Goal: Task Accomplishment & Management: Manage account settings

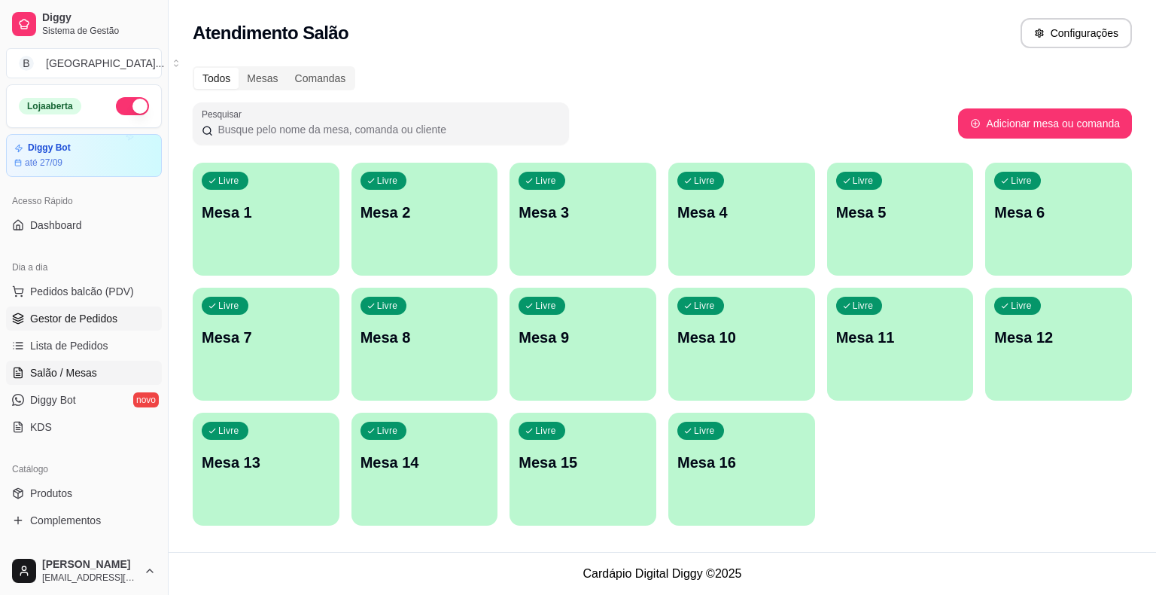
click at [50, 311] on span "Gestor de Pedidos" at bounding box center [73, 318] width 87 height 15
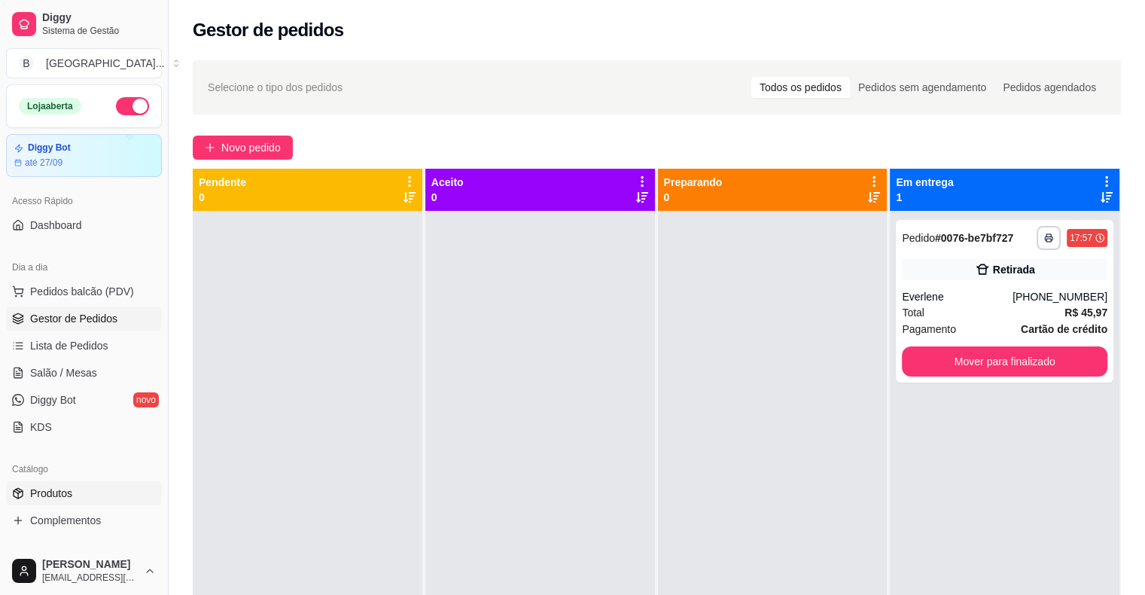
click at [73, 497] on link "Produtos" at bounding box center [84, 493] width 156 height 24
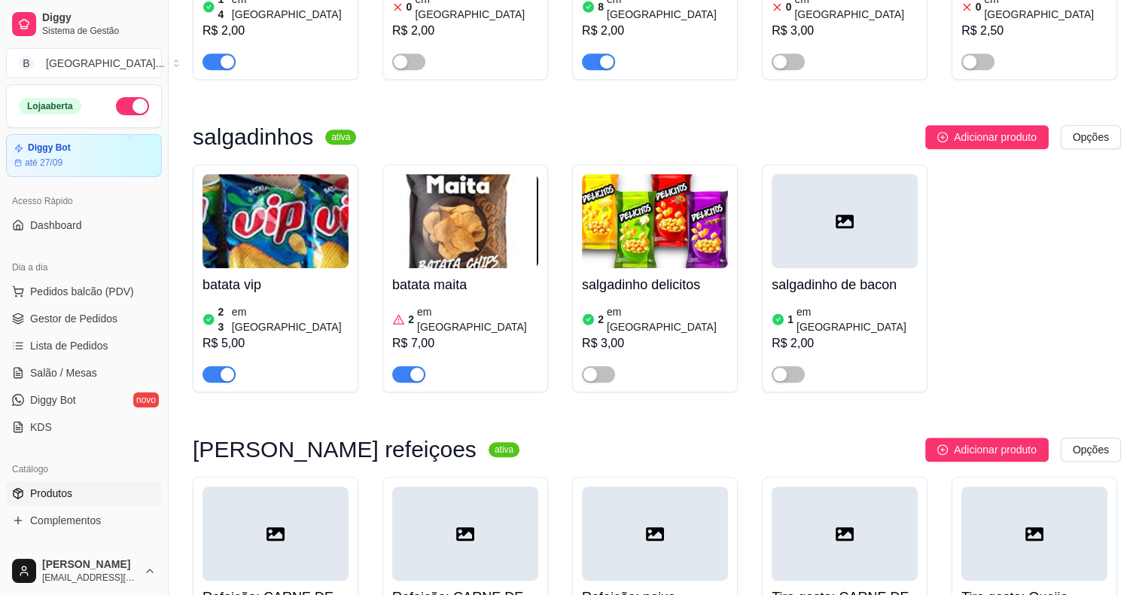
scroll to position [6931, 0]
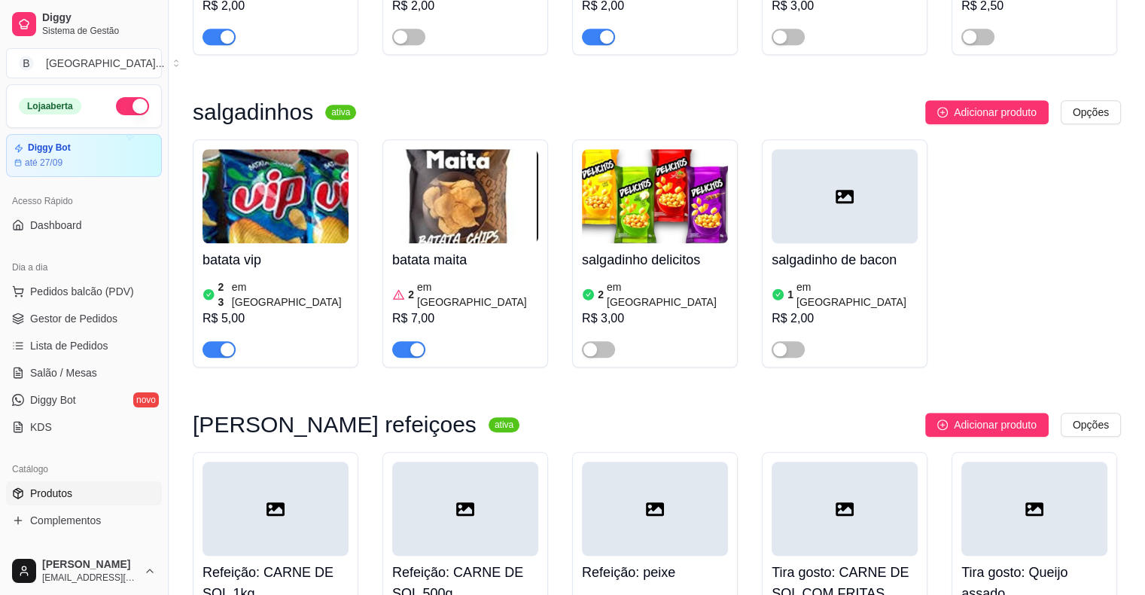
click at [205, 452] on div "Refeição: CARNE DE SOL 1kg R$ 120,00" at bounding box center [276, 560] width 166 height 216
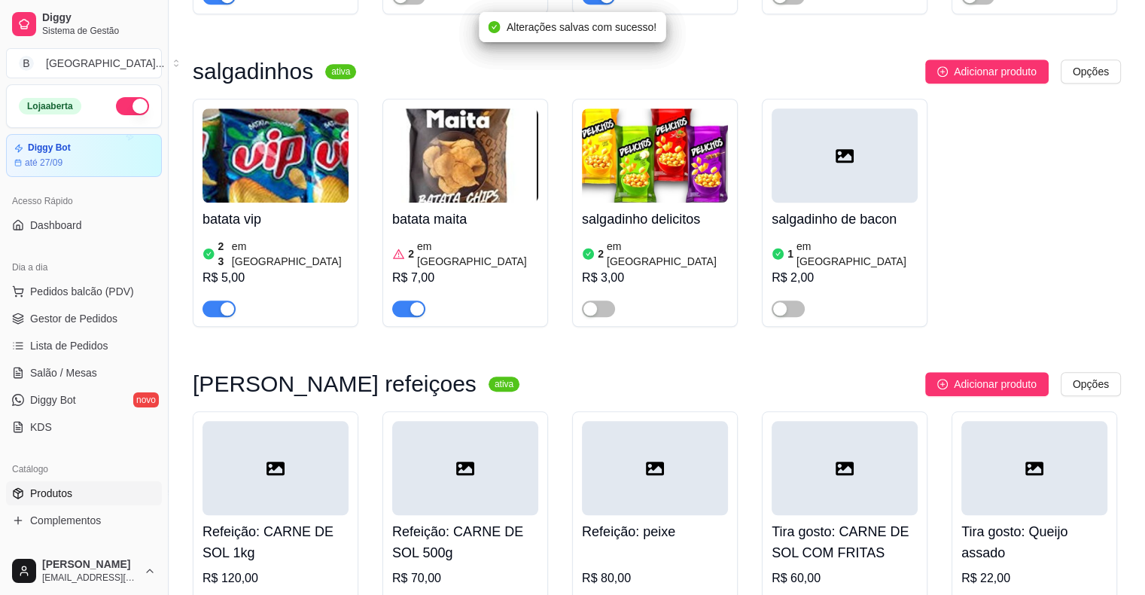
scroll to position [7006, 0]
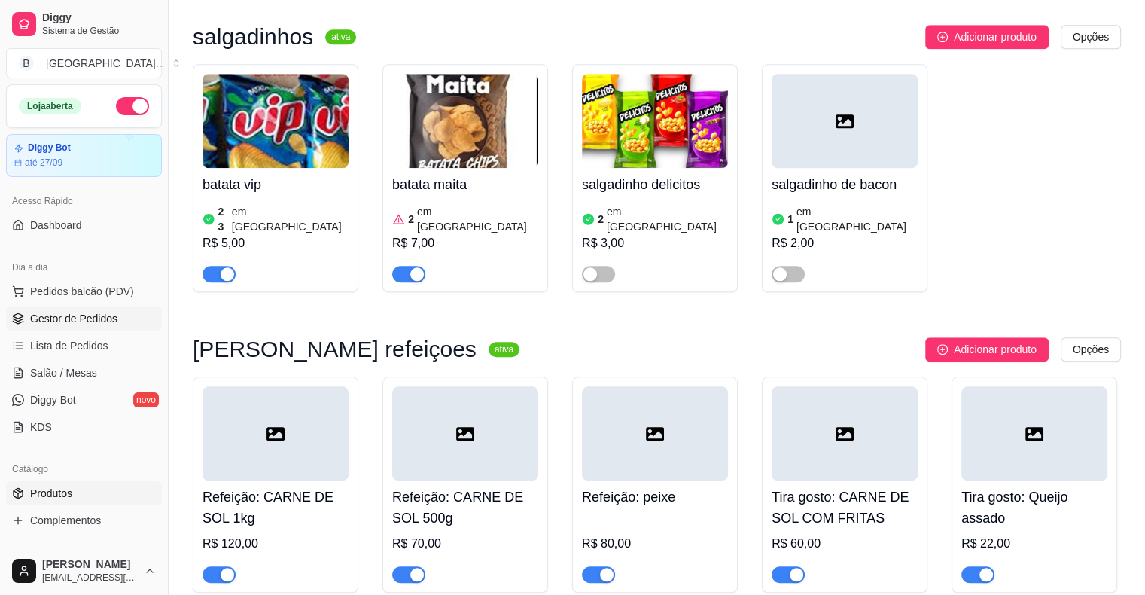
click at [81, 322] on span "Gestor de Pedidos" at bounding box center [73, 318] width 87 height 15
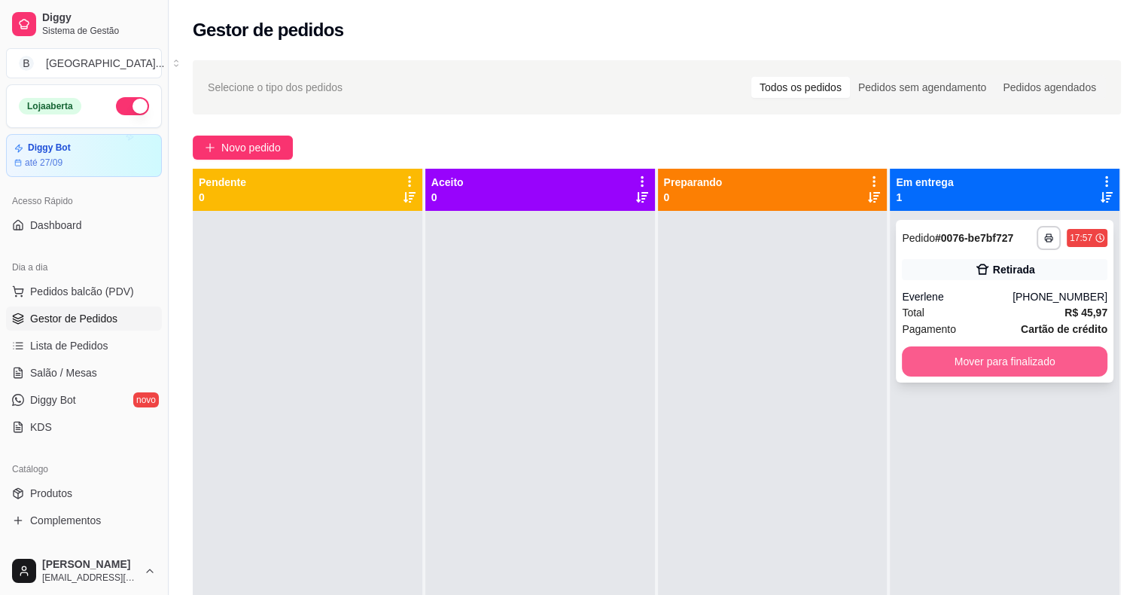
click at [1064, 371] on button "Mover para finalizado" at bounding box center [1005, 361] width 206 height 30
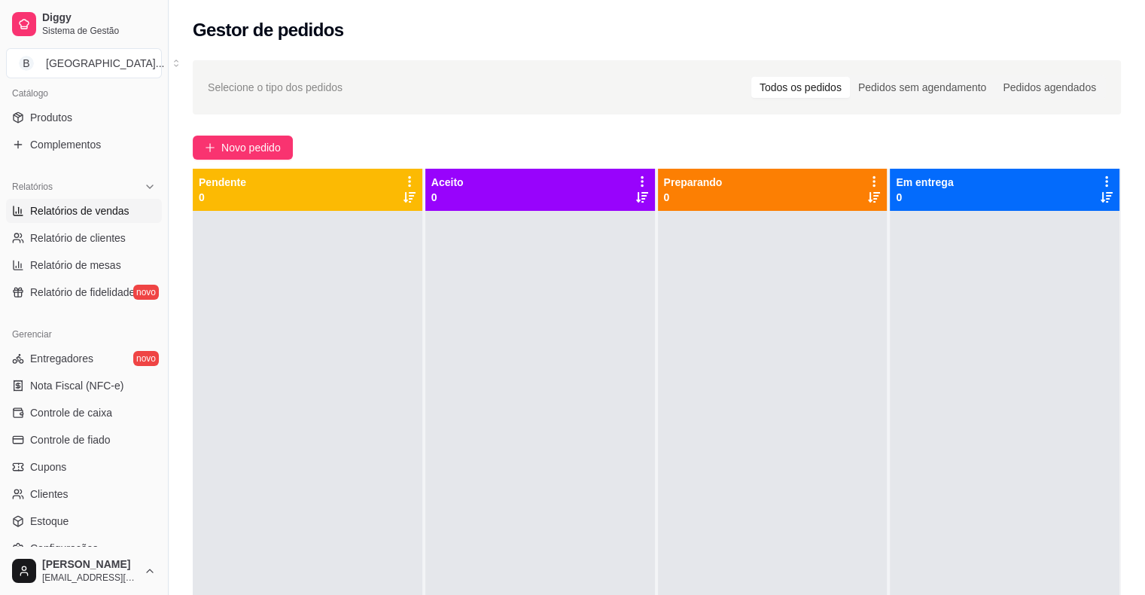
scroll to position [488, 0]
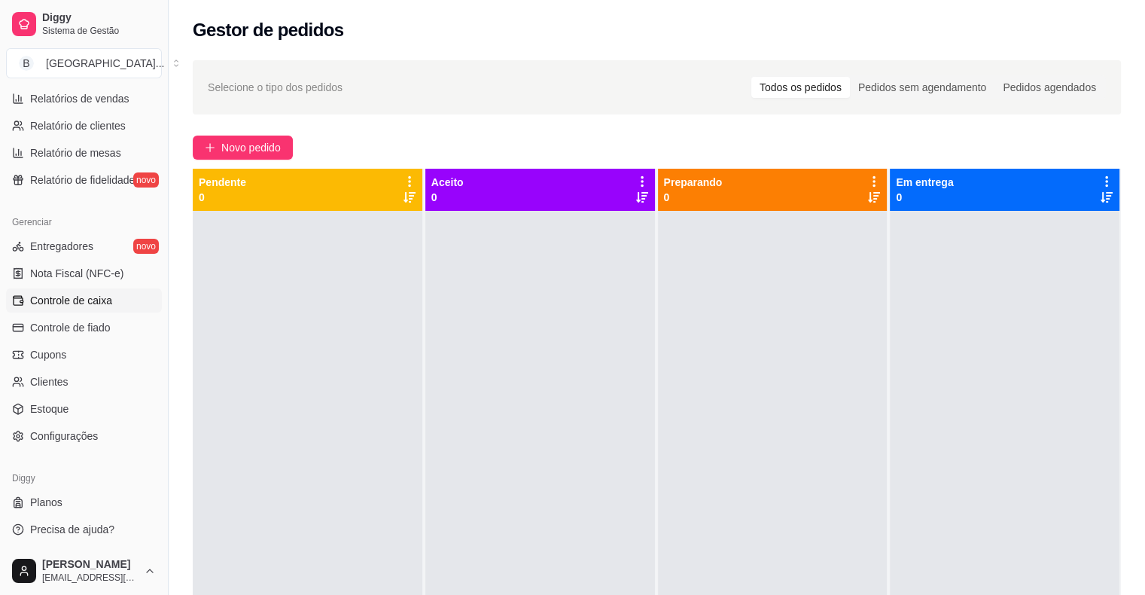
click at [80, 306] on span "Controle de caixa" at bounding box center [71, 300] width 82 height 15
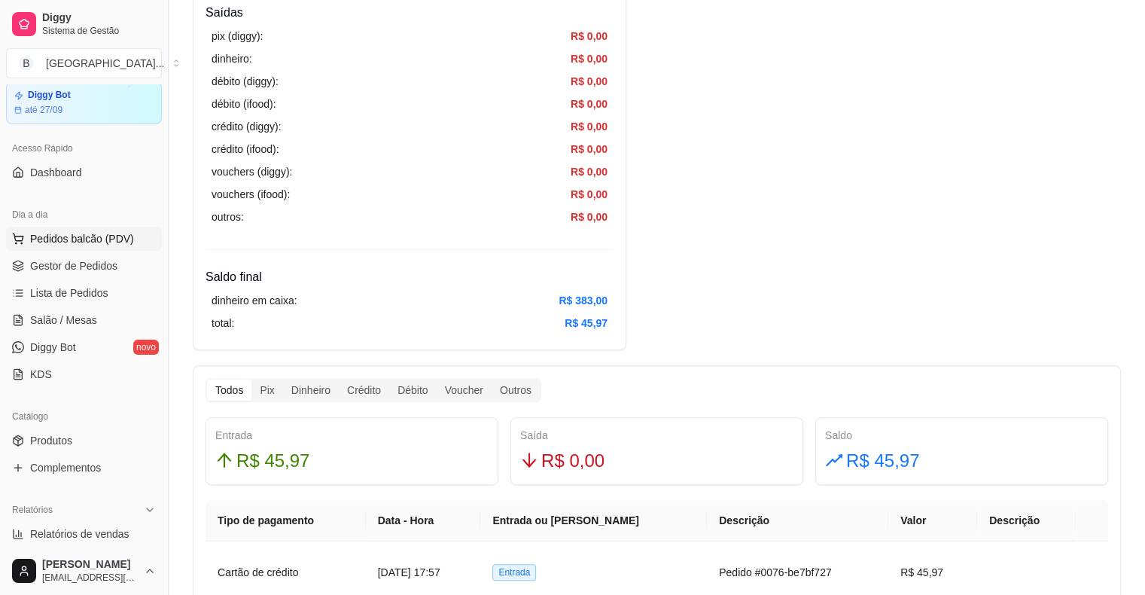
scroll to position [36, 0]
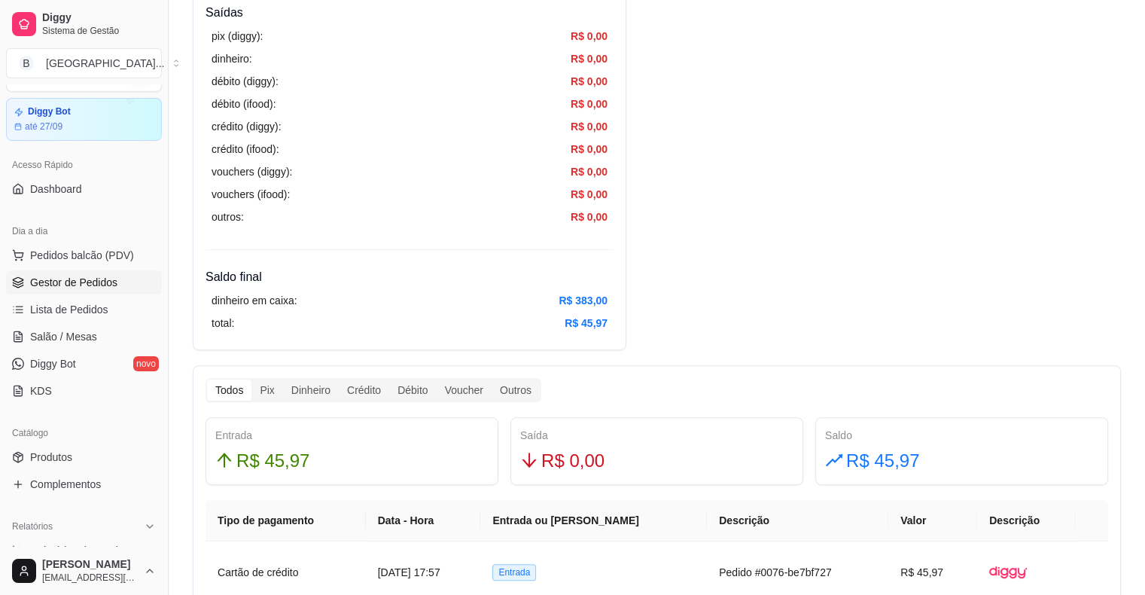
click at [102, 270] on link "Gestor de Pedidos" at bounding box center [84, 282] width 156 height 24
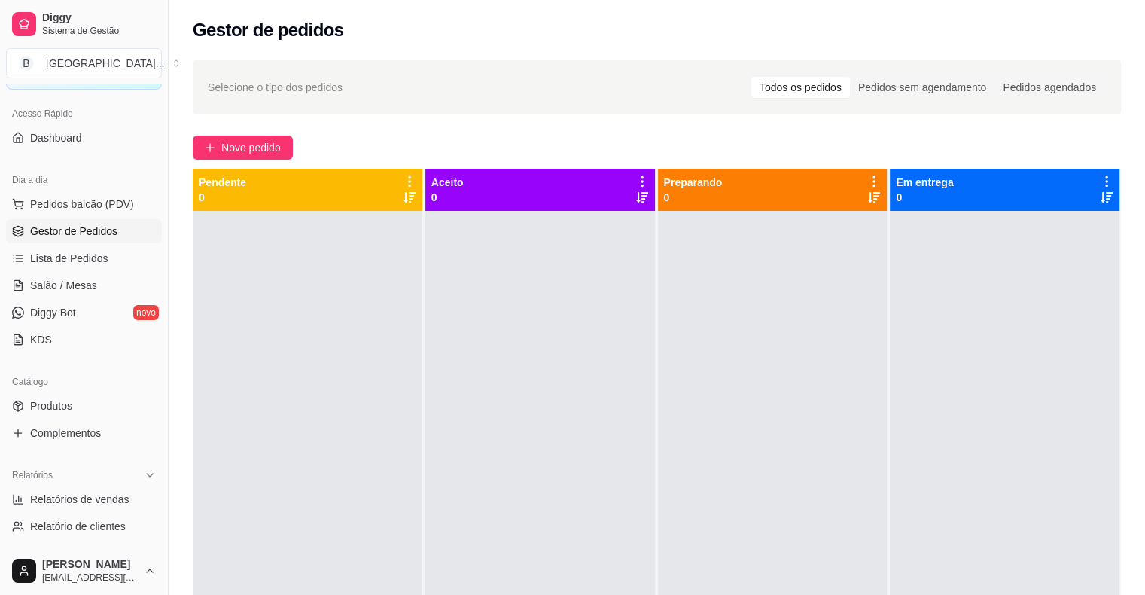
scroll to position [111, 0]
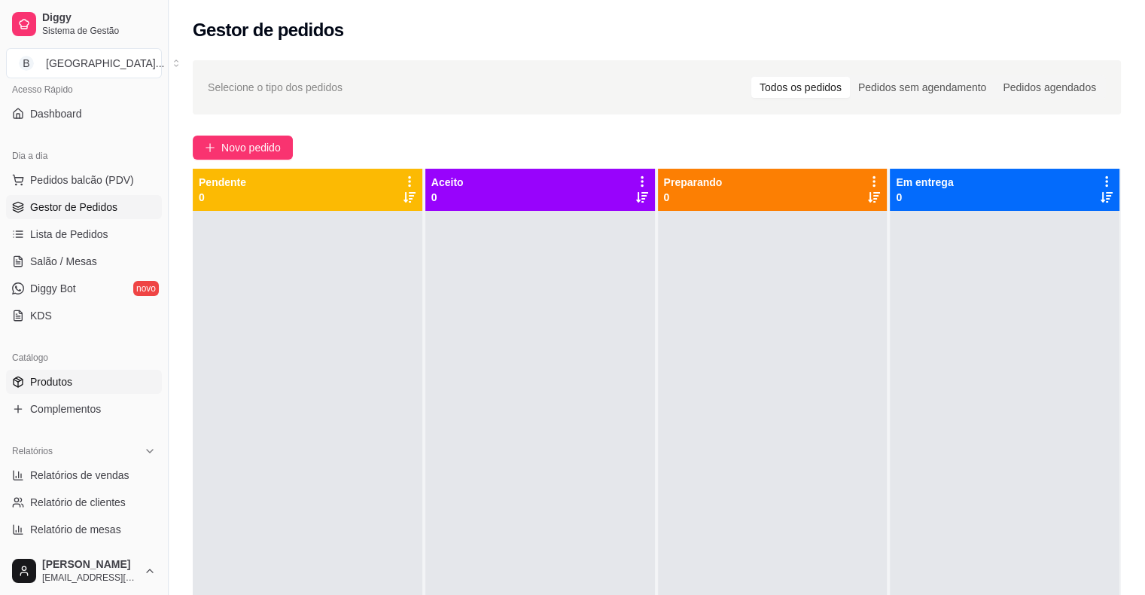
click at [101, 386] on link "Produtos" at bounding box center [84, 382] width 156 height 24
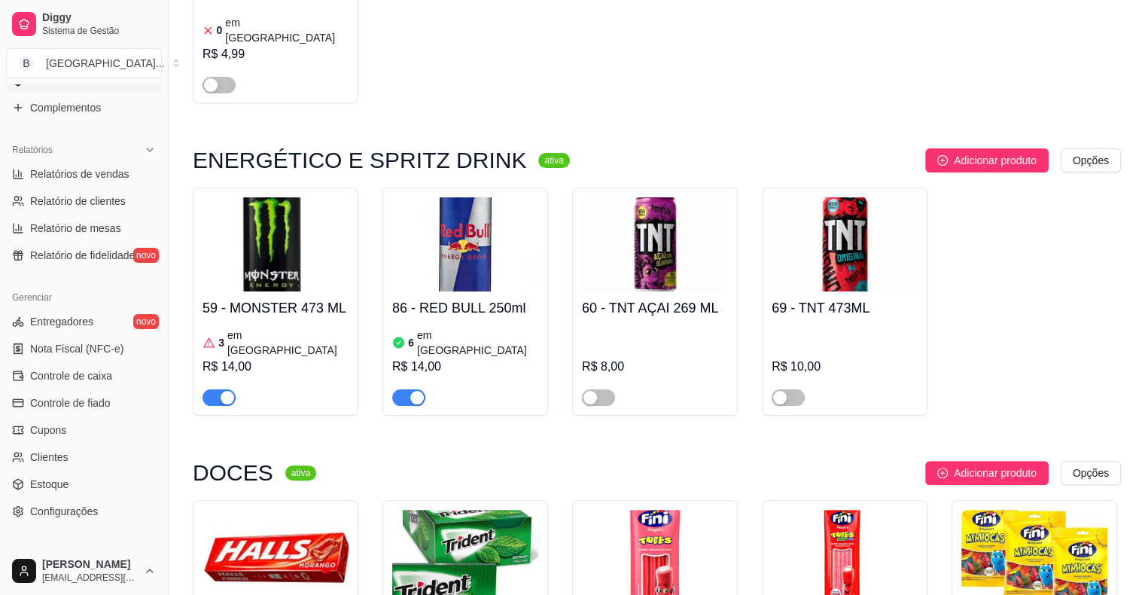
scroll to position [6135, 0]
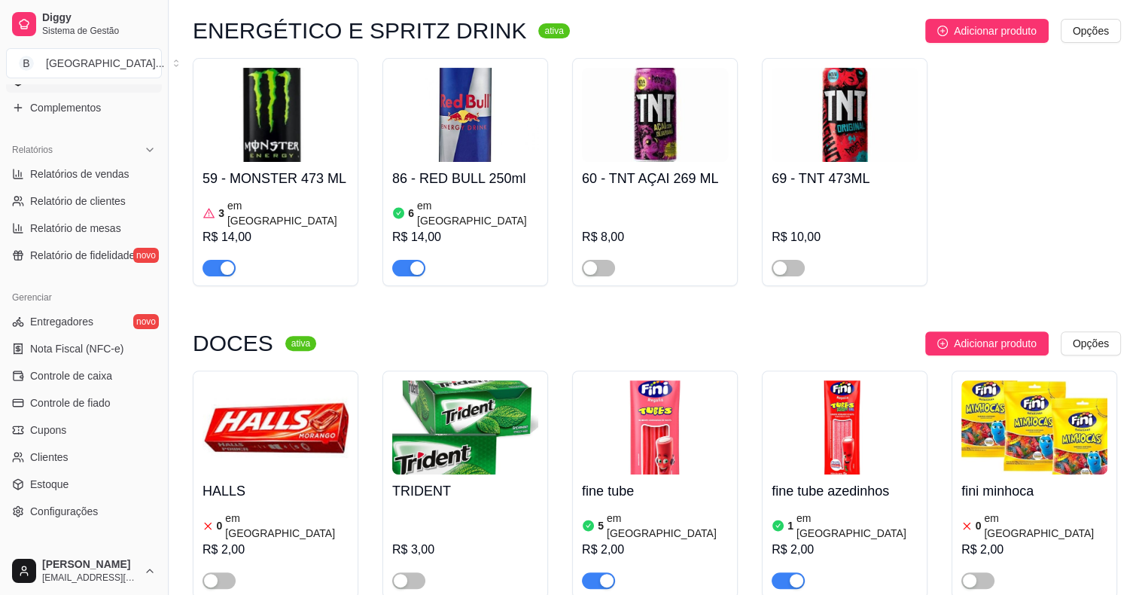
click at [466, 541] on div "R$ 3,00" at bounding box center [465, 550] width 146 height 18
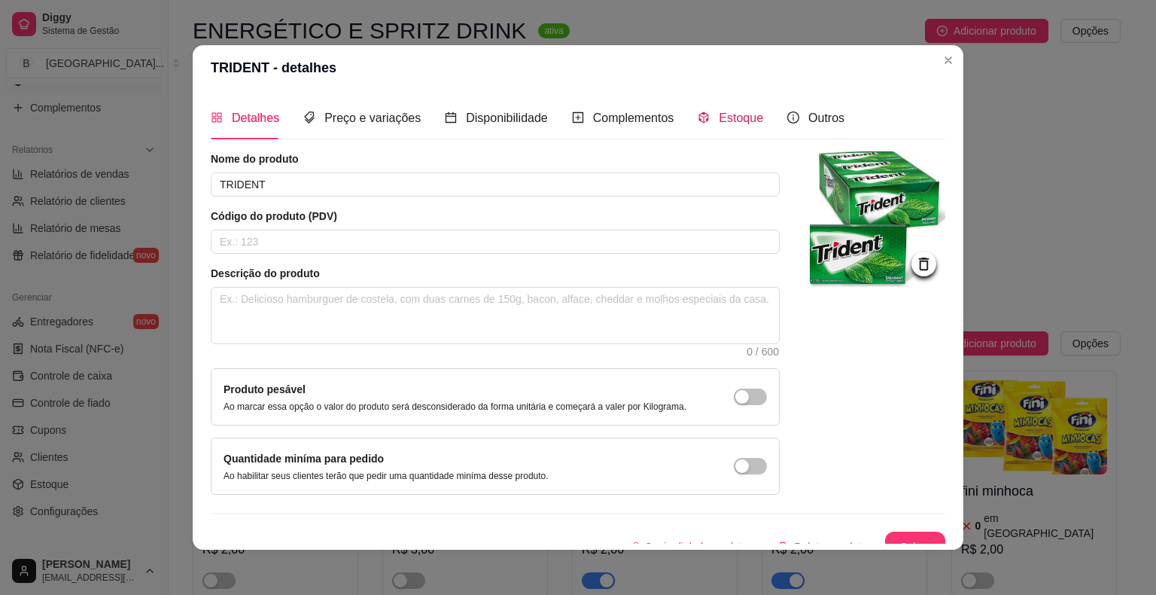
click at [698, 111] on span at bounding box center [704, 117] width 12 height 13
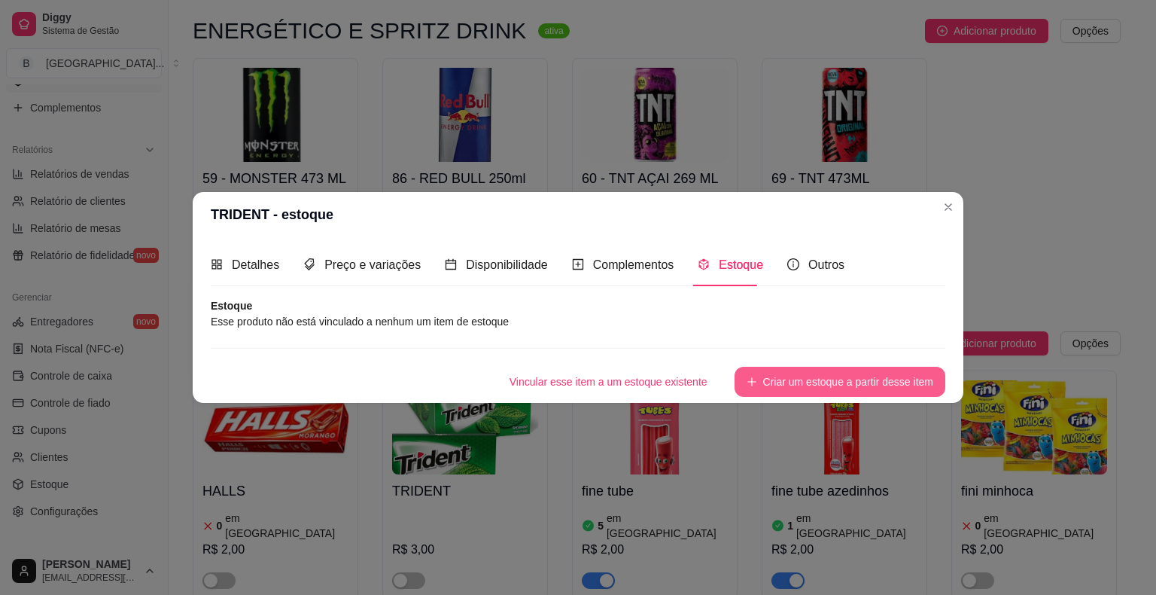
click at [866, 390] on button "Criar um estoque a partir desse item" at bounding box center [840, 382] width 211 height 30
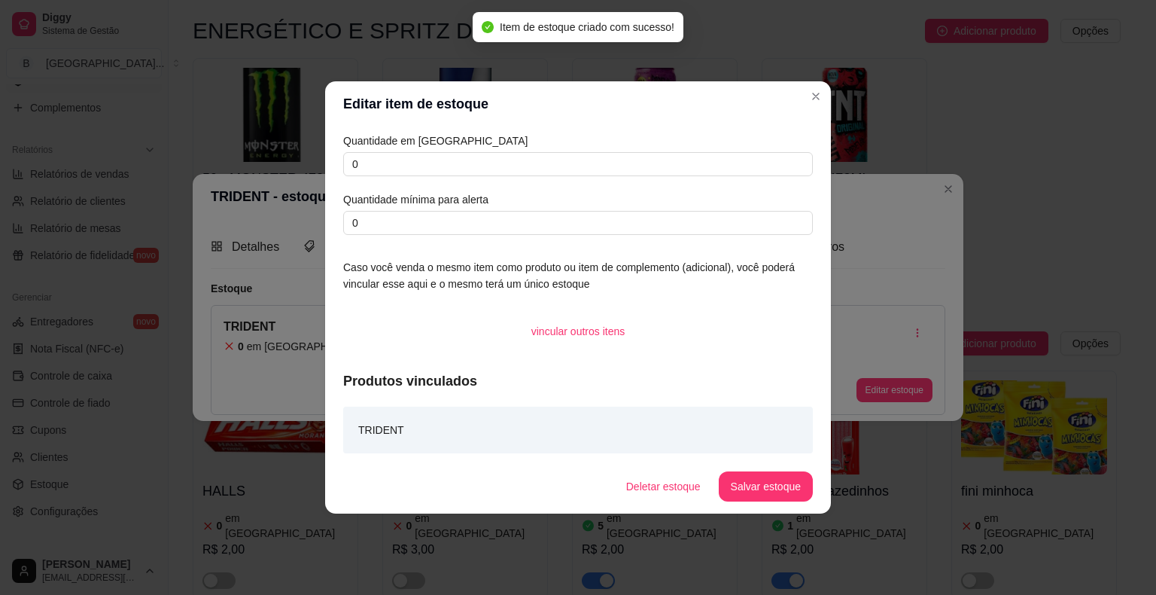
click at [579, 151] on div "Quantidade em estoque 0 Quantidade mínima para alerta 0" at bounding box center [578, 184] width 470 height 102
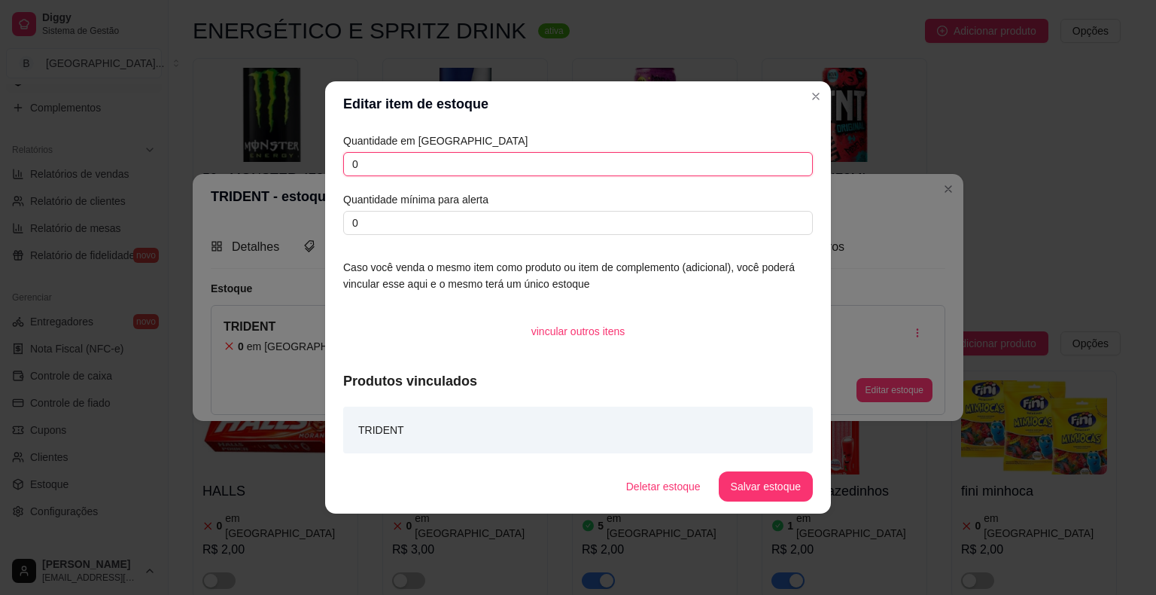
click at [600, 174] on input "0" at bounding box center [578, 164] width 470 height 24
type input "63"
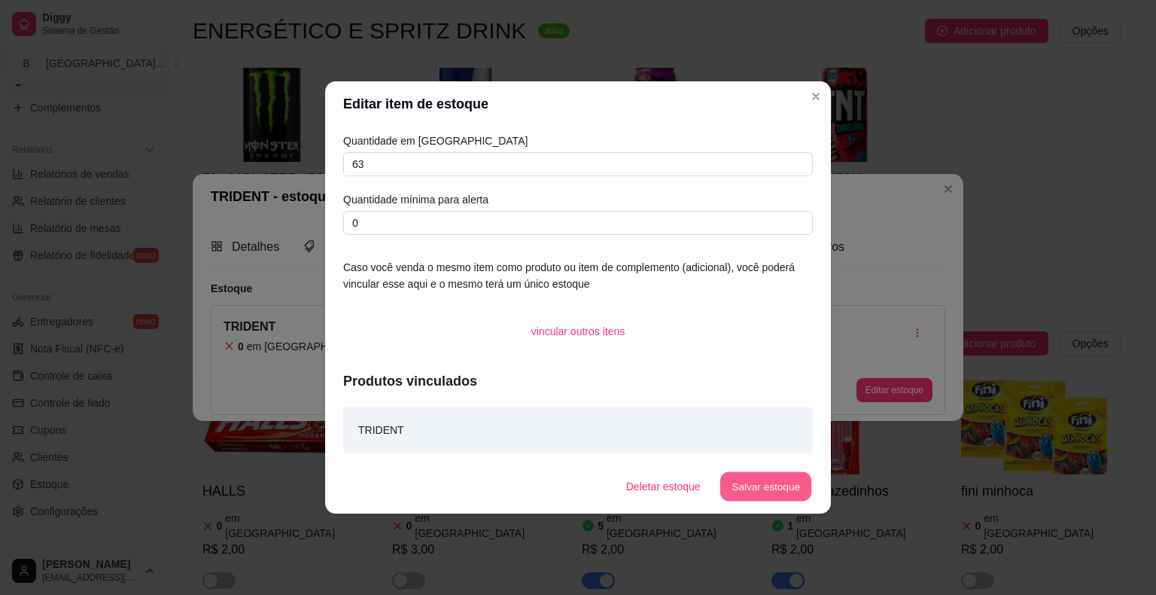
click at [769, 495] on button "Salvar estoque" at bounding box center [766, 486] width 92 height 29
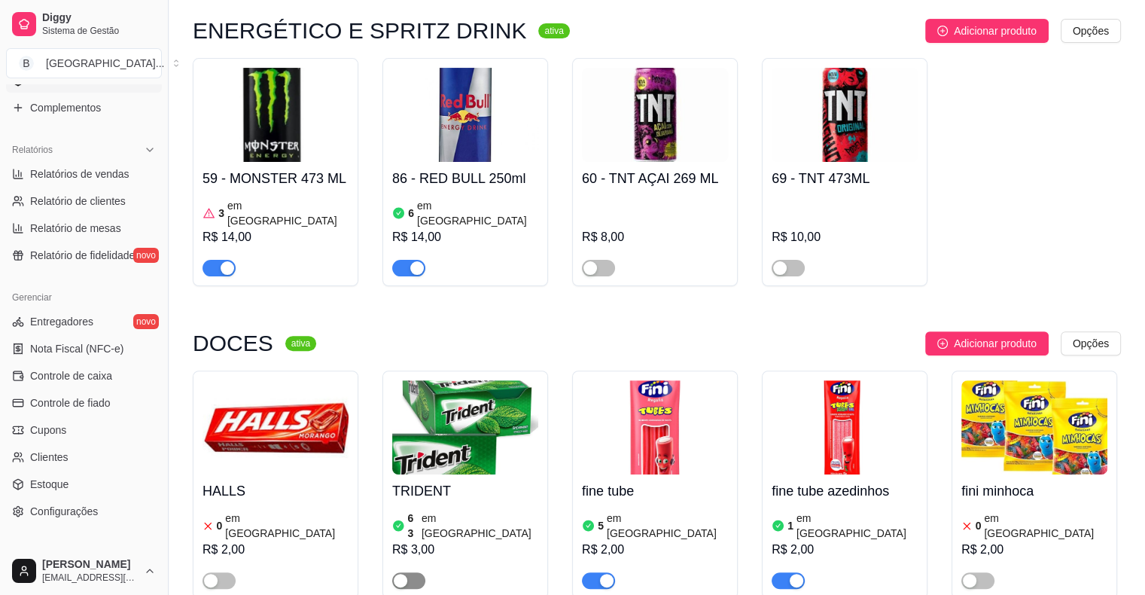
click at [410, 572] on span "button" at bounding box center [408, 580] width 33 height 17
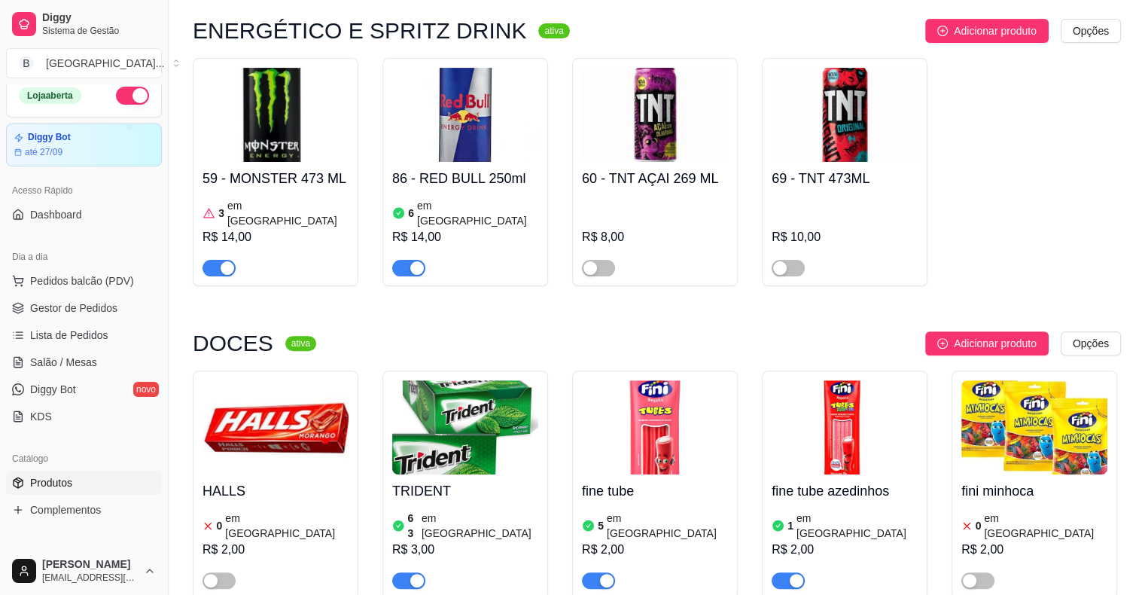
scroll to position [0, 0]
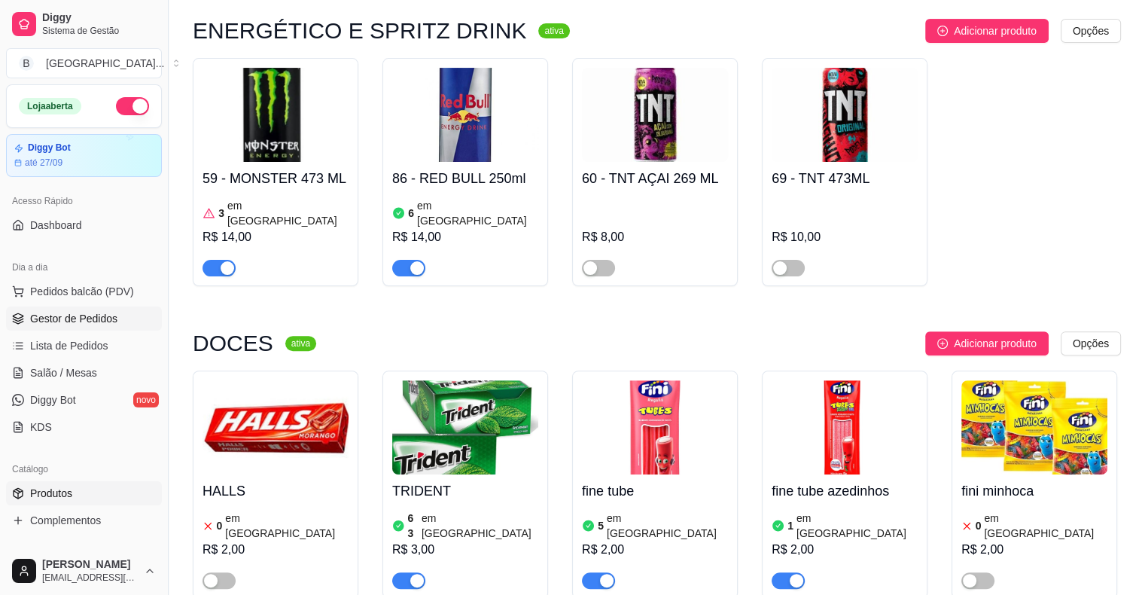
click at [102, 312] on span "Gestor de Pedidos" at bounding box center [73, 318] width 87 height 15
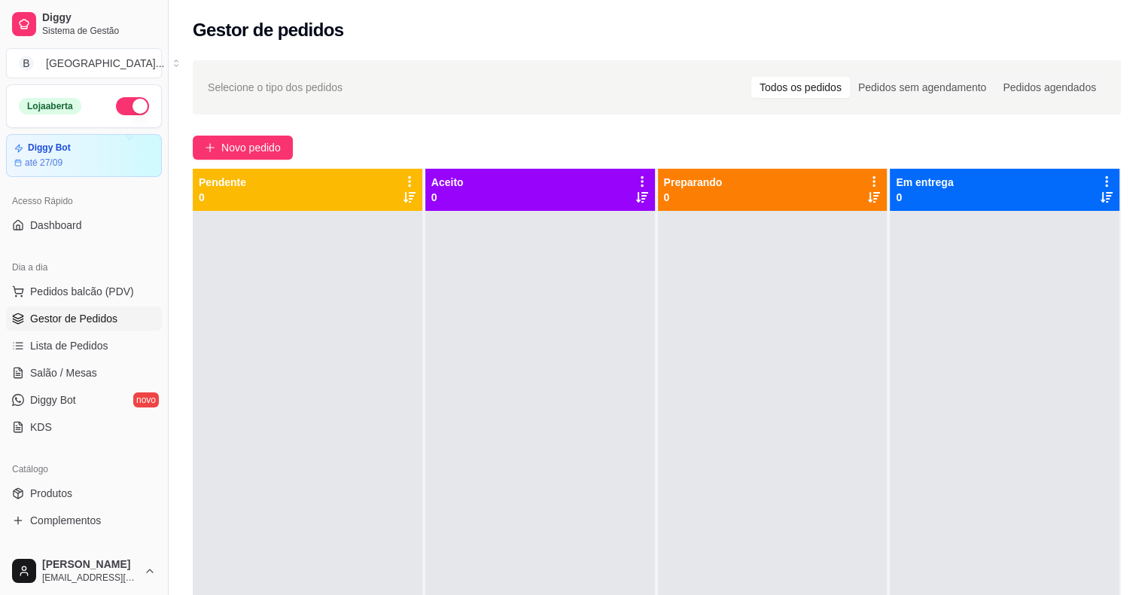
click at [985, 308] on div at bounding box center [1005, 508] width 230 height 595
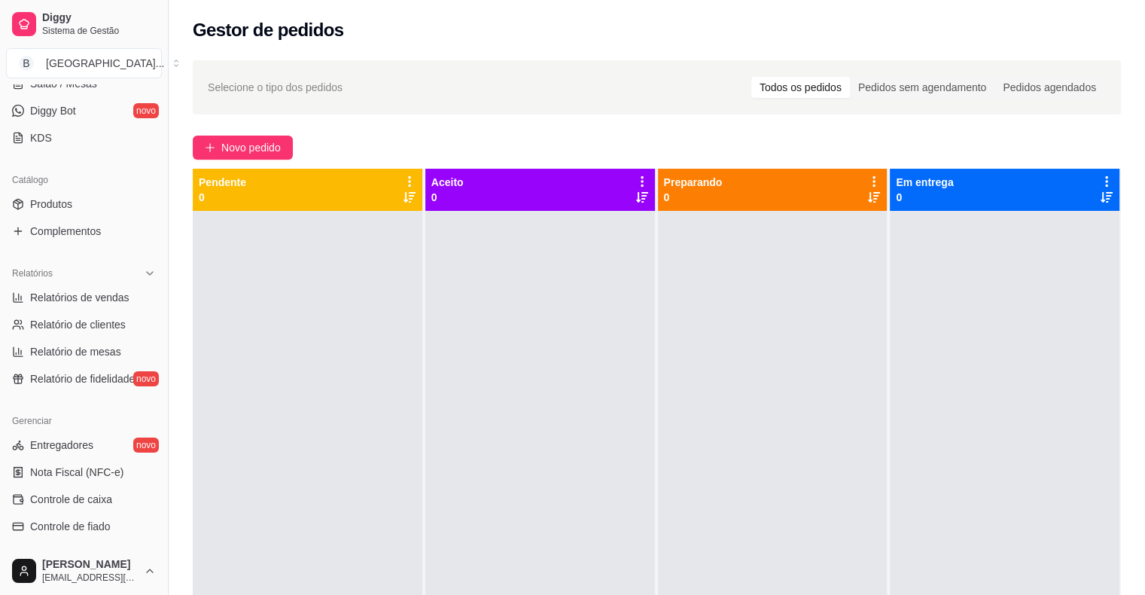
scroll to position [301, 0]
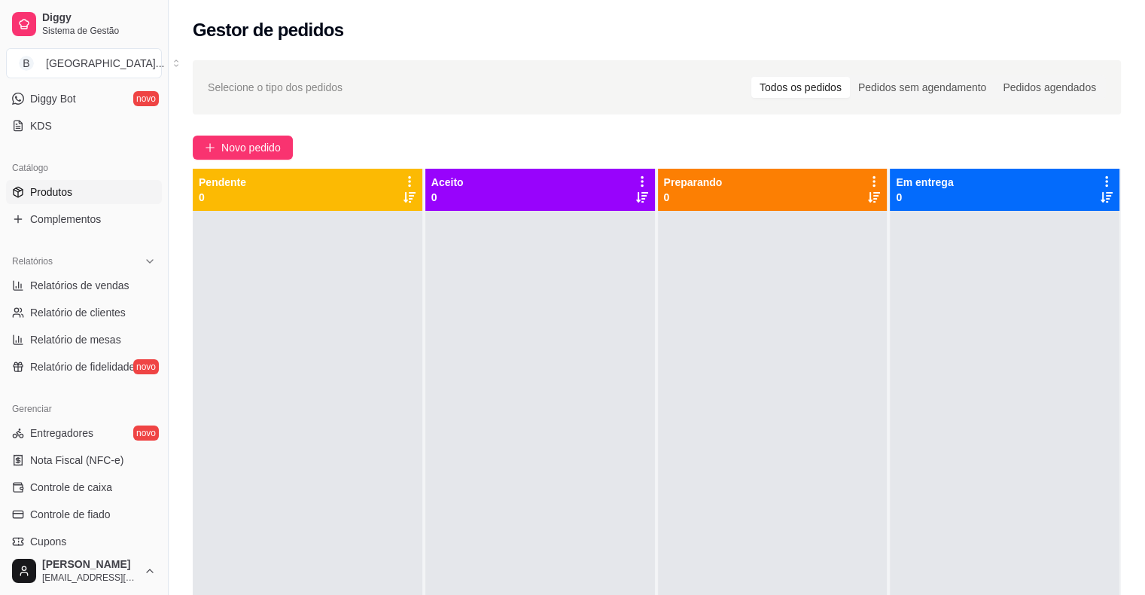
click at [133, 190] on link "Produtos" at bounding box center [84, 192] width 156 height 24
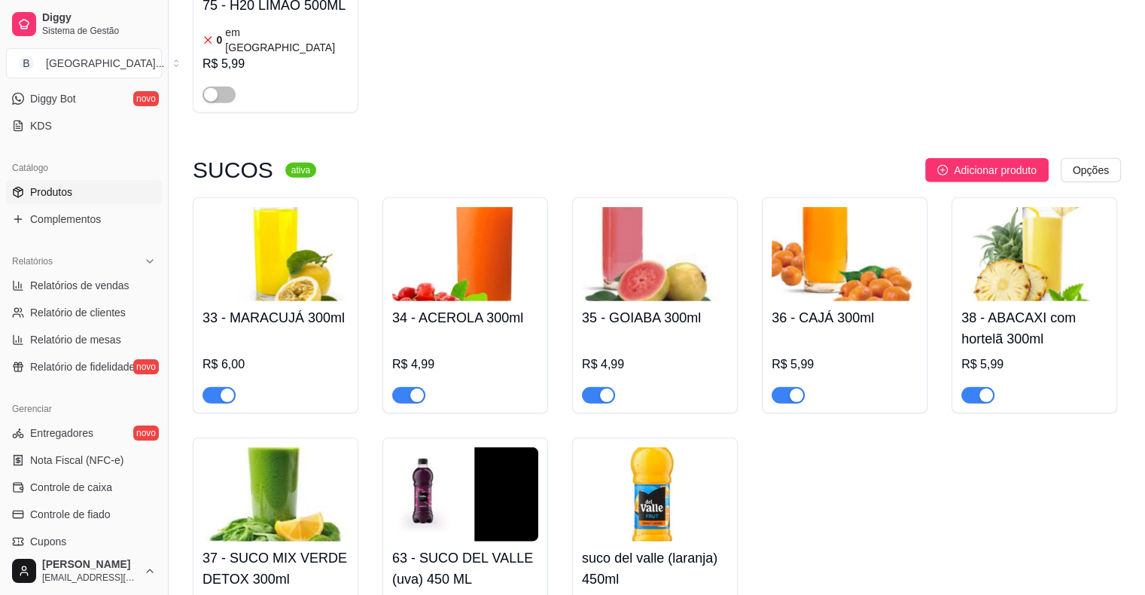
scroll to position [5731, 0]
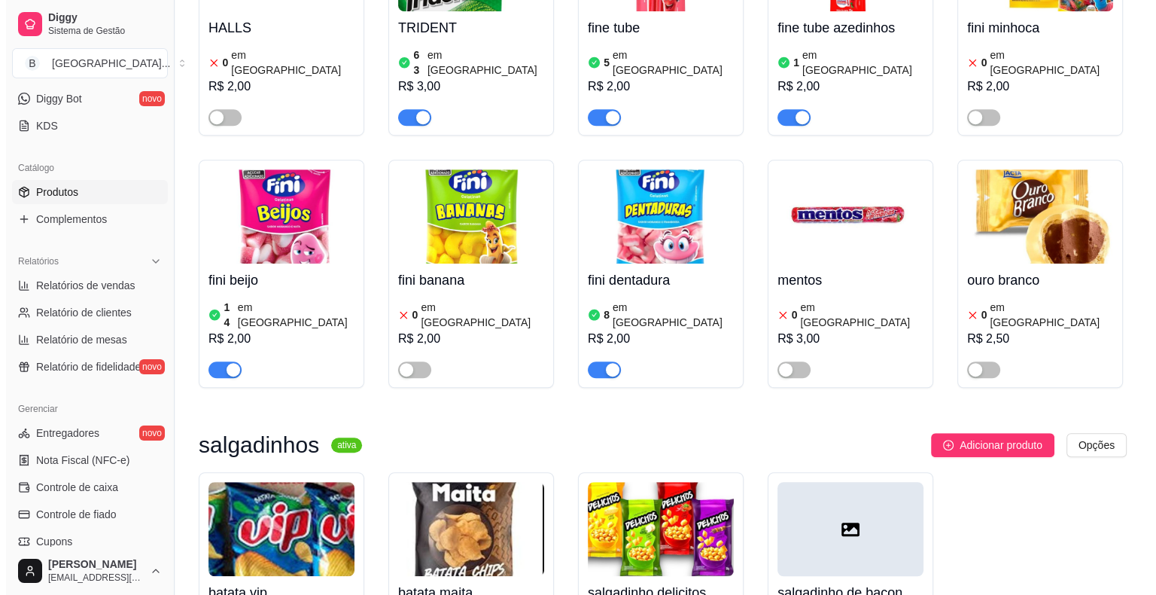
scroll to position [7006, 0]
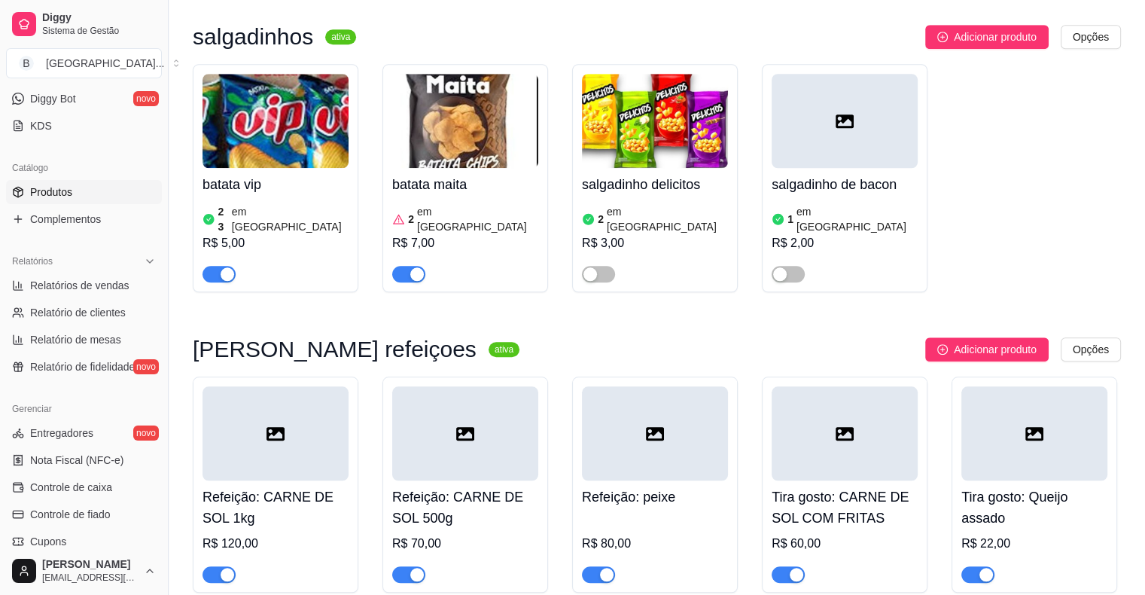
click at [276, 535] on div "R$ 120,00" at bounding box center [276, 544] width 146 height 18
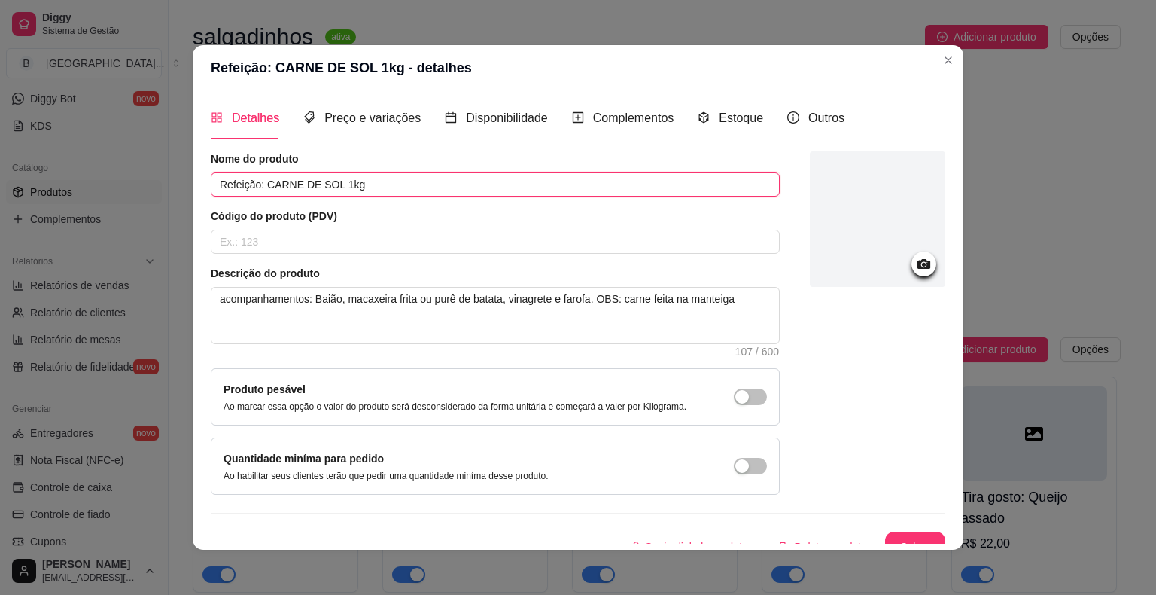
click at [328, 188] on input "Refeição: CARNE DE SOL 1kg" at bounding box center [495, 184] width 569 height 24
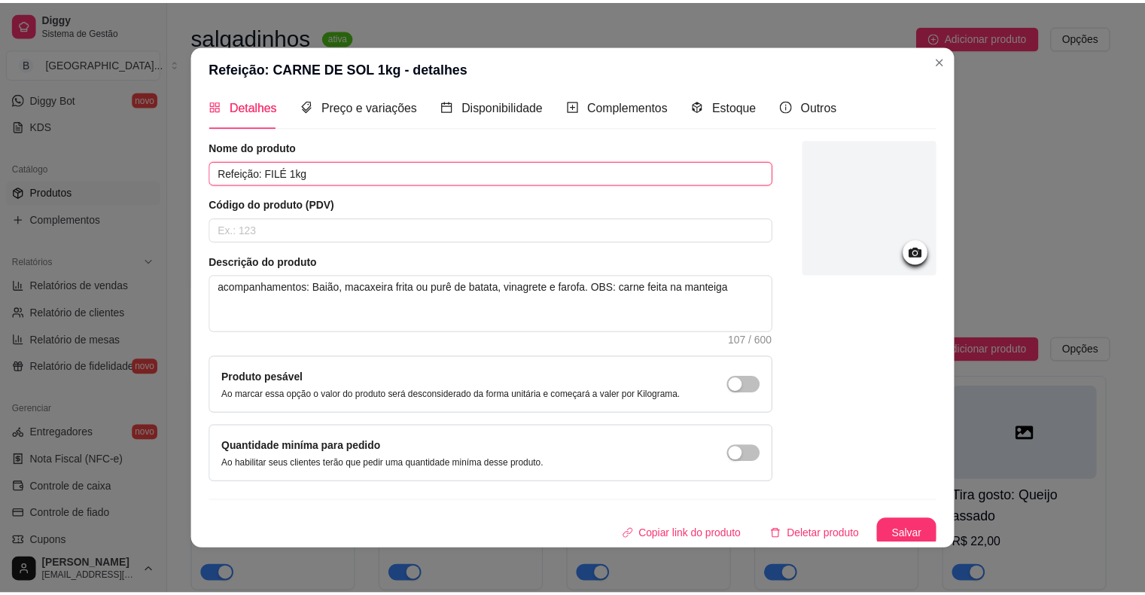
scroll to position [16, 0]
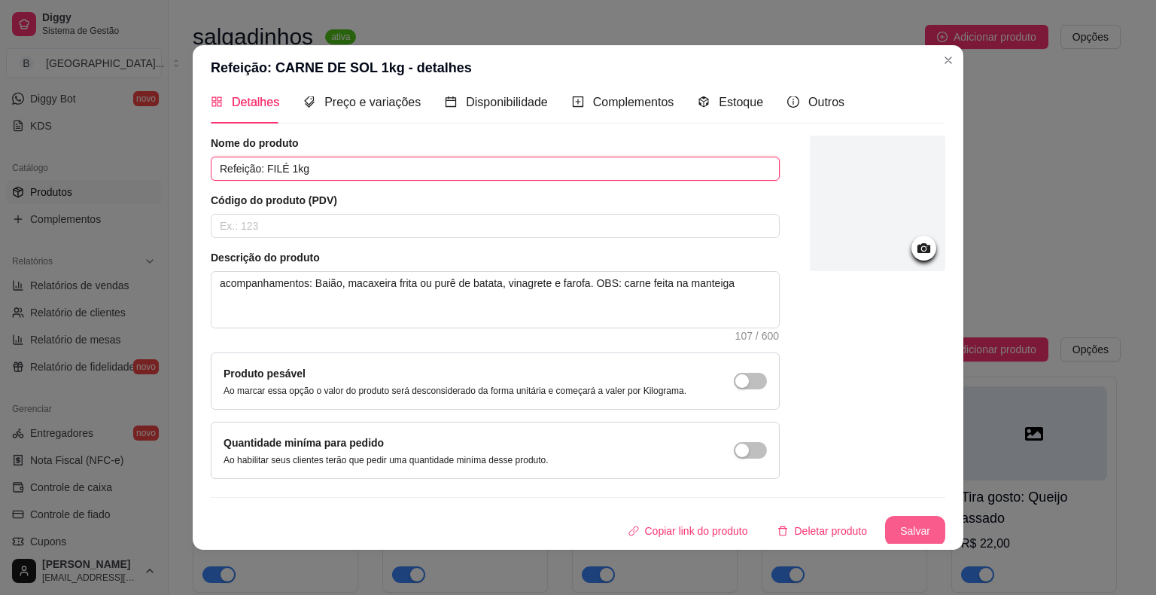
type input "Refeição: FILÉ 1kg"
click at [916, 526] on button "Salvar" at bounding box center [915, 530] width 59 height 29
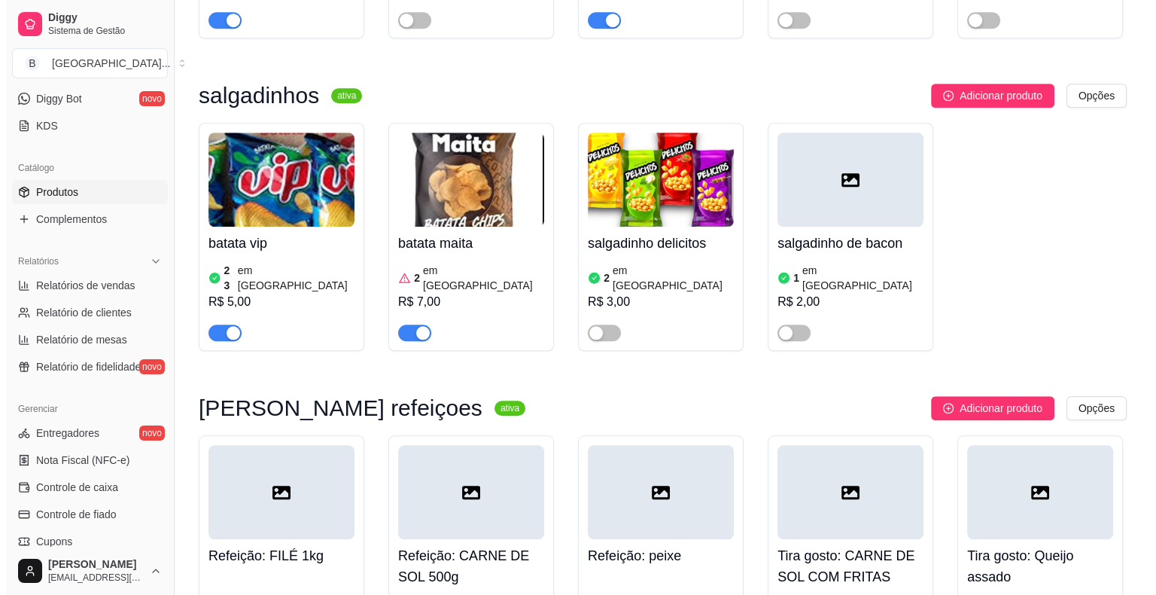
scroll to position [6931, 0]
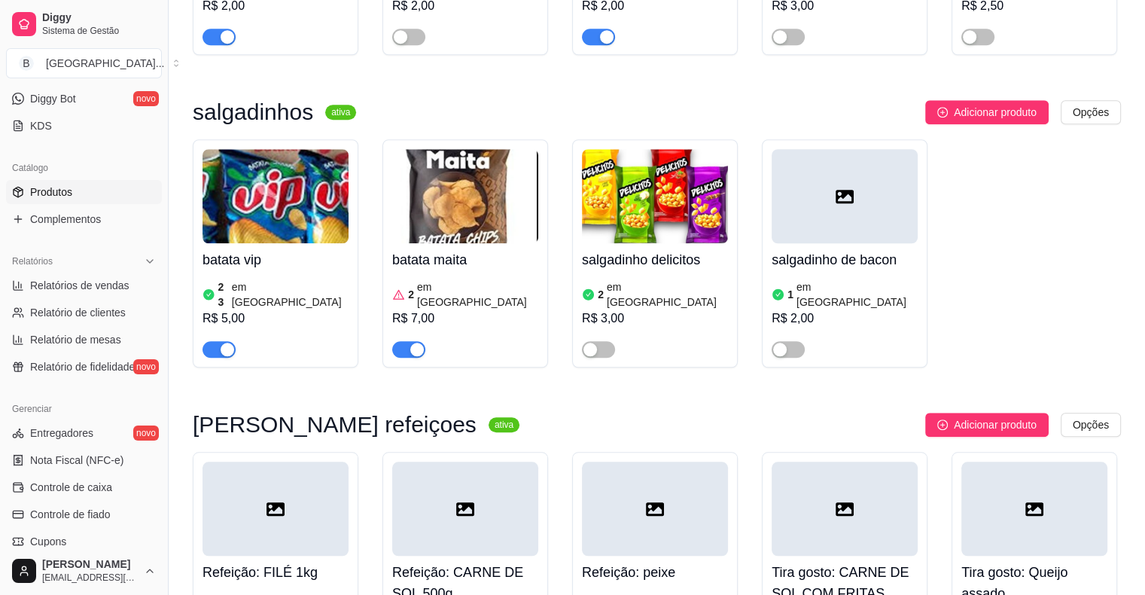
click at [470, 562] on h4 "Refeição: CARNE DE SOL 500g" at bounding box center [465, 583] width 146 height 42
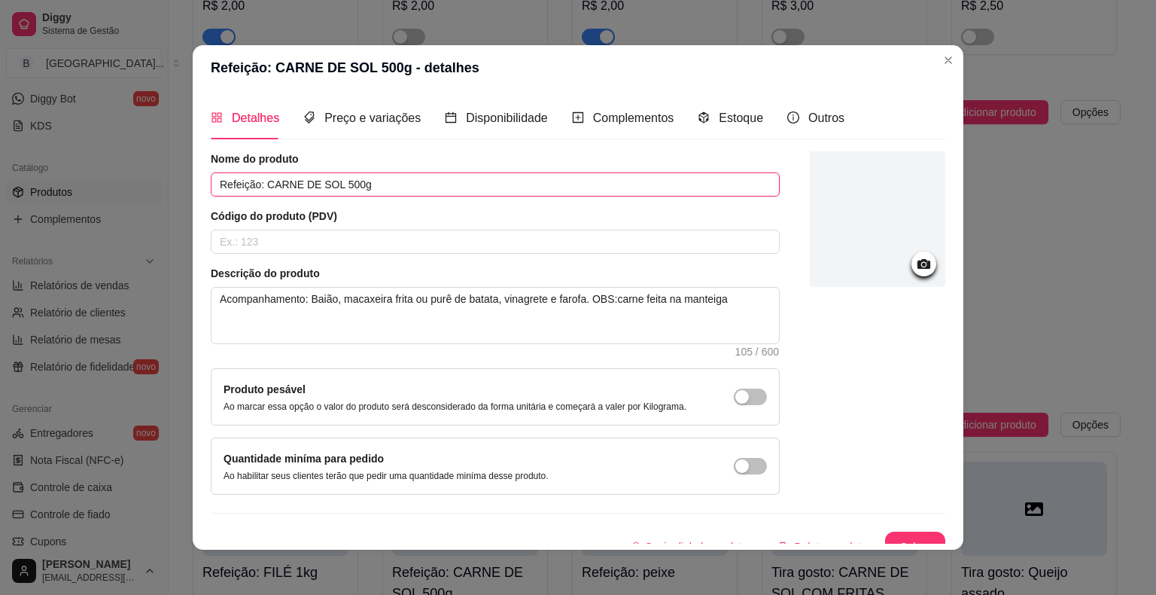
click at [329, 182] on input "Refeição: CARNE DE SOL 500g" at bounding box center [495, 184] width 569 height 24
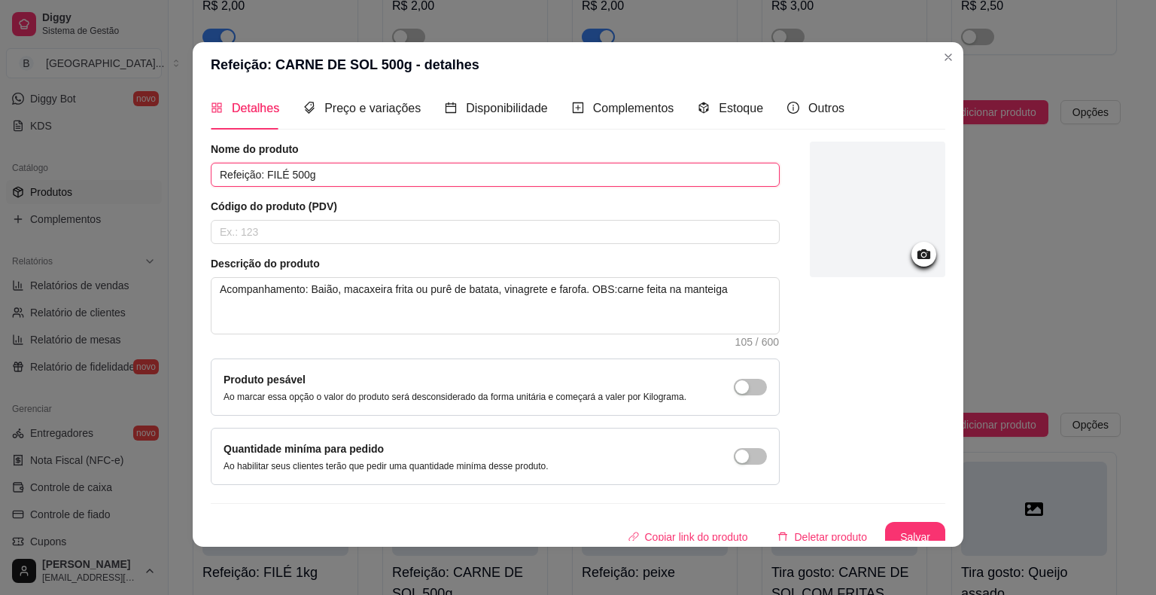
scroll to position [16, 0]
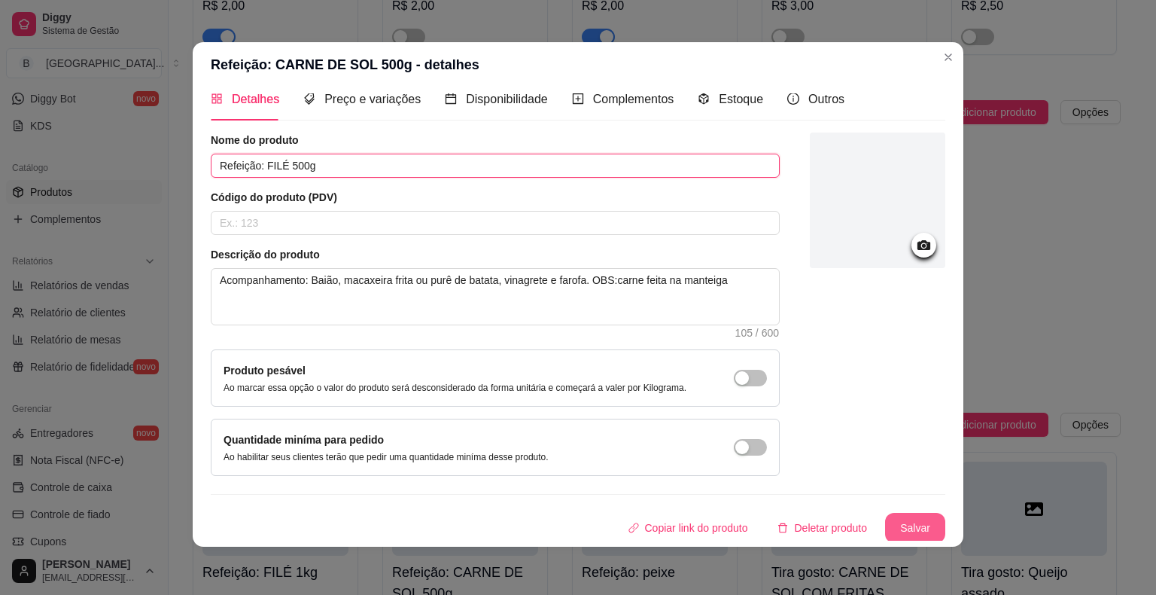
type input "Refeição: FILÉ 500g"
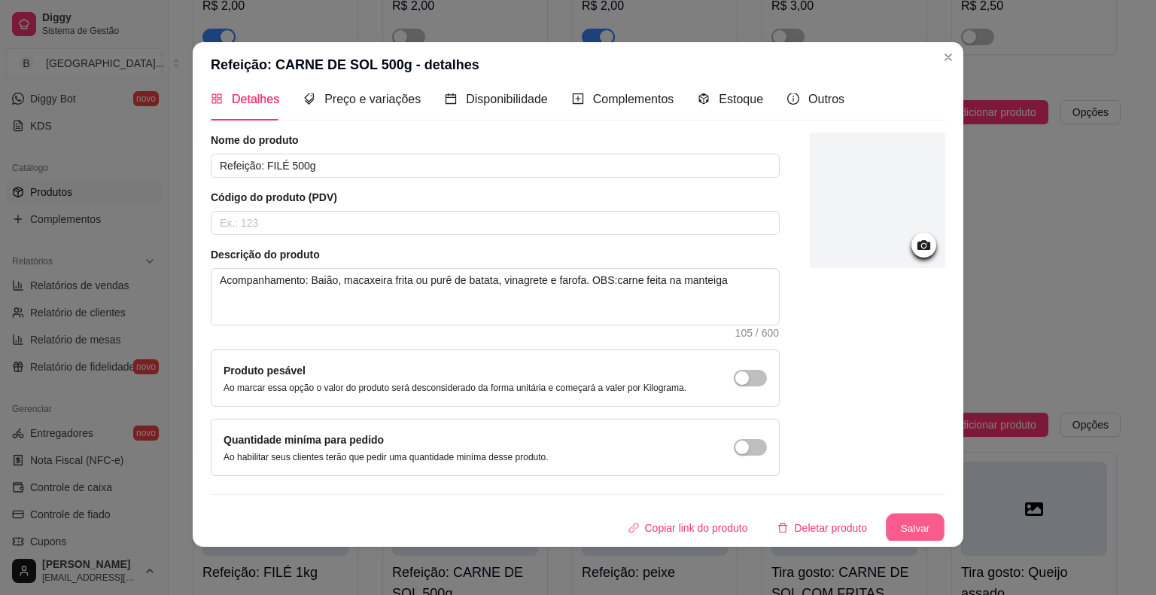
click at [926, 513] on div "Copiar link do produto Deletar produto Salvar" at bounding box center [578, 528] width 735 height 30
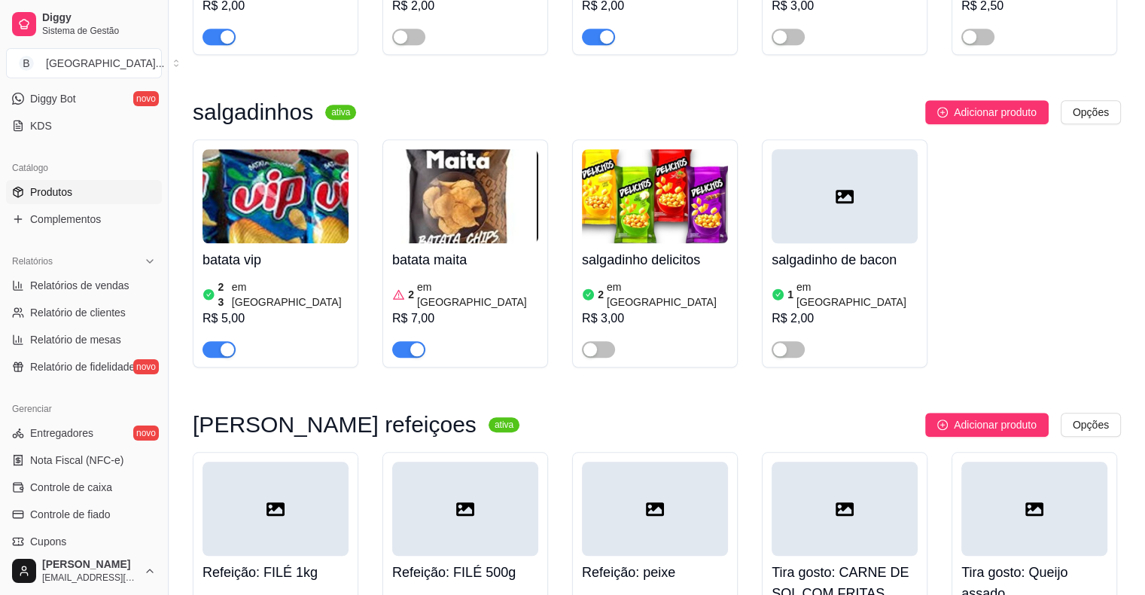
click at [887, 562] on h4 "Tira gosto: CARNE DE SOL COM FRITAS" at bounding box center [845, 583] width 146 height 42
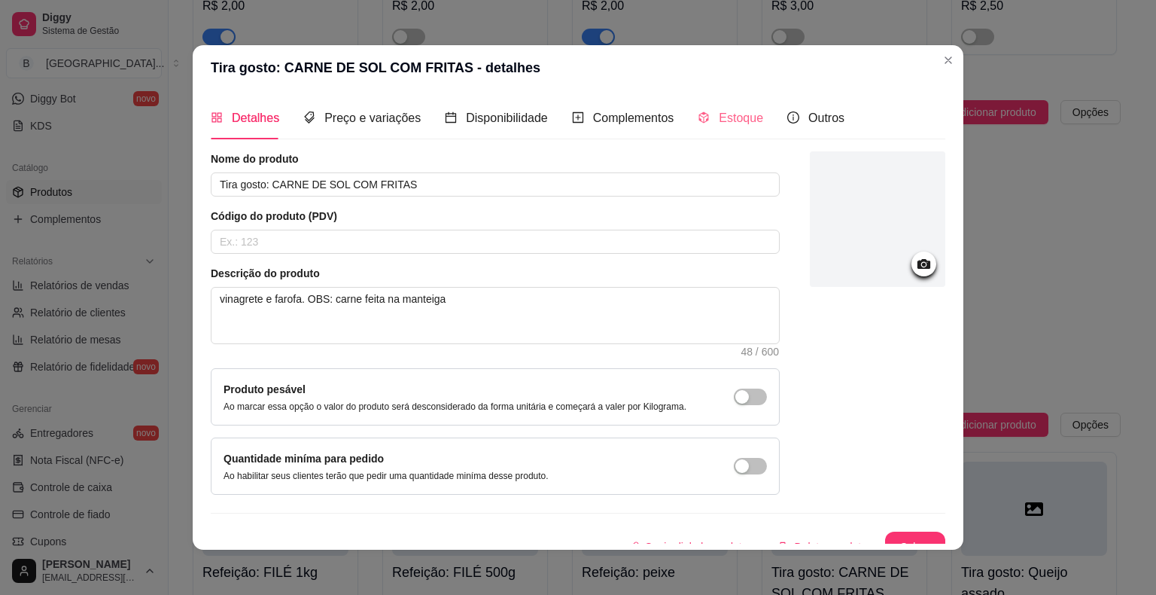
click at [698, 129] on div "Estoque" at bounding box center [731, 117] width 66 height 43
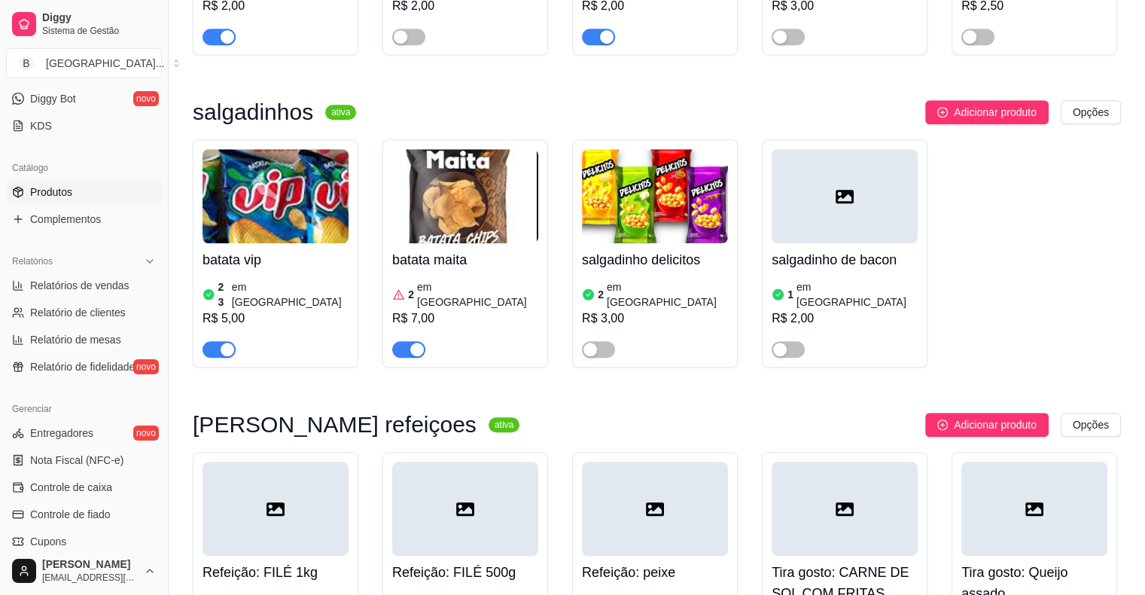
click at [781, 562] on h4 "Tira gosto: CARNE DE SOL COM FRITAS" at bounding box center [845, 583] width 146 height 42
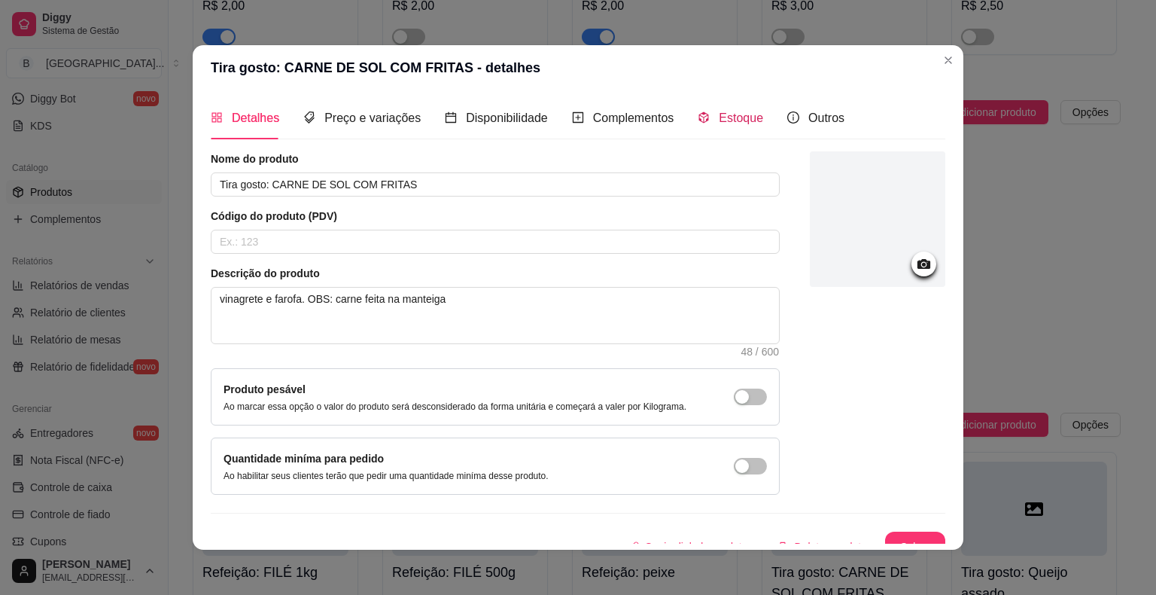
click at [698, 123] on icon "code-sandbox" at bounding box center [704, 117] width 12 height 12
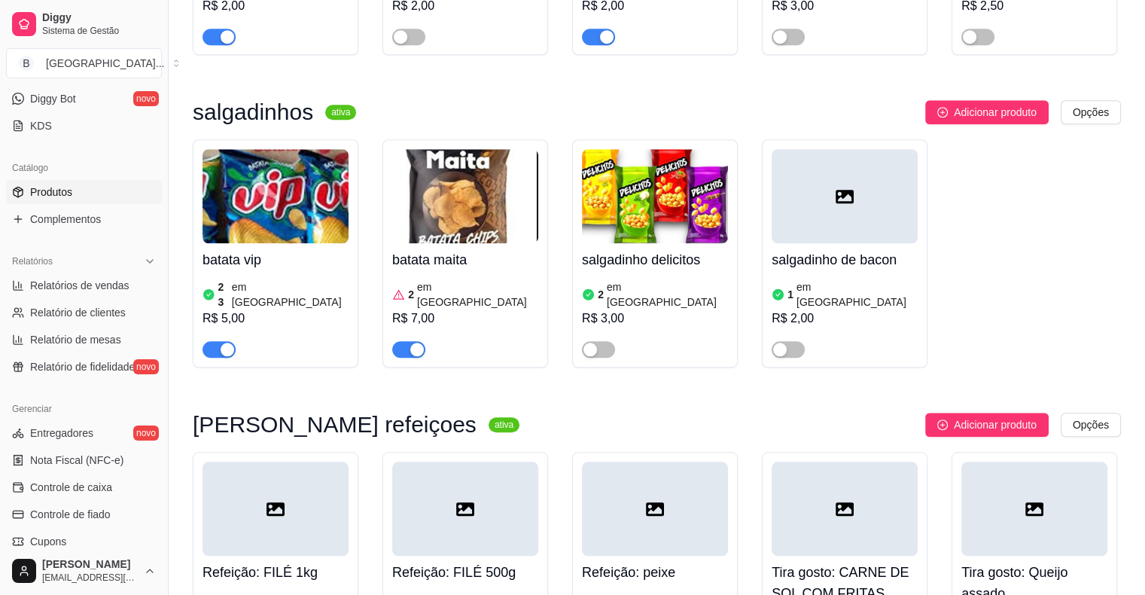
click at [797, 462] on div at bounding box center [845, 509] width 146 height 94
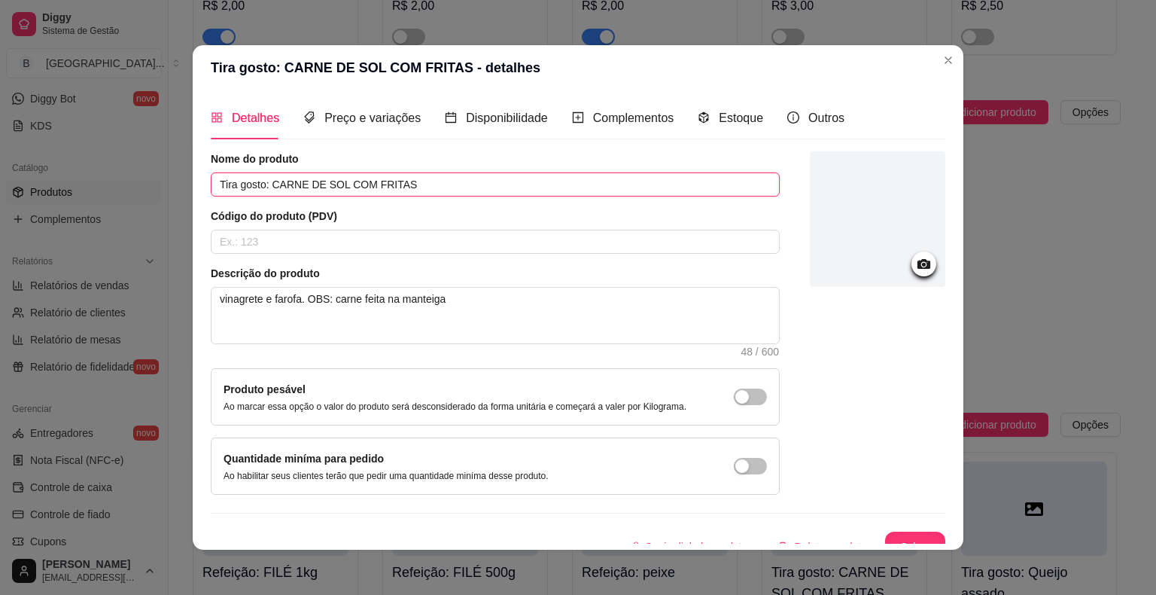
click at [331, 185] on input "Tira gosto: CARNE DE SOL COM FRITAS" at bounding box center [495, 184] width 569 height 24
click at [331, 184] on input "Tira gosto: CARNE DE SOL COM FRITAS" at bounding box center [495, 184] width 569 height 24
click at [342, 184] on input "Tira gosto: CARNE DE SOL COM FRITAS" at bounding box center [495, 184] width 569 height 24
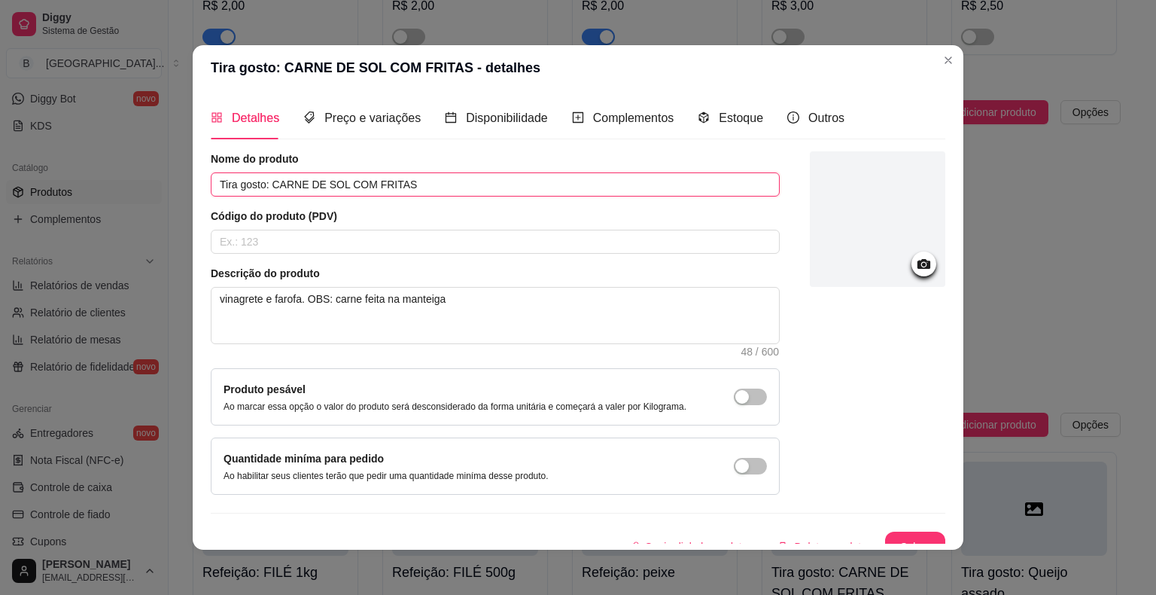
click at [328, 187] on input "Tira gosto: CARNE DE SOL COM FRITAS" at bounding box center [495, 184] width 569 height 24
click at [331, 184] on input "Tira gosto: CARNE DE SOL COM FRITAS" at bounding box center [495, 184] width 569 height 24
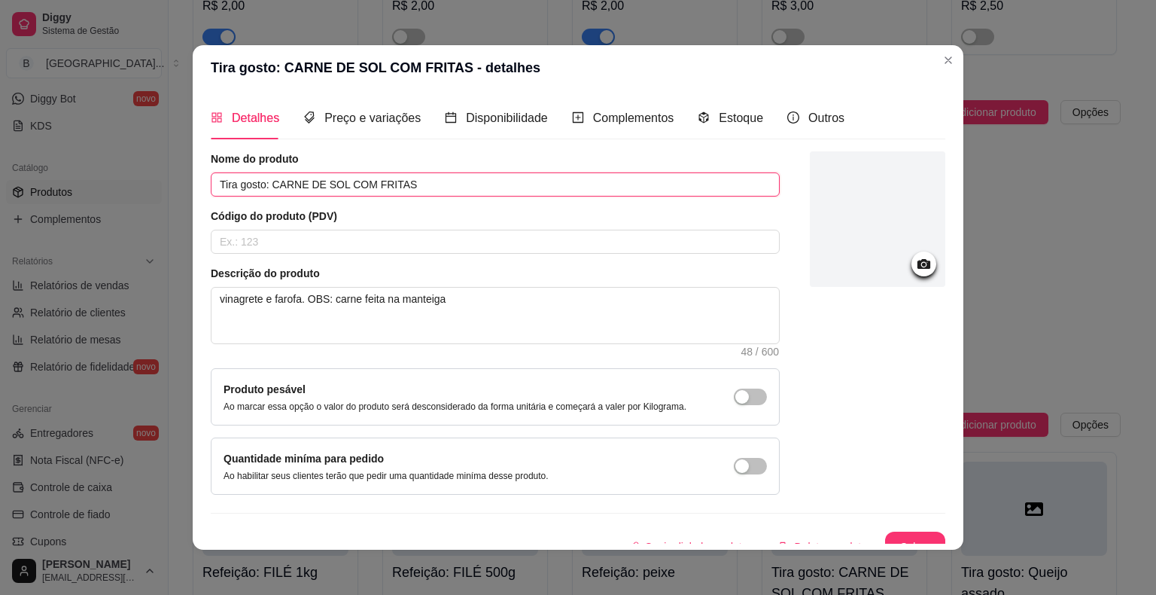
click at [337, 184] on input "Tira gosto: CARNE DE SOL COM FRITAS" at bounding box center [495, 184] width 569 height 24
click at [262, 182] on input "Tira gosto:FILÉ COM [PERSON_NAME]" at bounding box center [495, 184] width 569 height 24
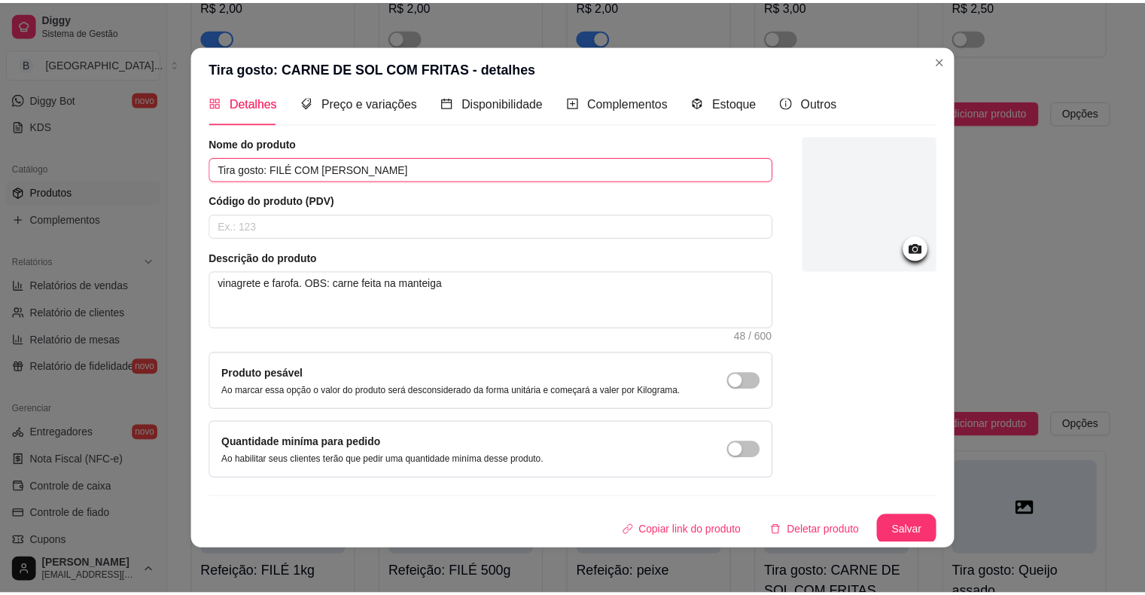
scroll to position [3, 0]
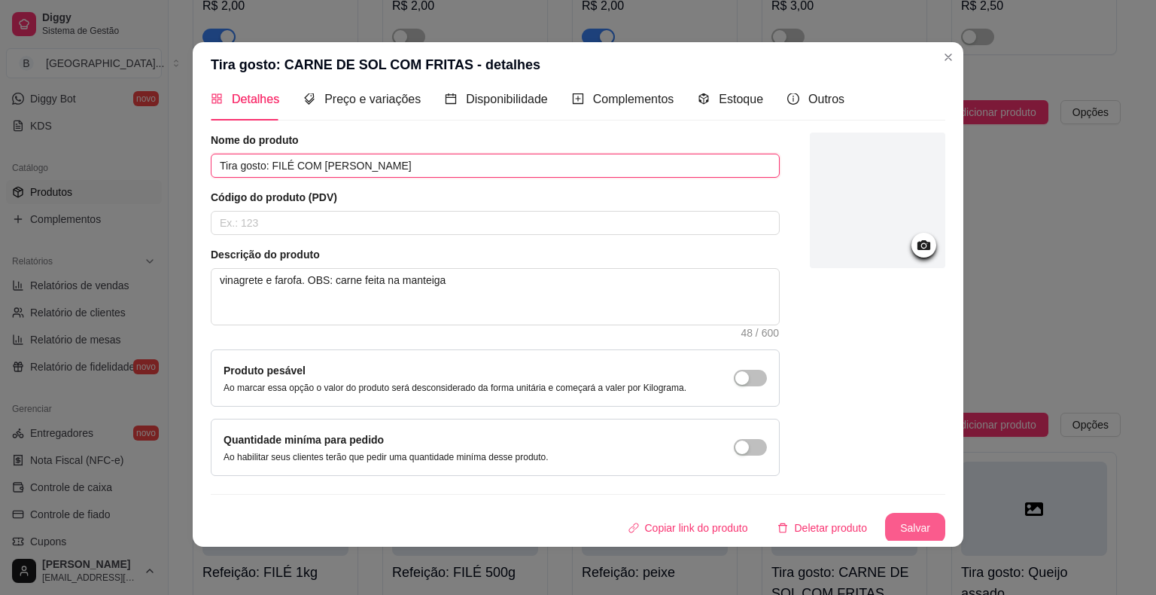
type input "Tira gosto: FILÉ COM [PERSON_NAME]"
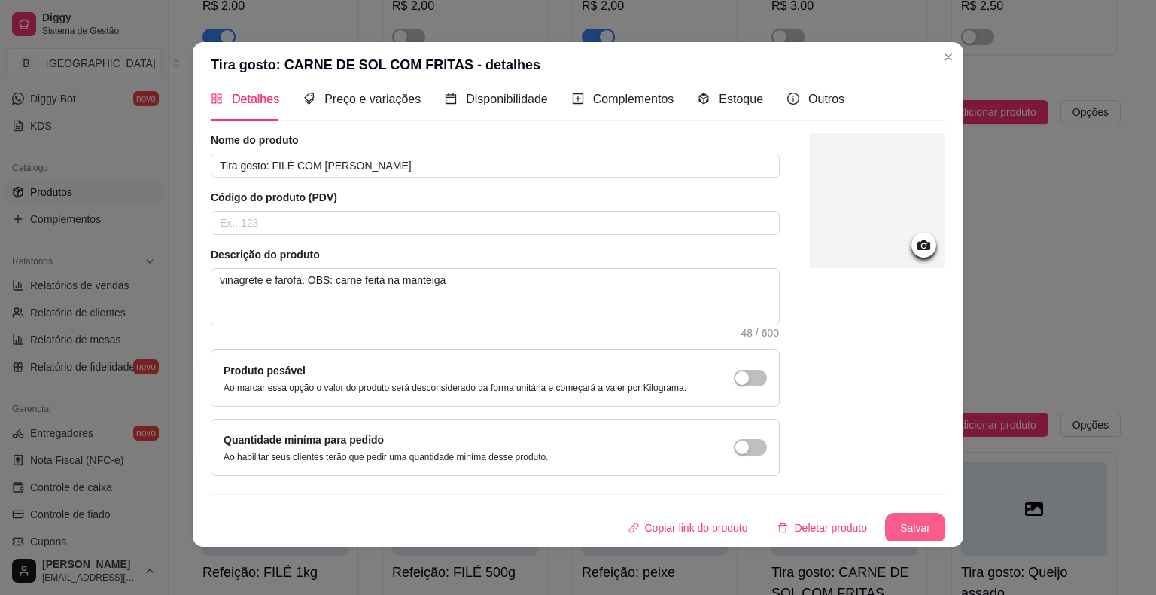
click at [888, 516] on button "Salvar" at bounding box center [915, 528] width 60 height 30
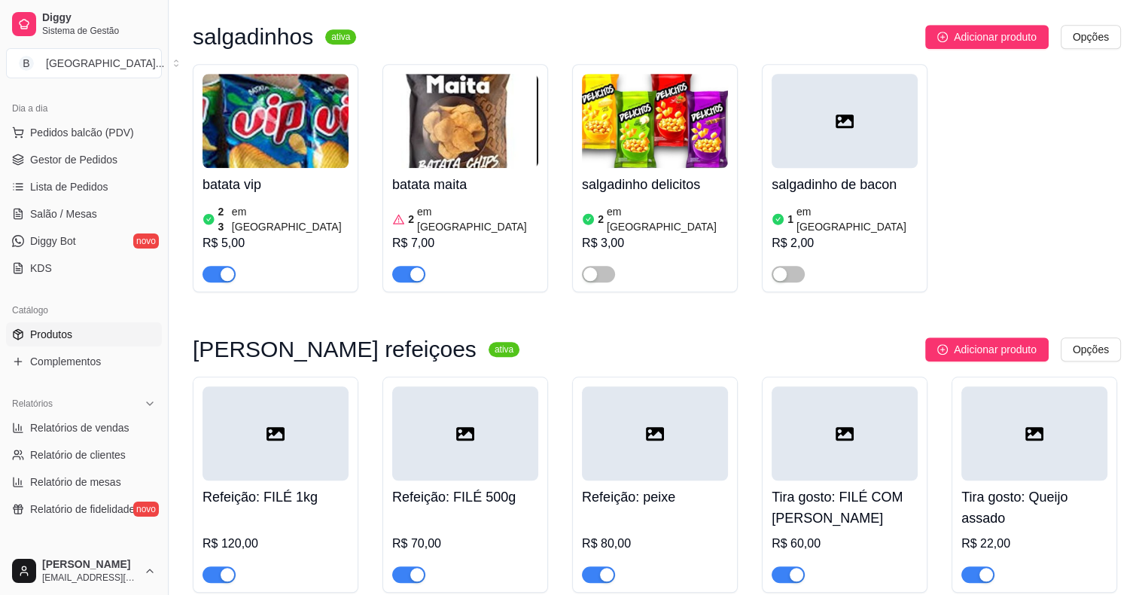
scroll to position [0, 0]
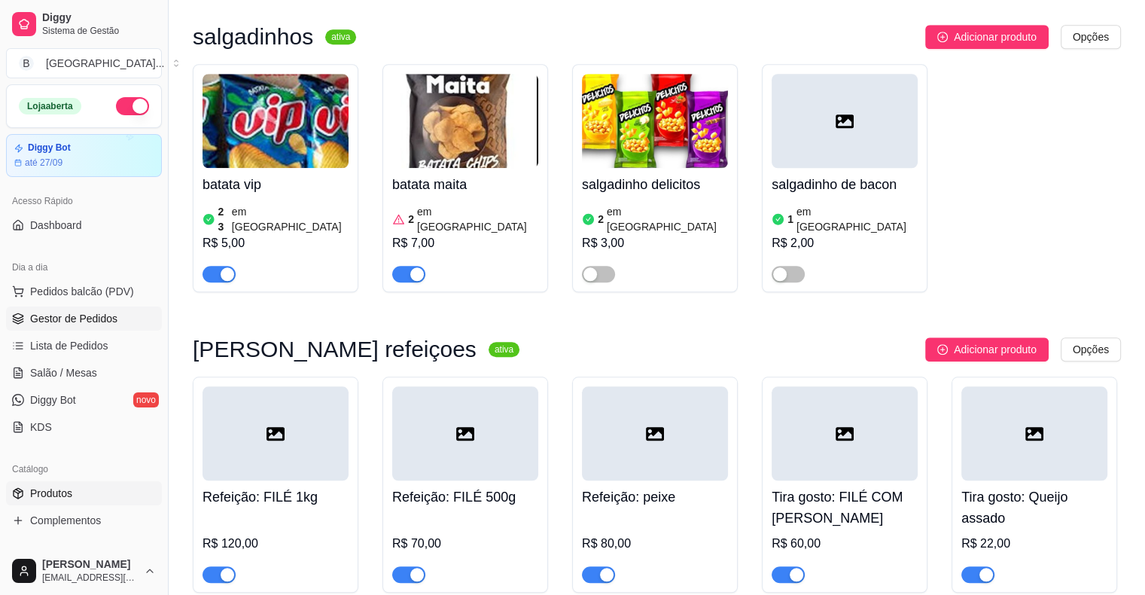
click at [99, 311] on span "Gestor de Pedidos" at bounding box center [73, 318] width 87 height 15
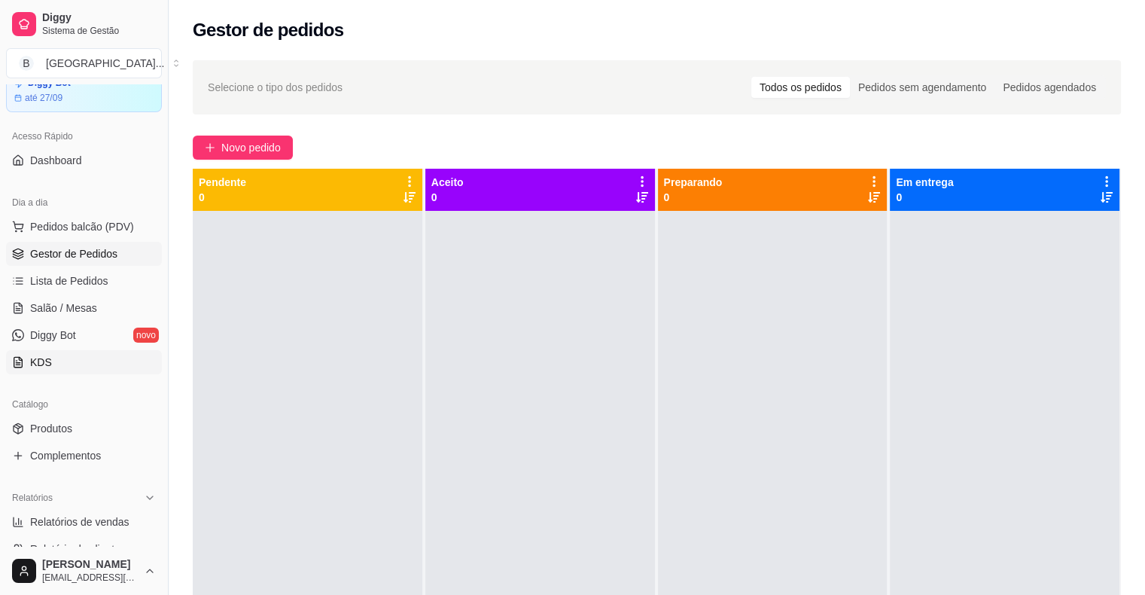
scroll to position [151, 0]
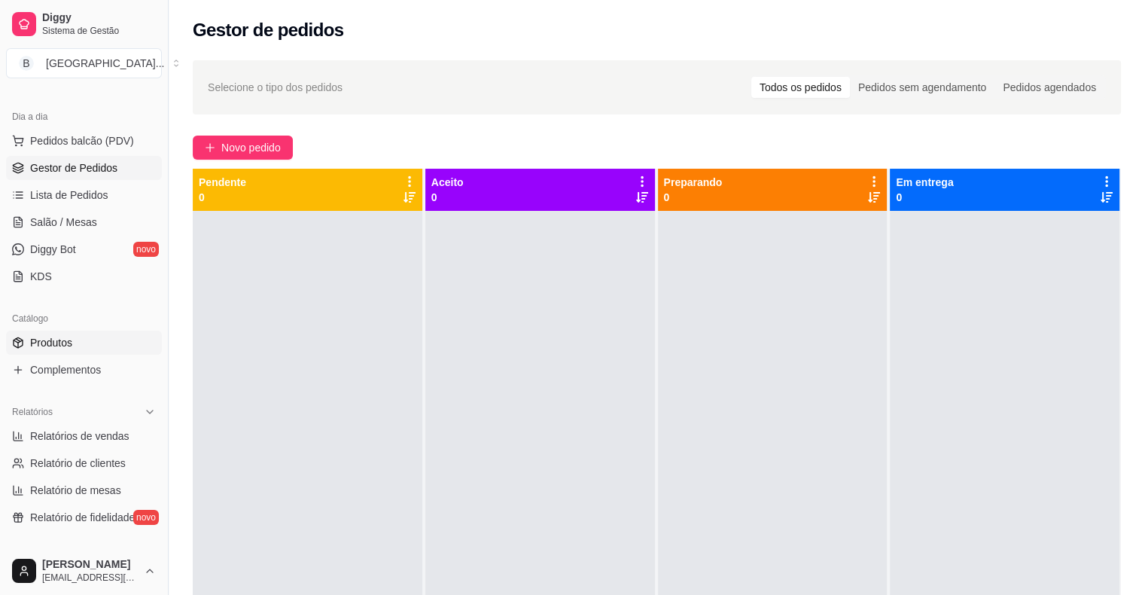
click at [63, 339] on span "Produtos" at bounding box center [51, 342] width 42 height 15
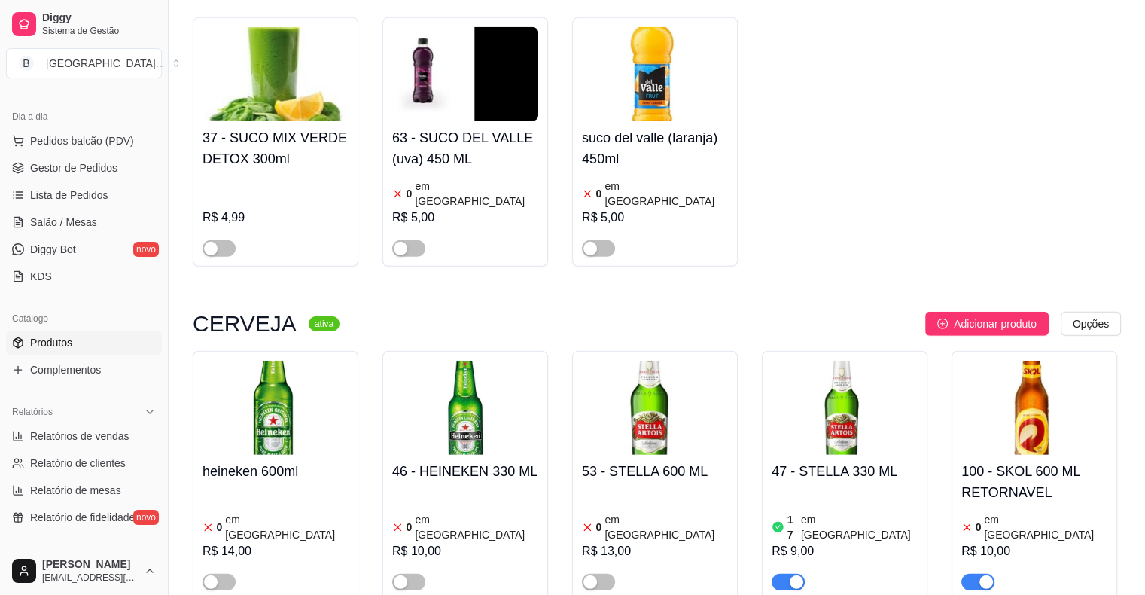
scroll to position [4491, 0]
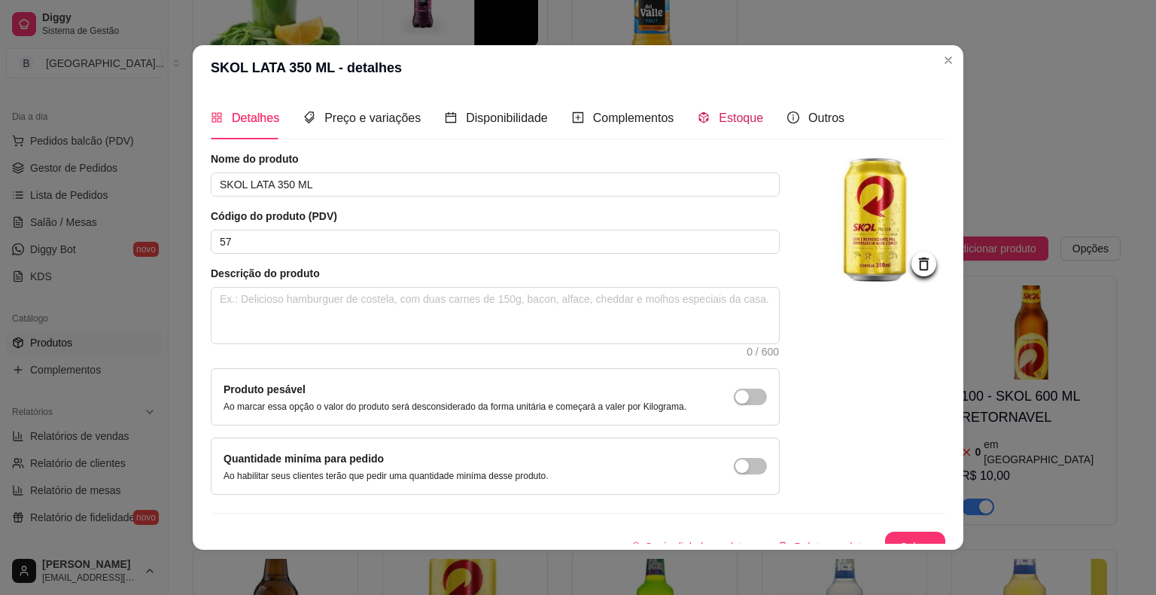
click at [698, 116] on icon "code-sandbox" at bounding box center [704, 117] width 12 height 12
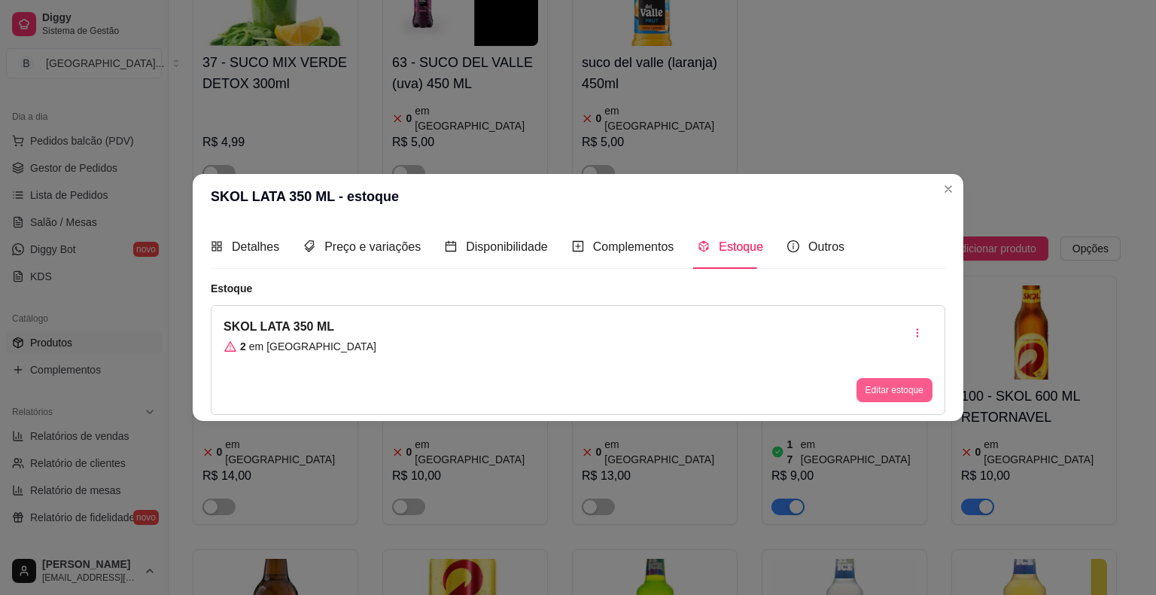
click at [897, 390] on button "Editar estoque" at bounding box center [895, 390] width 76 height 24
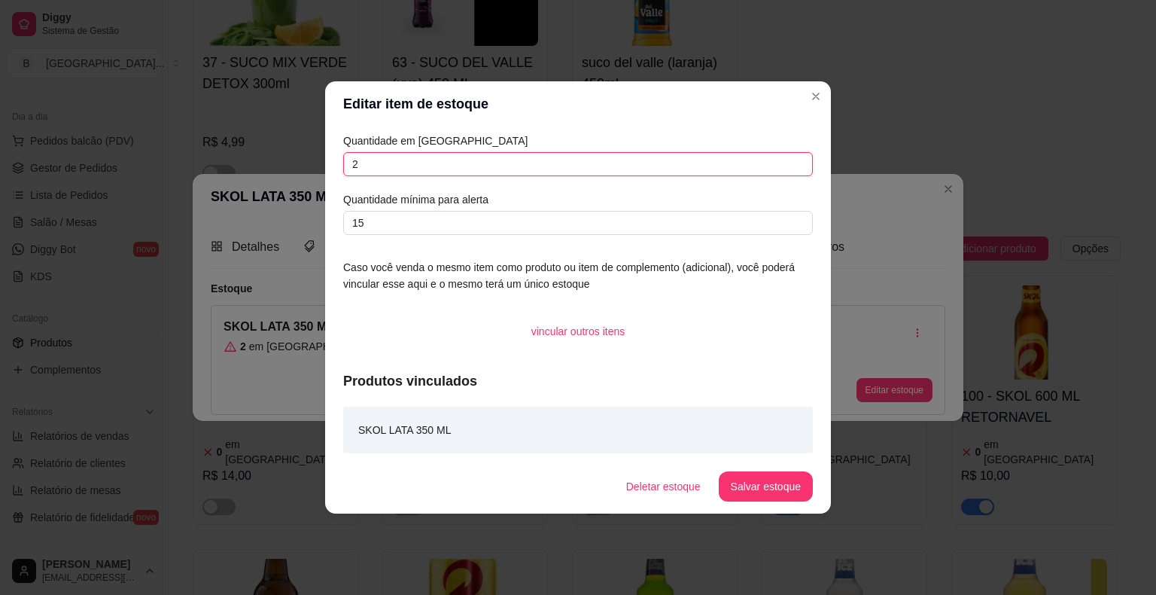
click at [612, 169] on input "2" at bounding box center [578, 164] width 470 height 24
type input "13"
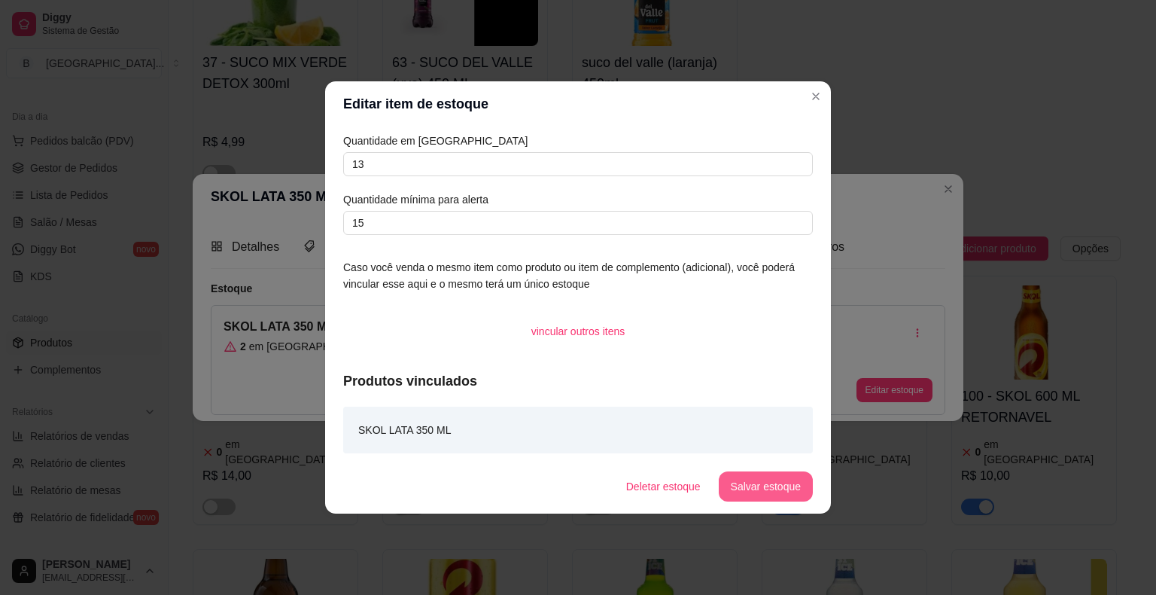
click at [771, 490] on button "Salvar estoque" at bounding box center [766, 486] width 94 height 30
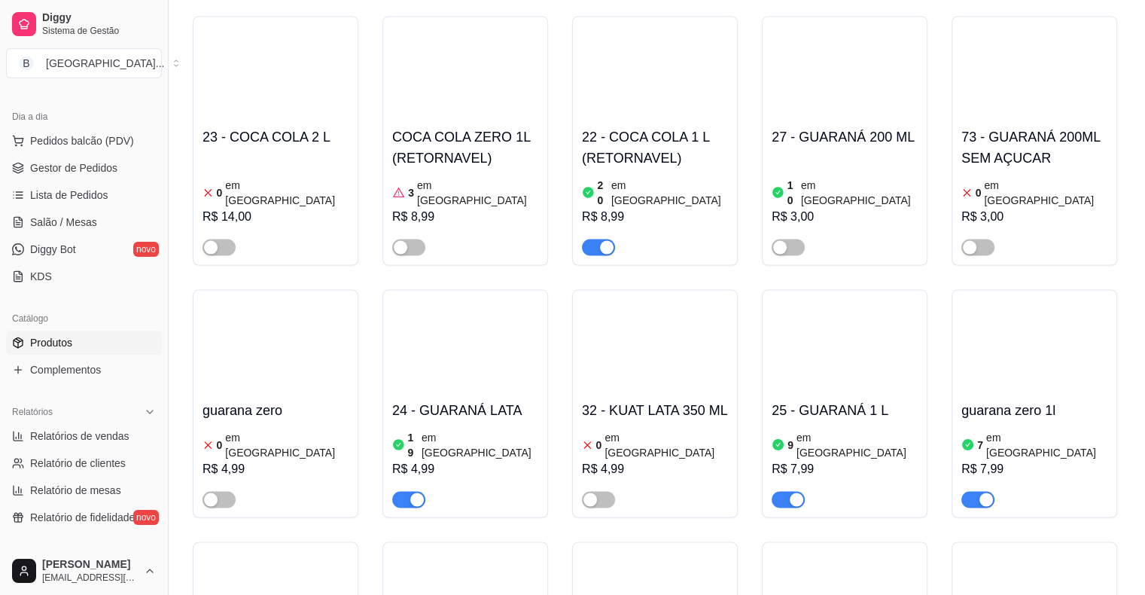
scroll to position [2759, 0]
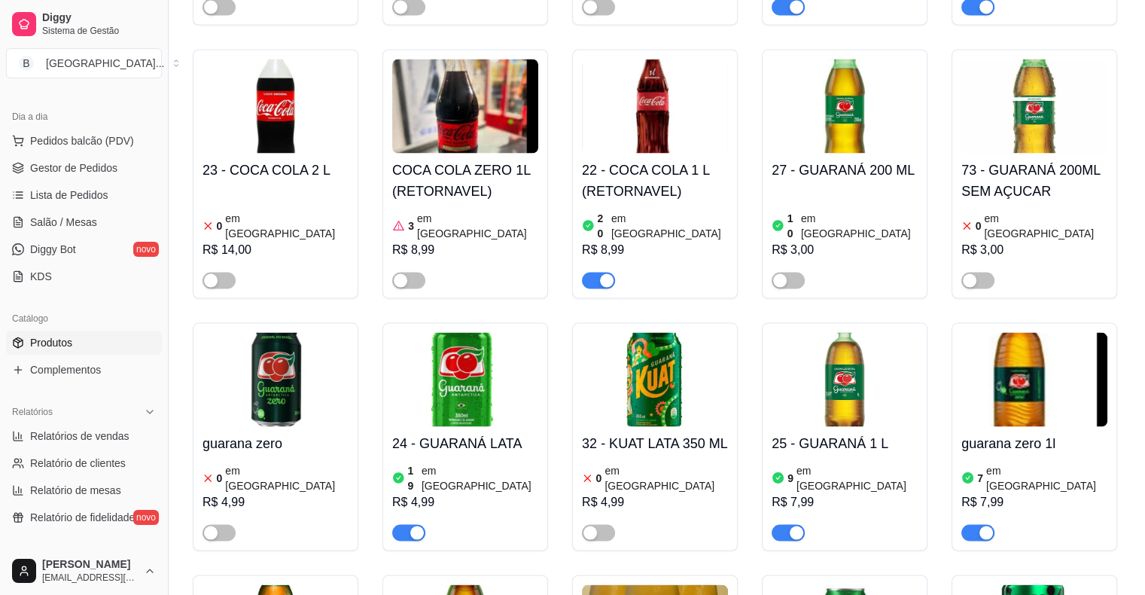
click at [334, 432] on h4 "guarana zero" at bounding box center [276, 442] width 146 height 21
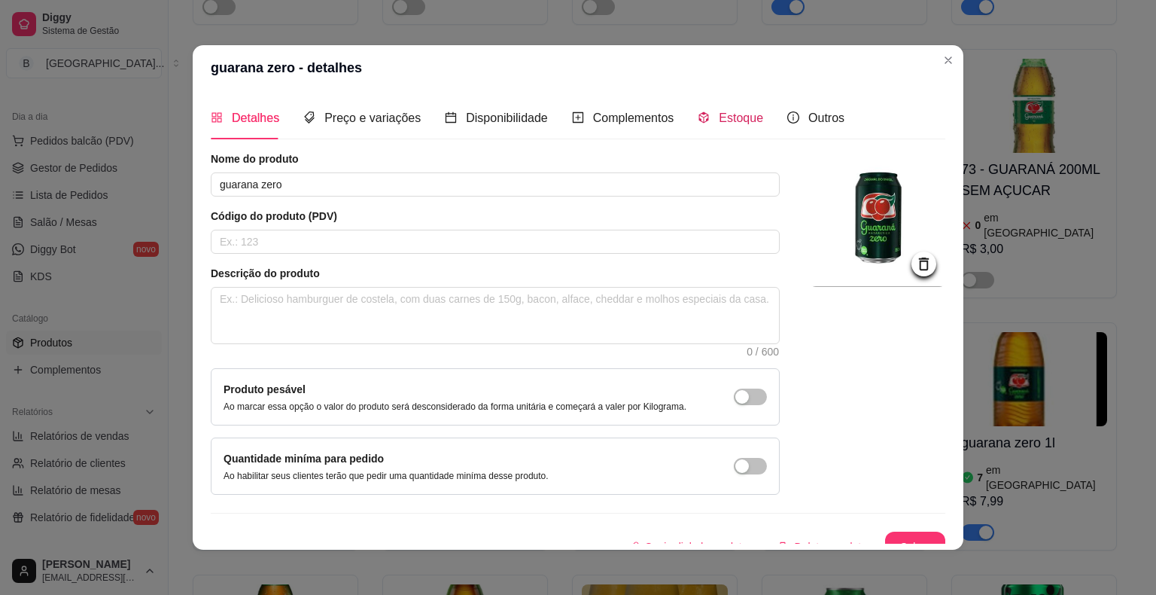
click at [698, 117] on icon "code-sandbox" at bounding box center [704, 117] width 12 height 12
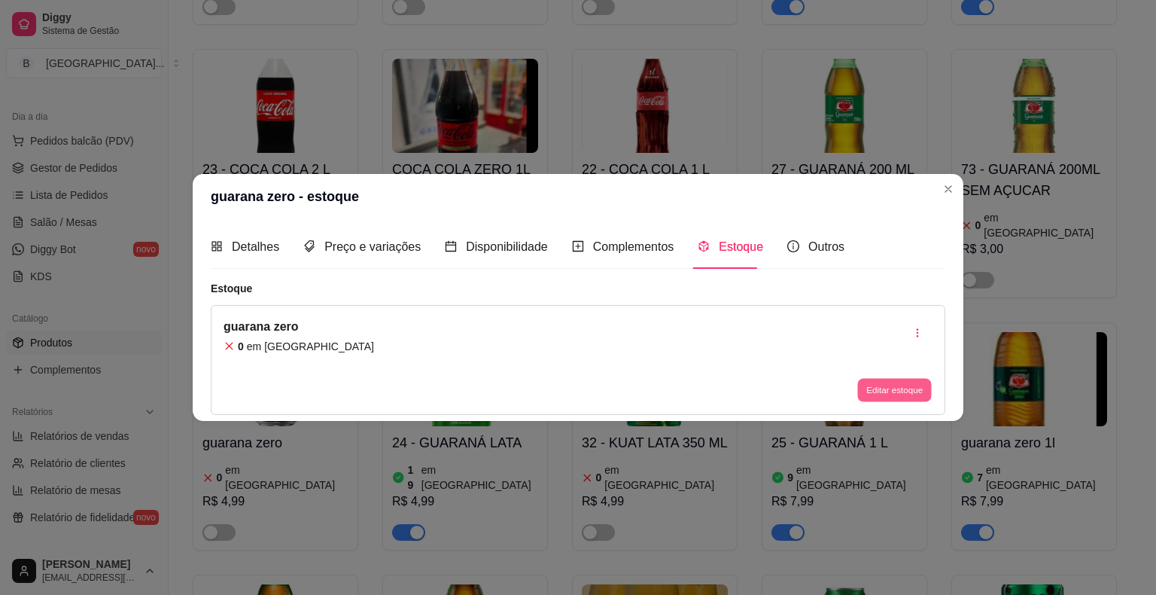
click at [906, 390] on button "Editar estoque" at bounding box center [895, 389] width 74 height 23
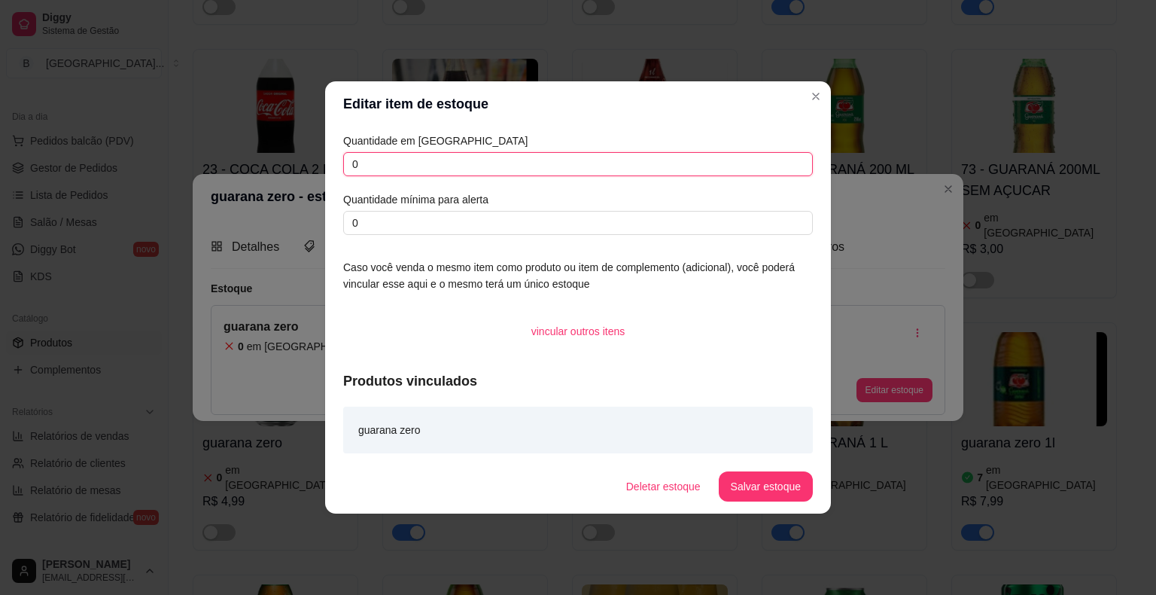
click at [545, 162] on input "0" at bounding box center [578, 164] width 470 height 24
type input "12"
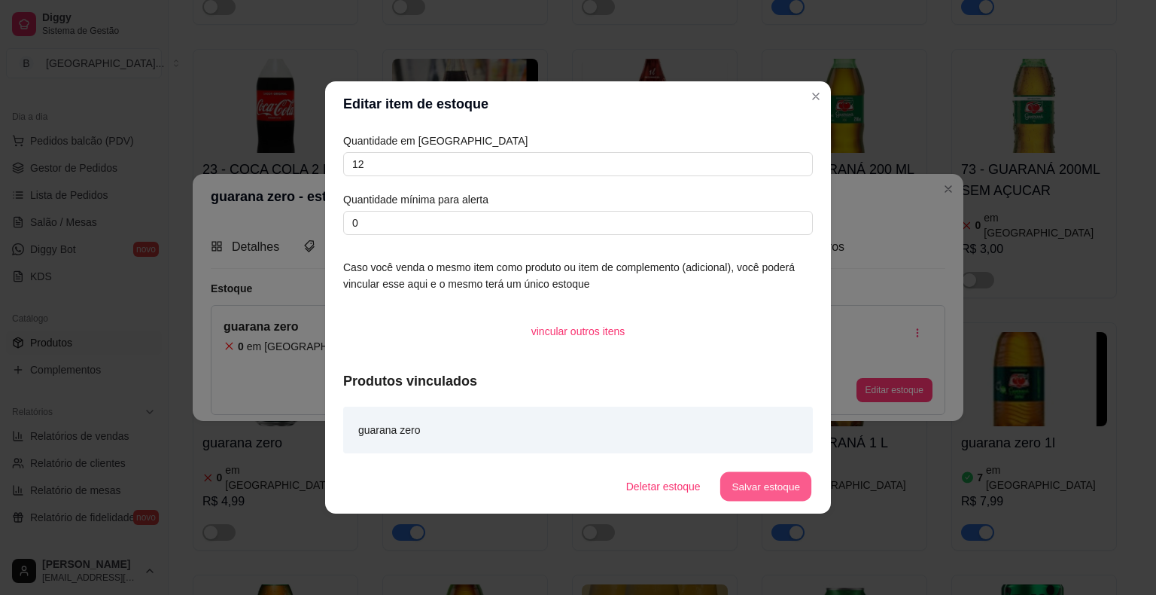
click at [801, 489] on button "Salvar estoque" at bounding box center [766, 486] width 92 height 29
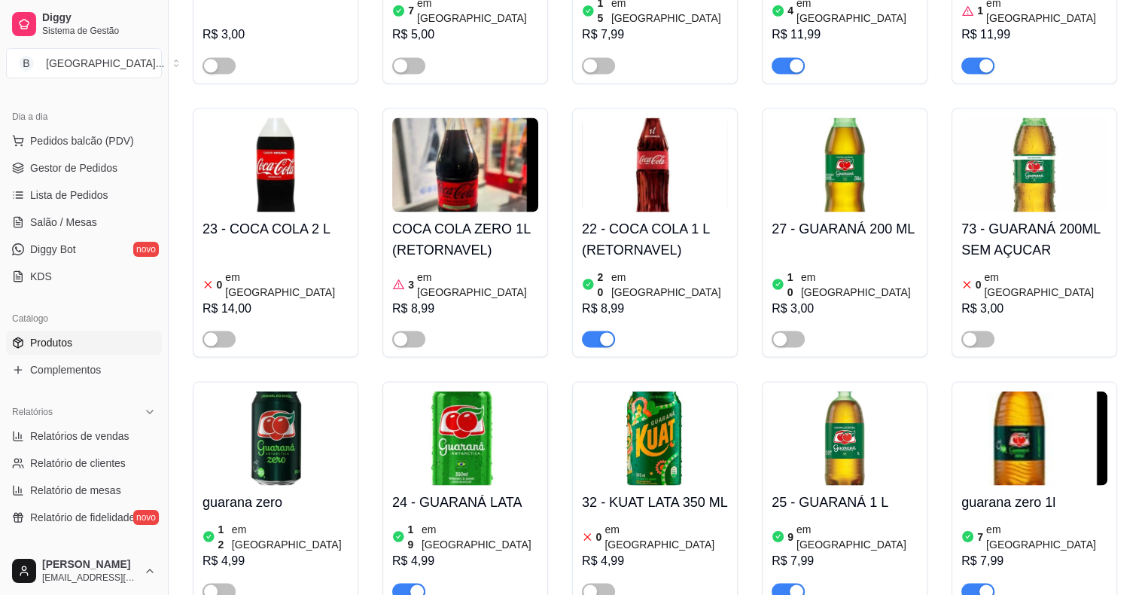
scroll to position [2684, 0]
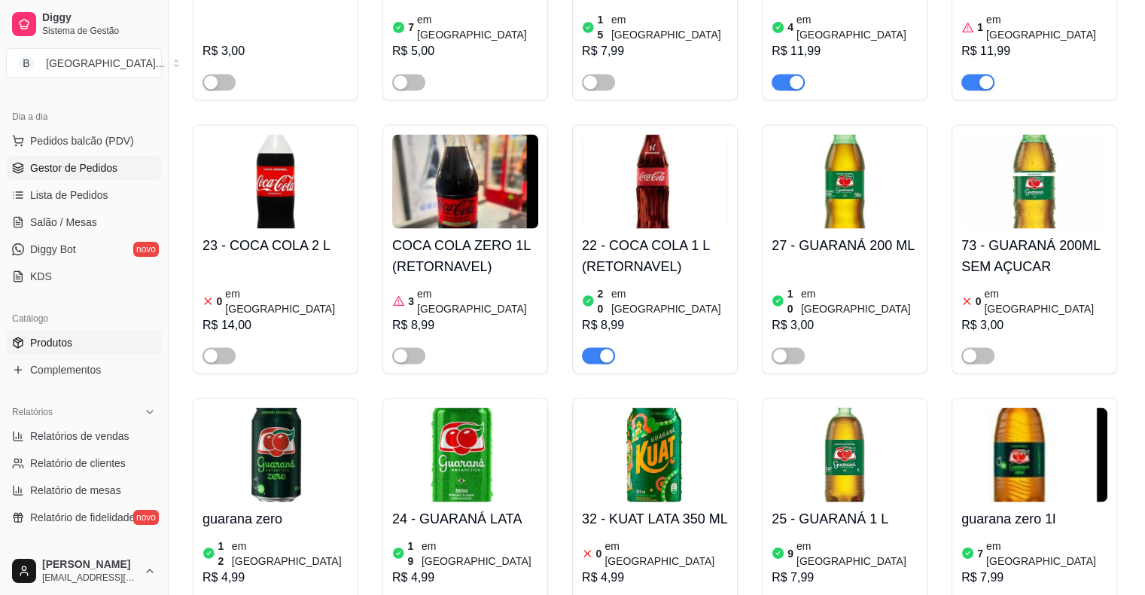
click at [75, 176] on link "Gestor de Pedidos" at bounding box center [84, 168] width 156 height 24
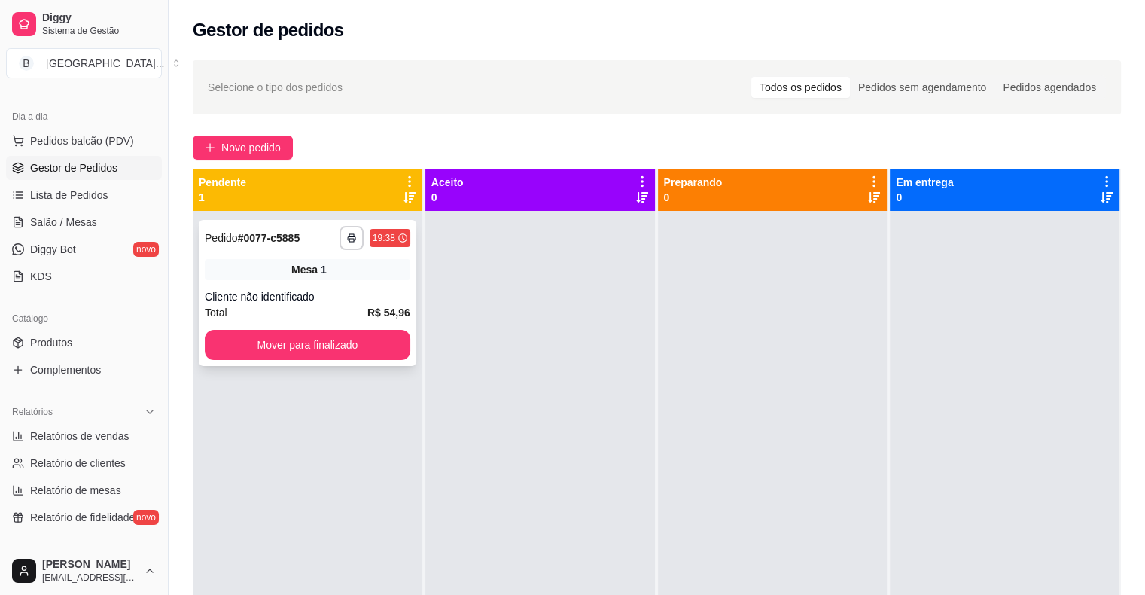
click at [376, 291] on div "Cliente não identificado" at bounding box center [308, 296] width 206 height 15
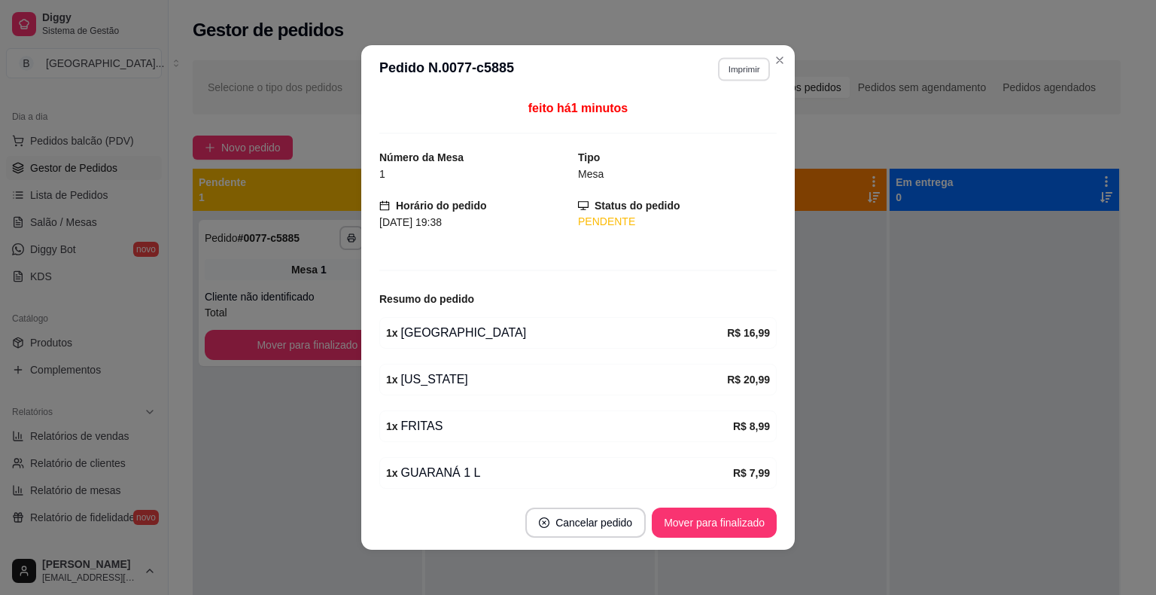
click at [733, 66] on button "Imprimir" at bounding box center [744, 68] width 52 height 23
click at [733, 122] on button "IMPRESSORA" at bounding box center [711, 122] width 109 height 24
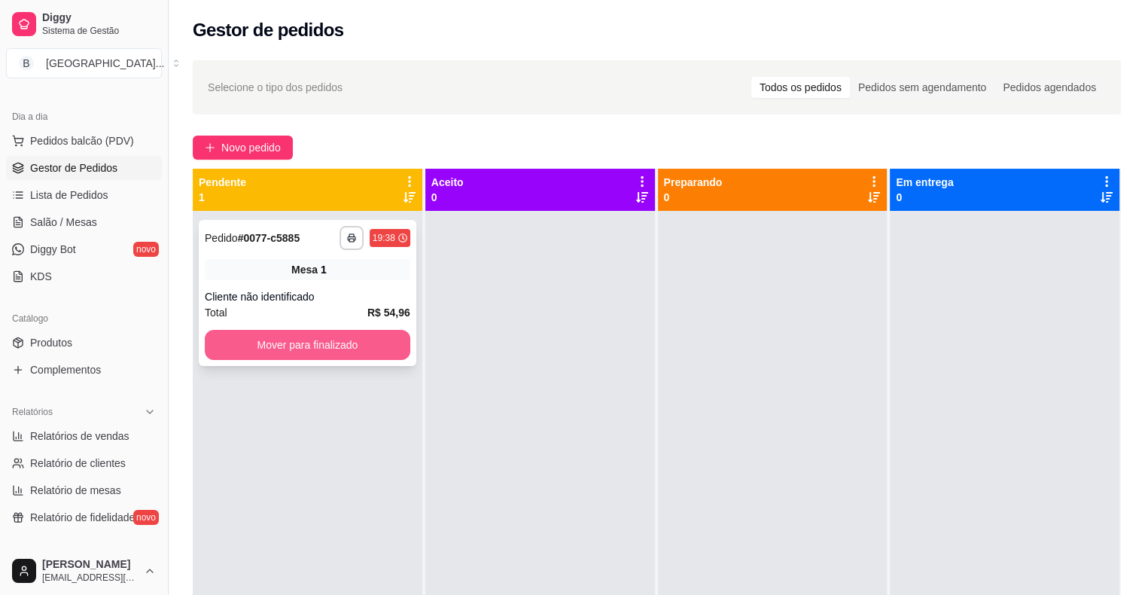
click at [334, 346] on button "Mover para finalizado" at bounding box center [308, 345] width 206 height 30
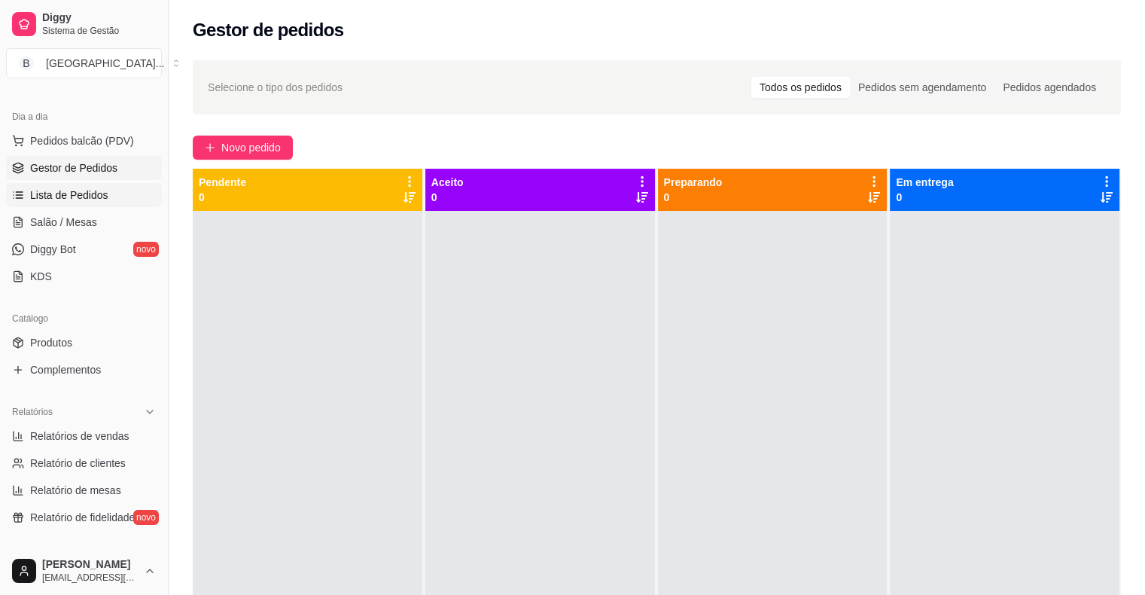
click at [72, 196] on span "Lista de Pedidos" at bounding box center [69, 194] width 78 height 15
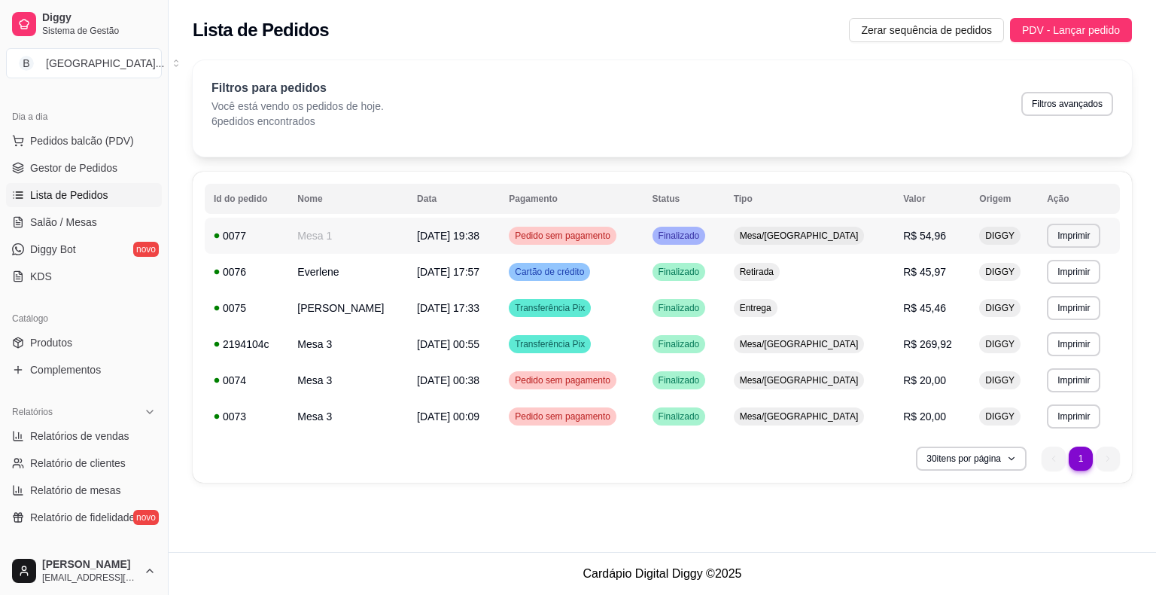
click at [419, 247] on td "[DATE] 19:38" at bounding box center [454, 236] width 92 height 36
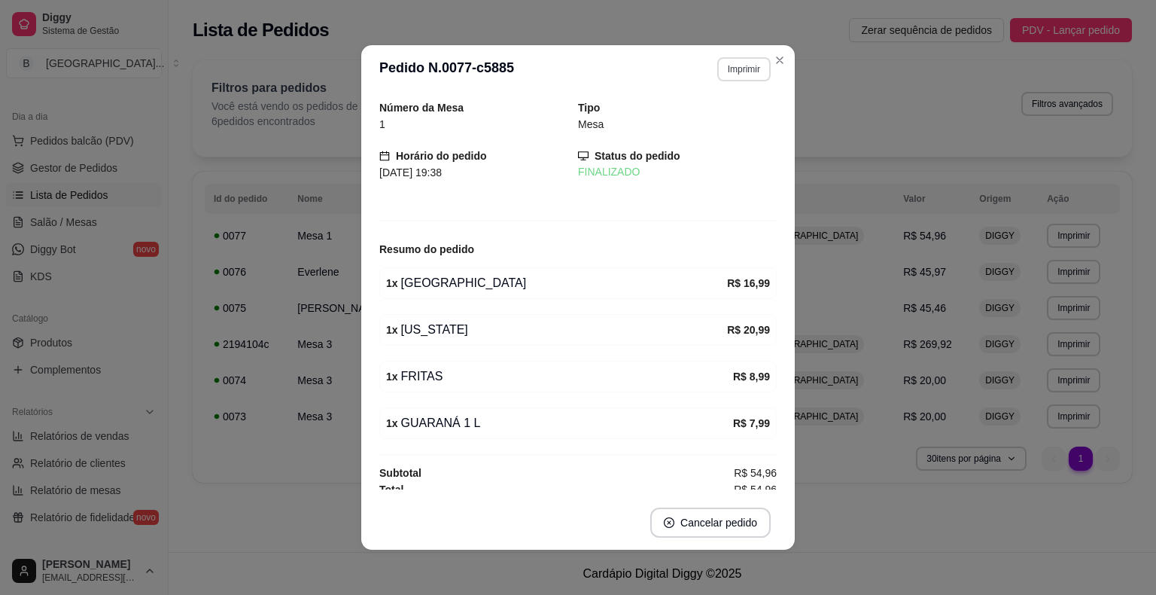
click at [756, 75] on button "Imprimir" at bounding box center [744, 69] width 53 height 24
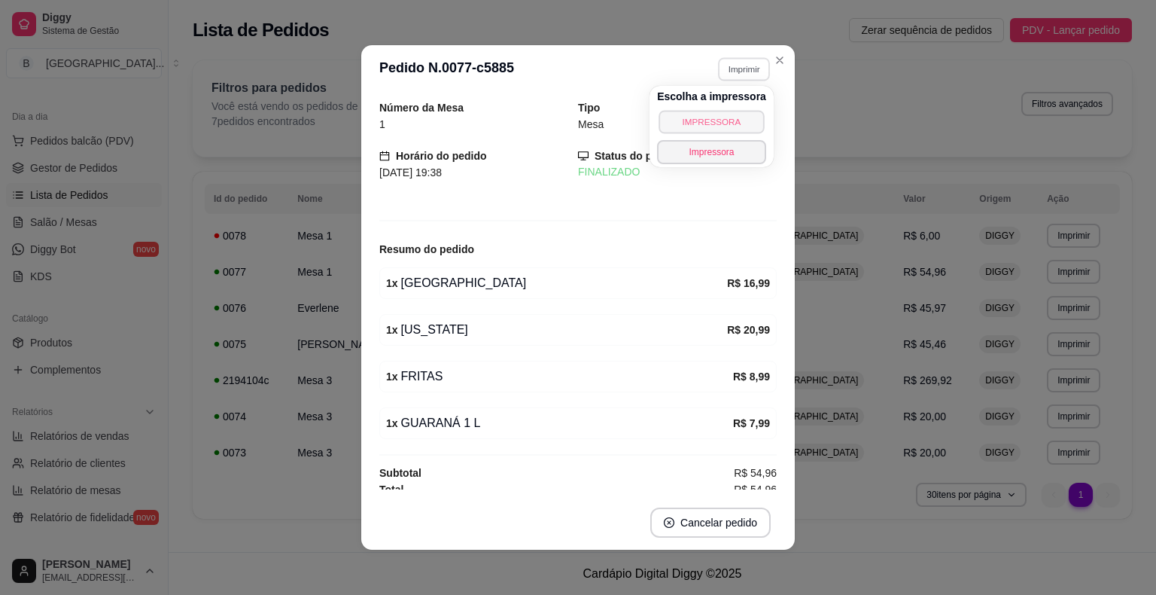
click at [717, 123] on button "IMPRESSORA" at bounding box center [711, 121] width 105 height 23
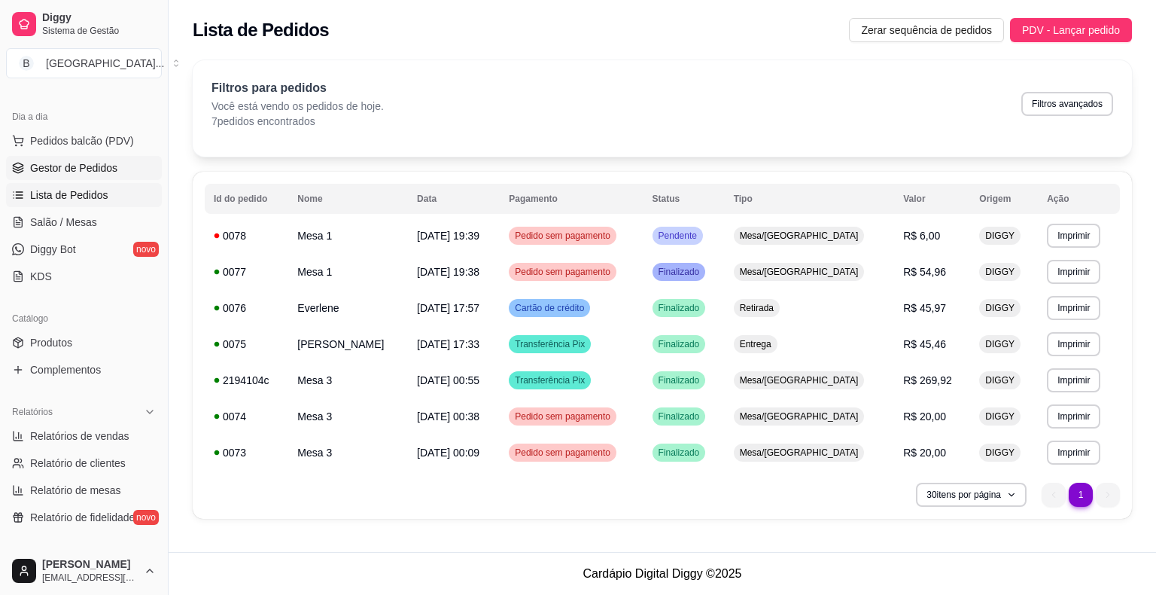
click at [91, 171] on span "Gestor de Pedidos" at bounding box center [73, 167] width 87 height 15
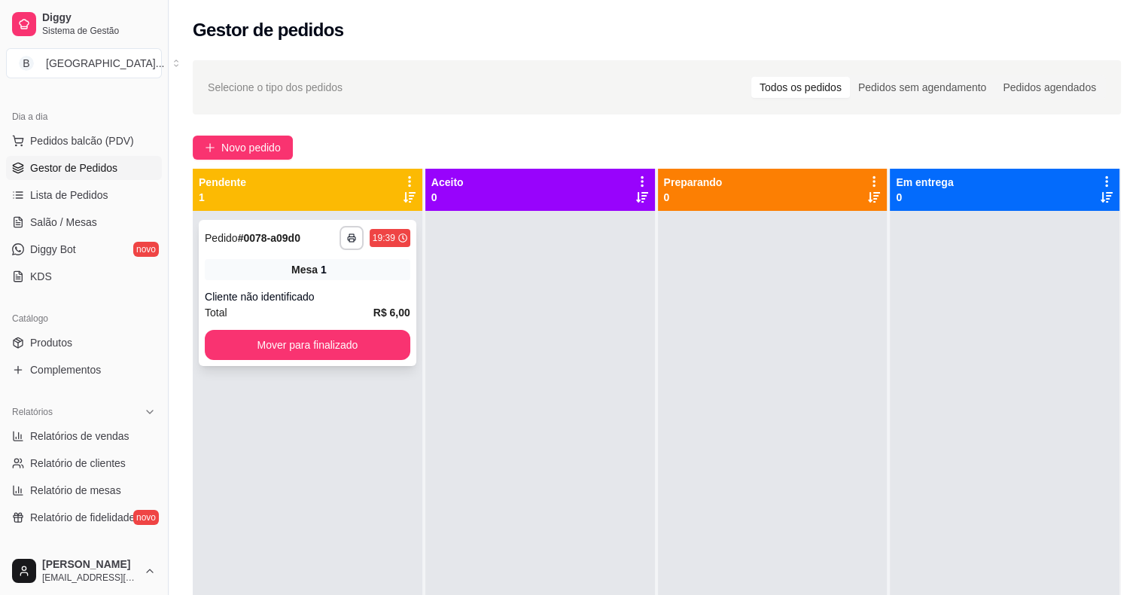
click at [216, 289] on div "Cliente não identificado" at bounding box center [308, 296] width 206 height 15
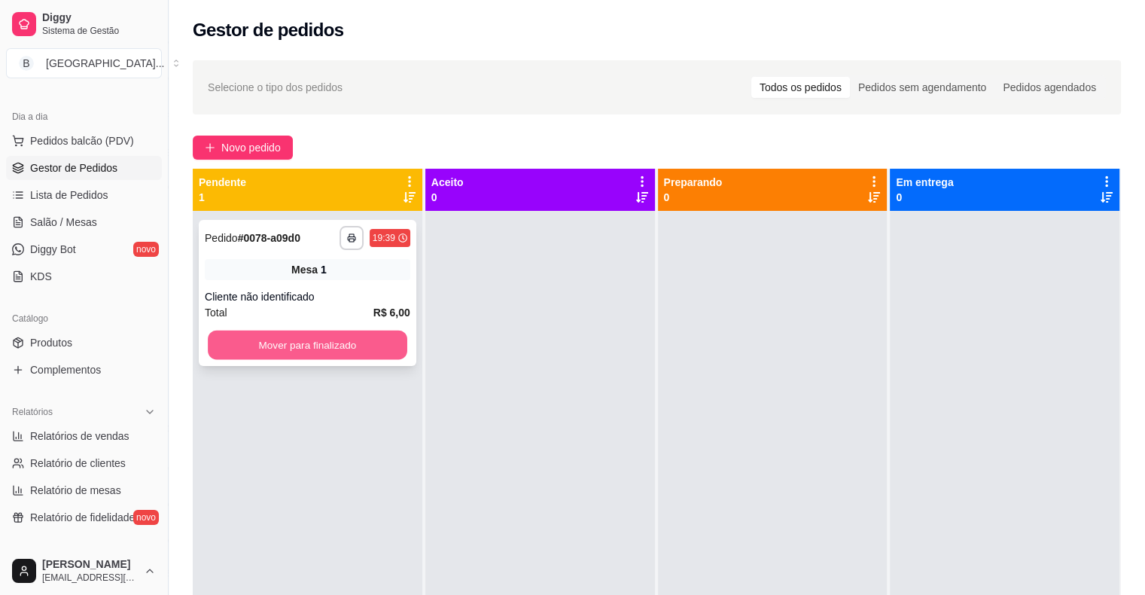
click at [312, 340] on button "Mover para finalizado" at bounding box center [308, 345] width 200 height 29
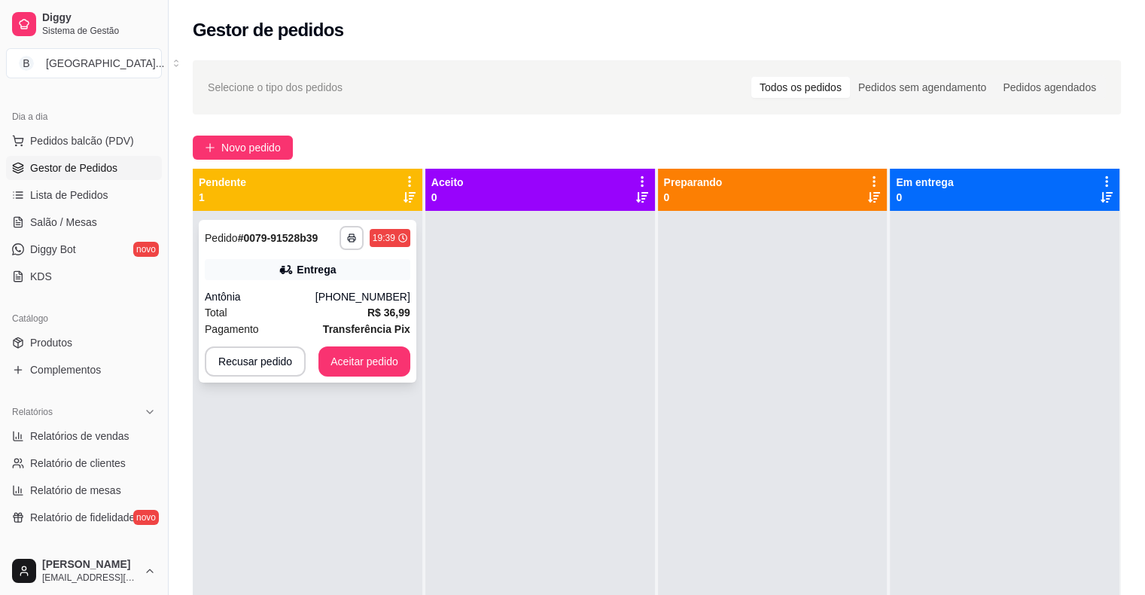
click at [352, 294] on div "[PHONE_NUMBER]" at bounding box center [362, 296] width 95 height 15
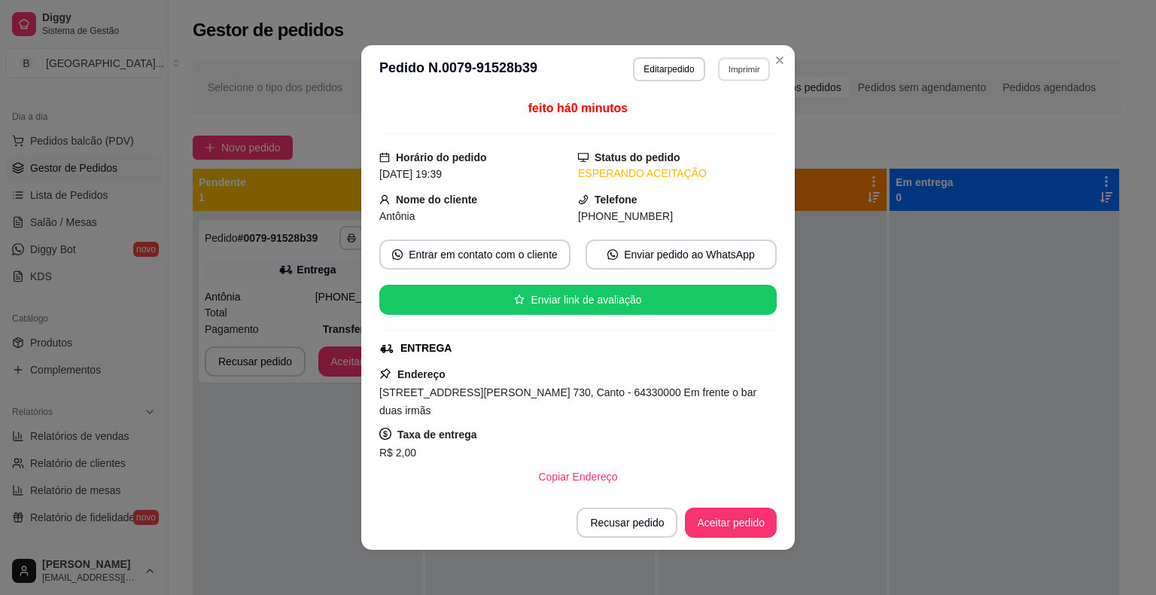
click at [741, 57] on button "Imprimir" at bounding box center [744, 68] width 52 height 23
click at [708, 132] on button "IMPRESSORA" at bounding box center [711, 121] width 105 height 23
click at [718, 531] on button "Aceitar pedido" at bounding box center [731, 522] width 89 height 29
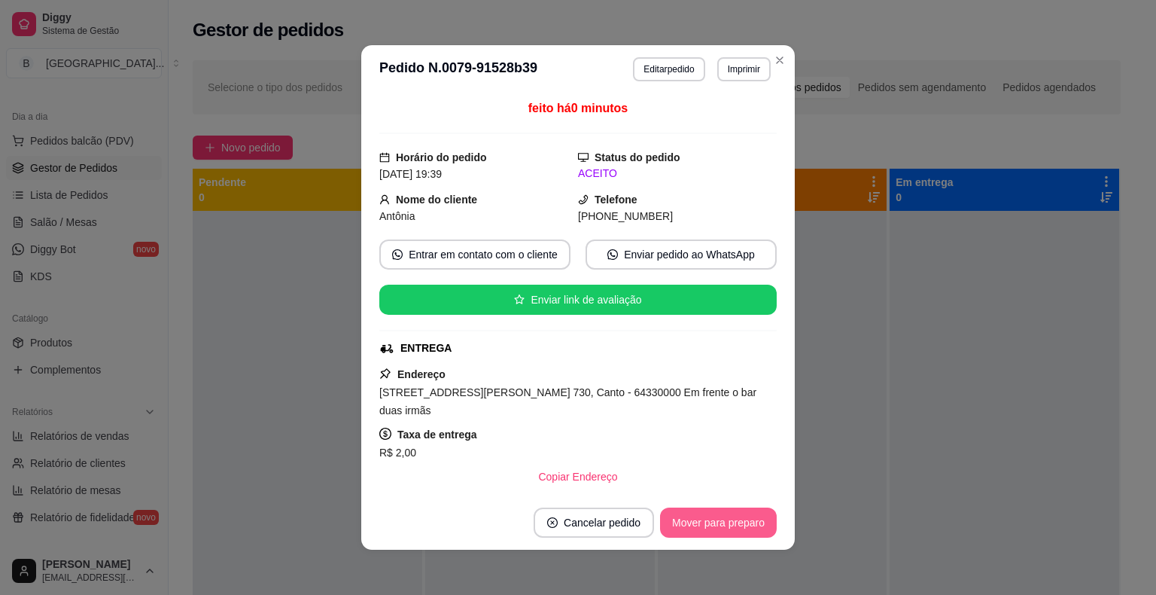
click at [748, 521] on button "Mover para preparo" at bounding box center [718, 522] width 117 height 30
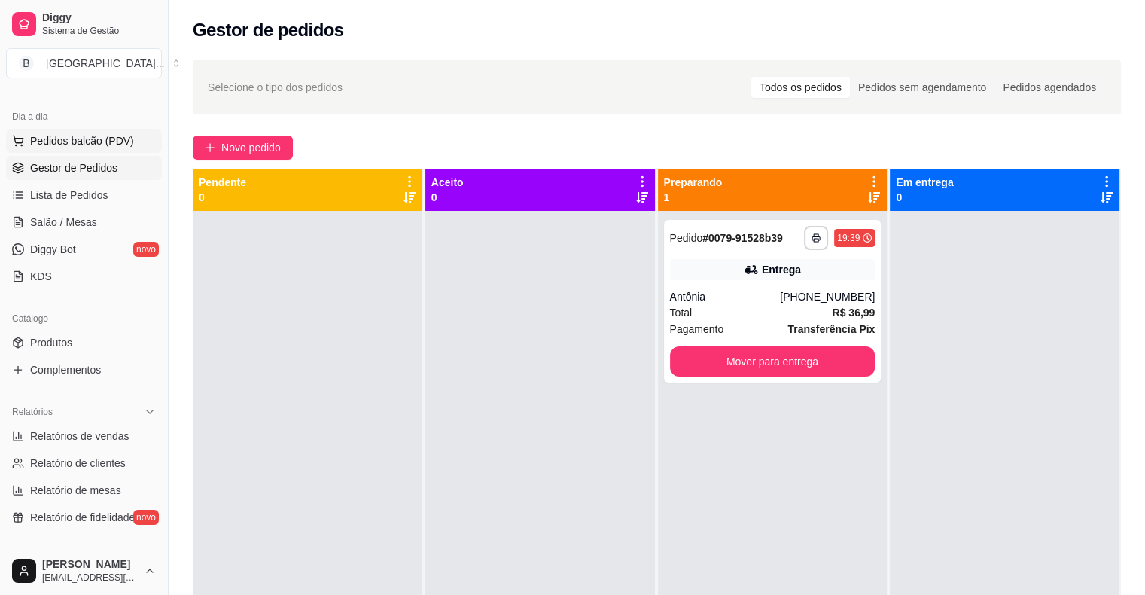
click at [105, 129] on button "Pedidos balcão (PDV)" at bounding box center [84, 141] width 156 height 24
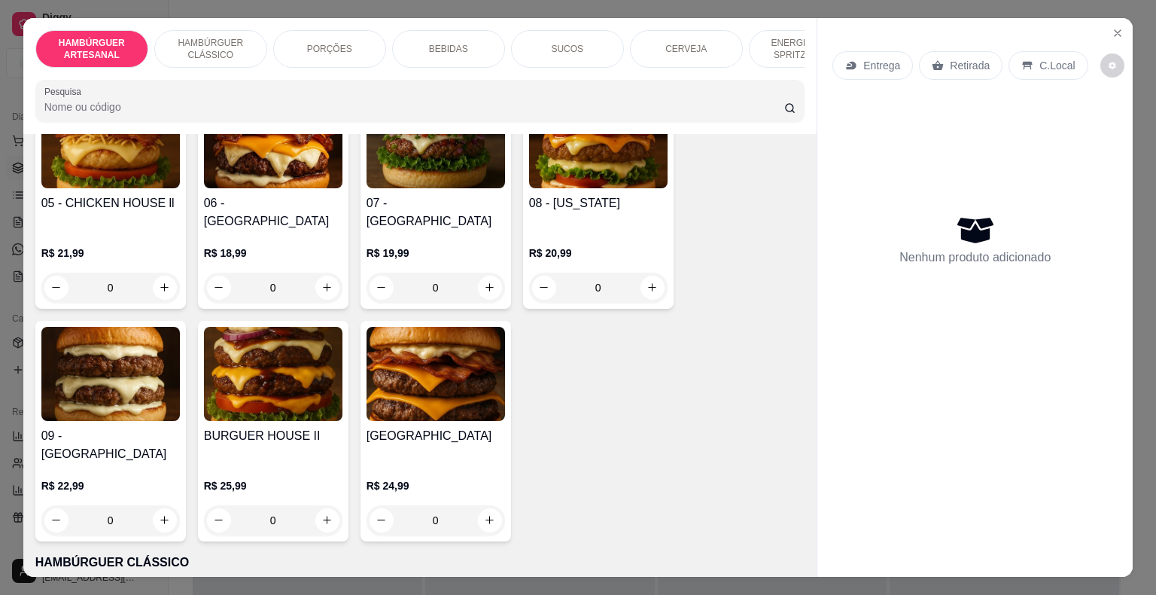
scroll to position [452, 0]
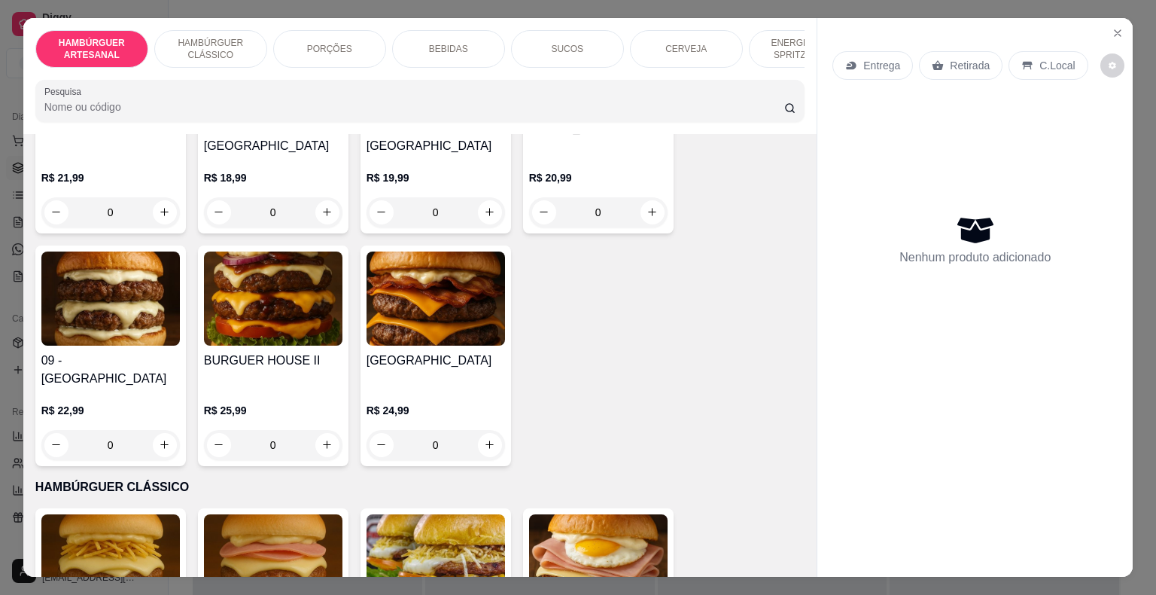
click at [166, 430] on div "0" at bounding box center [110, 445] width 139 height 30
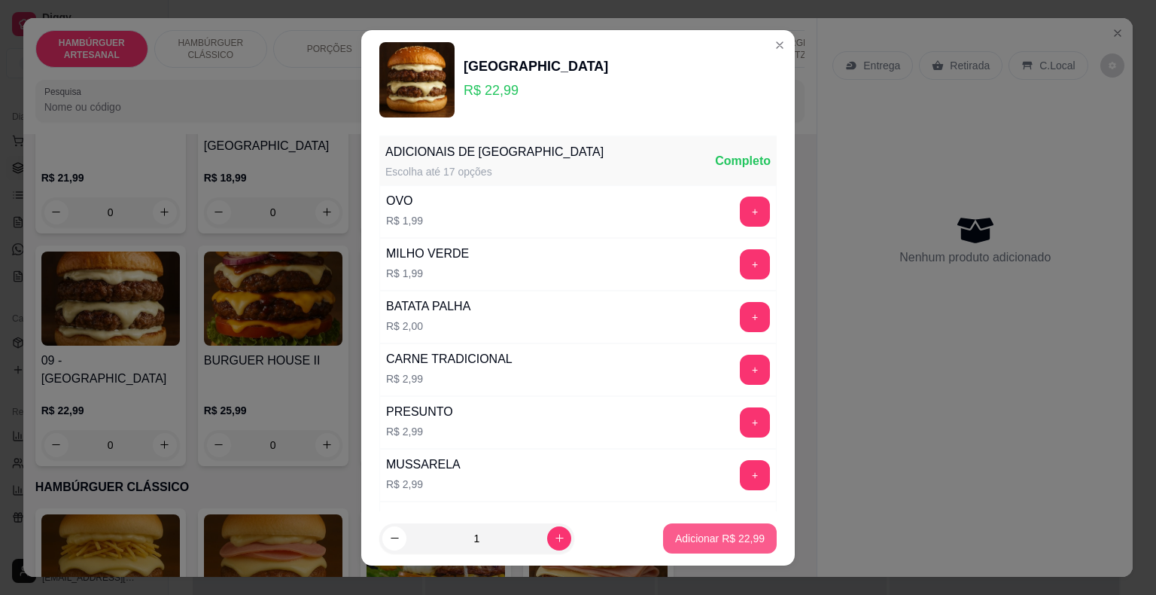
click at [663, 534] on button "Adicionar R$ 22,99" at bounding box center [720, 538] width 114 height 30
type input "1"
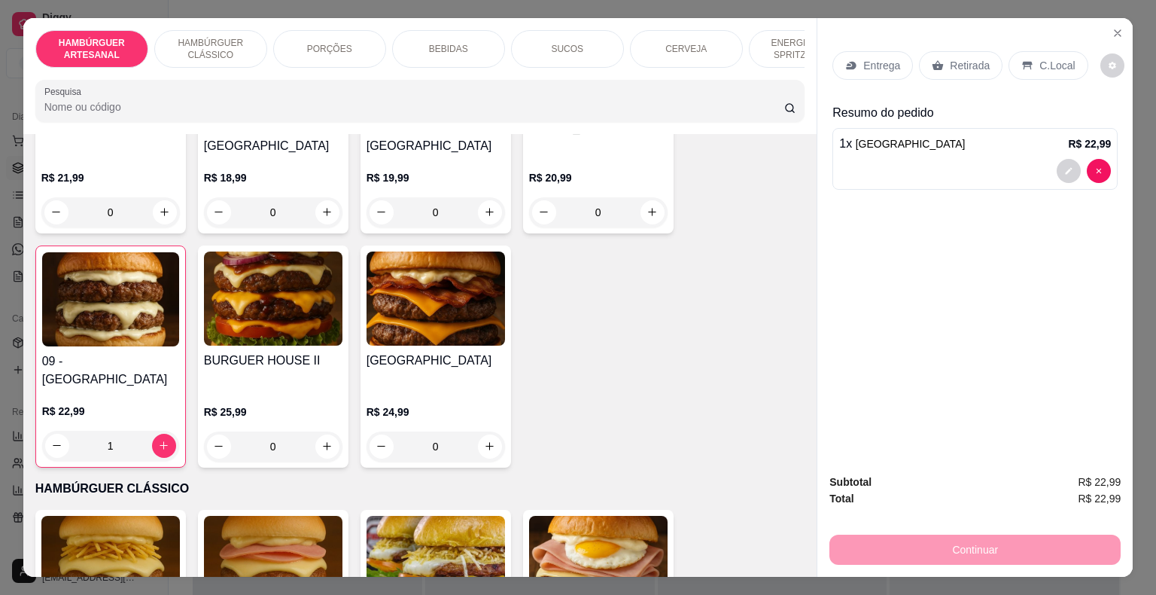
click at [882, 64] on p "Entrega" at bounding box center [882, 65] width 37 height 15
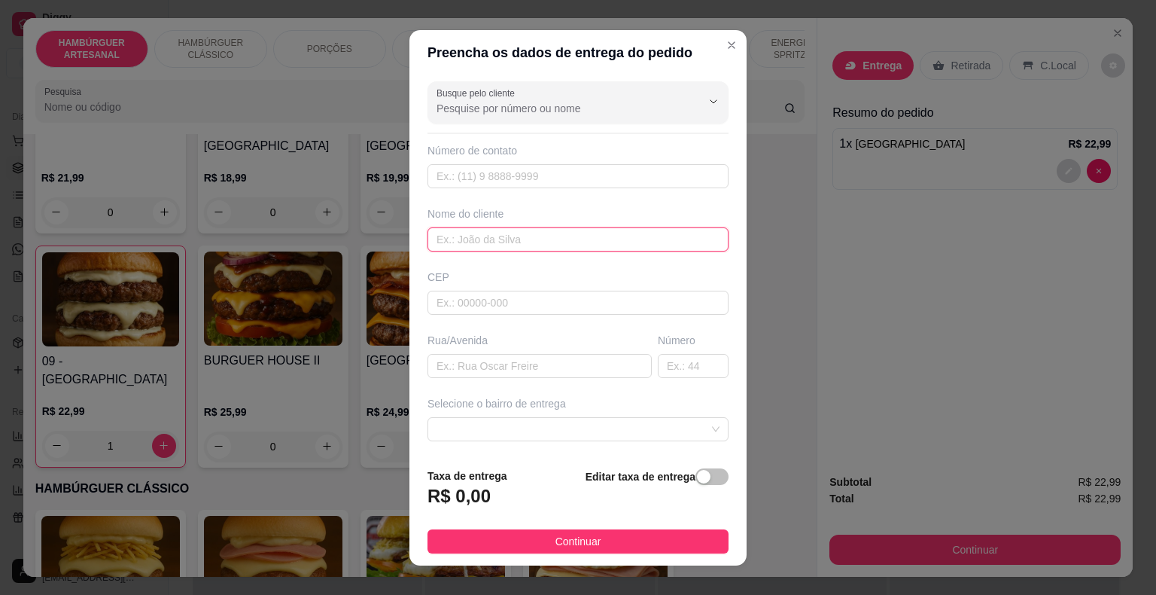
click at [602, 236] on input "text" at bounding box center [578, 239] width 301 height 24
type input "VALDIR"
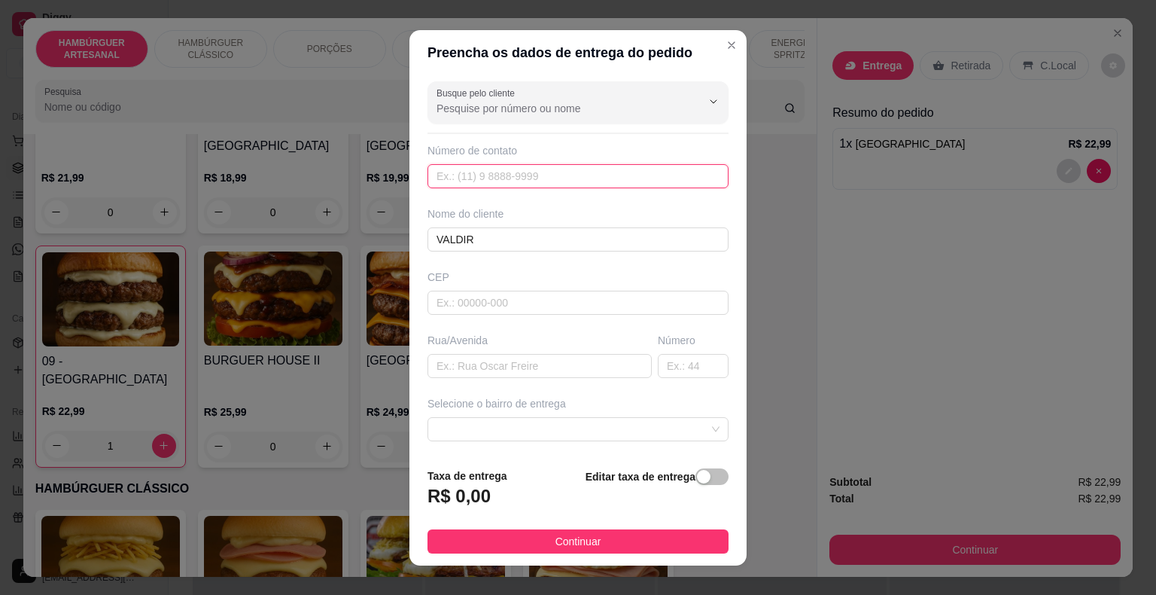
click at [689, 167] on input "text" at bounding box center [578, 176] width 301 height 24
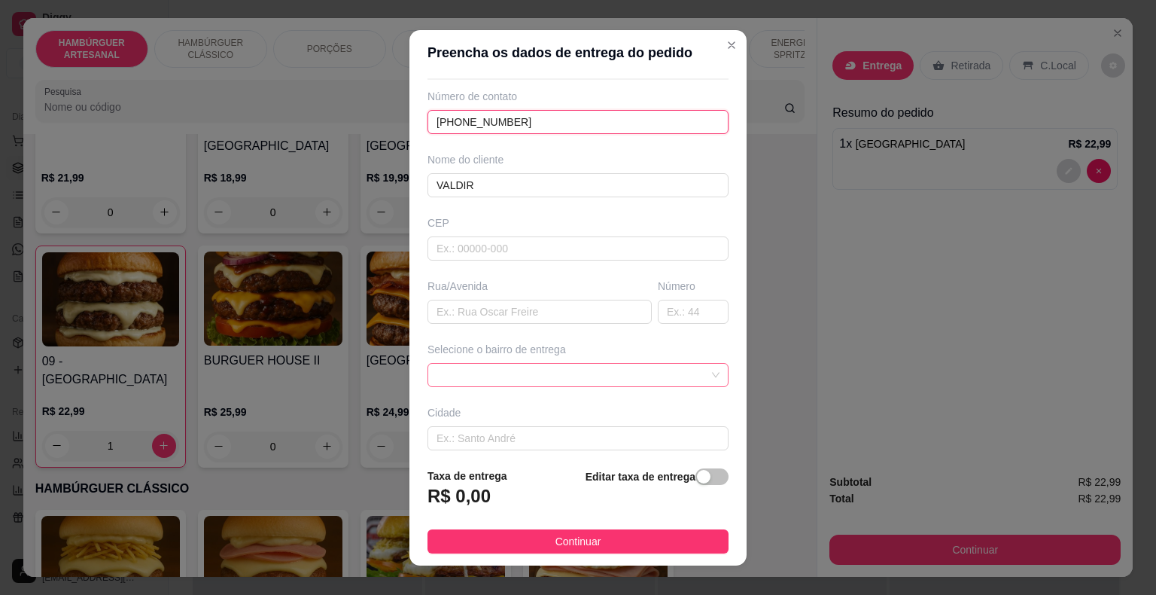
scroll to position [124, 0]
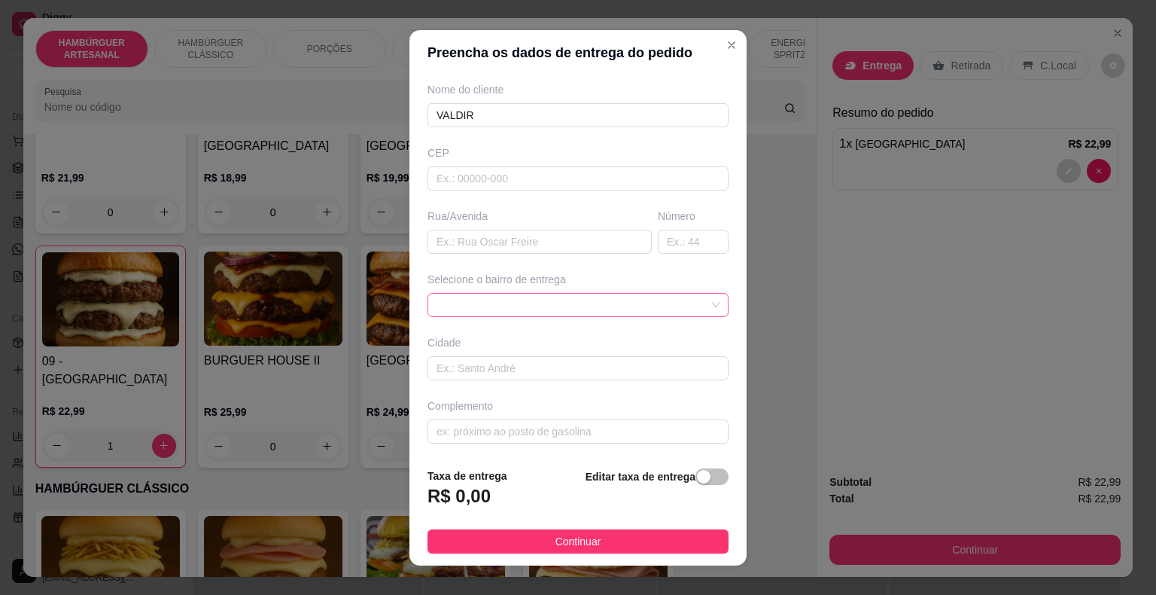
click at [594, 294] on span at bounding box center [578, 305] width 283 height 23
type input "[PHONE_NUMBER]"
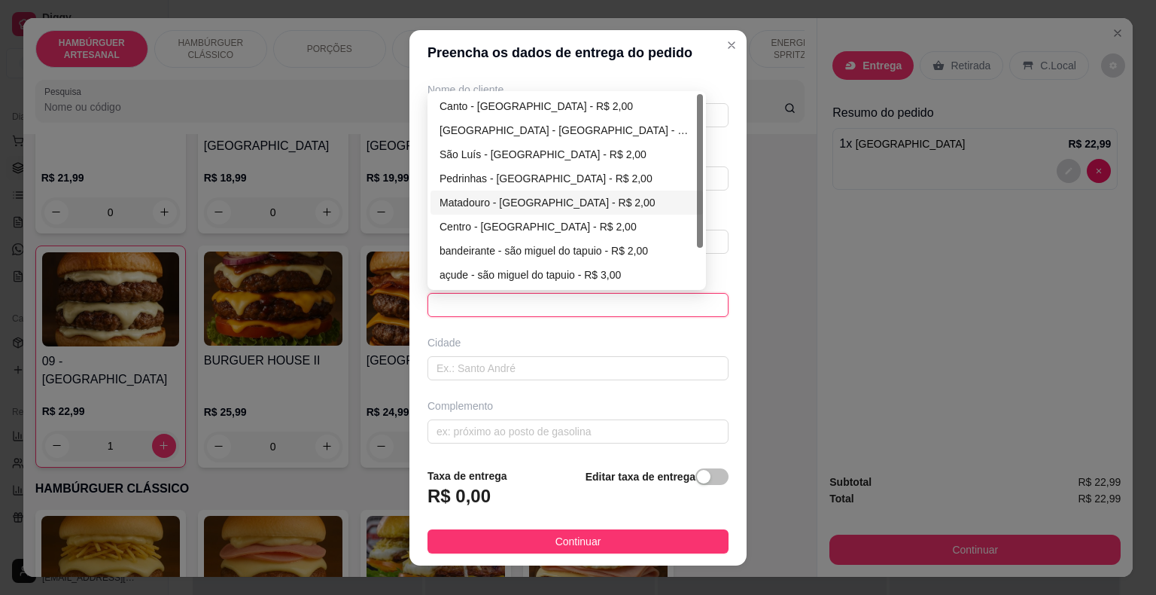
click at [544, 206] on div "Matadouro - [GEOGRAPHIC_DATA] - R$ 2,00" at bounding box center [567, 202] width 254 height 17
type input "São Miguel do Tapuio"
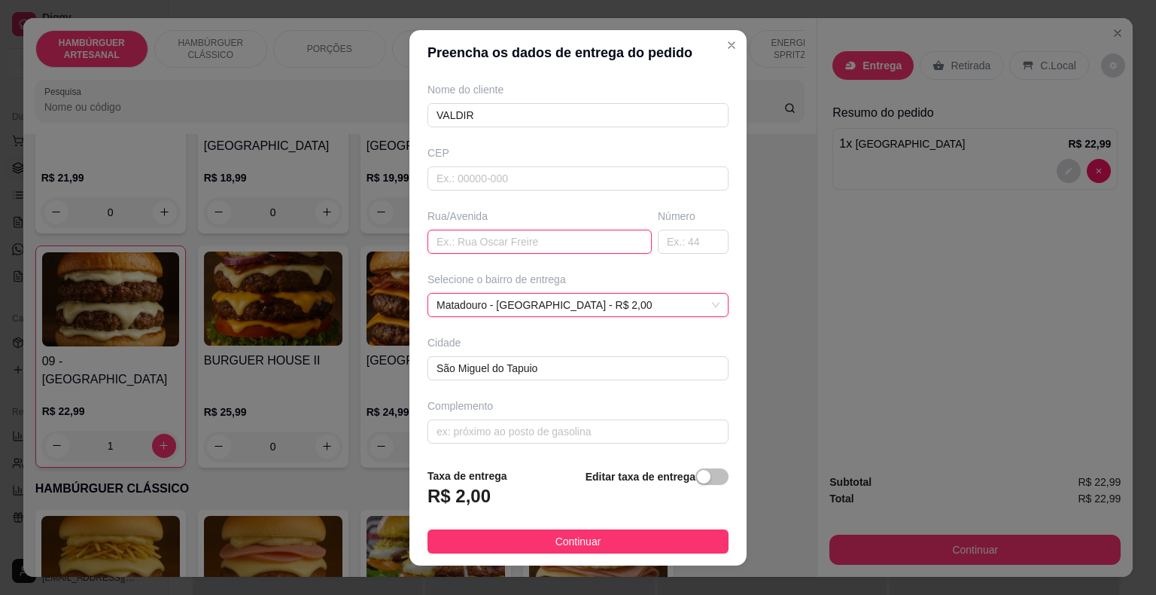
click at [533, 248] on input "text" at bounding box center [540, 242] width 224 height 24
type input "RUA ZACARIAS MANO"
click at [673, 230] on input "text" at bounding box center [693, 242] width 71 height 24
type input "118"
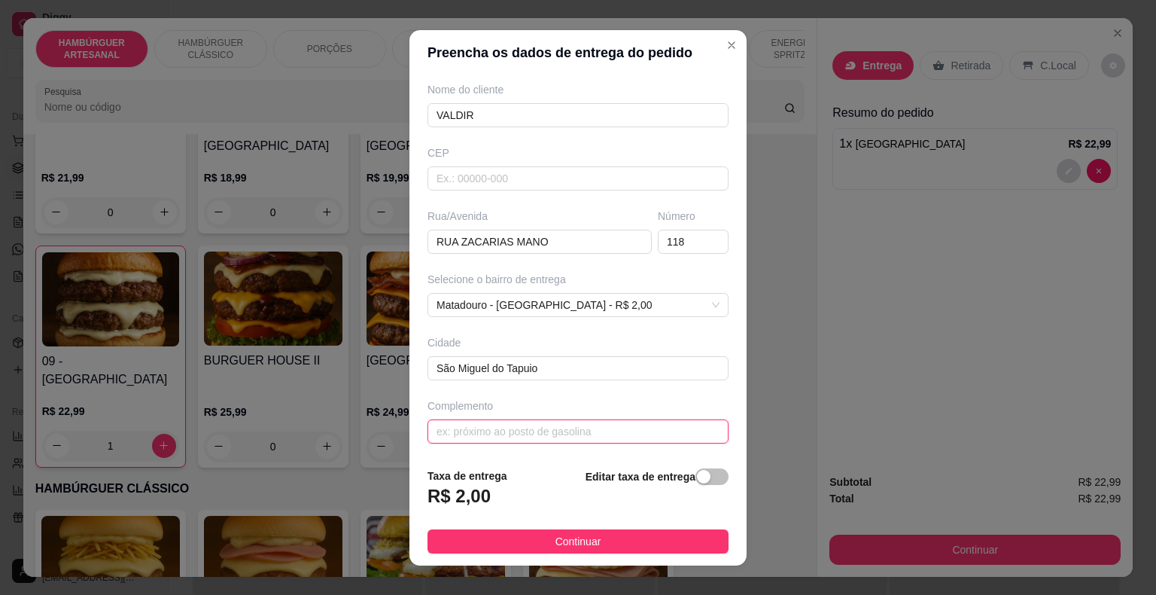
click at [644, 419] on input "text" at bounding box center [578, 431] width 301 height 24
click at [518, 429] on input "PIZZARIA DA [PERSON_NAME]" at bounding box center [578, 431] width 301 height 24
click at [434, 434] on input "PIZZARIA DA KAR, TERRAÇO" at bounding box center [578, 431] width 301 height 24
click at [425, 425] on div "Complemento PIZZARIA DA KAR, TERRAÇO" at bounding box center [578, 420] width 307 height 45
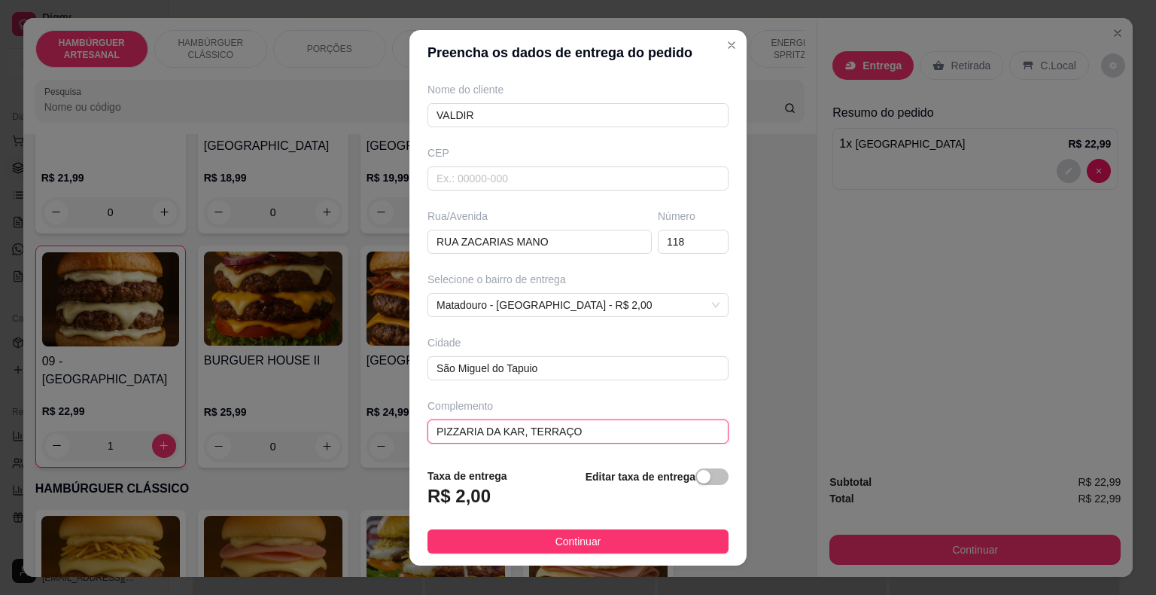
click at [429, 423] on input "PIZZARIA DA KAR, TERRAÇO" at bounding box center [578, 431] width 301 height 24
click at [571, 432] on input "PROXIMO A PIZZARIA DA KAR, TERRAÇO" at bounding box center [578, 431] width 301 height 24
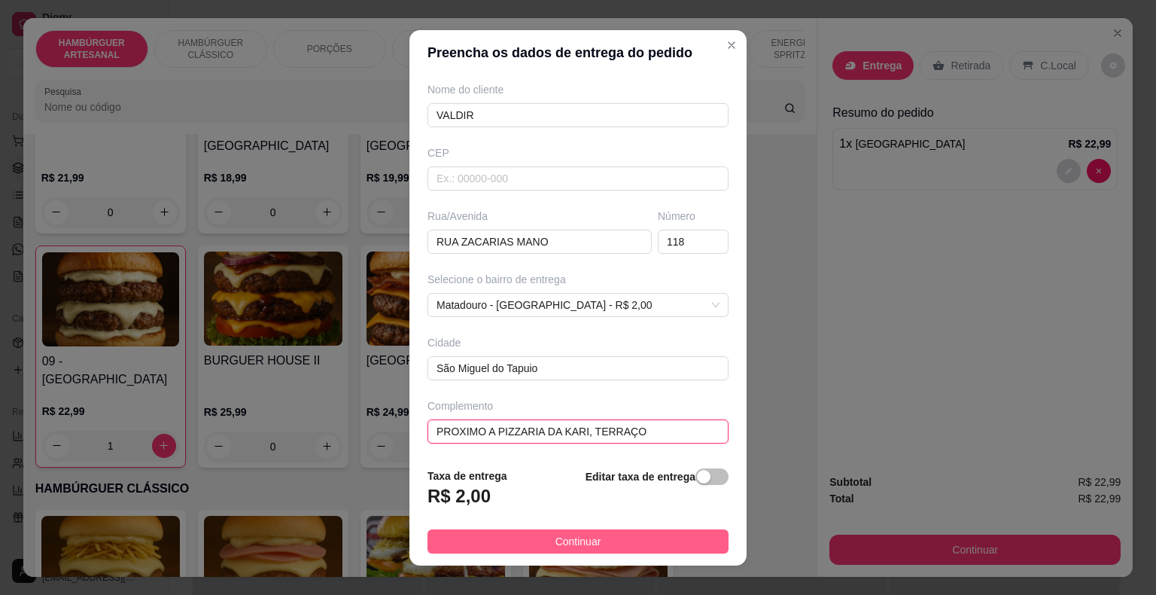
type input "PROXIMO A PIZZARIA DA KARI, TERRAÇO"
click at [529, 542] on button "Continuar" at bounding box center [578, 541] width 301 height 24
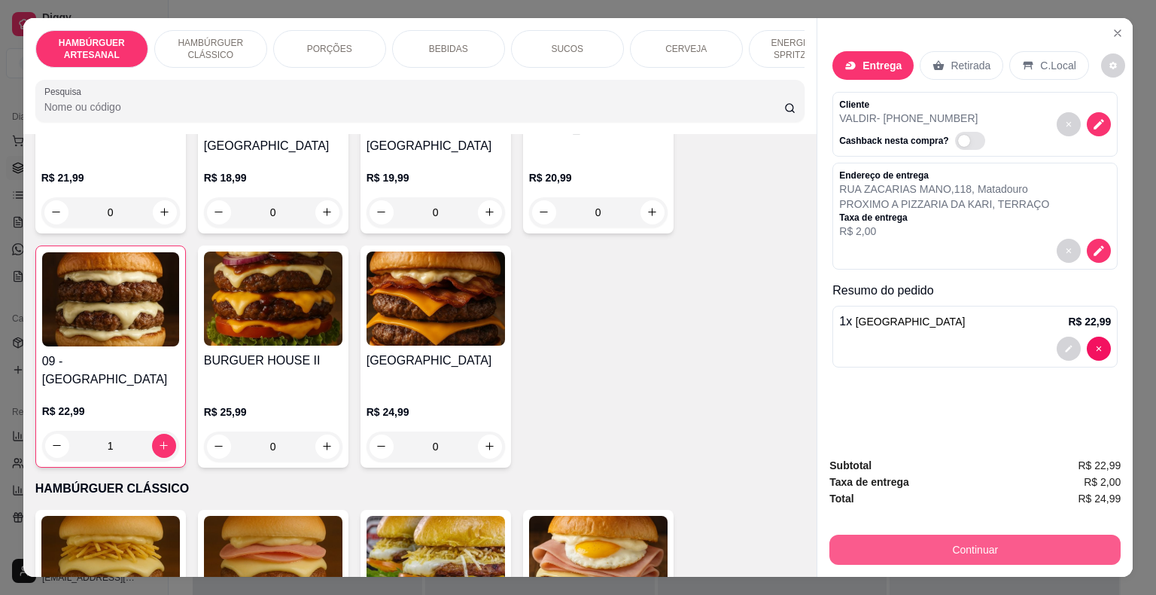
click at [1029, 551] on button "Continuar" at bounding box center [975, 550] width 291 height 30
click at [852, 535] on button "Continuar" at bounding box center [975, 549] width 282 height 29
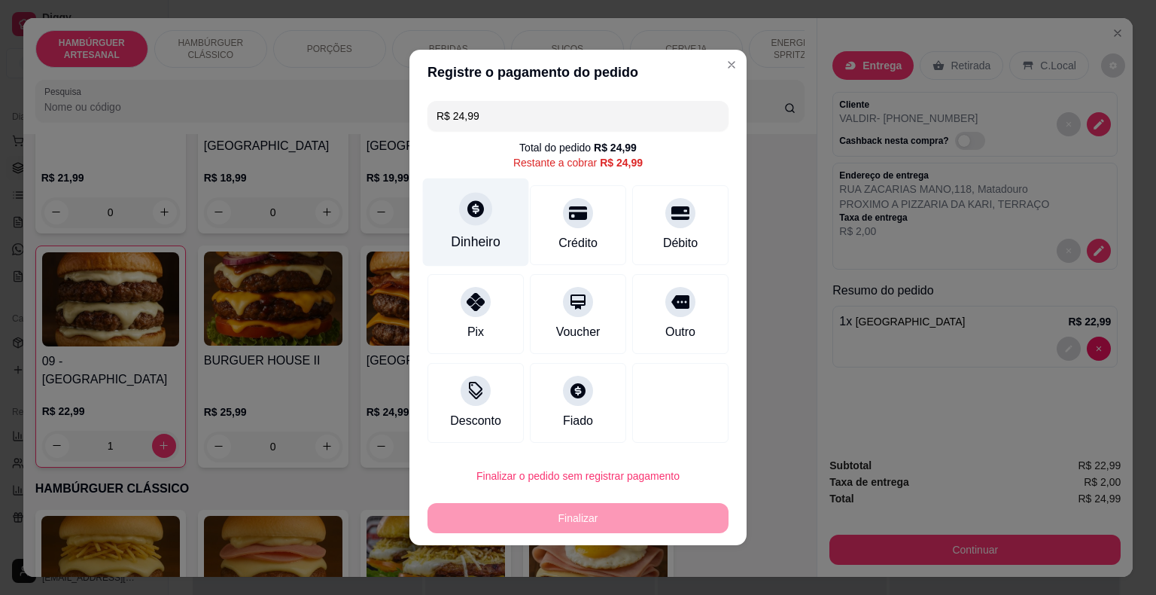
click at [495, 241] on div "Dinheiro" at bounding box center [476, 242] width 50 height 20
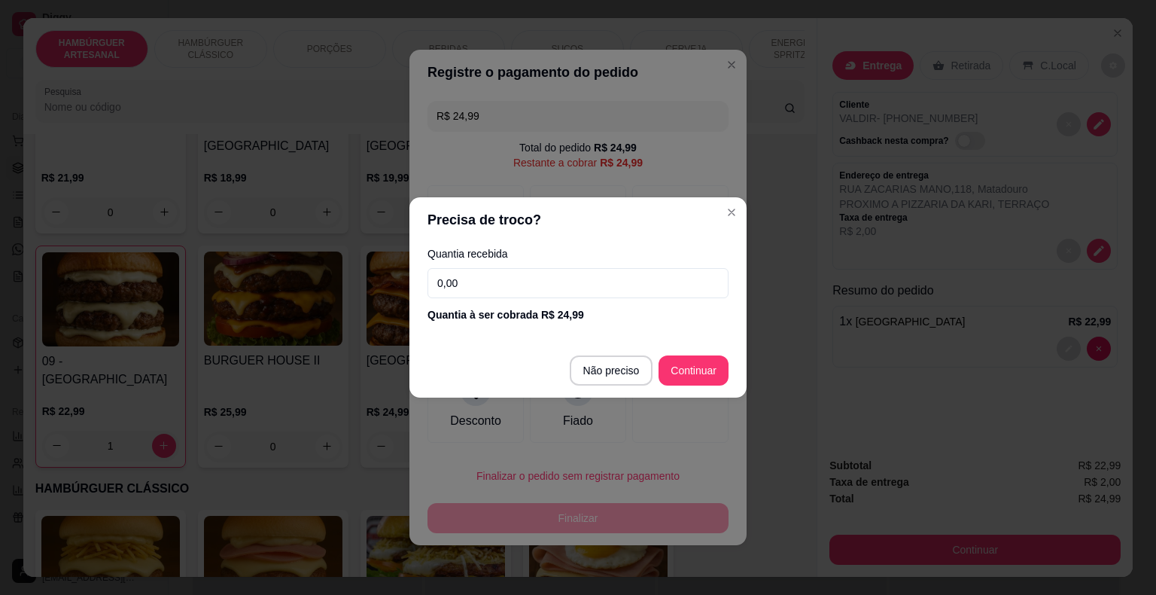
click at [517, 274] on input "0,00" at bounding box center [578, 283] width 301 height 30
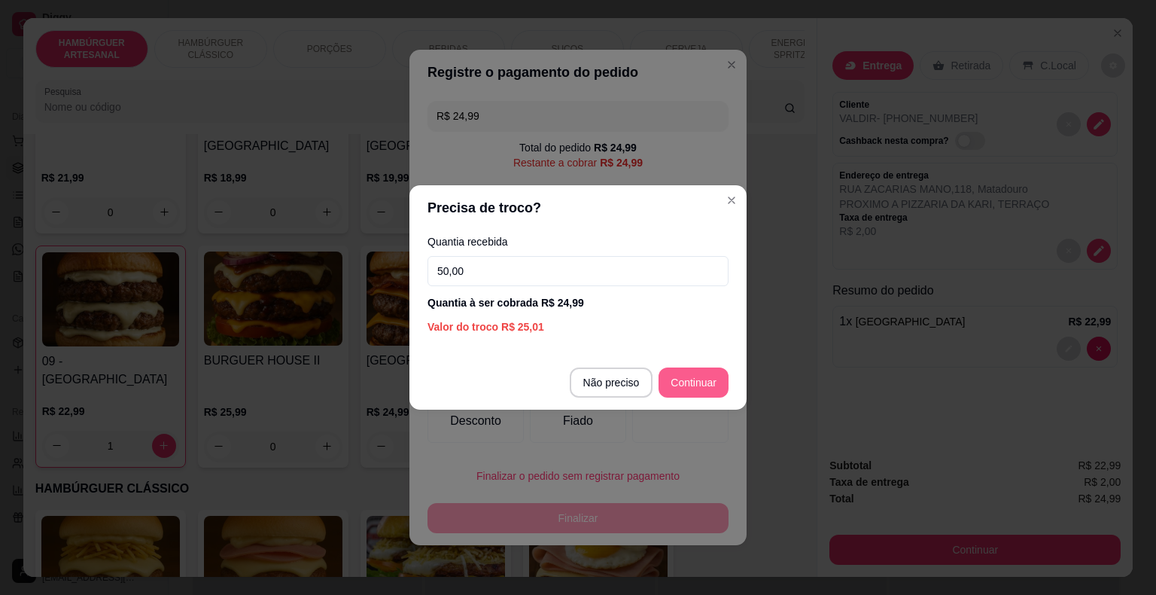
type input "50,00"
type input "R$ 0,00"
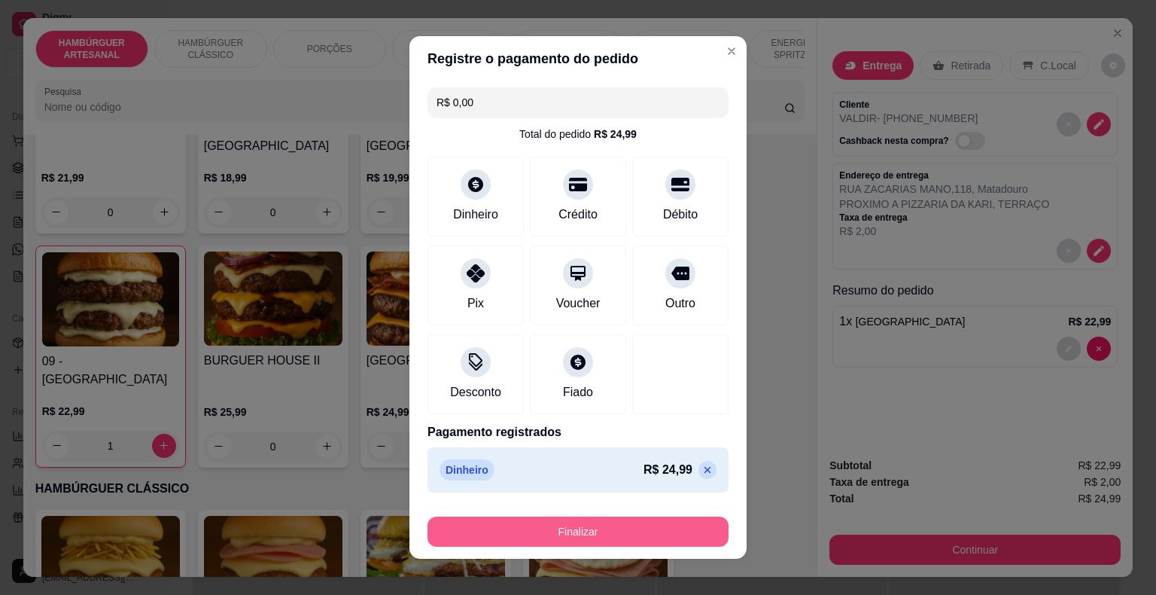
click at [629, 516] on button "Finalizar" at bounding box center [578, 531] width 301 height 30
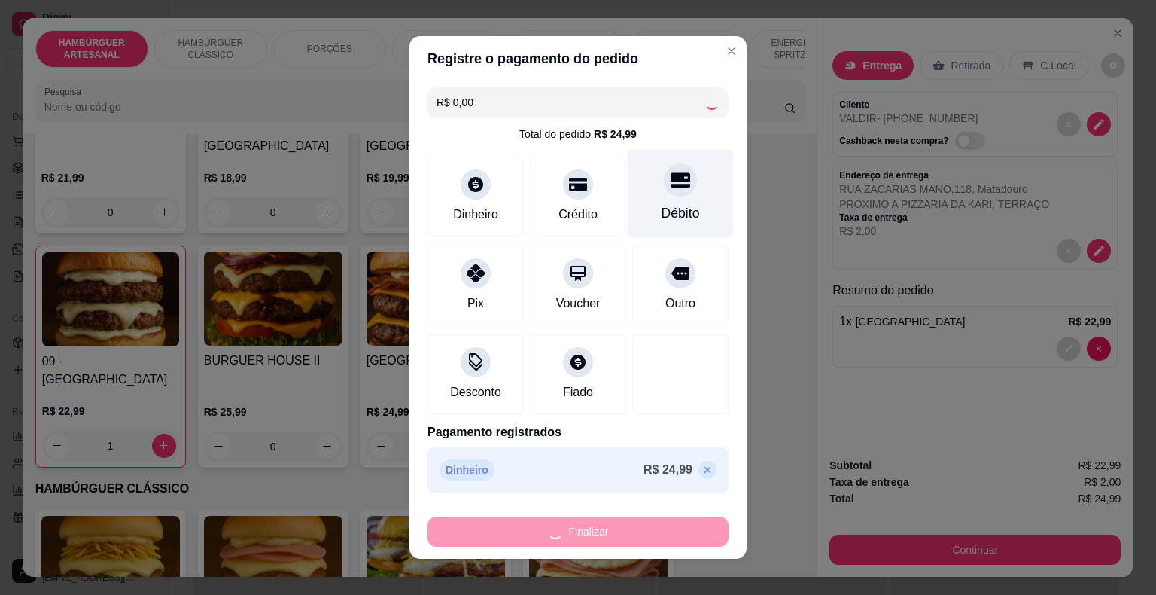
type input "0"
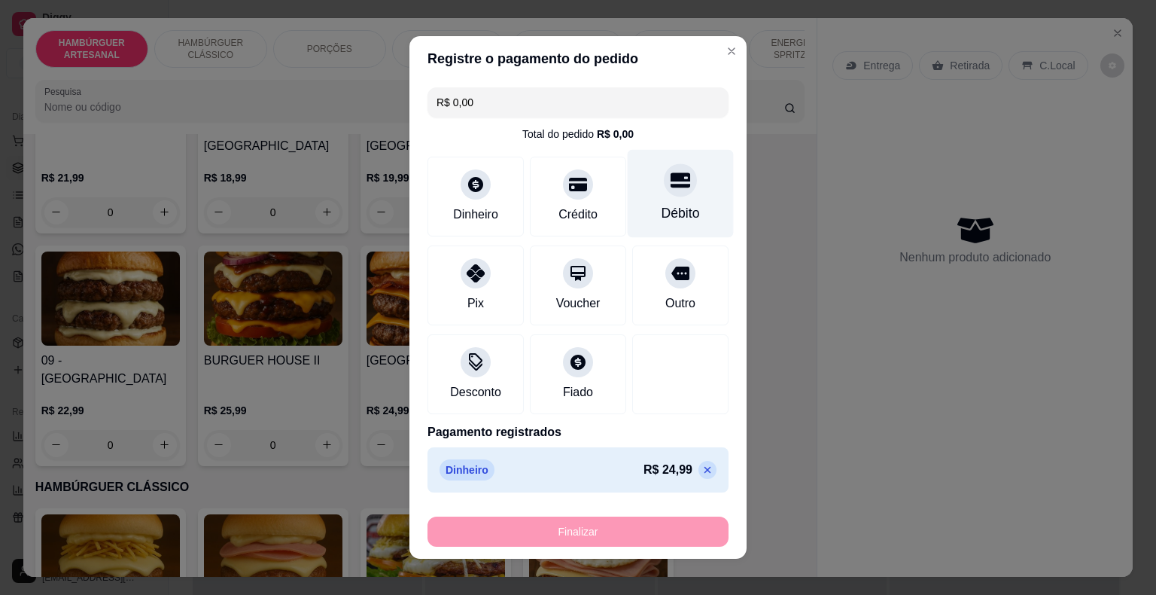
type input "-R$ 24,99"
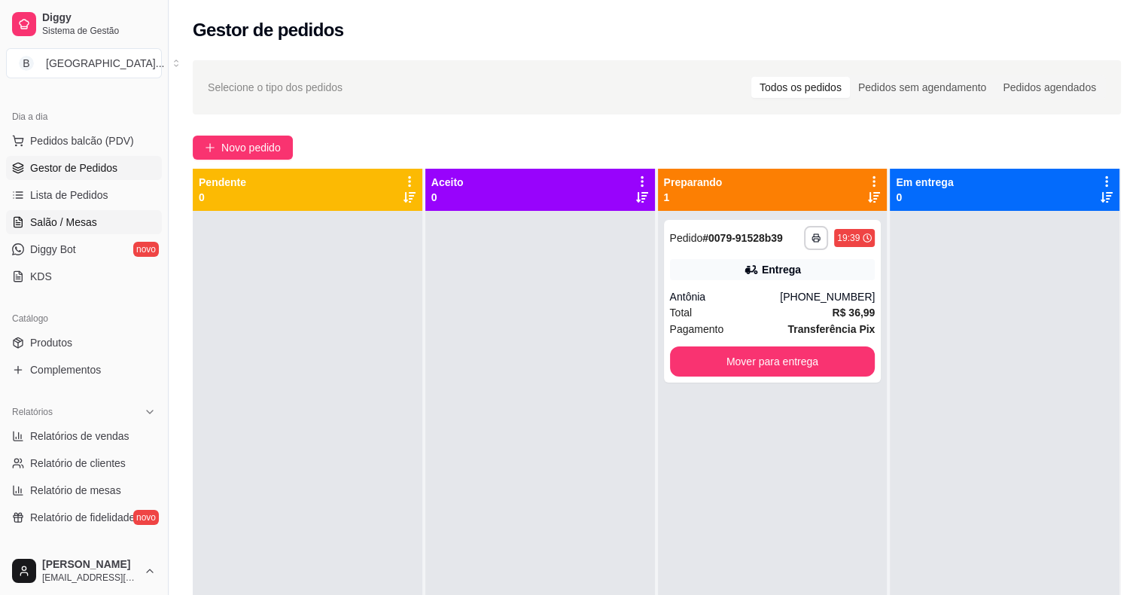
click at [91, 215] on span "Salão / Mesas" at bounding box center [63, 222] width 67 height 15
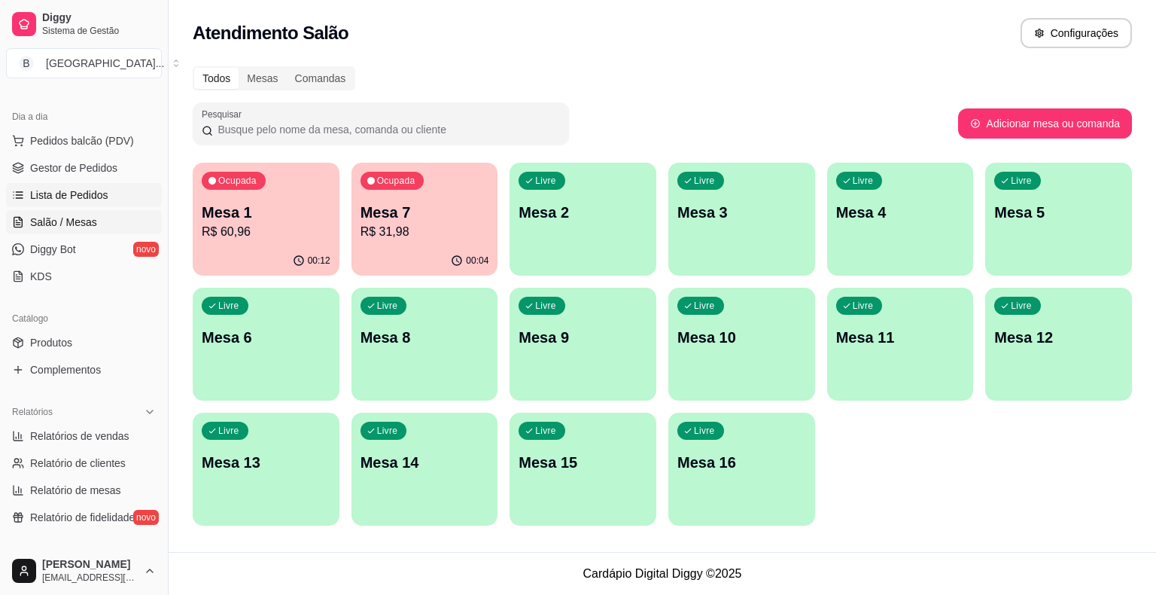
click at [83, 190] on span "Lista de Pedidos" at bounding box center [69, 194] width 78 height 15
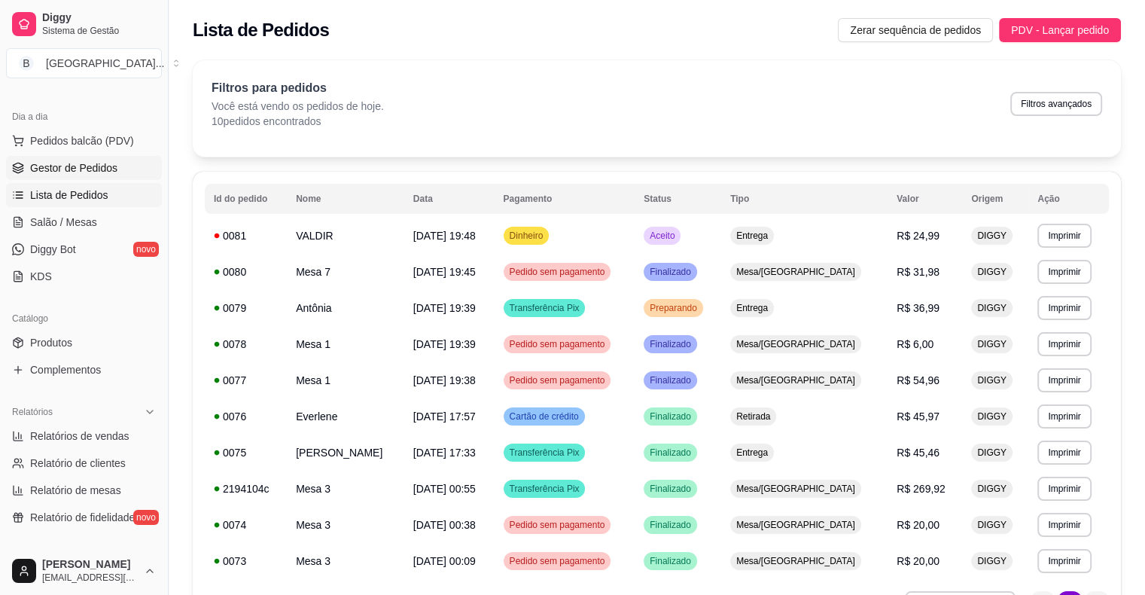
click at [73, 161] on span "Gestor de Pedidos" at bounding box center [73, 167] width 87 height 15
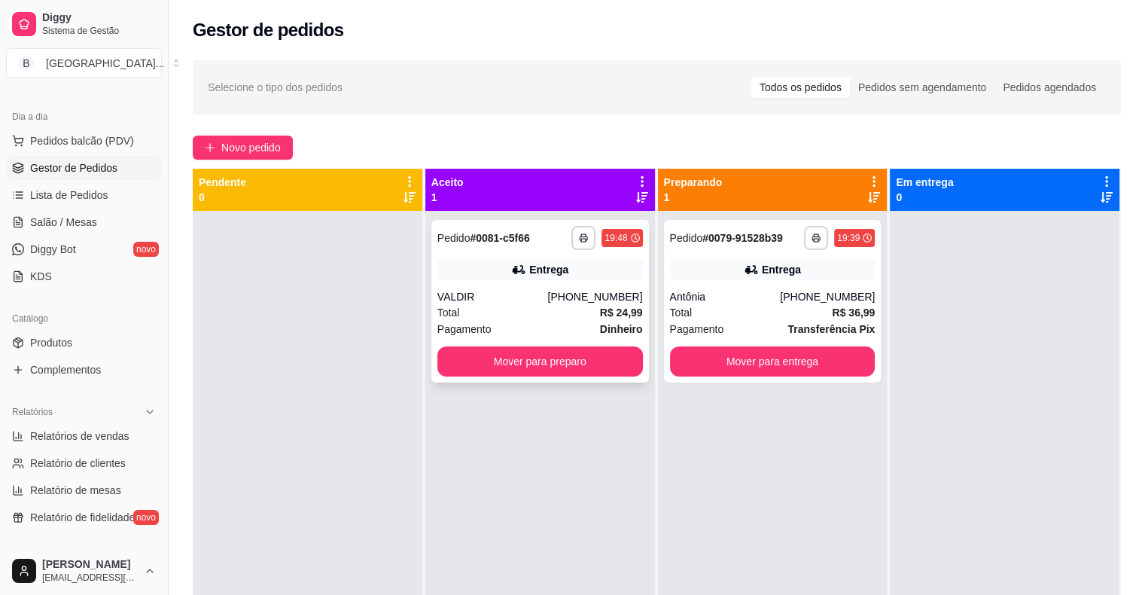
click at [500, 283] on div "**********" at bounding box center [540, 301] width 218 height 163
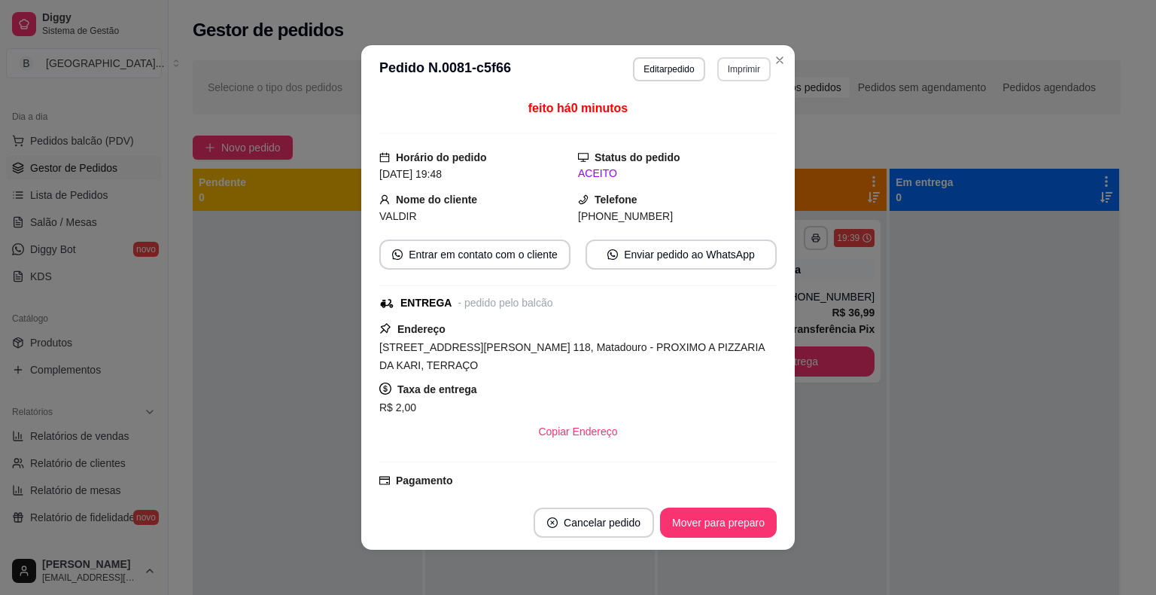
click at [742, 76] on button "Imprimir" at bounding box center [744, 69] width 53 height 24
click at [723, 68] on button "Imprimir" at bounding box center [744, 69] width 53 height 24
click at [717, 123] on button "IMPRESSORA" at bounding box center [711, 121] width 105 height 23
click at [743, 522] on button "Mover para preparo" at bounding box center [718, 522] width 113 height 29
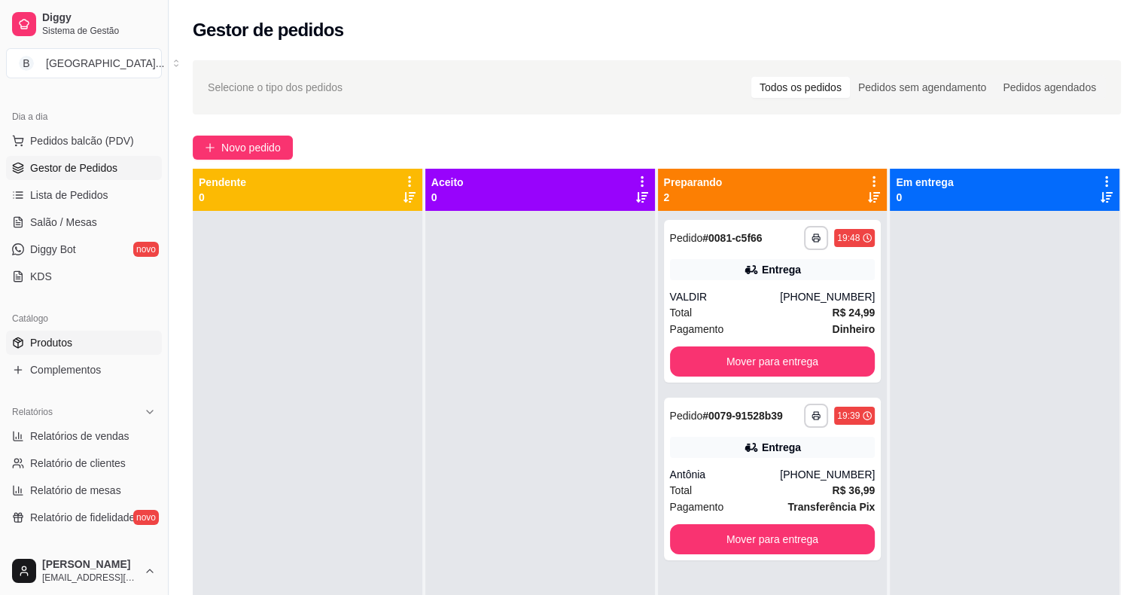
drag, startPoint x: 1131, startPoint y: 342, endPoint x: 48, endPoint y: 345, distance: 1082.7
click at [48, 345] on span "Produtos" at bounding box center [51, 342] width 42 height 15
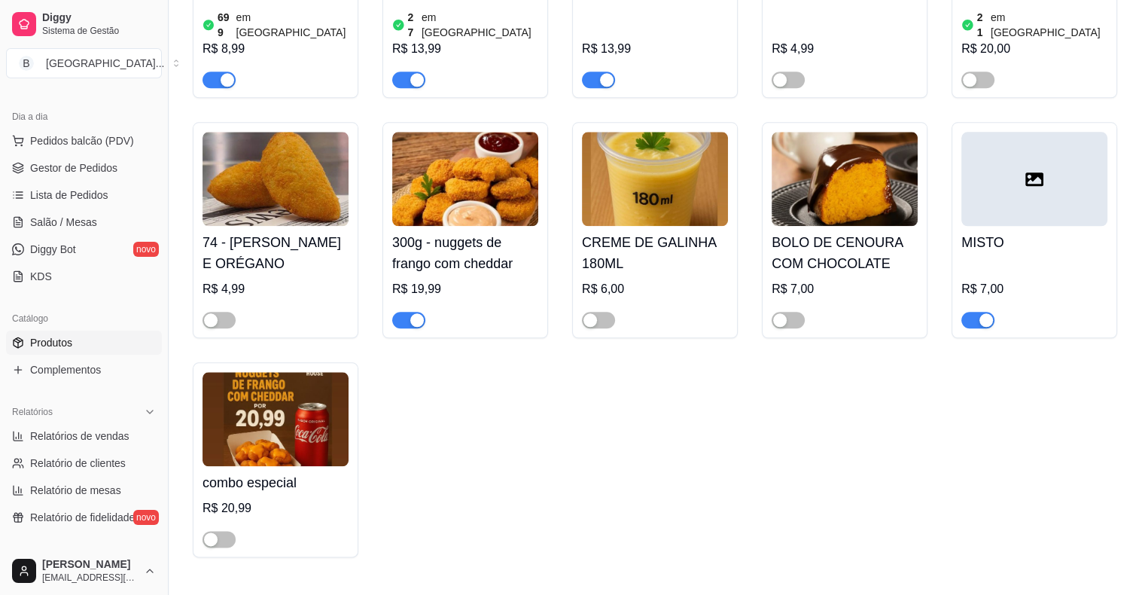
scroll to position [1656, 0]
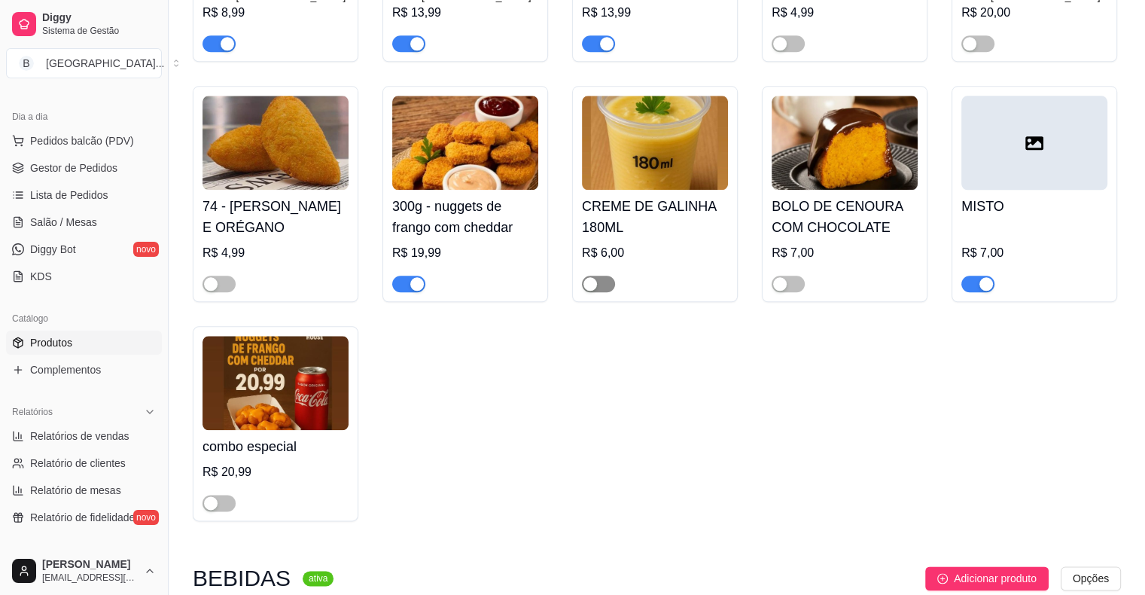
click at [599, 276] on span "button" at bounding box center [598, 284] width 33 height 17
click at [50, 212] on link "Salão / Mesas" at bounding box center [84, 222] width 156 height 24
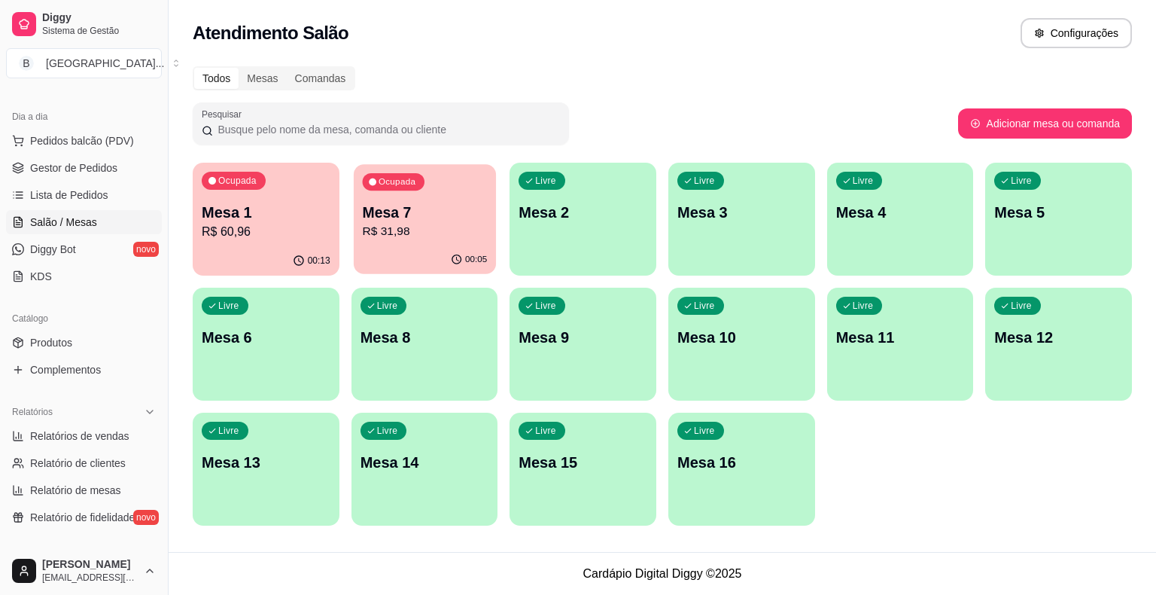
click at [468, 197] on div "Ocupada Mesa 7 R$ 31,98" at bounding box center [425, 204] width 142 height 81
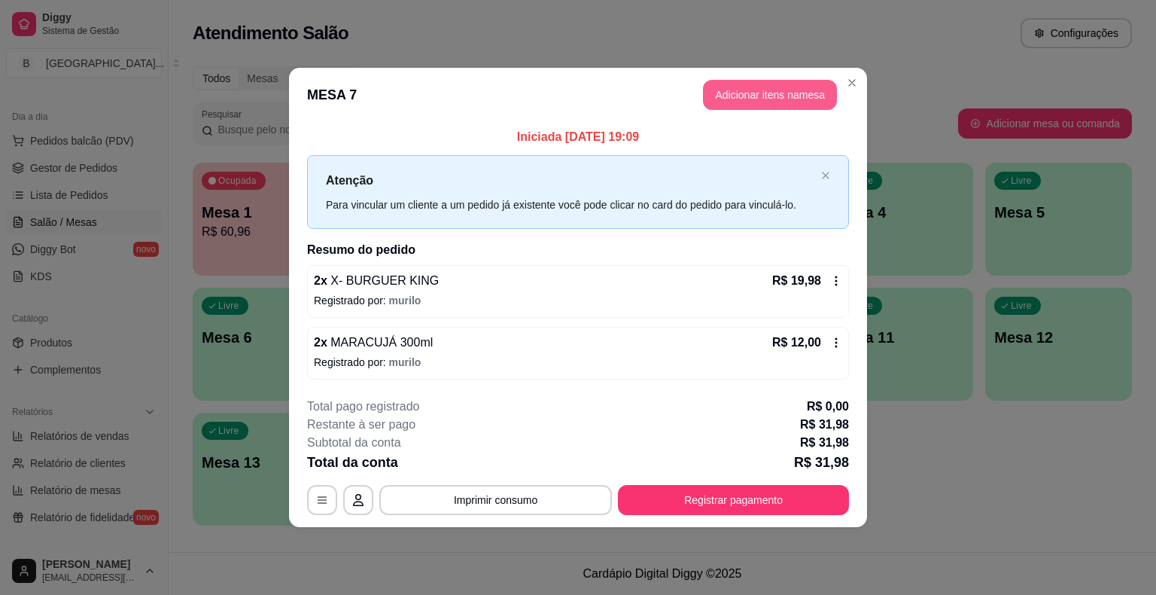
click at [751, 87] on button "Adicionar itens na mesa" at bounding box center [770, 95] width 134 height 30
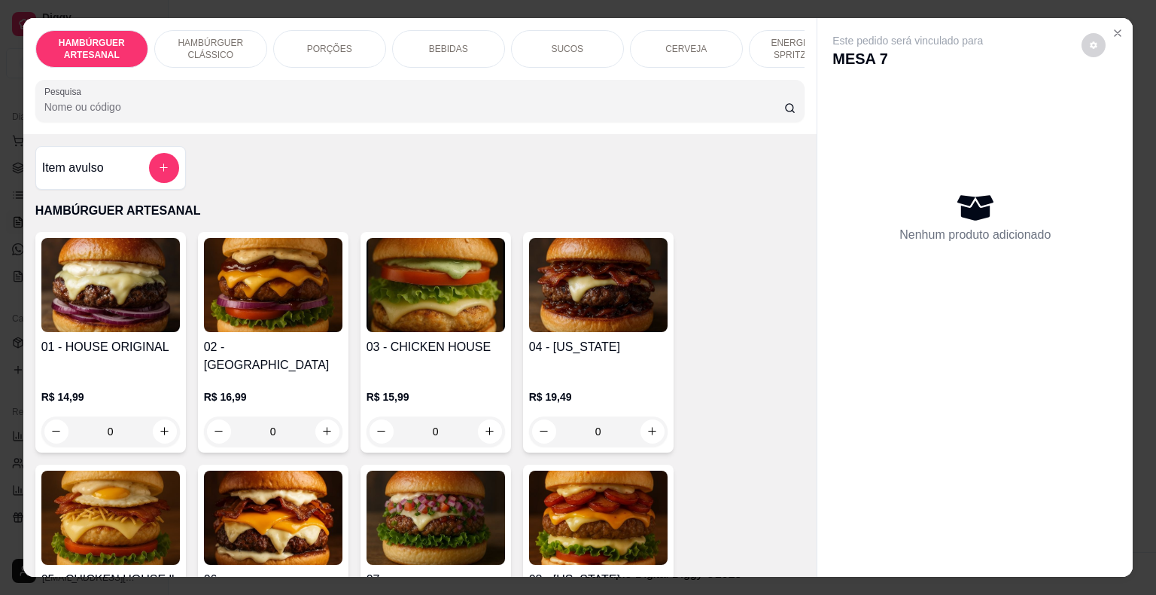
click at [307, 44] on p "PORÇÕES" at bounding box center [329, 49] width 45 height 12
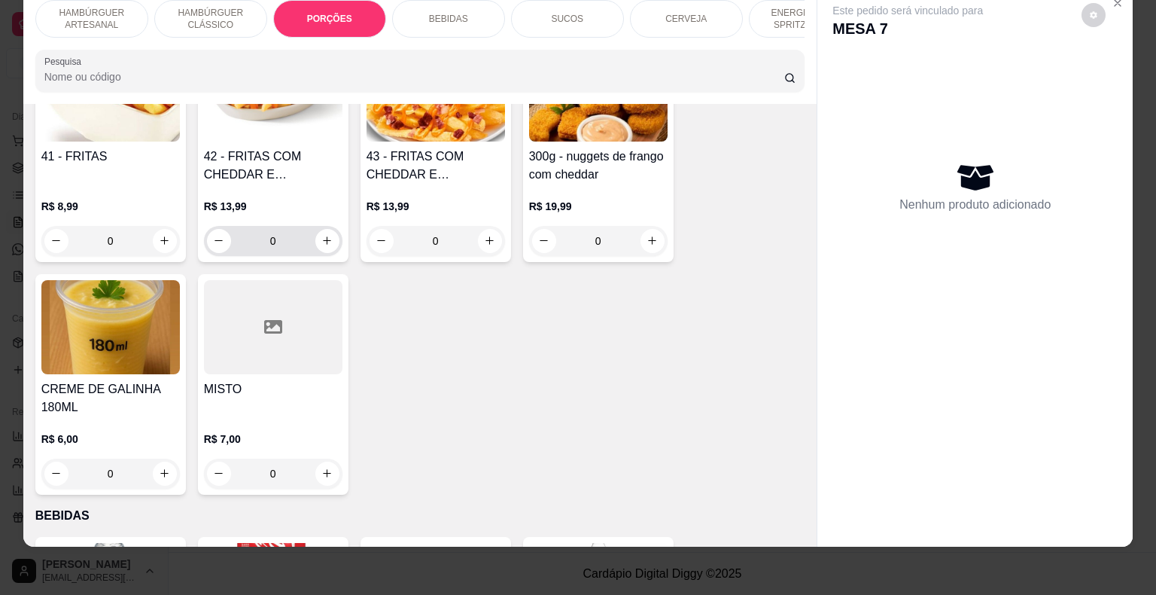
scroll to position [1501, 0]
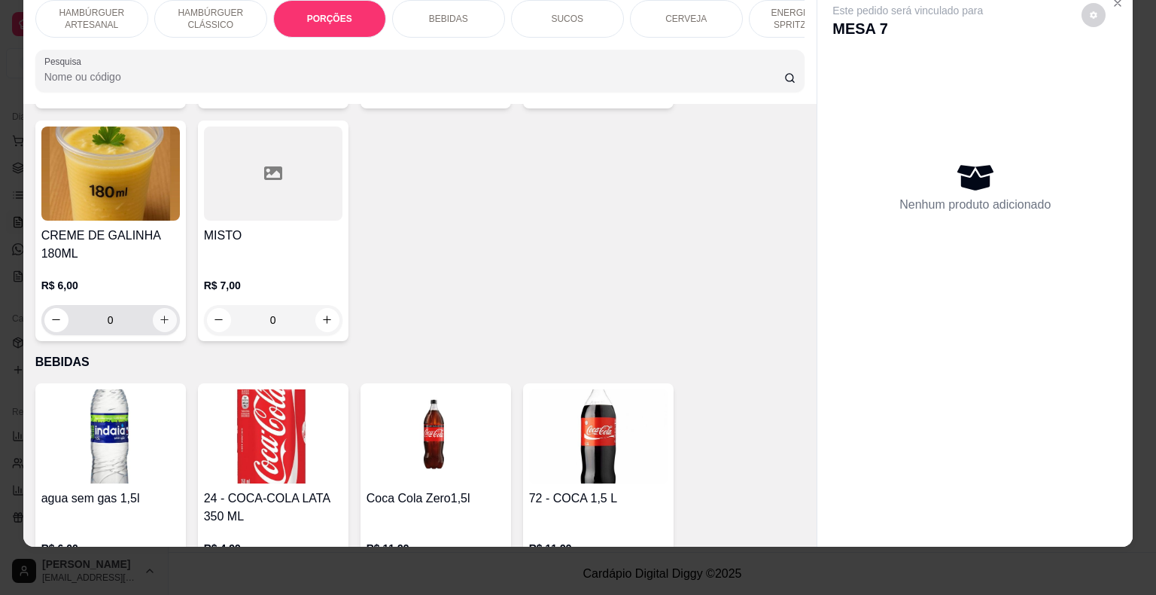
click at [167, 308] on button "increase-product-quantity" at bounding box center [165, 320] width 24 height 24
click at [167, 305] on div "0" at bounding box center [110, 320] width 133 height 30
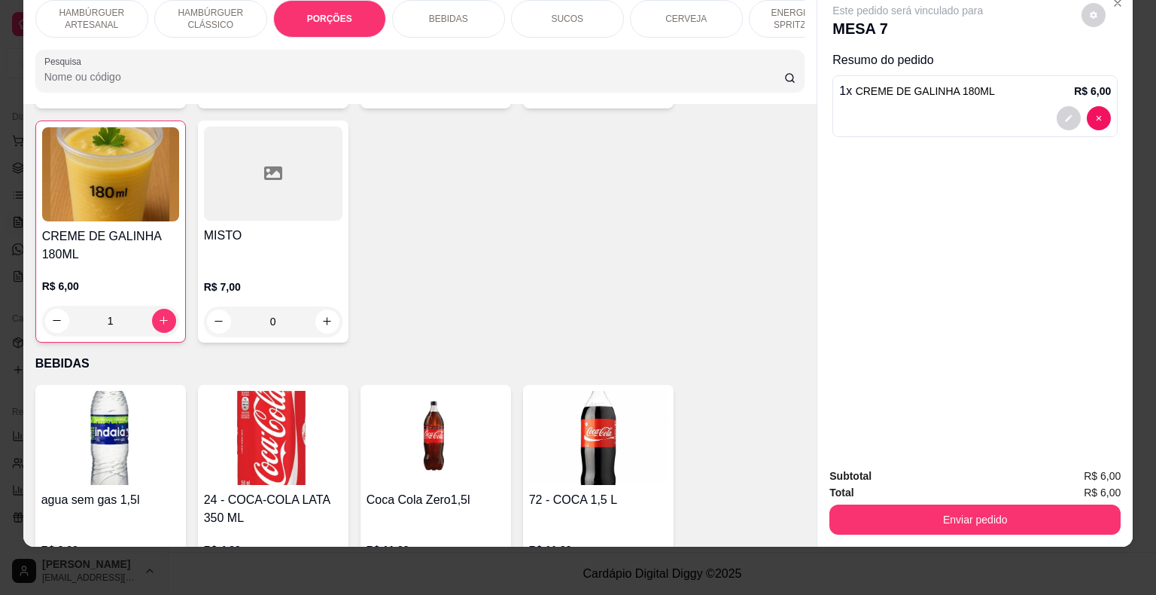
scroll to position [1502, 0]
click at [167, 305] on div "1" at bounding box center [110, 320] width 131 height 30
click at [152, 308] on button "increase-product-quantity" at bounding box center [164, 320] width 24 height 24
type input "2"
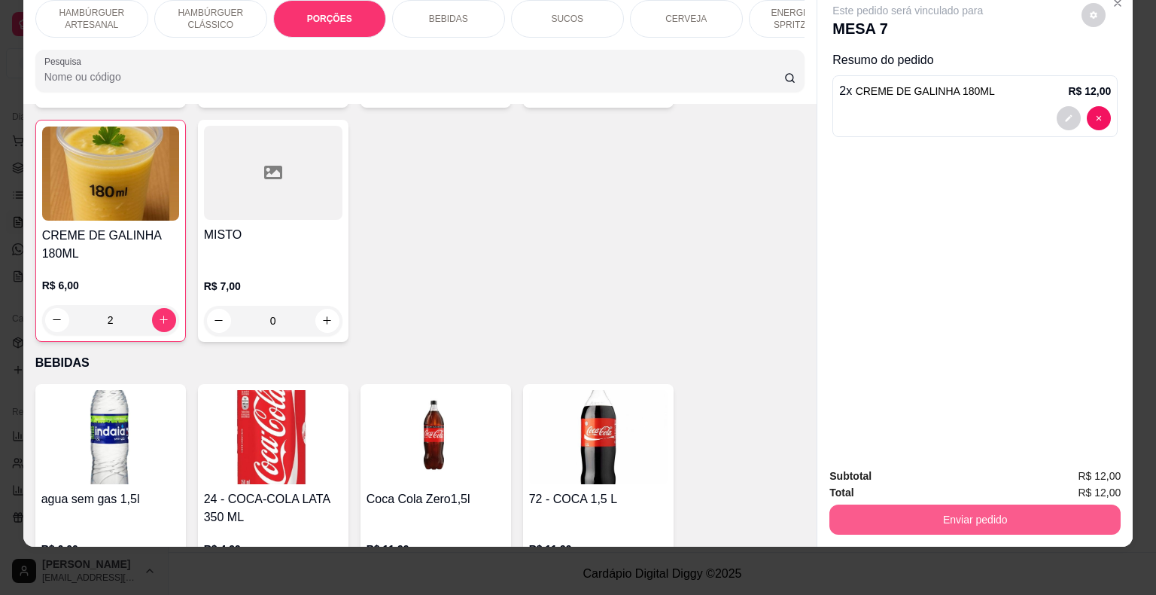
click at [1003, 504] on button "Enviar pedido" at bounding box center [975, 519] width 291 height 30
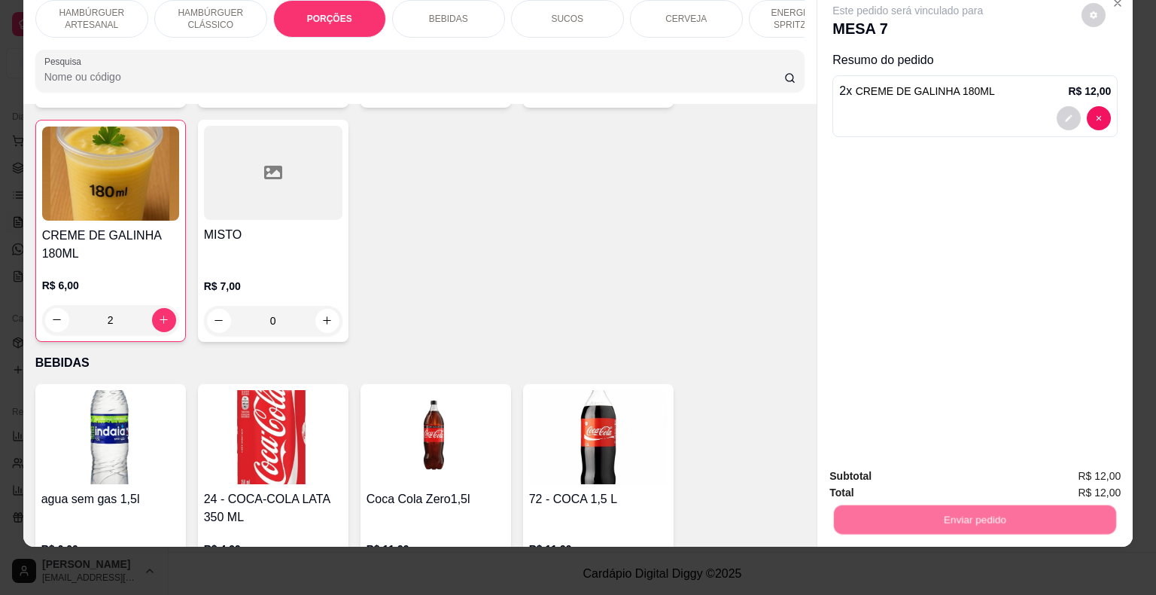
click at [873, 472] on button "Não registrar e enviar pedido" at bounding box center [925, 471] width 157 height 29
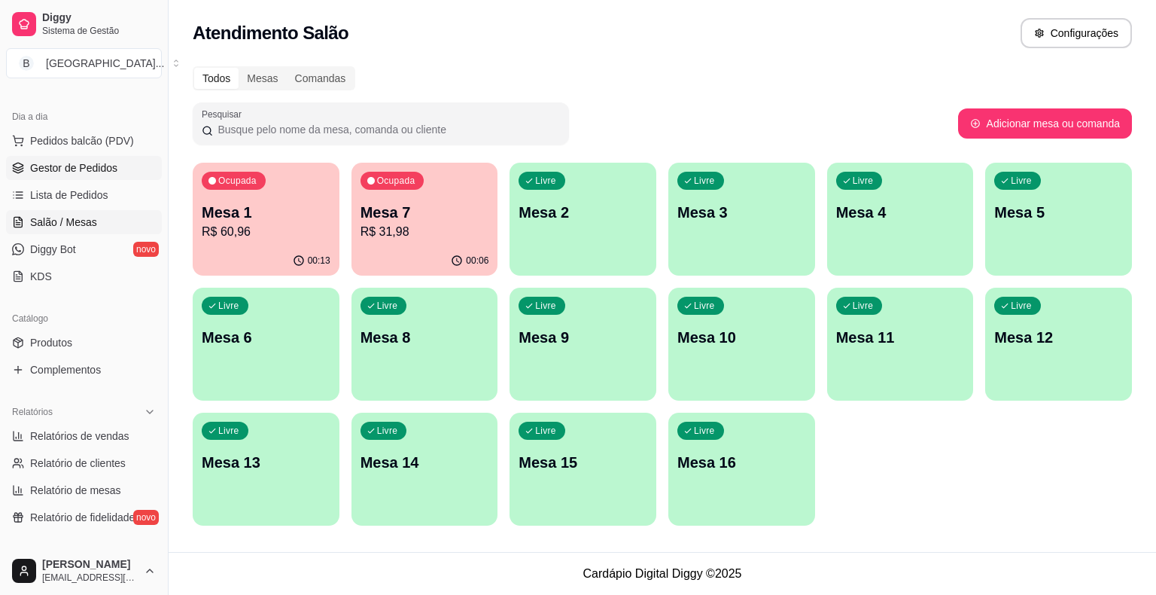
click at [61, 172] on span "Gestor de Pedidos" at bounding box center [73, 167] width 87 height 15
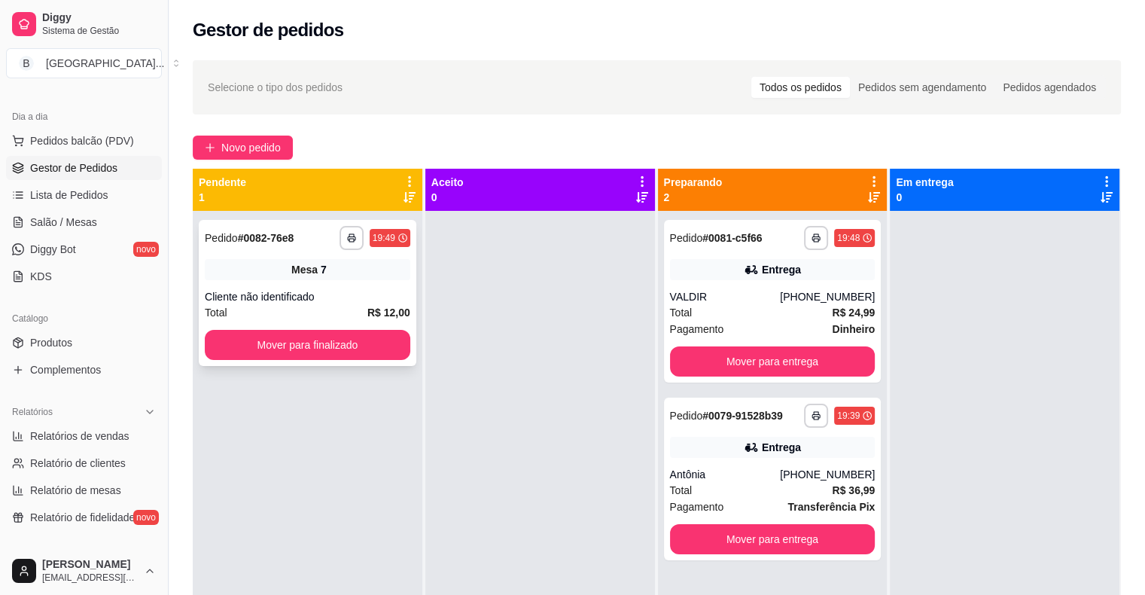
click at [322, 282] on div "**********" at bounding box center [308, 293] width 218 height 146
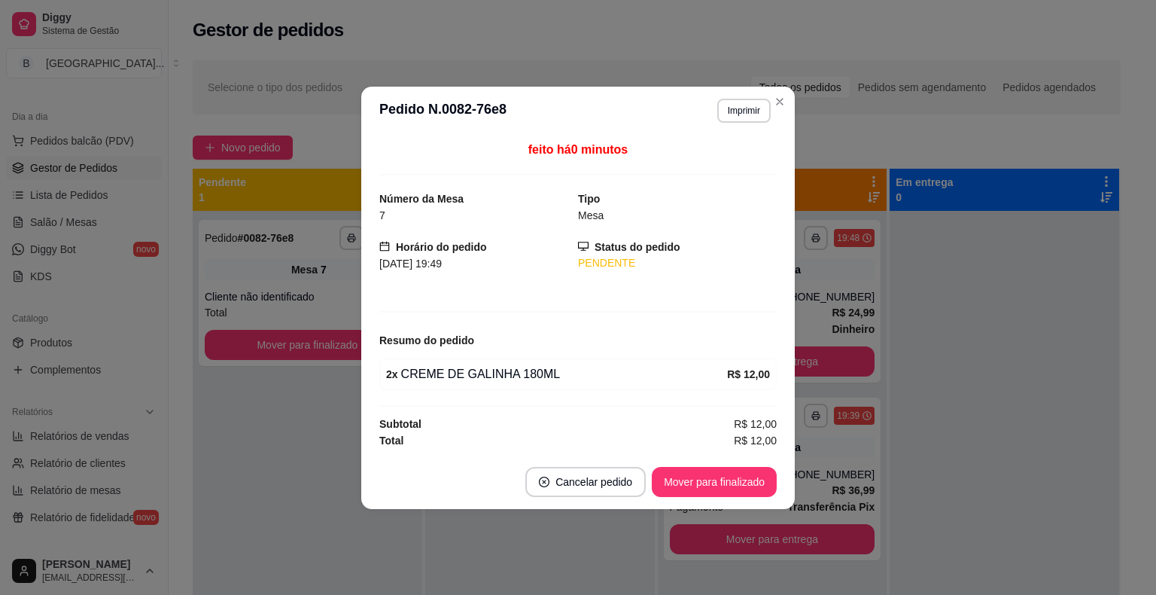
click at [715, 142] on div "feito há 0 minutos" at bounding box center [578, 158] width 398 height 35
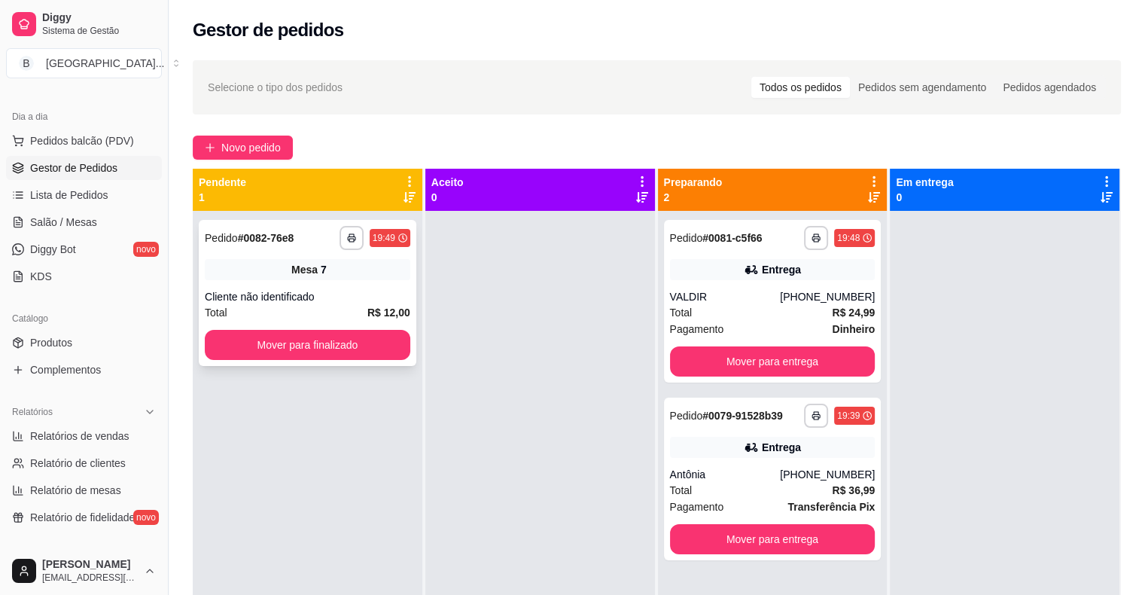
click at [315, 286] on div "**********" at bounding box center [308, 293] width 218 height 146
click at [336, 343] on button "Mover para finalizado" at bounding box center [308, 345] width 206 height 30
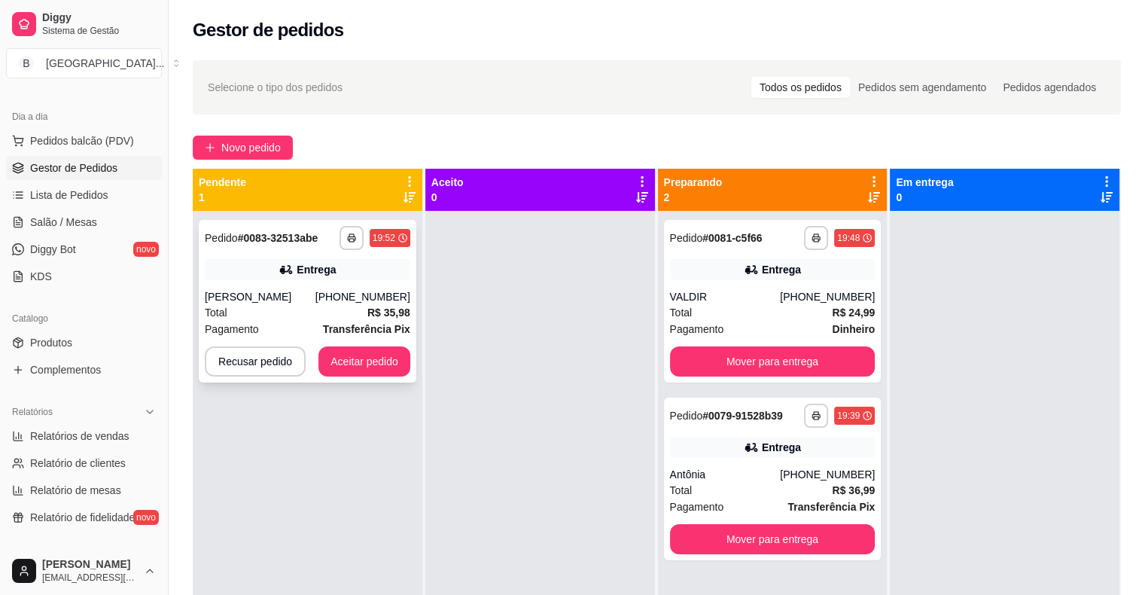
click at [316, 327] on div "Pagamento Transferência Pix" at bounding box center [308, 329] width 206 height 17
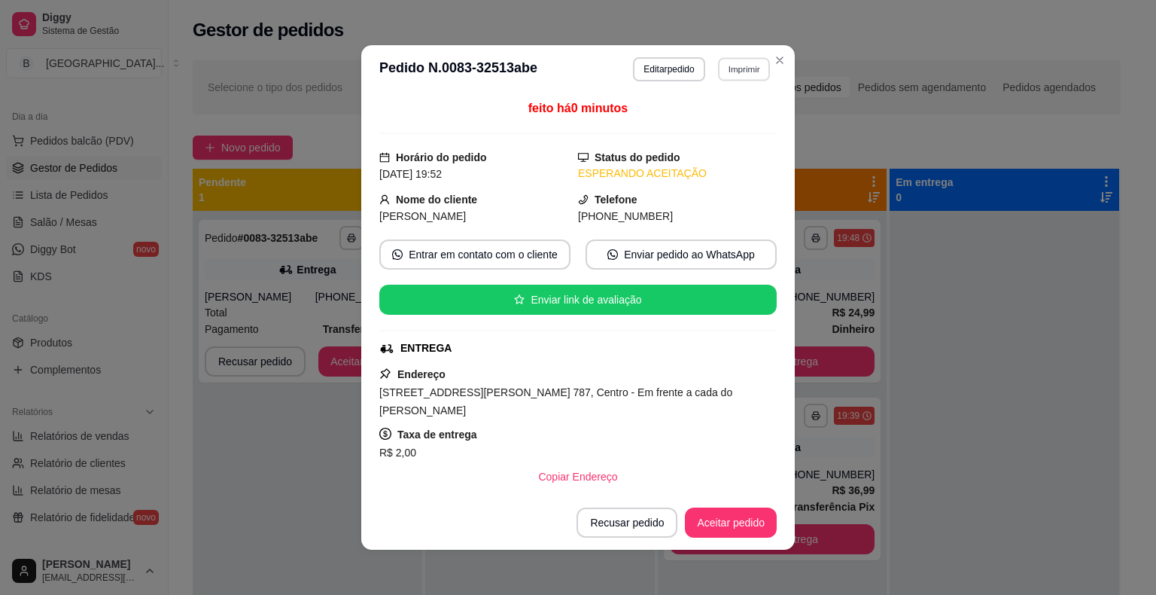
click at [724, 61] on button "Imprimir" at bounding box center [744, 68] width 52 height 23
click at [732, 112] on button "IMPRESSORA" at bounding box center [711, 122] width 109 height 24
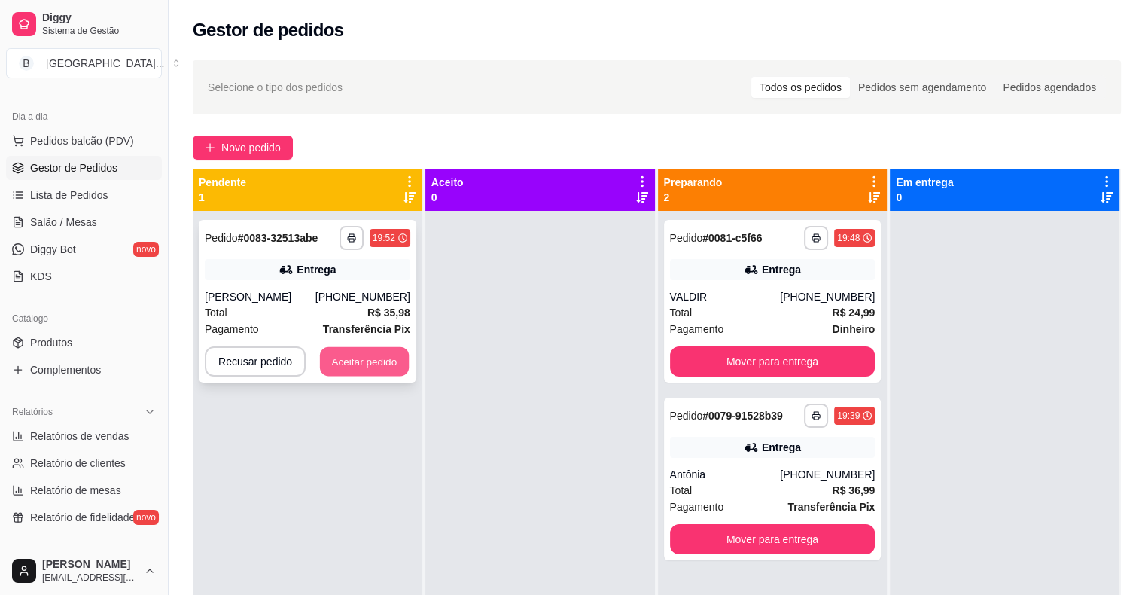
click at [342, 355] on button "Aceitar pedido" at bounding box center [364, 361] width 89 height 29
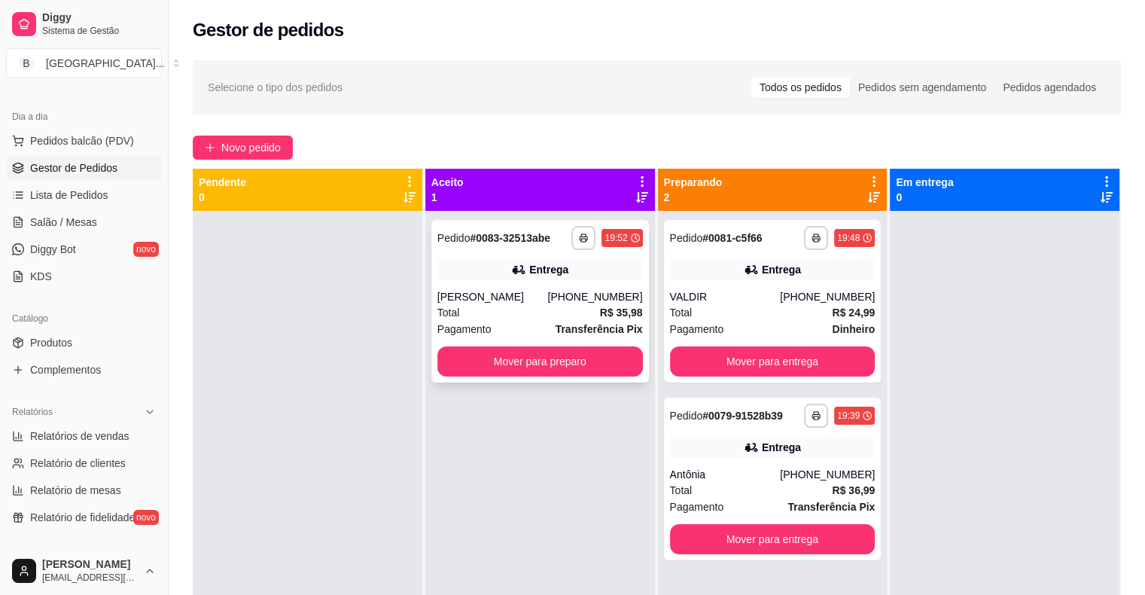
click at [478, 345] on div "**********" at bounding box center [540, 301] width 218 height 163
click at [491, 364] on button "Mover para preparo" at bounding box center [540, 361] width 200 height 29
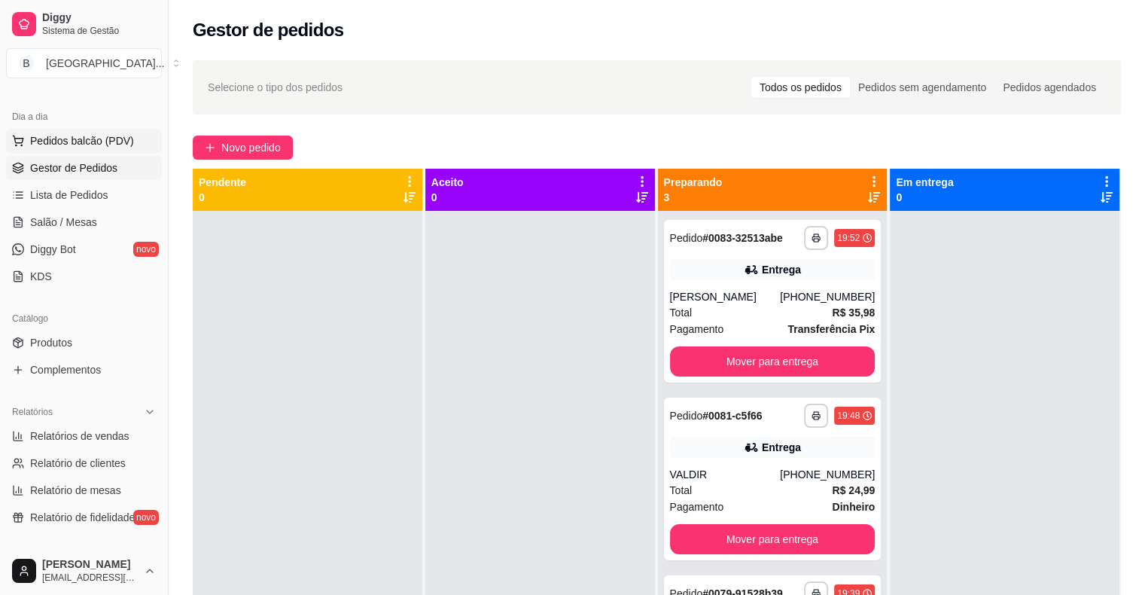
click at [66, 148] on button "Pedidos balcão (PDV)" at bounding box center [84, 141] width 156 height 24
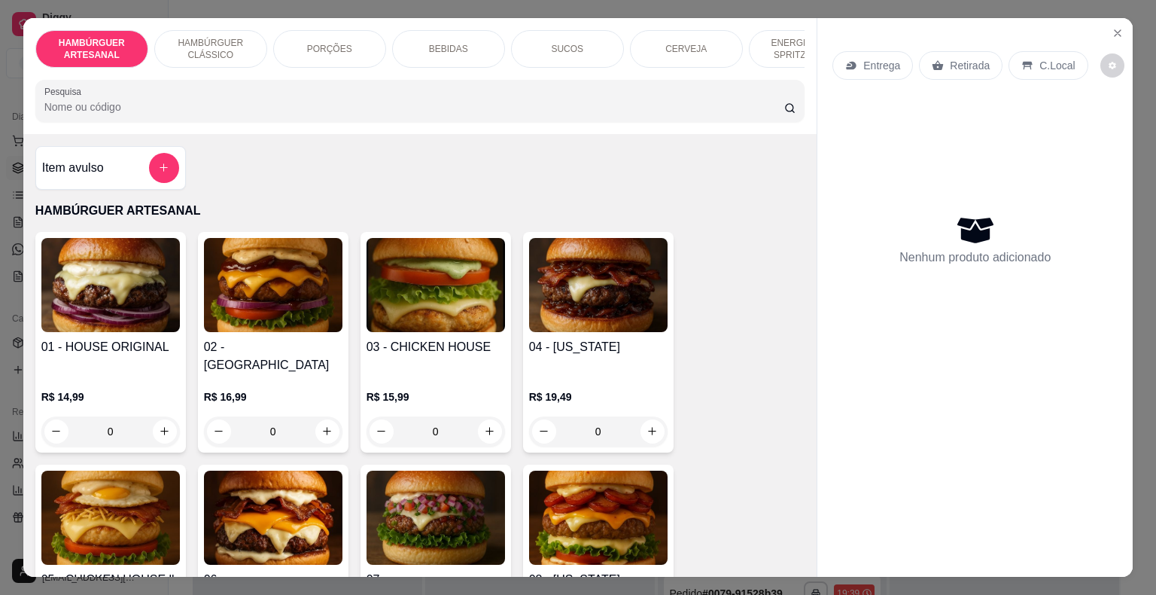
scroll to position [0, 413]
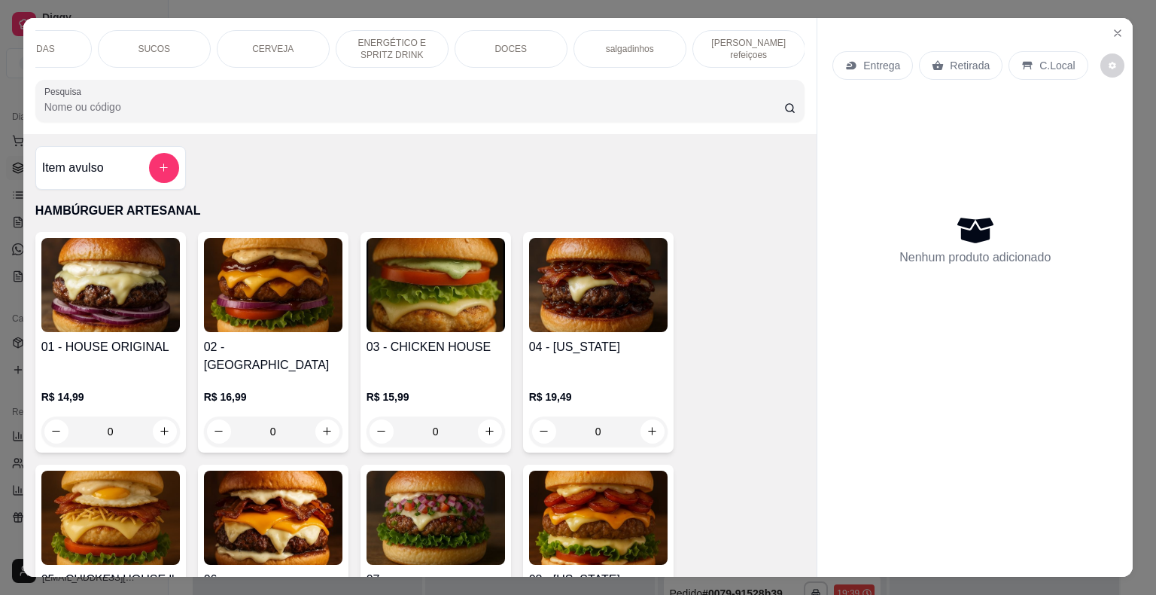
click at [462, 38] on div "DOCES" at bounding box center [511, 49] width 113 height 38
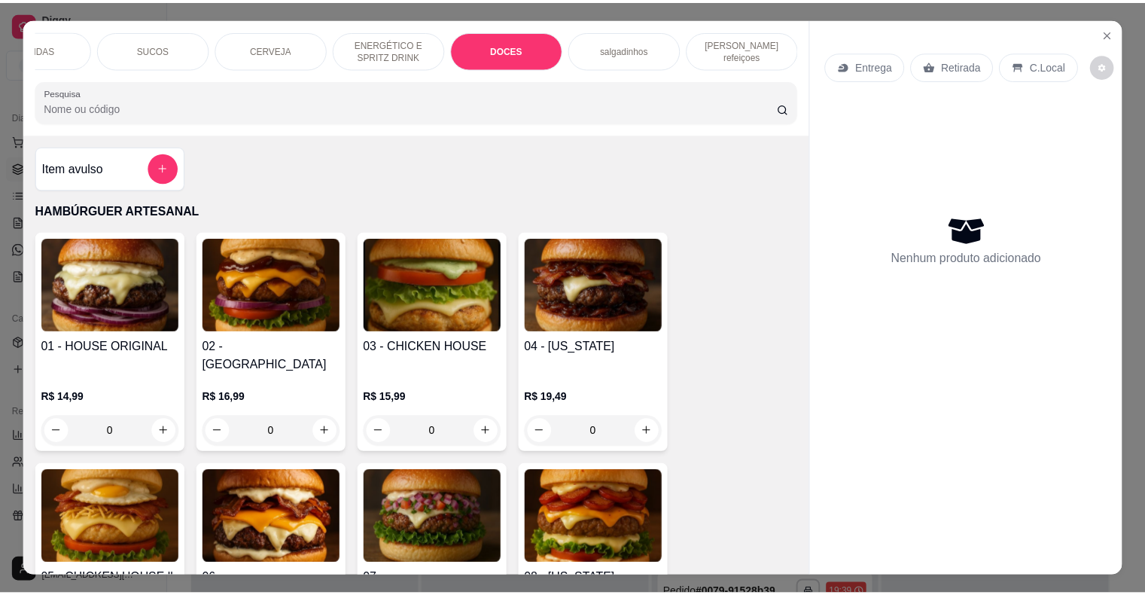
scroll to position [36, 0]
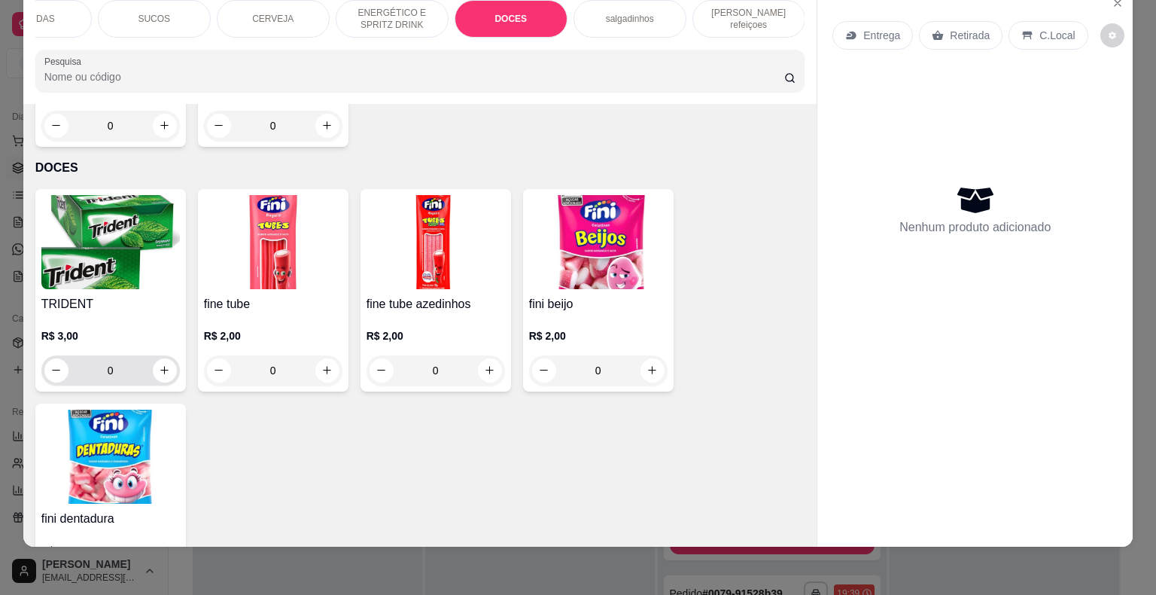
click at [145, 355] on input "0" at bounding box center [111, 370] width 84 height 30
click at [162, 364] on icon "increase-product-quantity" at bounding box center [164, 369] width 11 height 11
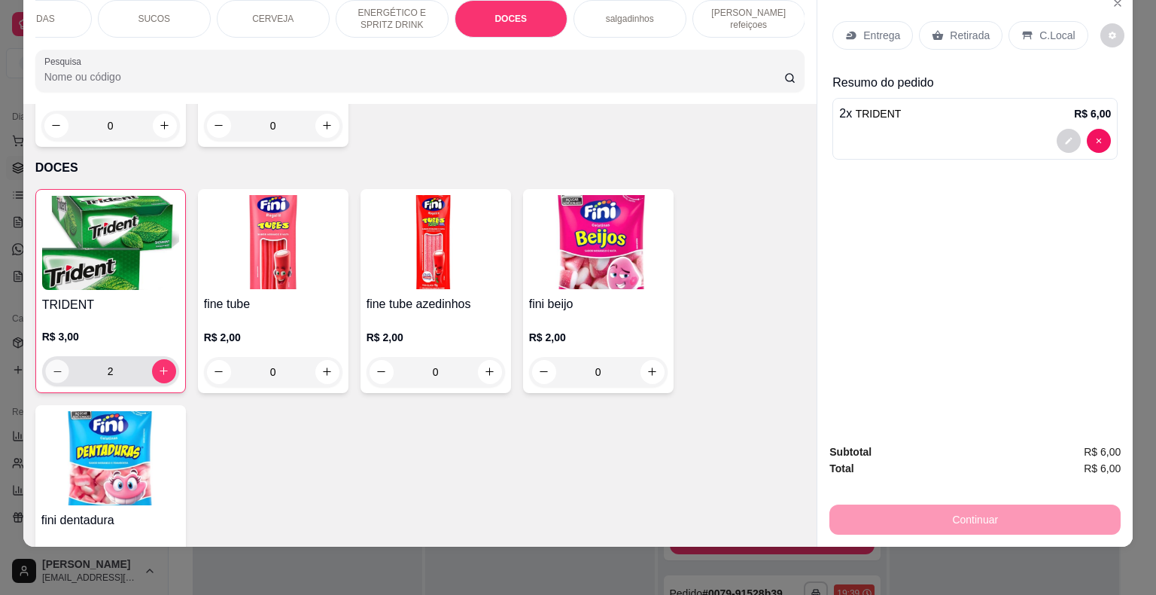
click at [57, 359] on button "decrease-product-quantity" at bounding box center [56, 370] width 23 height 23
type input "1"
click at [962, 28] on p "Retirada" at bounding box center [970, 35] width 40 height 15
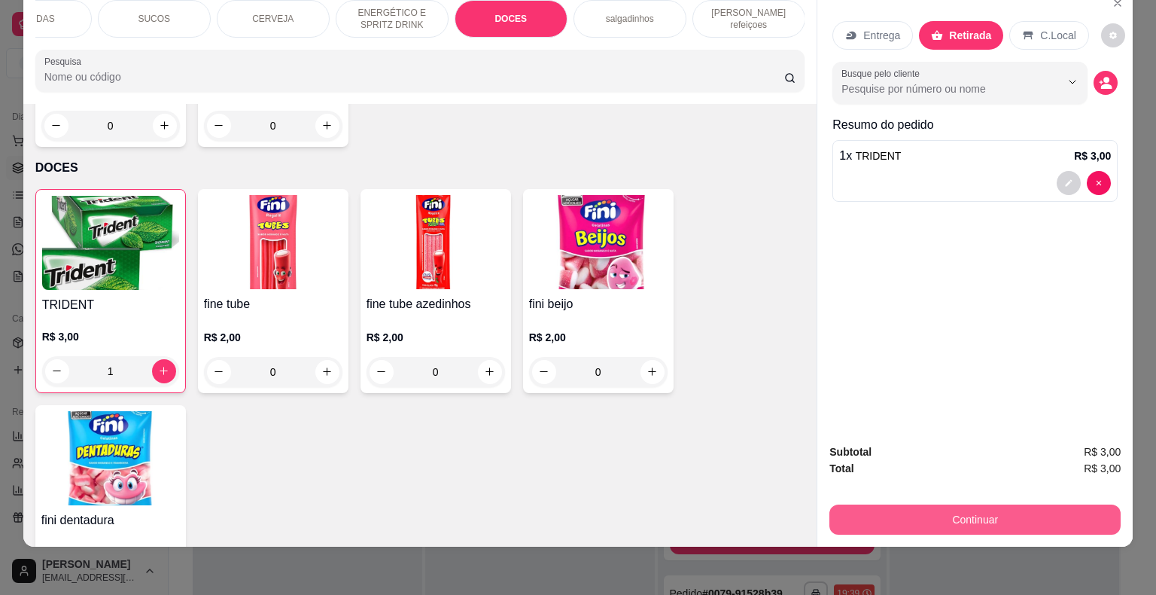
click at [928, 504] on button "Continuar" at bounding box center [975, 519] width 291 height 30
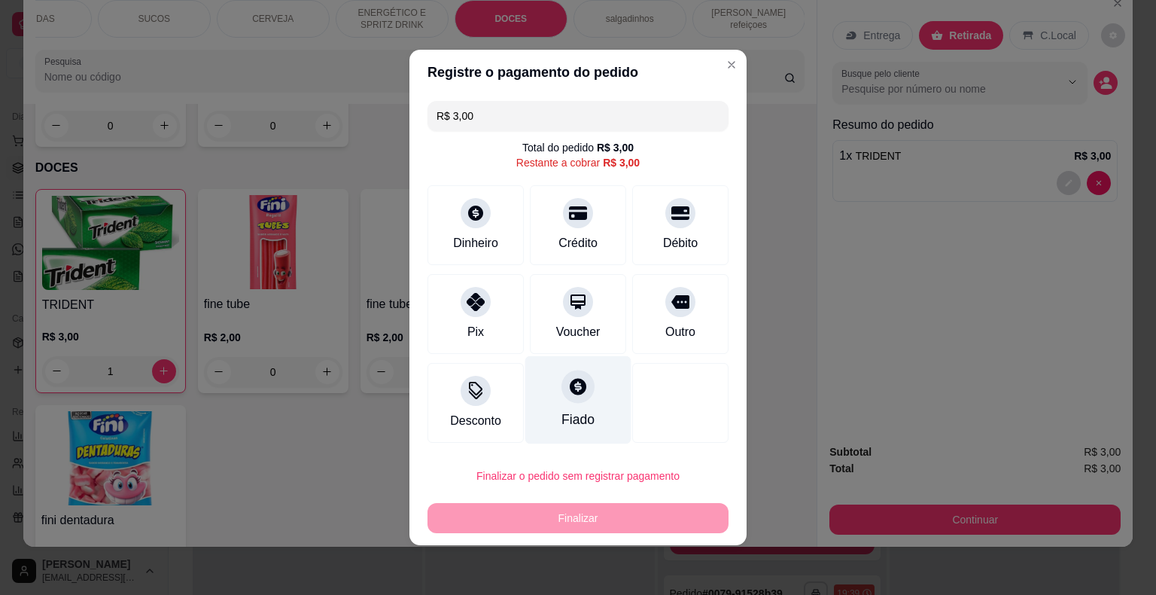
click at [571, 379] on icon at bounding box center [578, 386] width 17 height 17
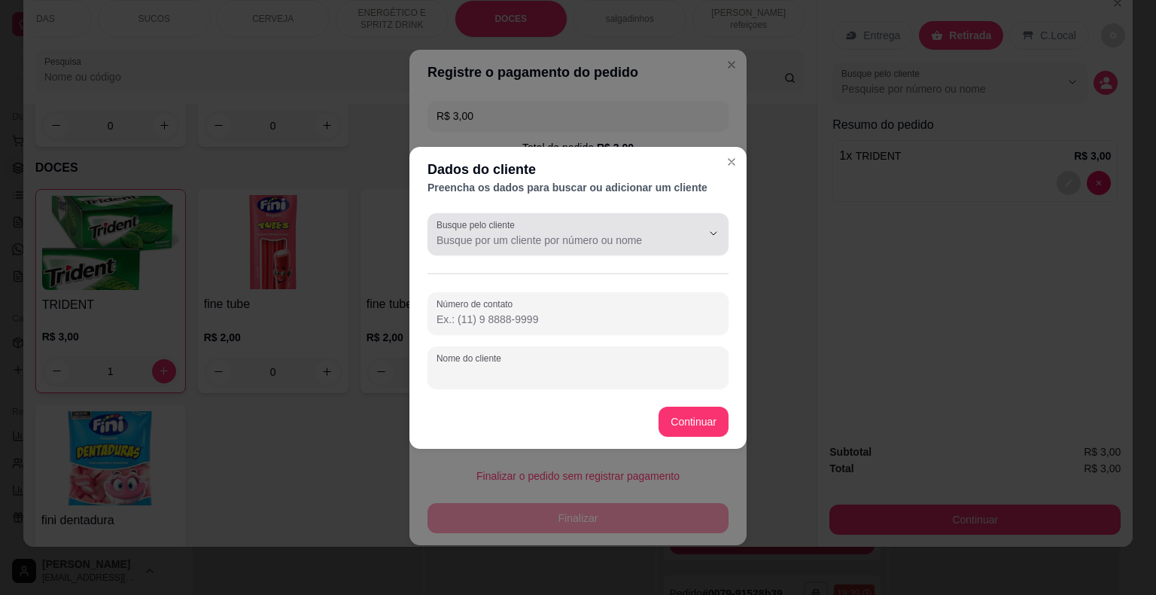
click at [593, 236] on input "Busque pelo cliente" at bounding box center [557, 240] width 241 height 15
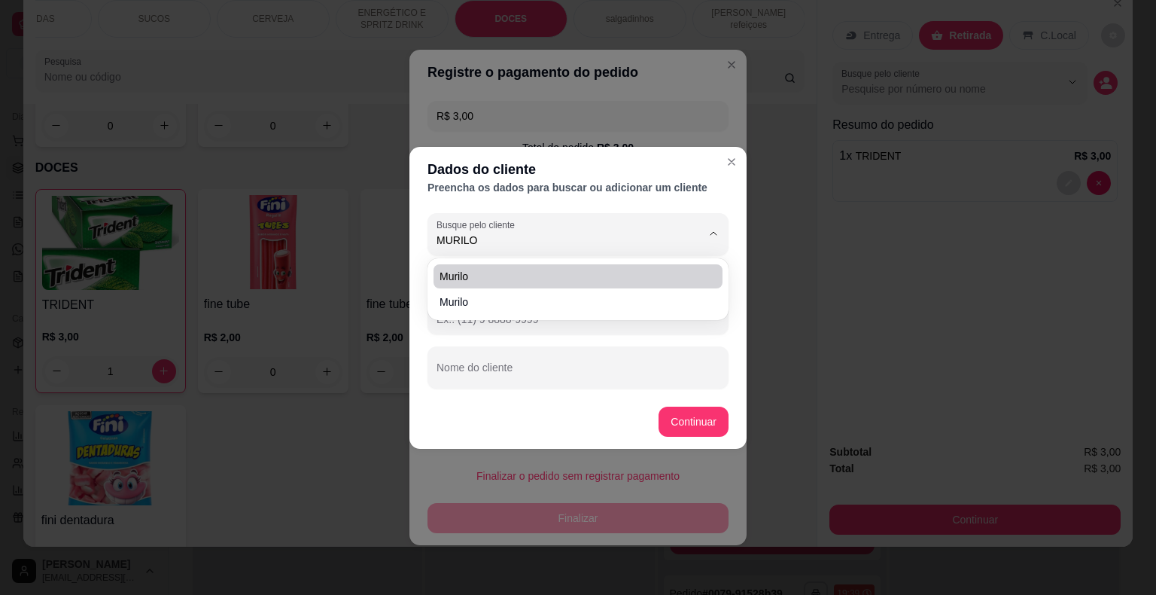
click at [596, 283] on span "murilo" at bounding box center [571, 276] width 262 height 15
type input "murilo"
type input "[PHONE_NUMBER]"
type input "murilo"
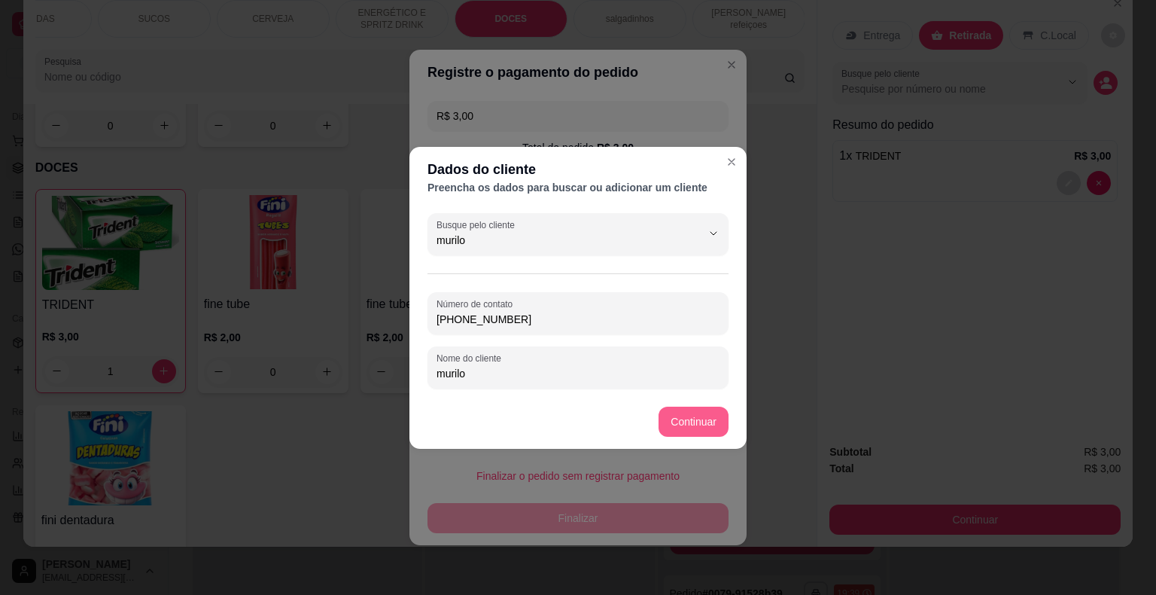
type input "murilo"
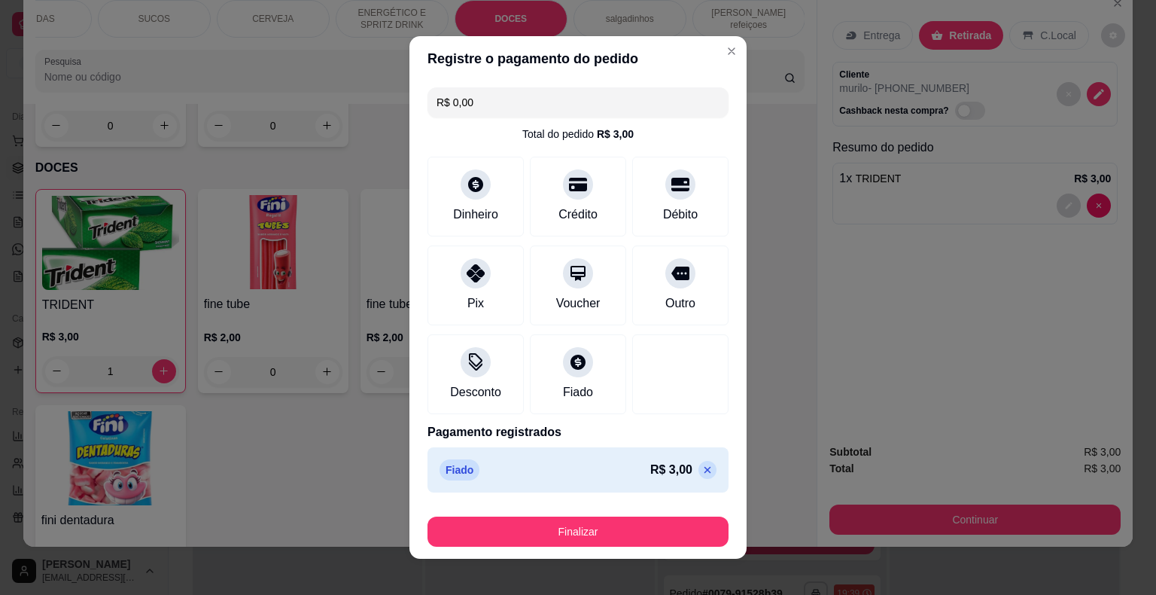
type input "R$ 0,00"
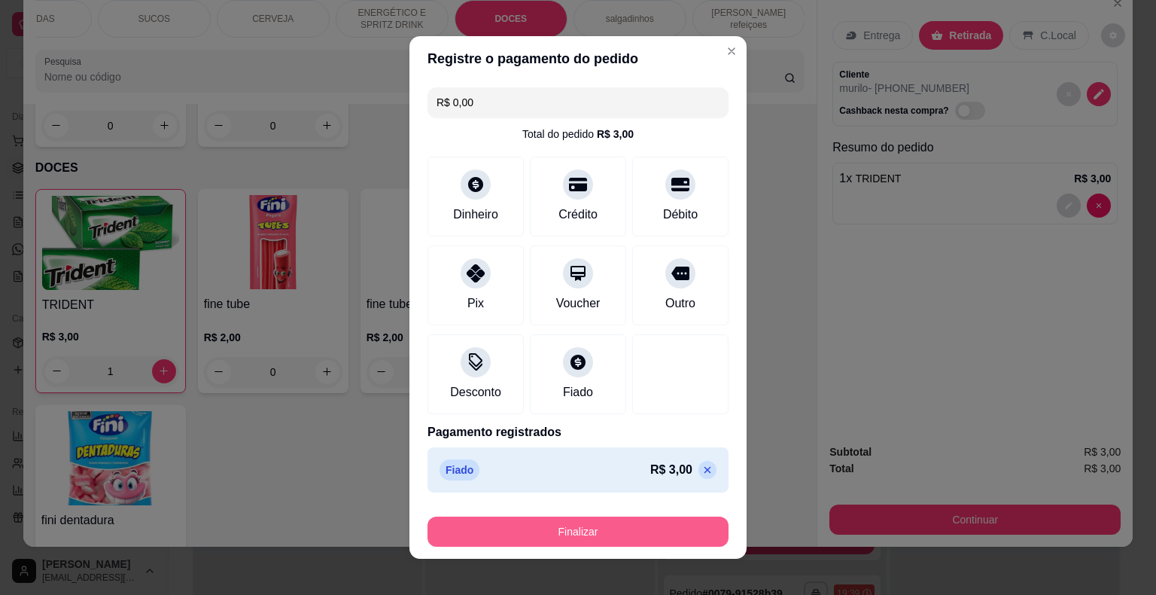
click at [629, 540] on button "Finalizar" at bounding box center [578, 531] width 301 height 30
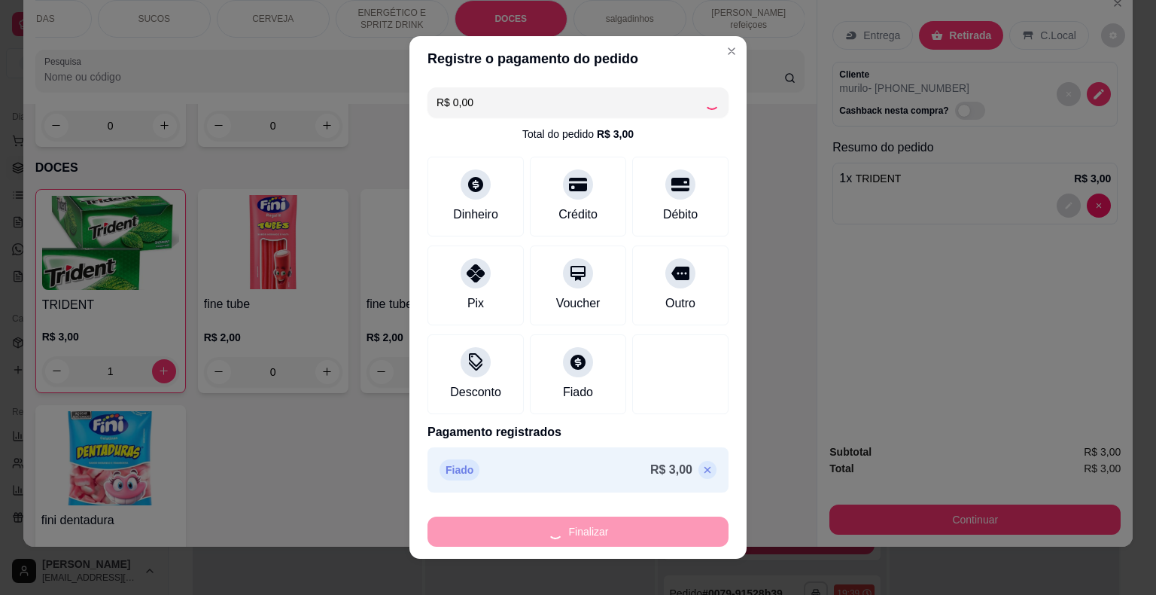
type input "0"
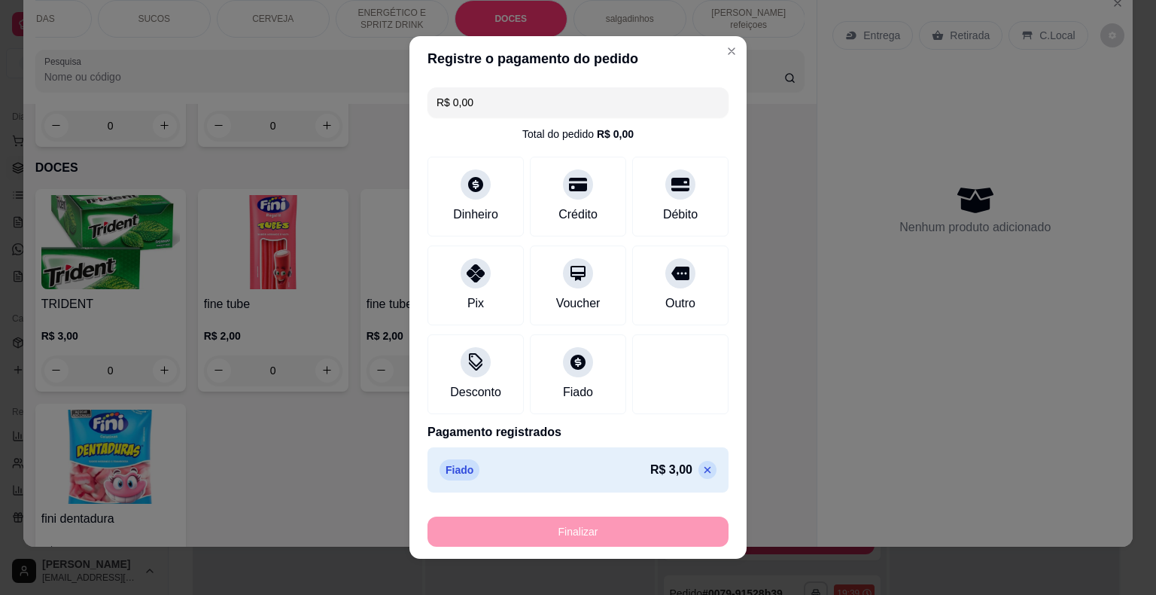
type input "-R$ 3,00"
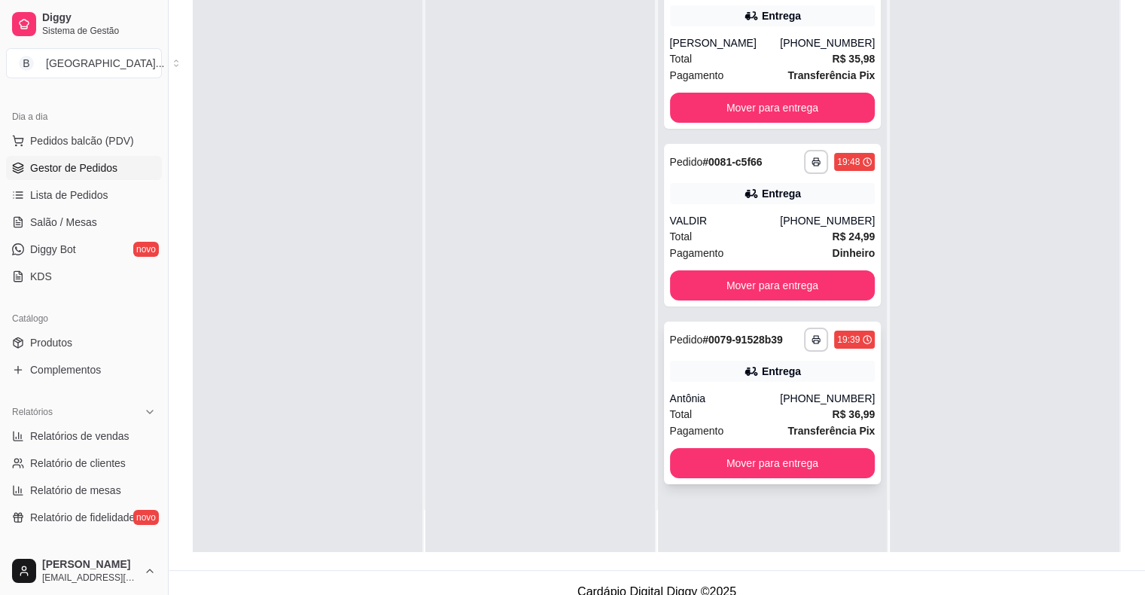
scroll to position [229, 0]
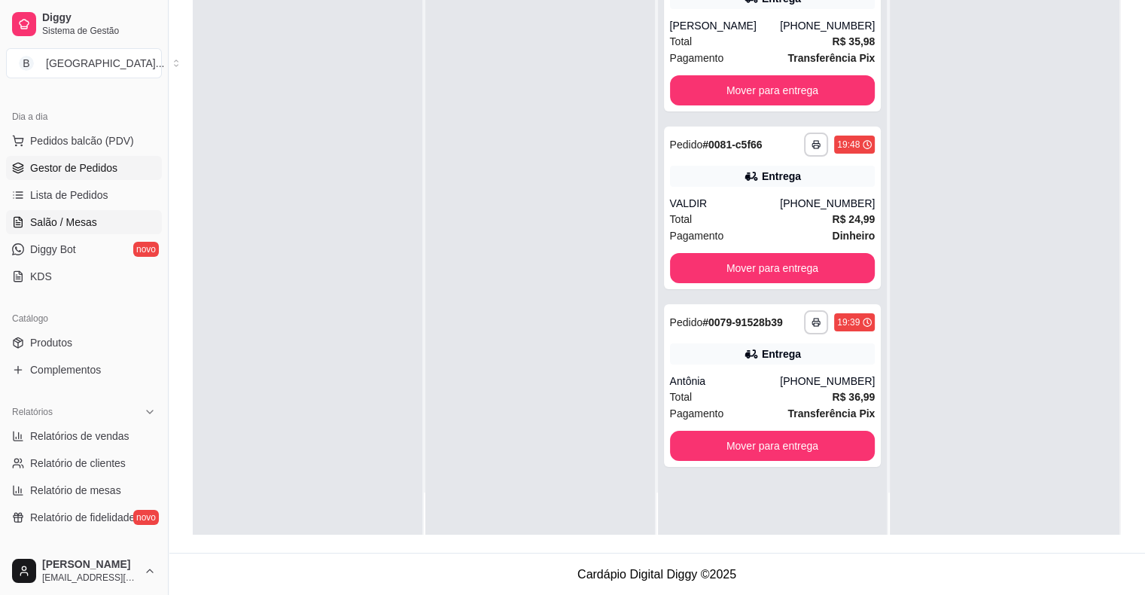
click at [94, 215] on link "Salão / Mesas" at bounding box center [84, 222] width 156 height 24
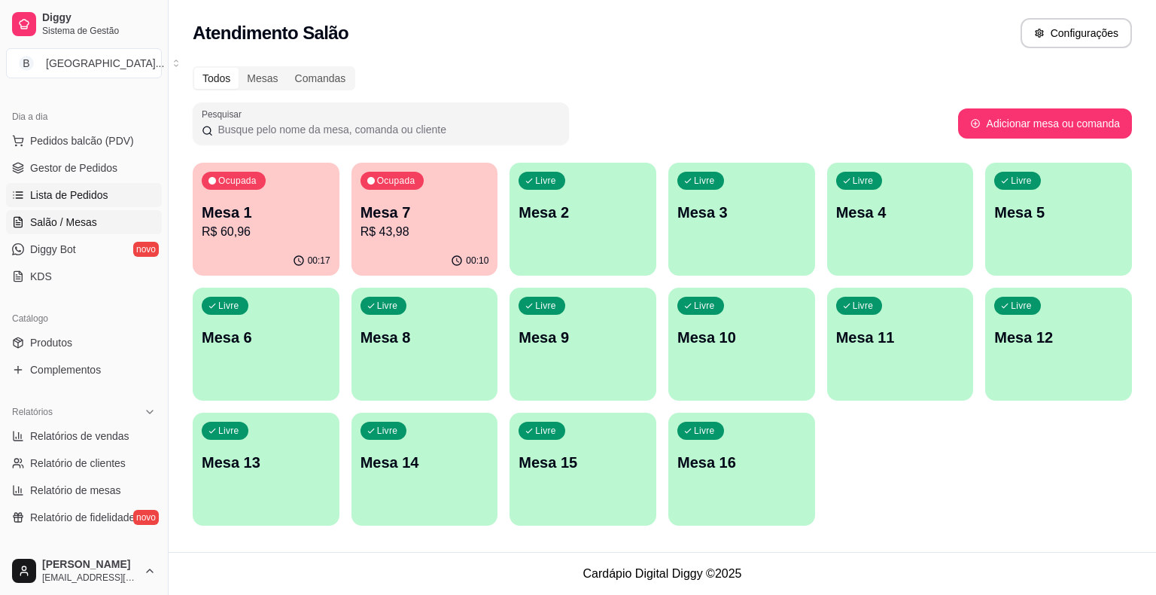
click at [91, 194] on span "Lista de Pedidos" at bounding box center [69, 194] width 78 height 15
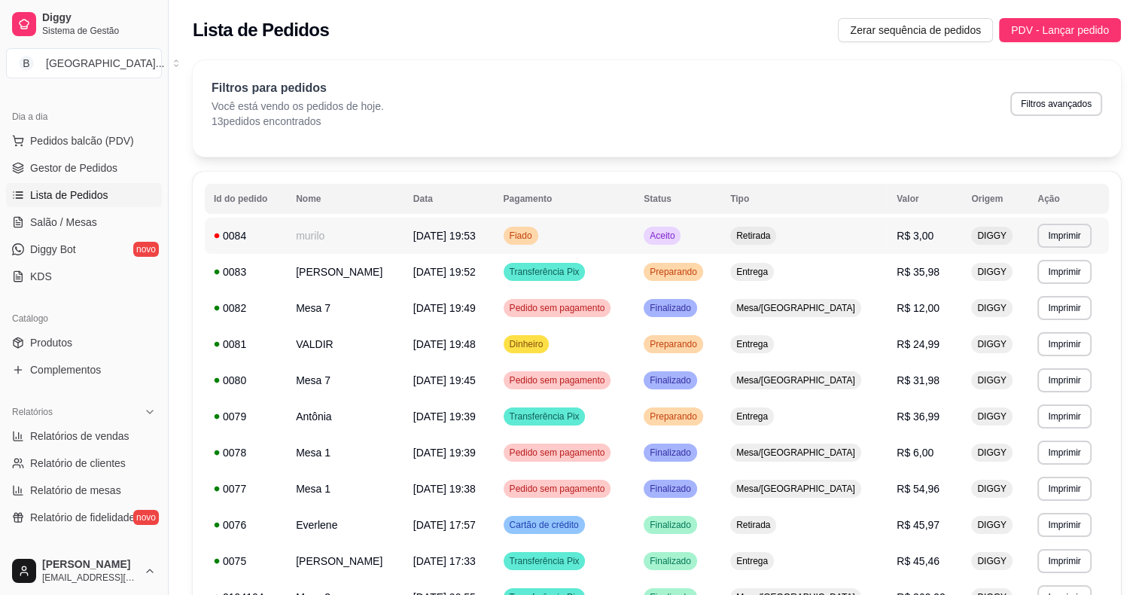
click at [445, 222] on td "[DATE] 19:53" at bounding box center [449, 236] width 90 height 36
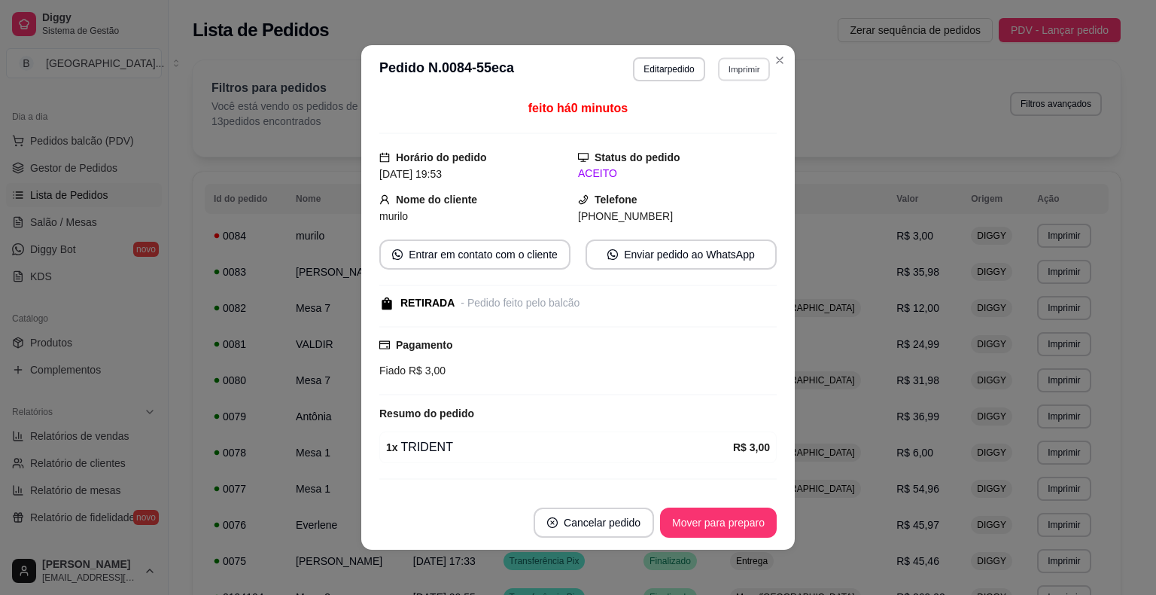
click at [725, 74] on button "Imprimir" at bounding box center [744, 68] width 52 height 23
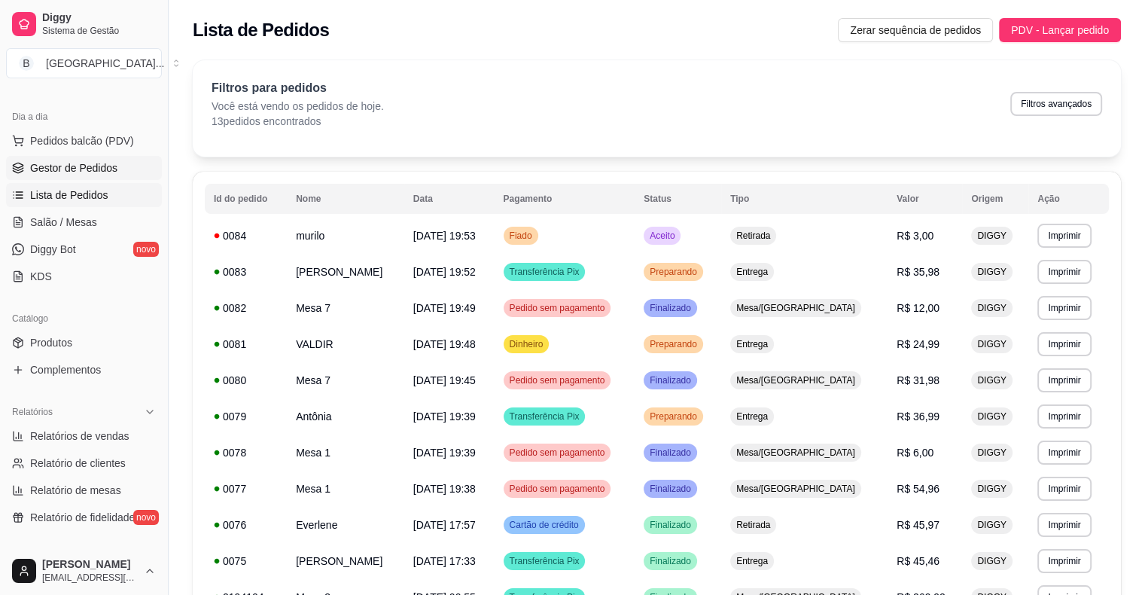
click at [87, 162] on span "Gestor de Pedidos" at bounding box center [73, 167] width 87 height 15
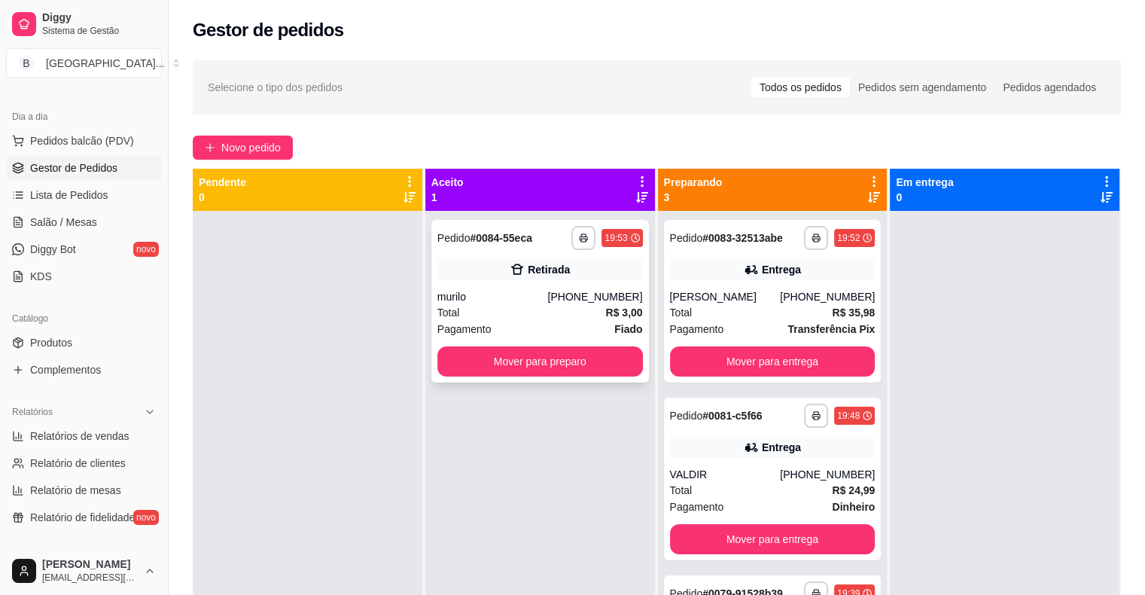
click at [471, 268] on div "Retirada" at bounding box center [540, 269] width 206 height 21
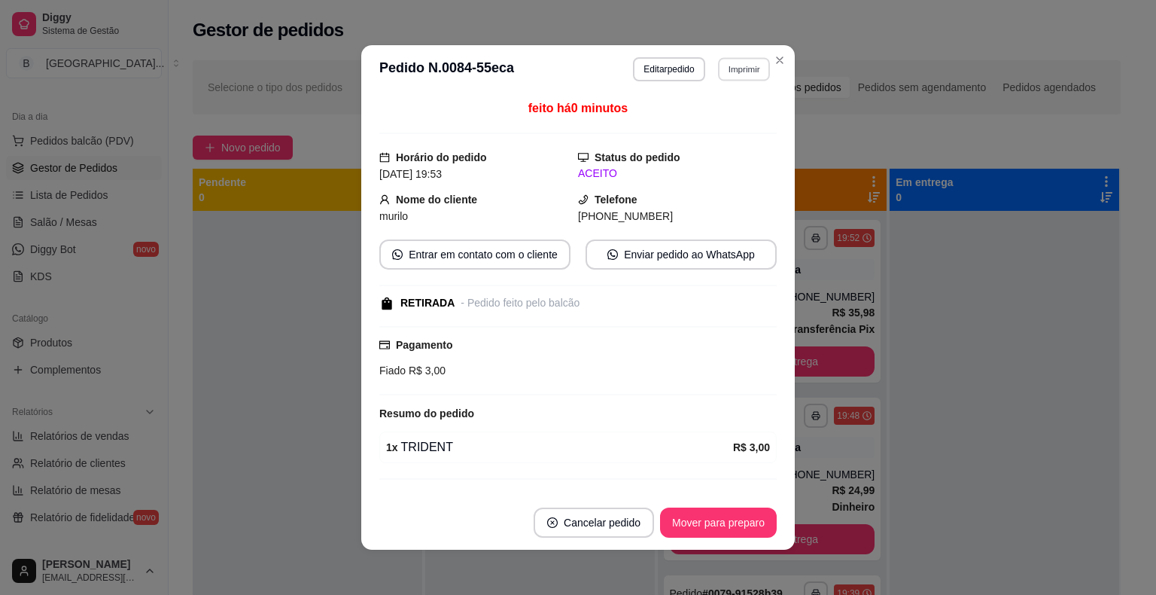
click at [723, 75] on button "Imprimir" at bounding box center [744, 68] width 52 height 23
click at [721, 120] on button "IMPRESSORA" at bounding box center [711, 122] width 109 height 24
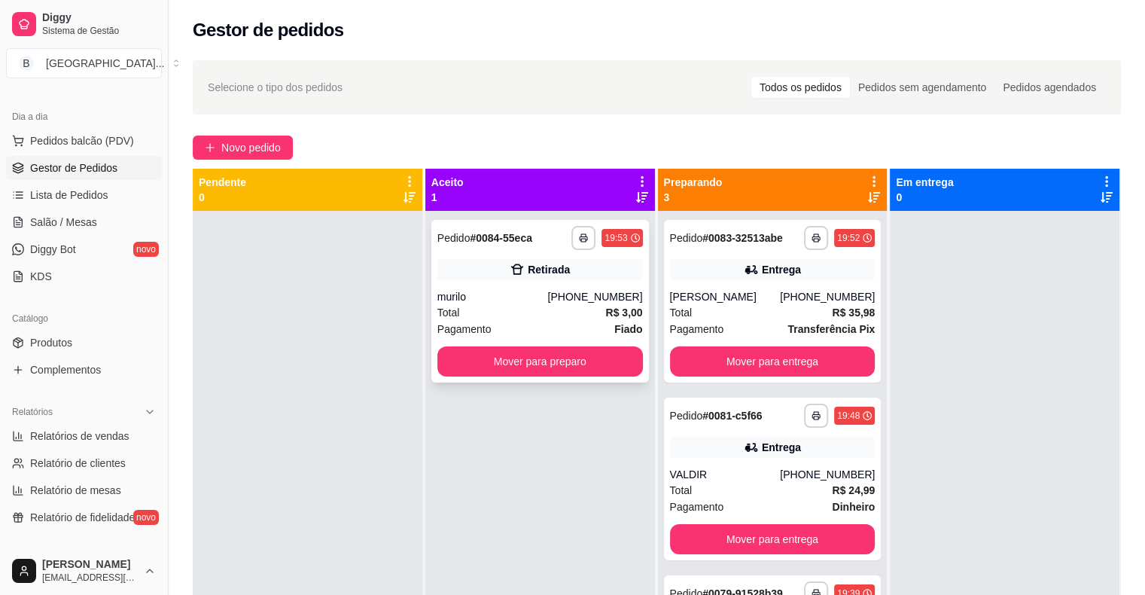
click at [561, 309] on div "Total R$ 3,00" at bounding box center [540, 312] width 206 height 17
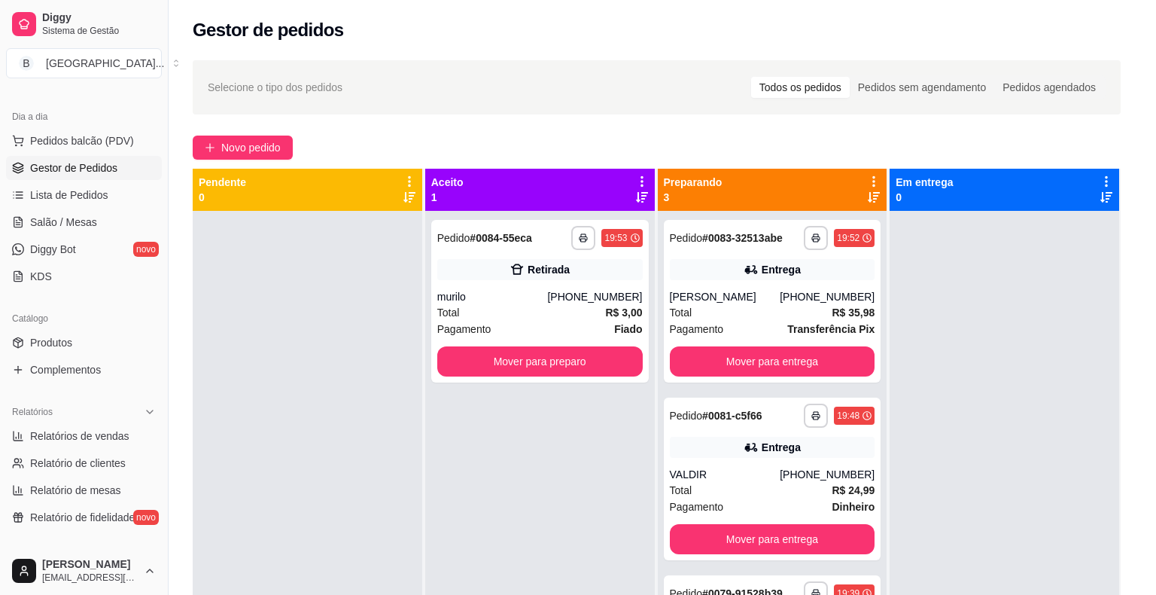
scroll to position [30, 0]
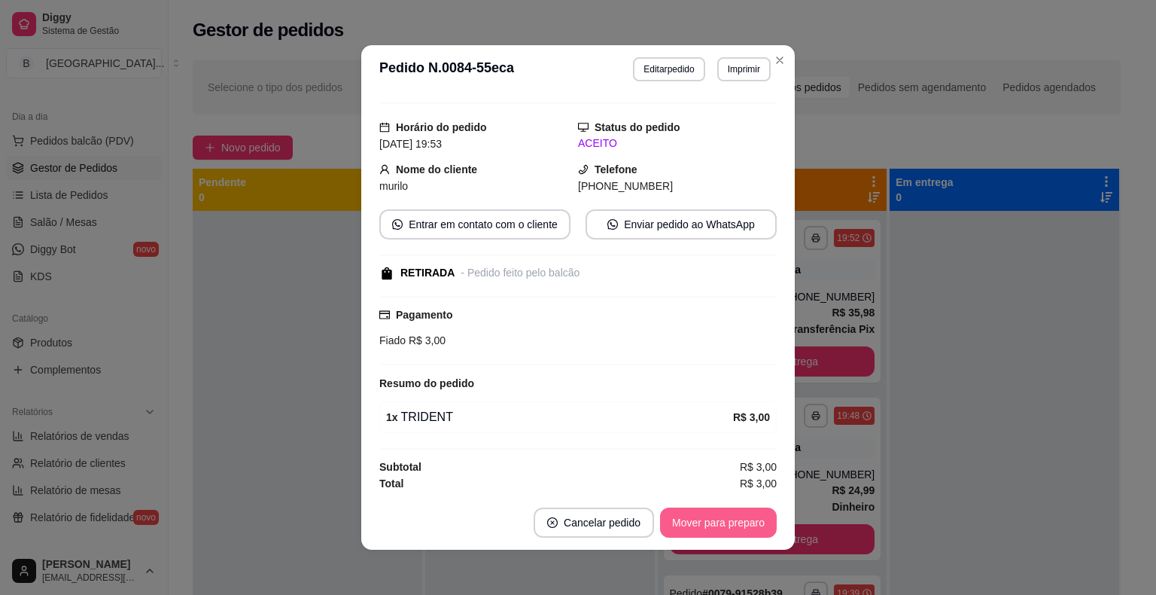
click at [702, 516] on button "Mover para preparo" at bounding box center [718, 522] width 117 height 30
click at [702, 526] on button "Mover para retirada disponível" at bounding box center [693, 522] width 161 height 29
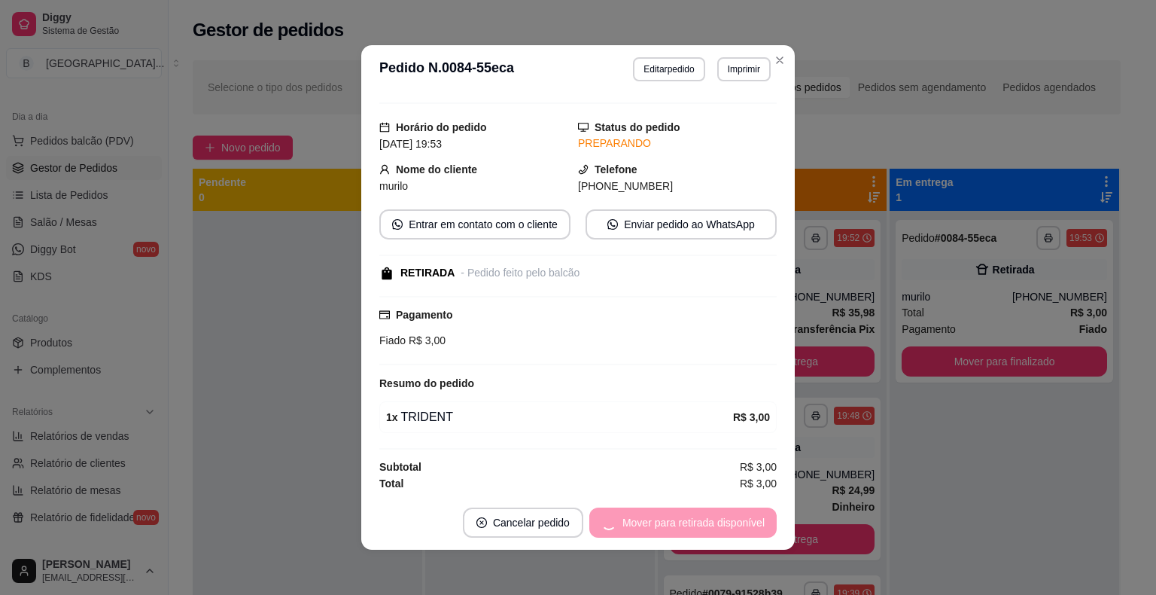
click at [702, 526] on div "Mover para retirada disponível" at bounding box center [683, 522] width 187 height 30
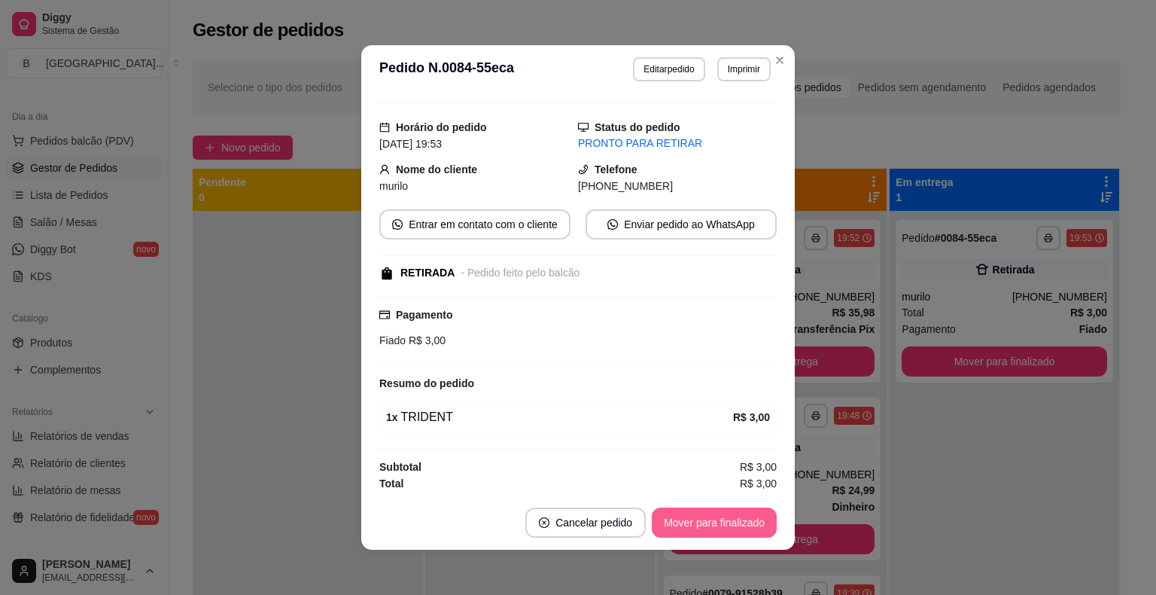
click at [687, 513] on button "Mover para finalizado" at bounding box center [714, 522] width 125 height 30
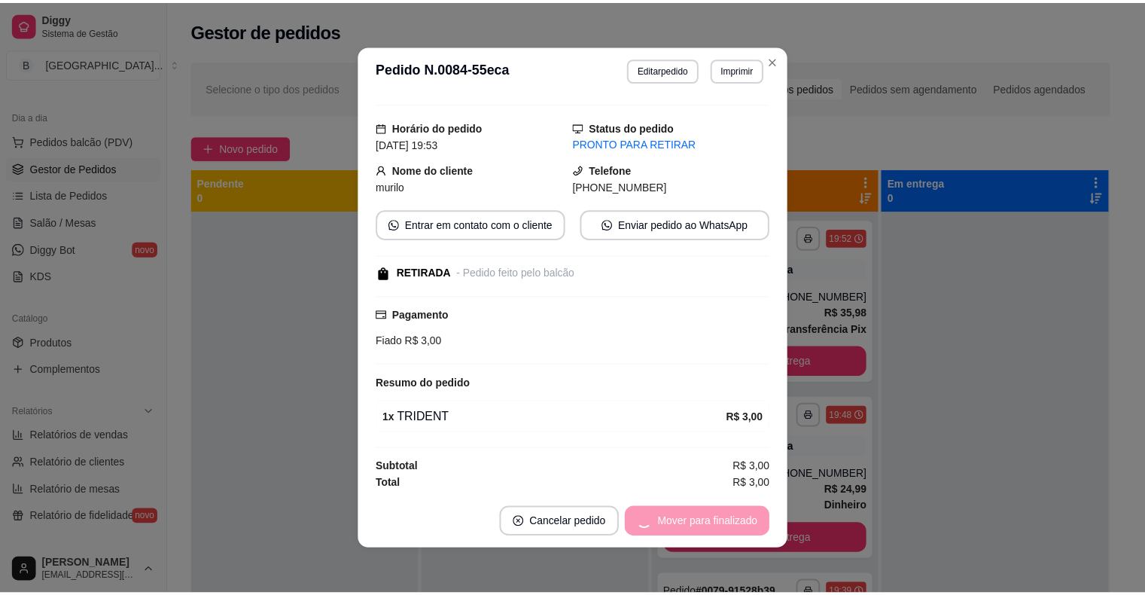
scroll to position [0, 0]
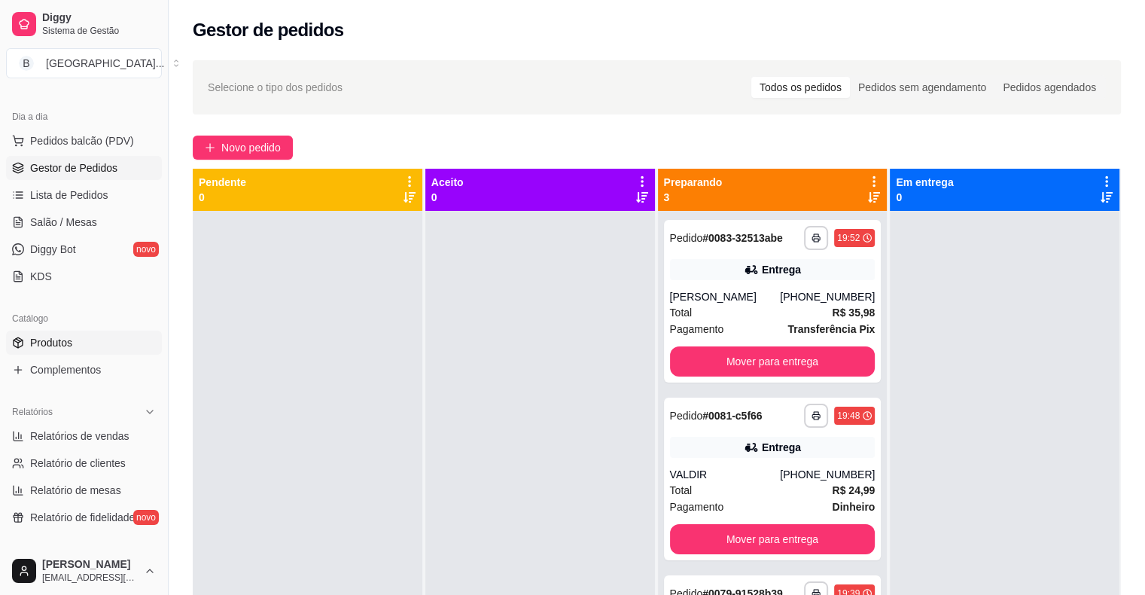
click at [113, 337] on link "Produtos" at bounding box center [84, 343] width 156 height 24
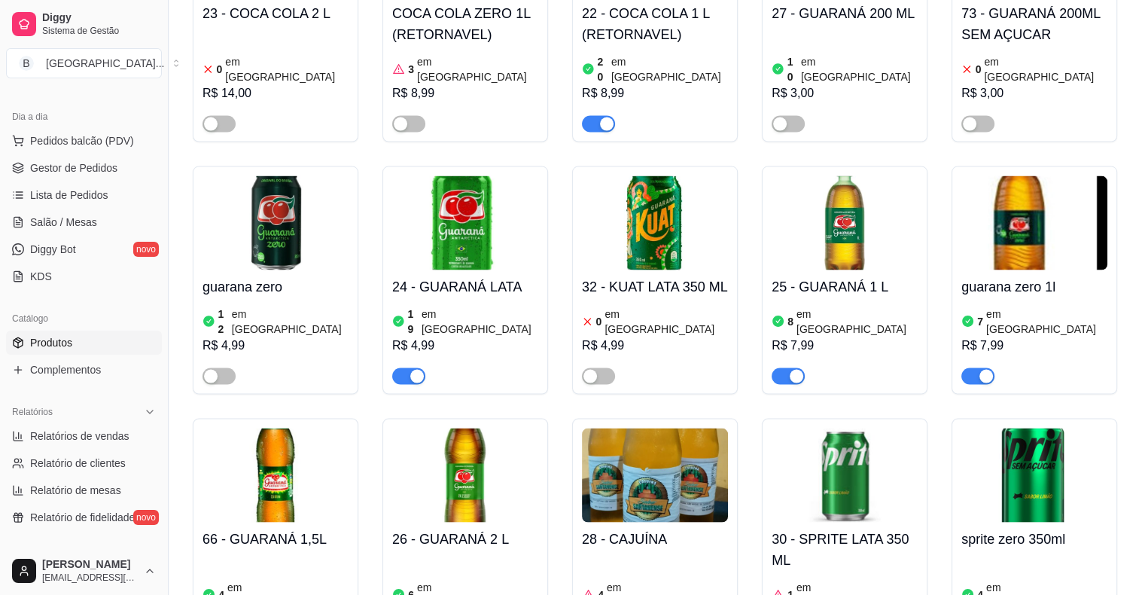
scroll to position [3071, 0]
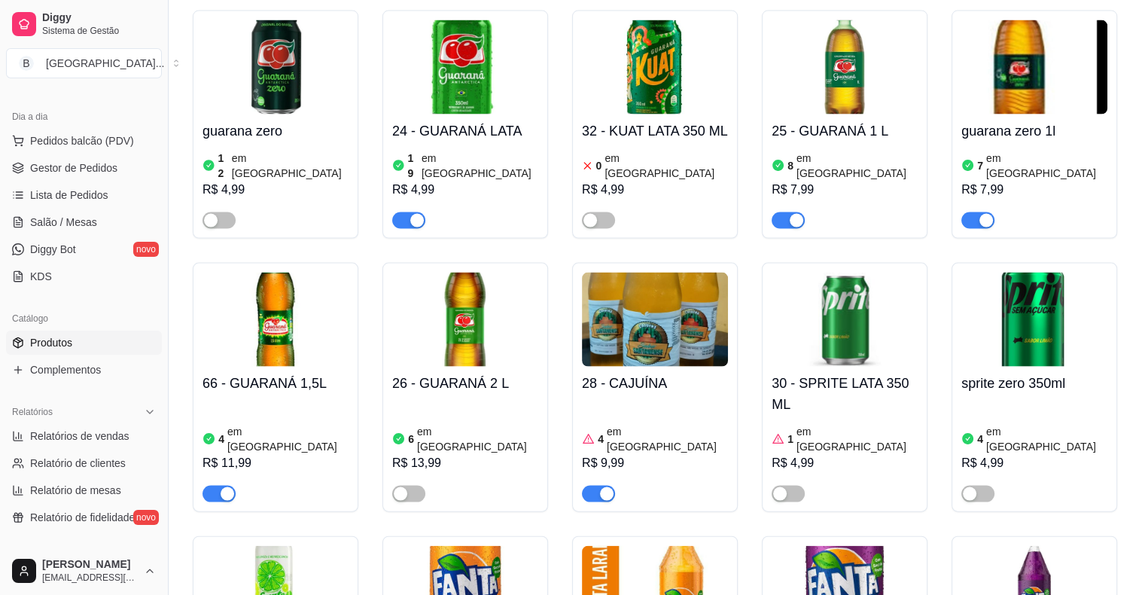
click at [854, 373] on h4 "30 - SPRITE LATA 350 ML" at bounding box center [845, 394] width 146 height 42
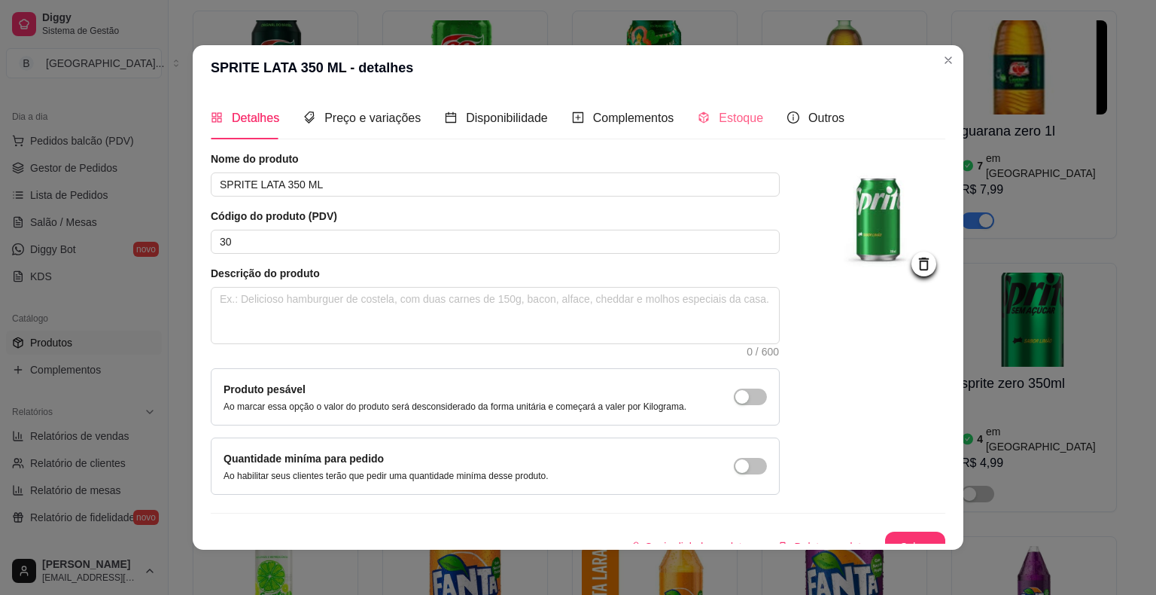
click at [707, 107] on div "Estoque" at bounding box center [731, 117] width 66 height 43
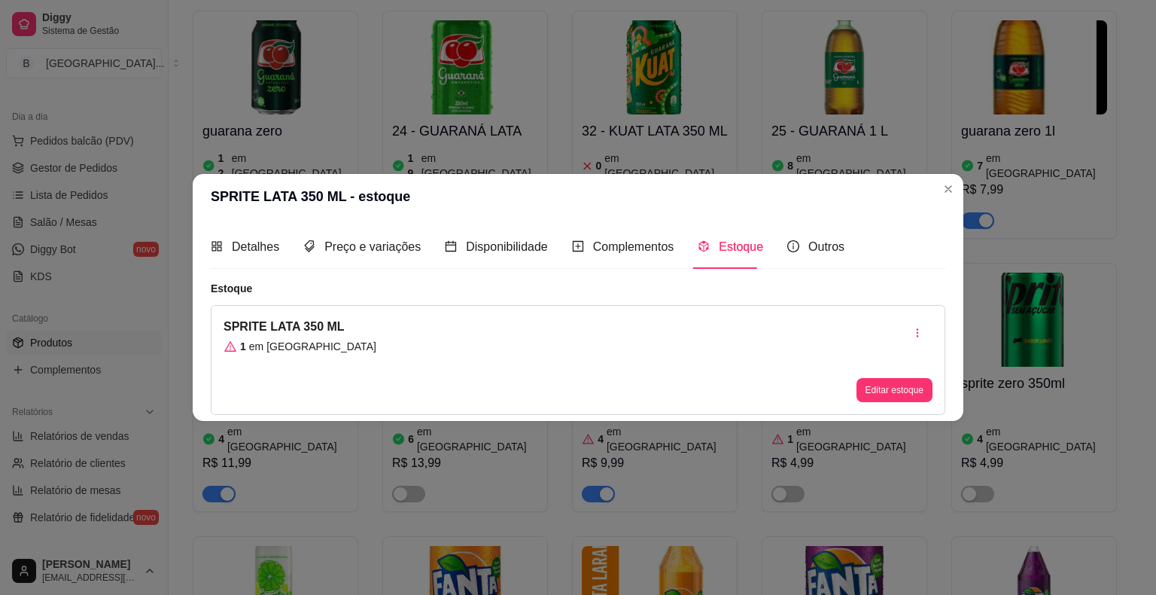
click at [897, 405] on div "SPRITE LATA 350 ML 1 em estoque Editar estoque" at bounding box center [578, 360] width 735 height 110
click at [868, 379] on button "Editar estoque" at bounding box center [895, 389] width 74 height 23
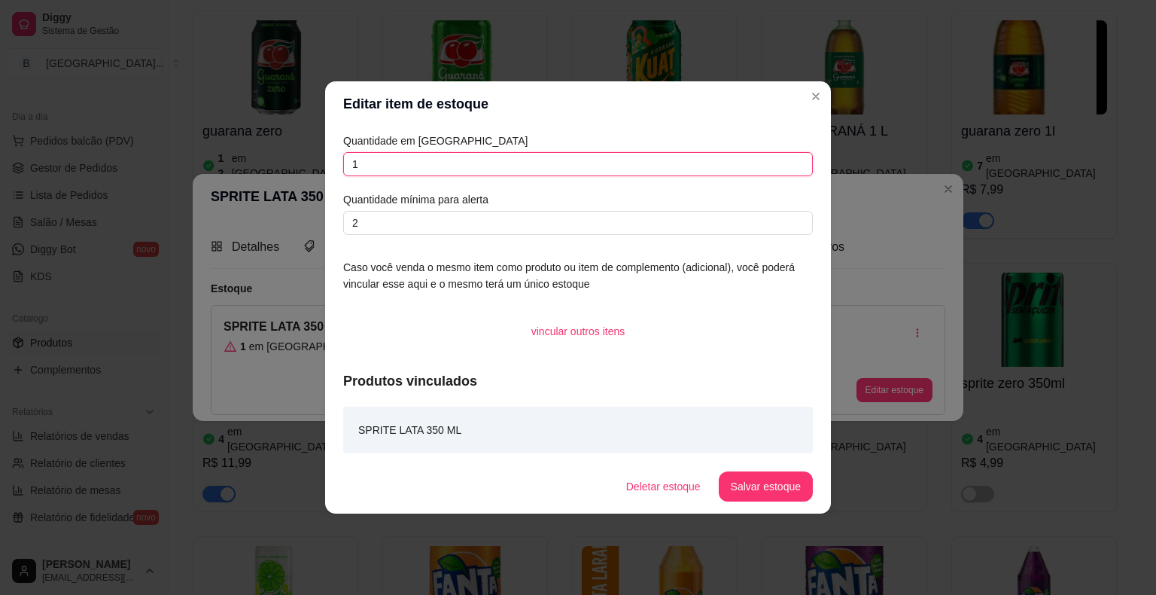
click at [674, 161] on input "1" at bounding box center [578, 164] width 470 height 24
type input "6"
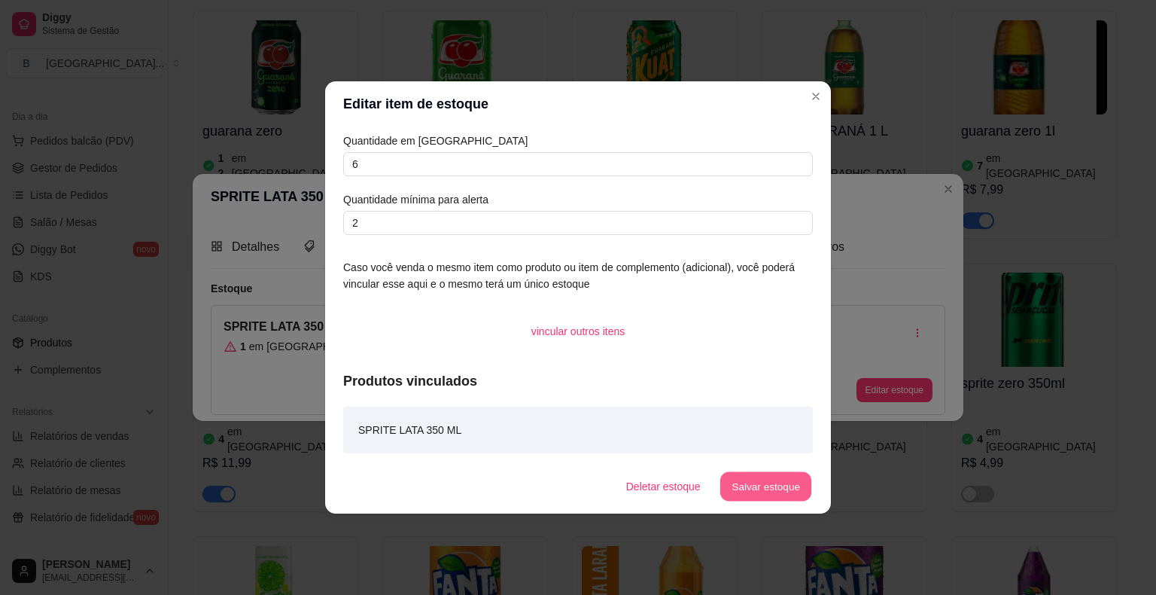
click at [775, 480] on button "Salvar estoque" at bounding box center [766, 486] width 92 height 29
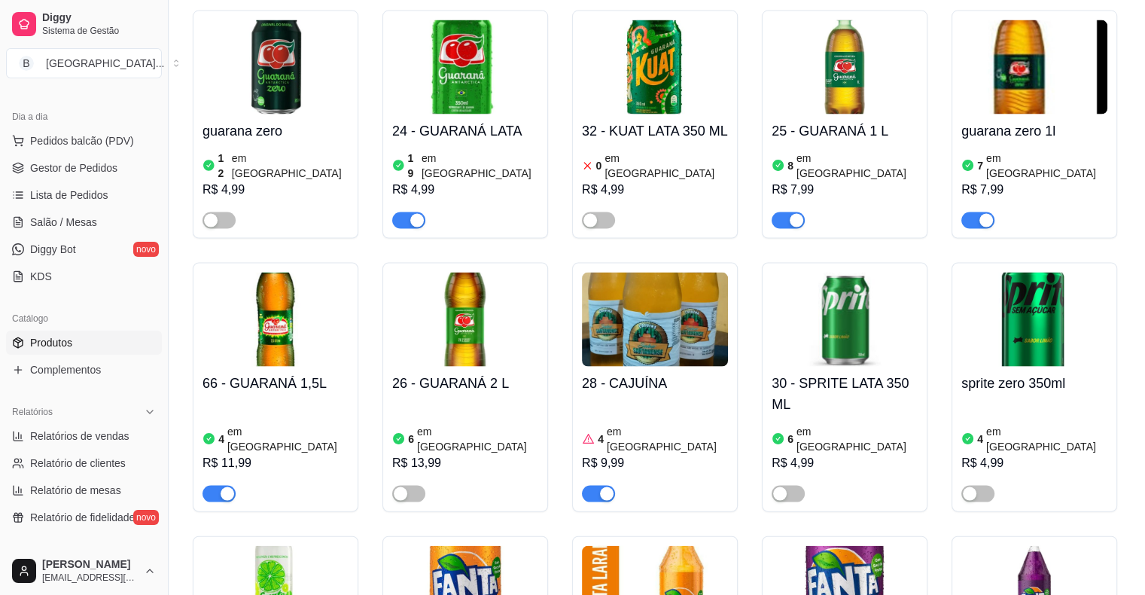
click at [1022, 400] on div "4 em estoque R$ 4,99" at bounding box center [1034, 451] width 146 height 102
click at [1008, 400] on div "4 em estoque R$ 4,99" at bounding box center [1034, 451] width 146 height 102
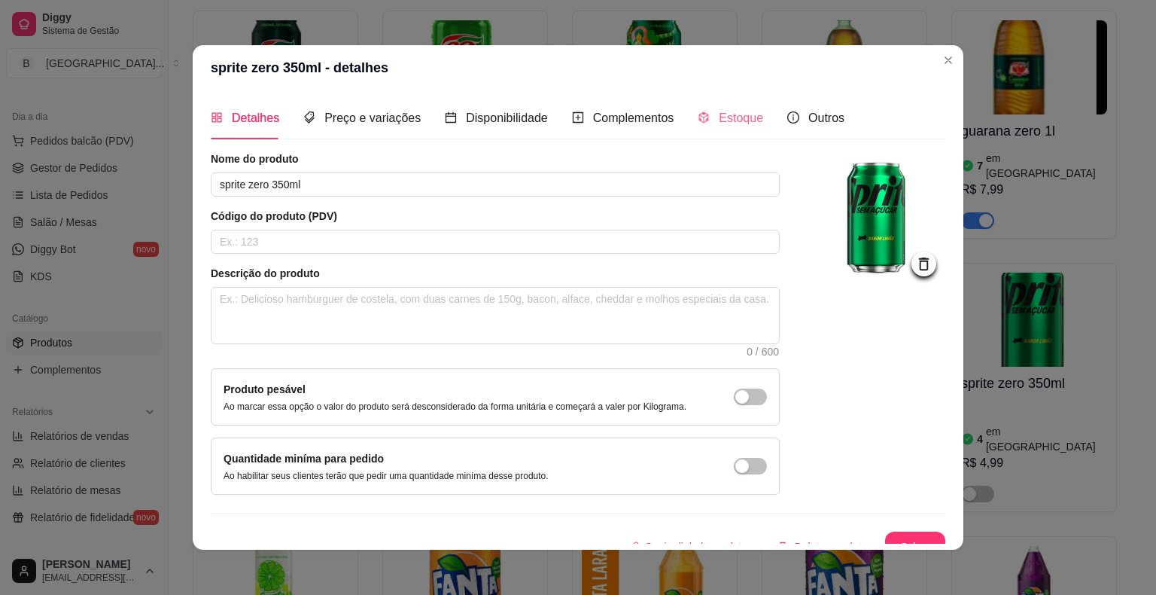
click at [736, 138] on div "Estoque" at bounding box center [731, 117] width 66 height 43
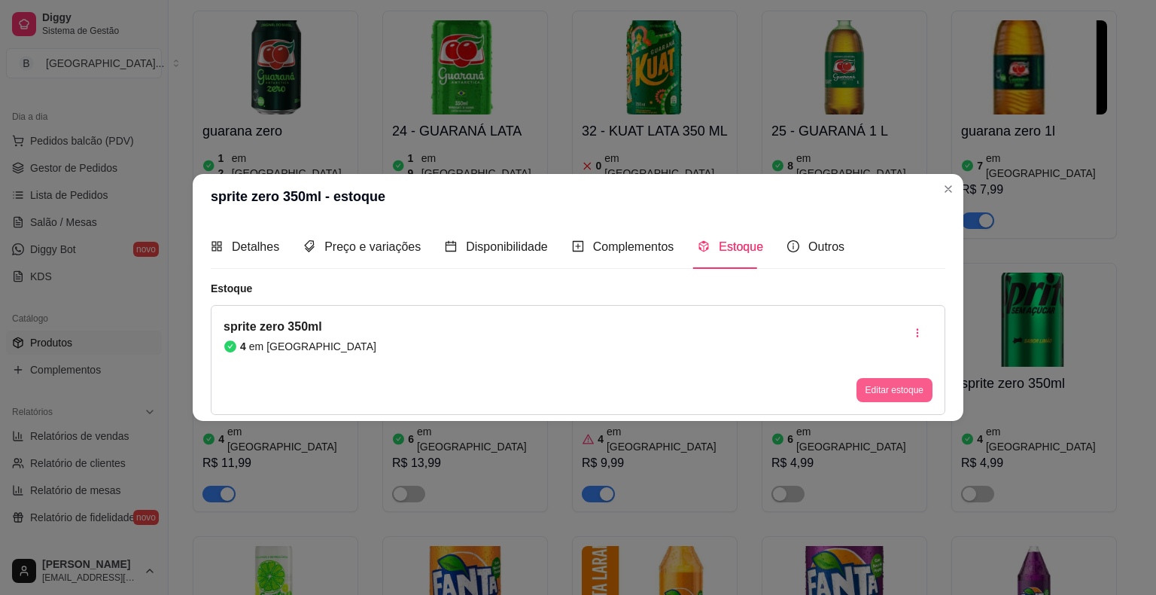
click at [887, 380] on button "Editar estoque" at bounding box center [895, 390] width 76 height 24
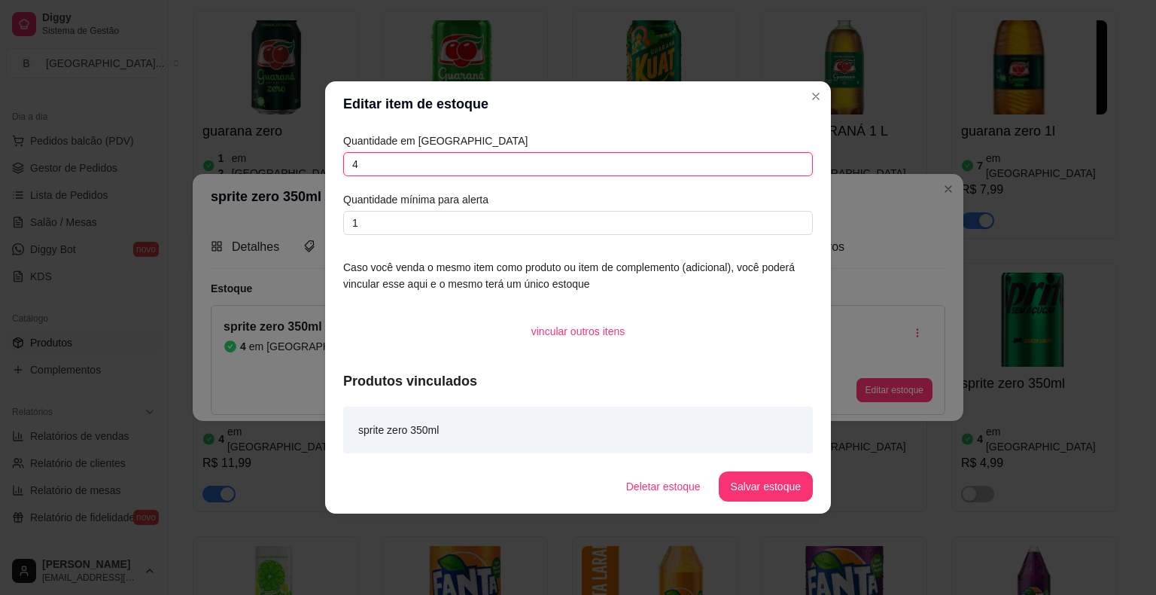
click at [669, 166] on input "4" at bounding box center [578, 164] width 470 height 24
type input "0"
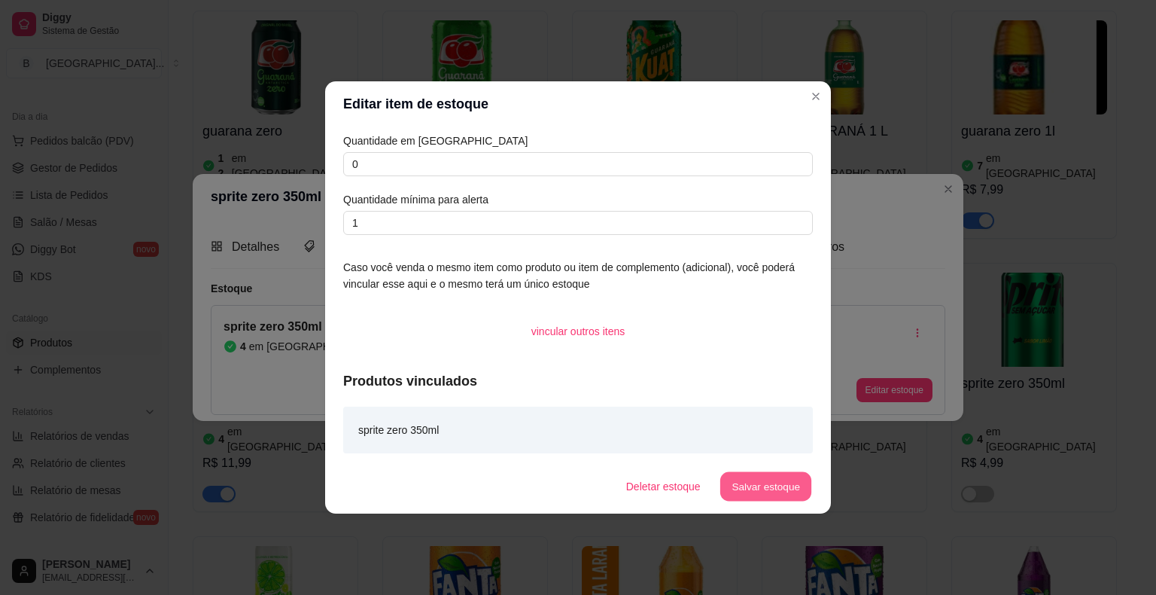
click at [782, 478] on button "Salvar estoque" at bounding box center [766, 486] width 92 height 29
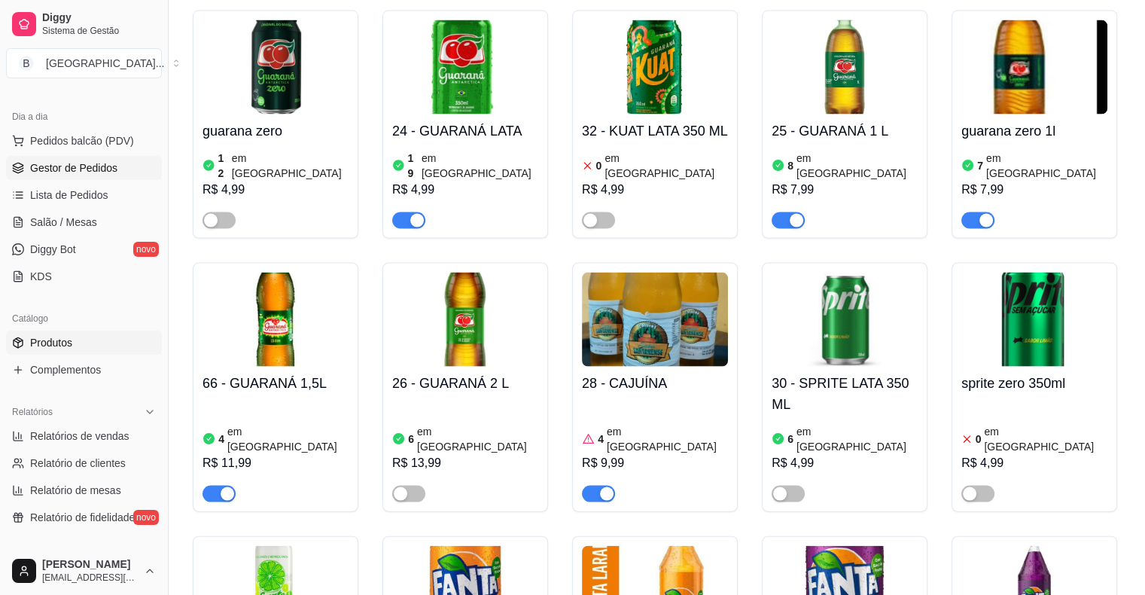
click at [34, 166] on span "Gestor de Pedidos" at bounding box center [73, 167] width 87 height 15
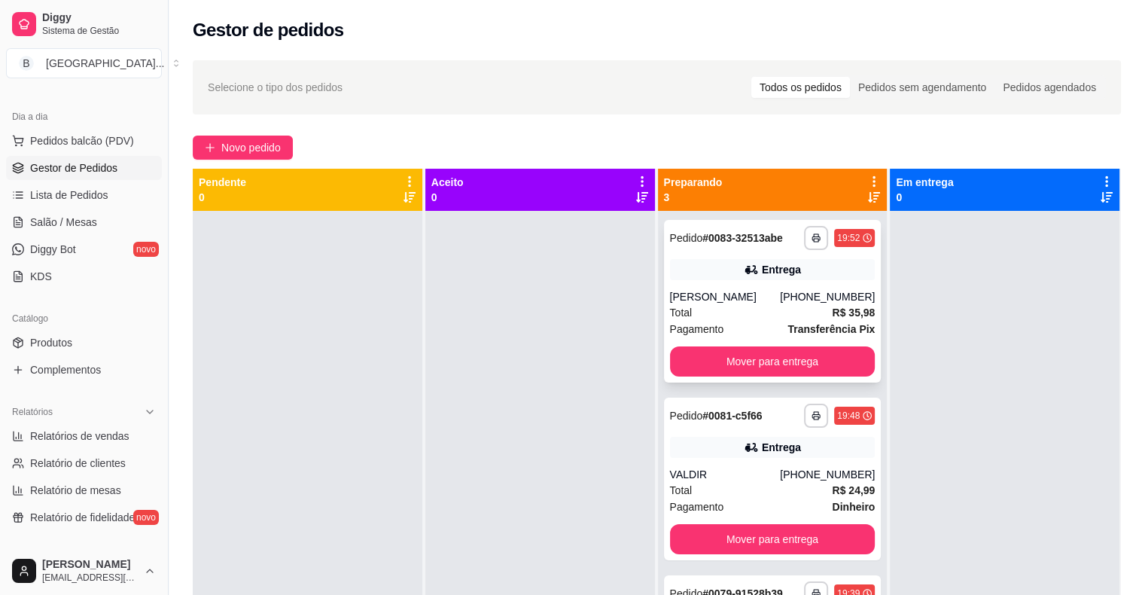
click at [745, 302] on div "[PERSON_NAME]" at bounding box center [725, 296] width 111 height 15
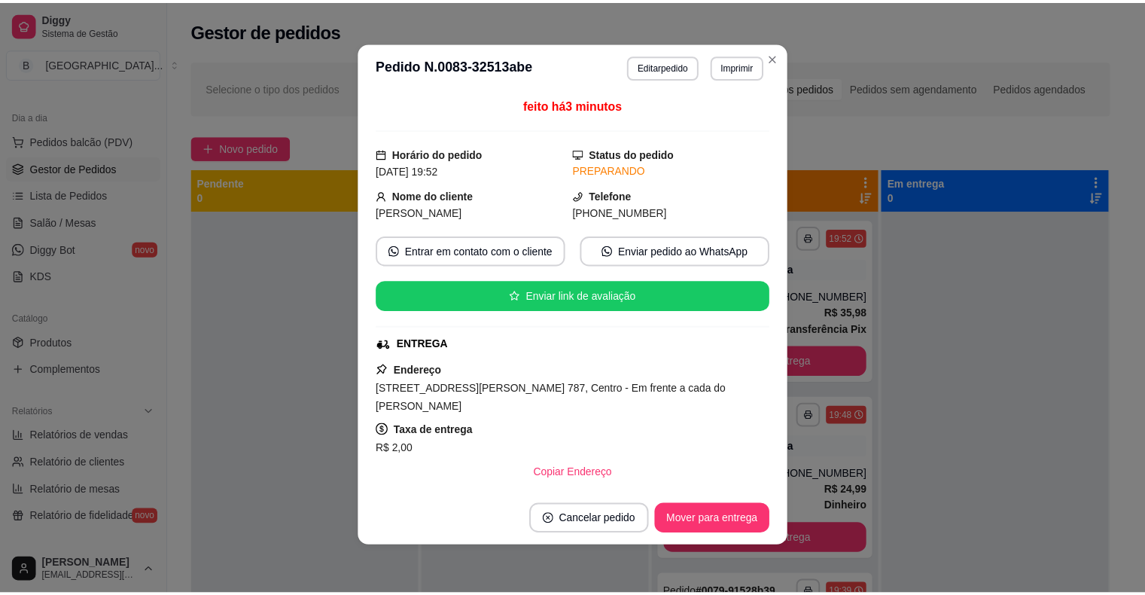
scroll to position [193, 0]
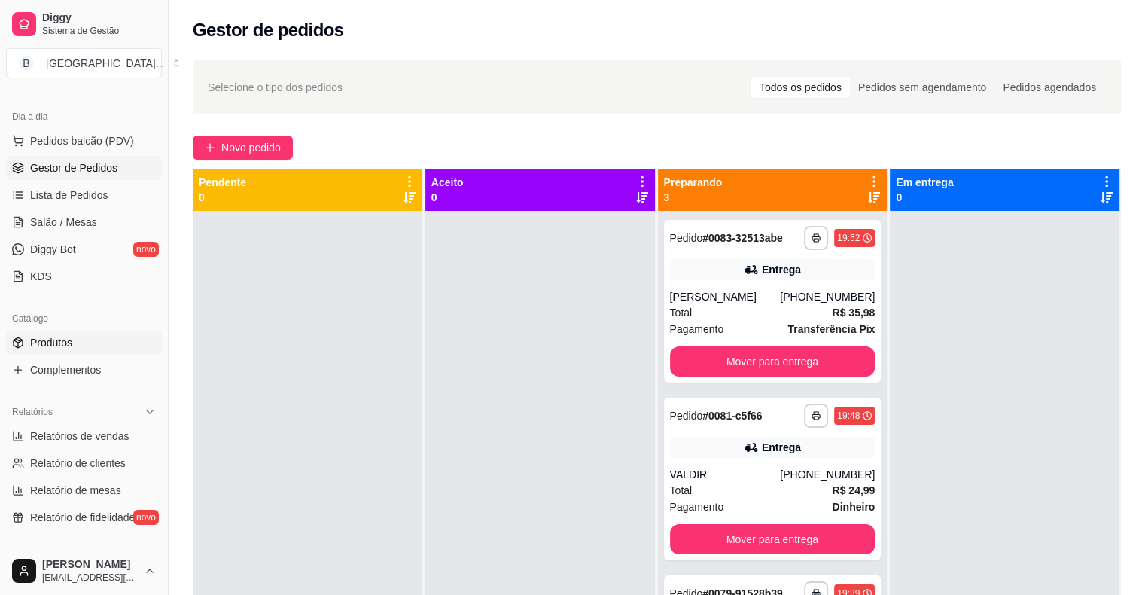
click at [93, 348] on link "Produtos" at bounding box center [84, 343] width 156 height 24
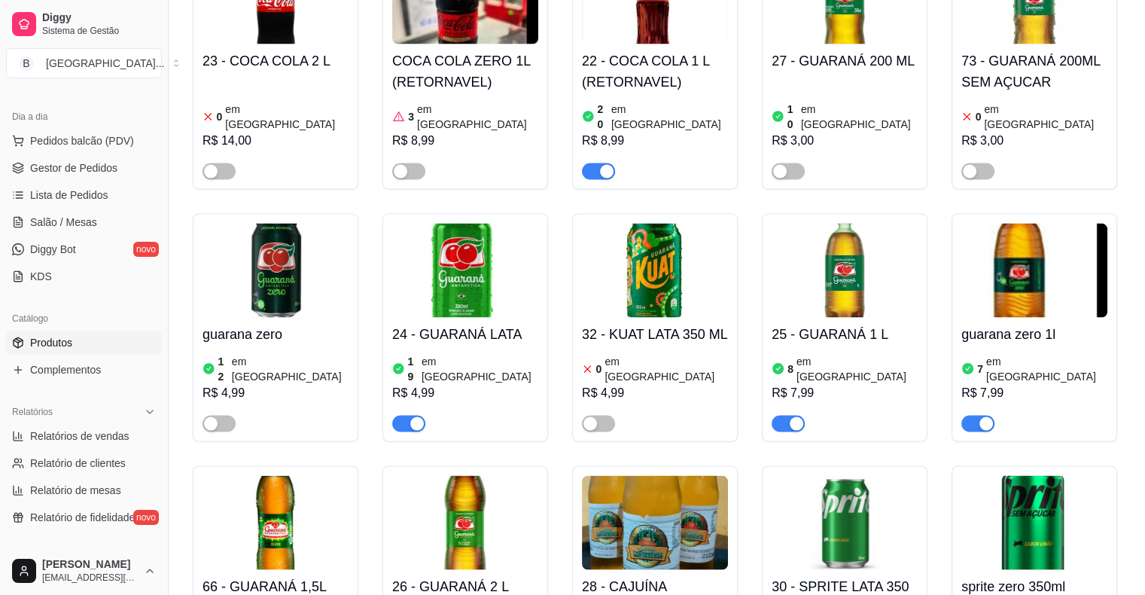
scroll to position [2861, 0]
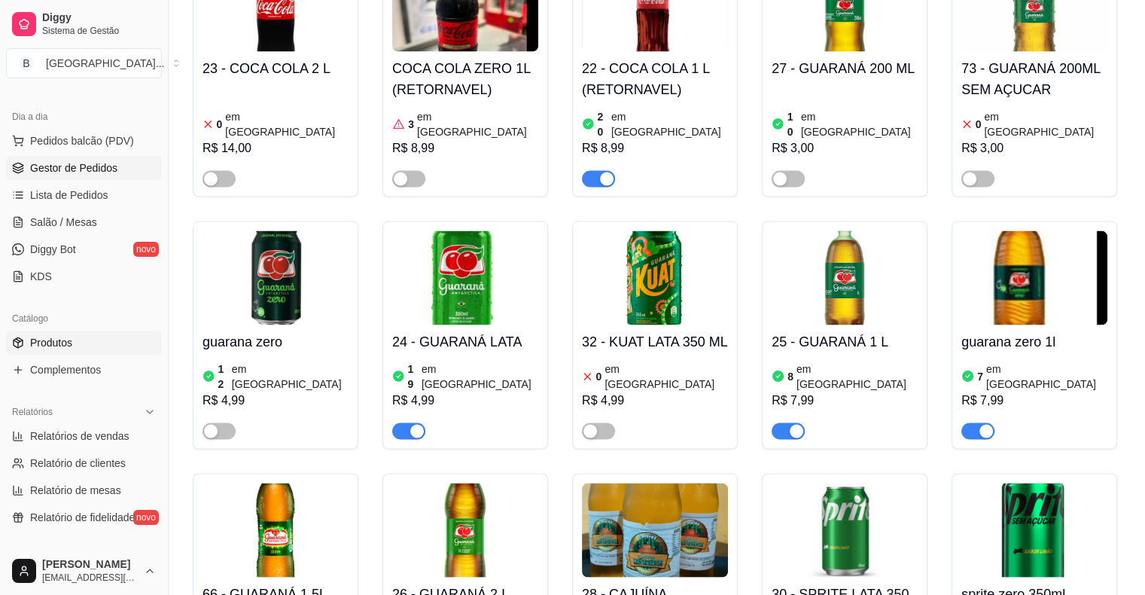
click at [33, 173] on span "Gestor de Pedidos" at bounding box center [73, 167] width 87 height 15
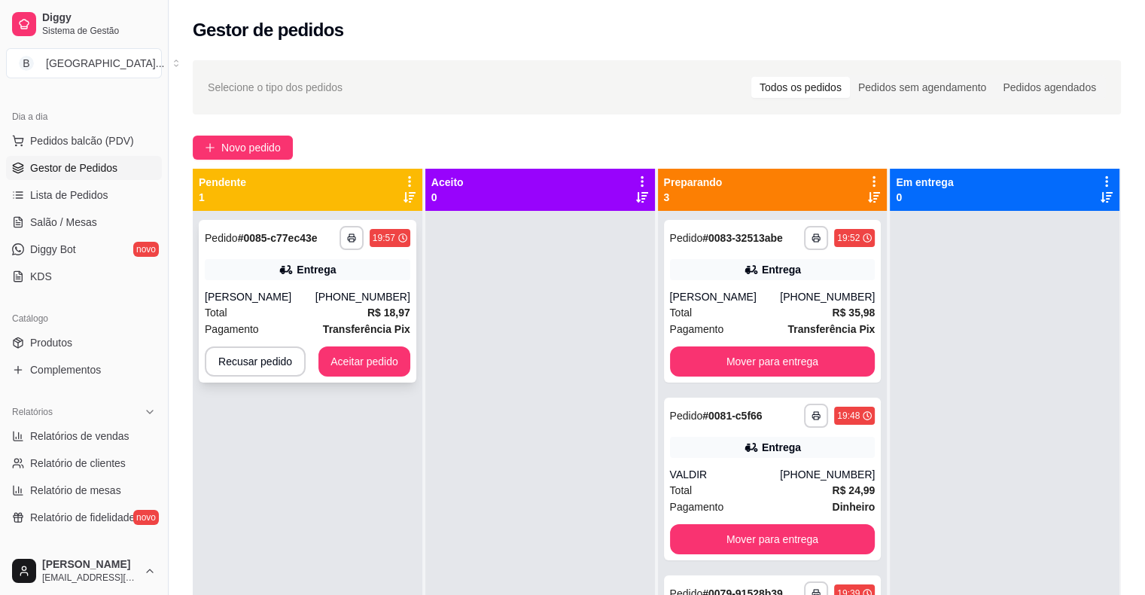
click at [315, 301] on div "[PERSON_NAME]" at bounding box center [260, 296] width 111 height 15
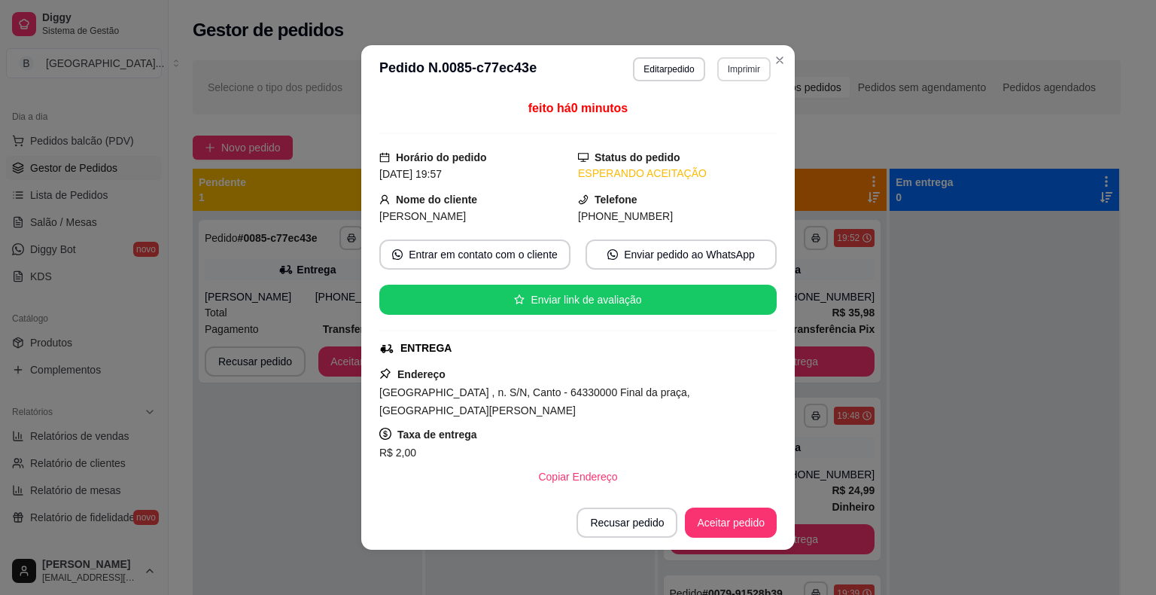
click at [745, 78] on button "Imprimir" at bounding box center [744, 69] width 53 height 24
click at [720, 113] on button "IMPRESSORA" at bounding box center [711, 122] width 109 height 24
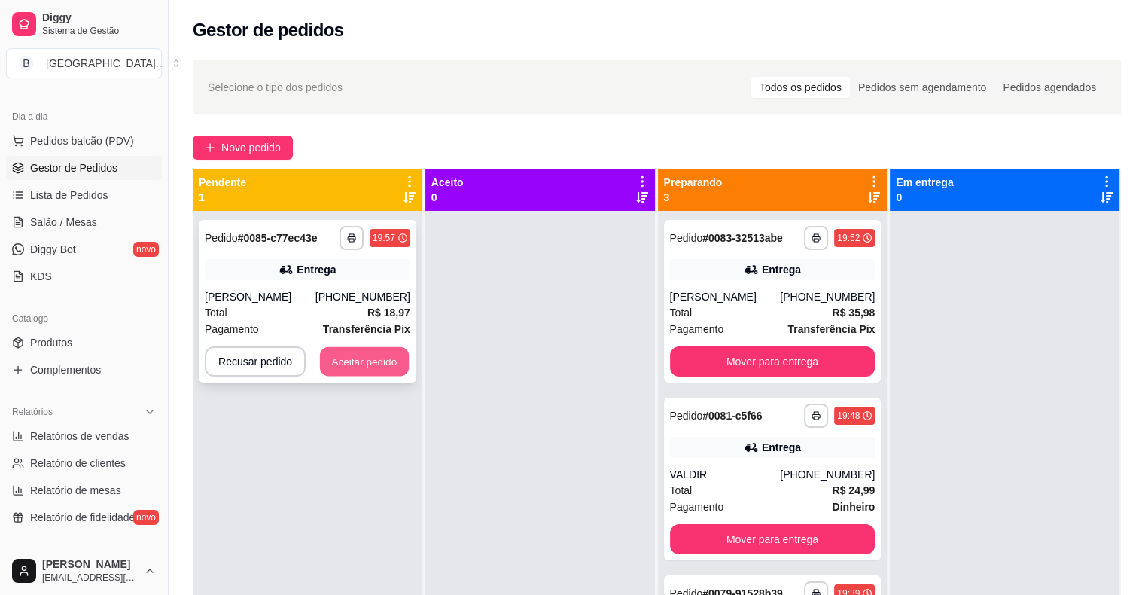
click at [376, 366] on button "Aceitar pedido" at bounding box center [364, 361] width 89 height 29
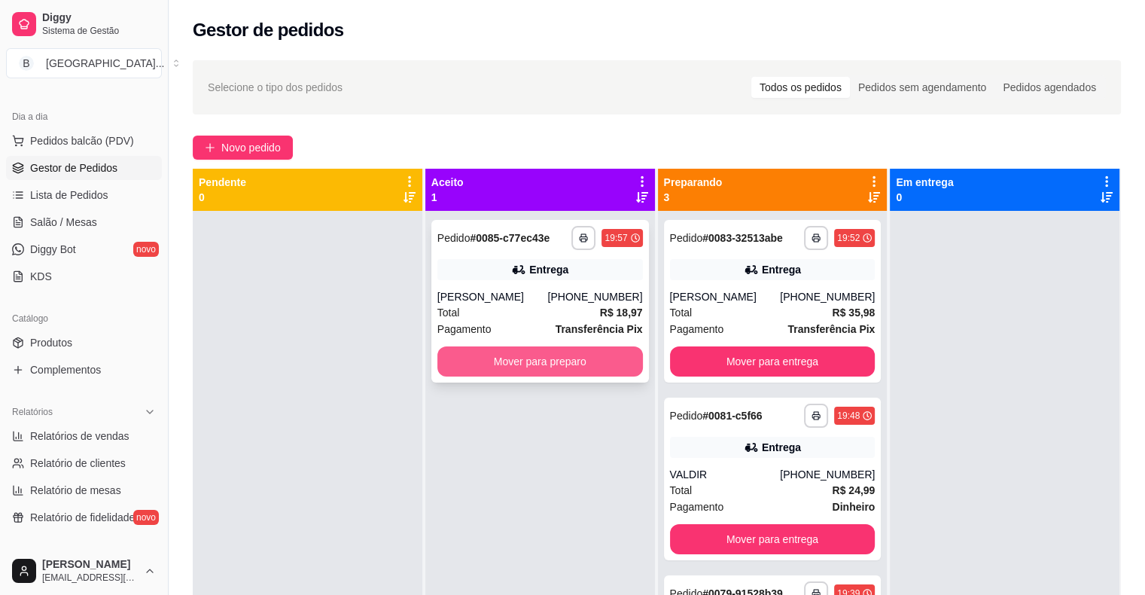
click at [449, 359] on button "Mover para preparo" at bounding box center [540, 361] width 206 height 30
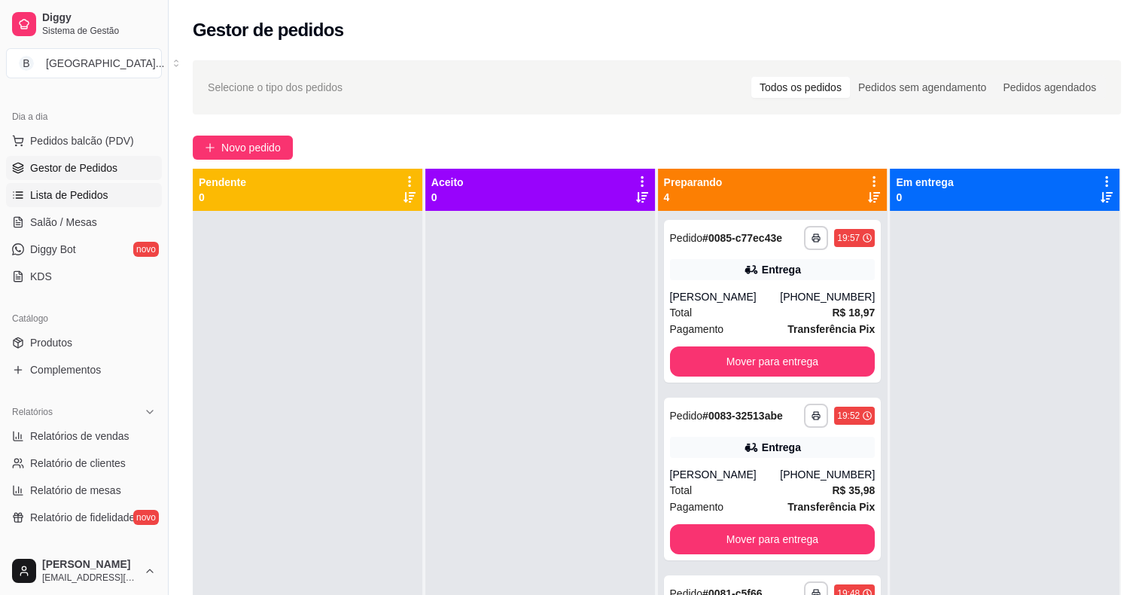
scroll to position [226, 0]
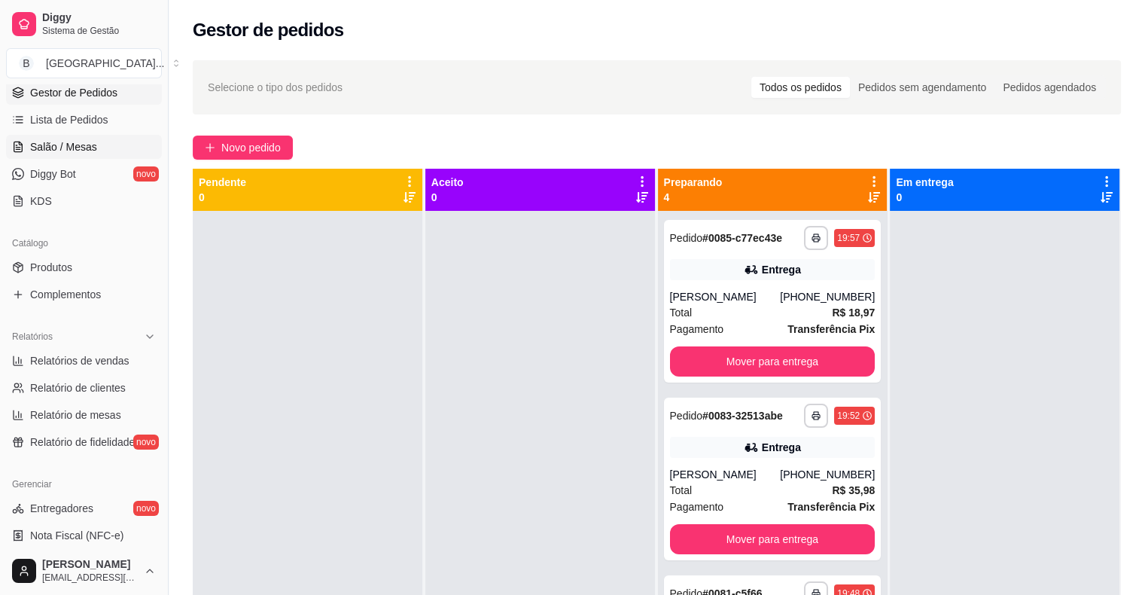
click at [43, 137] on link "Salão / Mesas" at bounding box center [84, 147] width 156 height 24
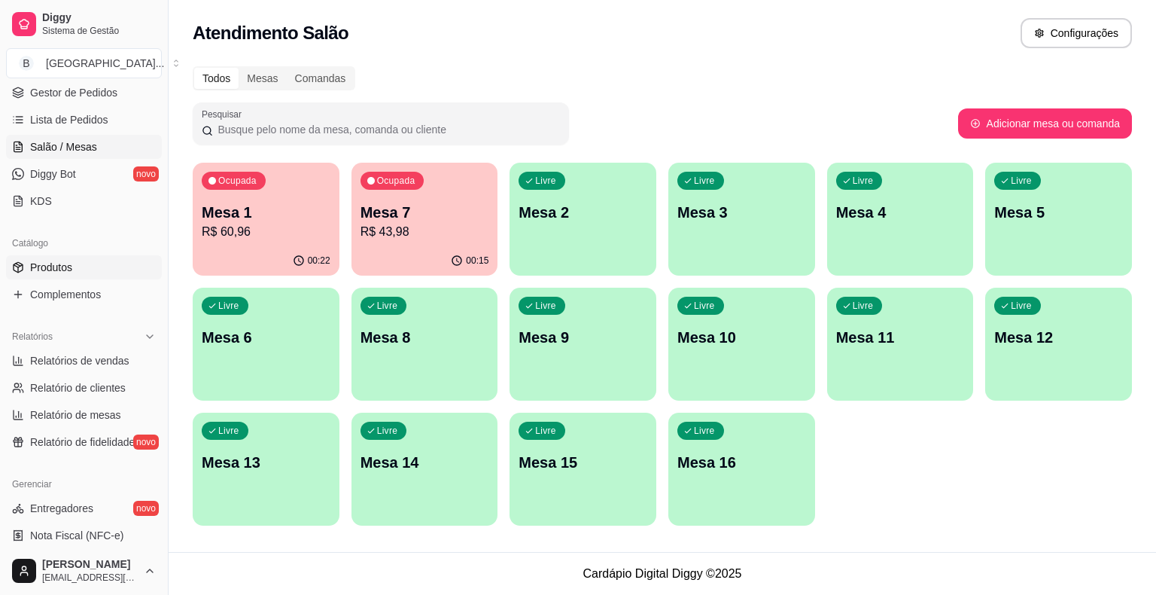
click at [91, 256] on link "Produtos" at bounding box center [84, 267] width 156 height 24
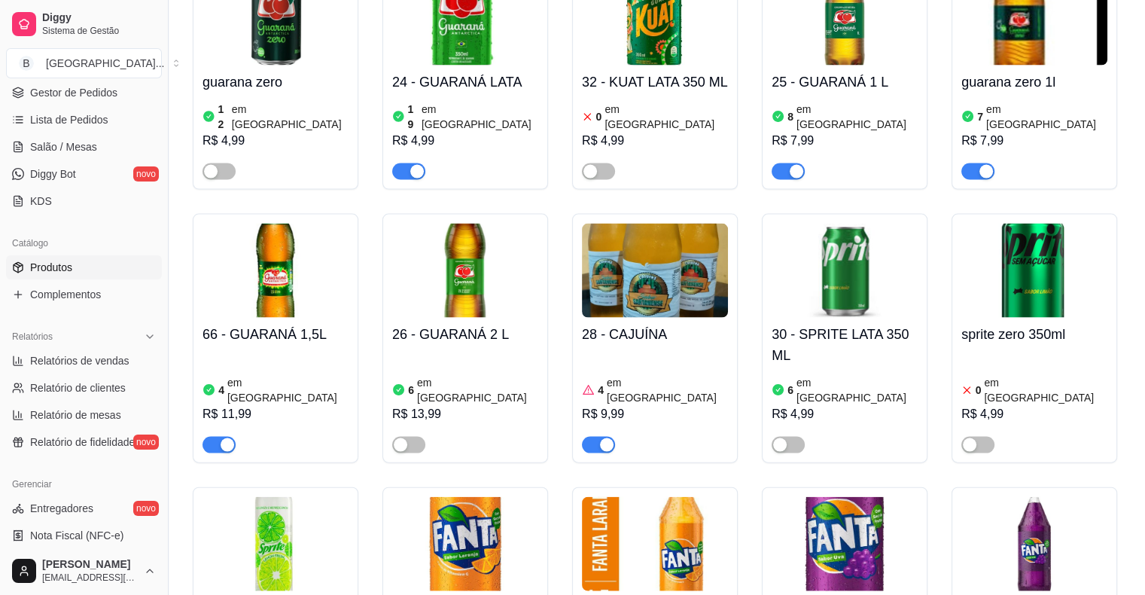
scroll to position [3237, 0]
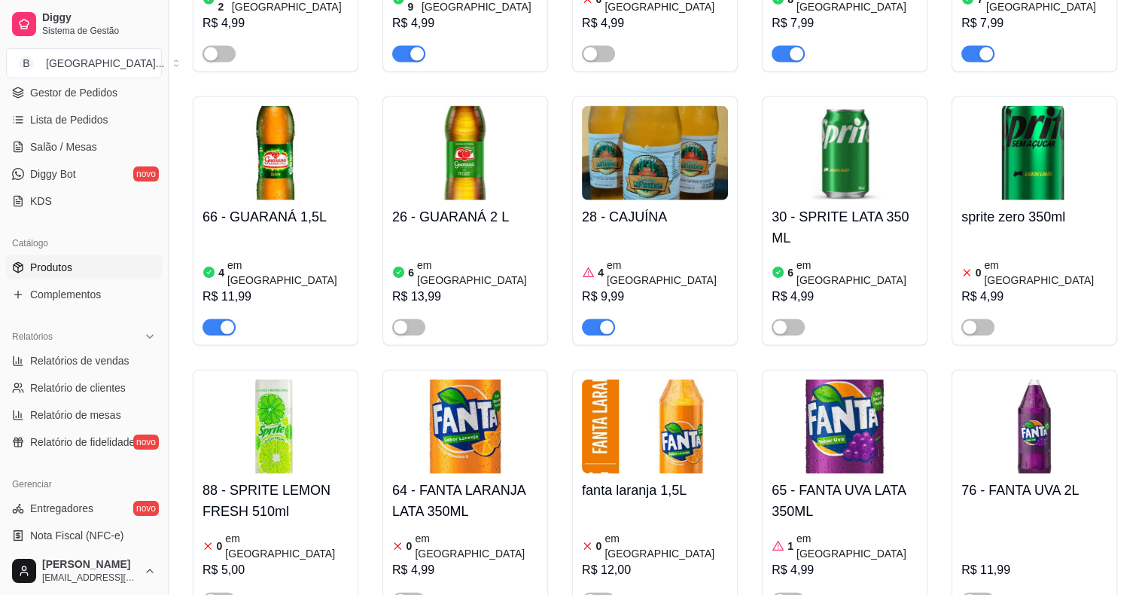
click at [911, 531] on div "1 em [GEOGRAPHIC_DATA]" at bounding box center [845, 546] width 146 height 30
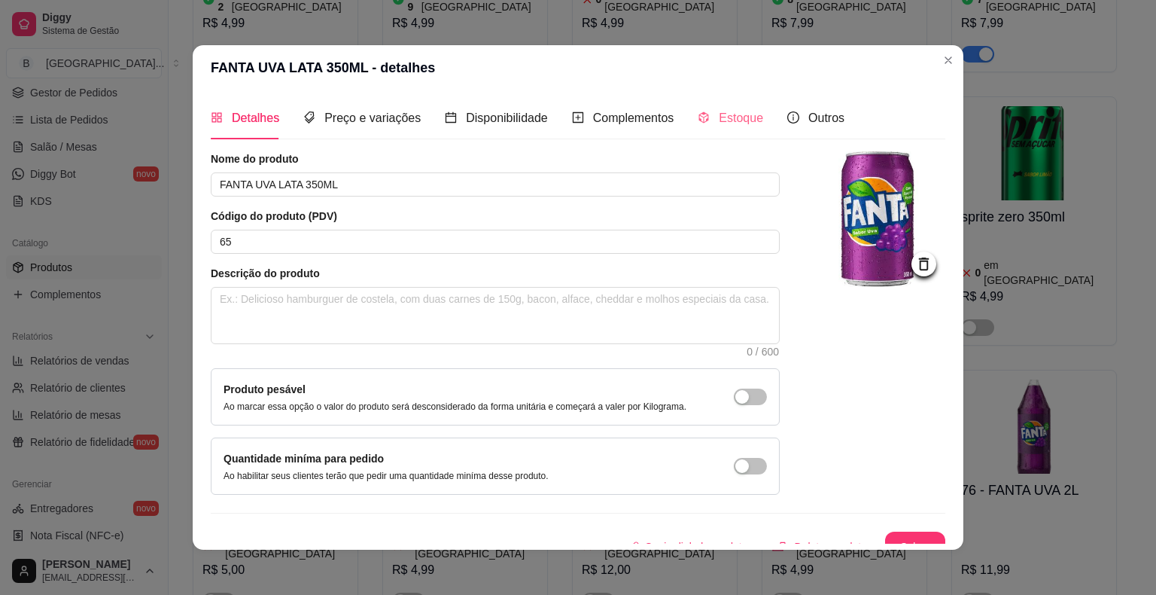
click at [735, 131] on div "Estoque" at bounding box center [731, 117] width 66 height 43
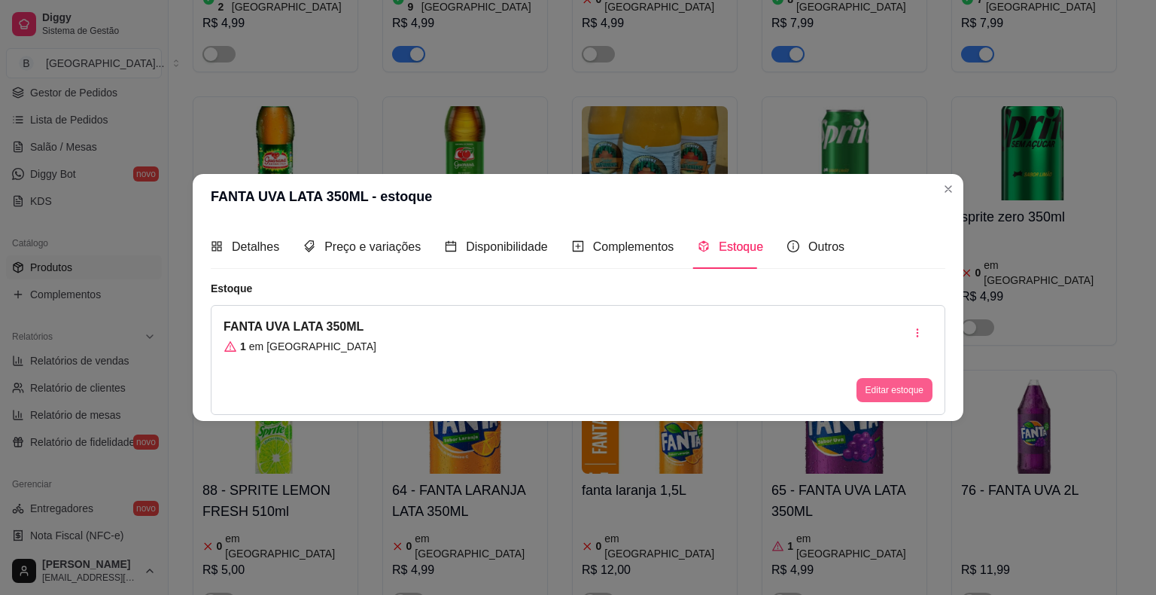
click at [899, 395] on button "Editar estoque" at bounding box center [895, 390] width 76 height 24
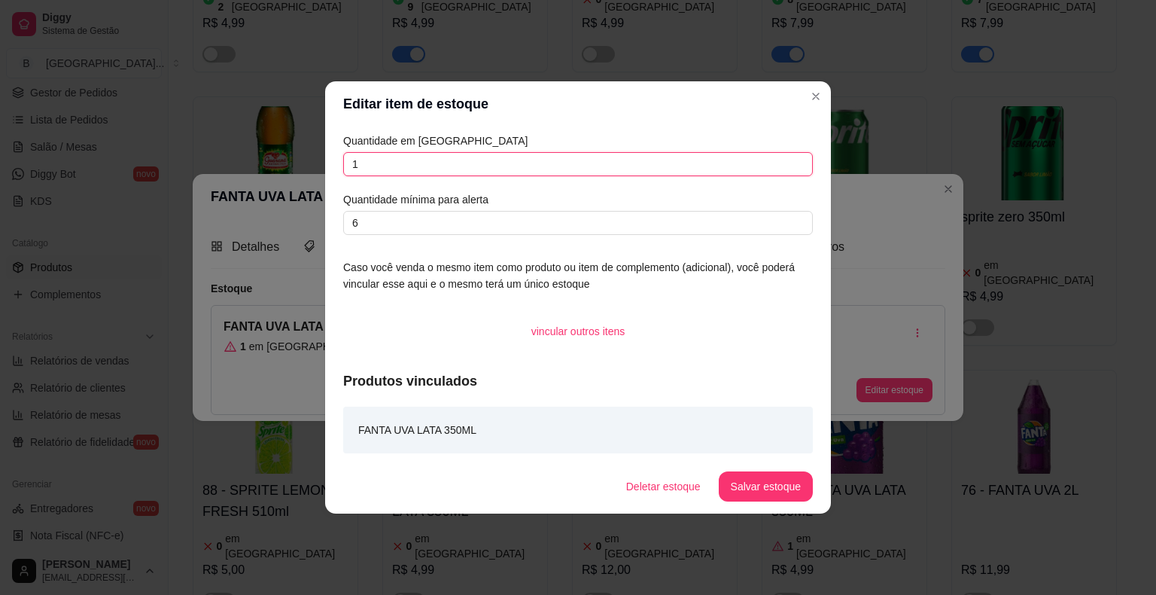
click at [662, 158] on input "1" at bounding box center [578, 164] width 470 height 24
type input "12"
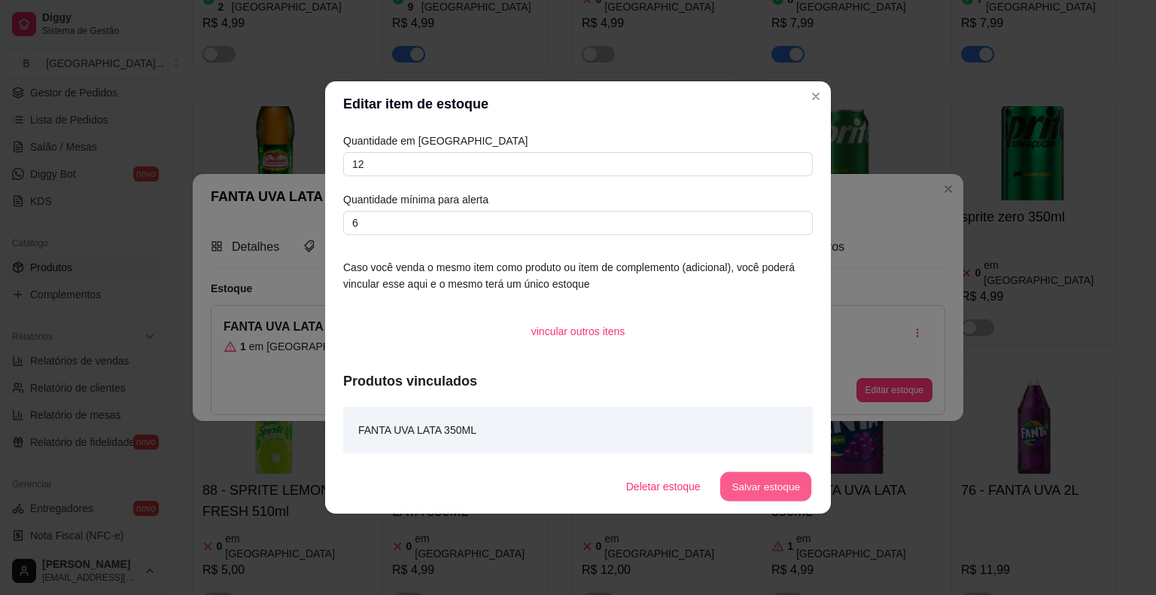
click at [773, 493] on button "Salvar estoque" at bounding box center [766, 486] width 92 height 29
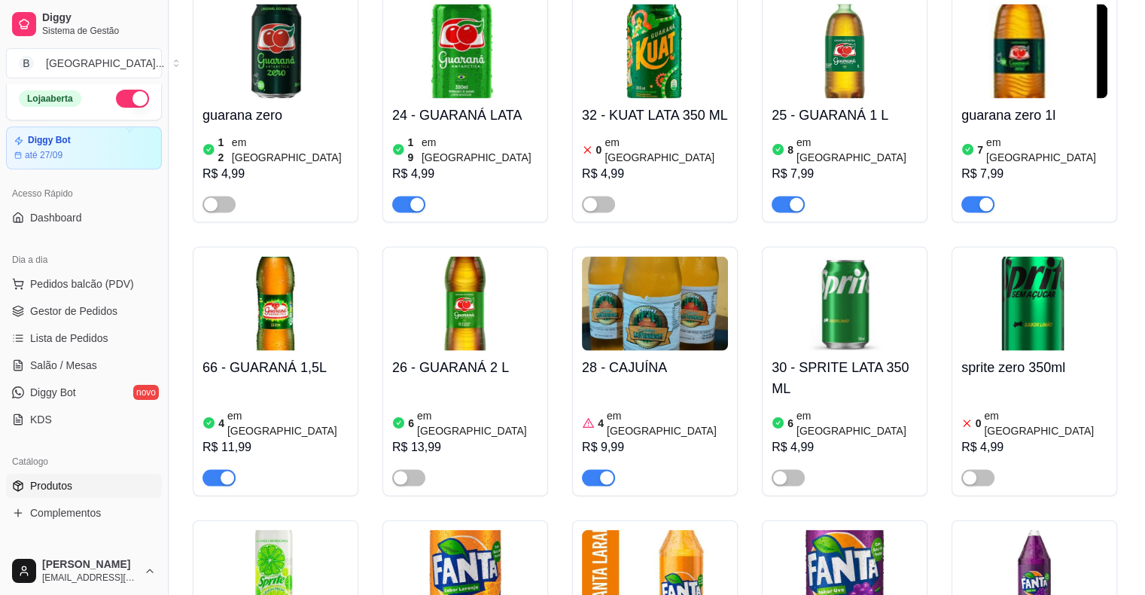
scroll to position [0, 0]
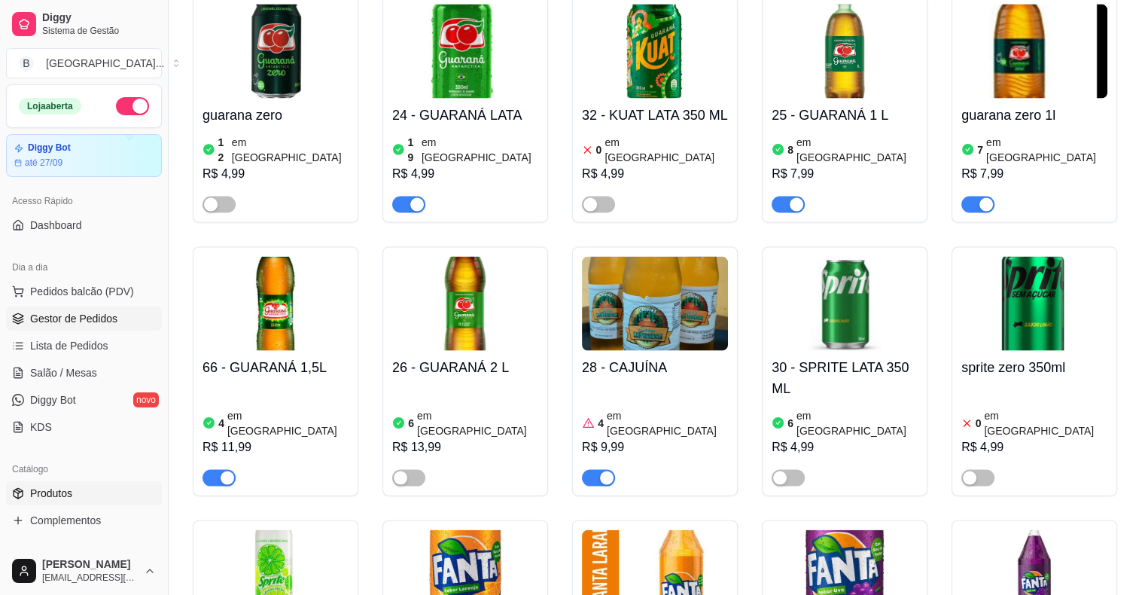
click at [57, 312] on span "Gestor de Pedidos" at bounding box center [73, 318] width 87 height 15
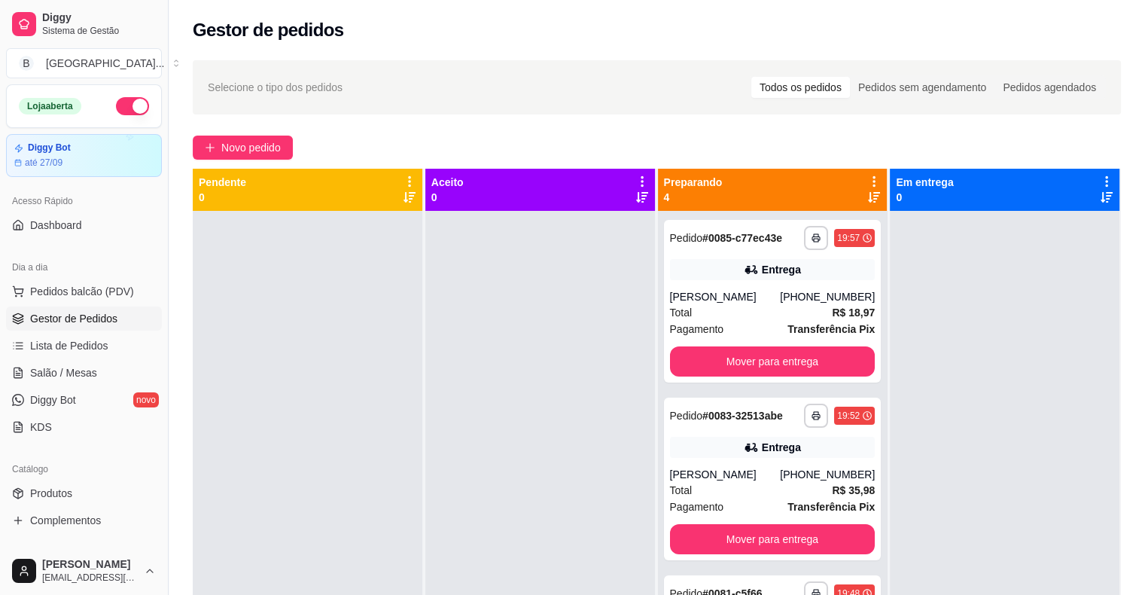
click at [1066, 402] on div at bounding box center [1005, 508] width 230 height 595
click at [1007, 197] on div "Em entrega 0" at bounding box center [1005, 190] width 218 height 30
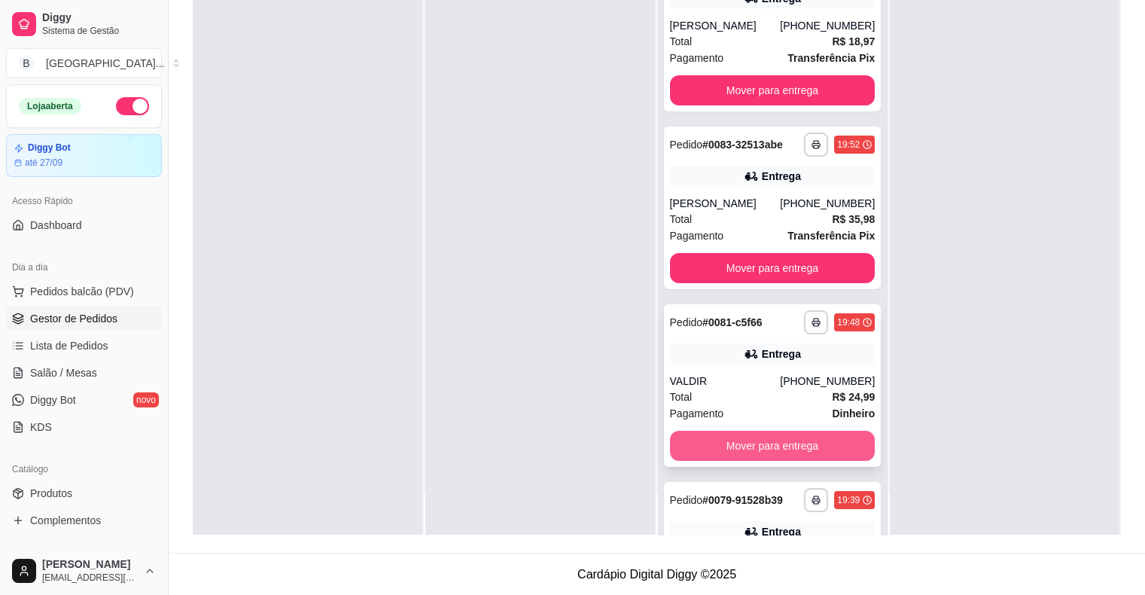
click at [800, 449] on button "Mover para entrega" at bounding box center [773, 446] width 206 height 30
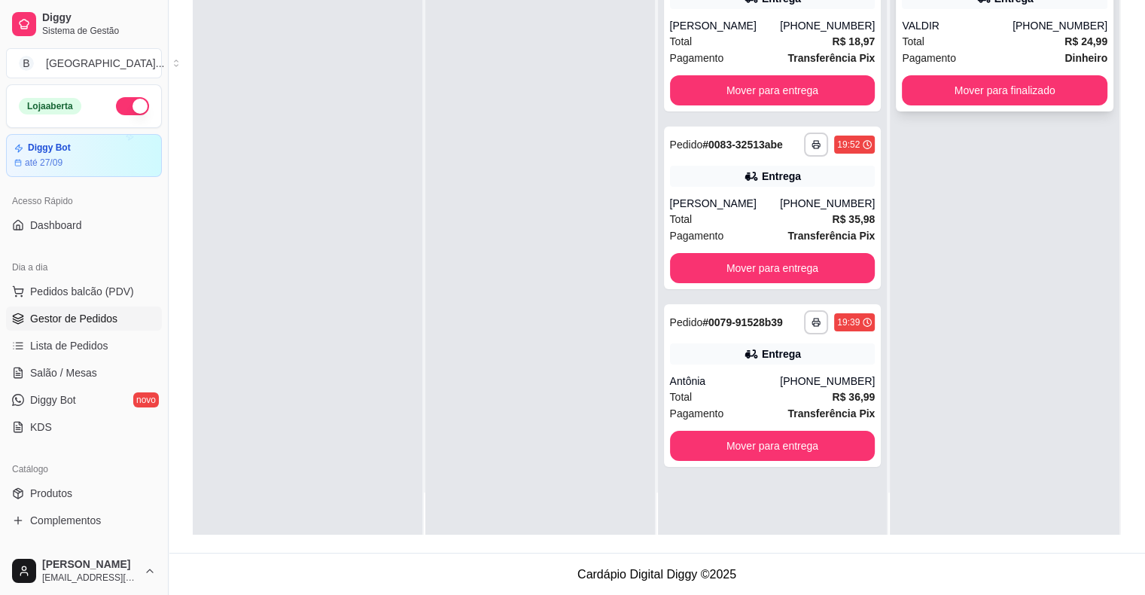
click at [1060, 21] on div "[PHONE_NUMBER]" at bounding box center [1060, 25] width 95 height 15
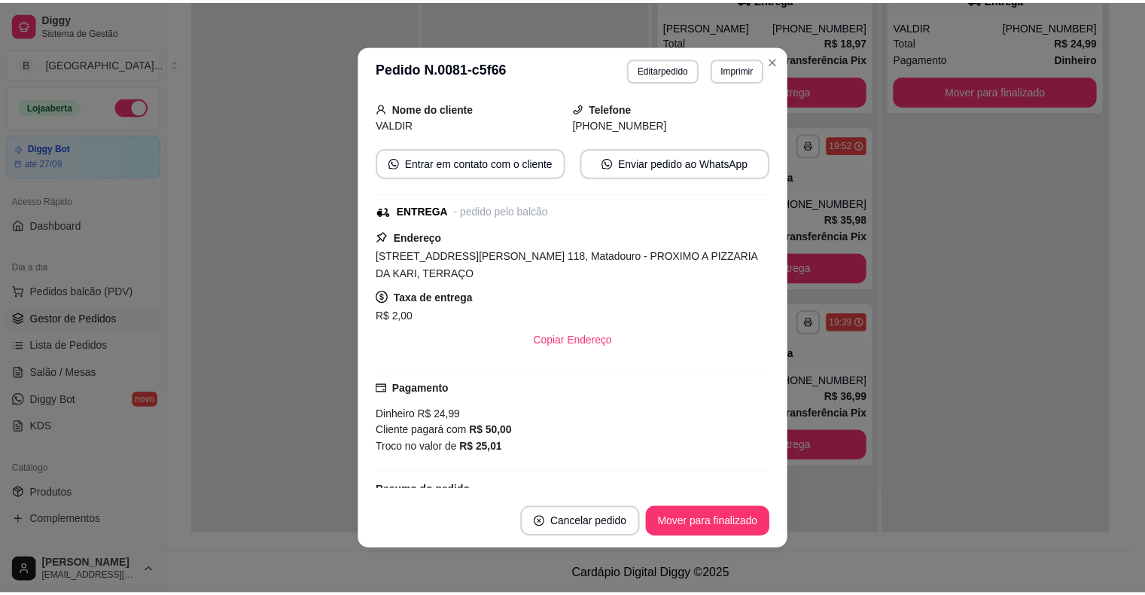
scroll to position [199, 0]
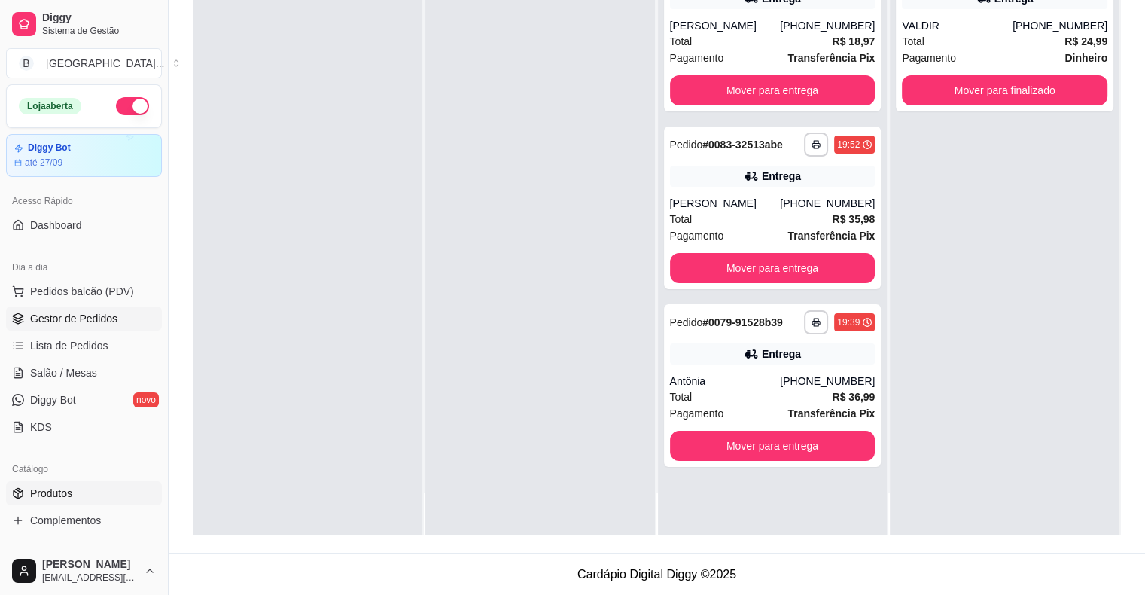
click at [74, 486] on link "Produtos" at bounding box center [84, 493] width 156 height 24
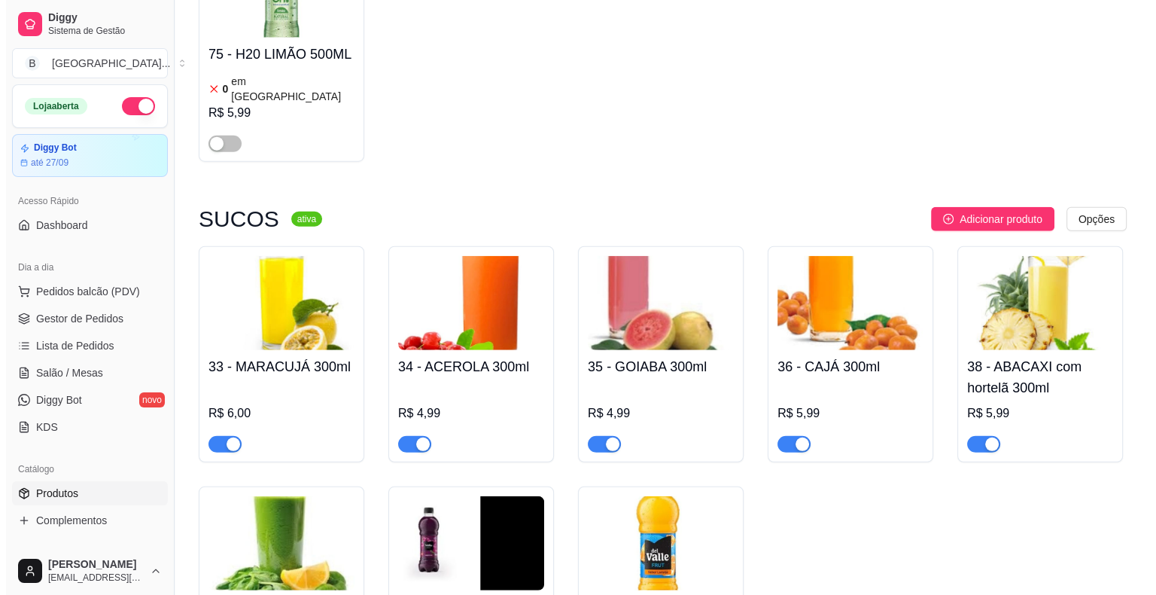
scroll to position [4141, 0]
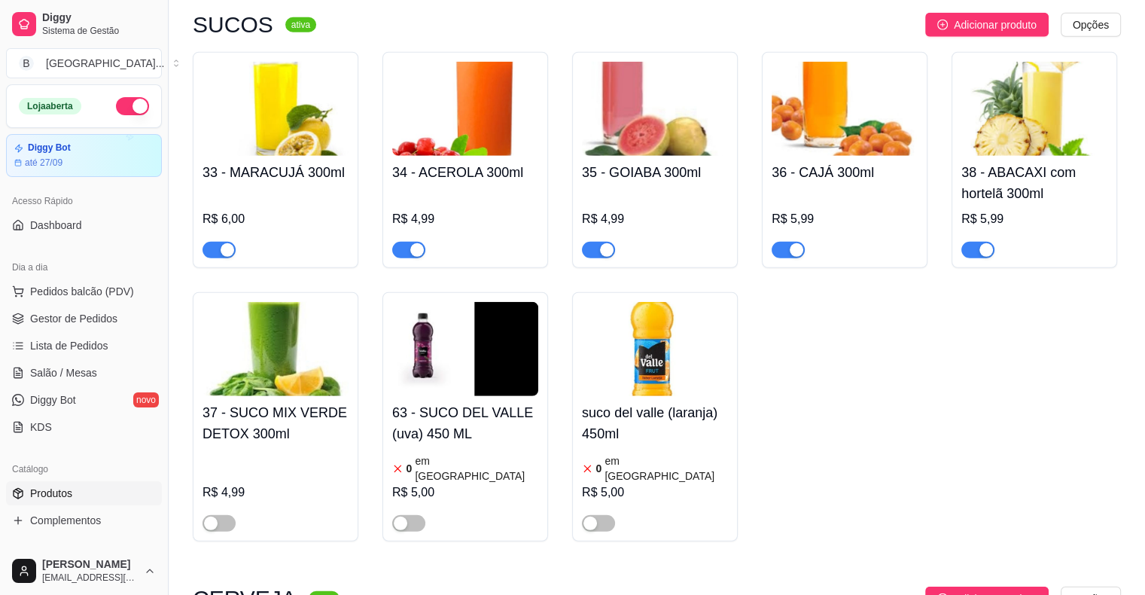
click at [669, 302] on img at bounding box center [655, 349] width 146 height 94
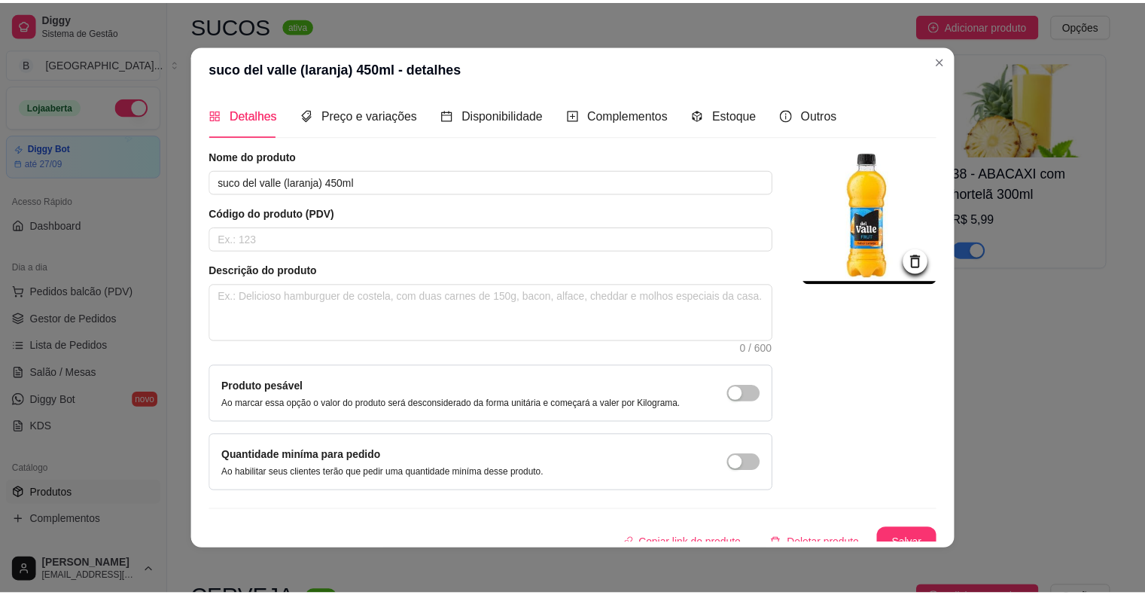
scroll to position [16, 0]
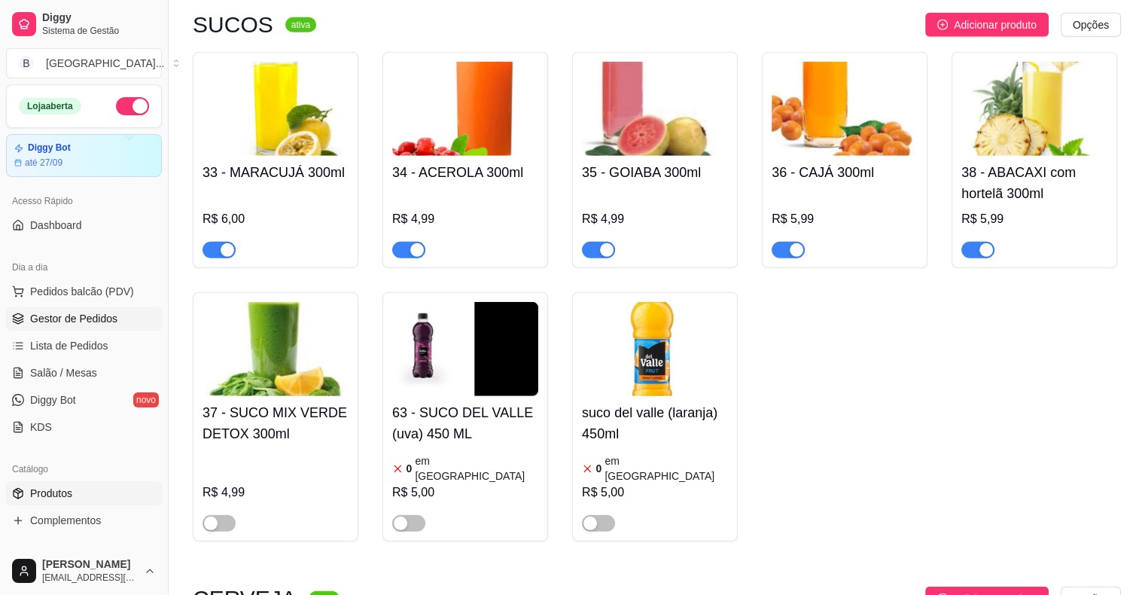
click at [43, 320] on span "Gestor de Pedidos" at bounding box center [73, 318] width 87 height 15
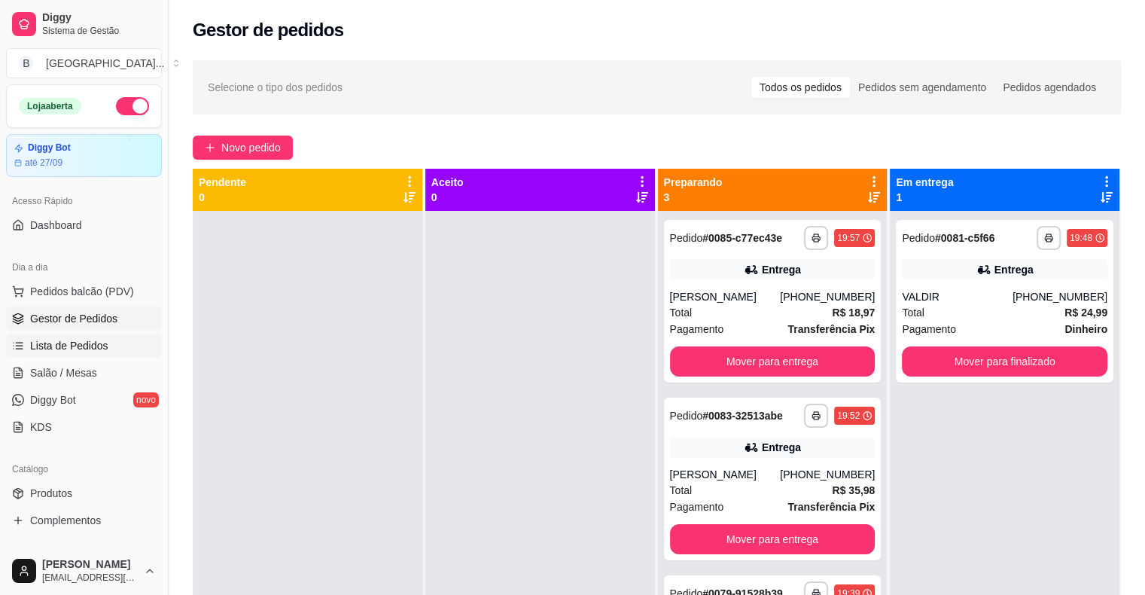
click at [87, 344] on span "Lista de Pedidos" at bounding box center [69, 345] width 78 height 15
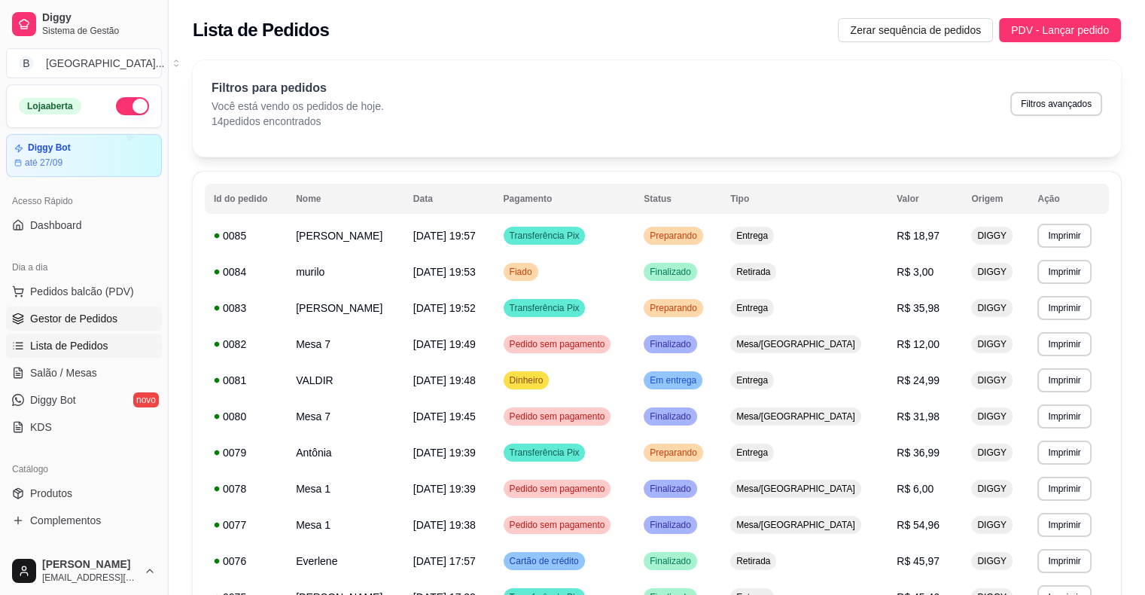
click at [90, 324] on span "Gestor de Pedidos" at bounding box center [73, 318] width 87 height 15
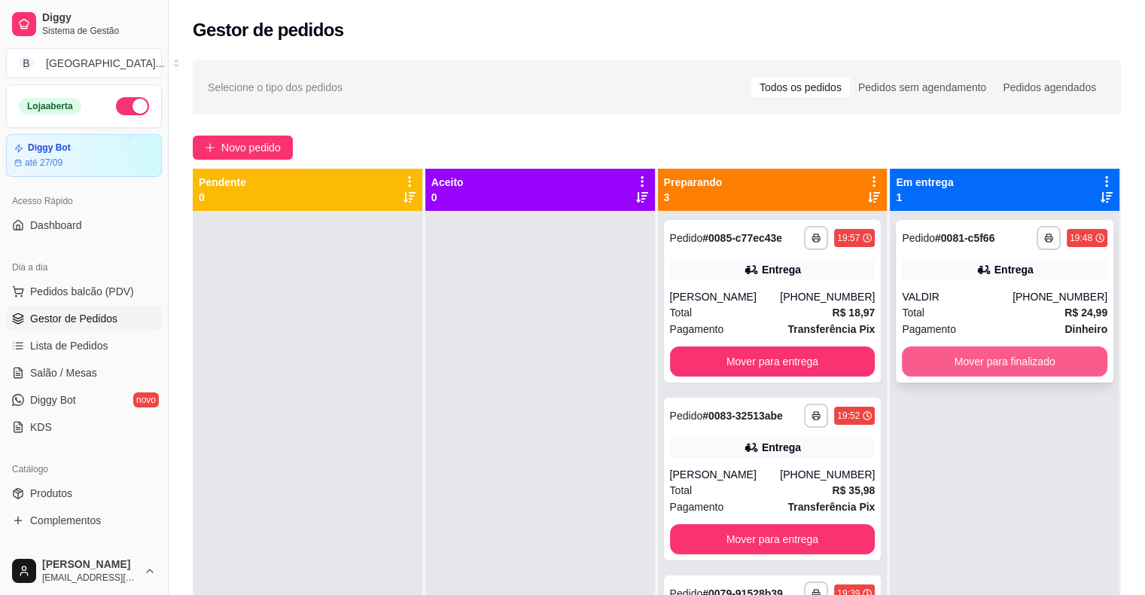
click at [1064, 363] on button "Mover para finalizado" at bounding box center [1005, 361] width 206 height 30
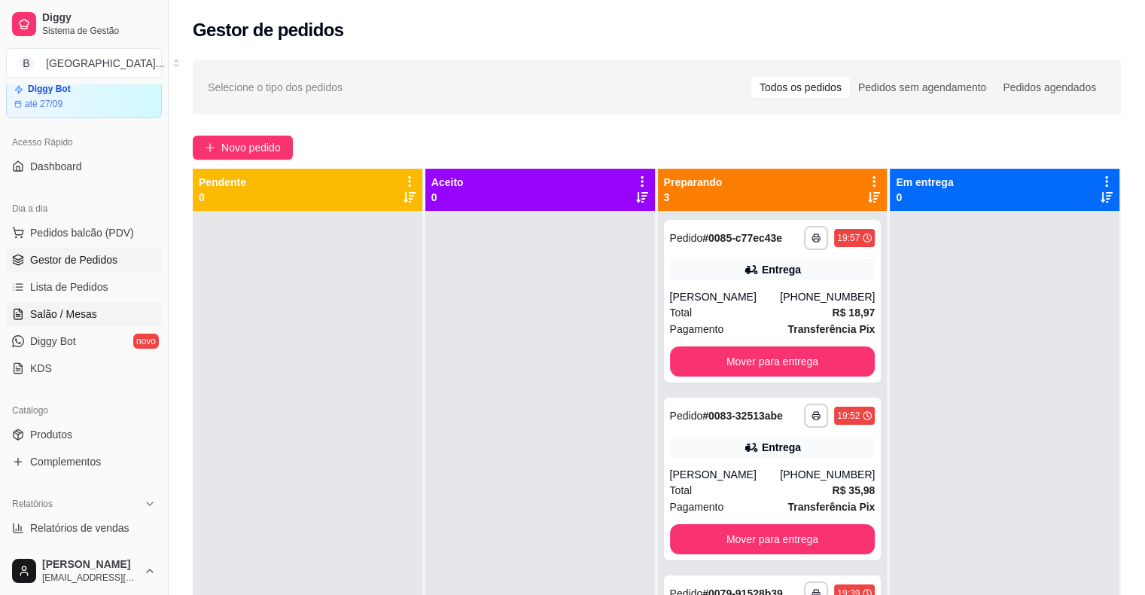
scroll to position [151, 0]
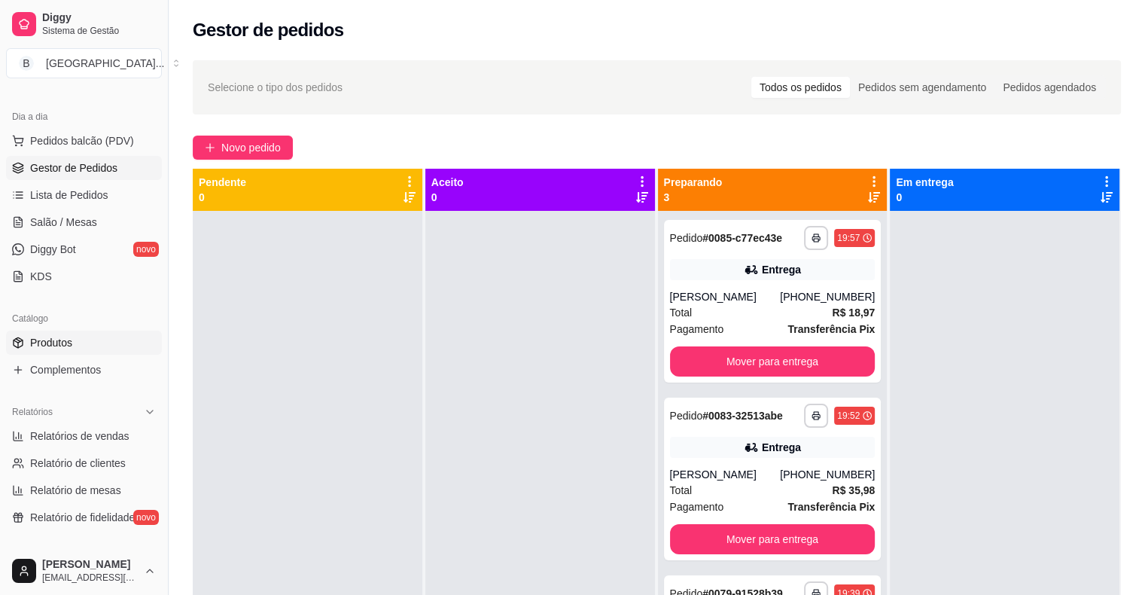
click at [89, 340] on link "Produtos" at bounding box center [84, 343] width 156 height 24
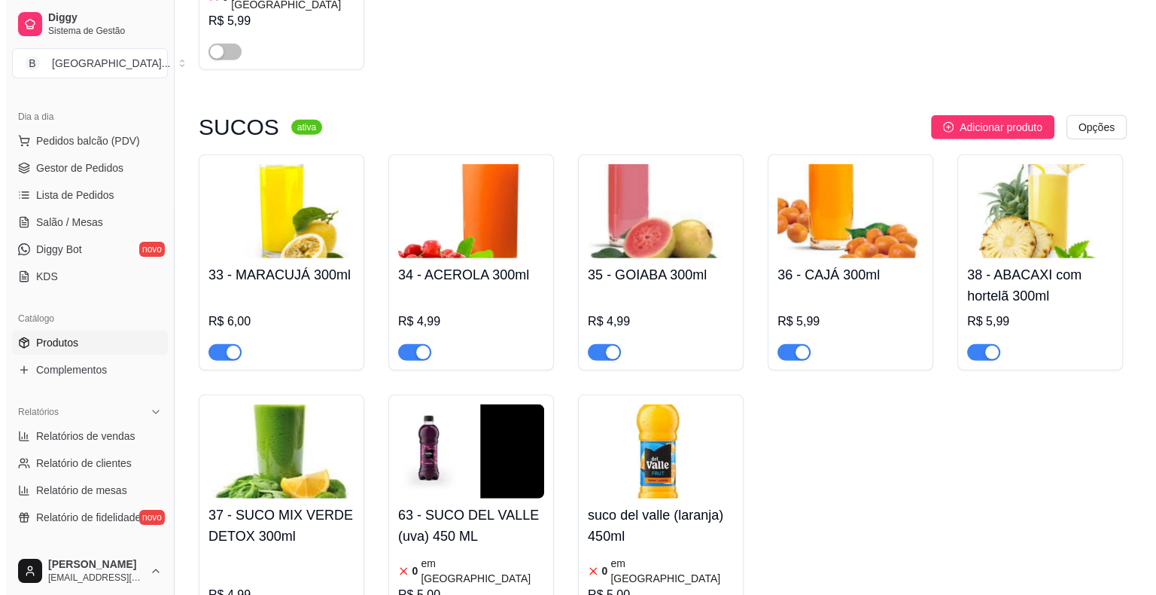
scroll to position [3840, 0]
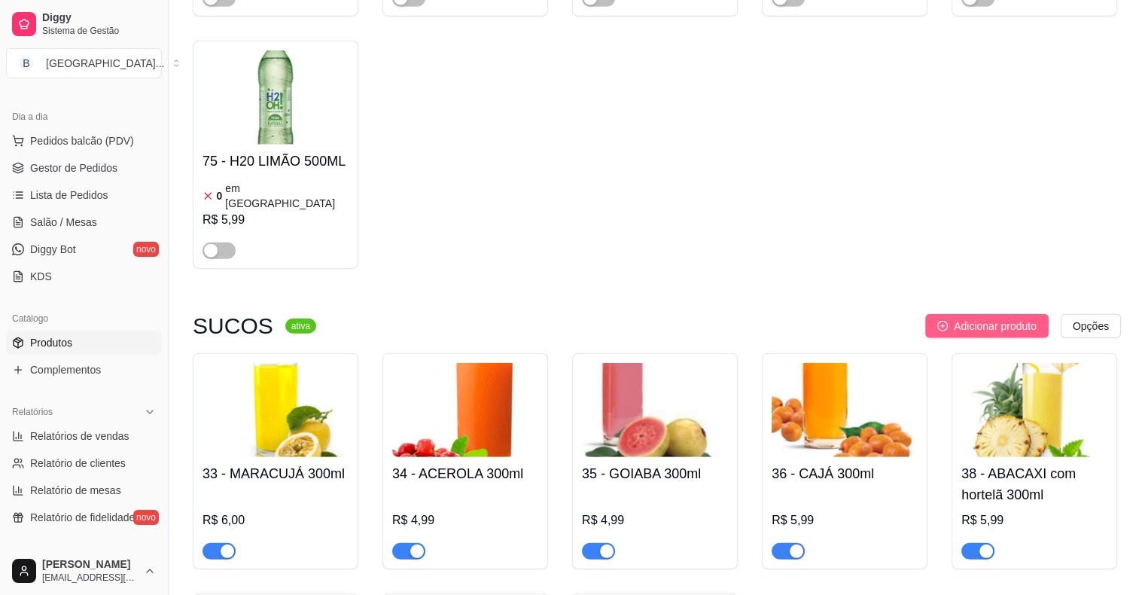
click at [1034, 318] on span "Adicionar produto" at bounding box center [995, 326] width 83 height 17
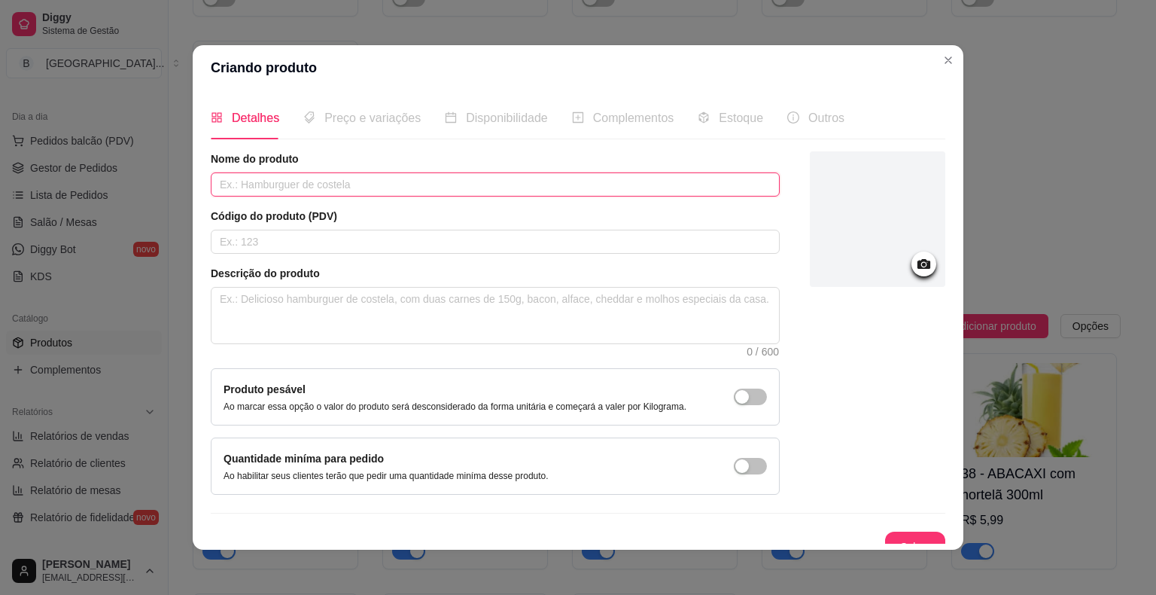
click at [479, 175] on input "text" at bounding box center [495, 184] width 569 height 24
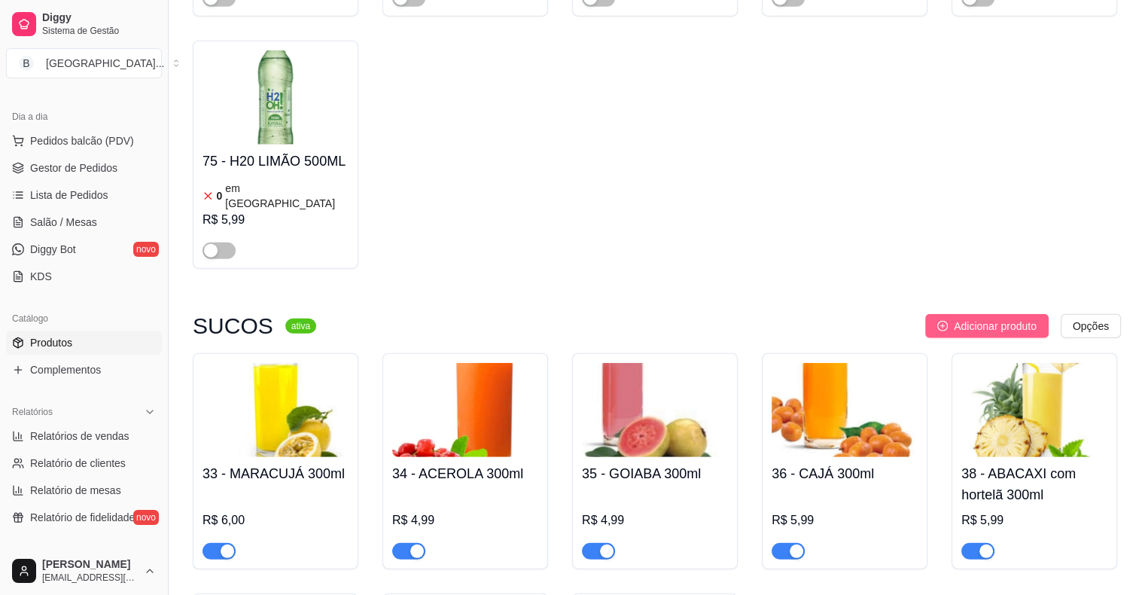
click at [973, 318] on span "Adicionar produto" at bounding box center [995, 326] width 83 height 17
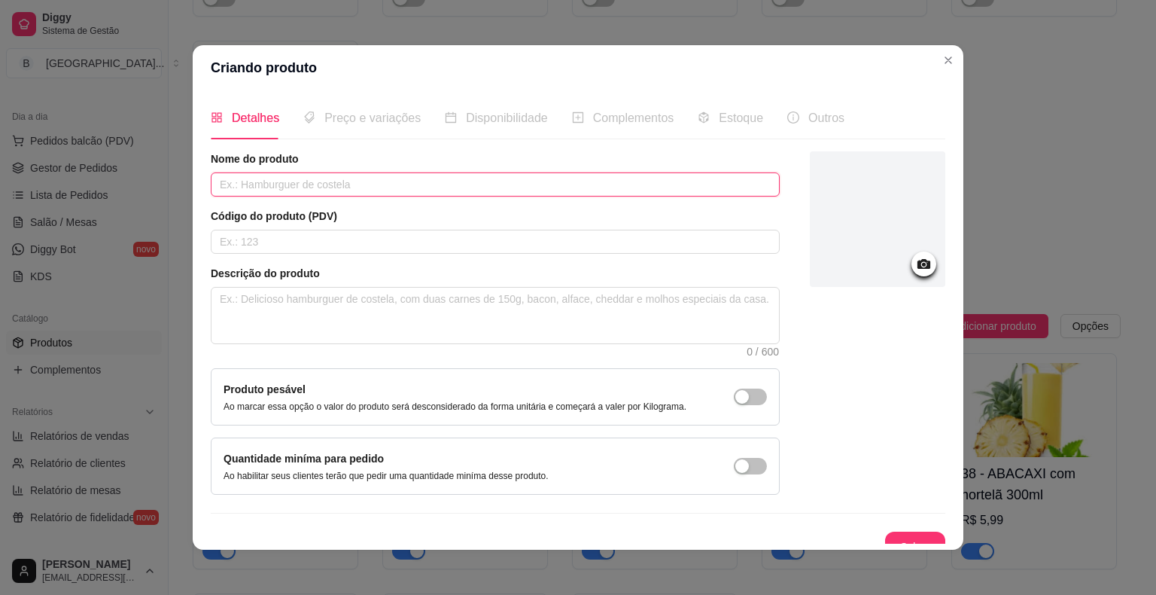
click at [599, 185] on input "text" at bounding box center [495, 184] width 569 height 24
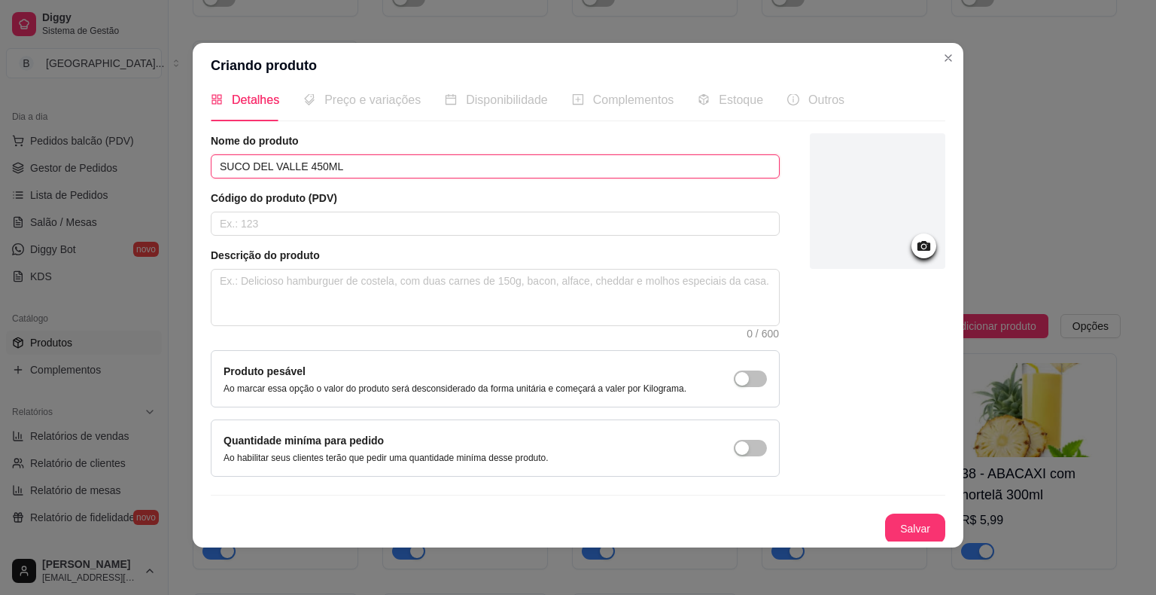
scroll to position [3, 0]
type input "SUCO DEL VALLE 450ML"
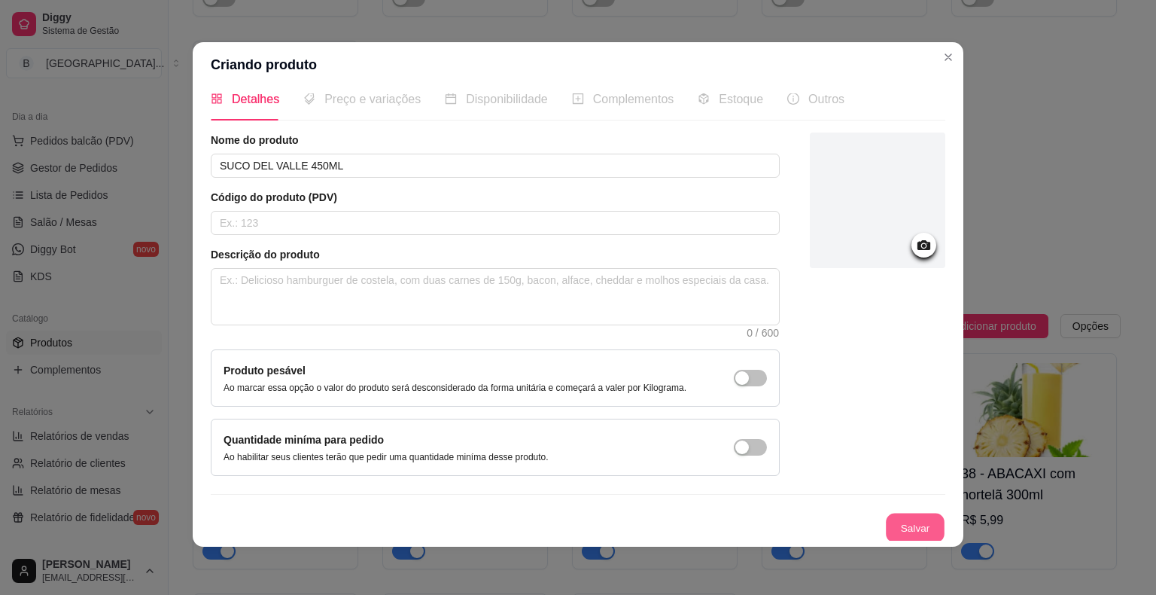
click at [896, 531] on button "Salvar" at bounding box center [915, 527] width 59 height 29
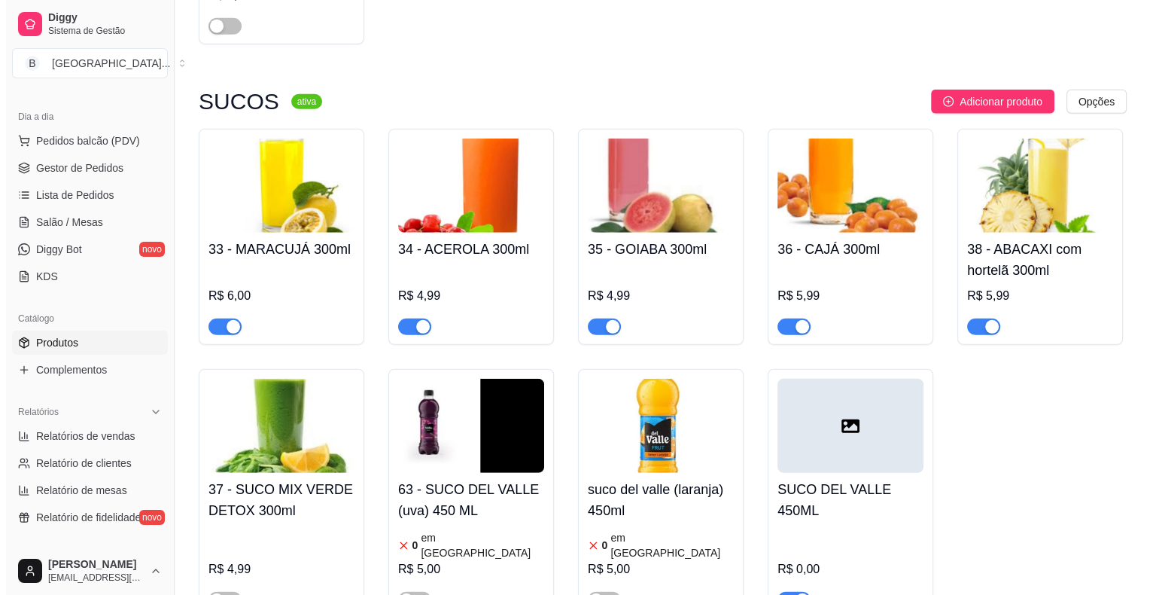
scroll to position [4066, 0]
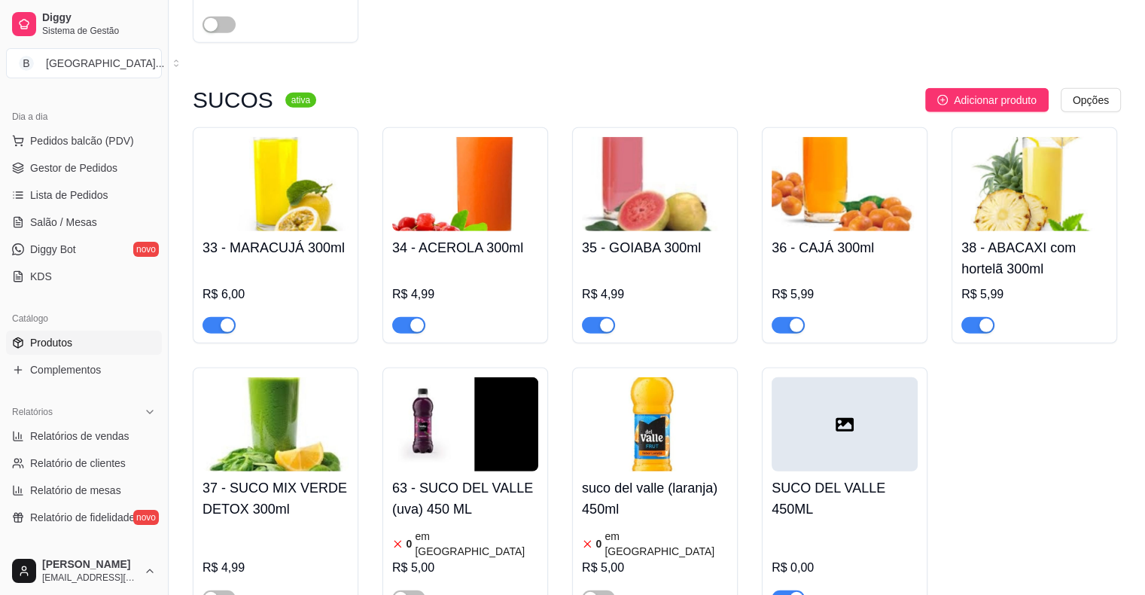
click at [832, 526] on div "R$ 0,00" at bounding box center [845, 566] width 146 height 81
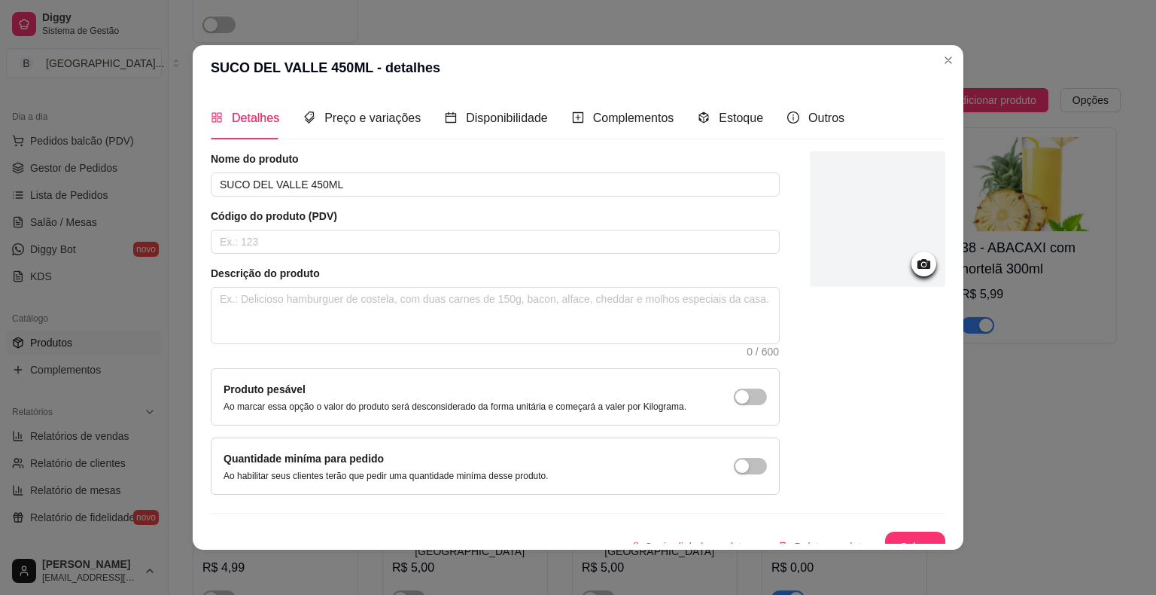
click at [1030, 248] on div "33 - MARACUJÁ 300ml R$ 6,00 34 - ACEROLA 300ml R$ 4,99 35 - GOIABA 300ml R$ 4,9…" at bounding box center [657, 371] width 928 height 489
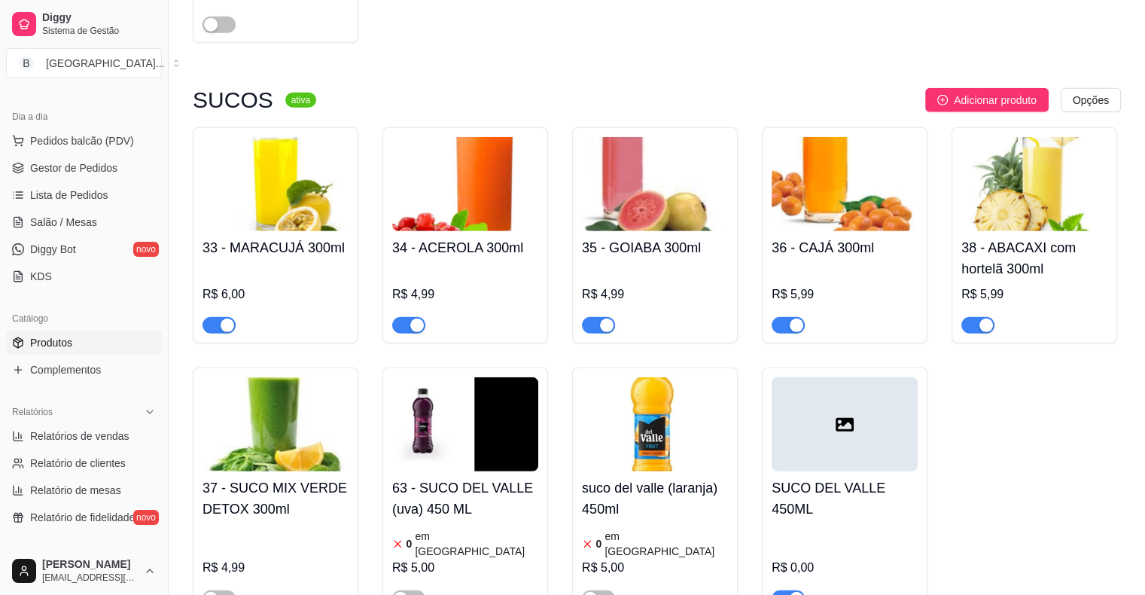
click at [812, 471] on div "SUCO DEL VALLE 450ML R$ 0,00" at bounding box center [845, 539] width 146 height 136
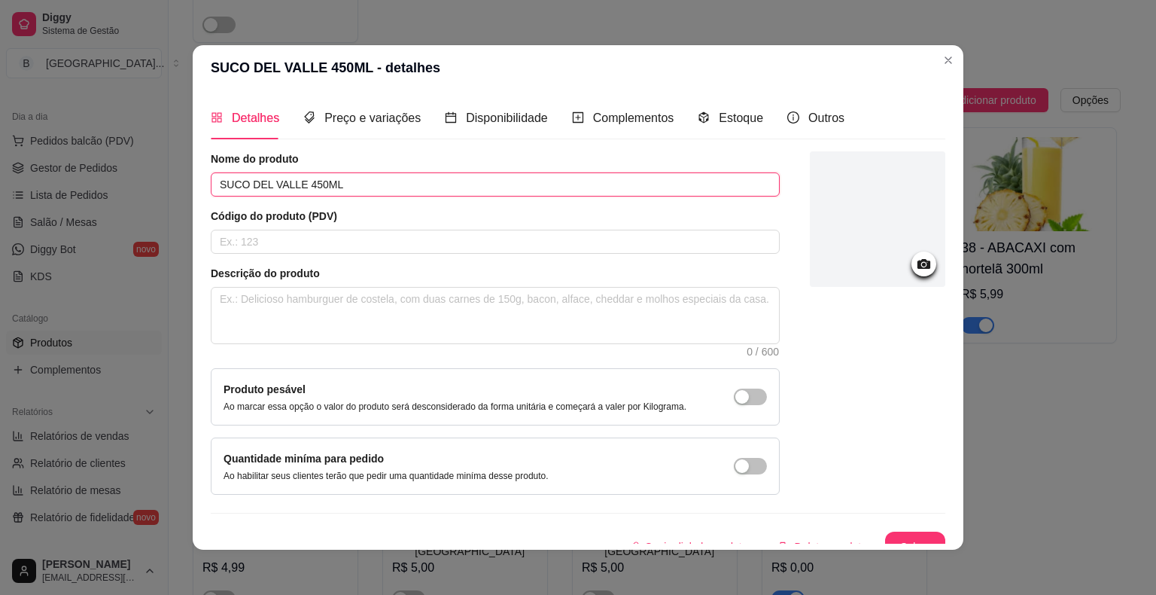
click at [293, 184] on input "SUCO DEL VALLE 450ML" at bounding box center [495, 184] width 569 height 24
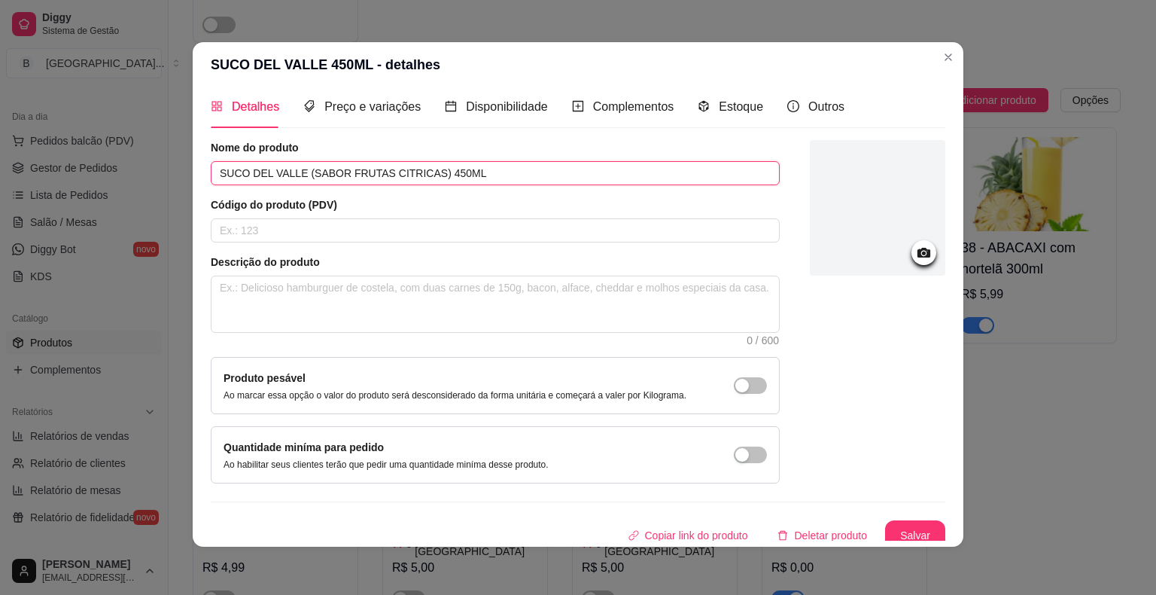
scroll to position [16, 0]
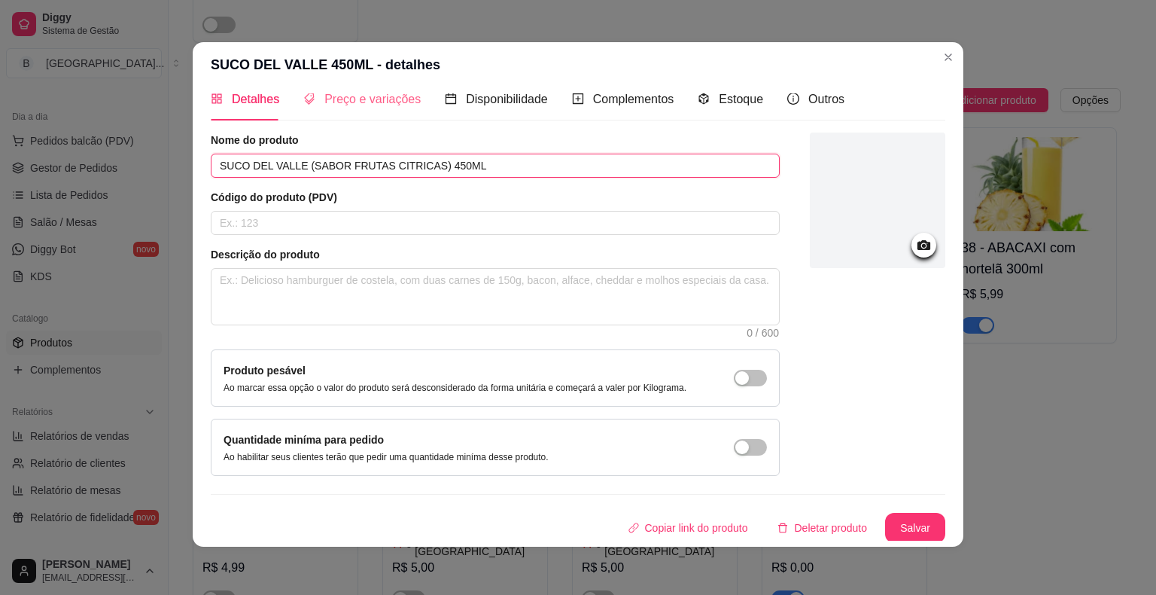
type input "SUCO DEL VALLE (SABOR FRUTAS CITRICAS) 450ML"
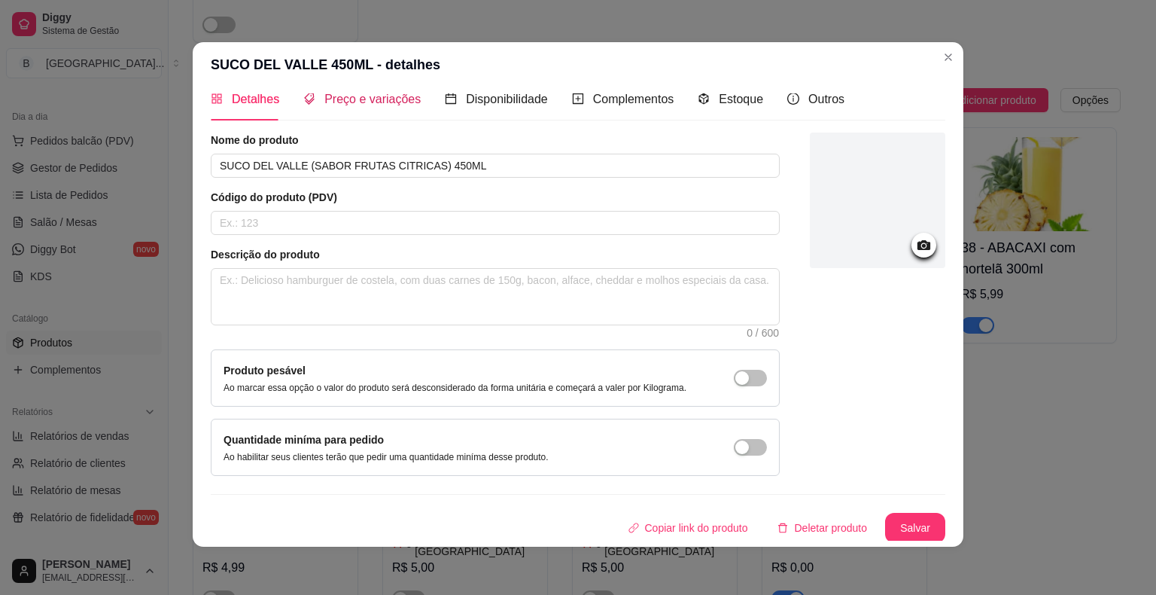
click at [396, 101] on span "Preço e variações" at bounding box center [372, 99] width 96 height 13
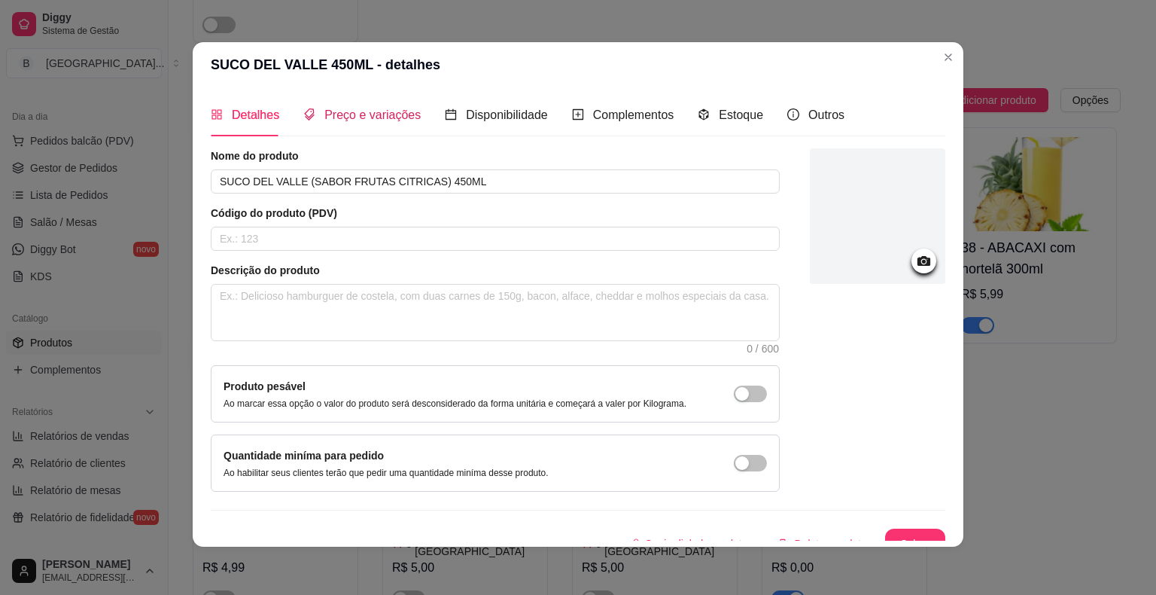
scroll to position [0, 0]
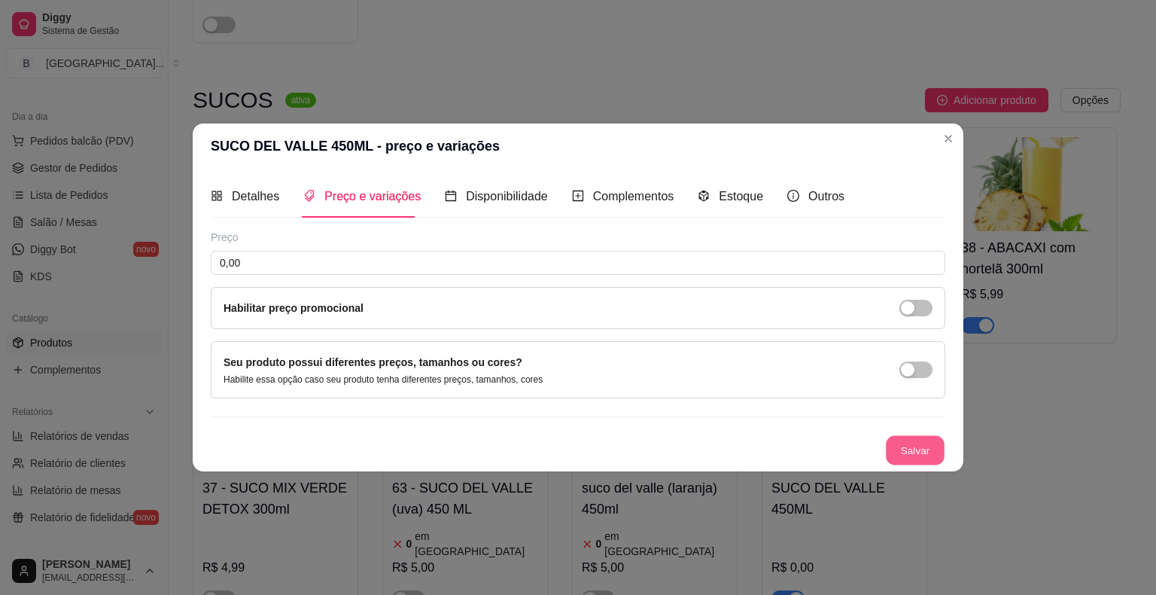
click at [916, 449] on button "Salvar" at bounding box center [915, 450] width 59 height 29
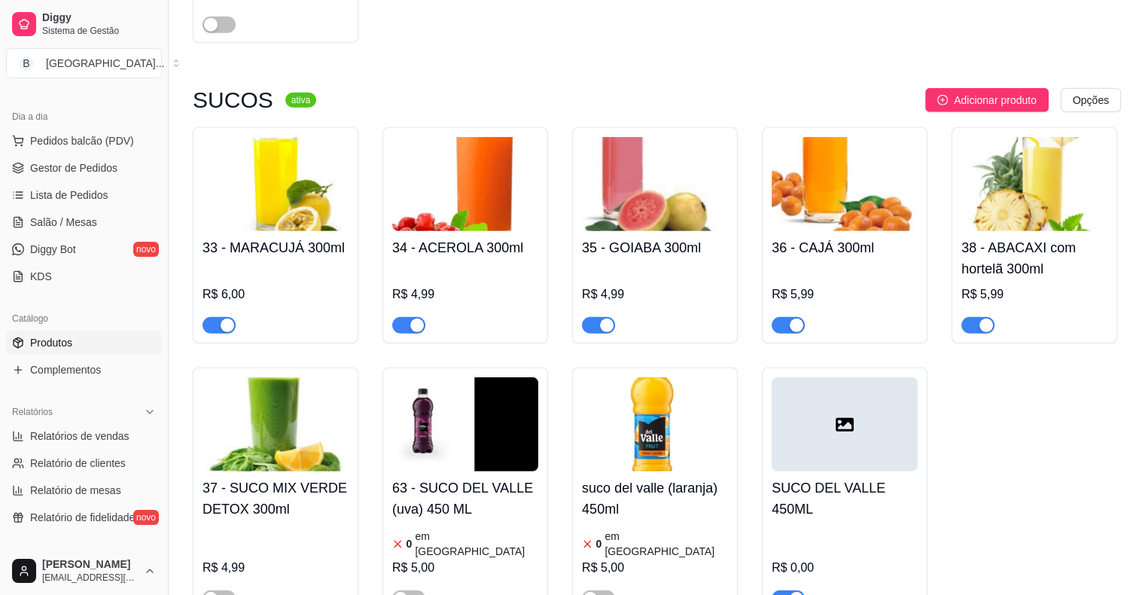
click at [882, 559] on div "R$ 0,00" at bounding box center [845, 568] width 146 height 18
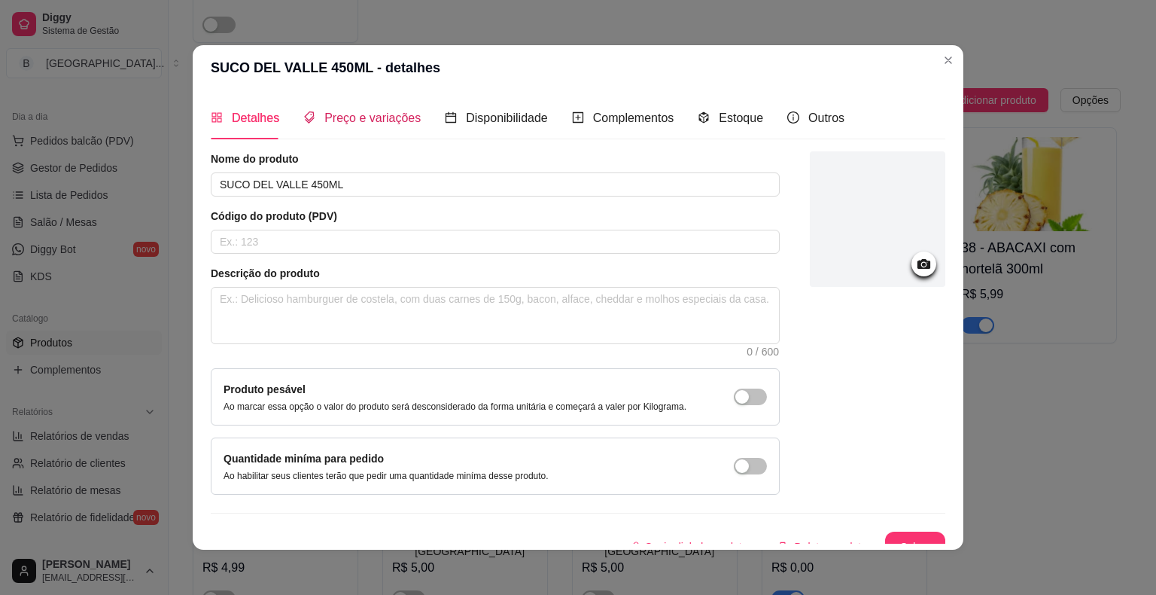
click at [378, 111] on span "Preço e variações" at bounding box center [372, 117] width 96 height 13
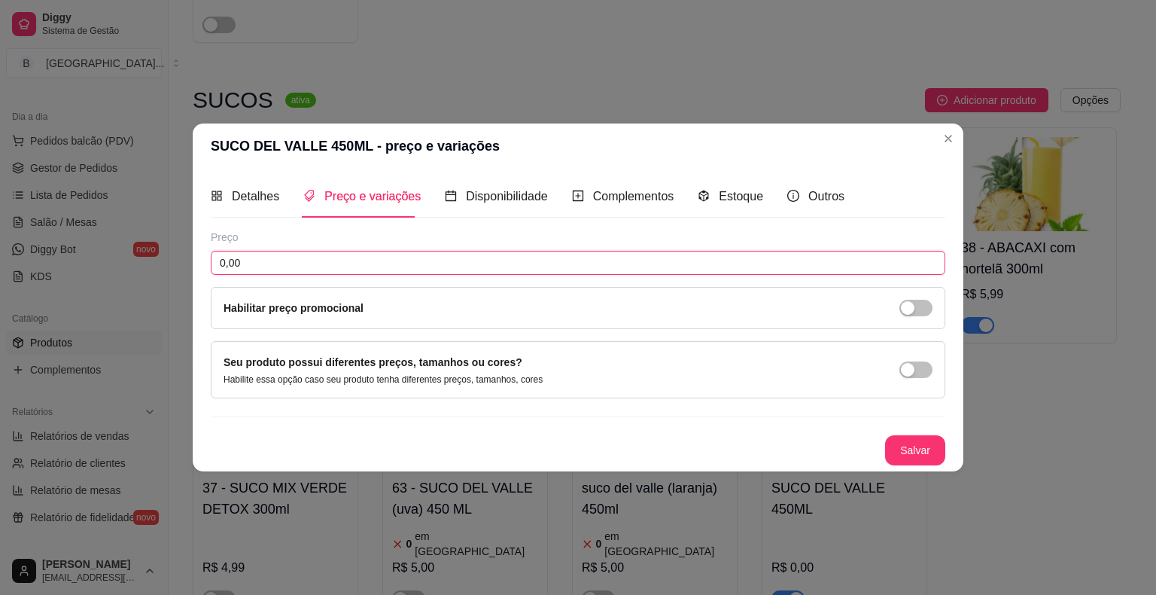
click at [358, 254] on input "0,00" at bounding box center [578, 263] width 735 height 24
type input "5,00"
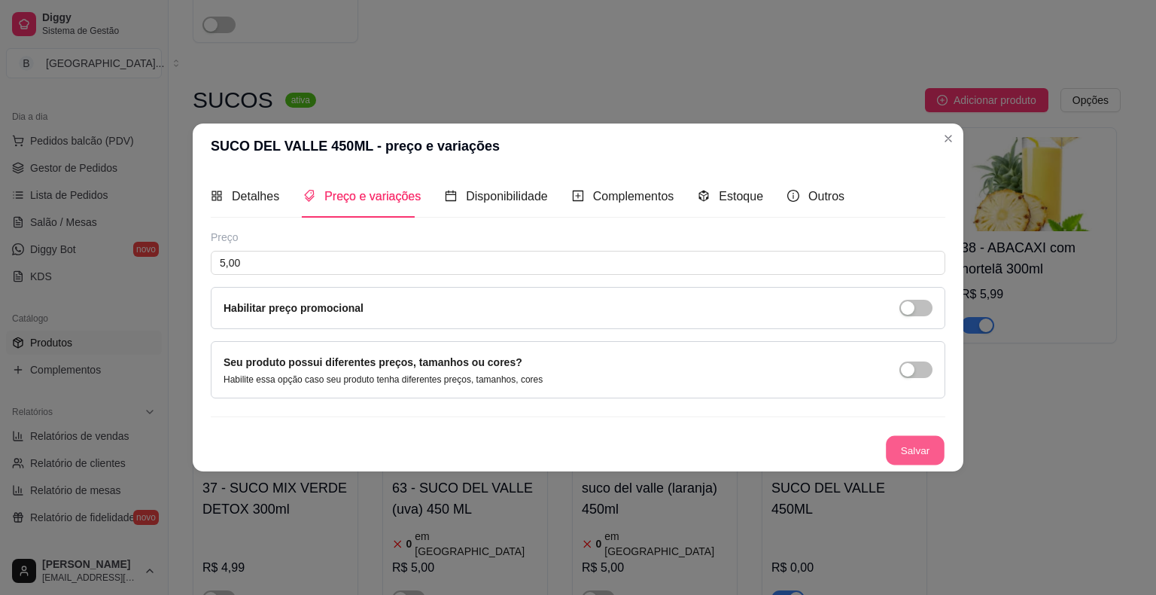
click at [909, 457] on button "Salvar" at bounding box center [915, 450] width 59 height 29
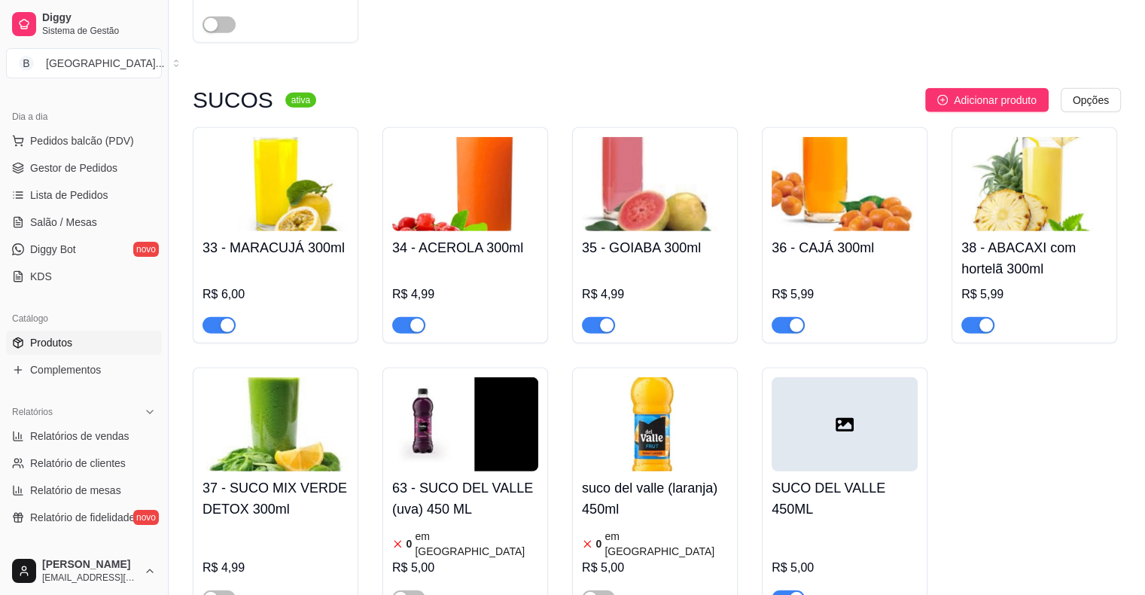
click at [780, 590] on span "button" at bounding box center [788, 598] width 33 height 17
click at [879, 477] on h4 "SUCO DEL VALLE 450ML" at bounding box center [845, 498] width 146 height 42
click at [828, 526] on div "R$ 5,00" at bounding box center [845, 566] width 146 height 81
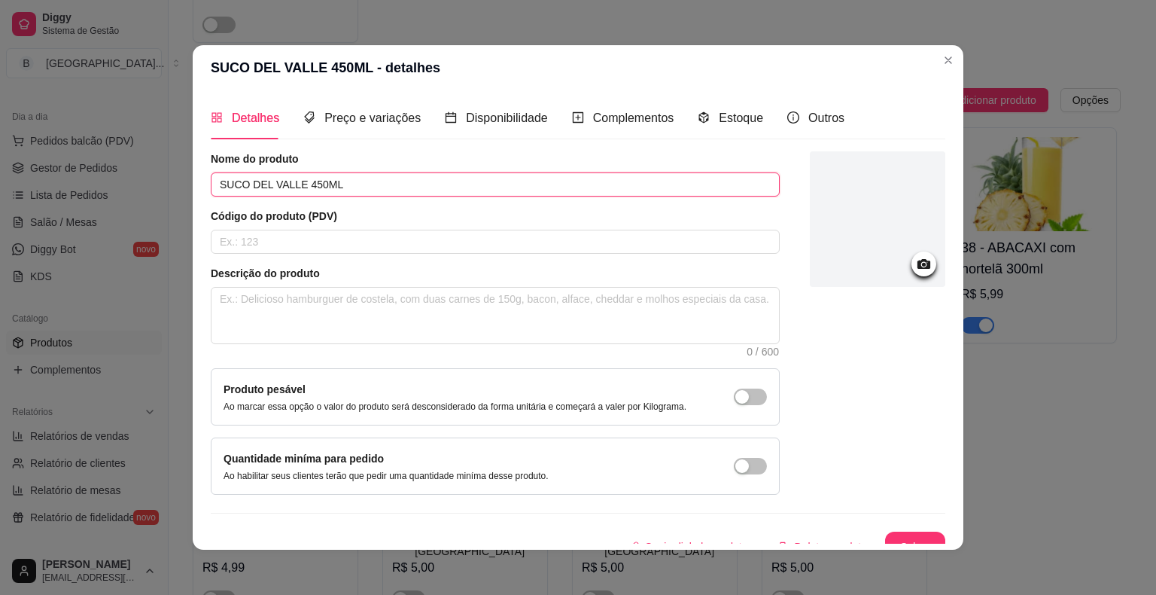
click at [291, 187] on input "SUCO DEL VALLE 450ML" at bounding box center [495, 184] width 569 height 24
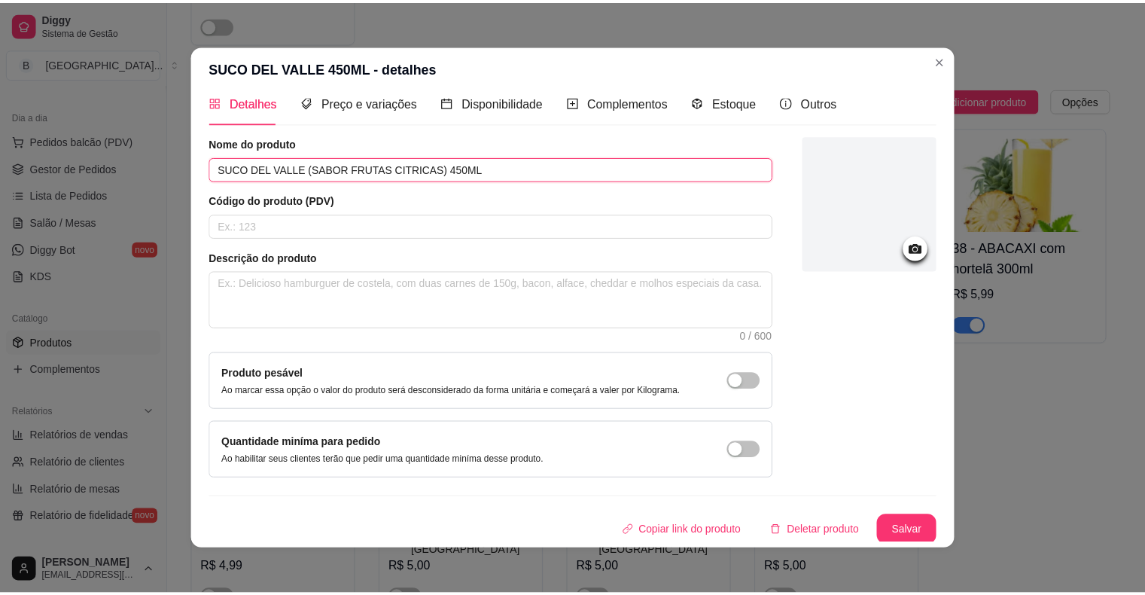
scroll to position [3, 0]
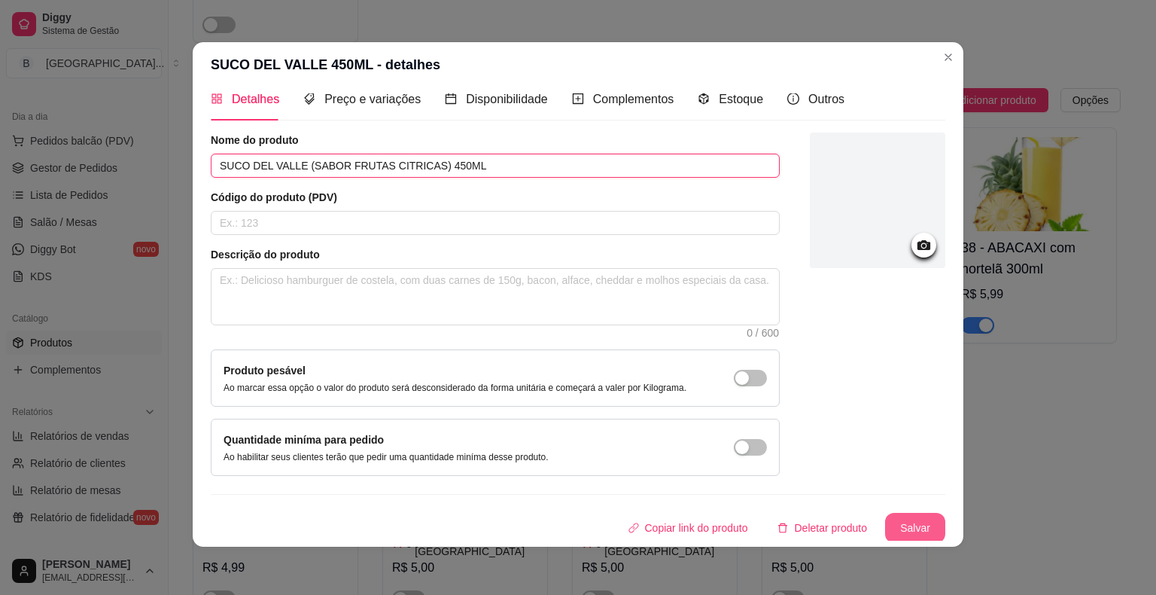
type input "SUCO DEL VALLE (SABOR FRUTAS CITRICAS) 450ML"
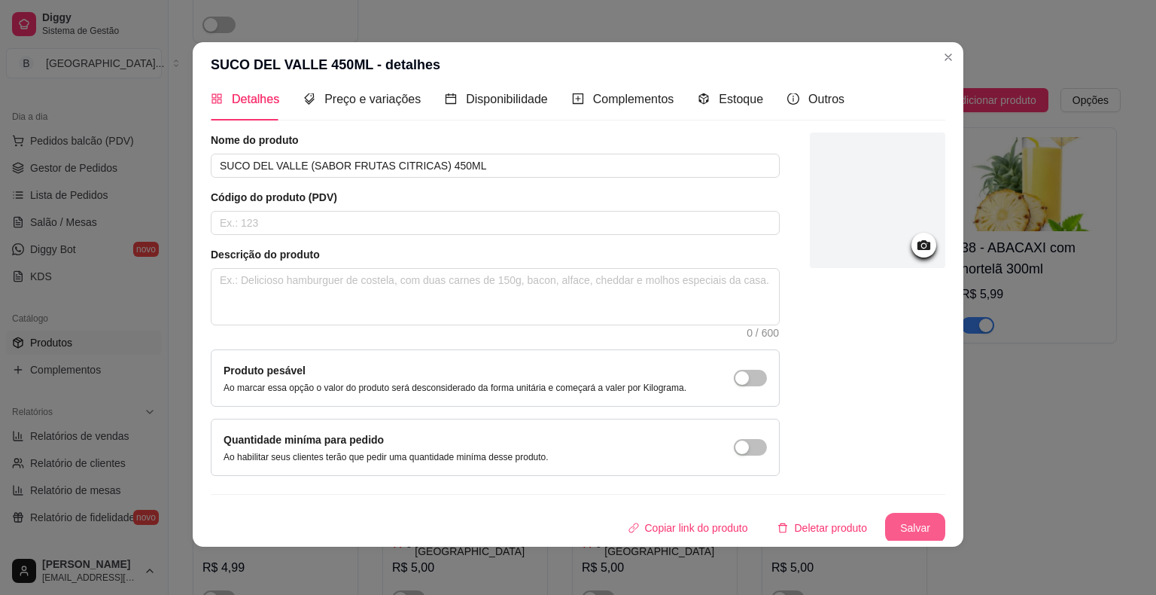
click at [900, 522] on button "Salvar" at bounding box center [915, 528] width 60 height 30
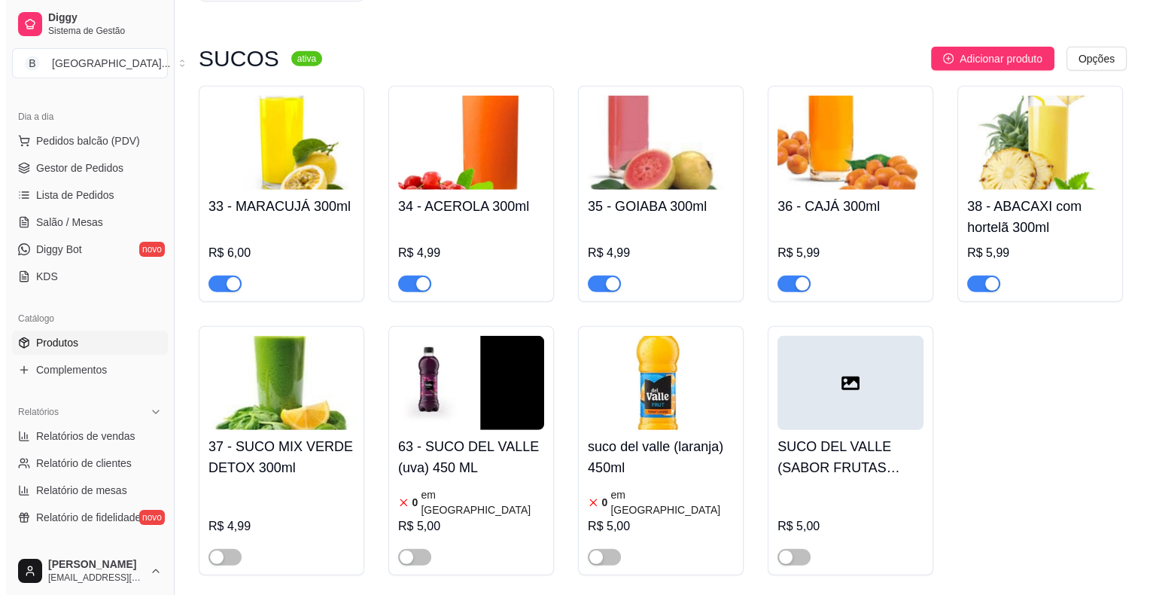
scroll to position [4141, 0]
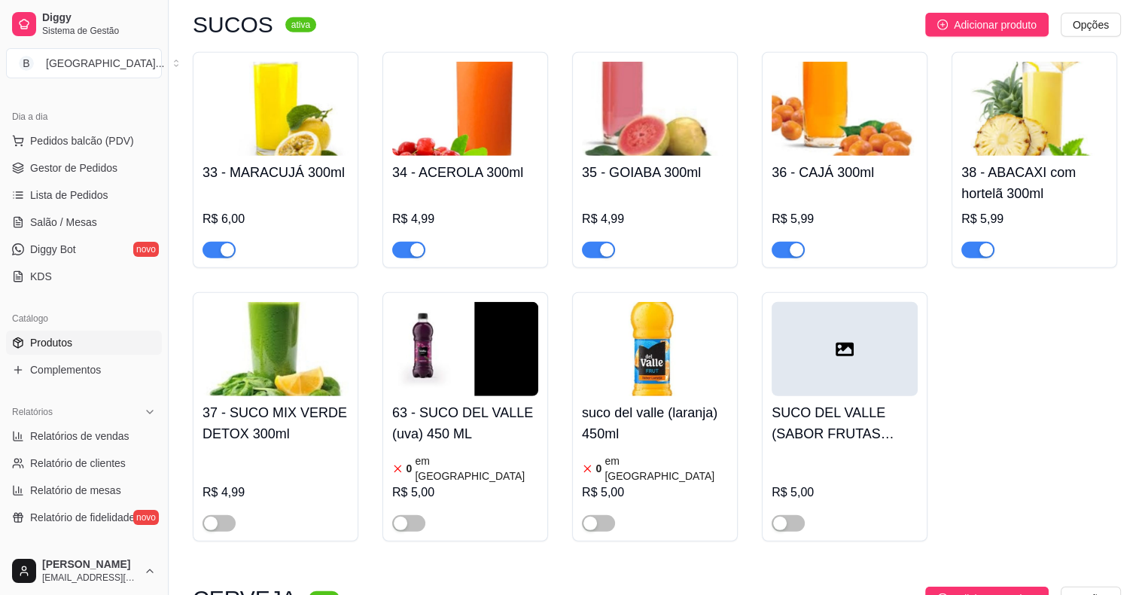
click at [870, 483] on div "R$ 5,00" at bounding box center [845, 492] width 146 height 18
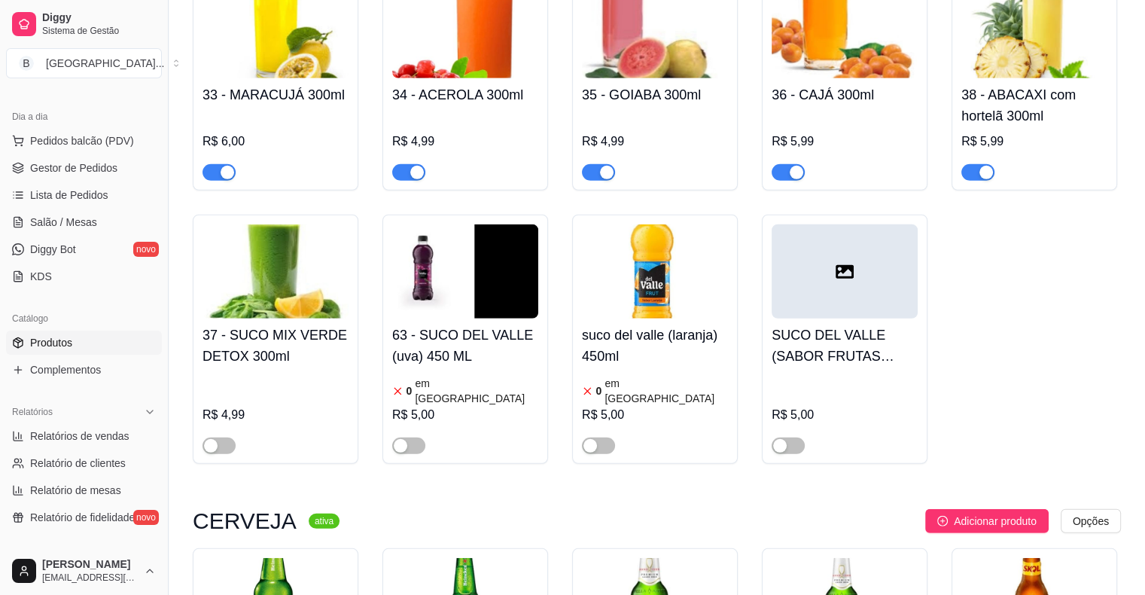
scroll to position [4216, 0]
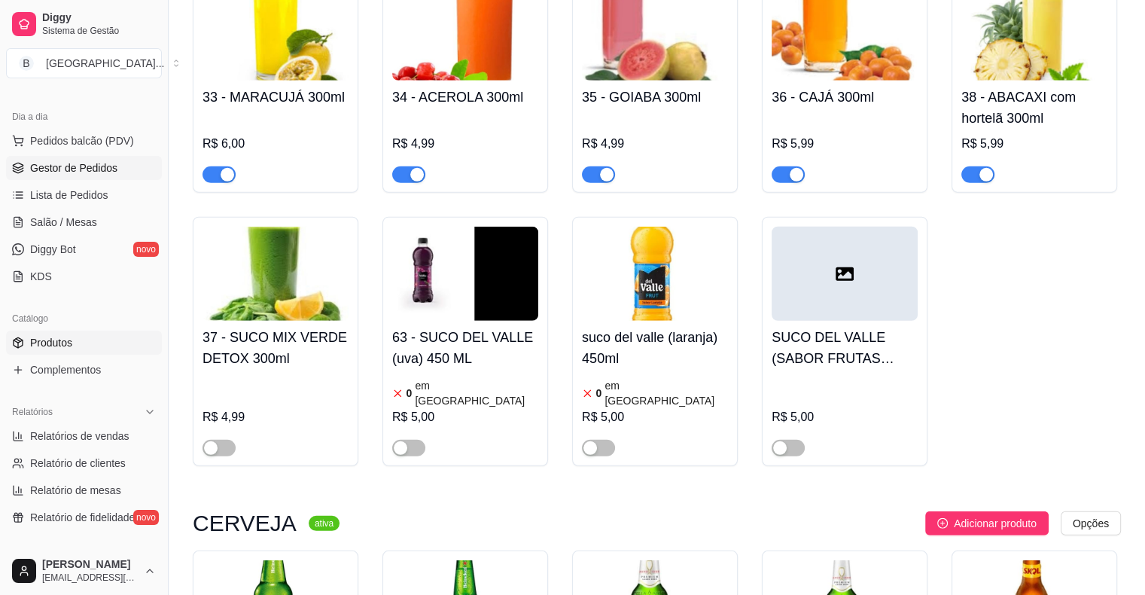
click at [114, 170] on span "Gestor de Pedidos" at bounding box center [73, 167] width 87 height 15
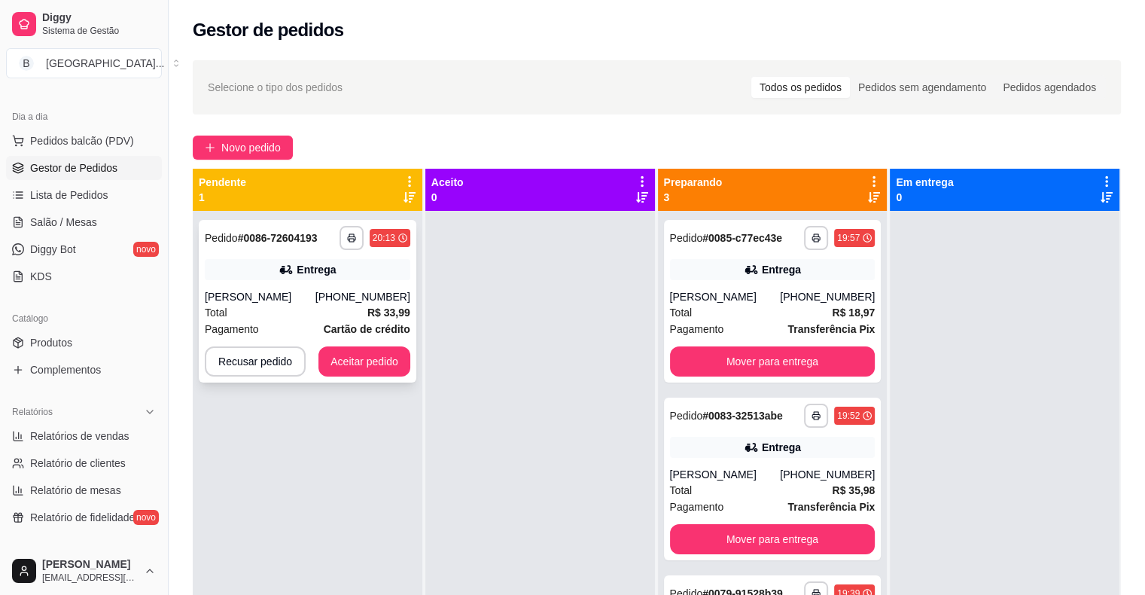
click at [273, 289] on div "[PERSON_NAME]" at bounding box center [260, 296] width 111 height 15
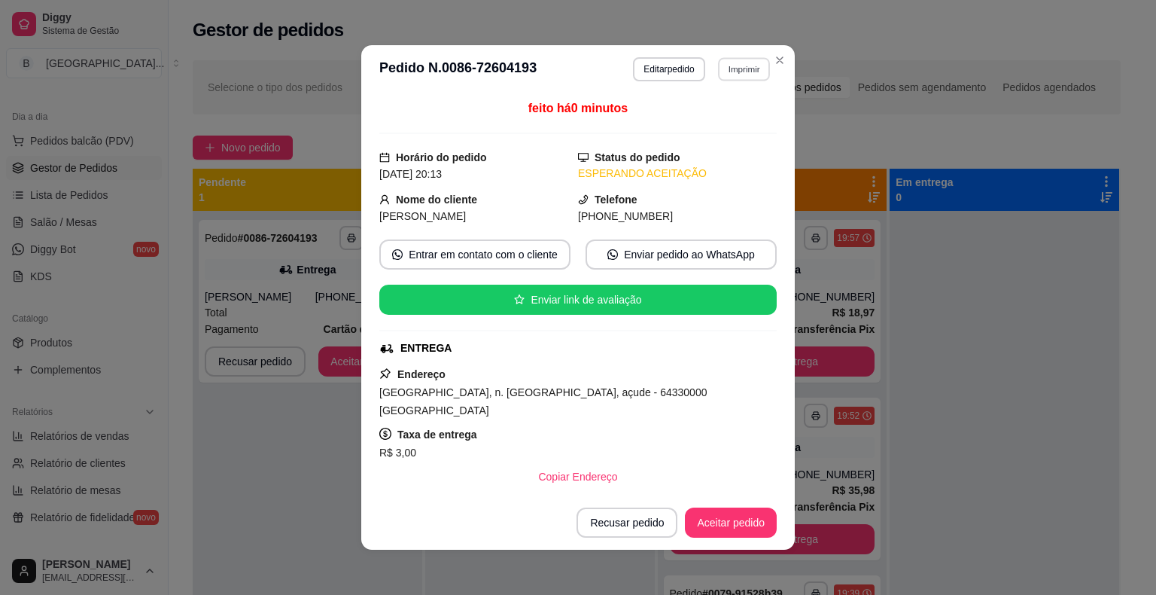
click at [738, 67] on button "Imprimir" at bounding box center [744, 68] width 52 height 23
click at [718, 120] on button "IMPRESSORA" at bounding box center [711, 121] width 105 height 23
click at [688, 510] on button "Aceitar pedido" at bounding box center [731, 522] width 92 height 30
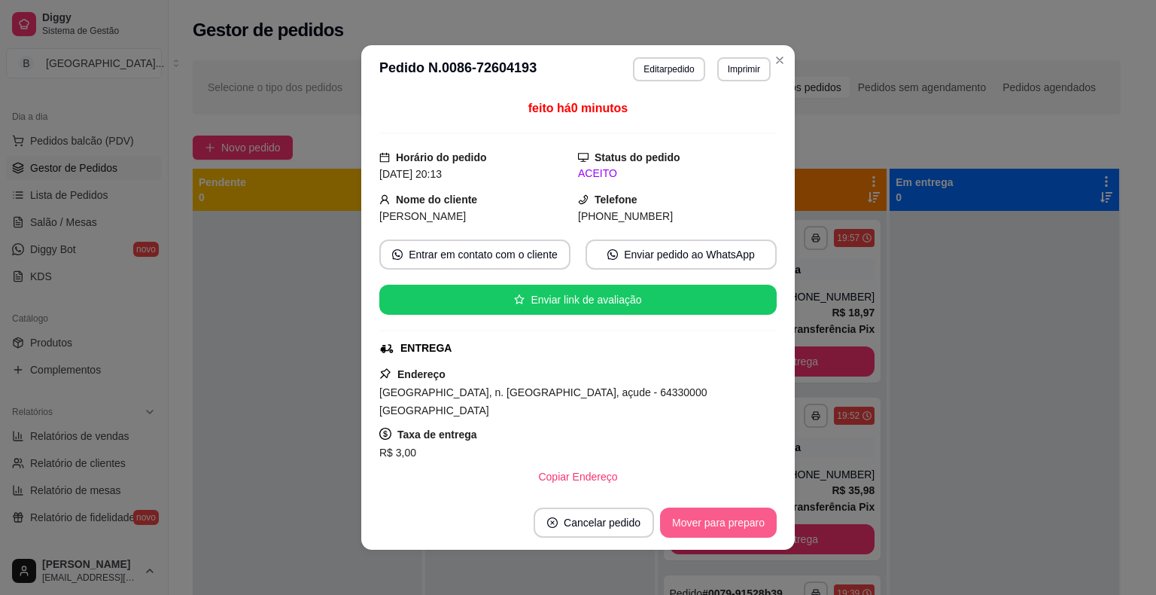
click at [730, 529] on button "Mover para preparo" at bounding box center [718, 522] width 117 height 30
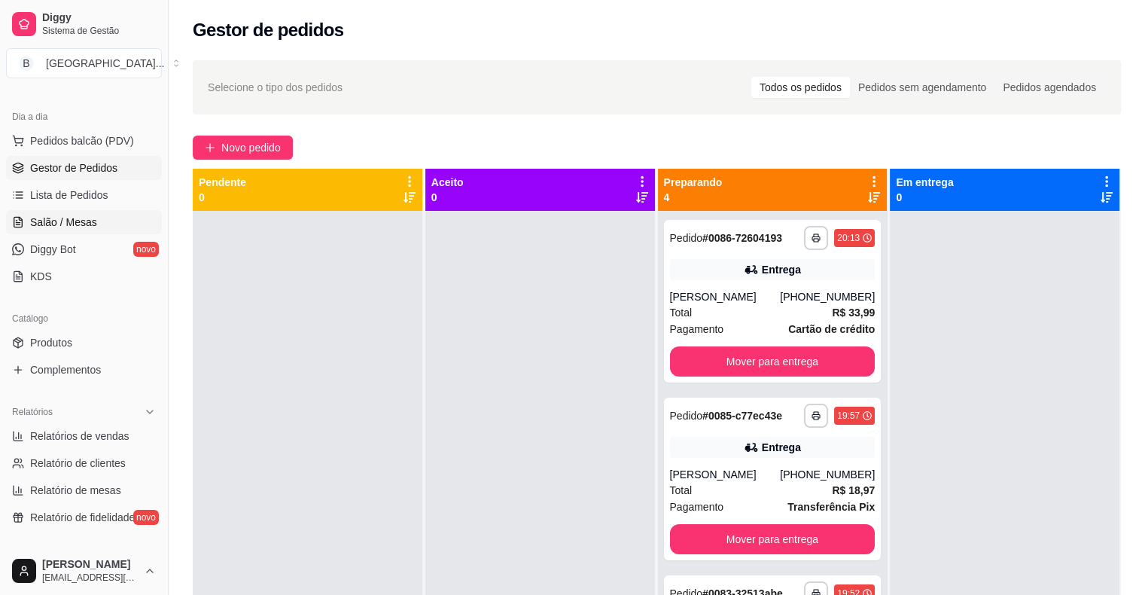
click at [57, 221] on span "Salão / Mesas" at bounding box center [63, 222] width 67 height 15
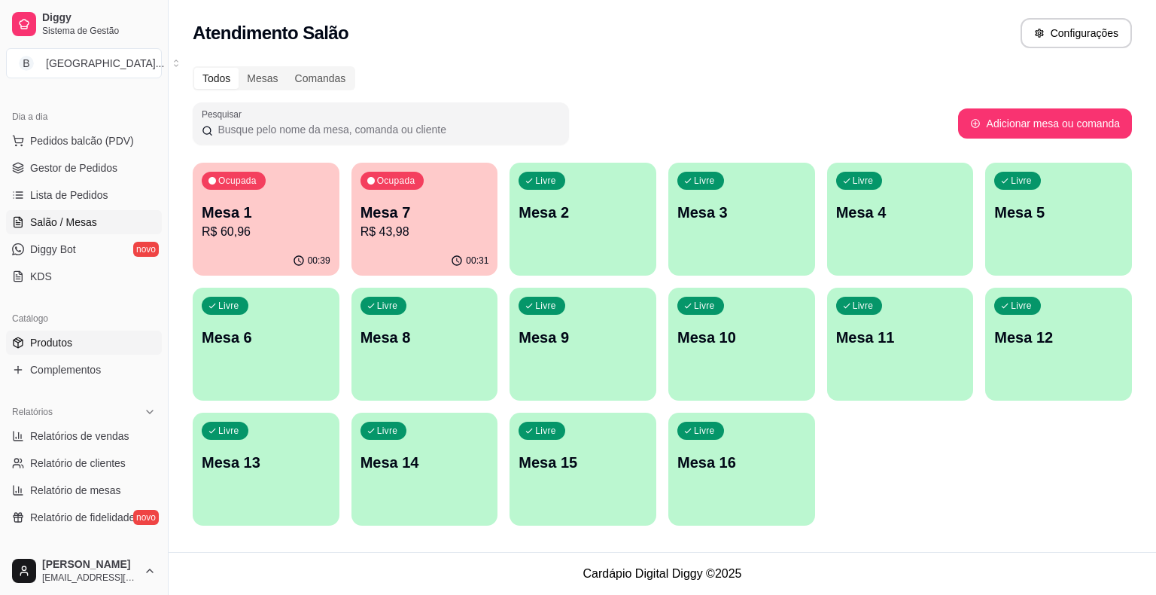
click at [53, 347] on span "Produtos" at bounding box center [51, 342] width 42 height 15
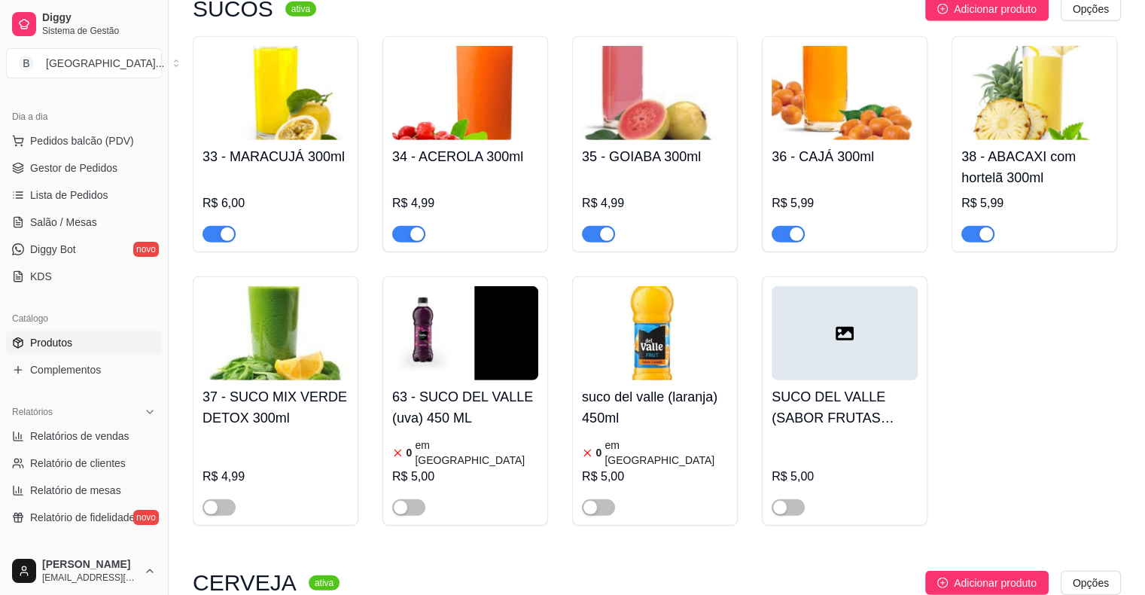
scroll to position [4066, 0]
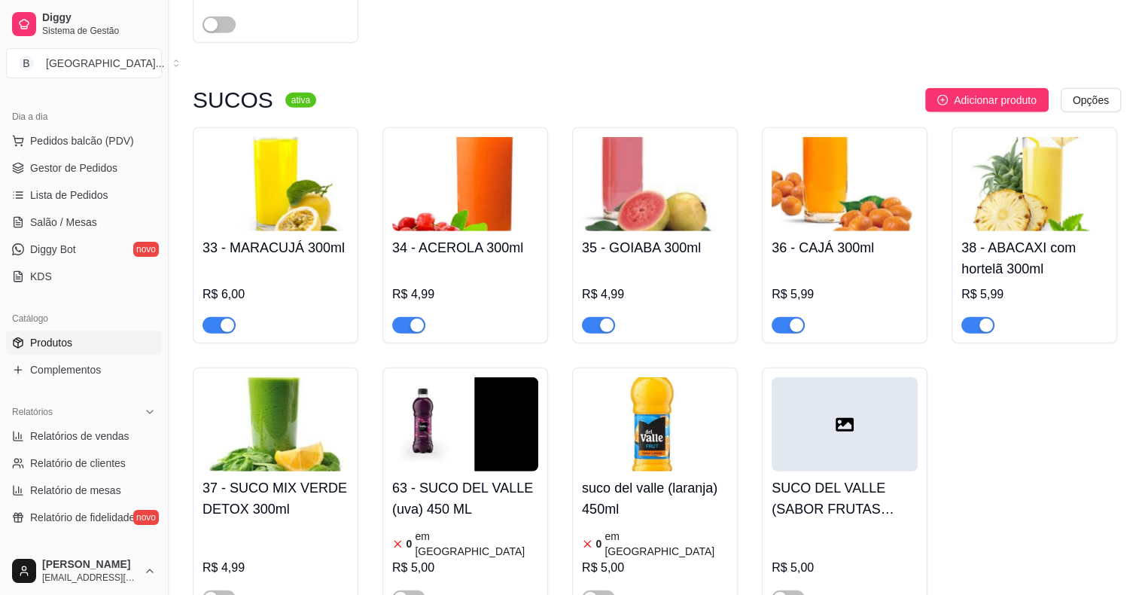
click at [878, 559] on div "R$ 5,00" at bounding box center [845, 568] width 146 height 18
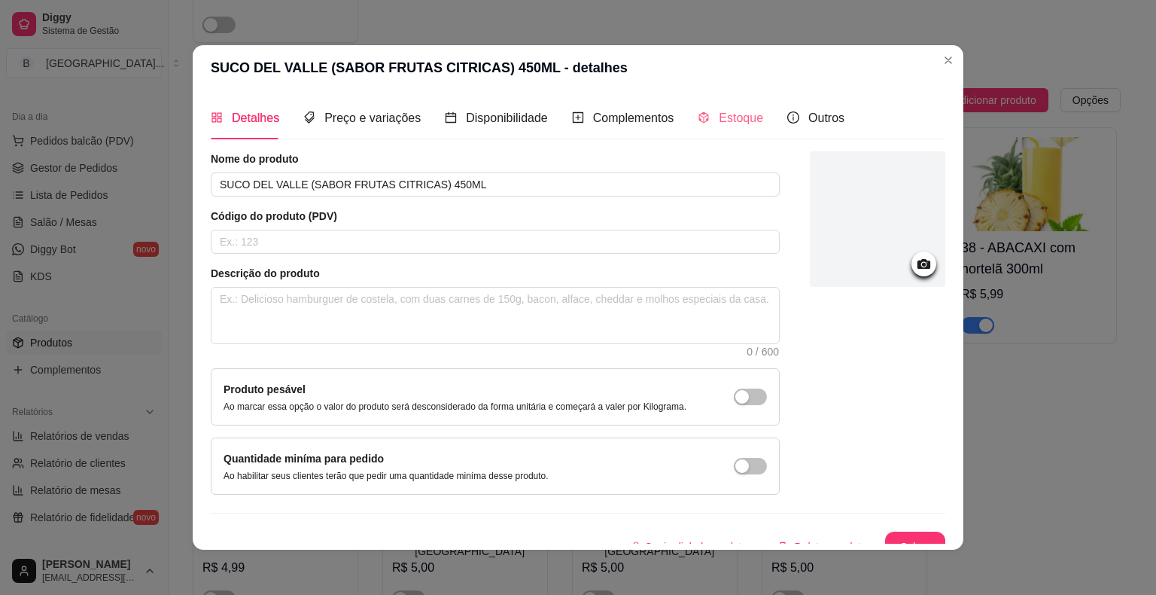
click at [718, 101] on div "Estoque" at bounding box center [731, 117] width 66 height 43
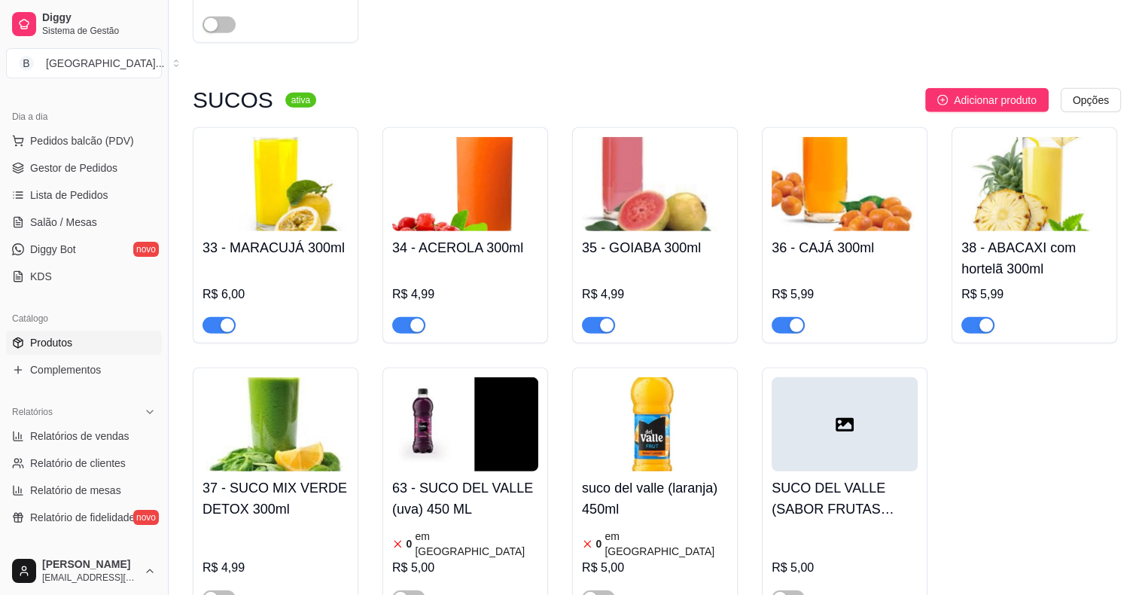
click at [855, 477] on h4 "SUCO DEL VALLE (SABOR FRUTAS CITRICAS) 450ML" at bounding box center [845, 498] width 146 height 42
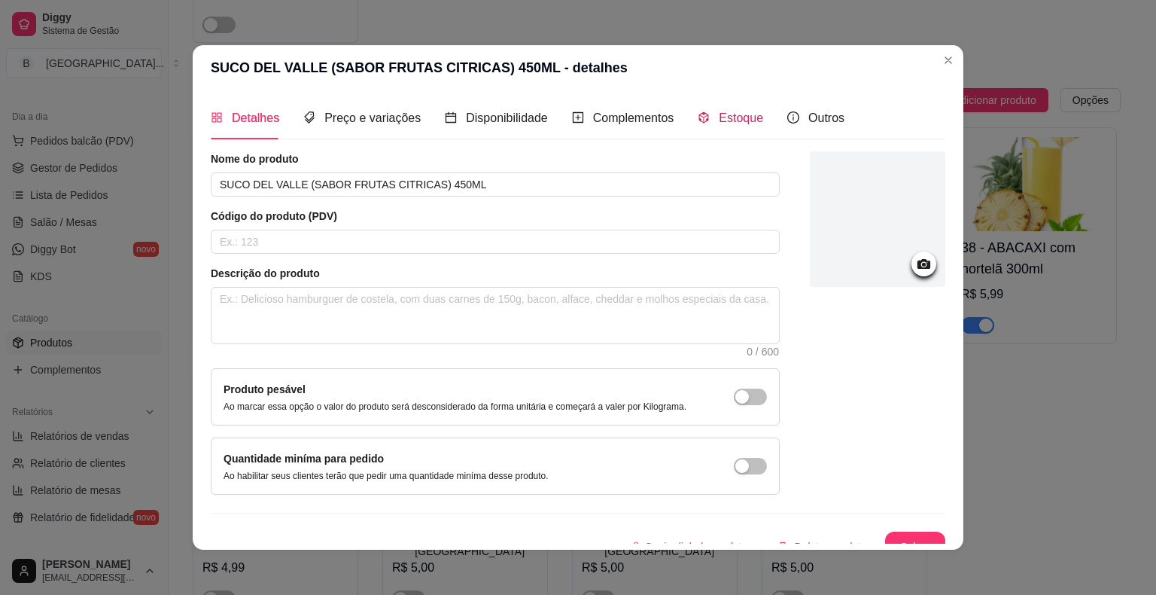
click at [750, 111] on span "Estoque" at bounding box center [741, 117] width 44 height 13
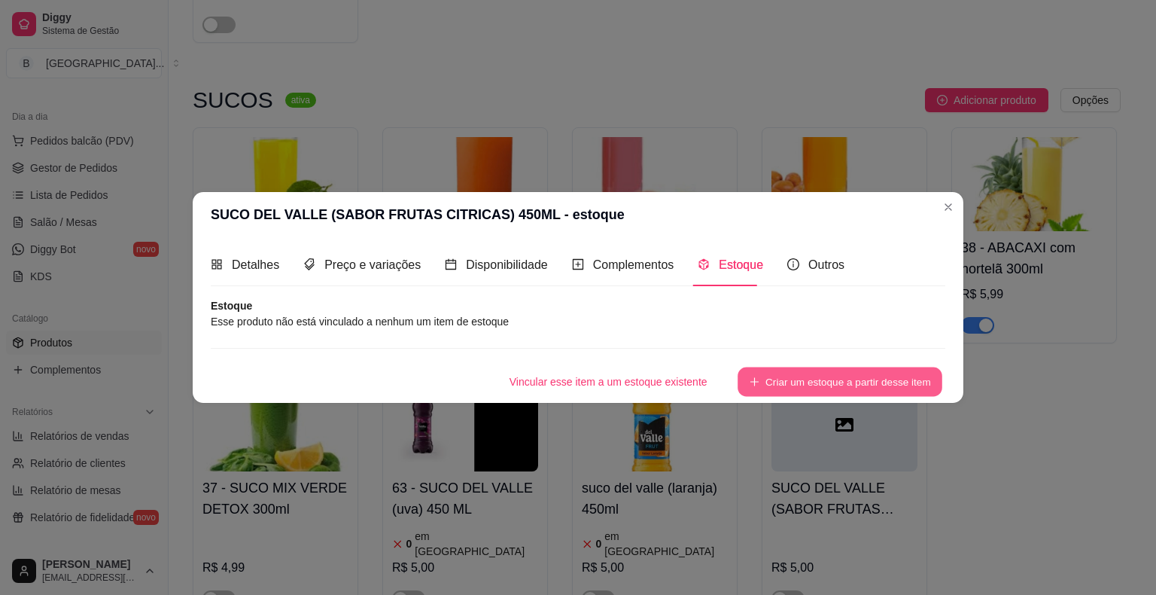
click at [821, 379] on button "Criar um estoque a partir desse item" at bounding box center [840, 381] width 205 height 29
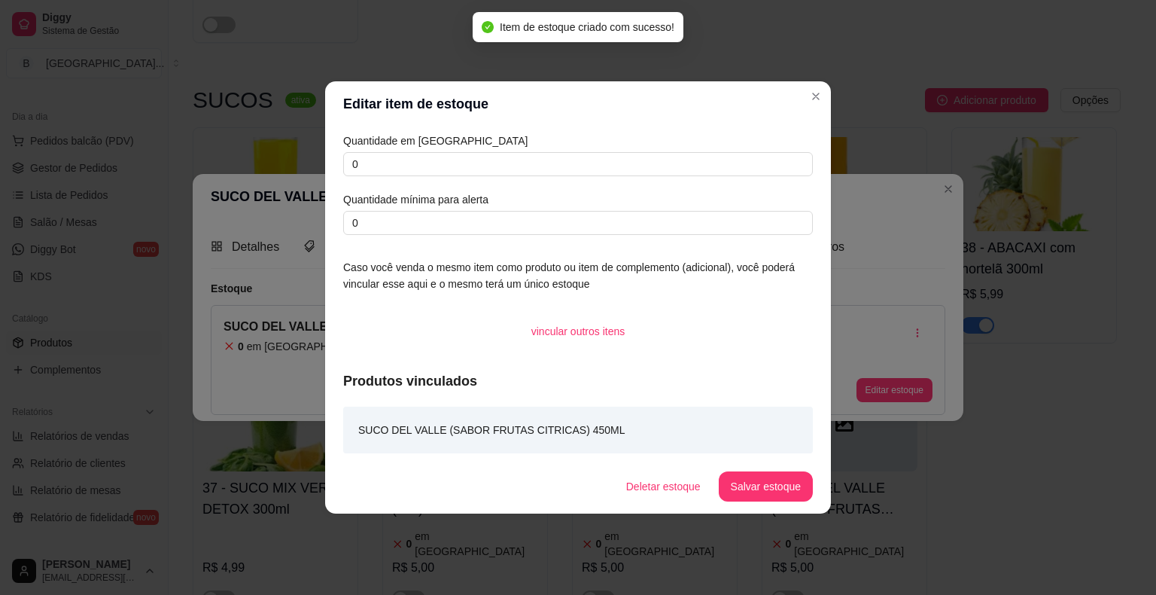
click at [587, 181] on div "Quantidade em estoque 0 Quantidade mínima para alerta 0" at bounding box center [578, 184] width 470 height 102
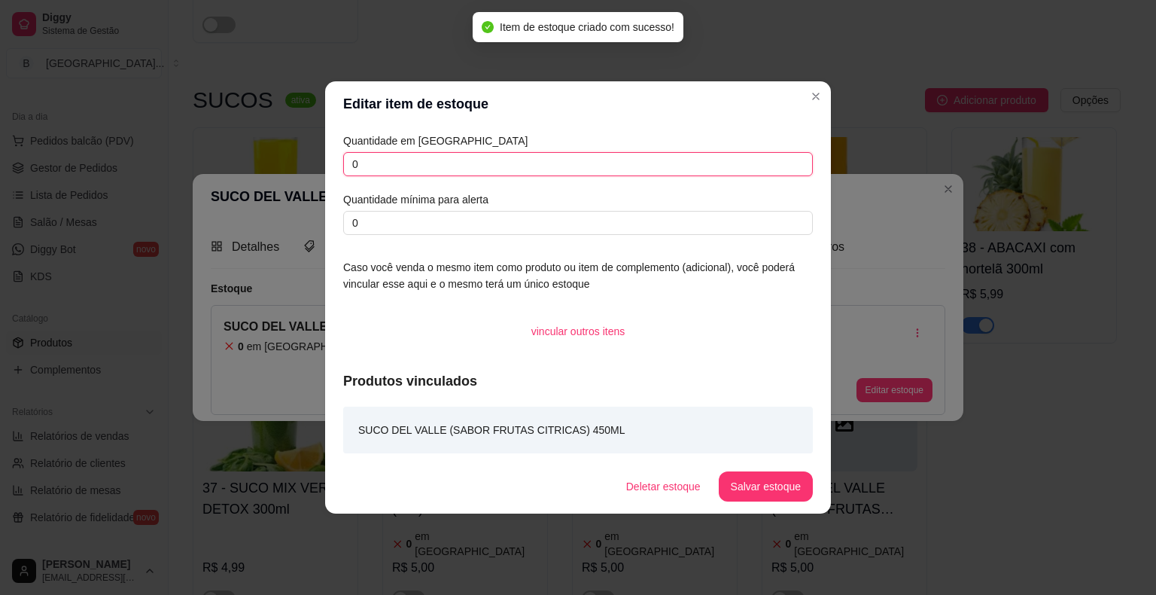
click at [584, 172] on input "0" at bounding box center [578, 164] width 470 height 24
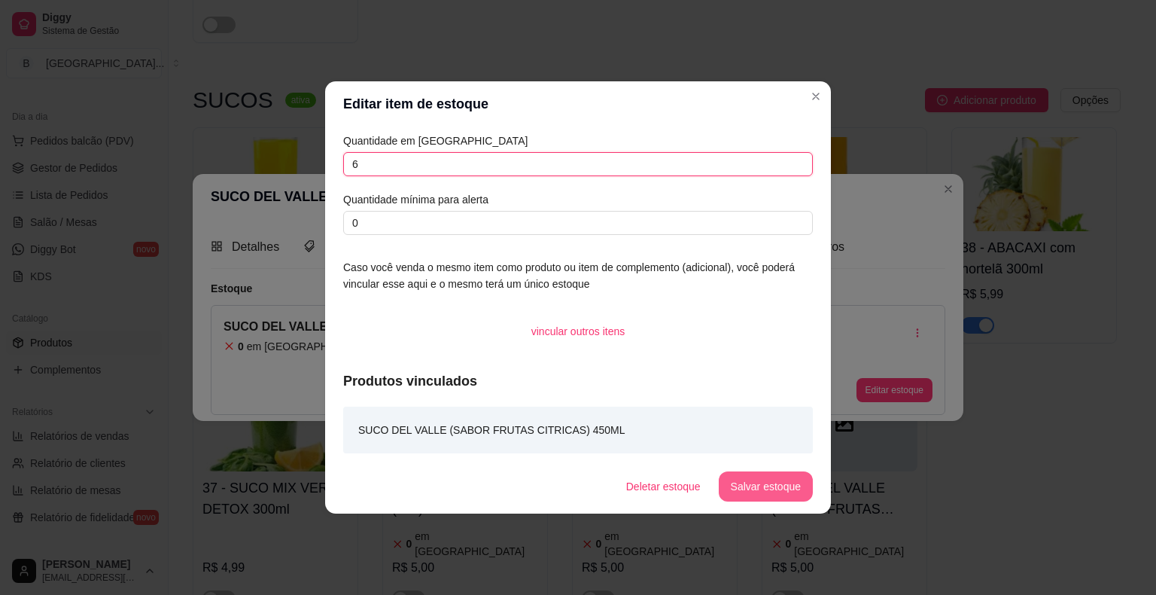
type input "6"
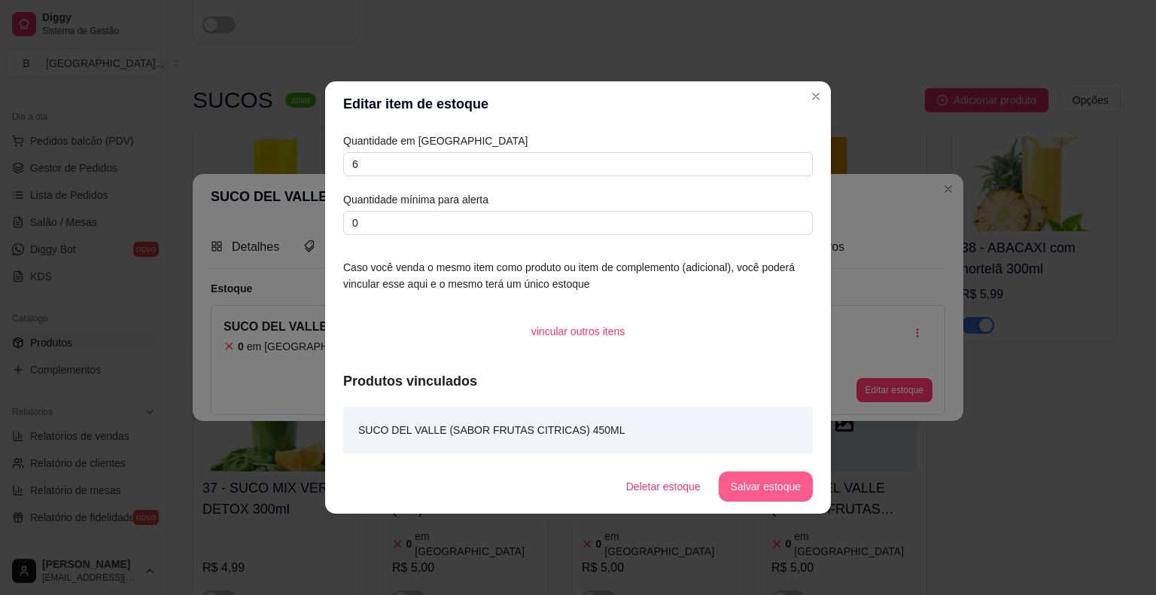
click at [736, 477] on button "Salvar estoque" at bounding box center [766, 486] width 94 height 30
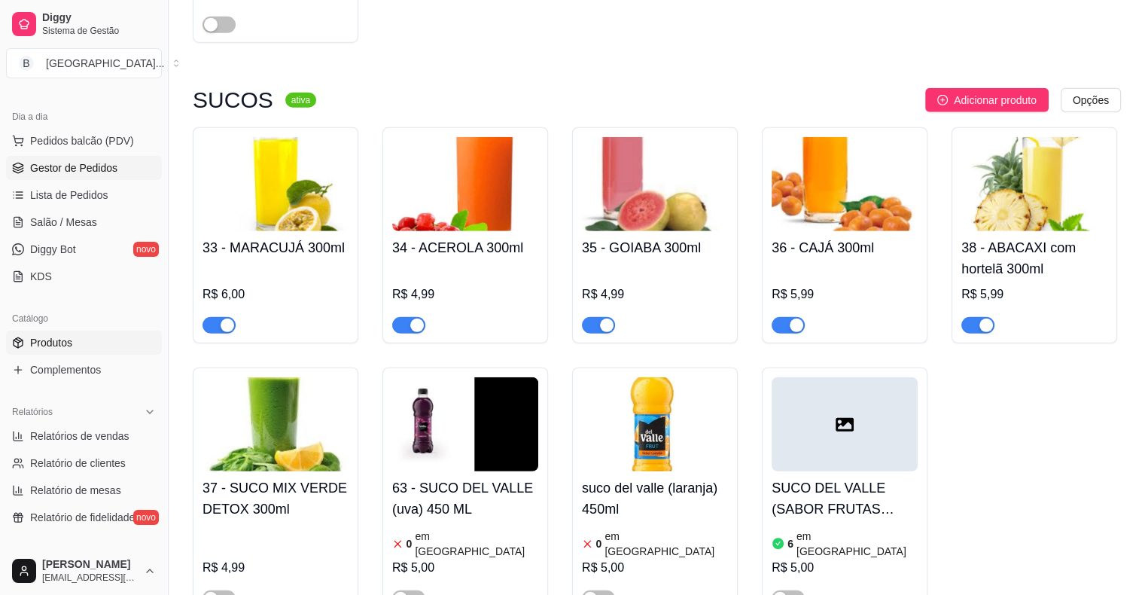
click at [87, 175] on link "Gestor de Pedidos" at bounding box center [84, 168] width 156 height 24
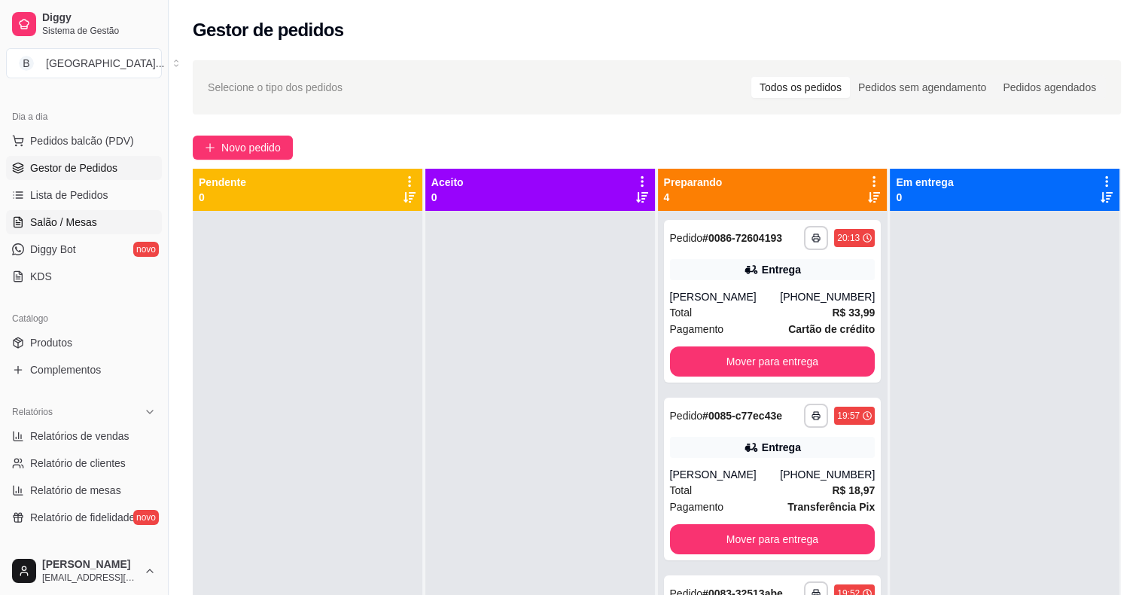
click at [102, 224] on link "Salão / Mesas" at bounding box center [84, 222] width 156 height 24
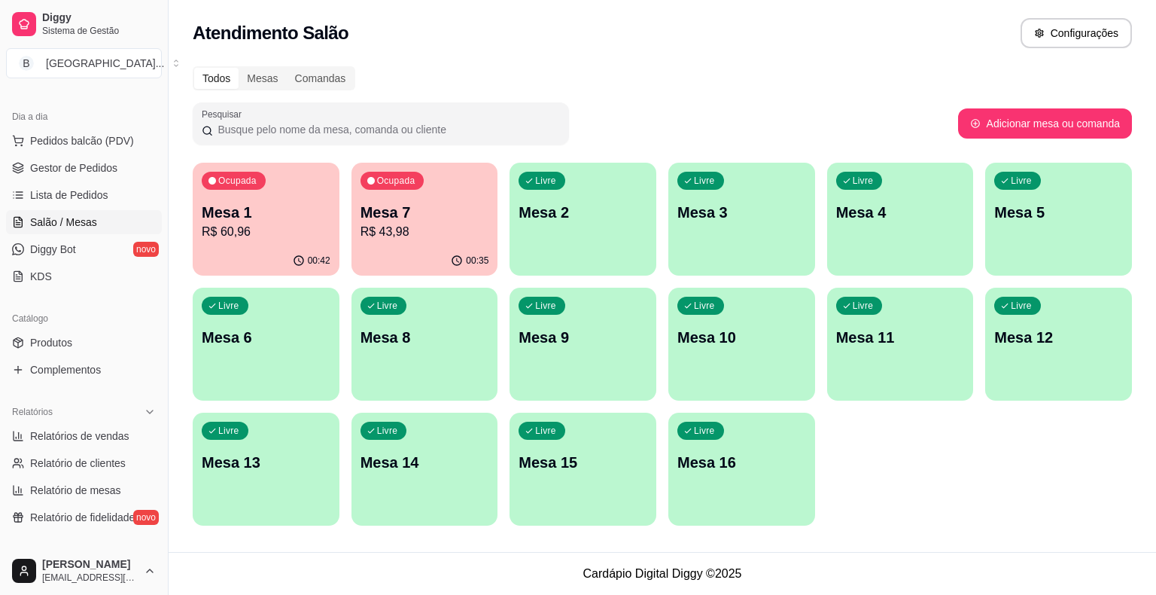
click at [430, 207] on p "Mesa 7" at bounding box center [425, 212] width 129 height 21
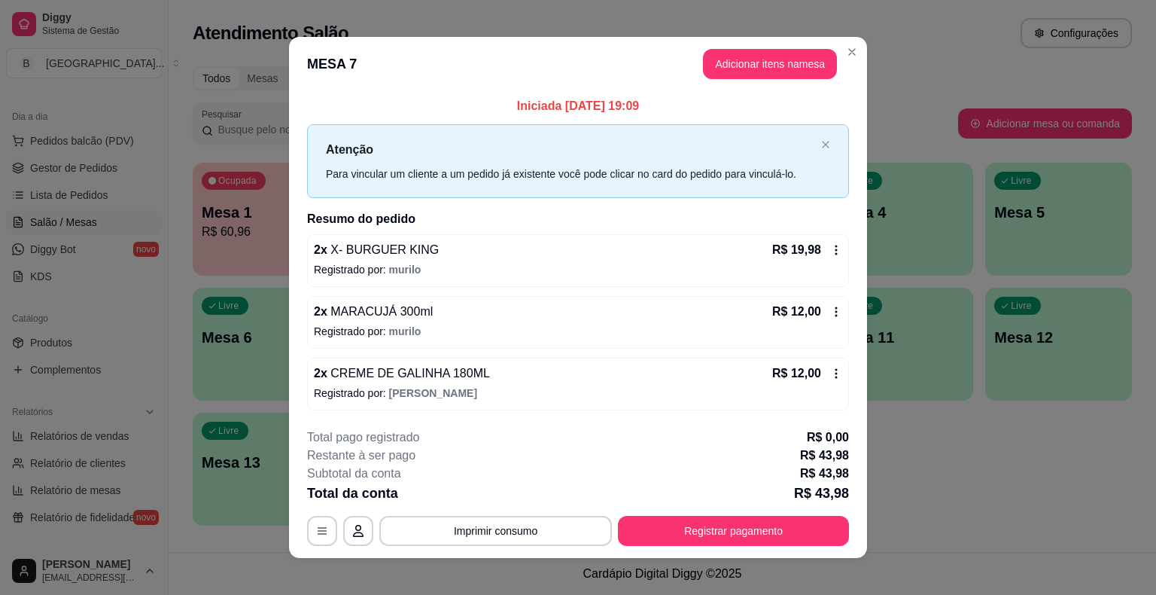
scroll to position [10, 0]
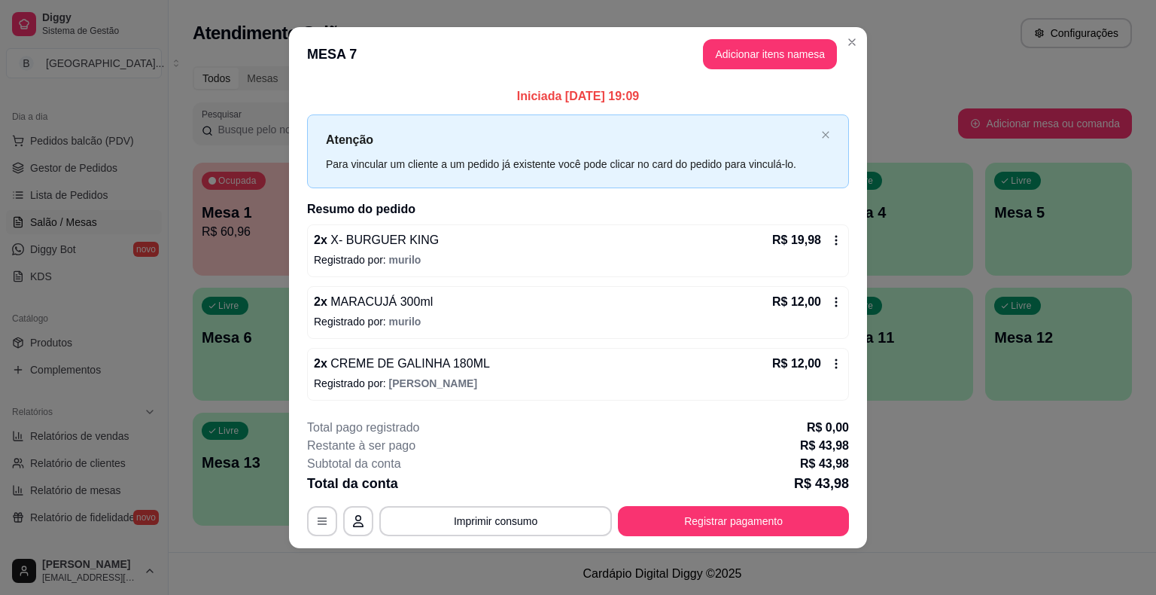
click at [757, 38] on header "MESA 7 Adicionar itens na mesa" at bounding box center [578, 54] width 578 height 54
click at [747, 47] on button "Adicionar itens na mesa" at bounding box center [769, 54] width 129 height 29
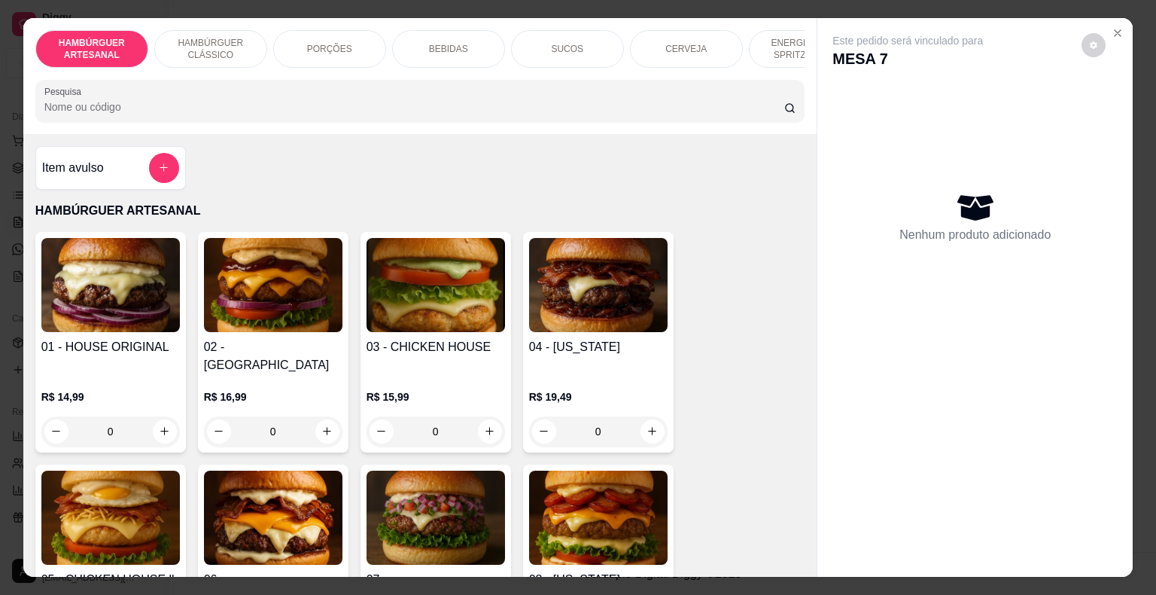
click at [771, 58] on div "ENERGÉTICO E SPRITZ DRINK" at bounding box center [805, 49] width 113 height 38
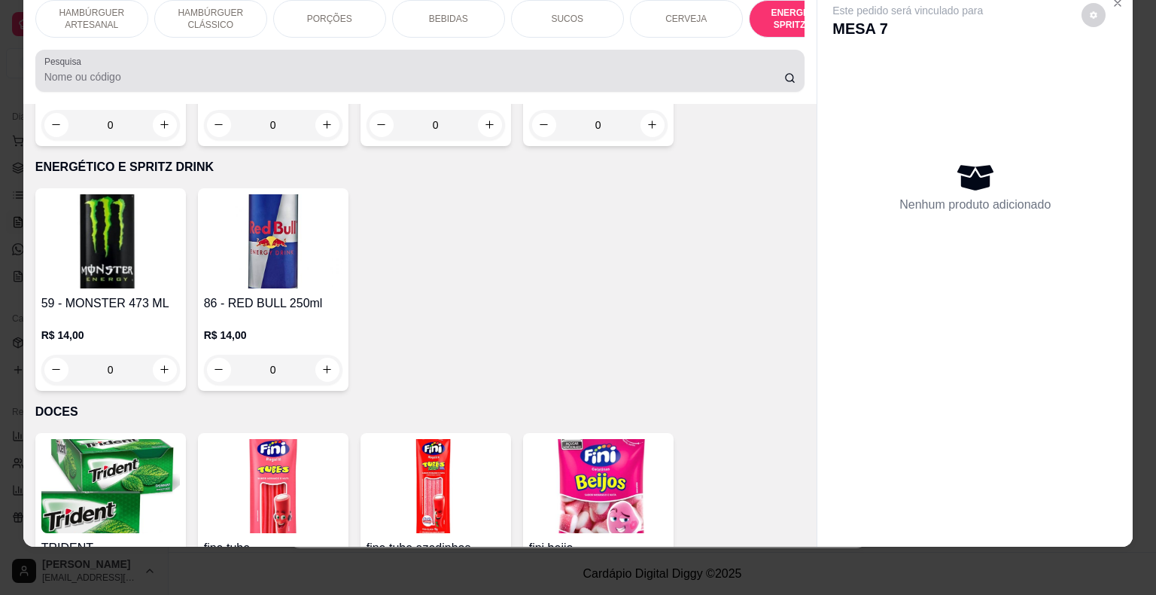
click at [786, 57] on div at bounding box center [420, 71] width 752 height 30
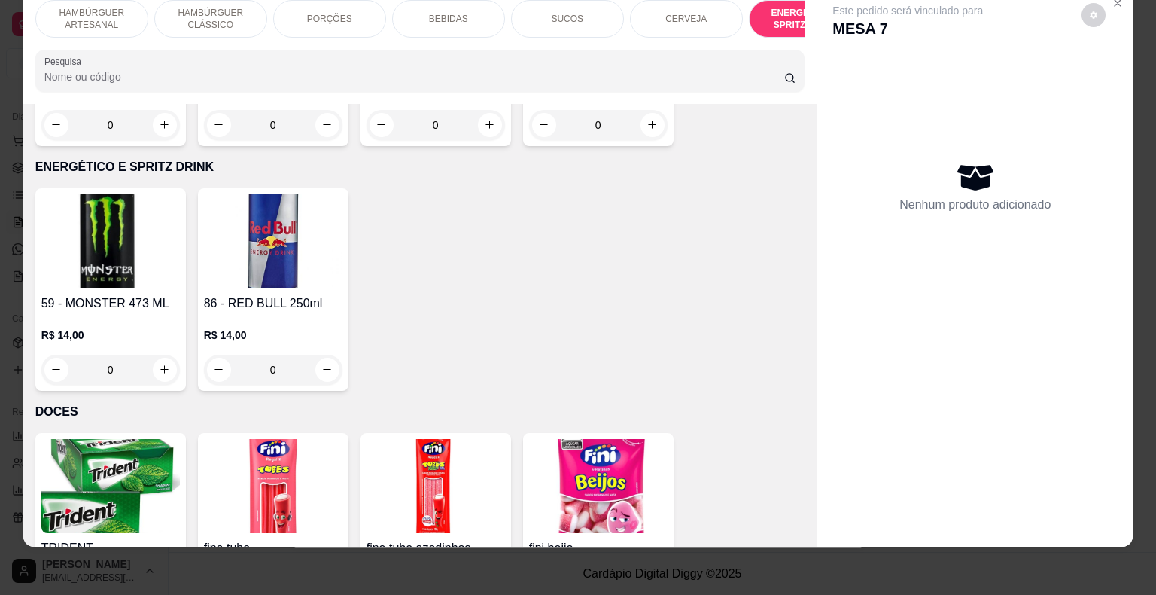
scroll to position [3737, 0]
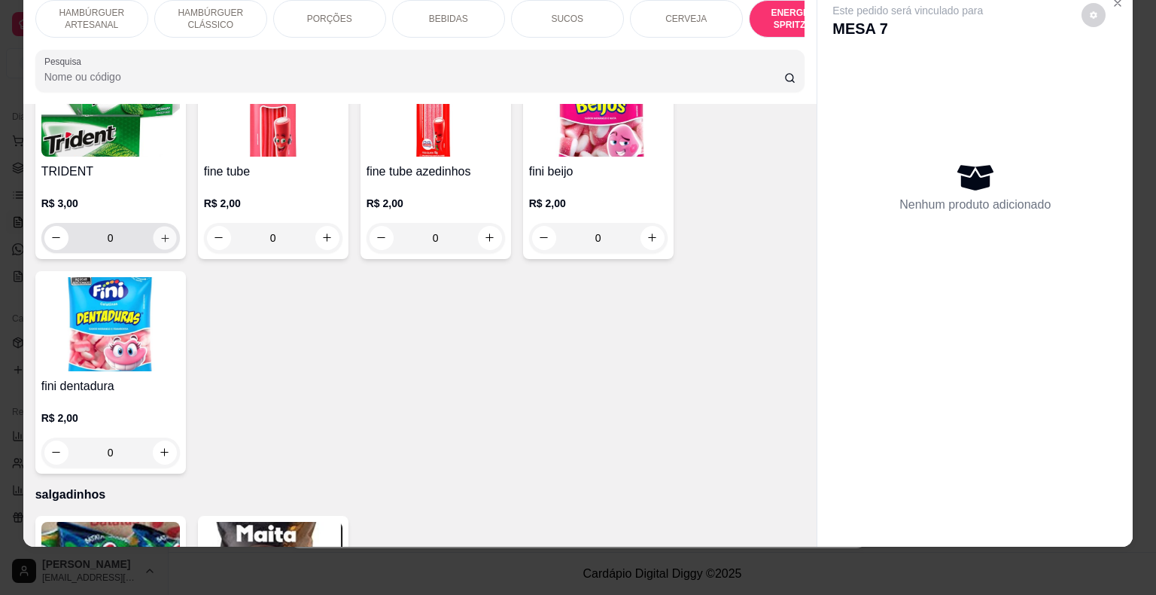
click at [167, 226] on button "increase-product-quantity" at bounding box center [164, 237] width 23 height 23
type input "1"
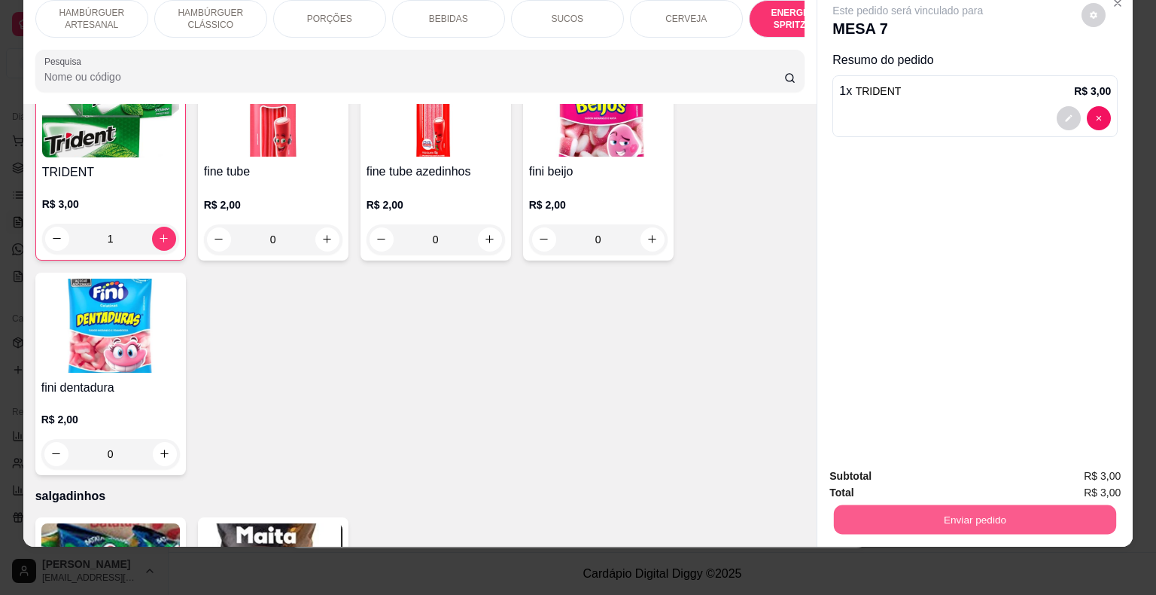
click at [949, 505] on button "Enviar pedido" at bounding box center [975, 519] width 282 height 29
click at [891, 462] on button "Não registrar e enviar pedido" at bounding box center [925, 471] width 152 height 28
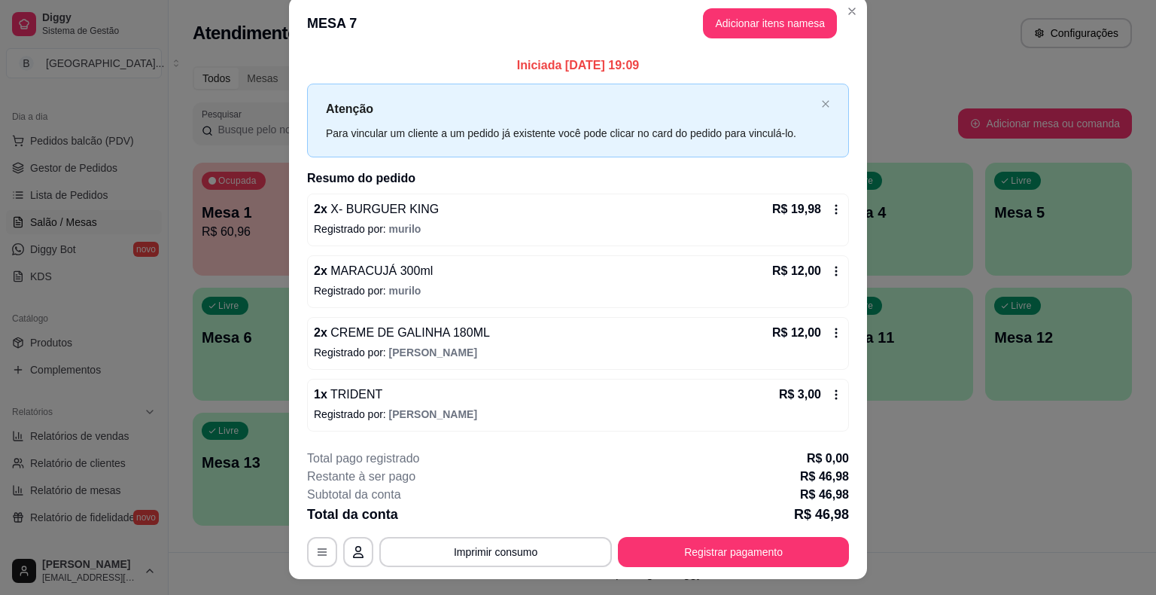
scroll to position [0, 0]
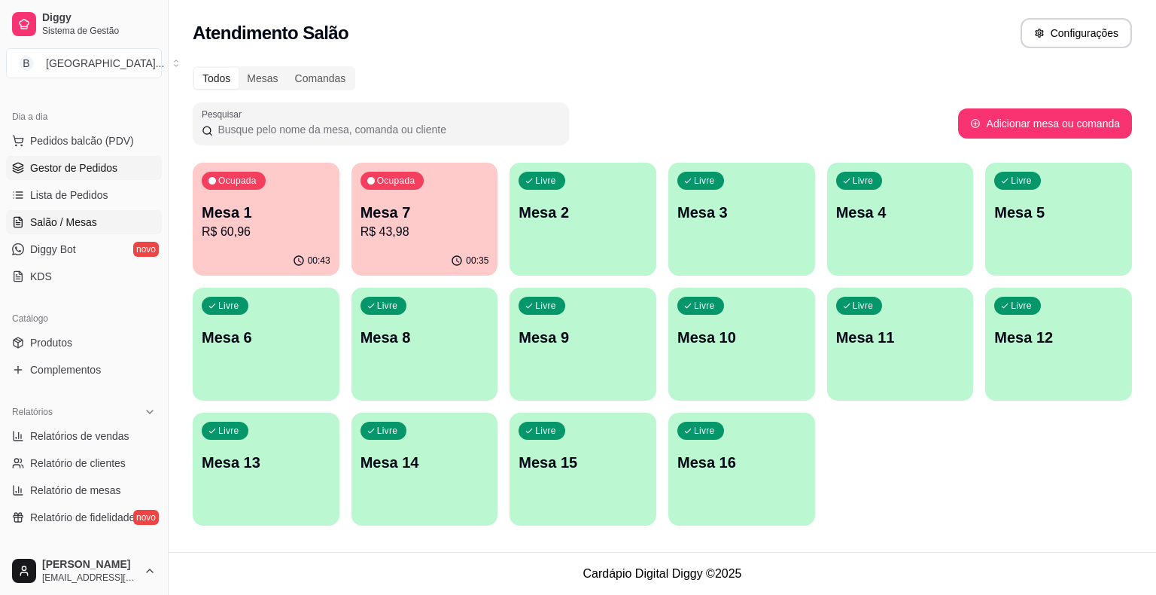
click at [111, 163] on span "Gestor de Pedidos" at bounding box center [73, 167] width 87 height 15
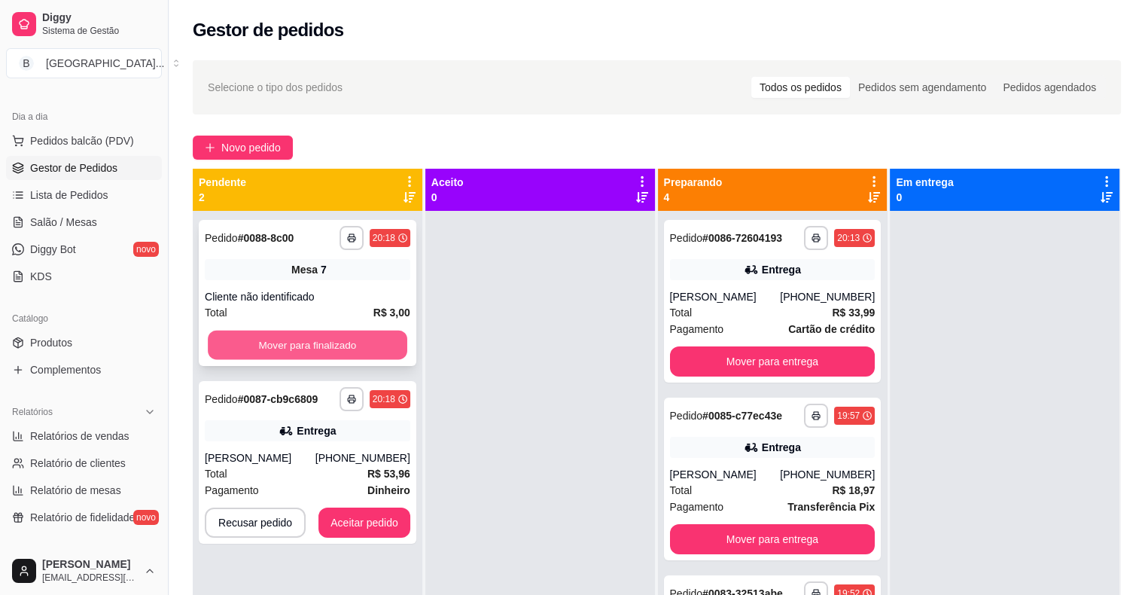
click at [347, 342] on button "Mover para finalizado" at bounding box center [308, 345] width 200 height 29
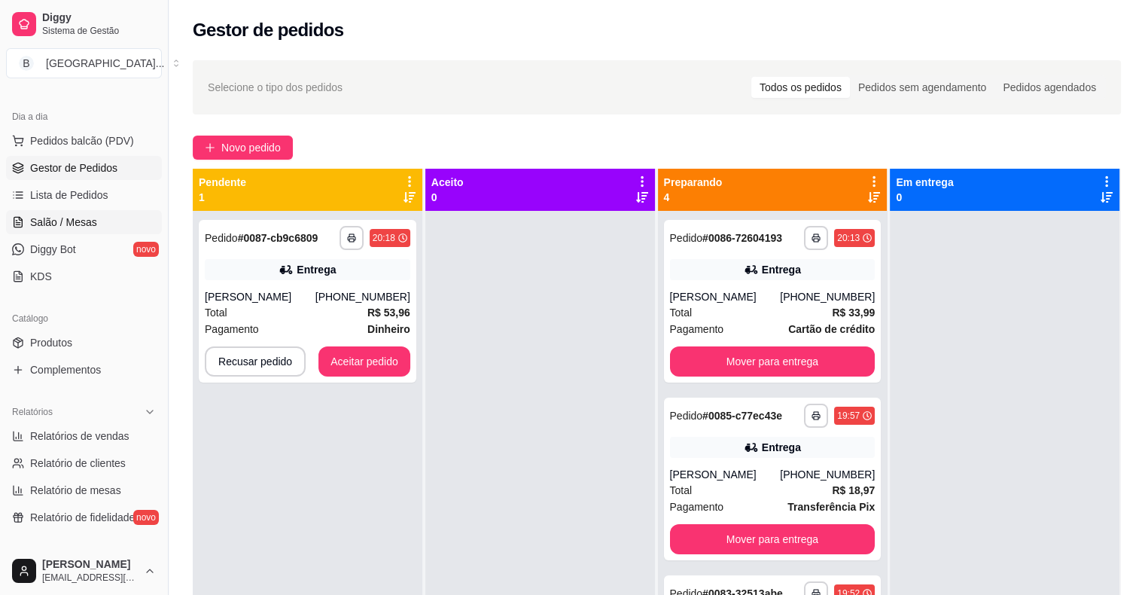
click at [60, 219] on span "Salão / Mesas" at bounding box center [63, 222] width 67 height 15
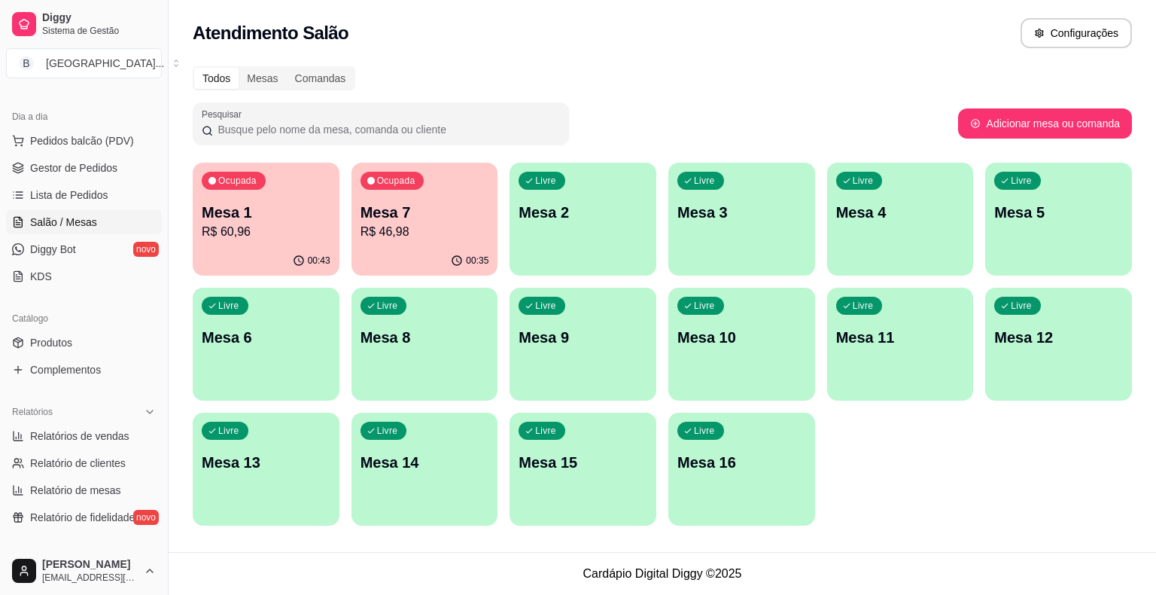
click at [390, 238] on p "R$ 46,98" at bounding box center [425, 232] width 129 height 18
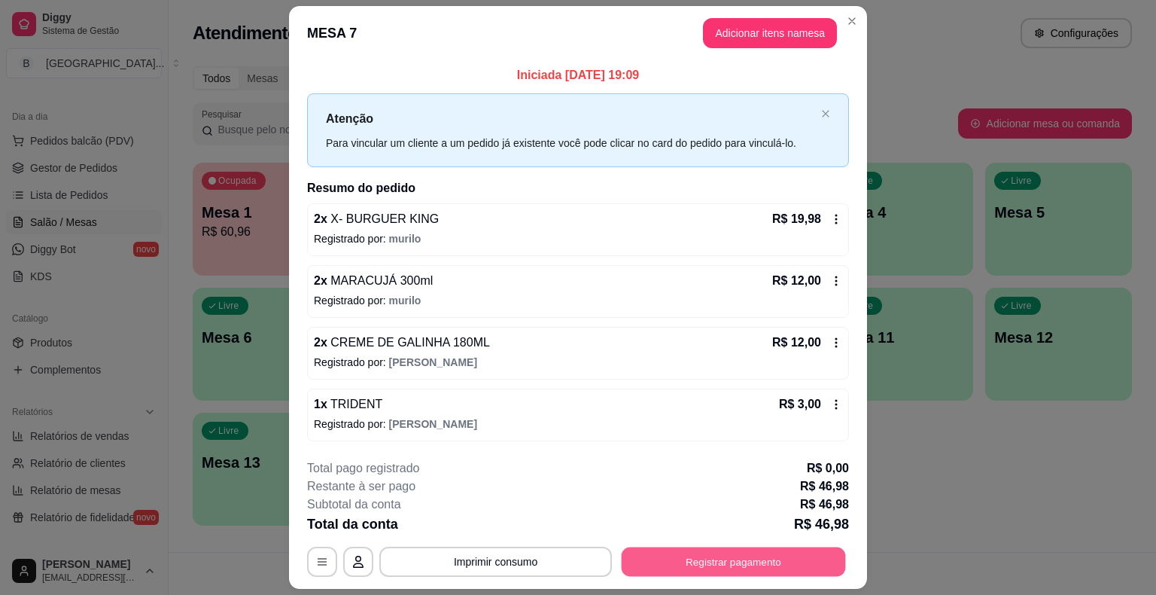
click at [819, 547] on button "Registrar pagamento" at bounding box center [734, 561] width 224 height 29
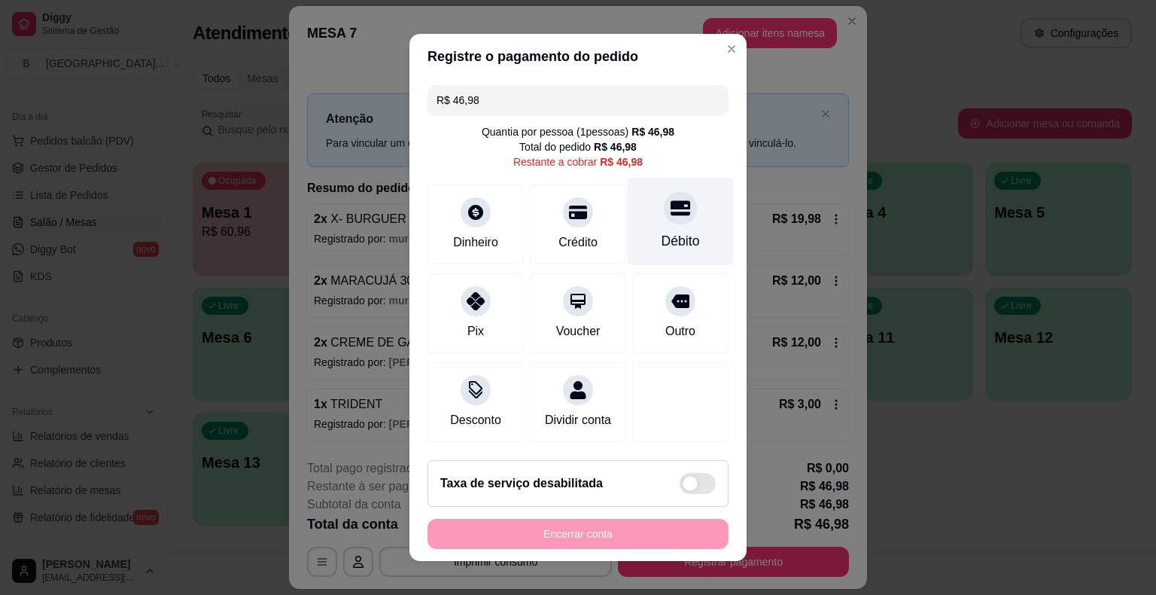
click at [651, 222] on div "Débito" at bounding box center [681, 222] width 106 height 88
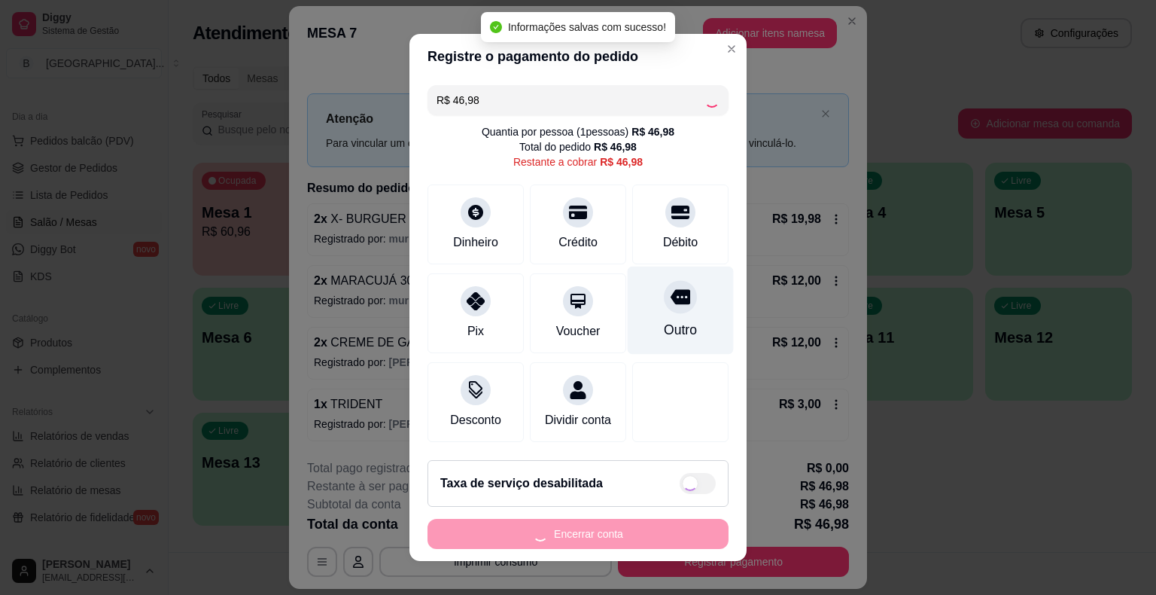
type input "R$ 0,00"
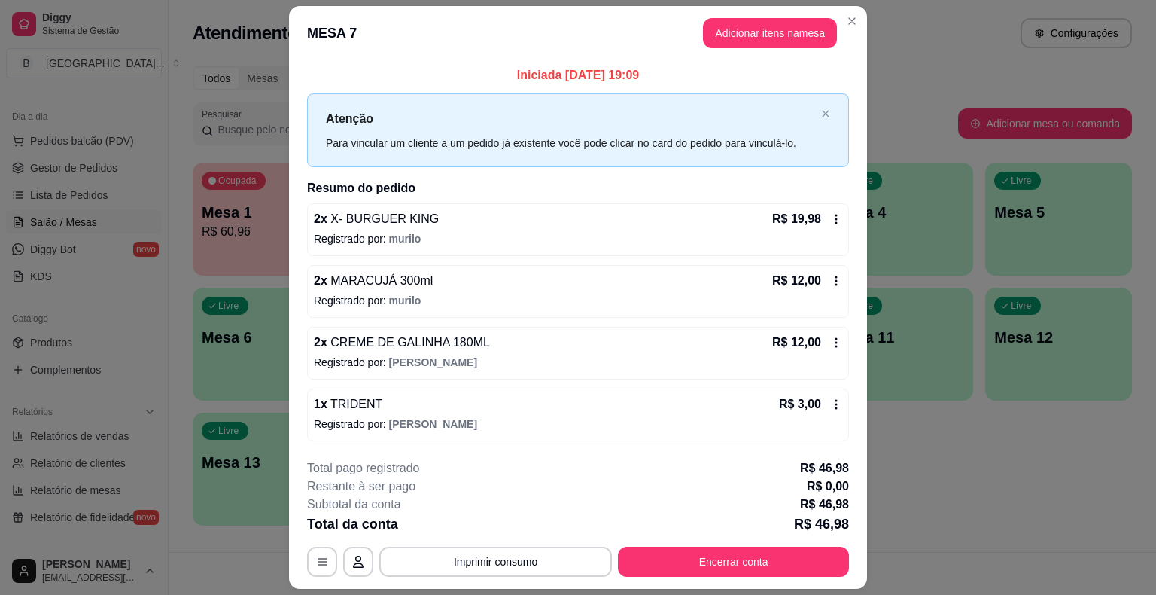
scroll to position [41, 0]
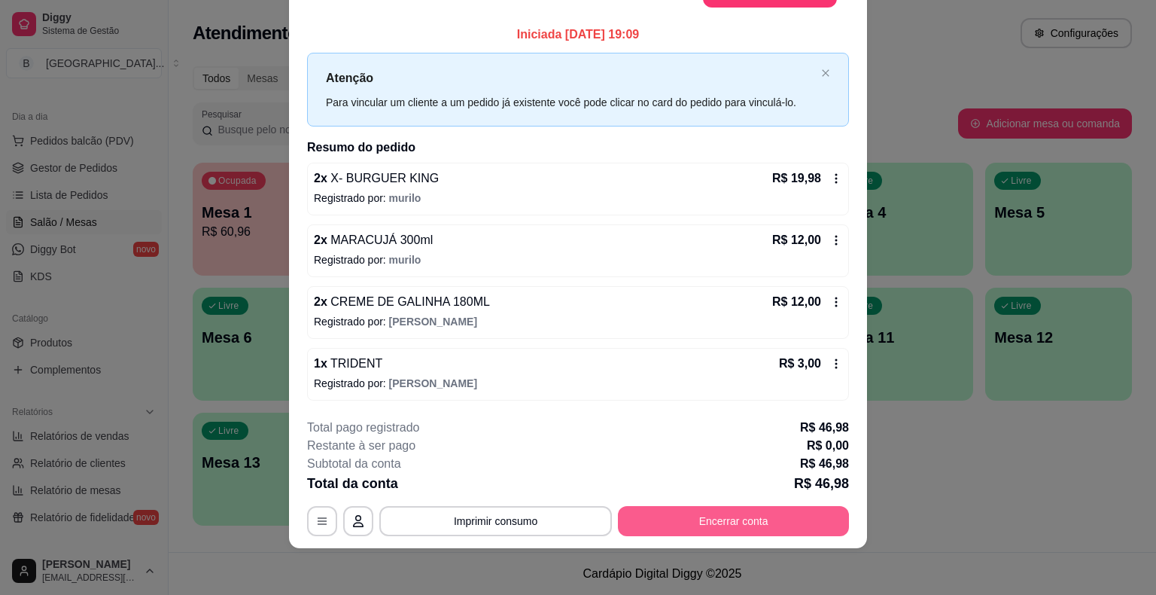
click at [772, 517] on button "Encerrar conta" at bounding box center [733, 521] width 231 height 30
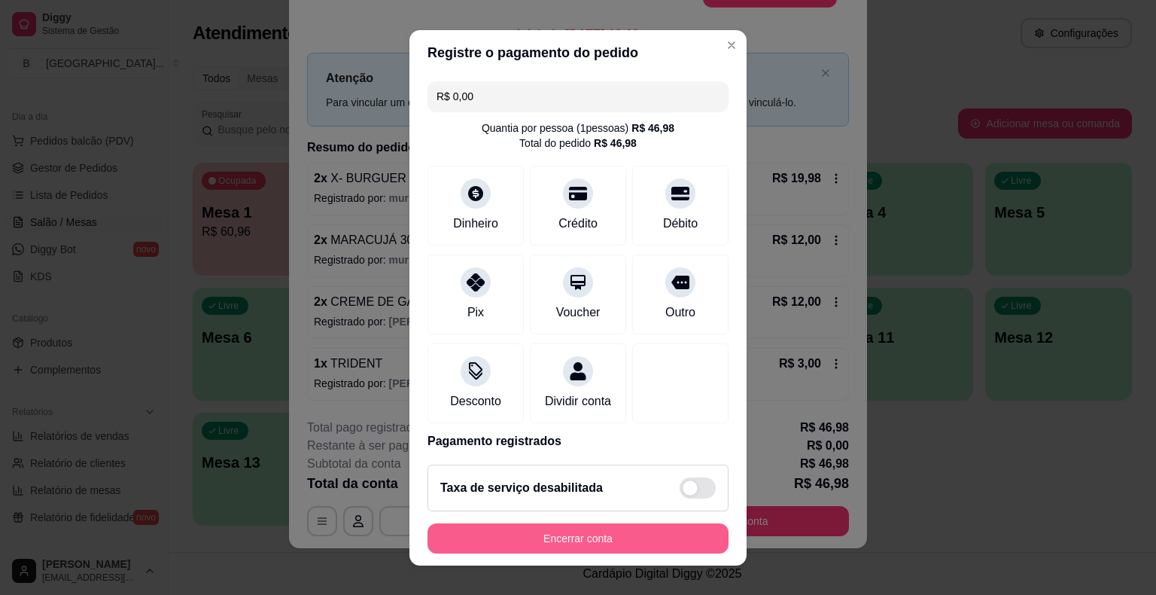
scroll to position [18, 0]
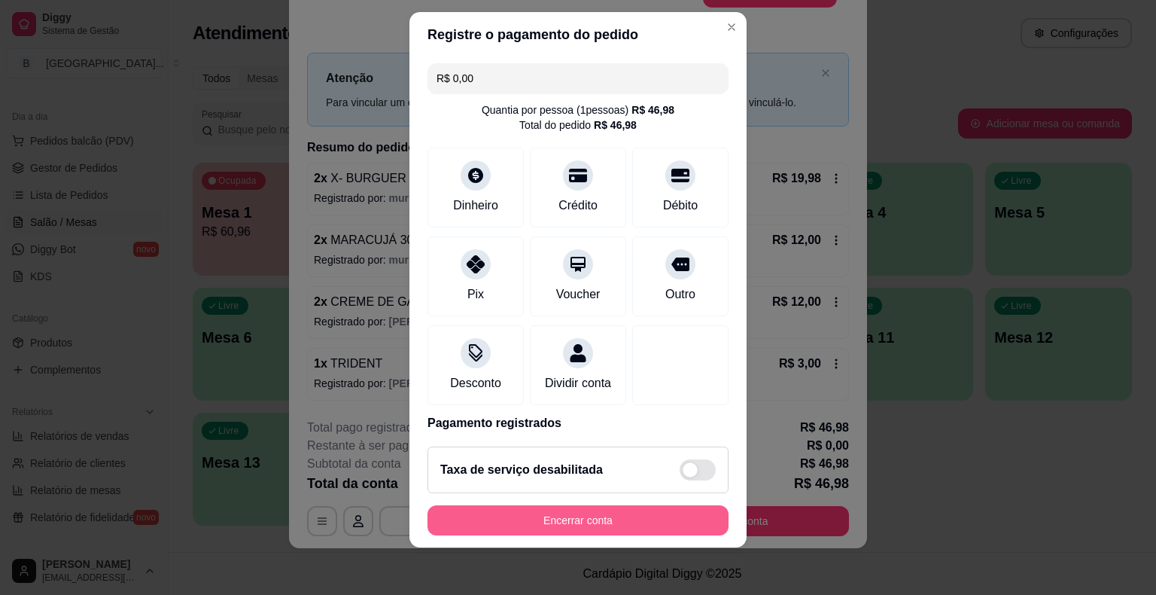
click at [652, 525] on button "Encerrar conta" at bounding box center [578, 520] width 301 height 30
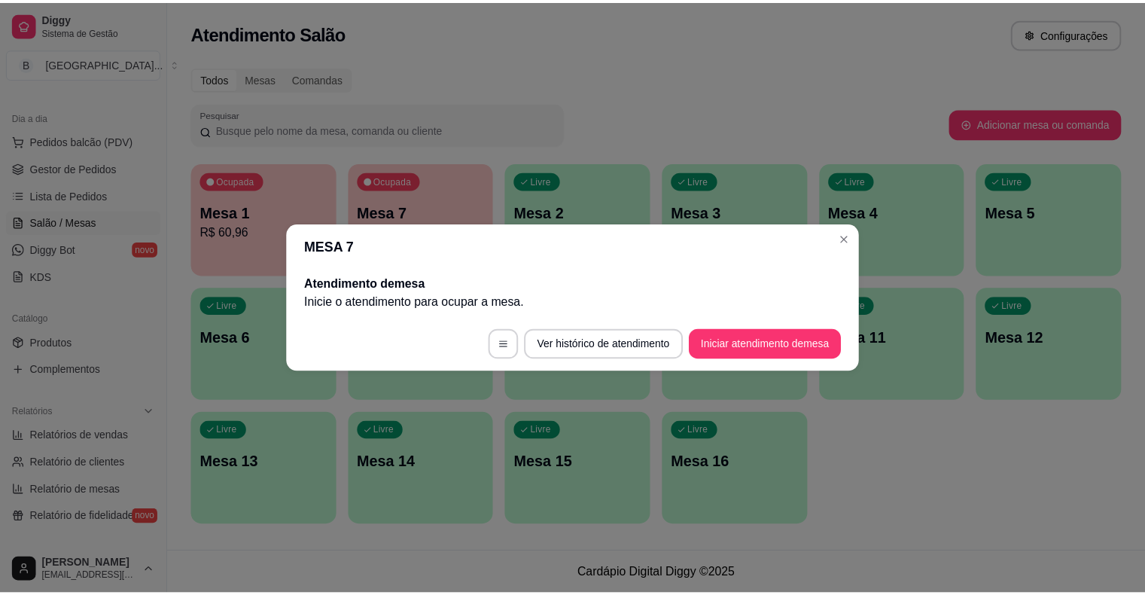
scroll to position [0, 0]
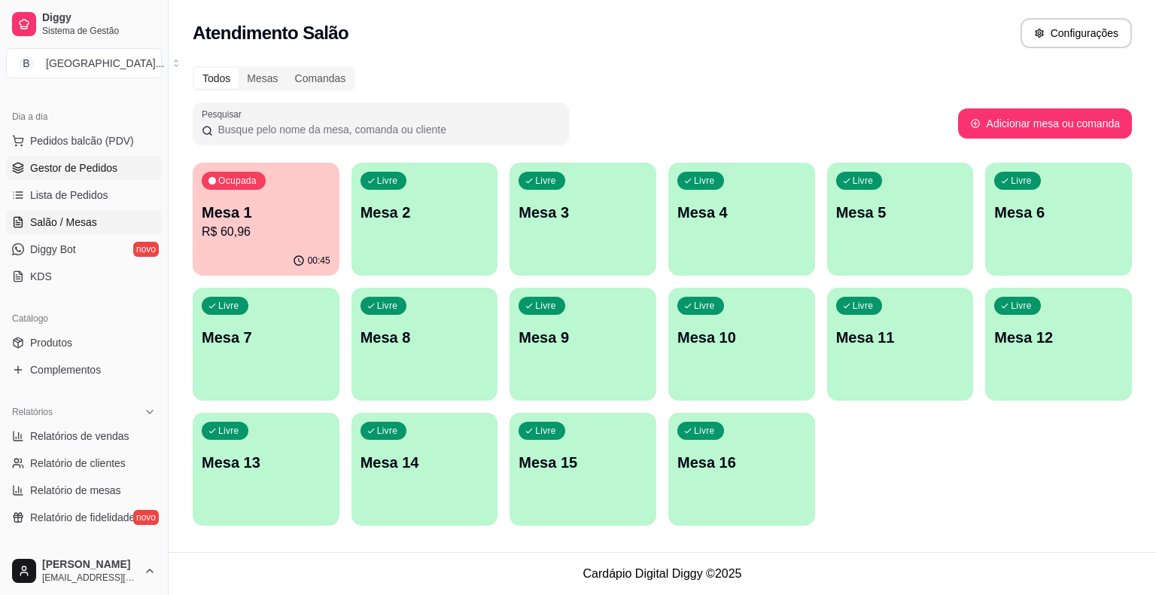
click at [114, 162] on span "Gestor de Pedidos" at bounding box center [73, 167] width 87 height 15
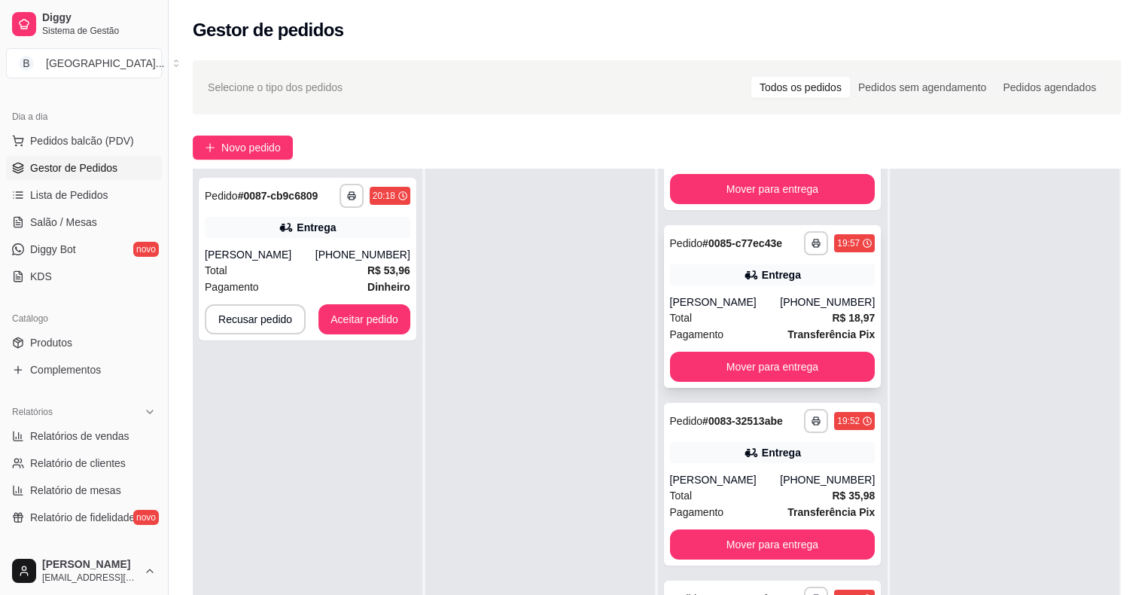
scroll to position [229, 0]
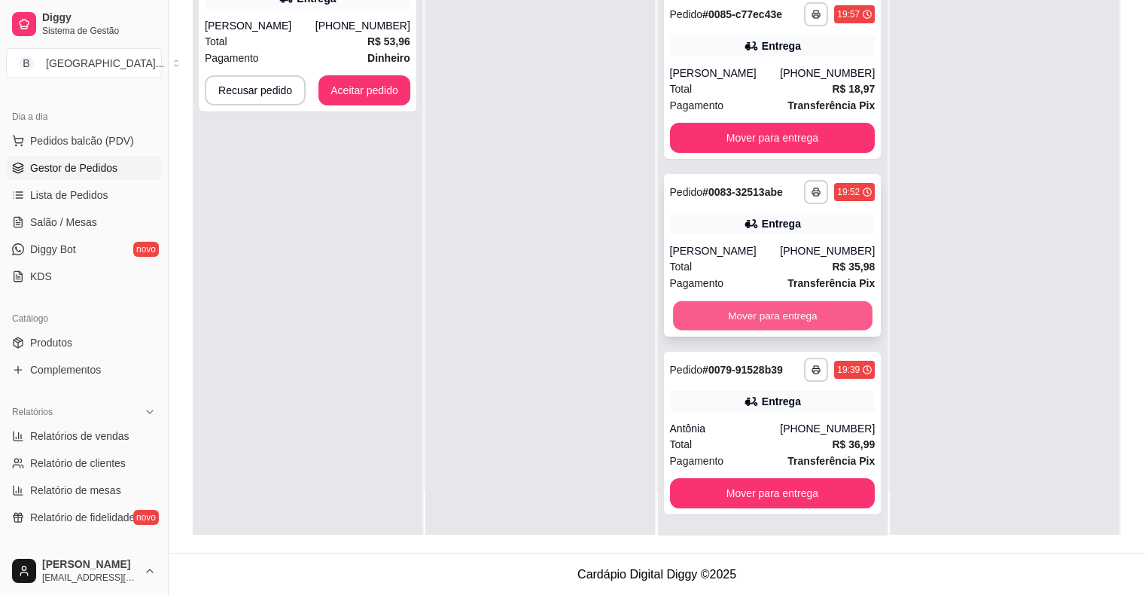
click at [770, 315] on button "Mover para entrega" at bounding box center [773, 315] width 200 height 29
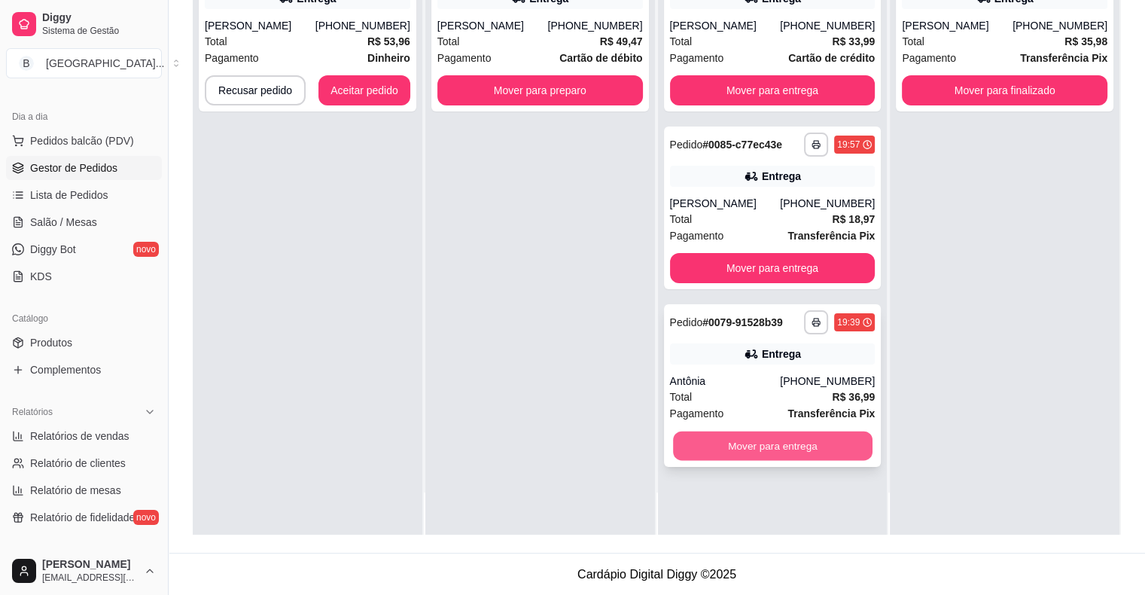
click at [730, 450] on button "Mover para entrega" at bounding box center [773, 445] width 200 height 29
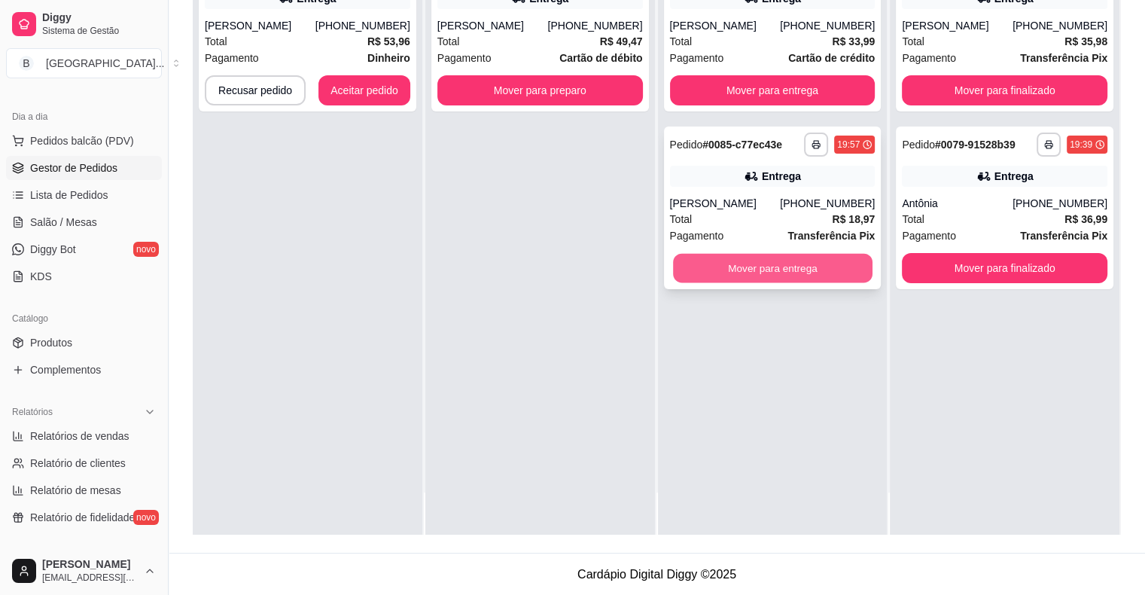
click at [743, 257] on button "Mover para entrega" at bounding box center [773, 268] width 200 height 29
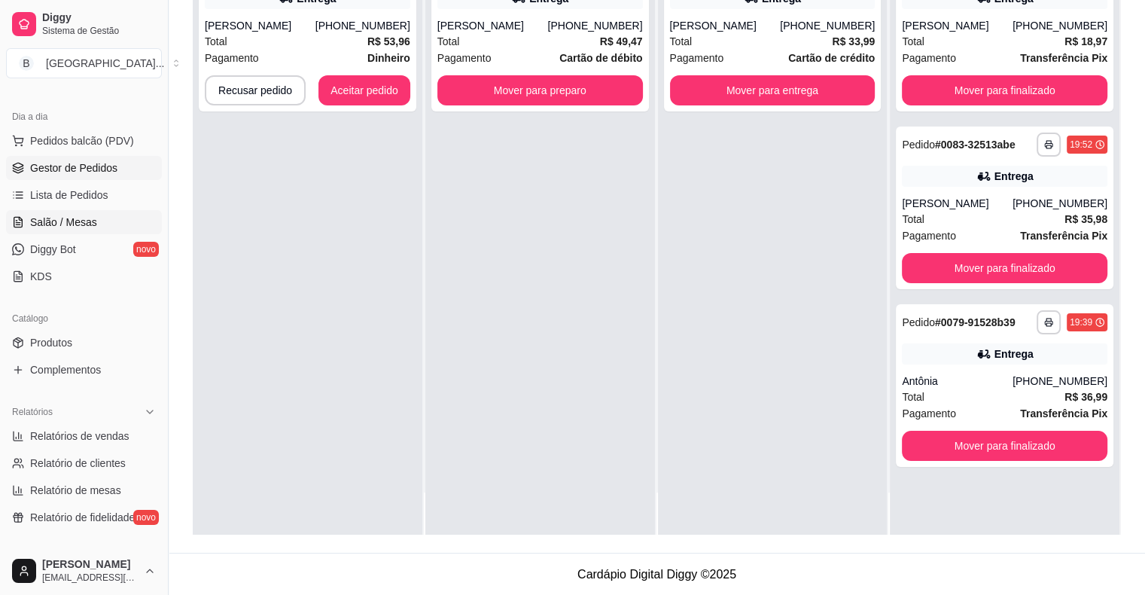
click at [74, 229] on link "Salão / Mesas" at bounding box center [84, 222] width 156 height 24
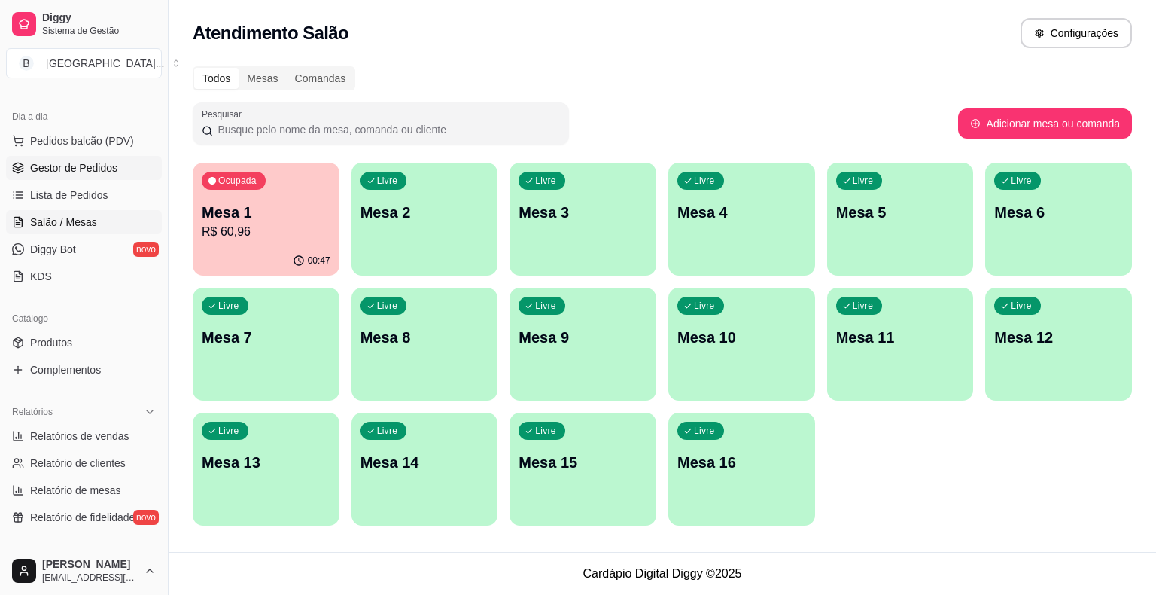
click at [101, 168] on span "Gestor de Pedidos" at bounding box center [73, 167] width 87 height 15
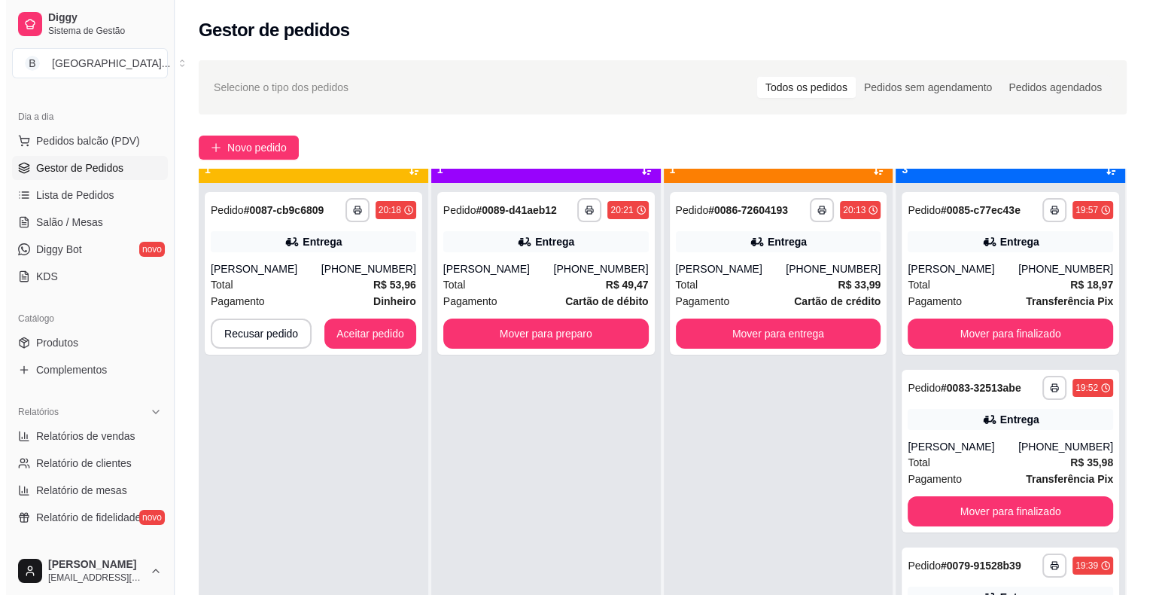
scroll to position [42, 0]
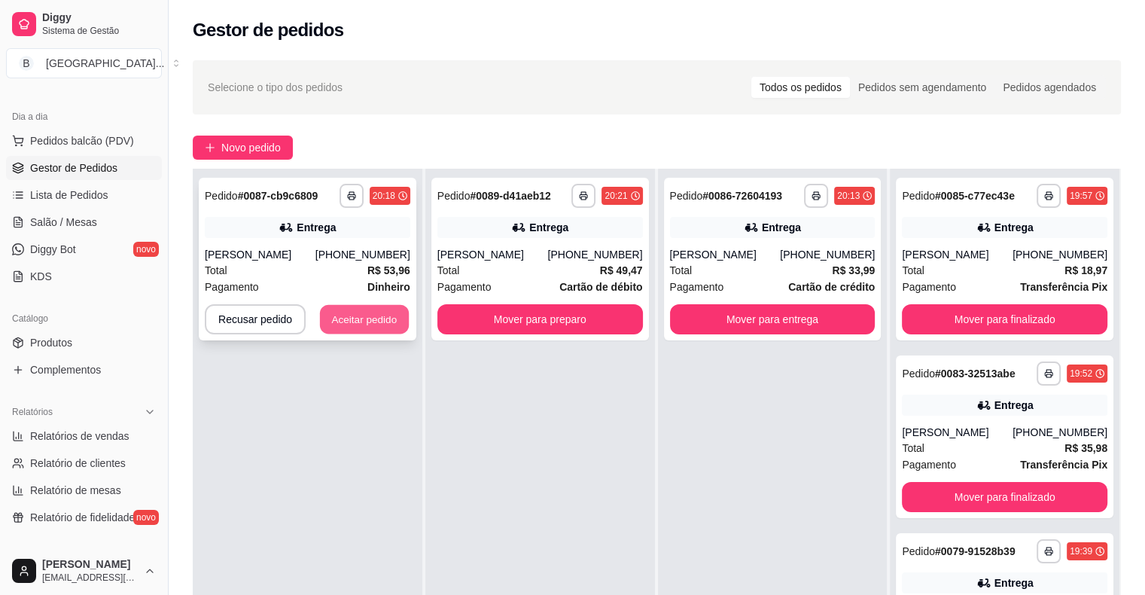
click at [328, 325] on button "Aceitar pedido" at bounding box center [364, 319] width 89 height 29
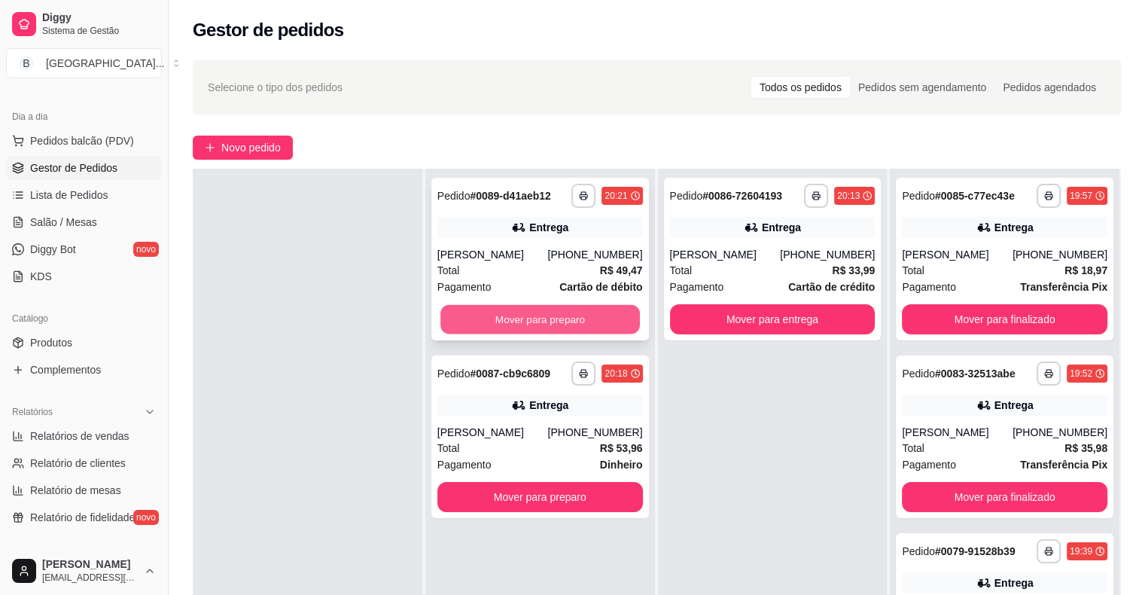
click at [569, 321] on button "Mover para preparo" at bounding box center [540, 319] width 200 height 29
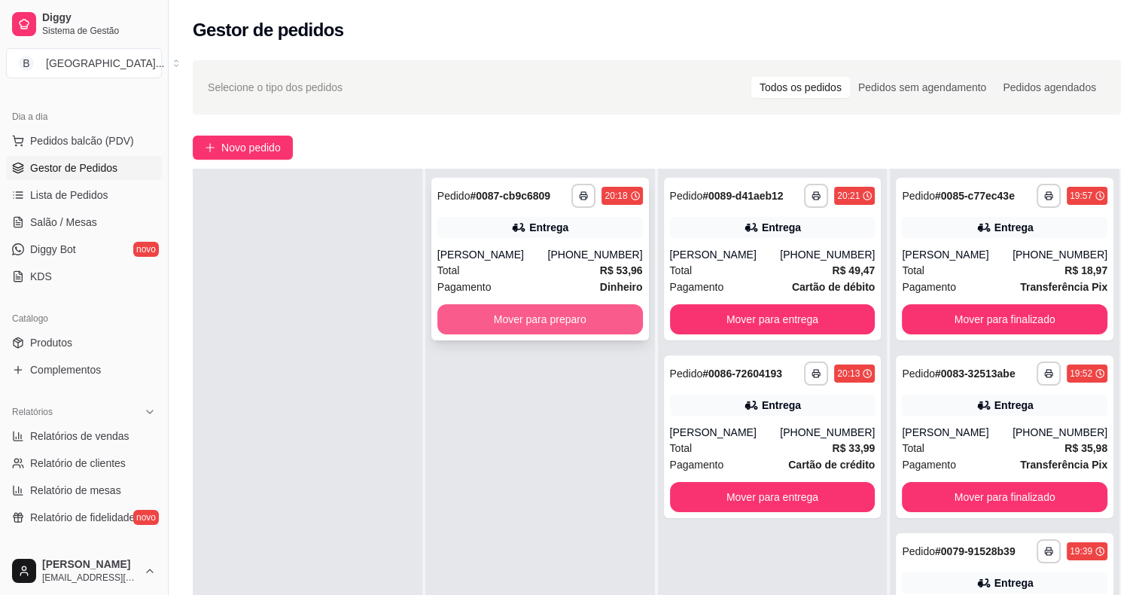
click at [577, 322] on button "Mover para preparo" at bounding box center [540, 319] width 206 height 30
click at [577, 322] on div "Mover para preparo" at bounding box center [540, 319] width 206 height 30
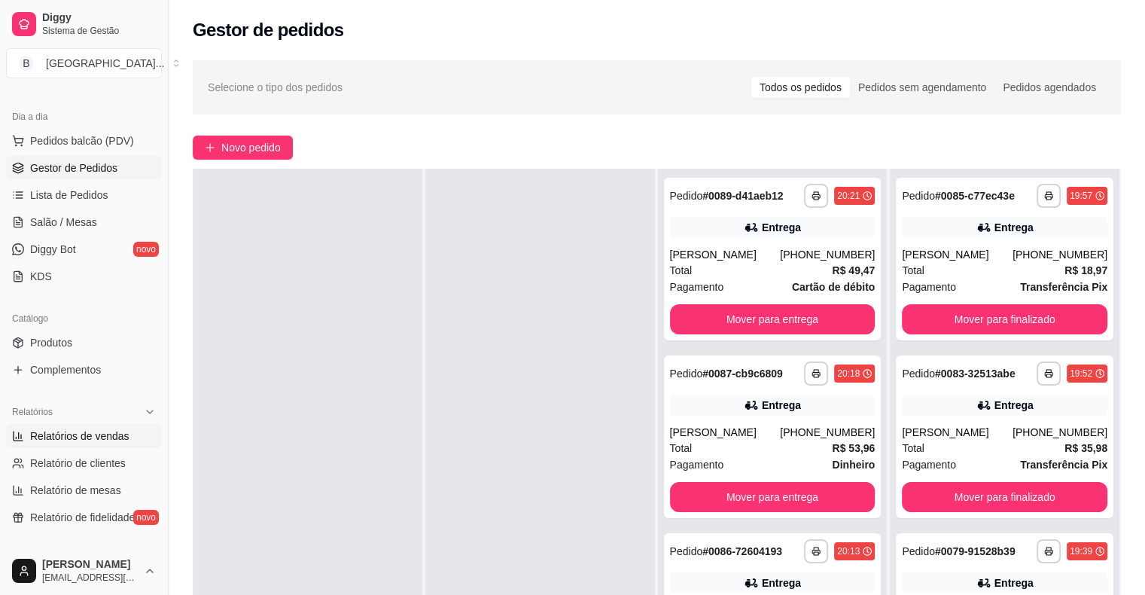
click at [98, 439] on span "Relatórios de vendas" at bounding box center [79, 435] width 99 height 15
select select "ALL"
select select "0"
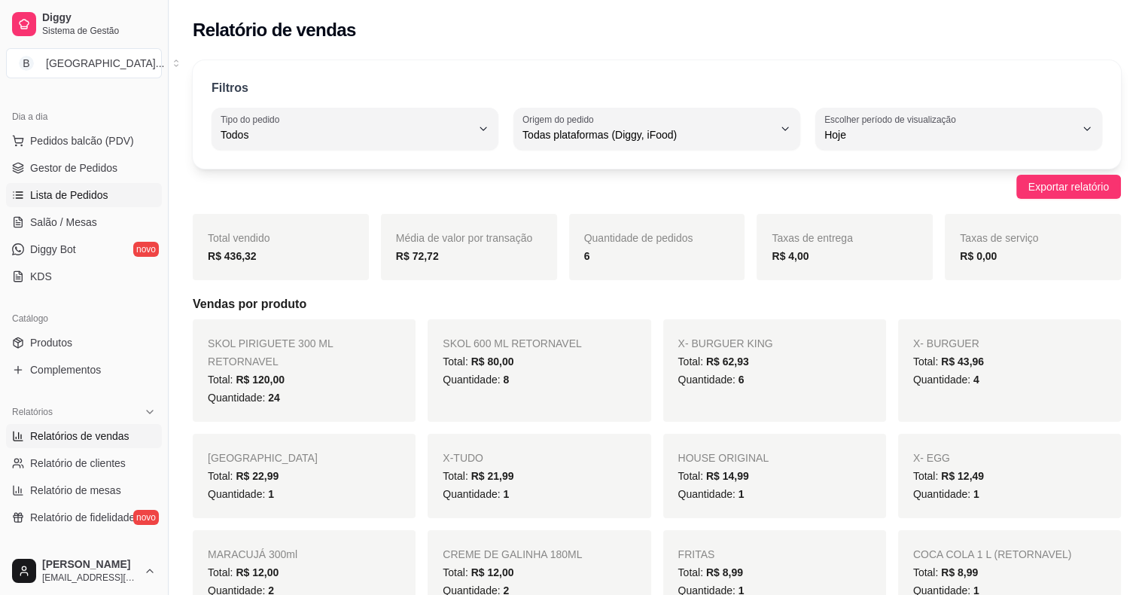
click at [87, 195] on span "Lista de Pedidos" at bounding box center [69, 194] width 78 height 15
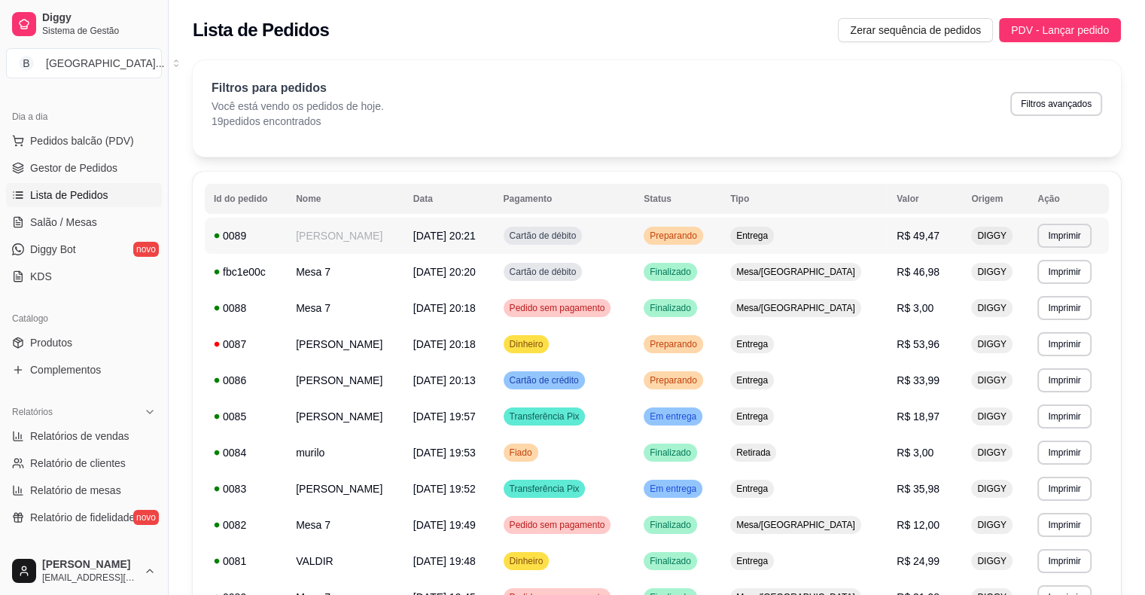
click at [406, 242] on td "[DATE] 20:21" at bounding box center [449, 236] width 90 height 36
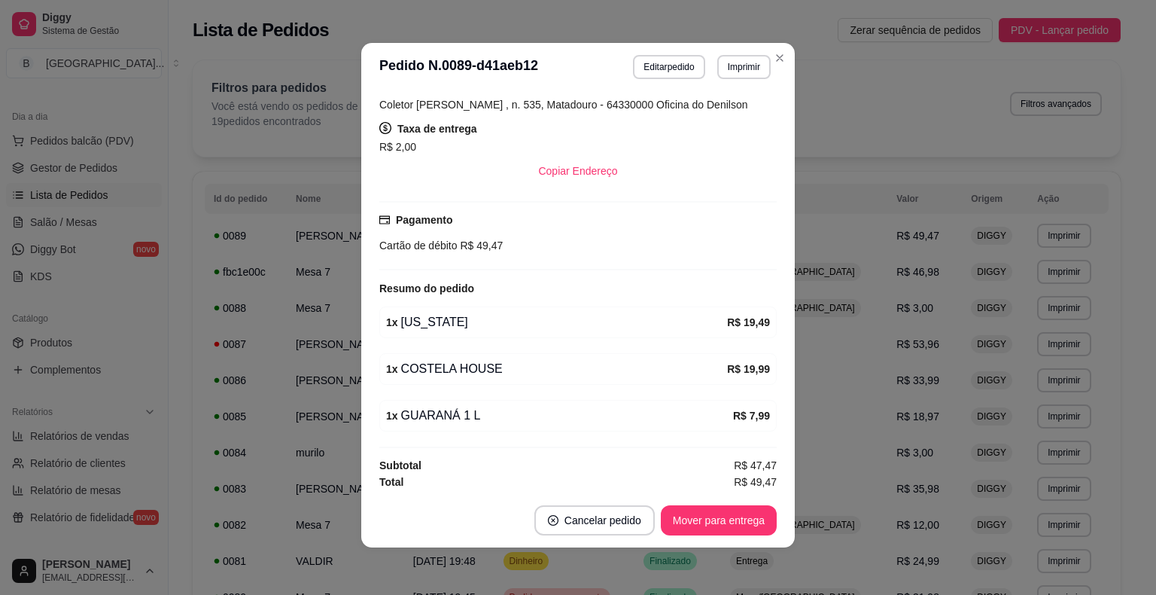
scroll to position [3, 0]
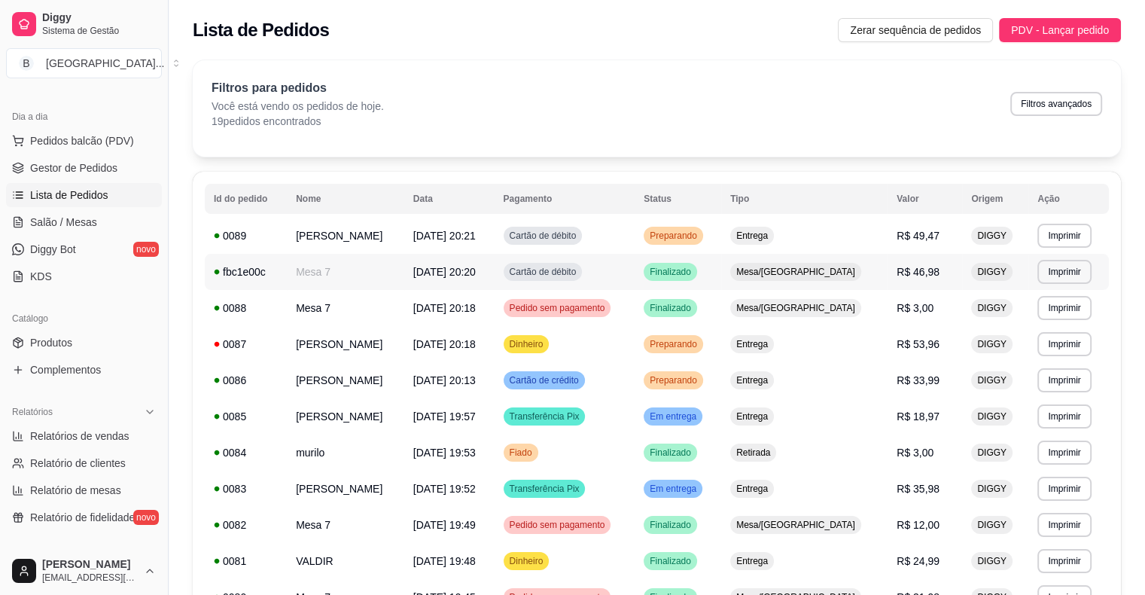
click at [427, 270] on span "[DATE] 20:20" at bounding box center [444, 272] width 62 height 12
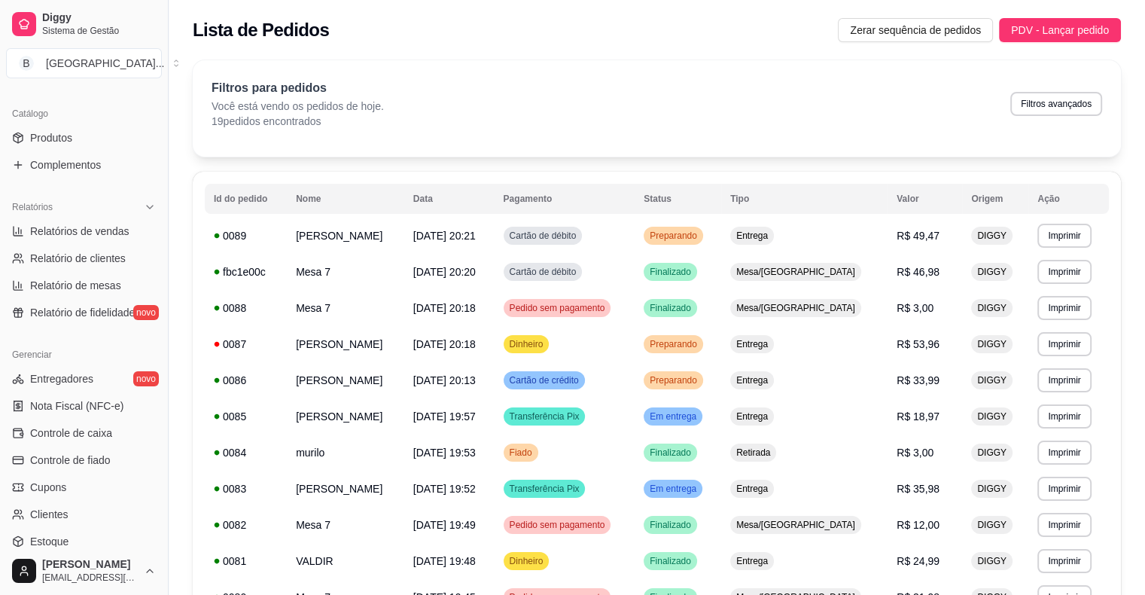
scroll to position [376, 0]
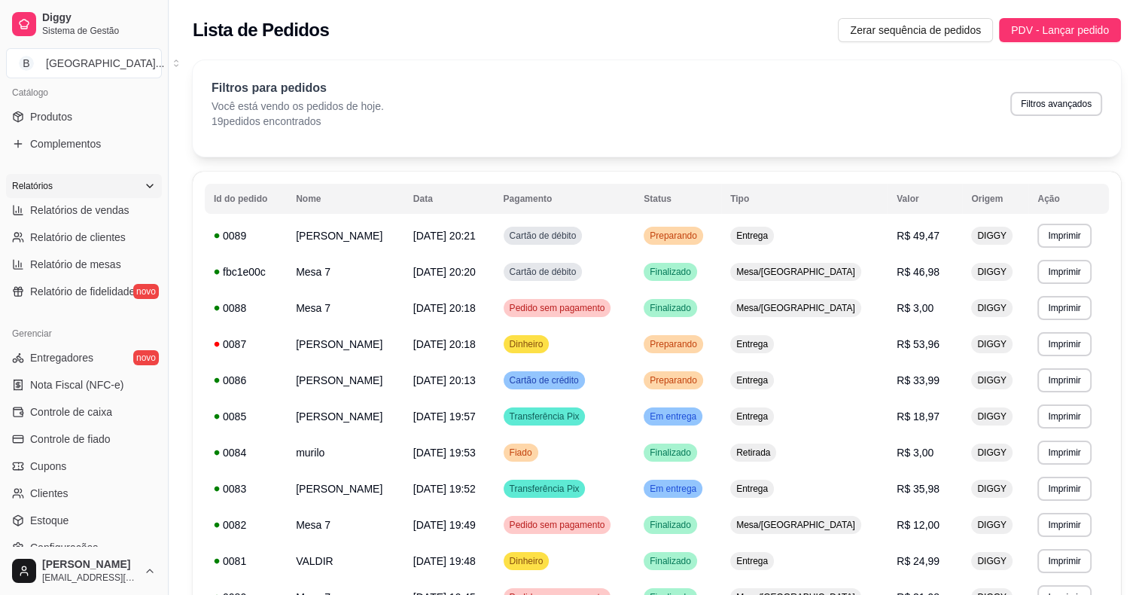
click at [126, 196] on div "Relatórios" at bounding box center [84, 186] width 156 height 24
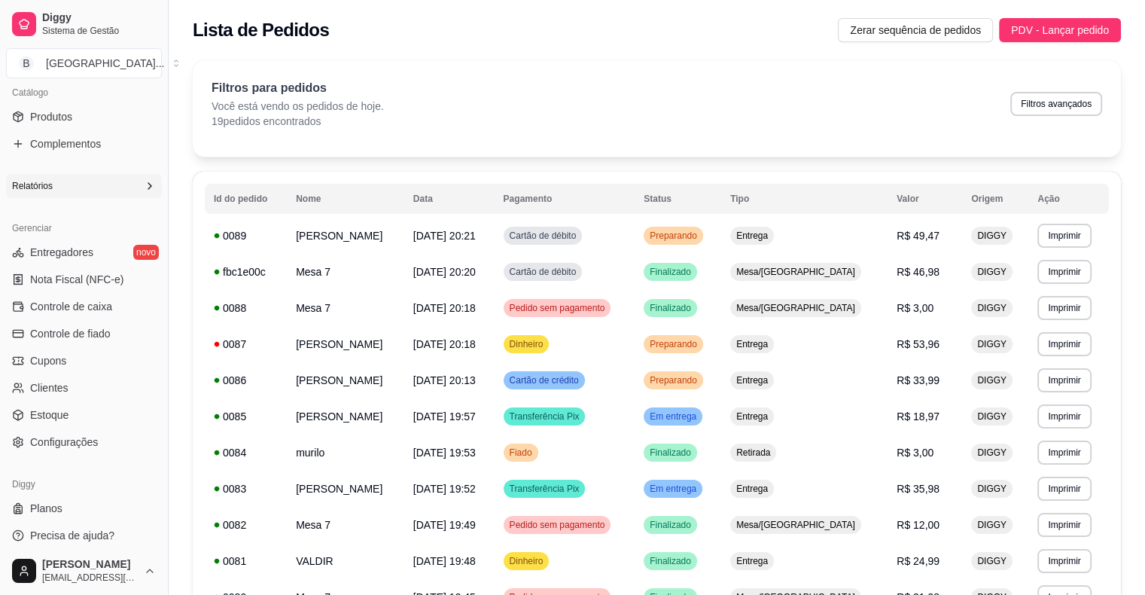
click at [129, 178] on div "Relatórios" at bounding box center [84, 186] width 156 height 24
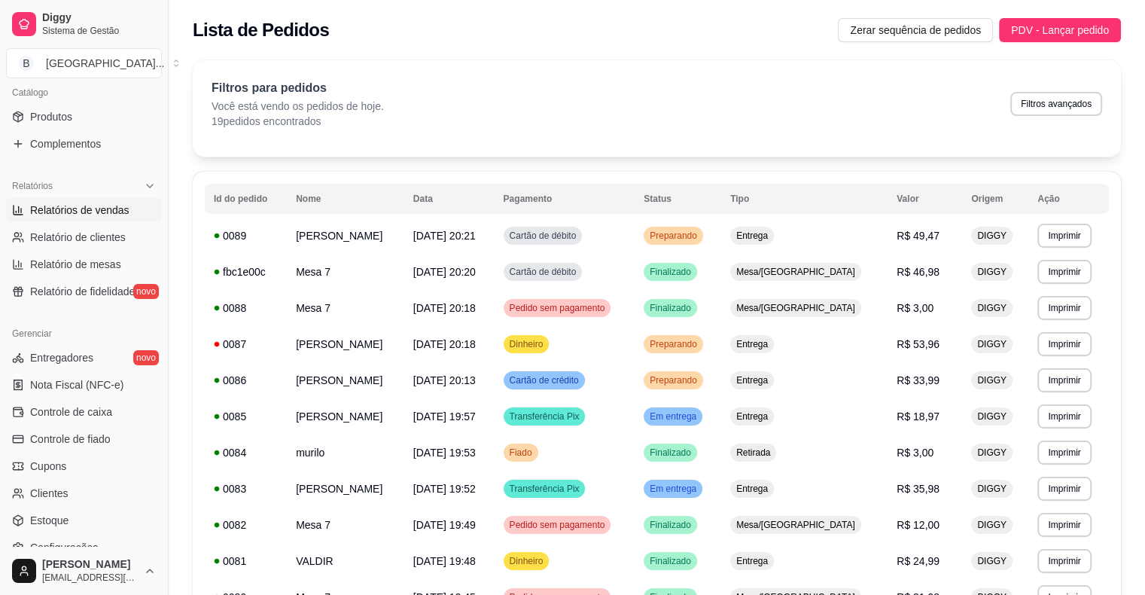
click at [107, 206] on span "Relatórios de vendas" at bounding box center [79, 210] width 99 height 15
select select "ALL"
select select "0"
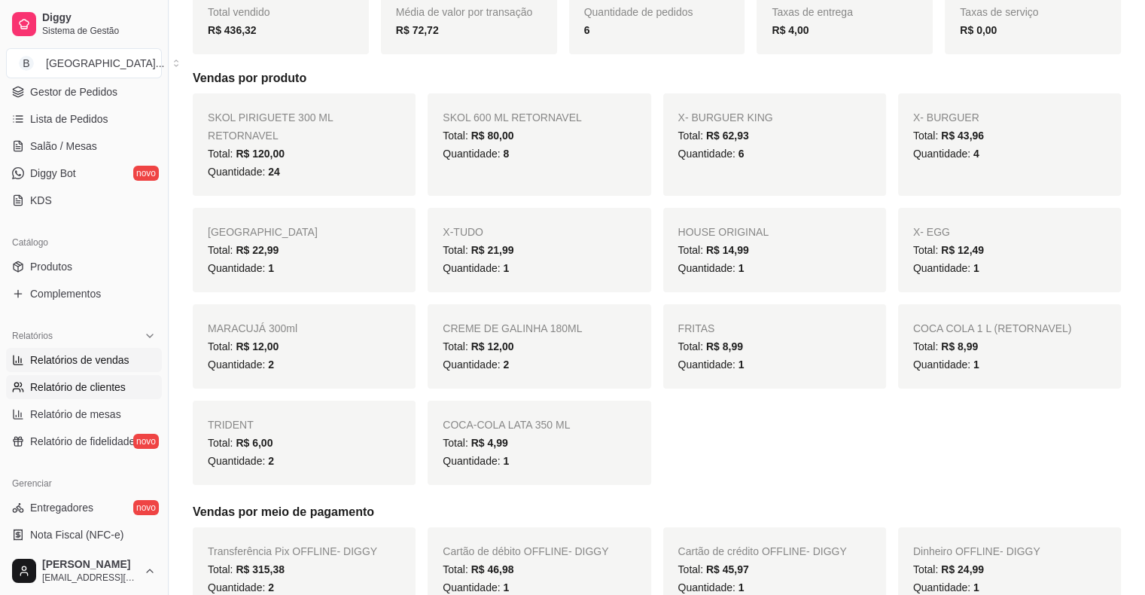
scroll to position [226, 0]
click at [70, 143] on span "Salão / Mesas" at bounding box center [63, 146] width 67 height 15
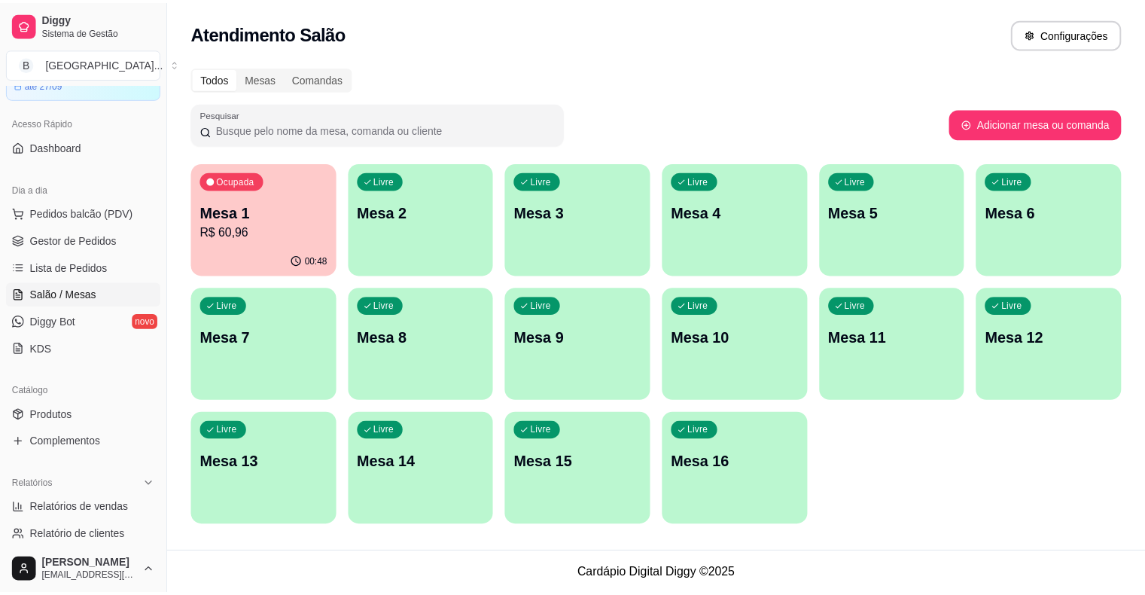
scroll to position [75, 0]
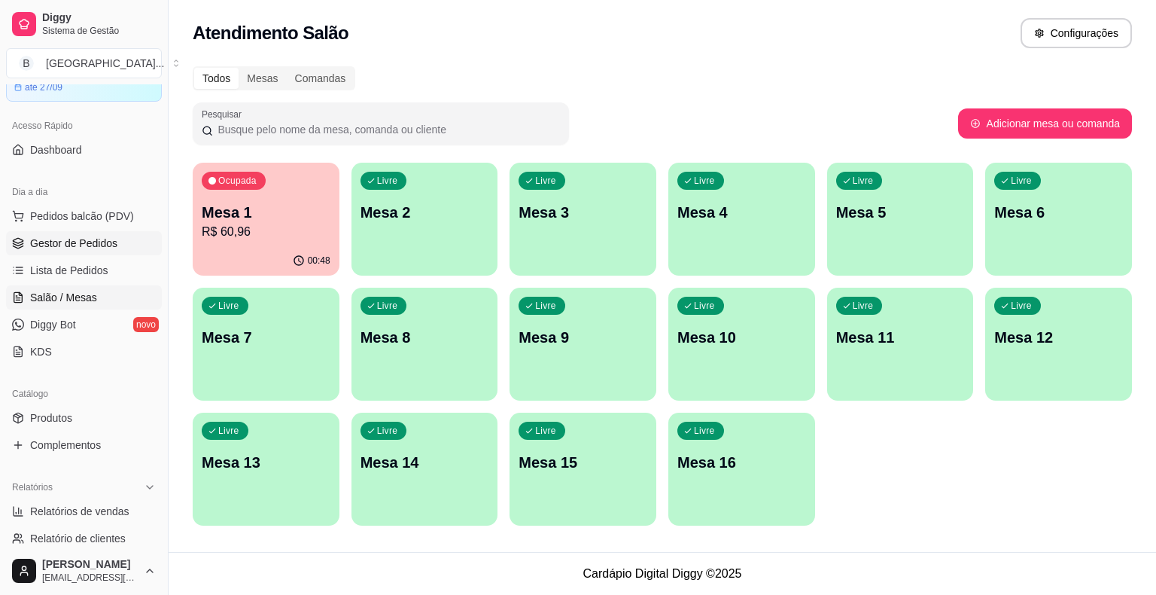
click at [69, 248] on span "Gestor de Pedidos" at bounding box center [73, 243] width 87 height 15
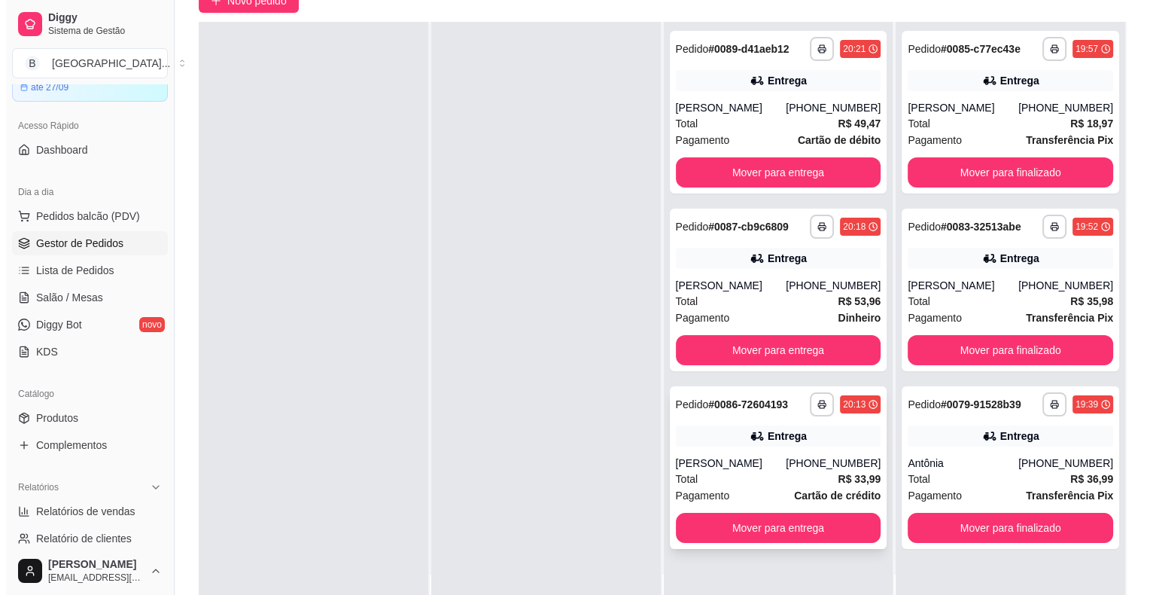
scroll to position [151, 0]
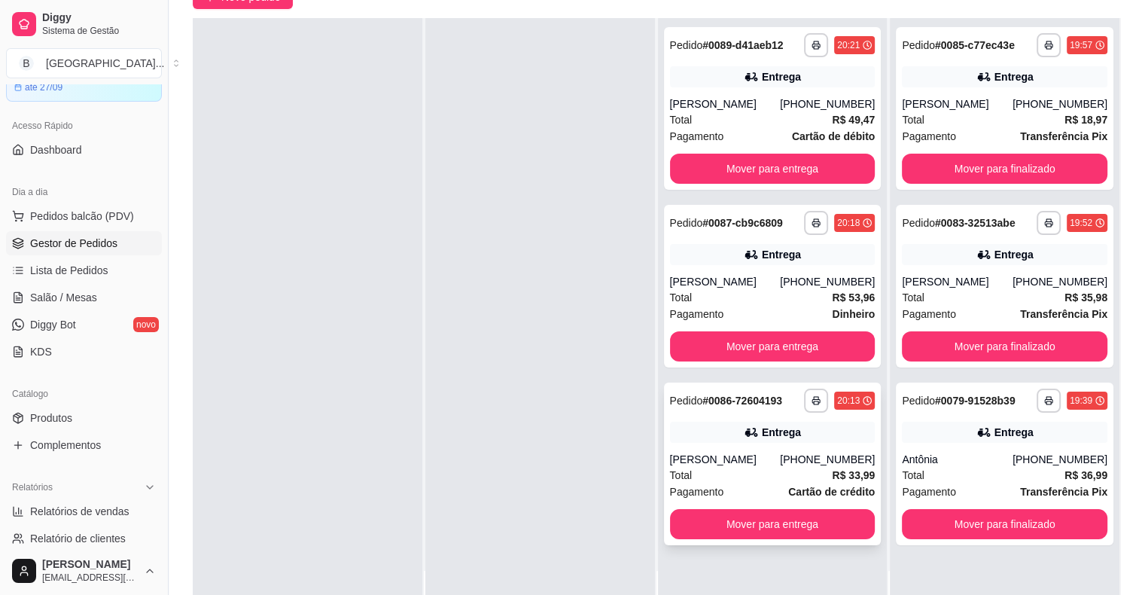
click at [718, 473] on div "Total R$ 33,99" at bounding box center [773, 475] width 206 height 17
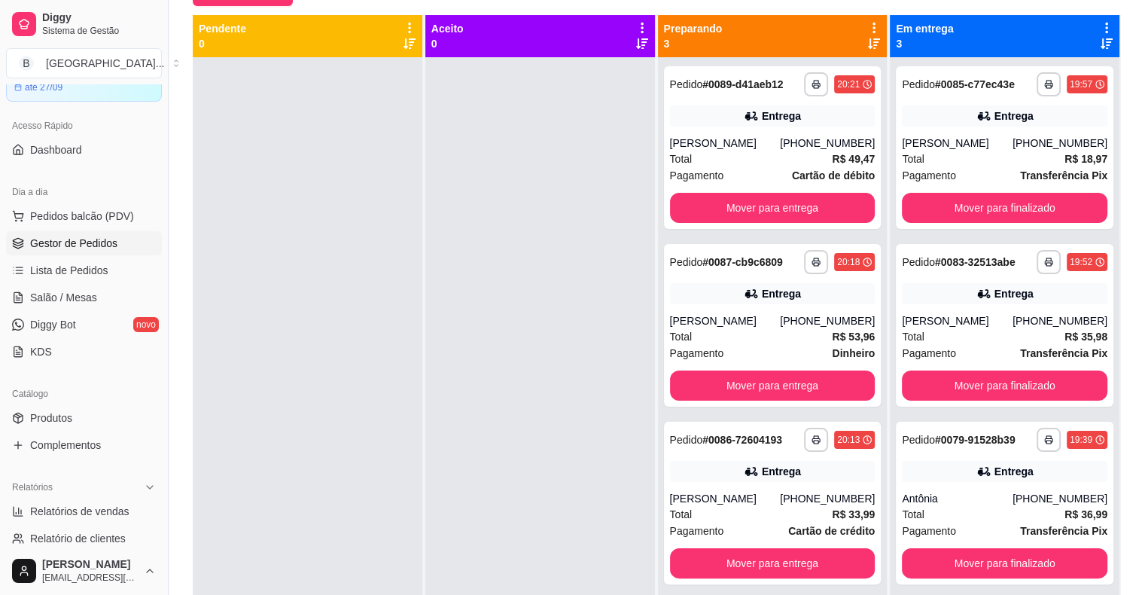
scroll to position [226, 0]
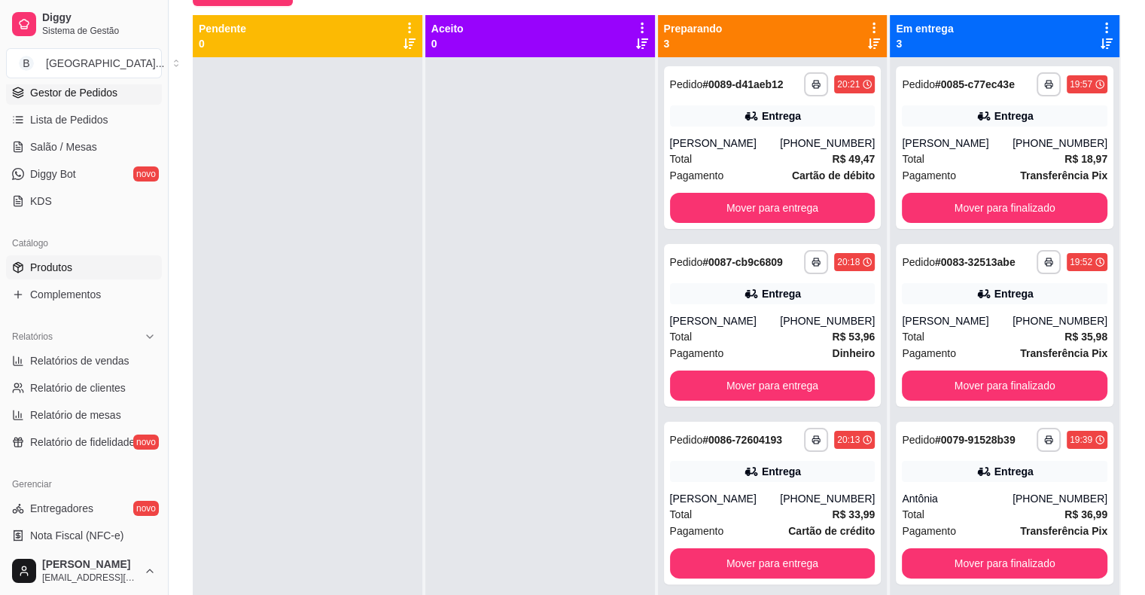
click at [45, 275] on link "Produtos" at bounding box center [84, 267] width 156 height 24
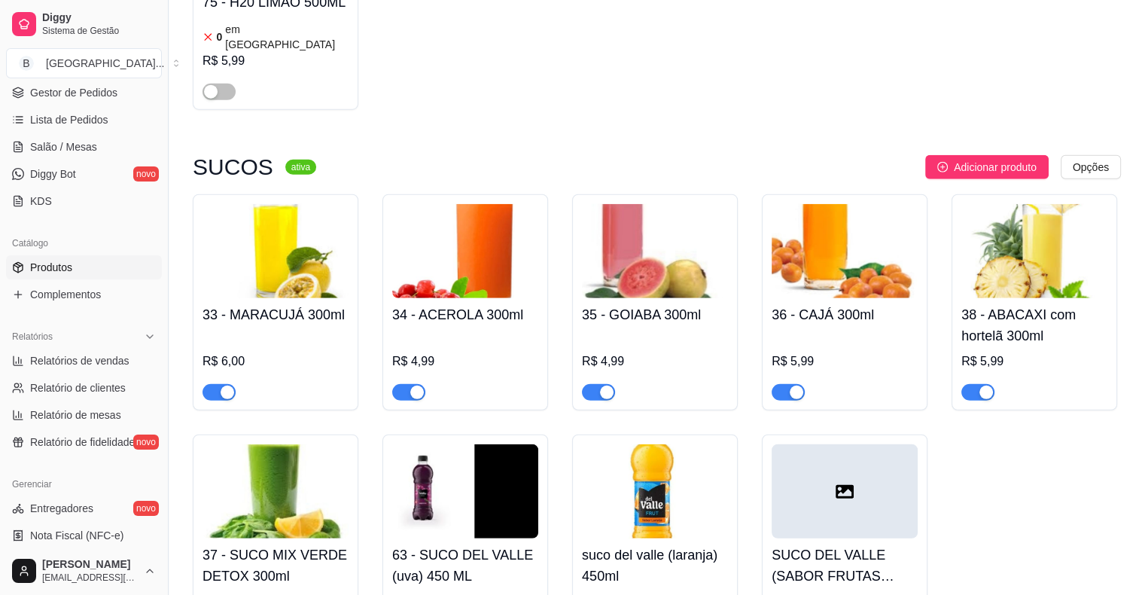
scroll to position [3990, 0]
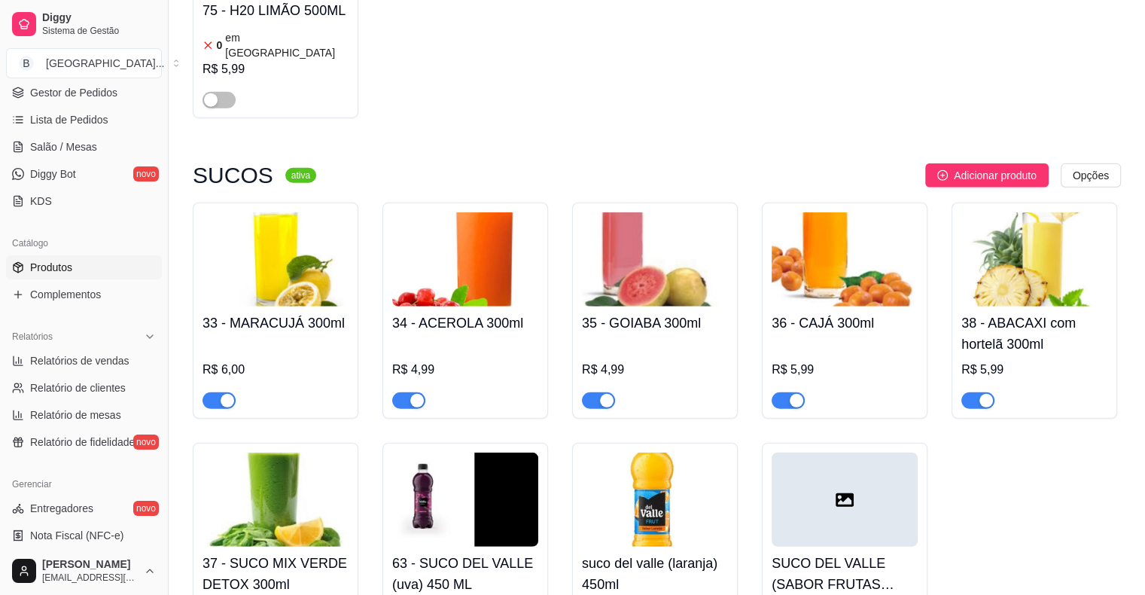
click at [861, 452] on div at bounding box center [845, 499] width 146 height 94
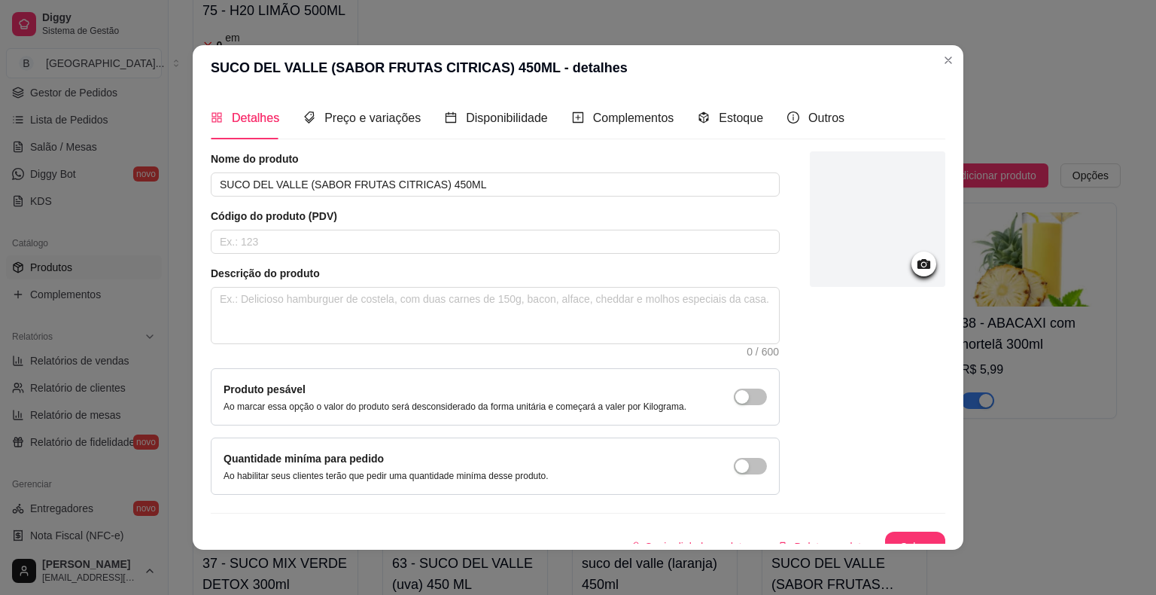
click at [916, 264] on icon at bounding box center [924, 263] width 17 height 17
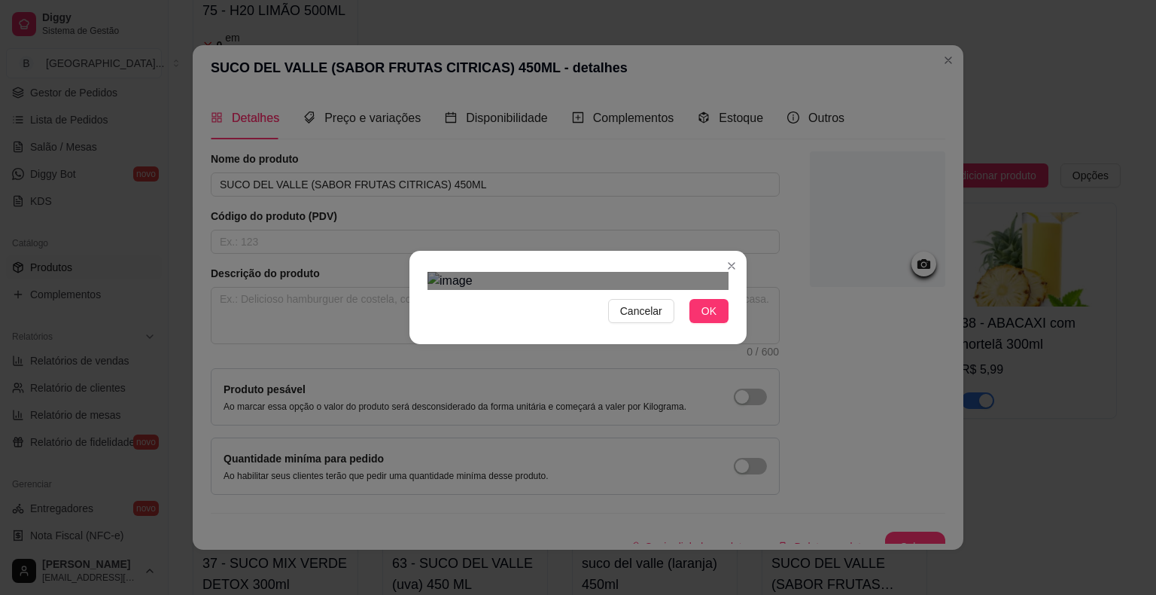
click at [714, 290] on img at bounding box center [578, 281] width 301 height 18
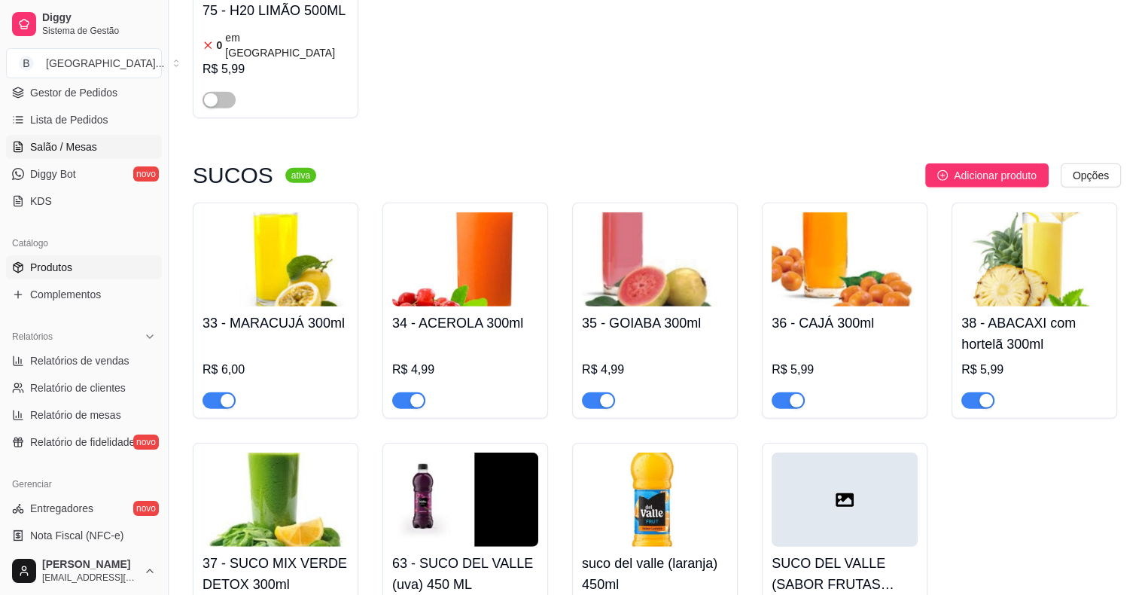
click at [59, 136] on link "Salão / Mesas" at bounding box center [84, 147] width 156 height 24
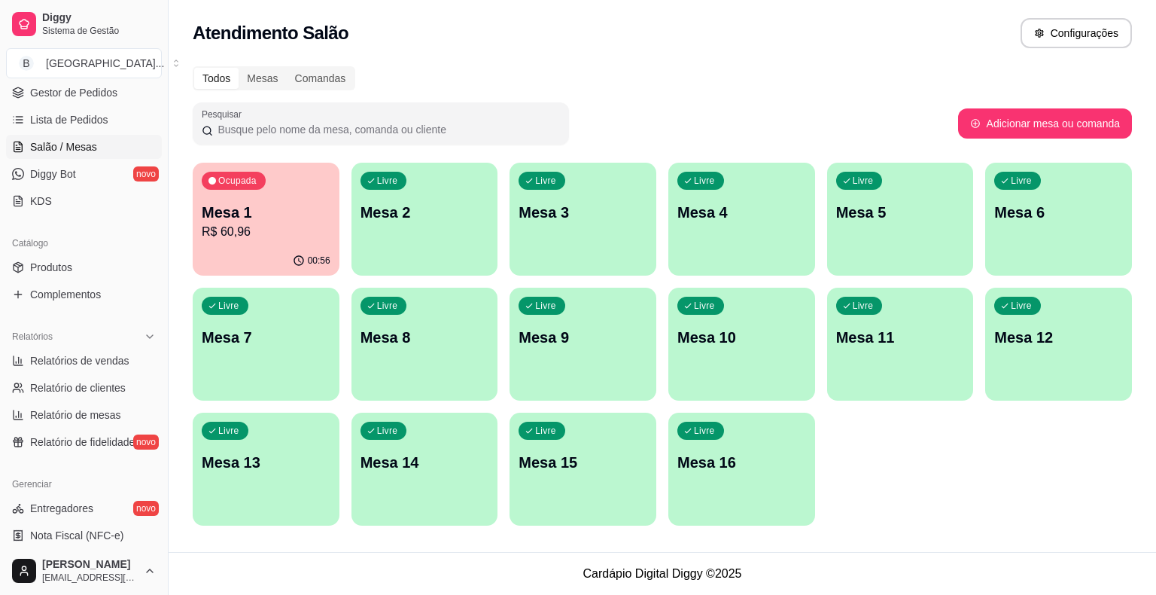
click at [272, 209] on p "Mesa 1" at bounding box center [266, 212] width 129 height 21
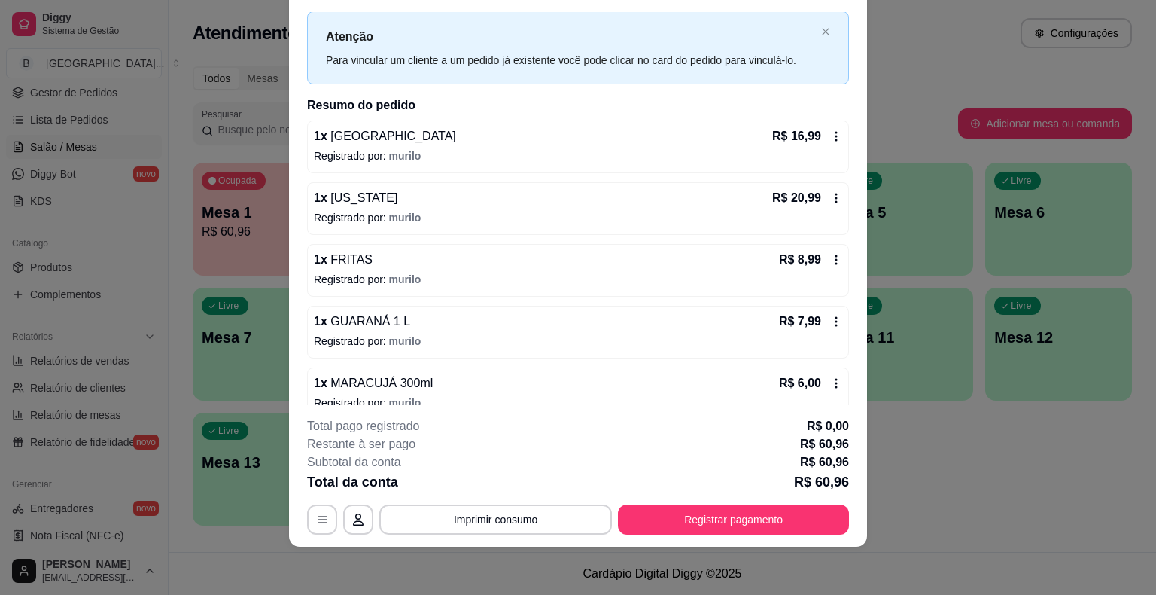
scroll to position [53, 0]
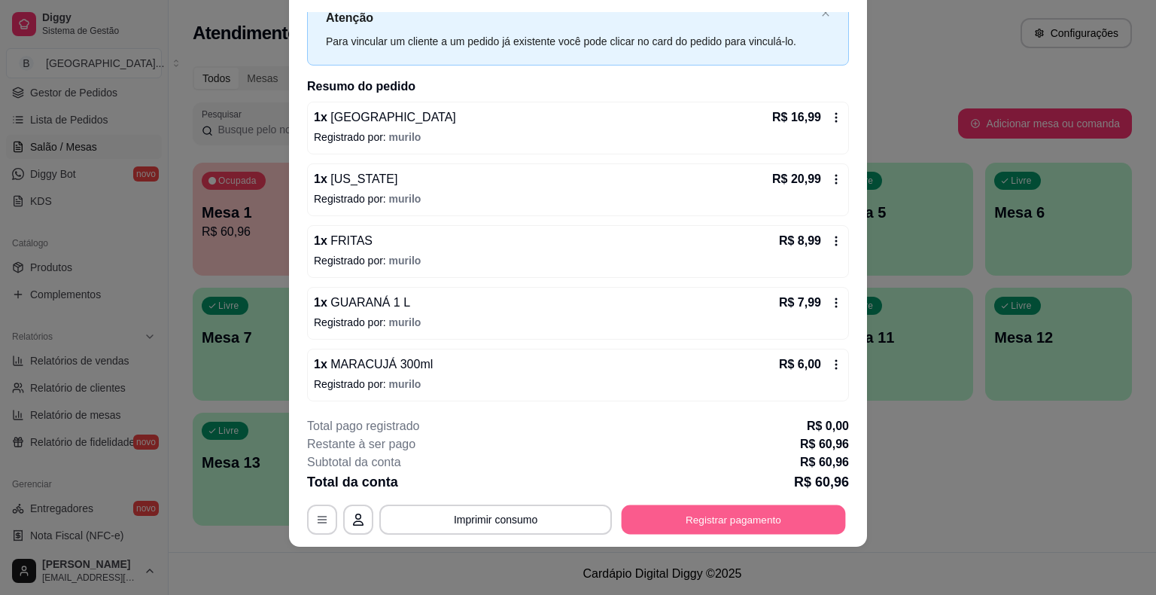
click at [733, 523] on button "Registrar pagamento" at bounding box center [734, 519] width 224 height 29
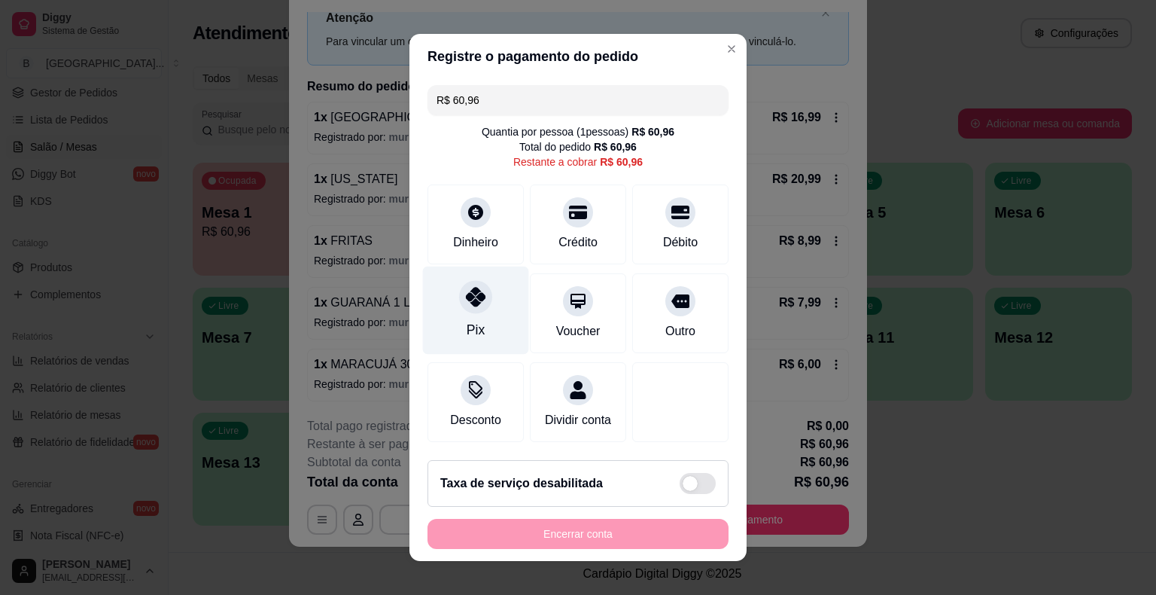
click at [502, 319] on div "Pix" at bounding box center [476, 311] width 106 height 88
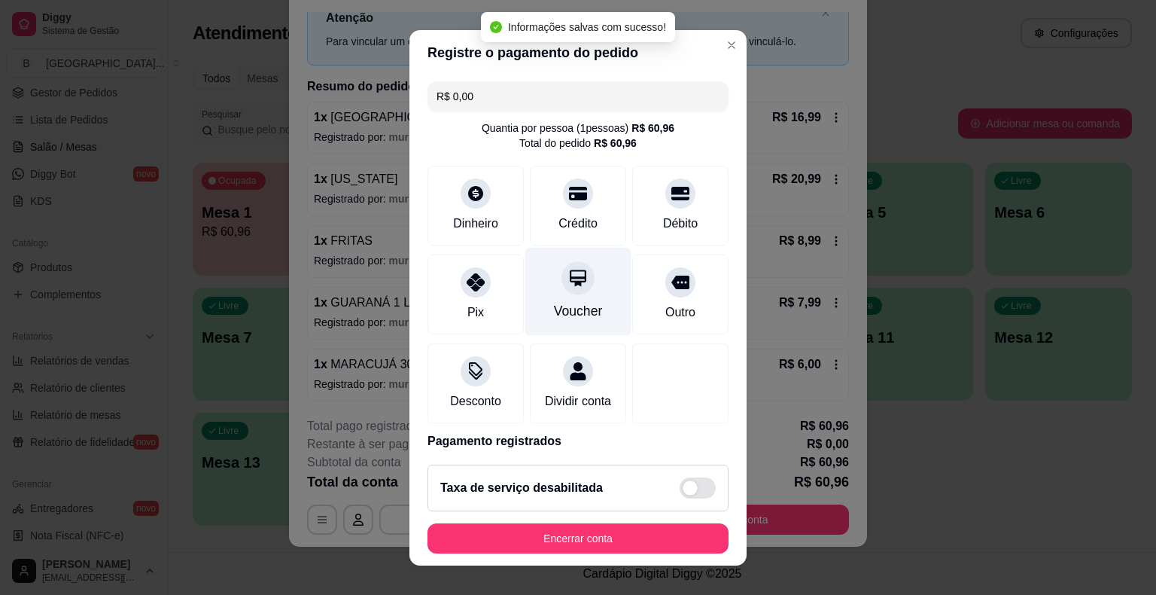
type input "R$ 0,00"
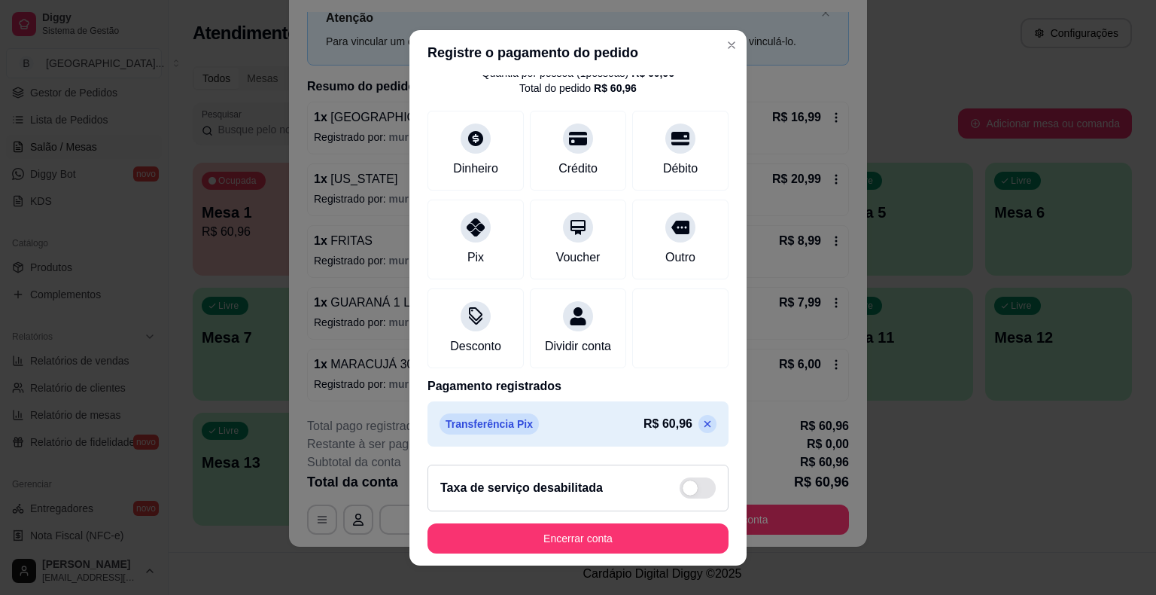
scroll to position [18, 0]
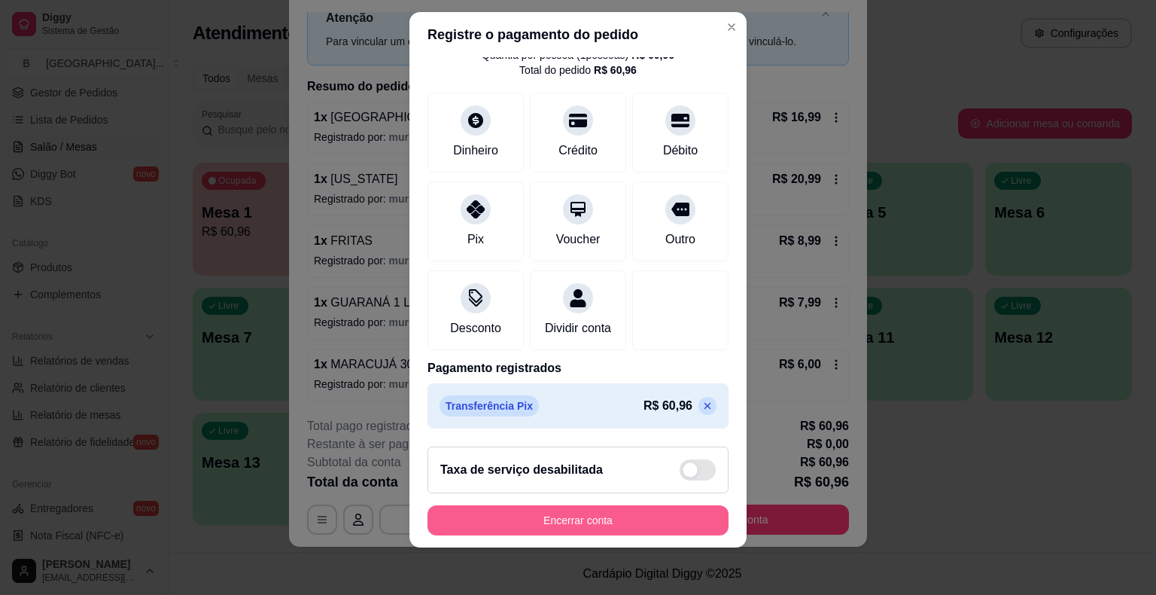
click at [575, 517] on button "Encerrar conta" at bounding box center [578, 520] width 301 height 30
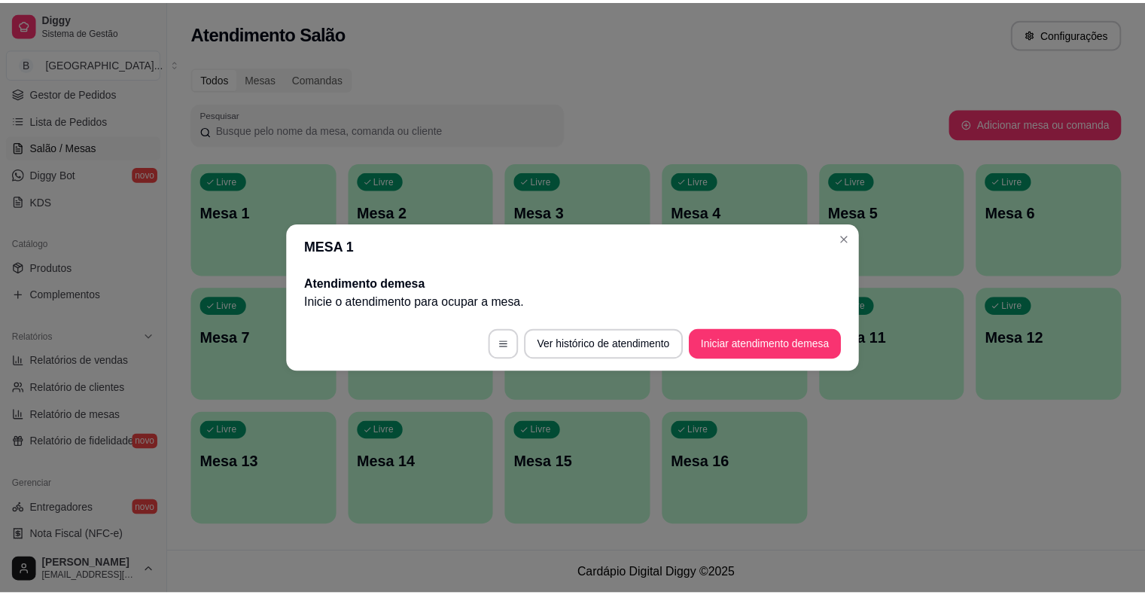
scroll to position [0, 0]
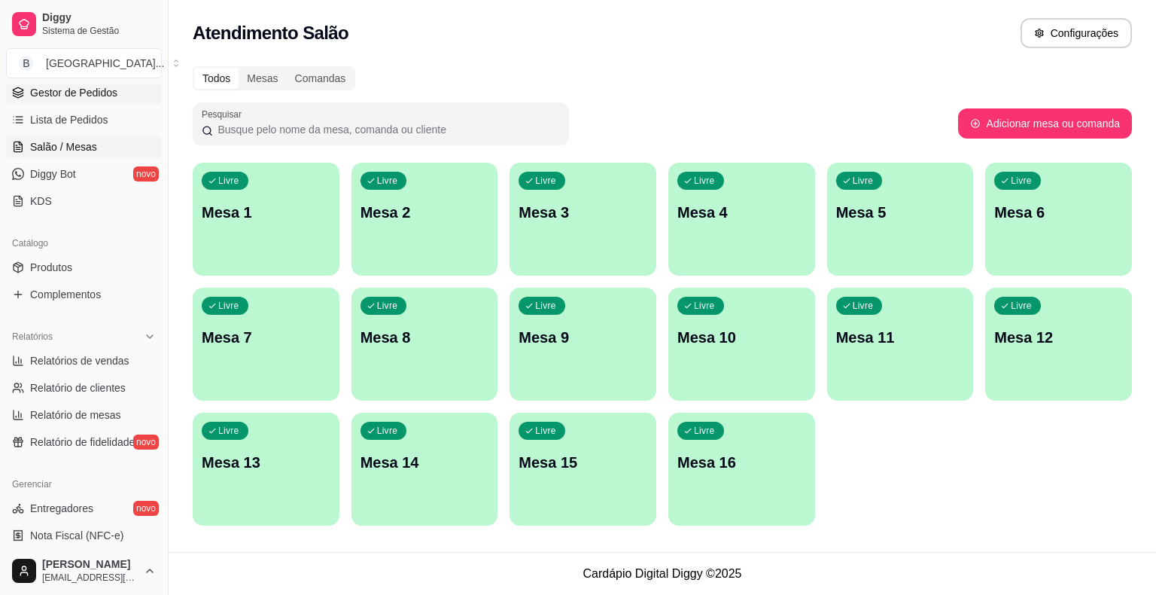
click at [55, 99] on link "Gestor de Pedidos" at bounding box center [84, 93] width 156 height 24
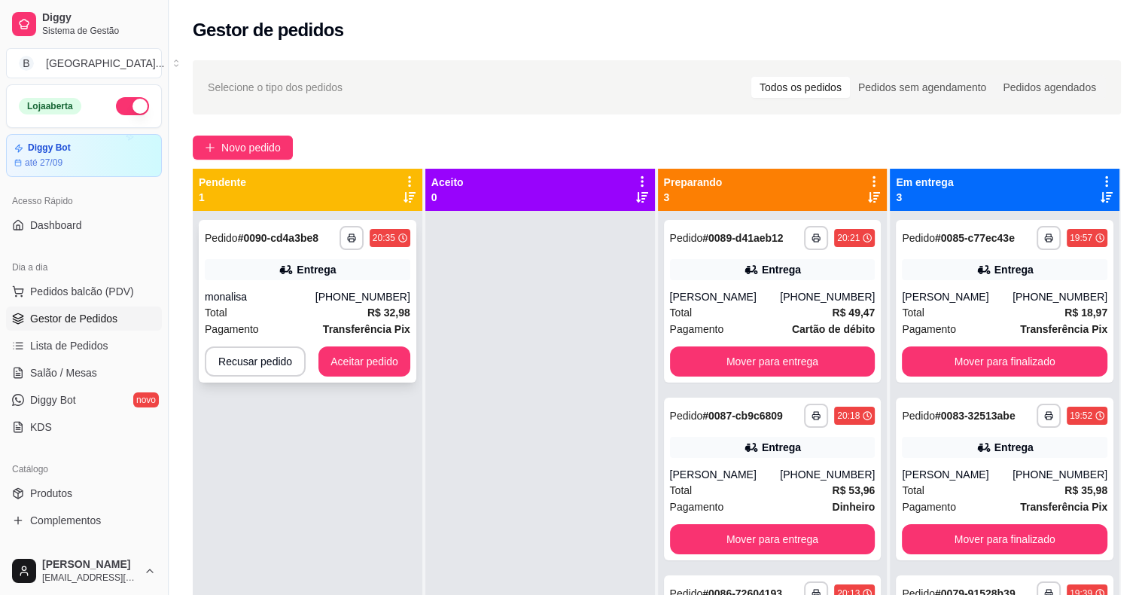
click at [376, 319] on span "R$ 32,98" at bounding box center [388, 312] width 43 height 17
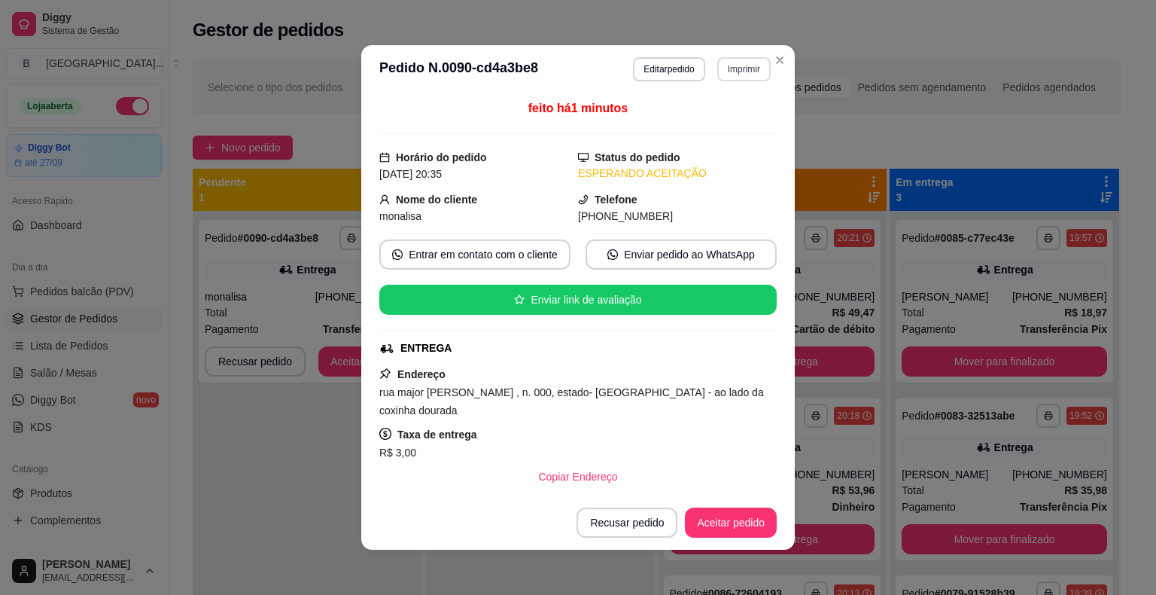
click at [737, 68] on button "Imprimir" at bounding box center [744, 69] width 53 height 24
click at [732, 110] on button "IMPRESSORA" at bounding box center [711, 122] width 109 height 24
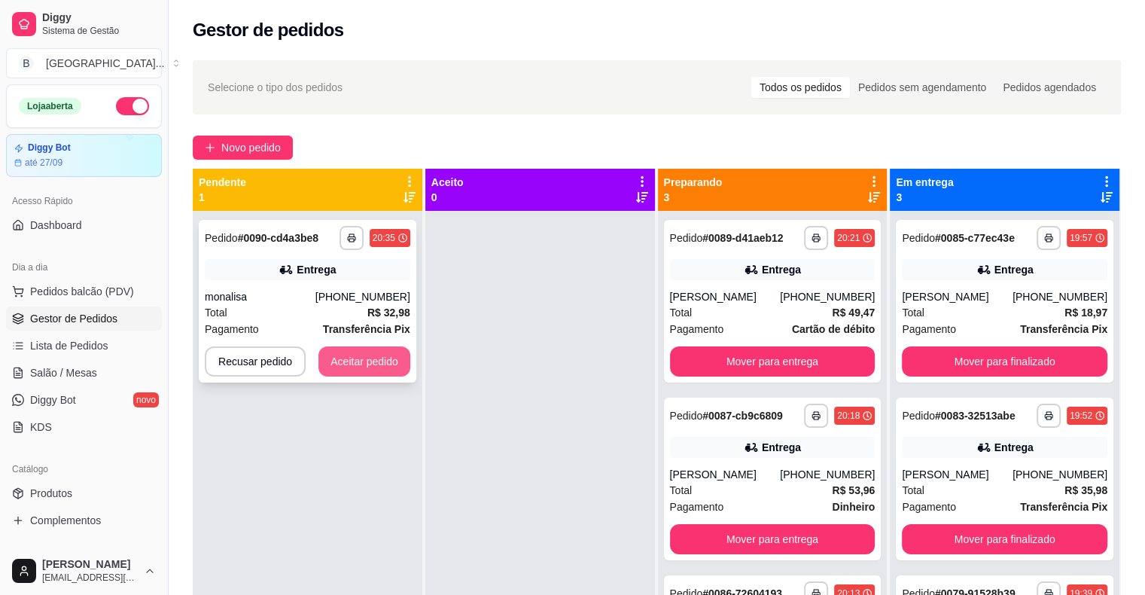
click at [374, 363] on button "Aceitar pedido" at bounding box center [364, 361] width 92 height 30
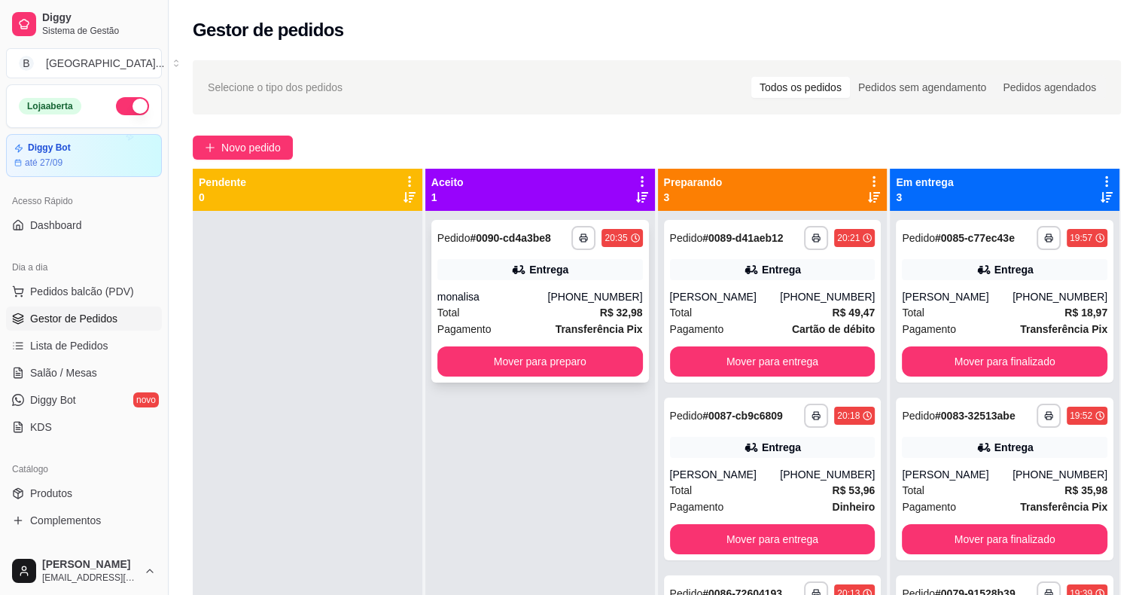
click at [491, 329] on div "Pagamento Transferência Pix" at bounding box center [540, 329] width 206 height 17
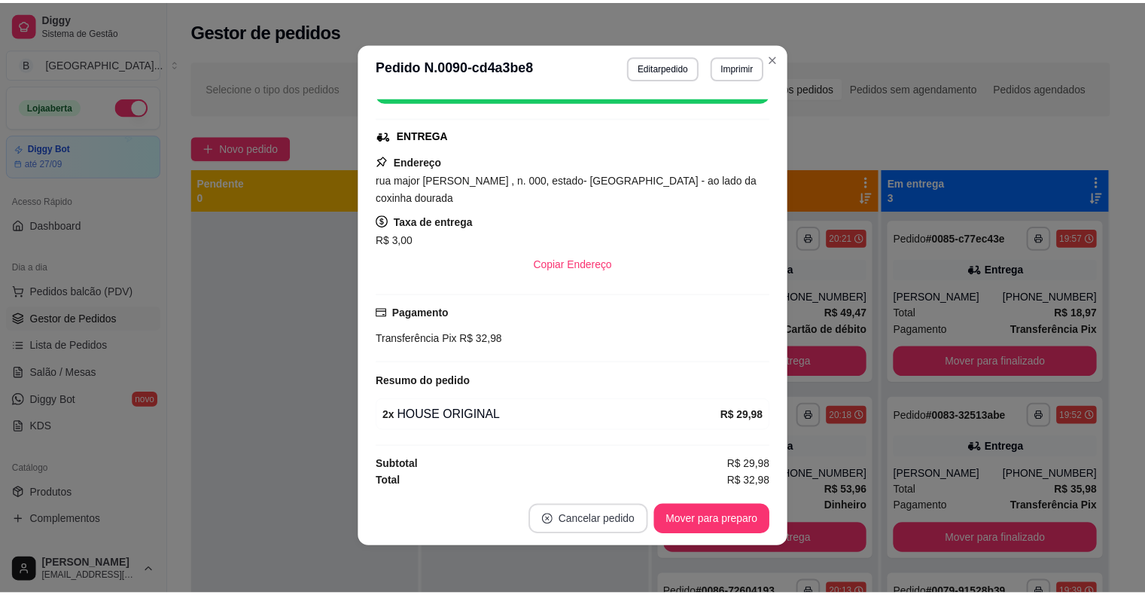
scroll to position [3, 0]
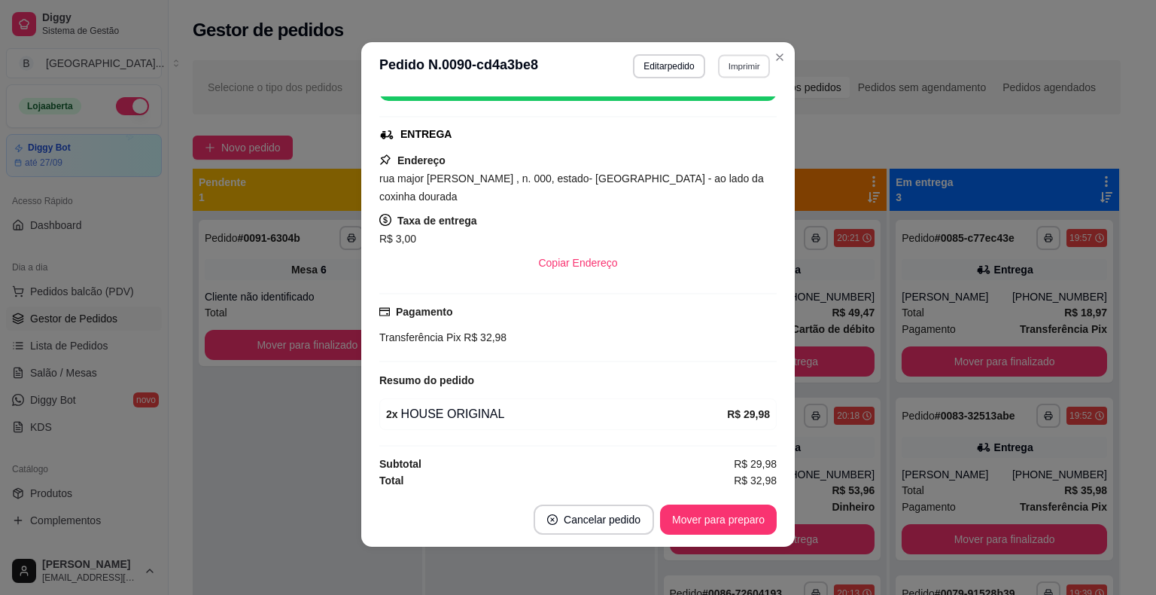
click at [746, 55] on button "Imprimir" at bounding box center [744, 65] width 52 height 23
click at [745, 114] on button "IMPRESSORA" at bounding box center [711, 118] width 105 height 23
click at [745, 56] on button "Imprimir" at bounding box center [744, 66] width 53 height 24
click at [711, 113] on button "IMPRESSORA" at bounding box center [711, 118] width 105 height 23
click at [696, 519] on button "Mover para preparo" at bounding box center [718, 519] width 113 height 29
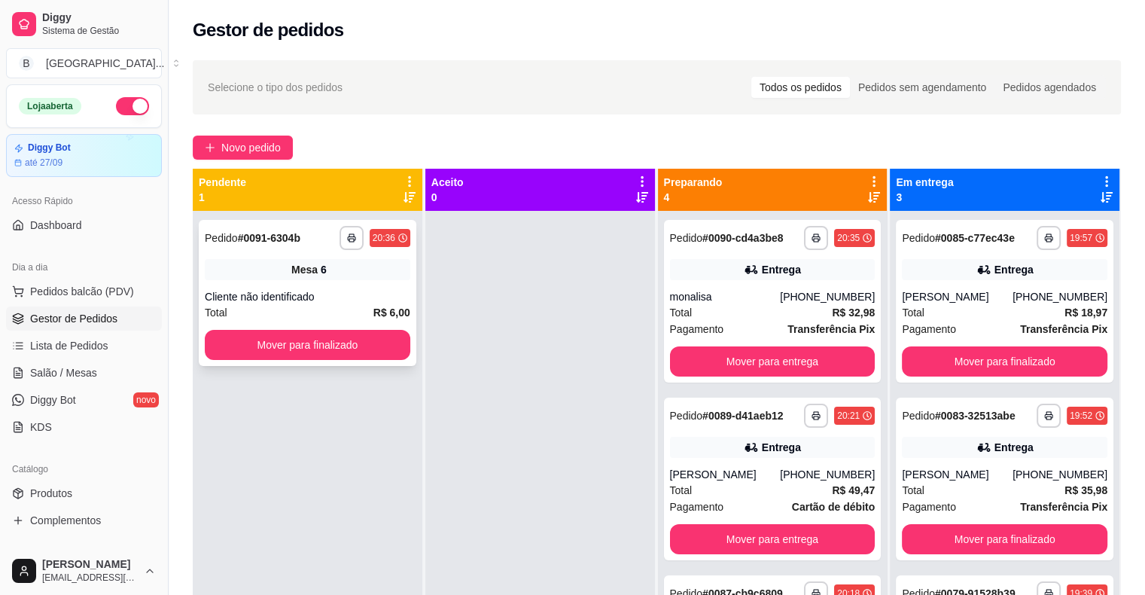
click at [277, 303] on div "Cliente não identificado" at bounding box center [308, 296] width 206 height 15
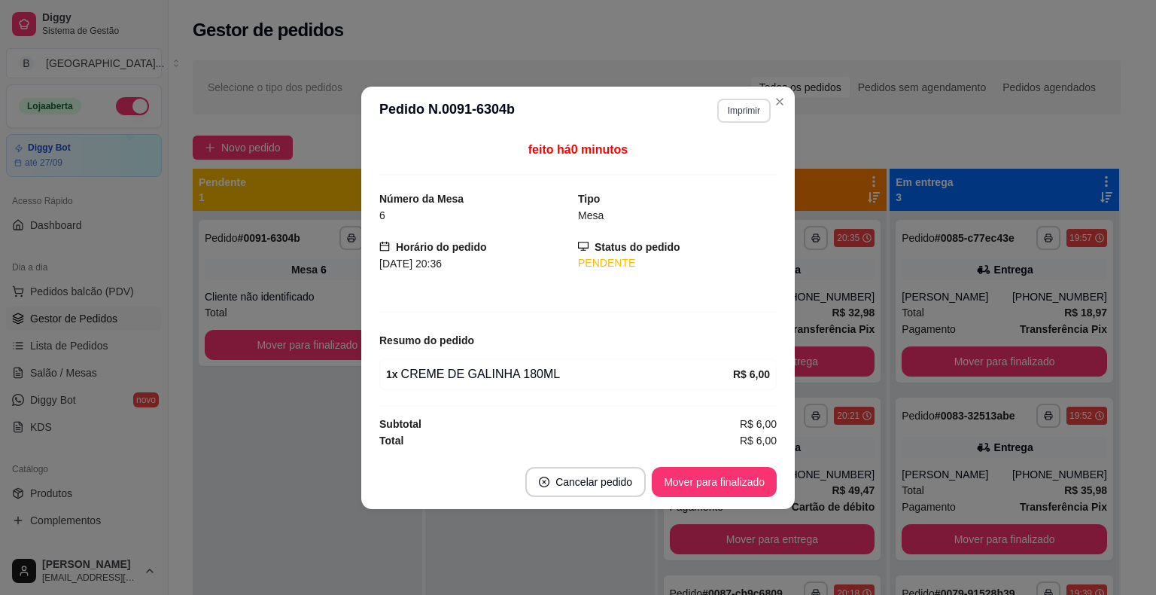
click at [757, 108] on button "Imprimir" at bounding box center [744, 111] width 53 height 24
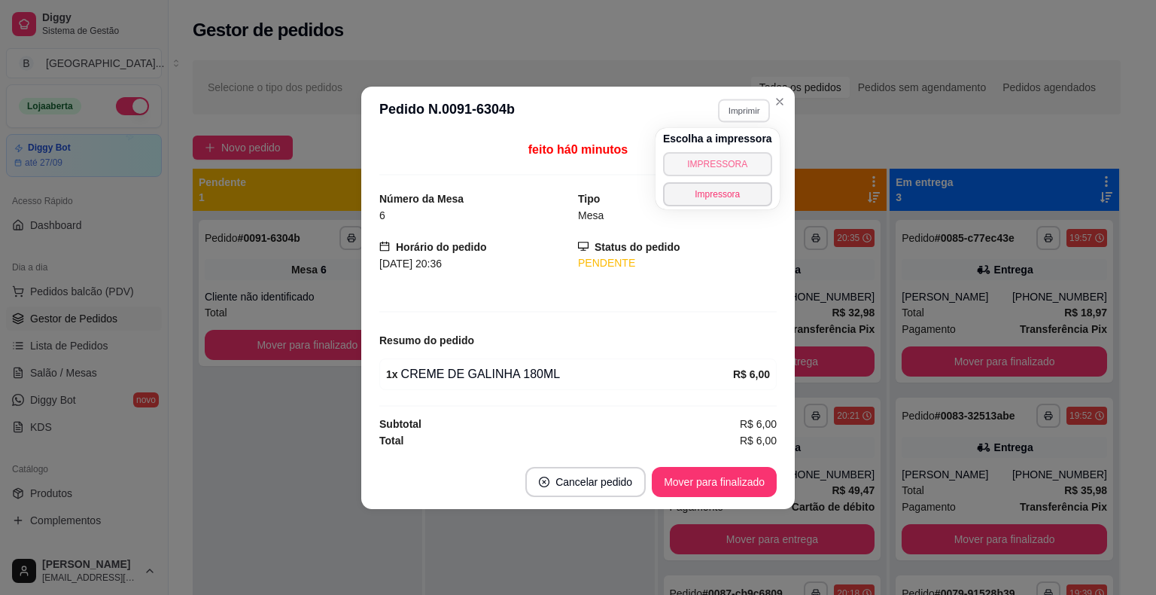
click at [871, 209] on body "**********" at bounding box center [572, 297] width 1145 height 595
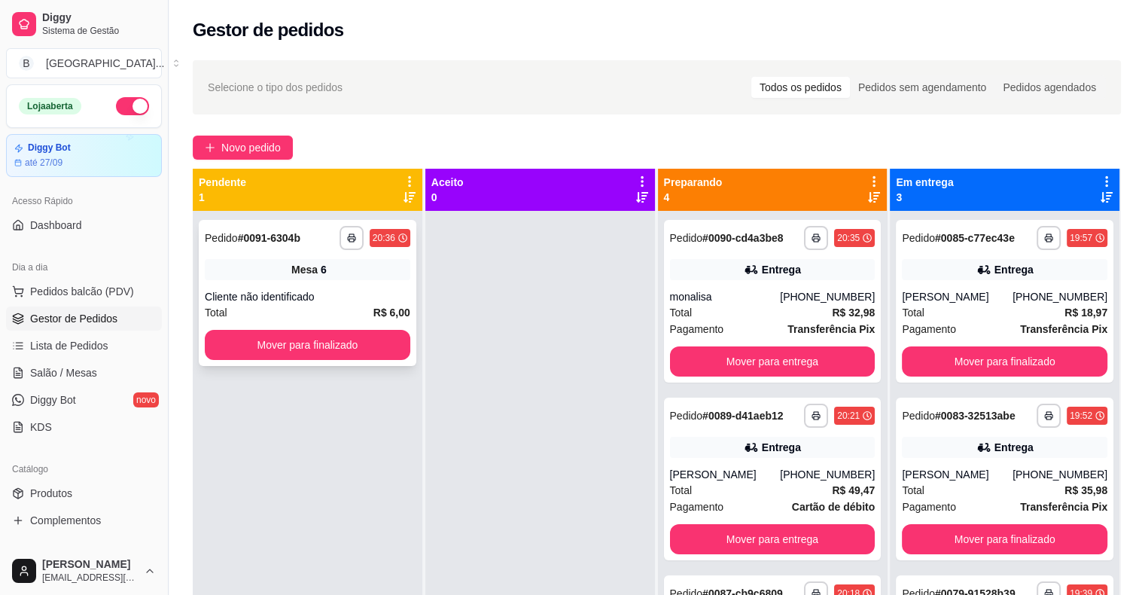
click at [218, 270] on div "Mesa 6" at bounding box center [308, 269] width 206 height 21
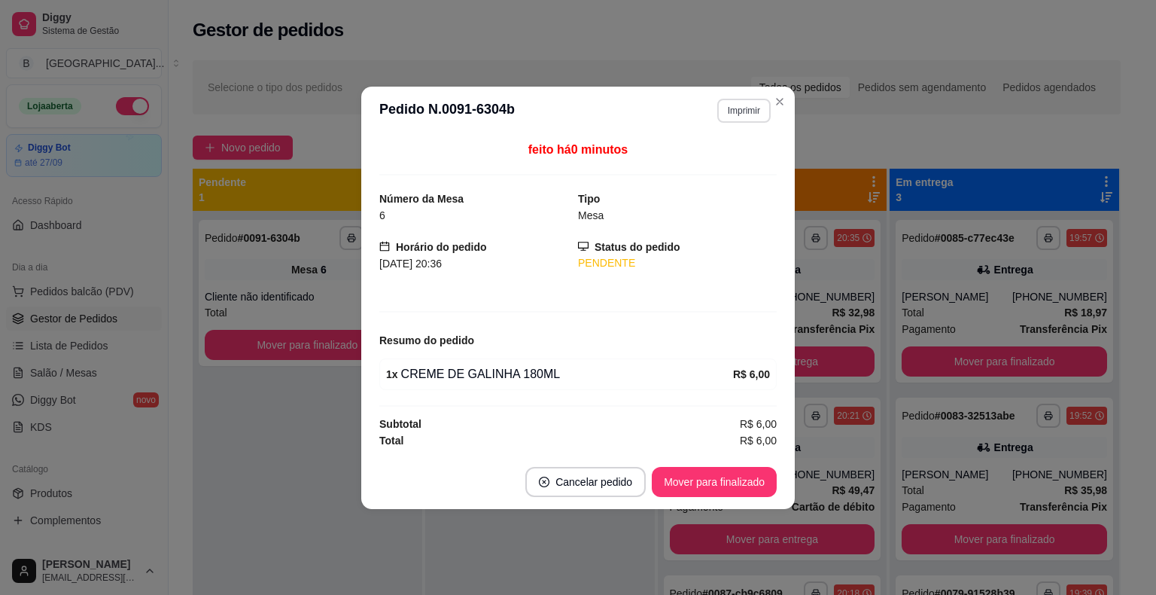
click at [733, 113] on button "Imprimir" at bounding box center [744, 111] width 53 height 24
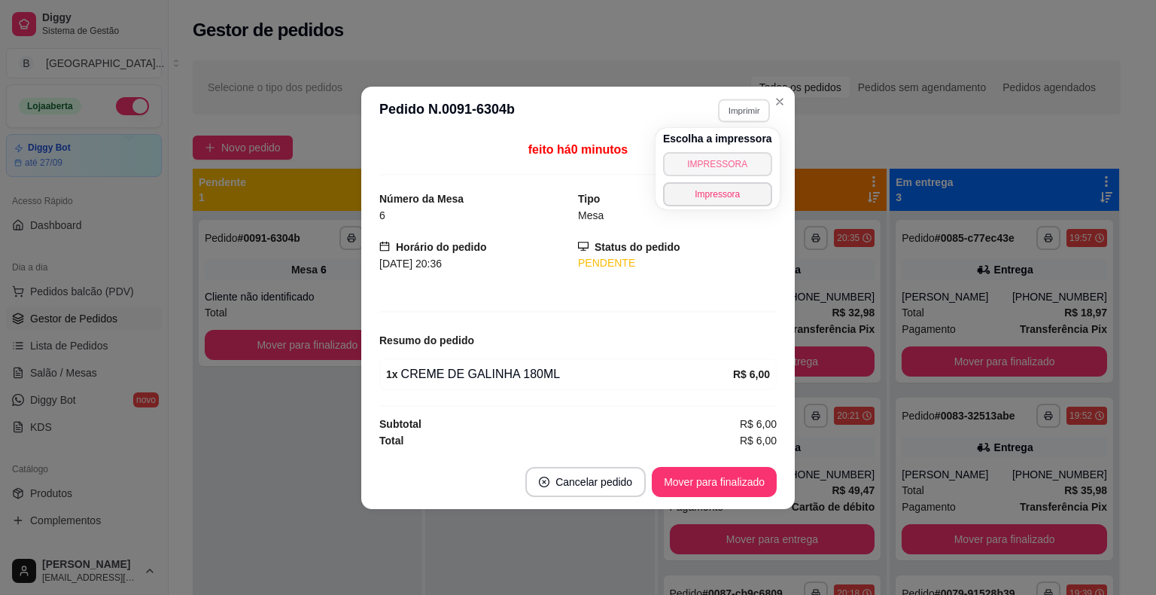
click at [726, 160] on button "IMPRESSORA" at bounding box center [717, 164] width 109 height 24
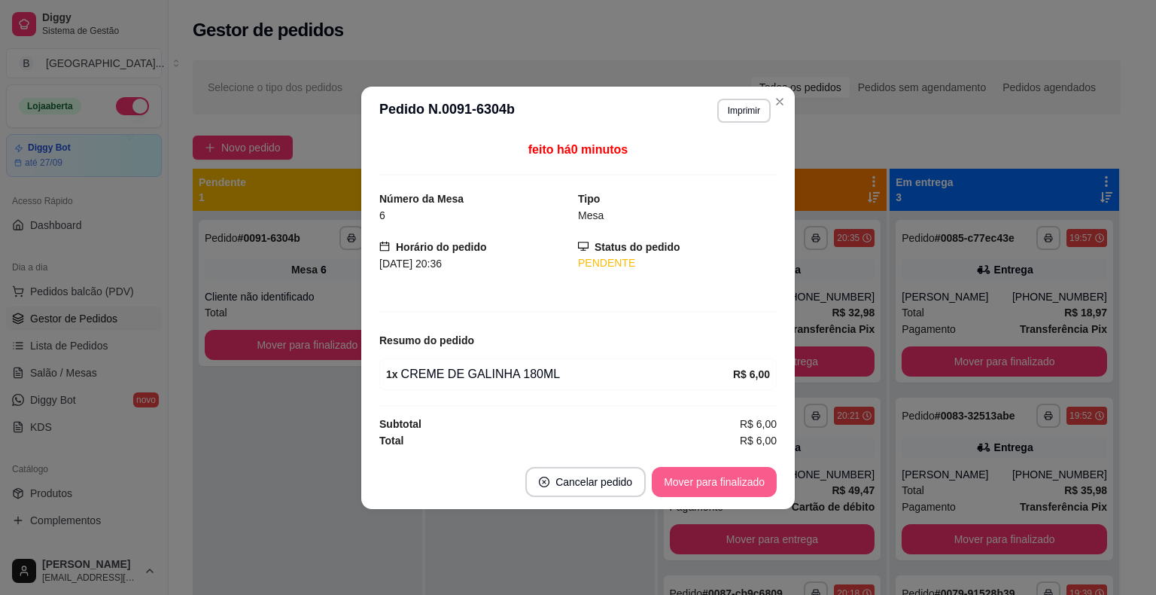
click at [730, 476] on button "Mover para finalizado" at bounding box center [714, 482] width 125 height 30
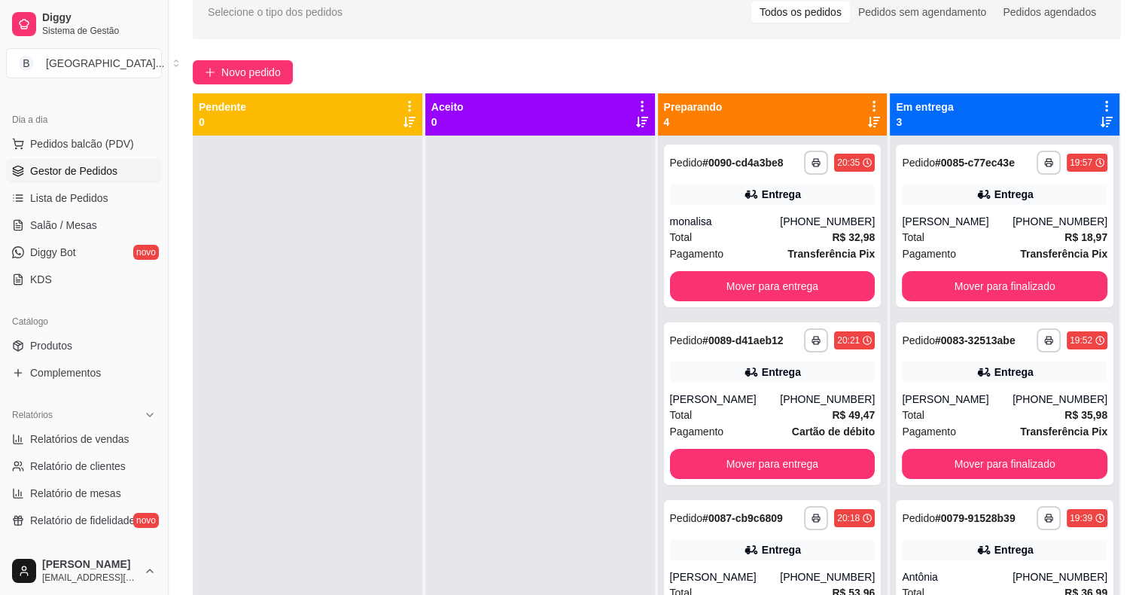
scroll to position [151, 0]
click at [81, 327] on div "Catálogo" at bounding box center [84, 318] width 156 height 24
click at [70, 335] on span "Produtos" at bounding box center [51, 342] width 42 height 15
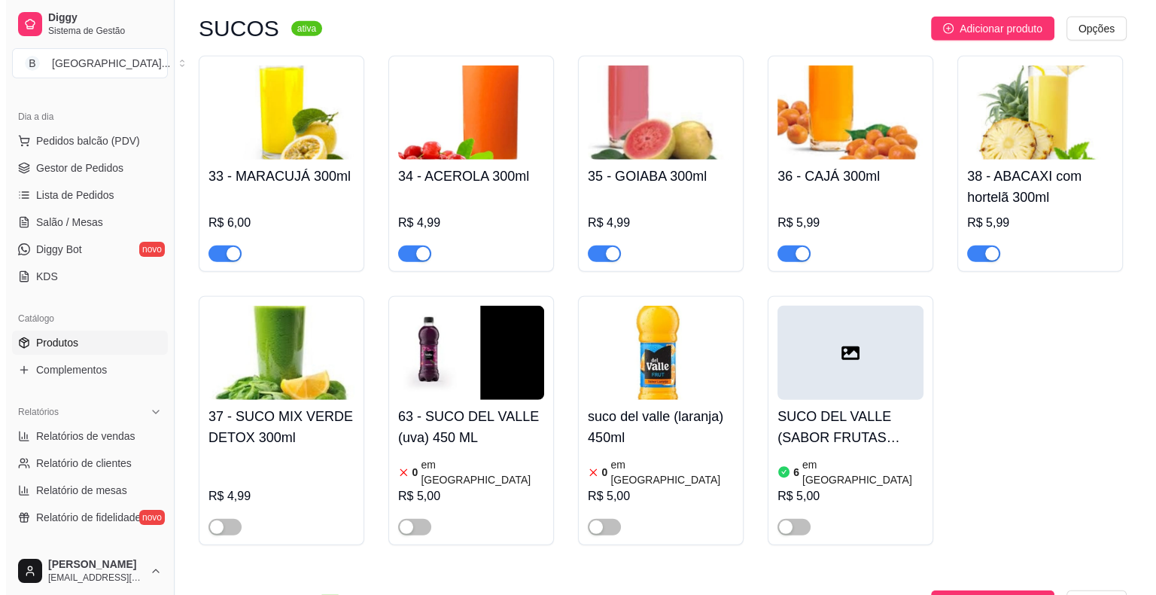
scroll to position [4141, 0]
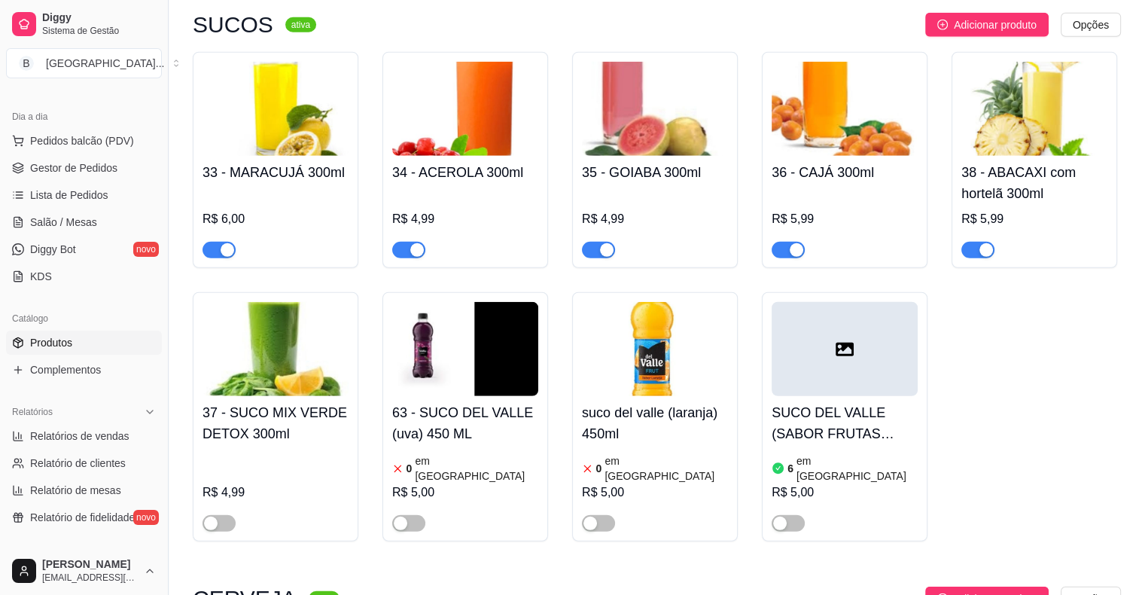
click at [873, 402] on h4 "SUCO DEL VALLE (SABOR FRUTAS CITRICAS) 450ML" at bounding box center [845, 423] width 146 height 42
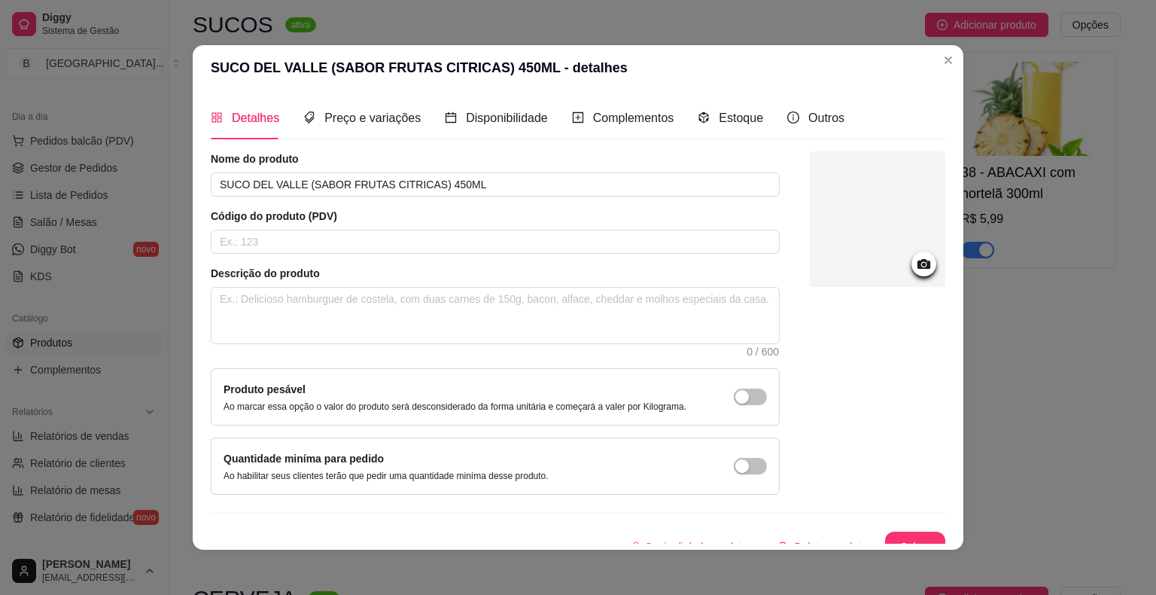
click at [916, 260] on icon at bounding box center [924, 263] width 17 height 17
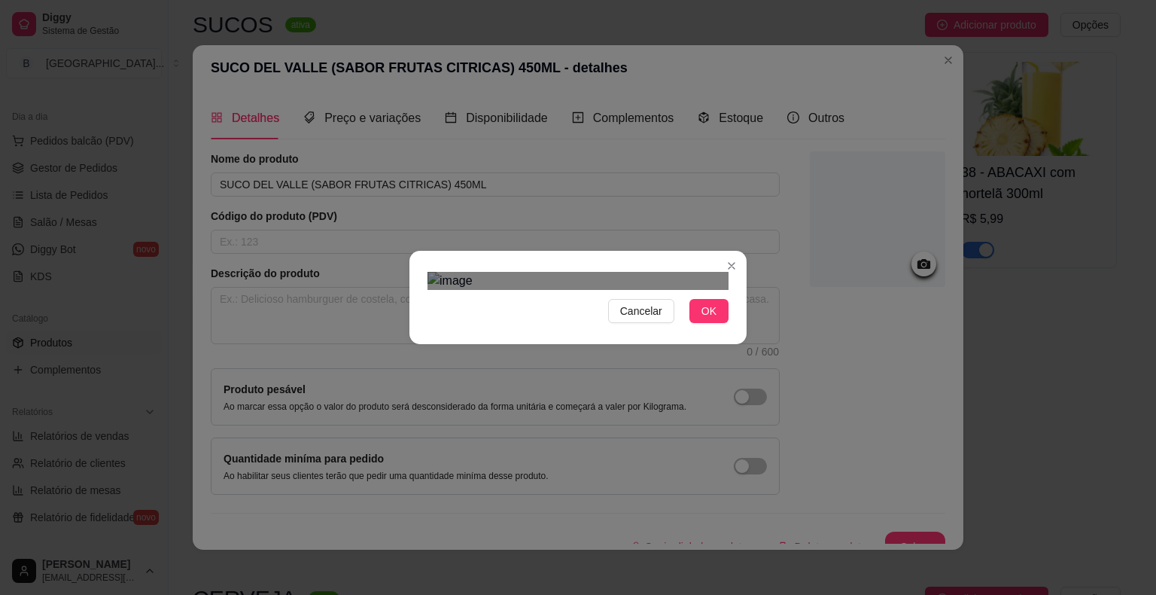
click at [613, 419] on div "Use the arrow keys to move the crop selection area" at bounding box center [567, 554] width 271 height 271
click at [622, 414] on div "Use the arrow keys to move the crop selection area" at bounding box center [563, 549] width 271 height 271
click at [705, 319] on span "OK" at bounding box center [709, 311] width 15 height 17
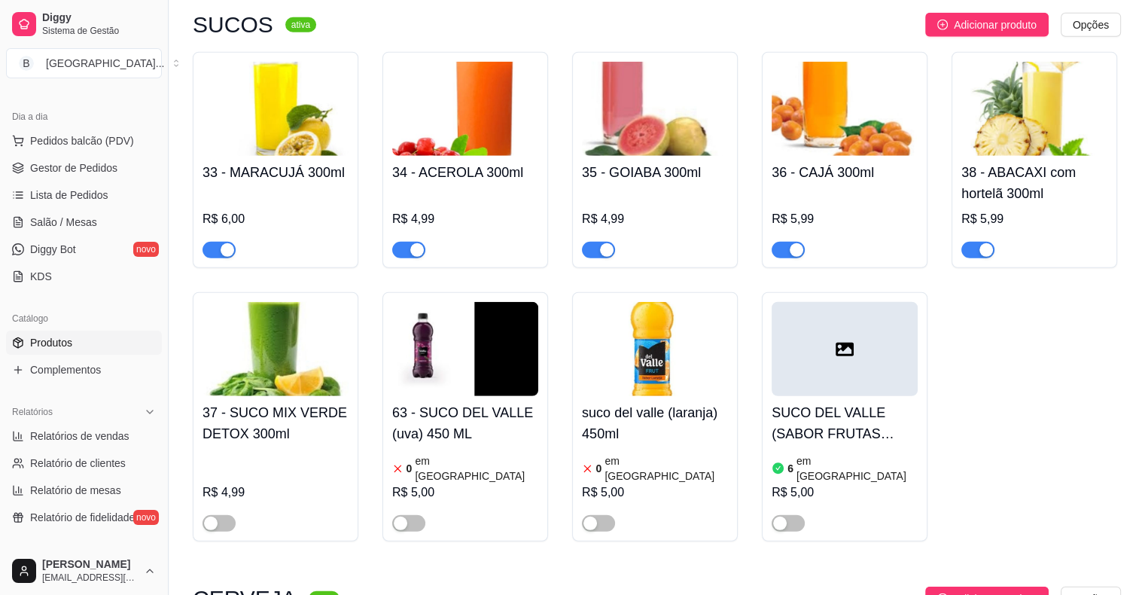
click at [836, 453] on article "em [GEOGRAPHIC_DATA]" at bounding box center [857, 468] width 121 height 30
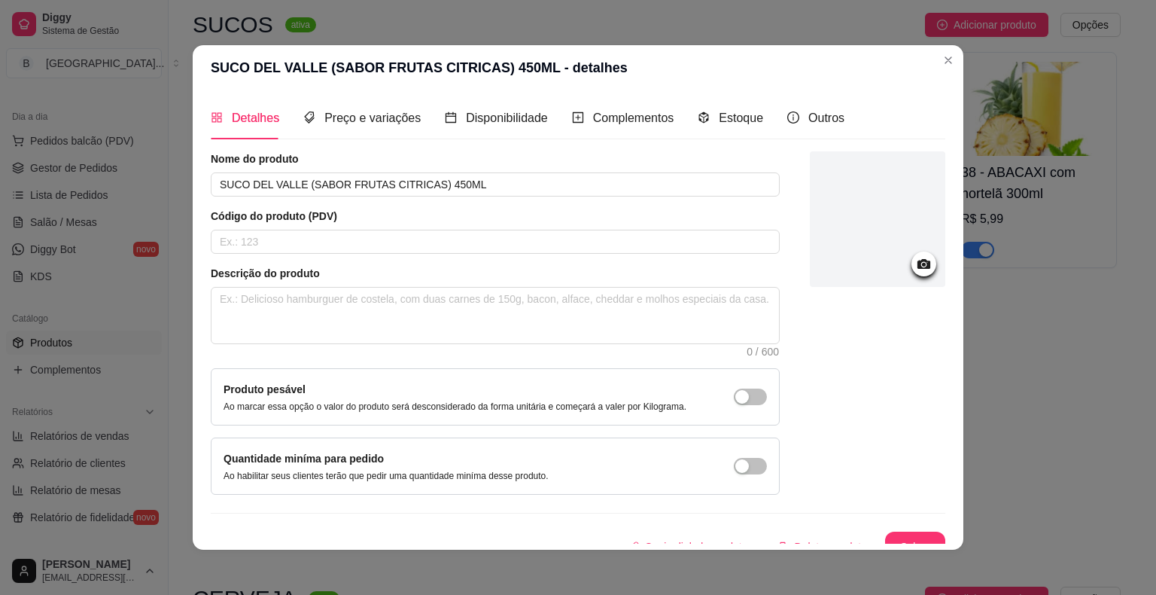
click at [916, 262] on icon at bounding box center [924, 263] width 17 height 17
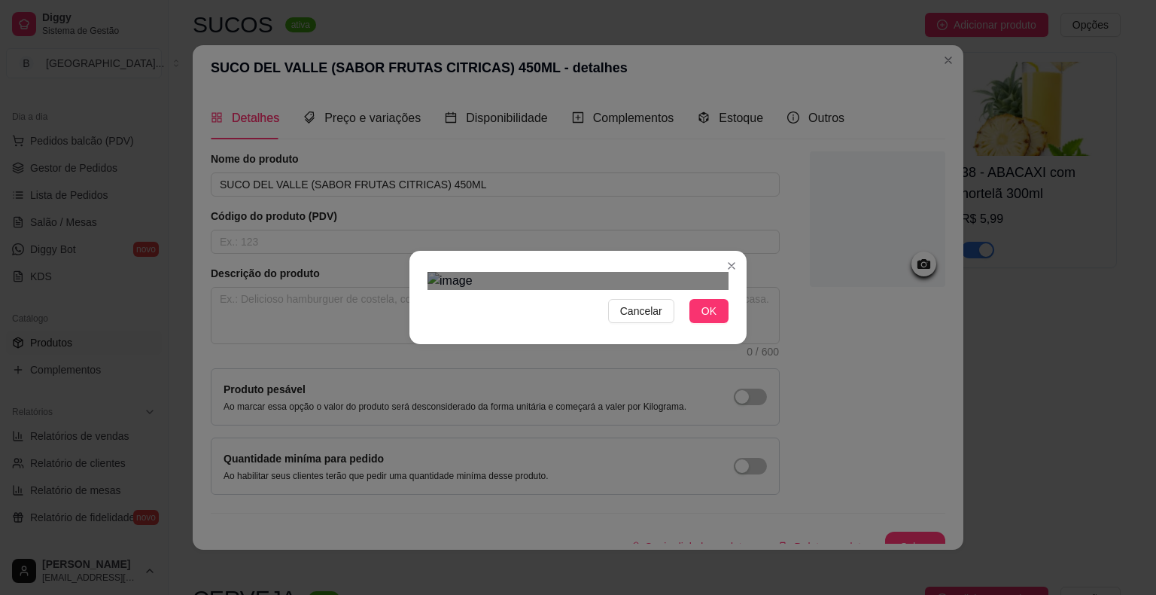
click at [516, 408] on div "Use the arrow keys to move the crop selection area" at bounding box center [578, 543] width 271 height 271
click at [516, 410] on div "Use the arrow keys to move the crop selection area" at bounding box center [578, 545] width 271 height 271
click at [516, 411] on div "Use the arrow keys to move the crop selection area" at bounding box center [577, 546] width 271 height 271
click at [708, 319] on span "OK" at bounding box center [709, 311] width 15 height 17
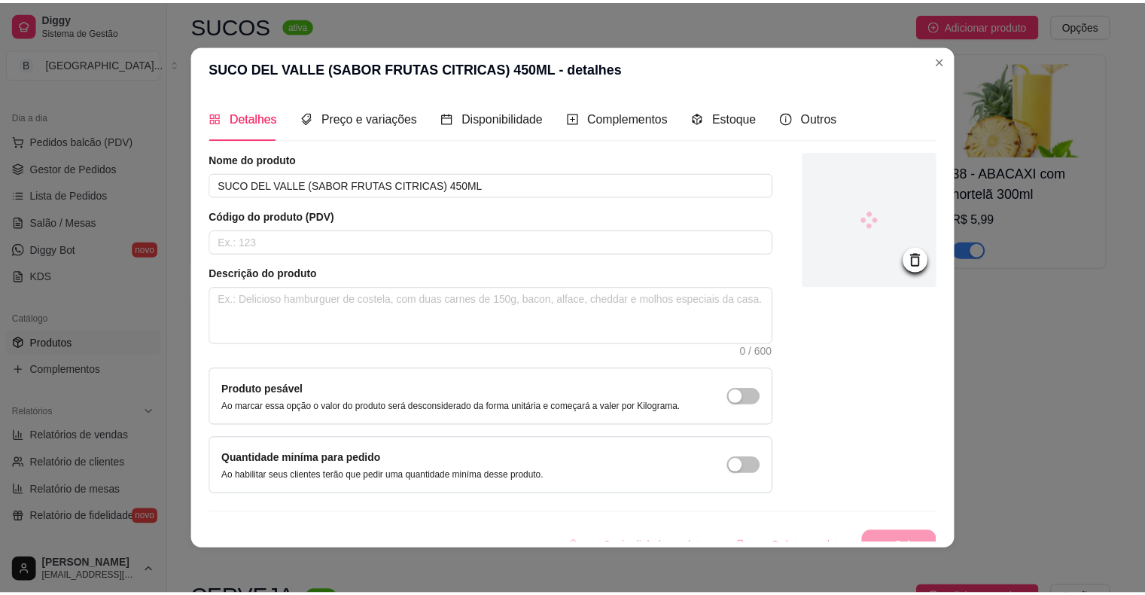
scroll to position [16, 0]
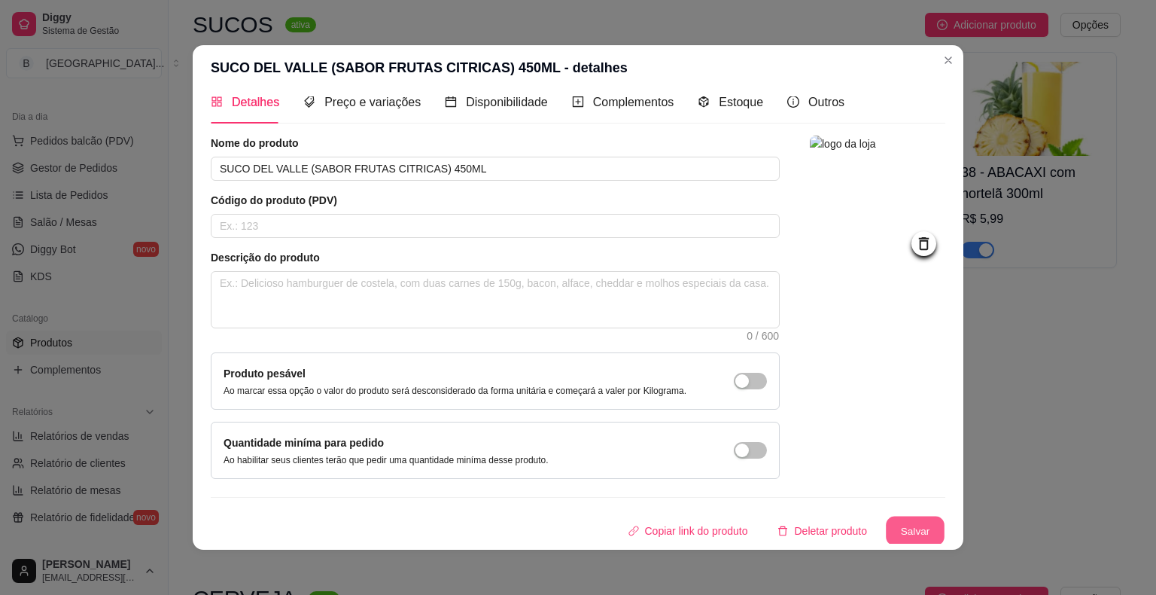
click at [897, 532] on button "Salvar" at bounding box center [915, 530] width 59 height 29
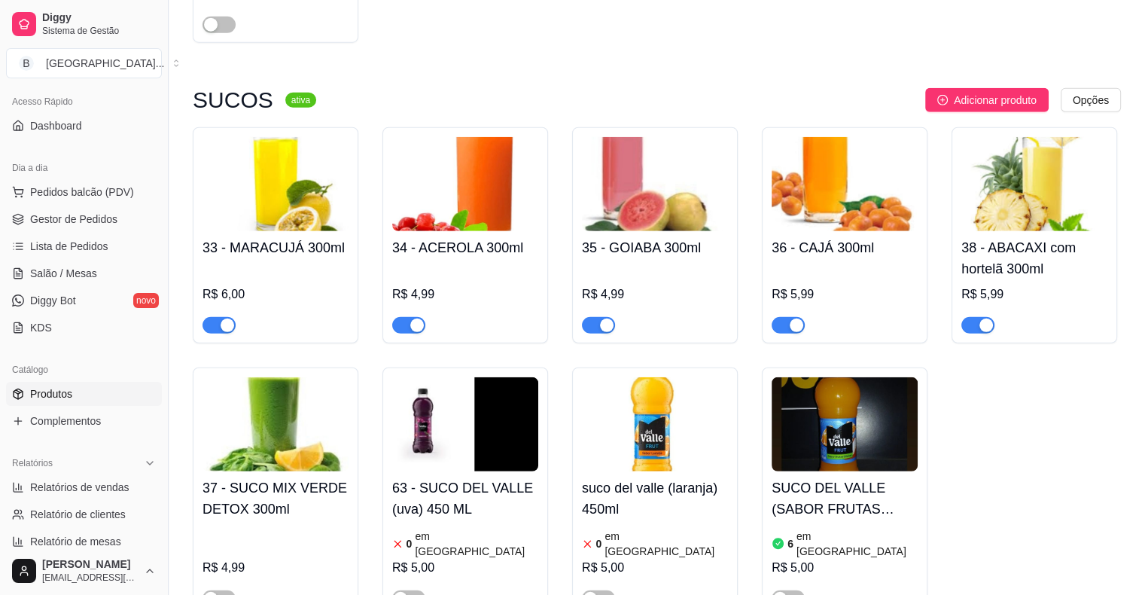
scroll to position [75, 0]
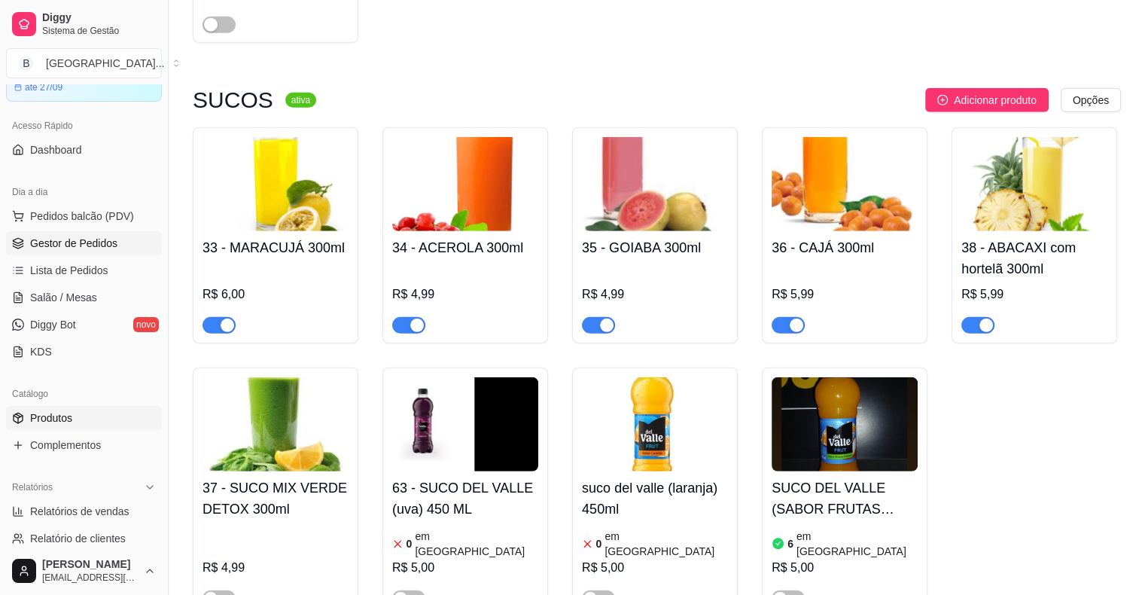
click at [71, 236] on span "Gestor de Pedidos" at bounding box center [73, 243] width 87 height 15
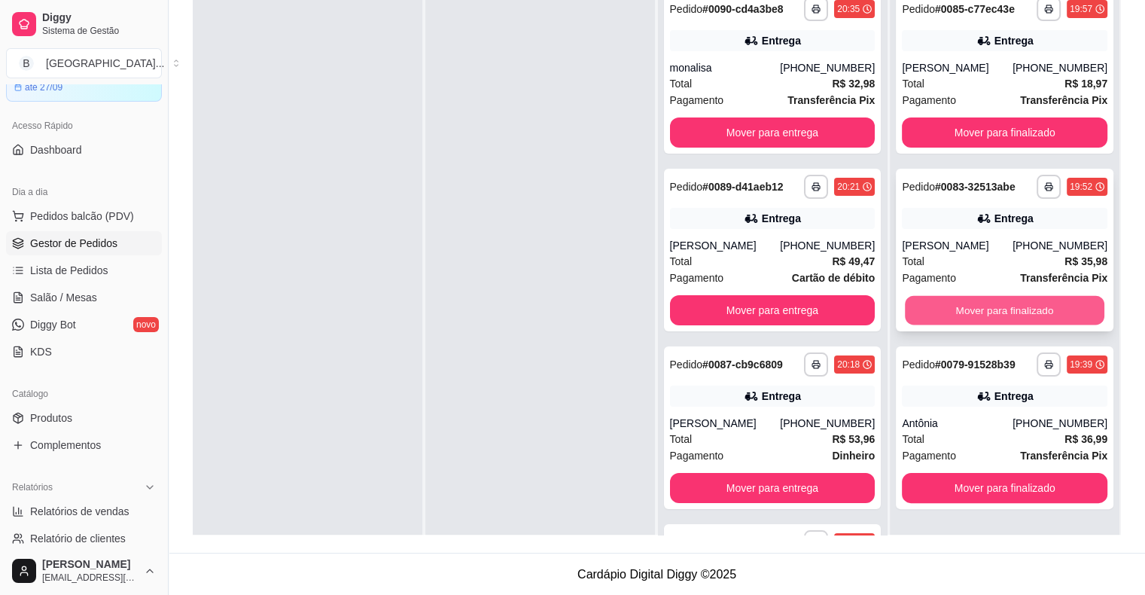
click at [1002, 303] on button "Mover para finalizado" at bounding box center [1005, 310] width 200 height 29
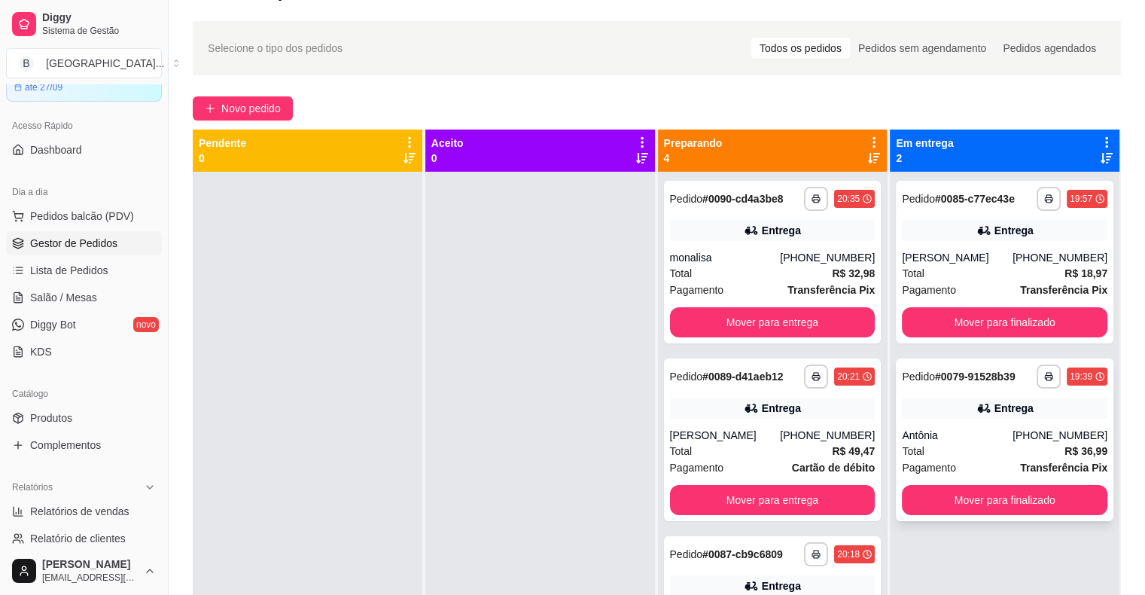
scroll to position [3, 0]
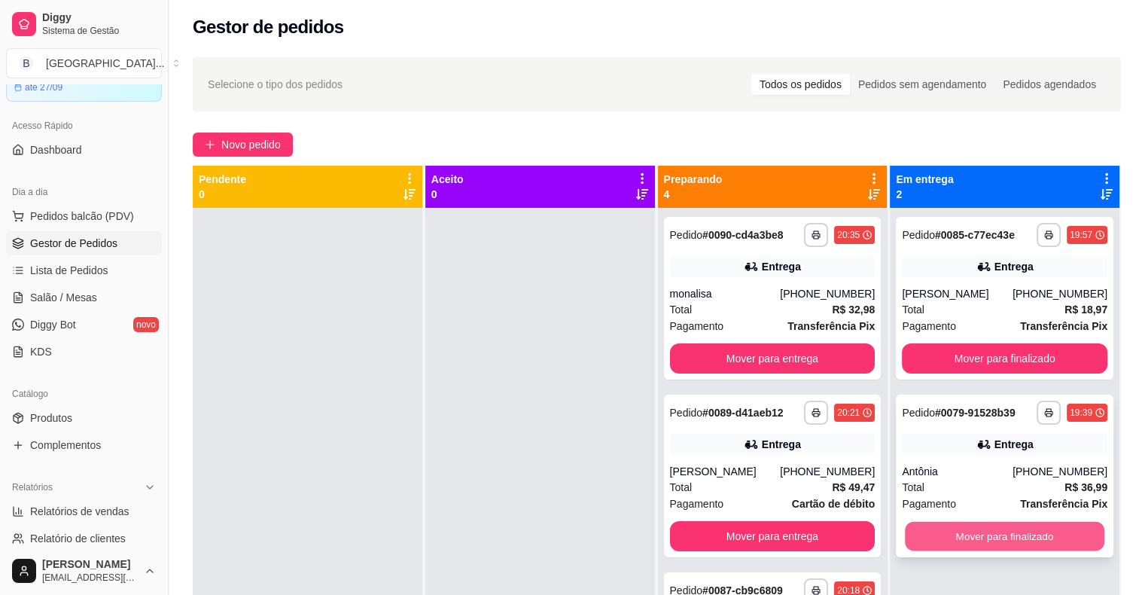
click at [1010, 526] on button "Mover para finalizado" at bounding box center [1005, 536] width 200 height 29
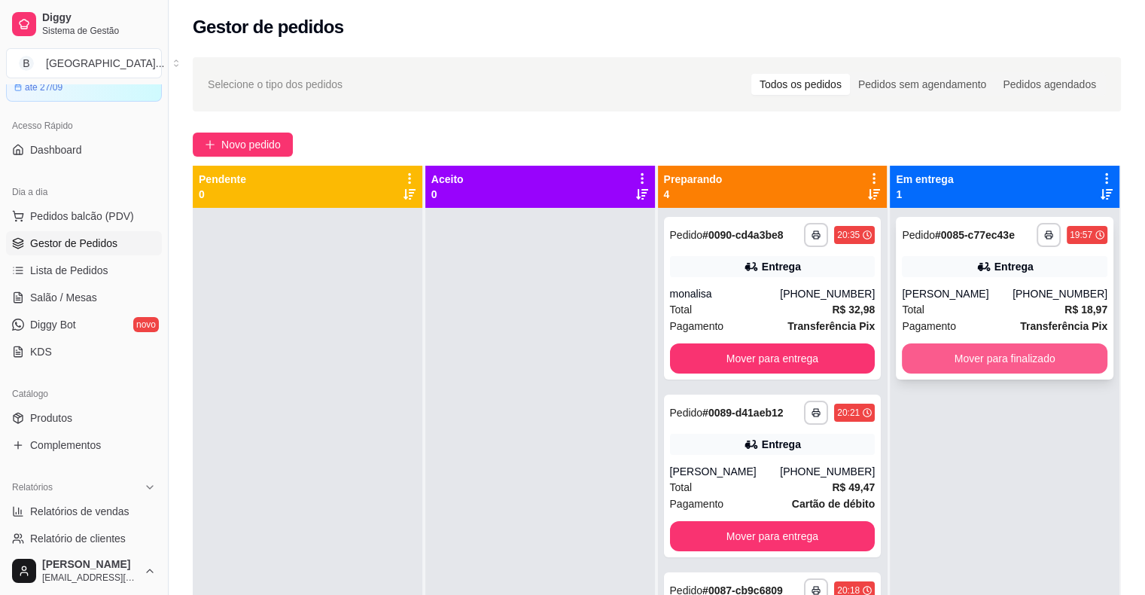
click at [940, 363] on button "Mover para finalizado" at bounding box center [1005, 358] width 206 height 30
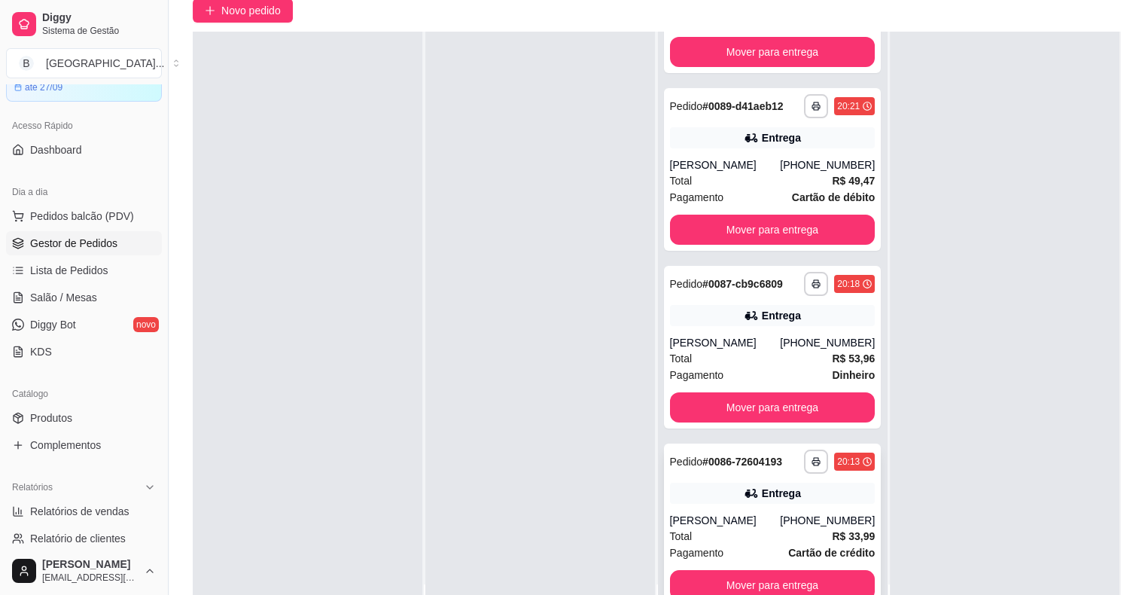
scroll to position [229, 0]
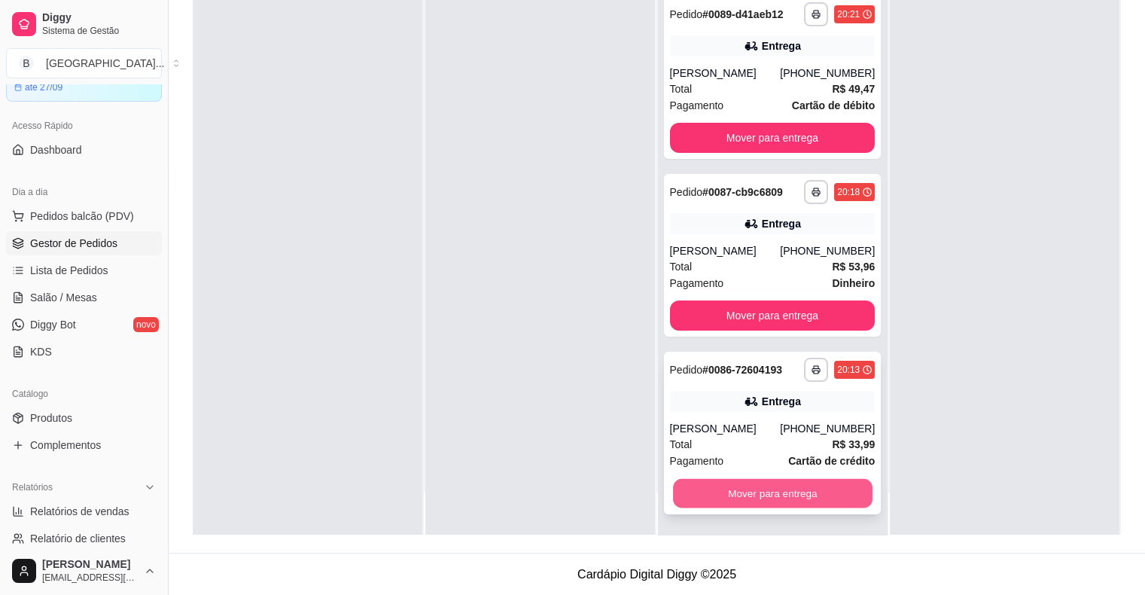
click at [705, 495] on button "Mover para entrega" at bounding box center [773, 493] width 200 height 29
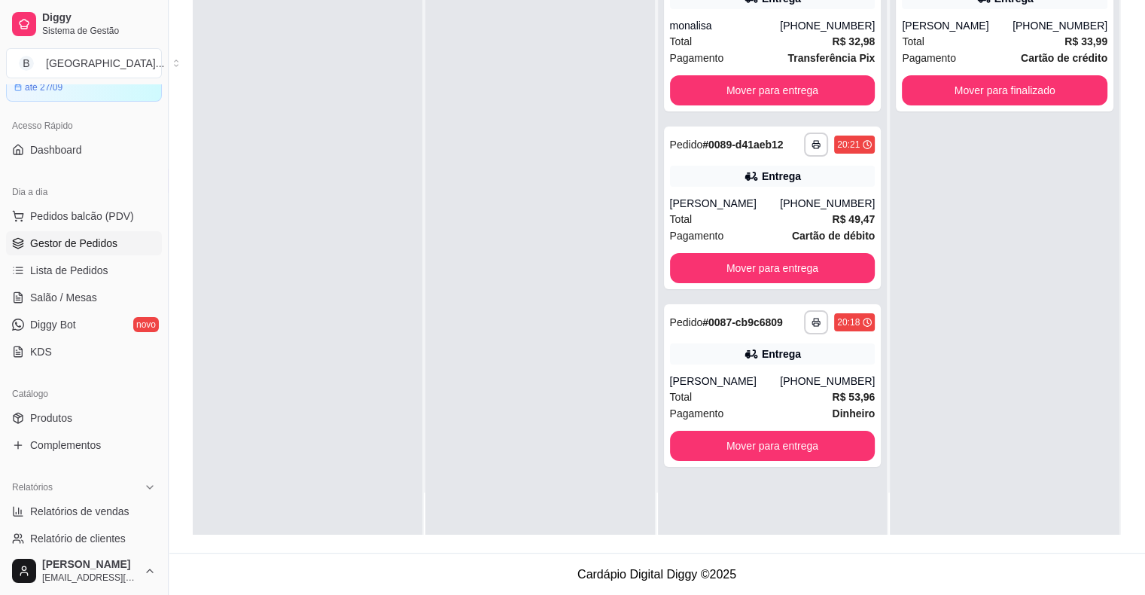
scroll to position [0, 0]
click at [730, 276] on button "Mover para entrega" at bounding box center [773, 268] width 206 height 30
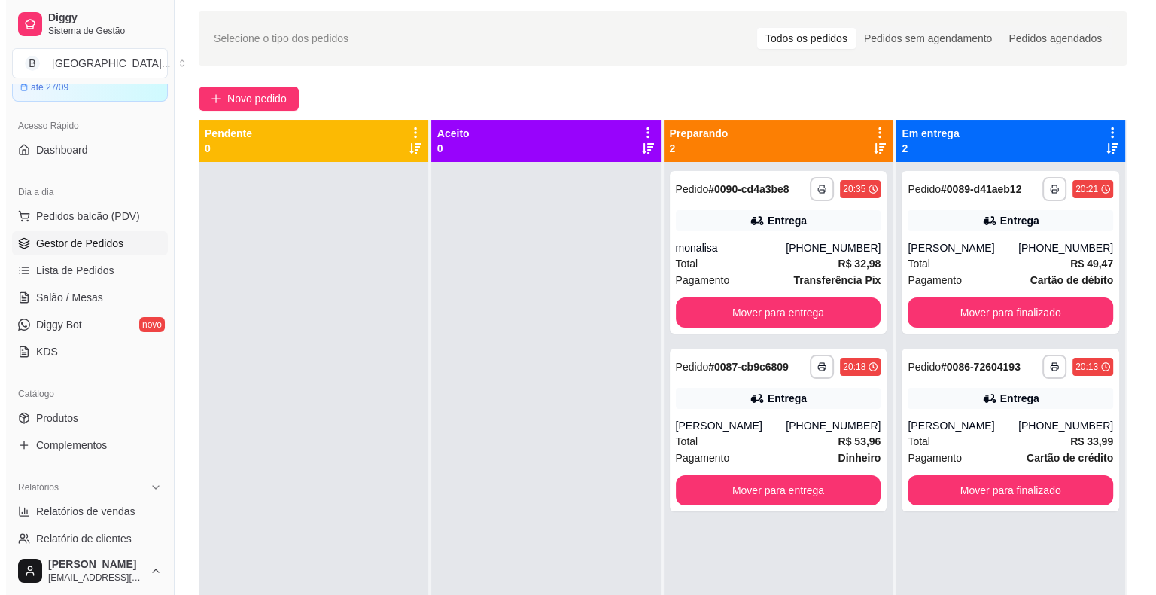
scroll to position [75, 0]
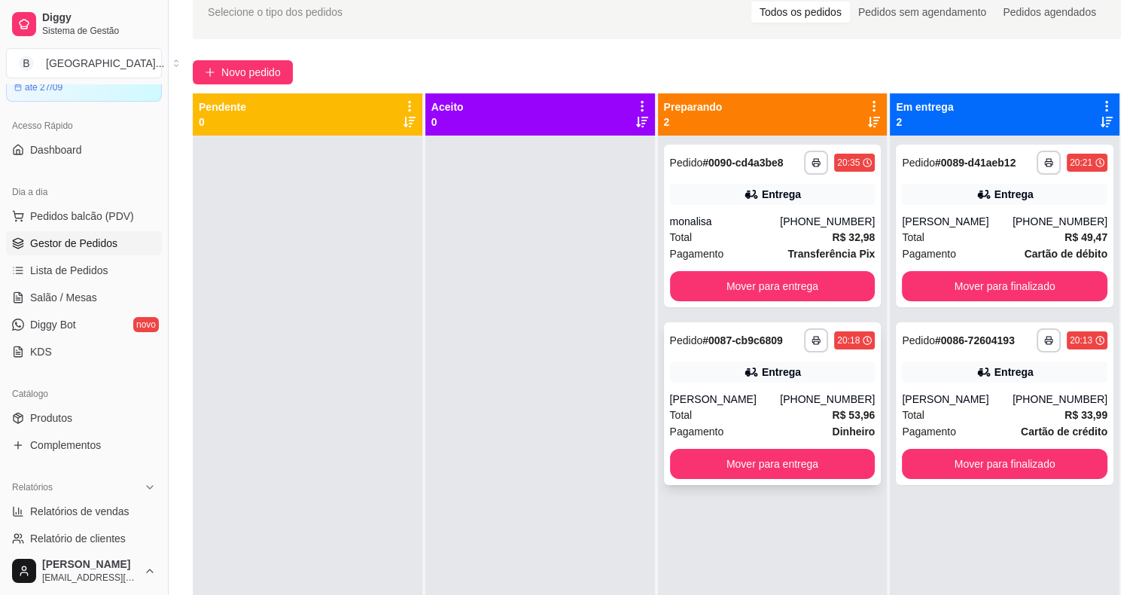
click at [694, 389] on div "**********" at bounding box center [773, 403] width 218 height 163
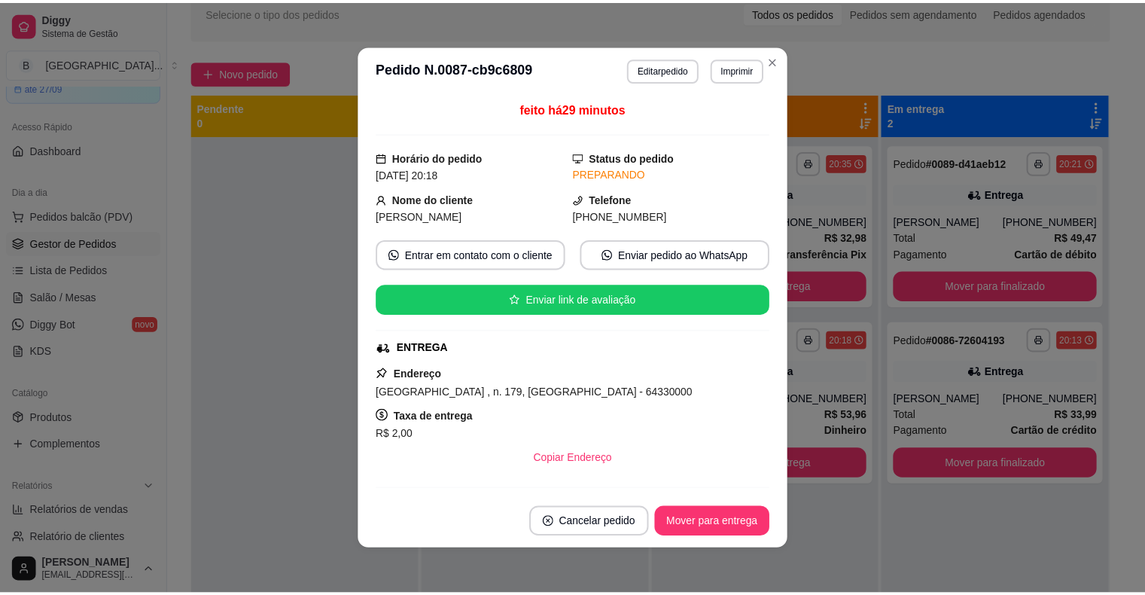
scroll to position [318, 0]
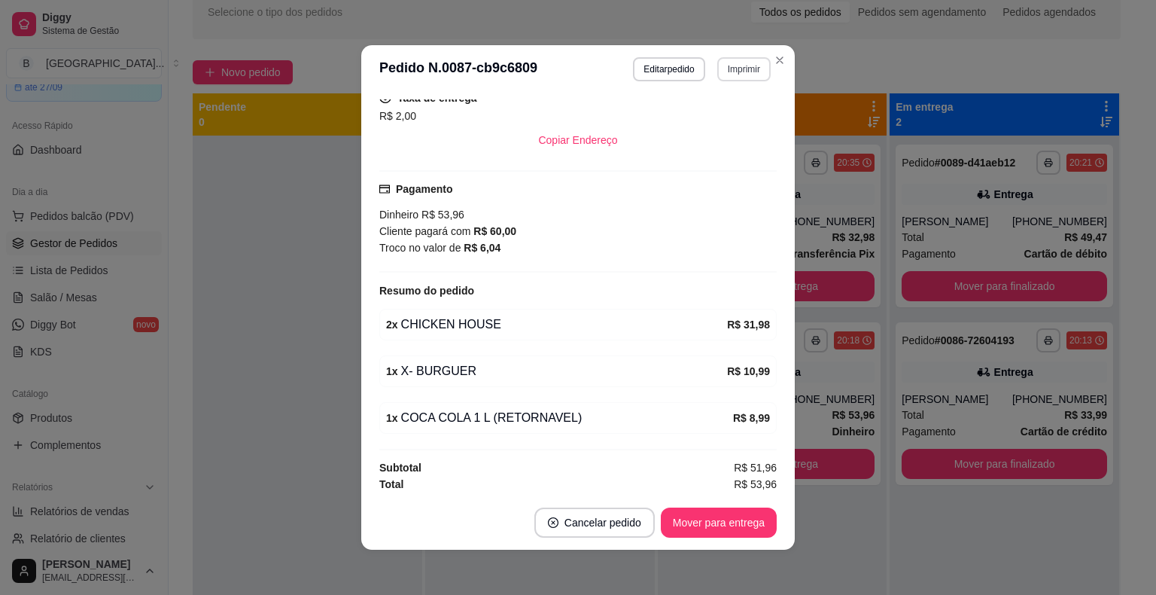
click at [743, 65] on button "Imprimir" at bounding box center [744, 69] width 53 height 24
click at [746, 115] on button "IMPRESSORA" at bounding box center [711, 121] width 105 height 23
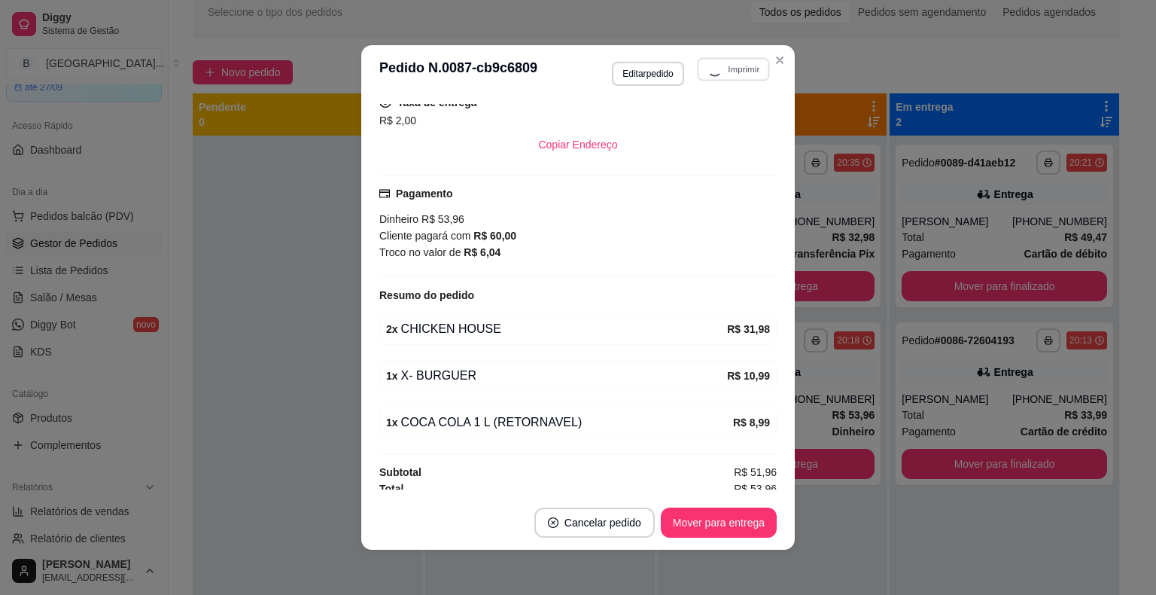
click at [831, 122] on div "Preparando 2" at bounding box center [773, 114] width 218 height 30
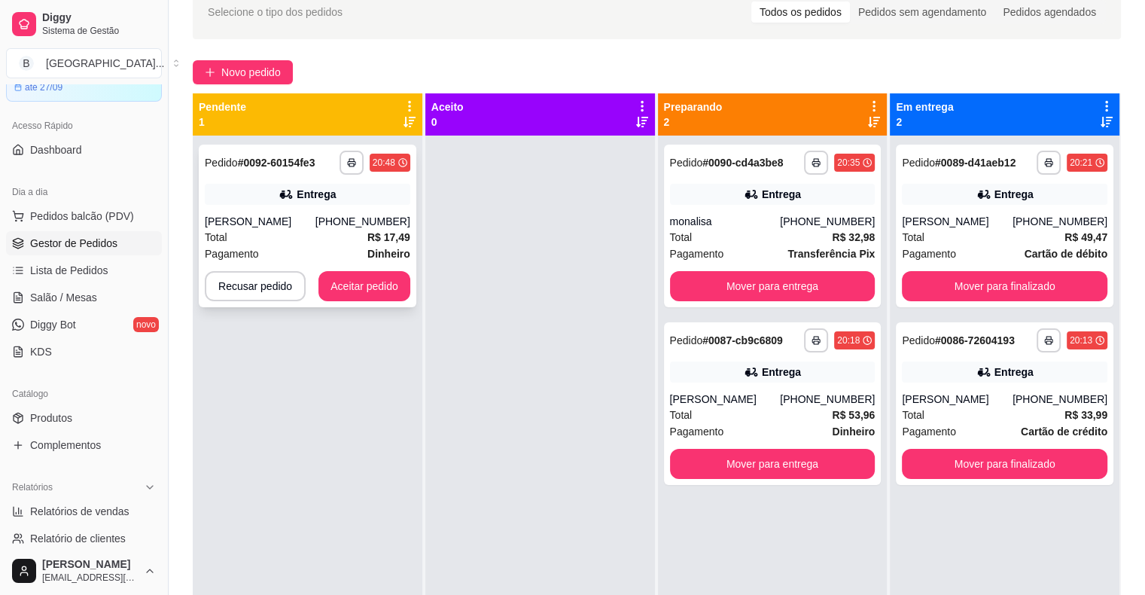
click at [237, 241] on div "Total R$ 17,49" at bounding box center [308, 237] width 206 height 17
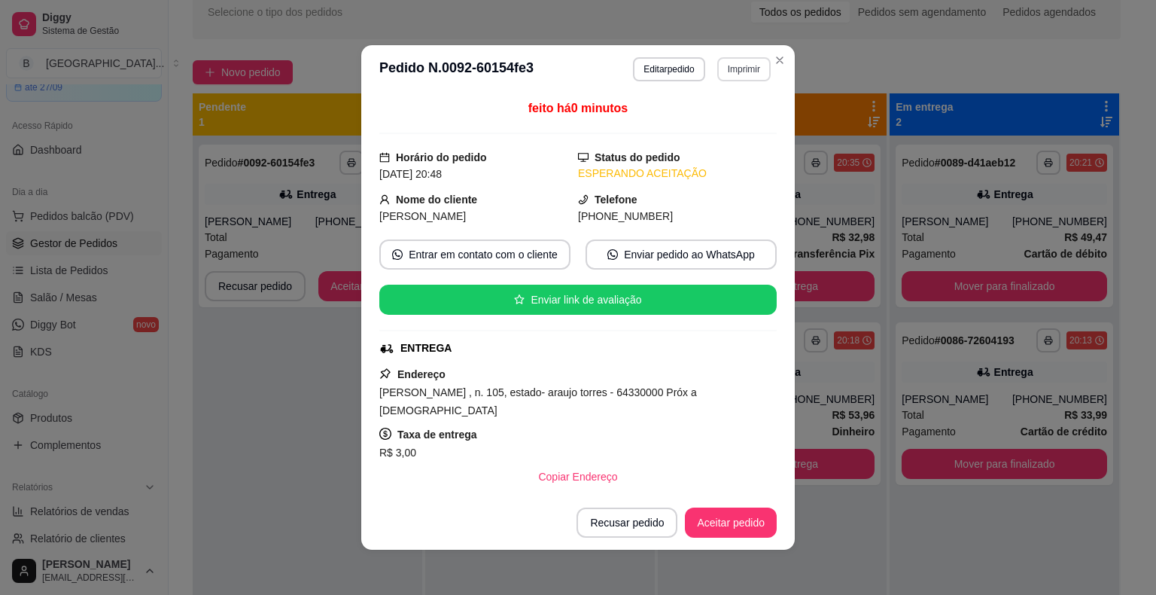
click at [727, 64] on button "Imprimir" at bounding box center [744, 69] width 53 height 24
click at [708, 121] on button "IMPRESSORA" at bounding box center [711, 121] width 105 height 23
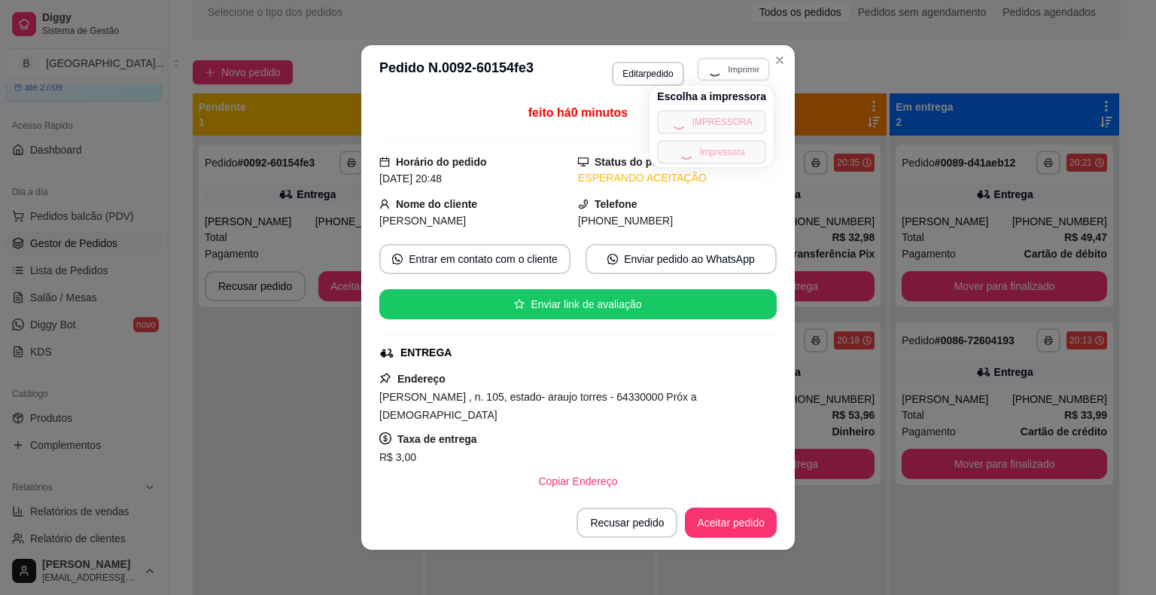
click at [1019, 187] on div "Entrega" at bounding box center [1014, 194] width 39 height 15
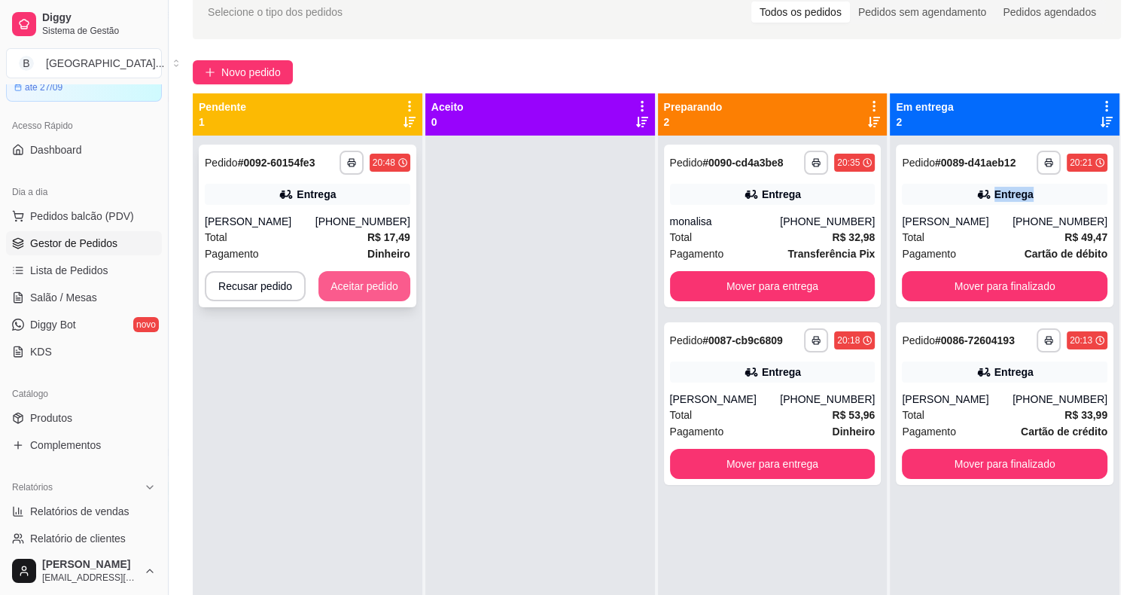
click at [358, 285] on button "Aceitar pedido" at bounding box center [364, 286] width 92 height 30
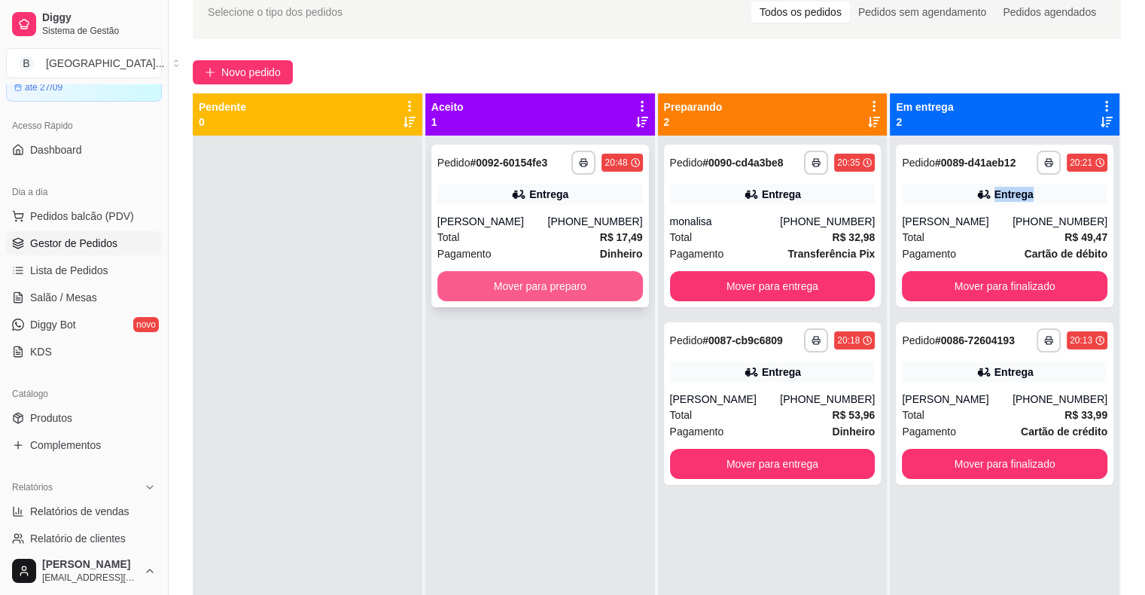
click at [537, 288] on button "Mover para preparo" at bounding box center [540, 286] width 206 height 30
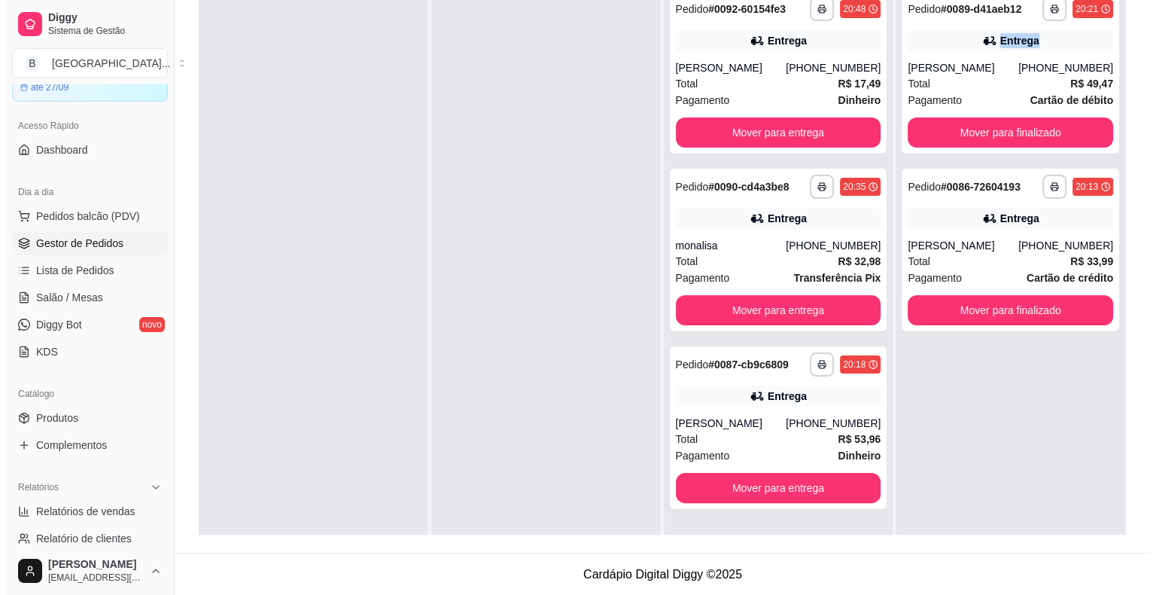
scroll to position [0, 0]
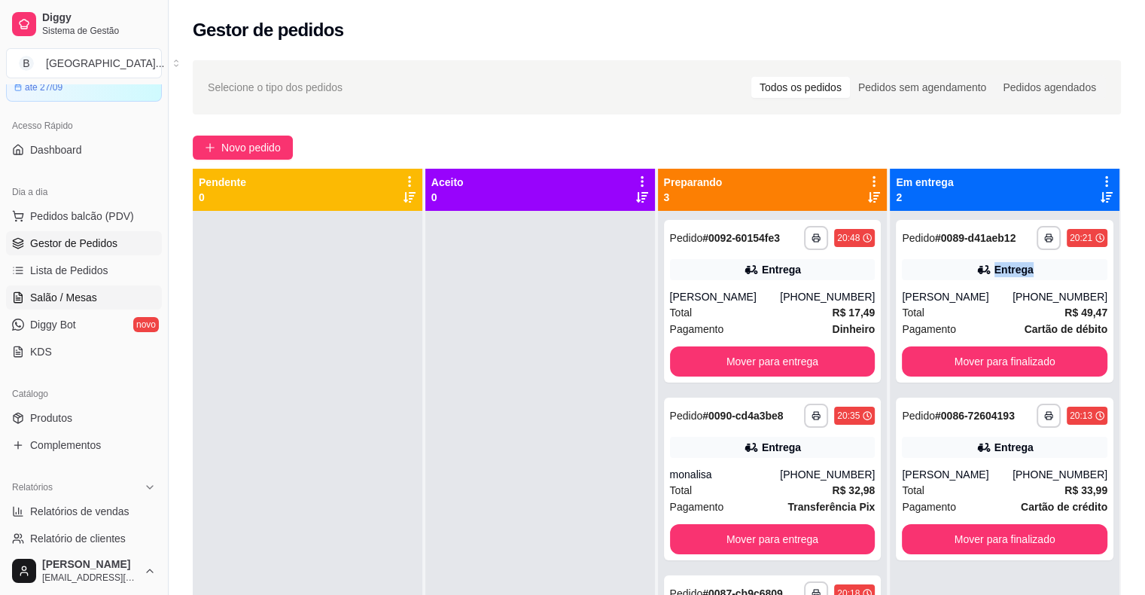
click at [85, 306] on link "Salão / Mesas" at bounding box center [84, 297] width 156 height 24
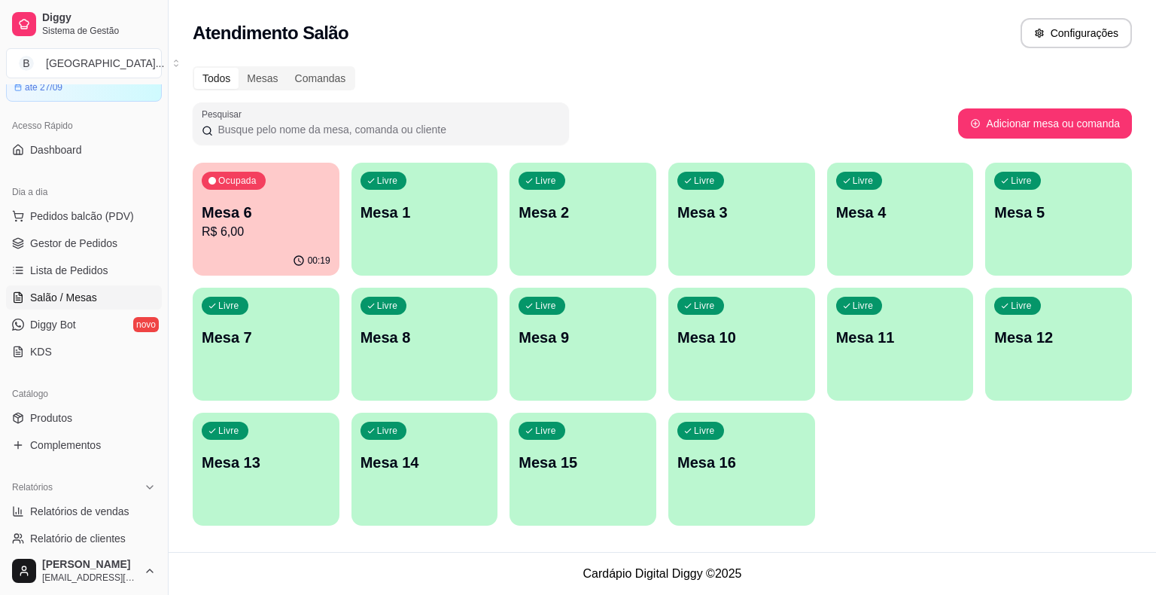
click at [238, 223] on p "R$ 6,00" at bounding box center [266, 232] width 129 height 18
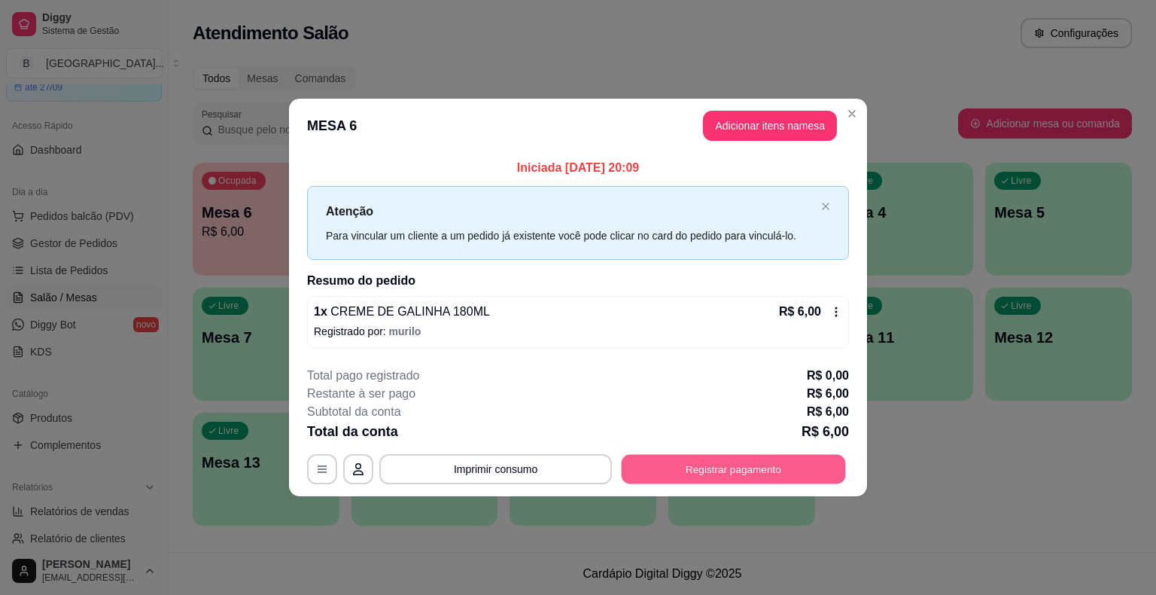
click at [695, 463] on button "Registrar pagamento" at bounding box center [734, 468] width 224 height 29
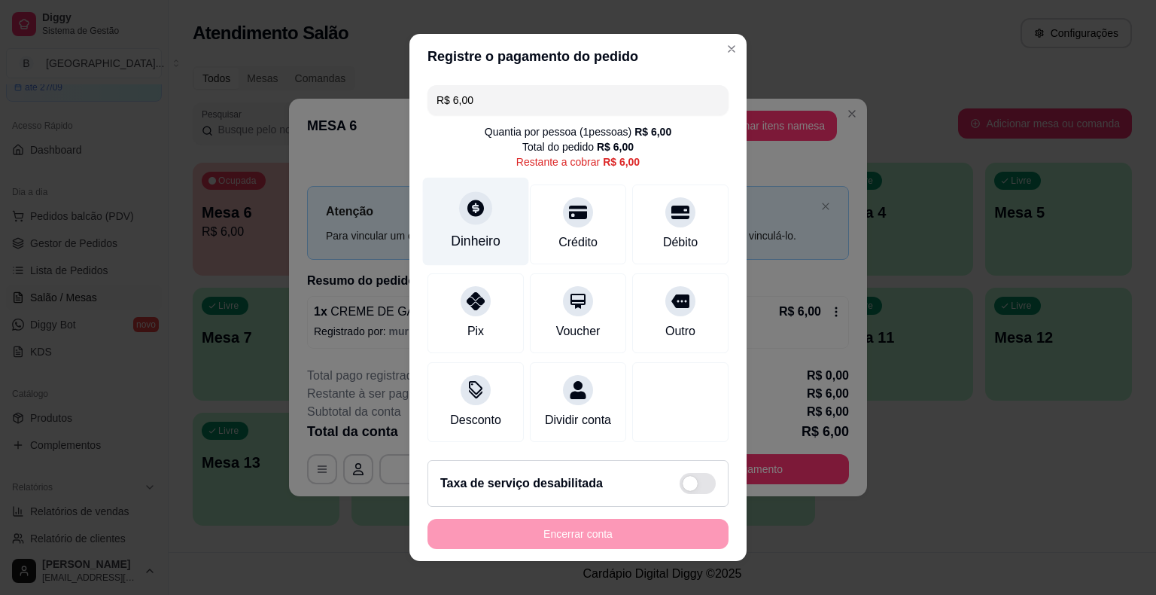
click at [471, 212] on icon at bounding box center [476, 208] width 17 height 17
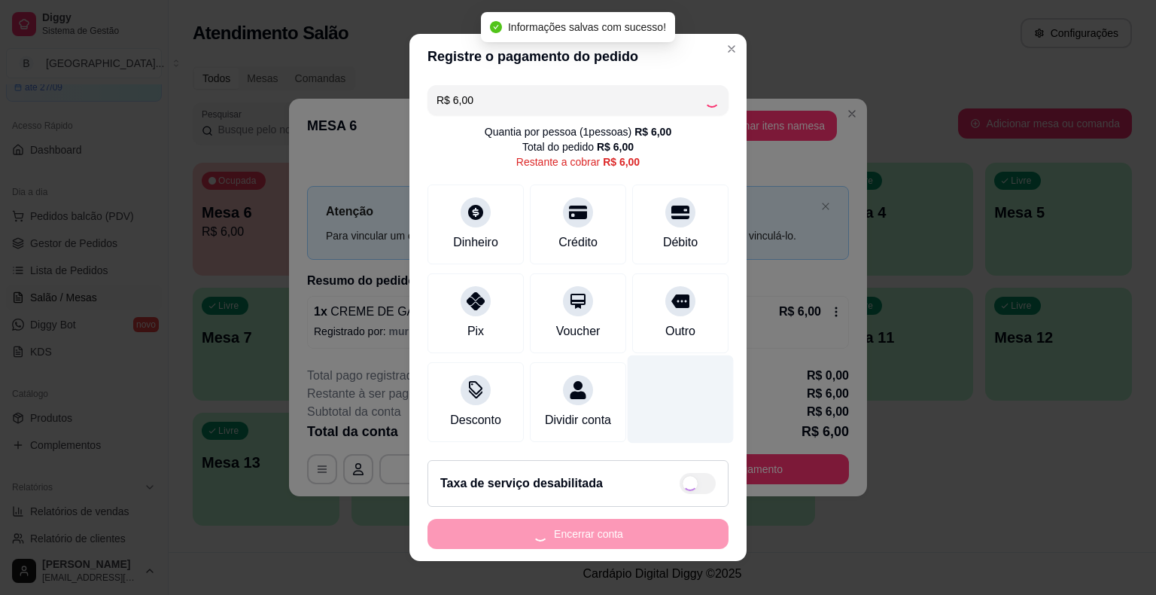
type input "R$ 0,00"
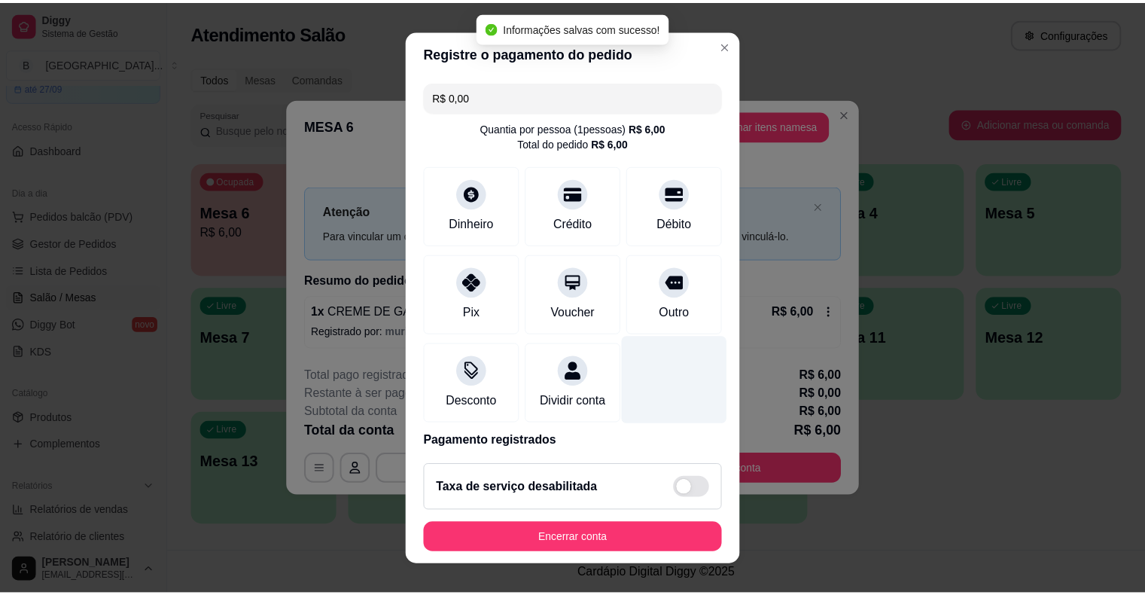
scroll to position [71, 0]
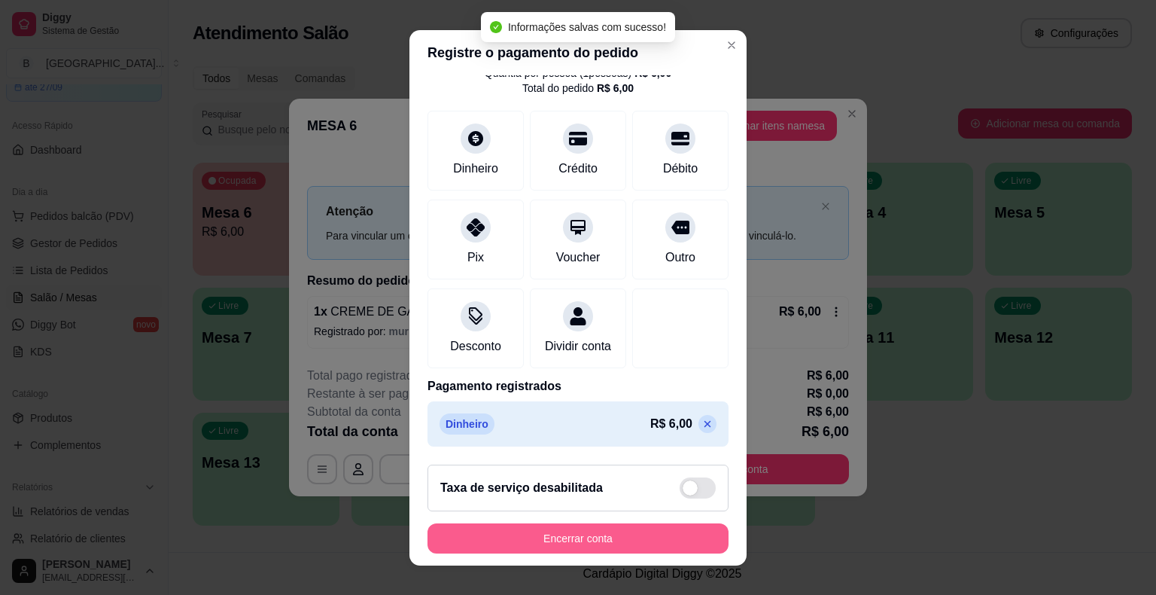
click at [656, 531] on button "Encerrar conta" at bounding box center [578, 538] width 301 height 30
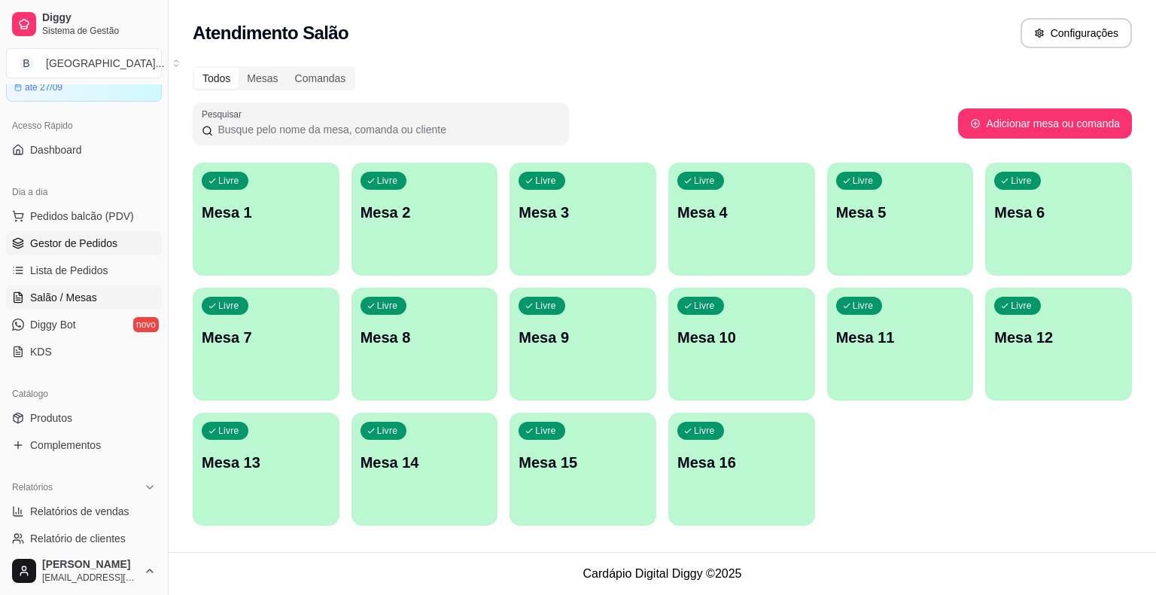
click at [104, 244] on span "Gestor de Pedidos" at bounding box center [73, 243] width 87 height 15
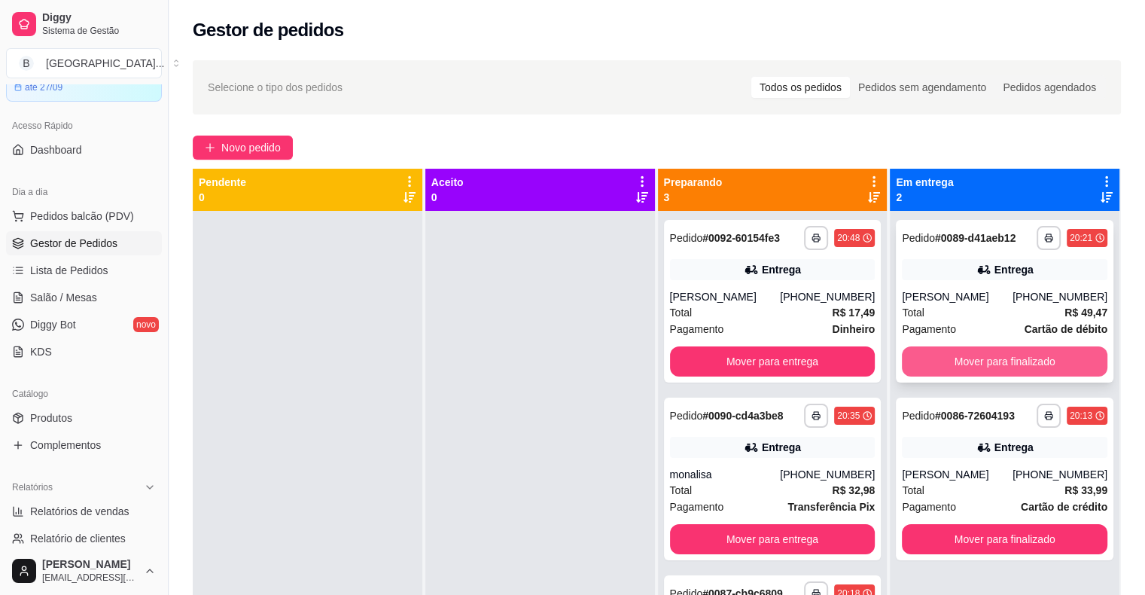
click at [973, 362] on button "Mover para finalizado" at bounding box center [1005, 361] width 206 height 30
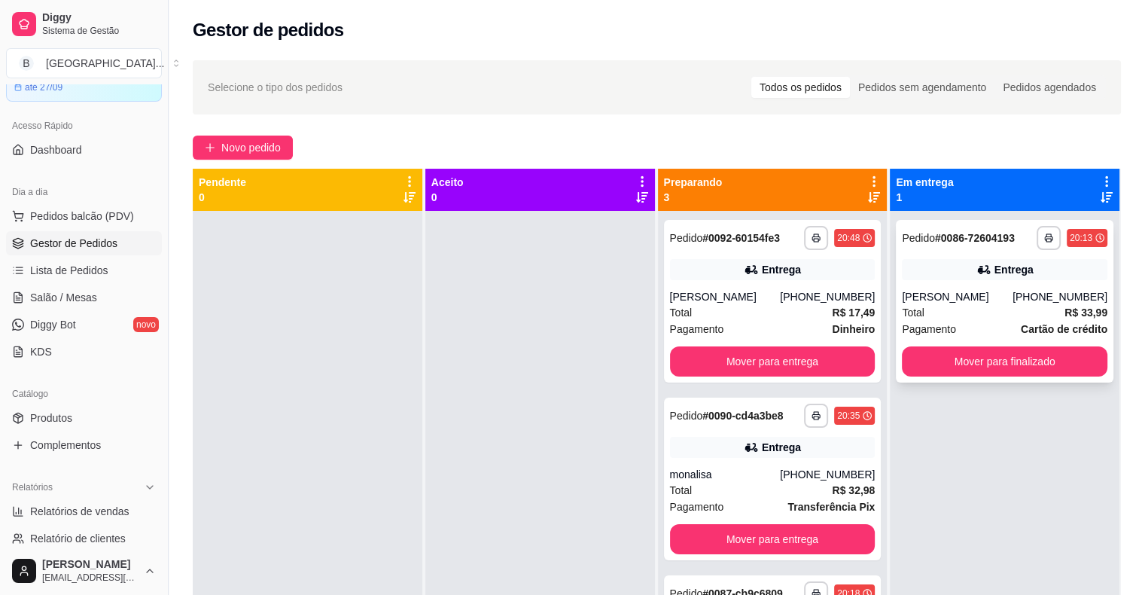
click at [970, 338] on div "**********" at bounding box center [1005, 301] width 218 height 163
click at [958, 368] on button "Mover para finalizado" at bounding box center [1005, 361] width 200 height 29
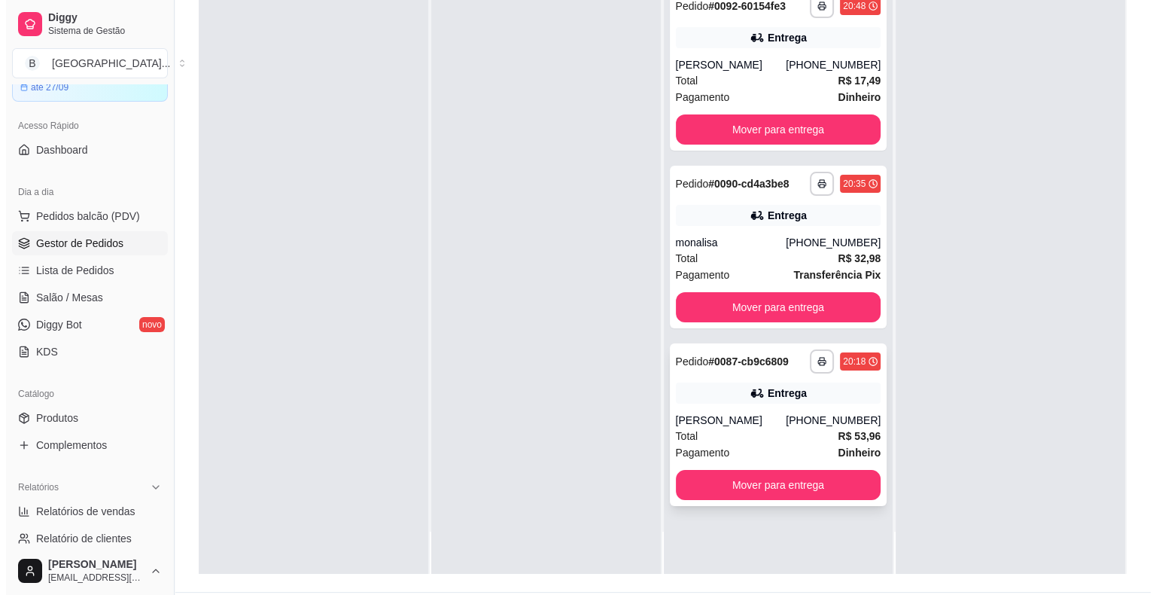
scroll to position [229, 0]
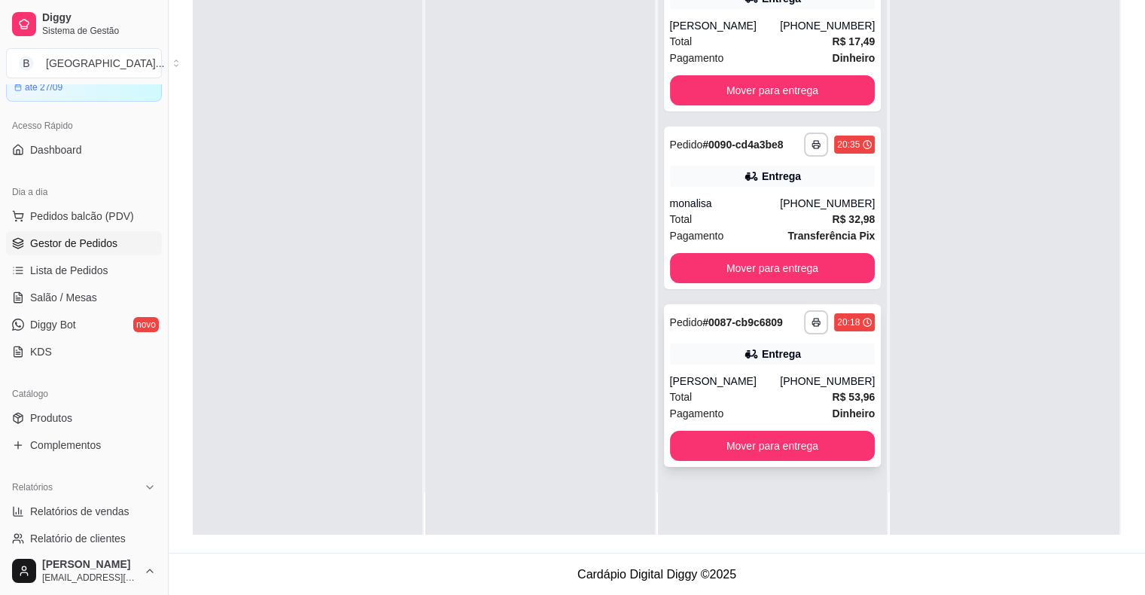
click at [702, 401] on div "Total R$ 53,96" at bounding box center [773, 396] width 206 height 17
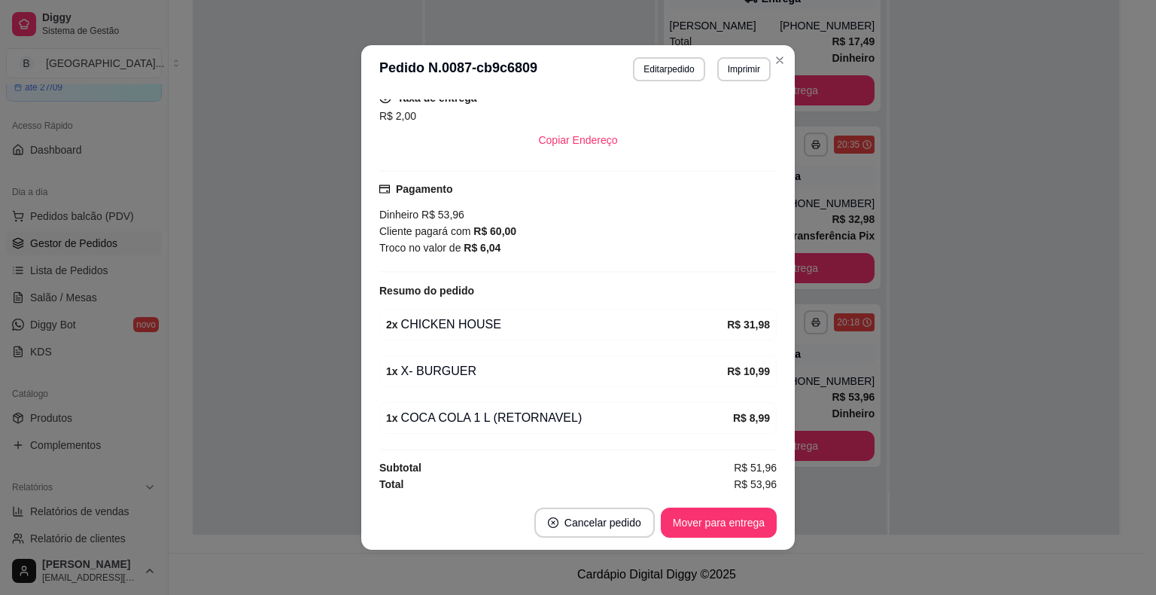
scroll to position [3, 0]
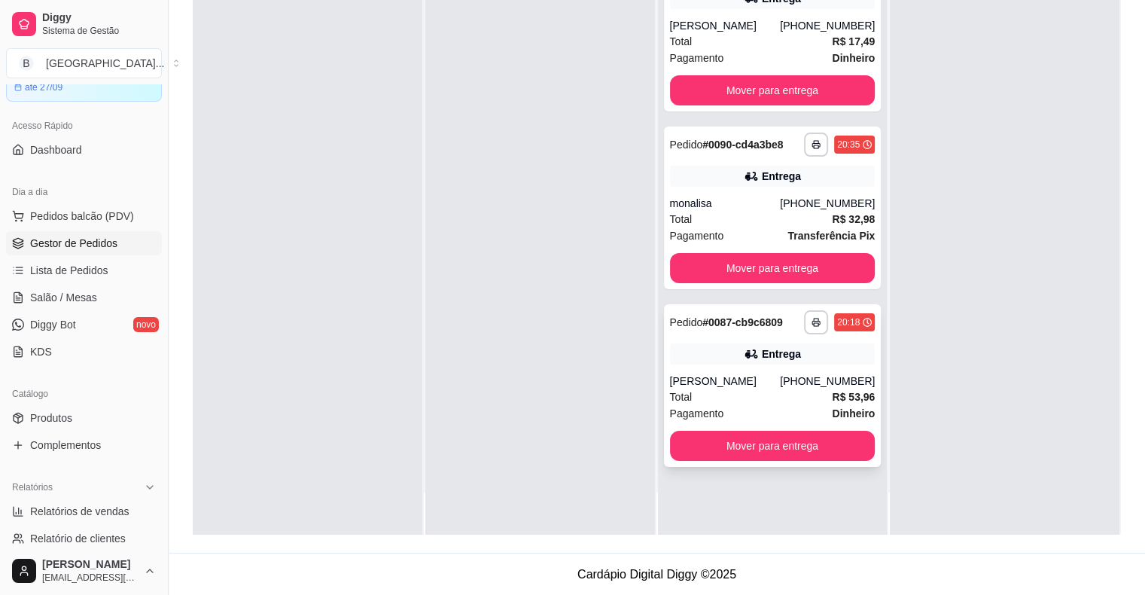
click at [723, 354] on div "Entrega" at bounding box center [773, 353] width 206 height 21
click at [798, 214] on div "Total R$ 32,98" at bounding box center [773, 219] width 206 height 17
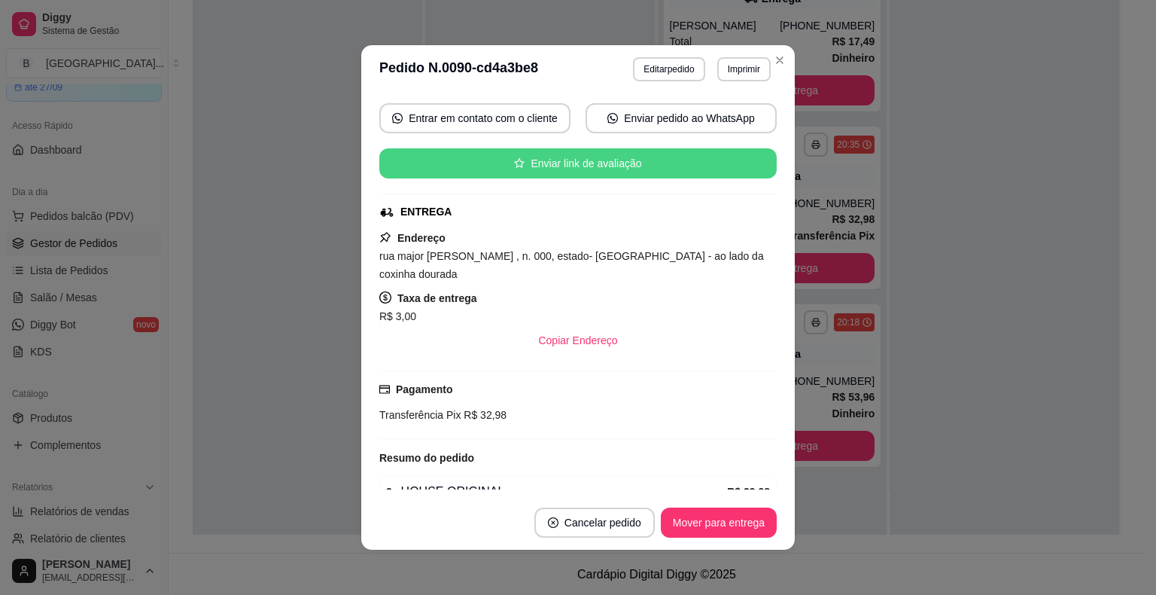
scroll to position [211, 0]
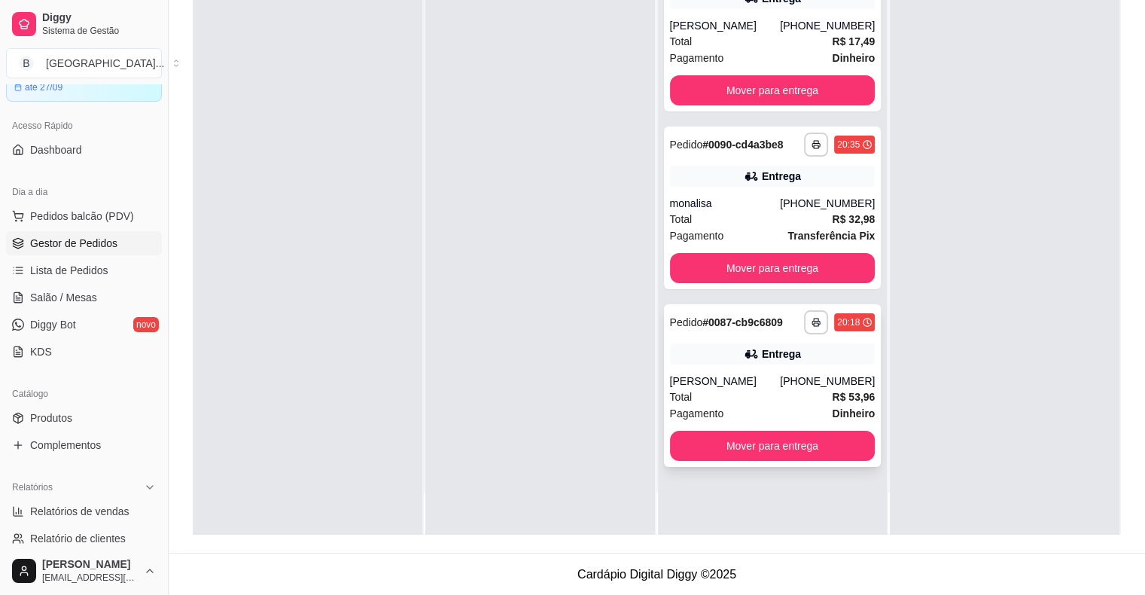
click at [742, 393] on div "Total R$ 53,96" at bounding box center [773, 396] width 206 height 17
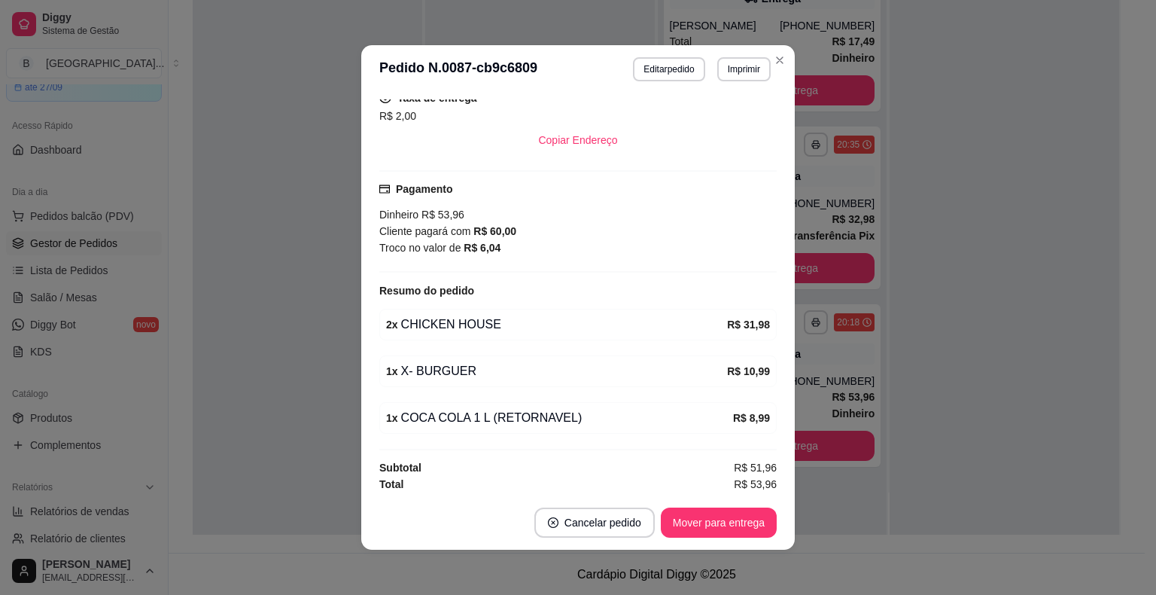
scroll to position [3, 0]
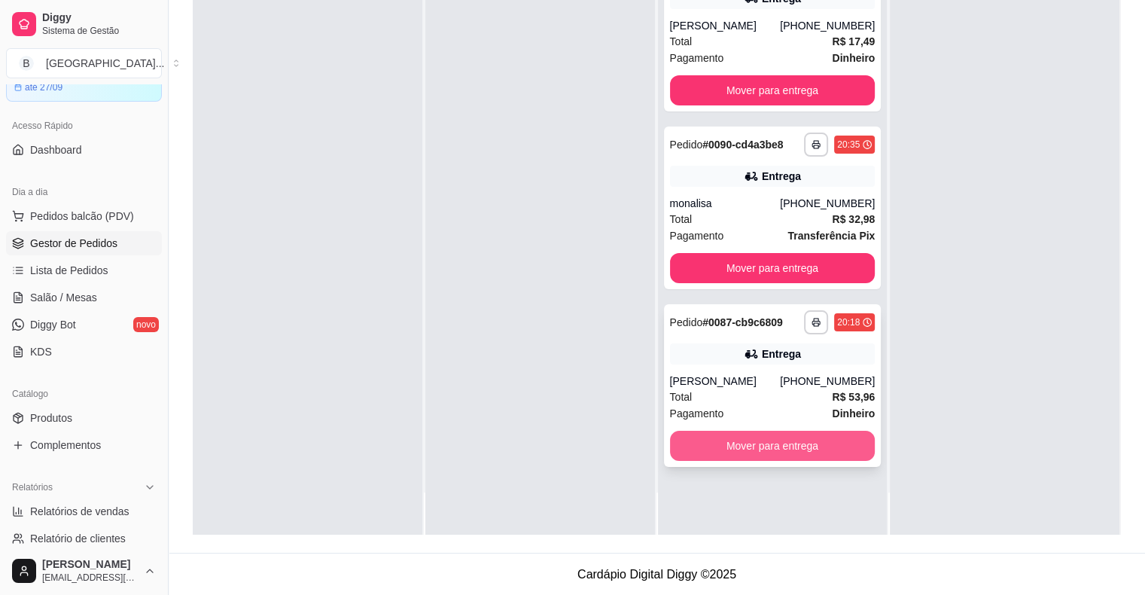
click at [766, 447] on button "Mover para entrega" at bounding box center [773, 446] width 206 height 30
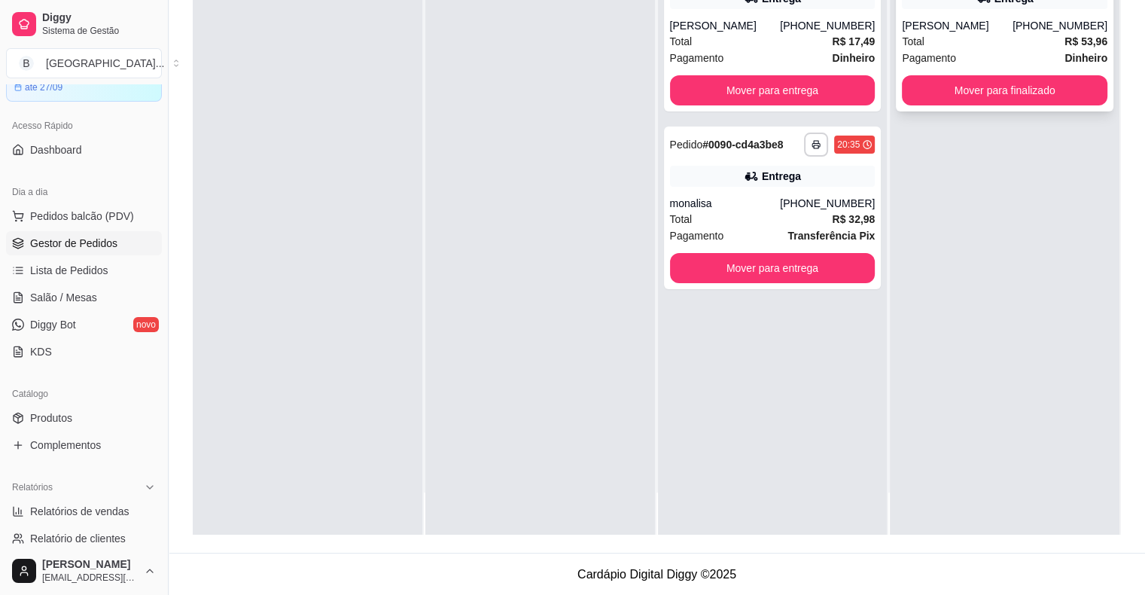
click at [949, 27] on div "[PERSON_NAME]" at bounding box center [957, 25] width 111 height 15
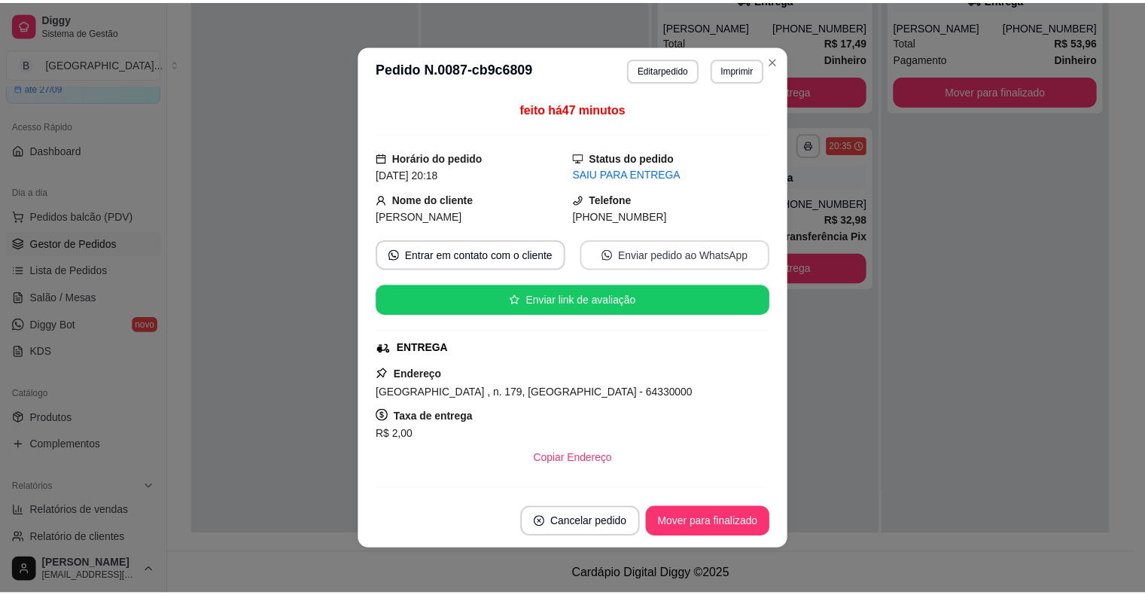
scroll to position [318, 0]
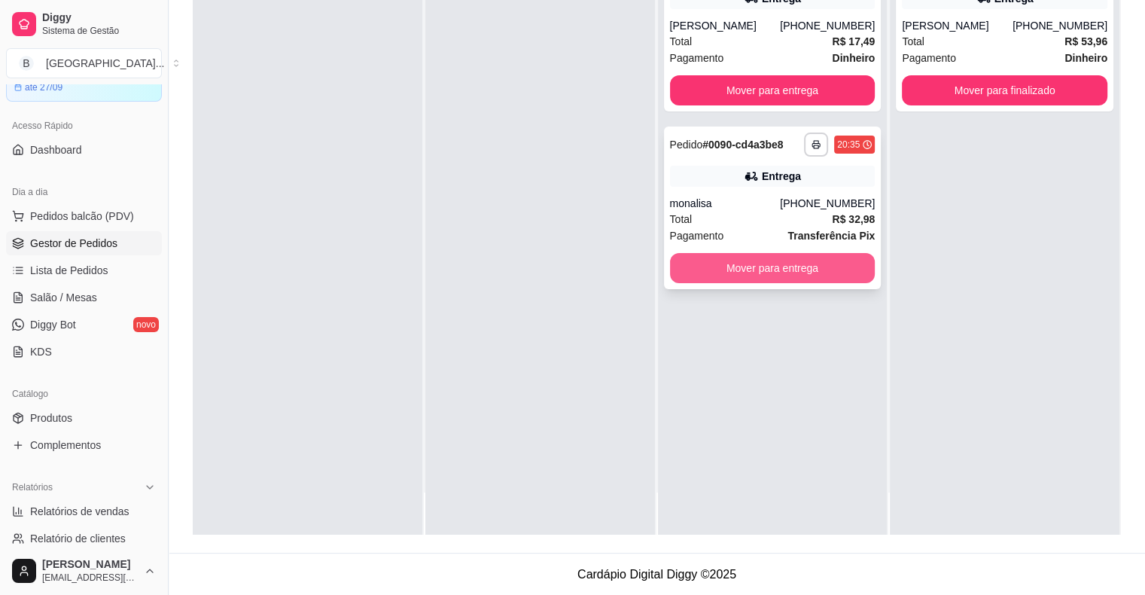
click at [795, 273] on button "Mover para entrega" at bounding box center [773, 268] width 206 height 30
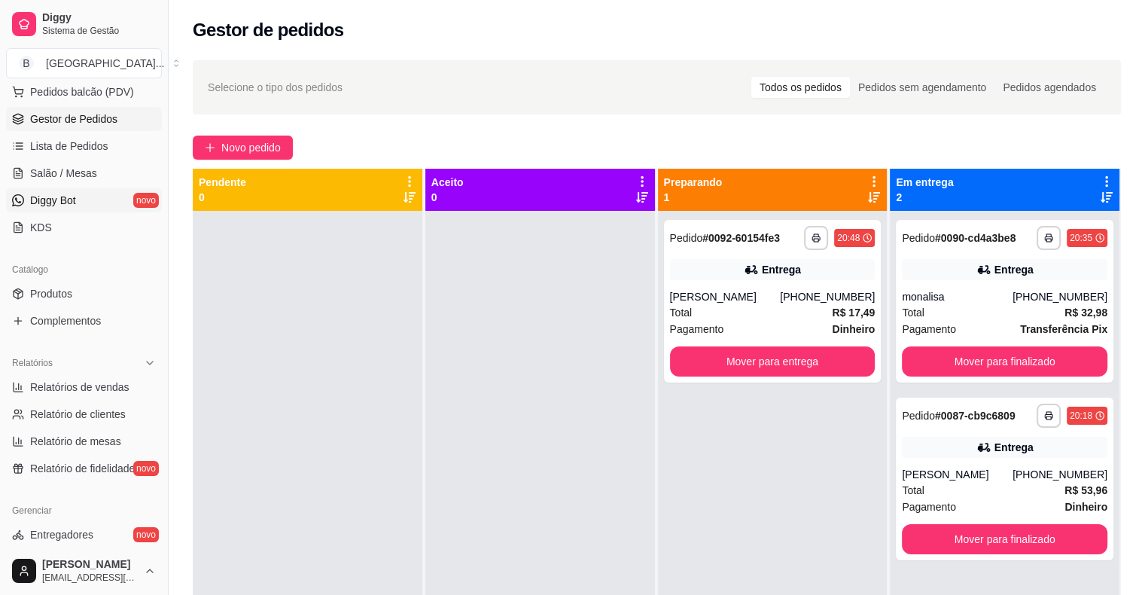
scroll to position [226, 0]
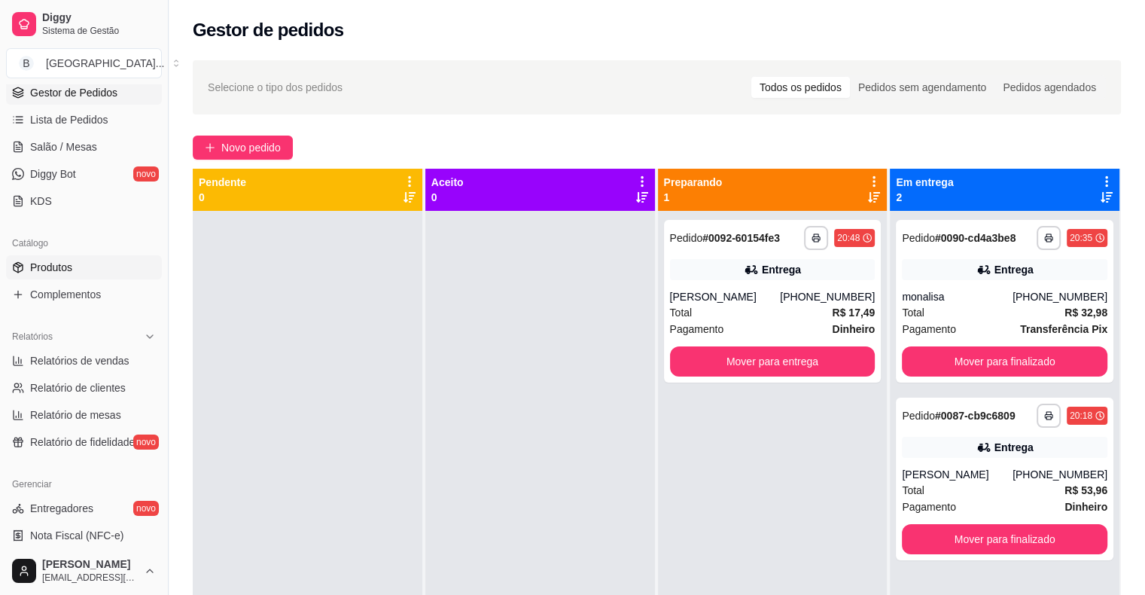
click at [81, 272] on link "Produtos" at bounding box center [84, 267] width 156 height 24
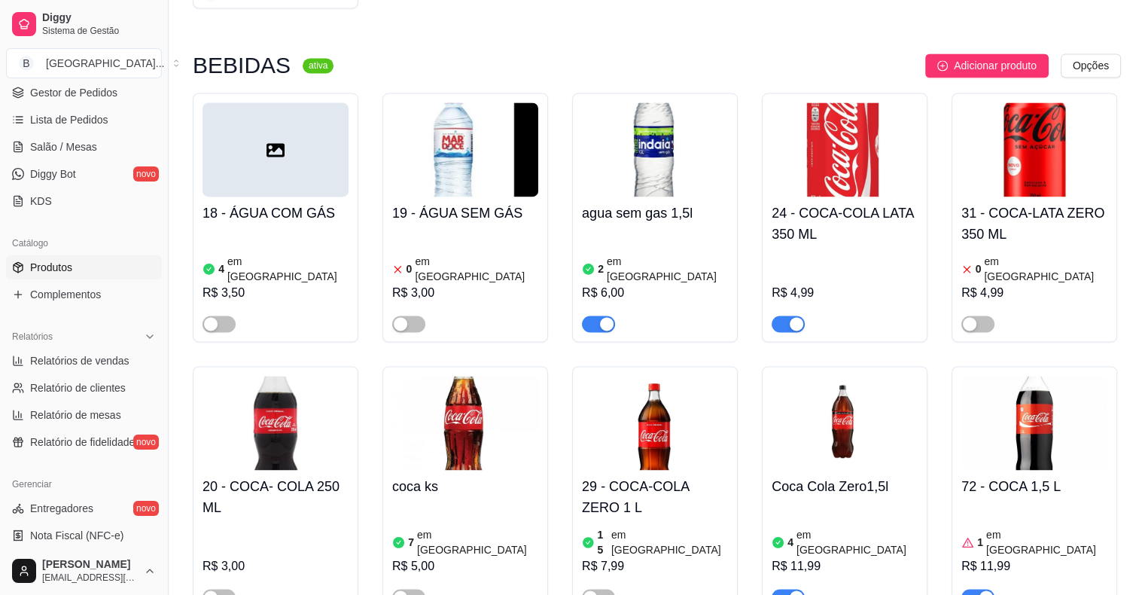
scroll to position [2147, 0]
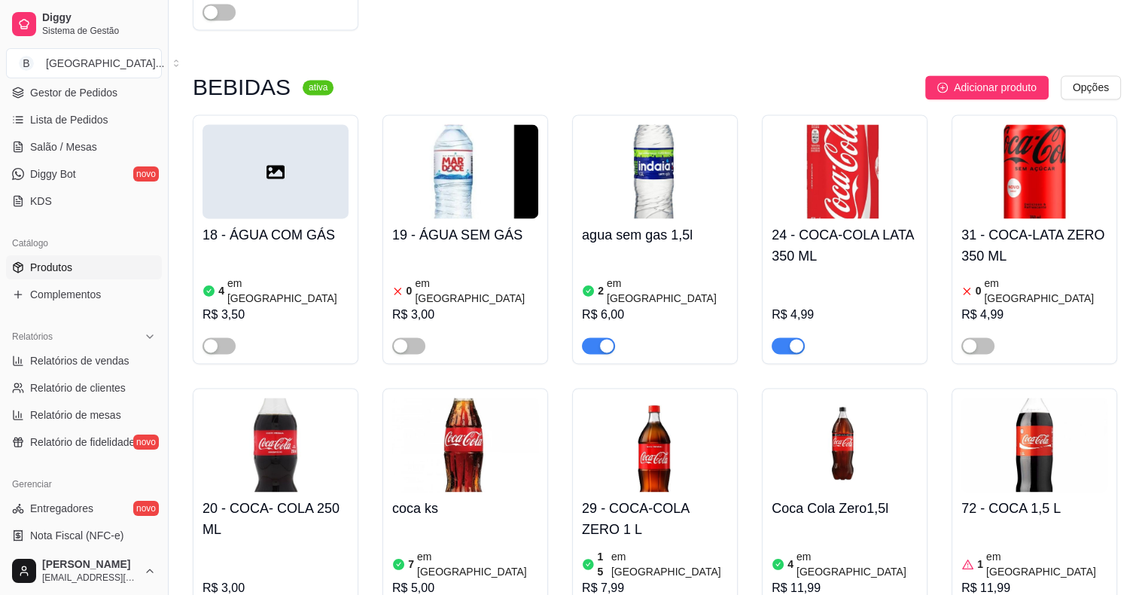
click at [1108, 212] on div "31 - COCA-LATA ZERO 350 ML 0 em estoque R$ 4,99" at bounding box center [1035, 238] width 166 height 249
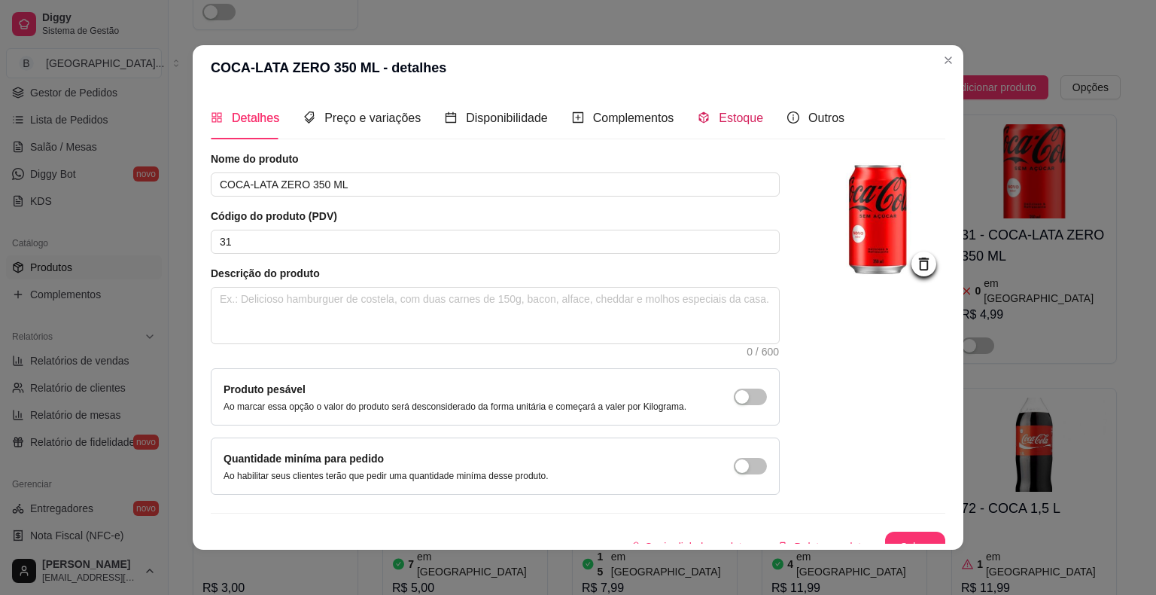
click at [701, 119] on div "Estoque" at bounding box center [731, 117] width 66 height 19
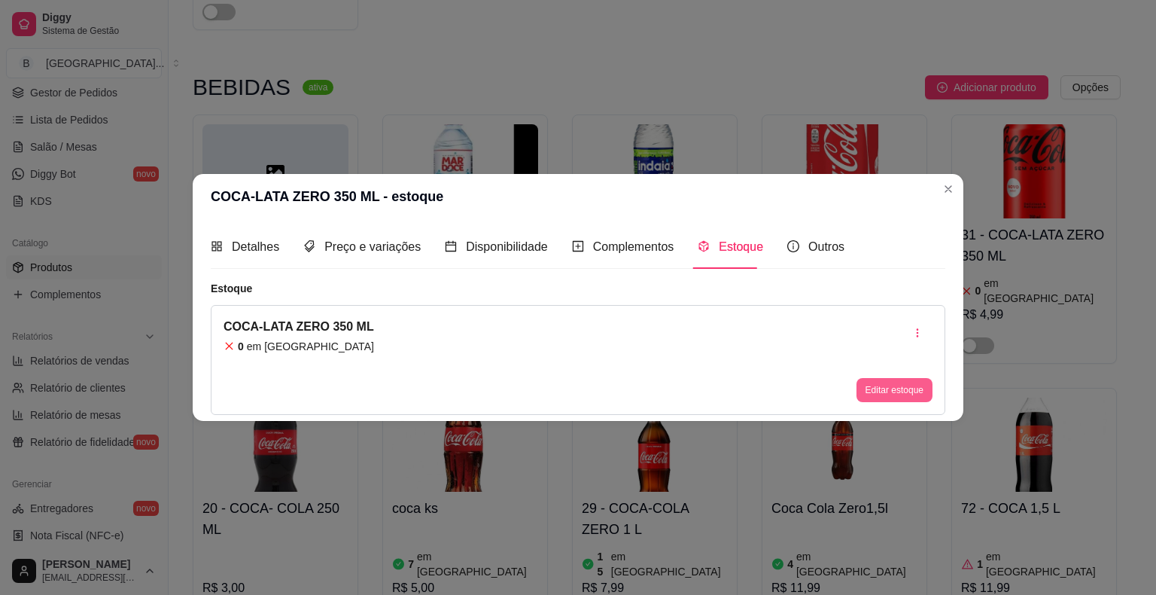
click at [879, 381] on button "Editar estoque" at bounding box center [895, 390] width 76 height 24
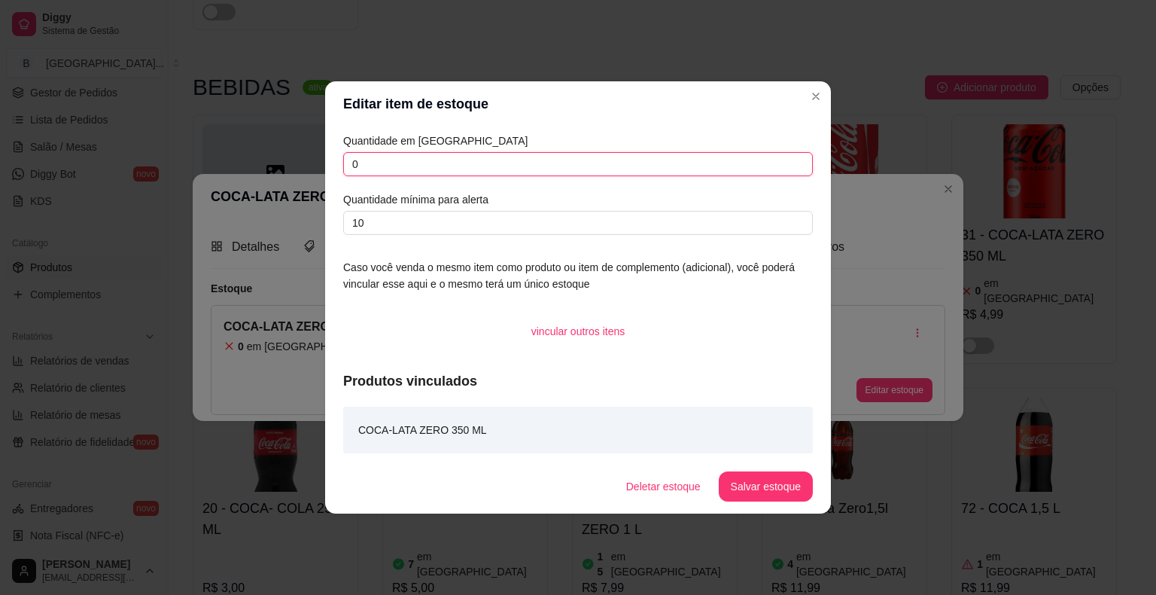
click at [620, 164] on input "0" at bounding box center [578, 164] width 470 height 24
type input "36"
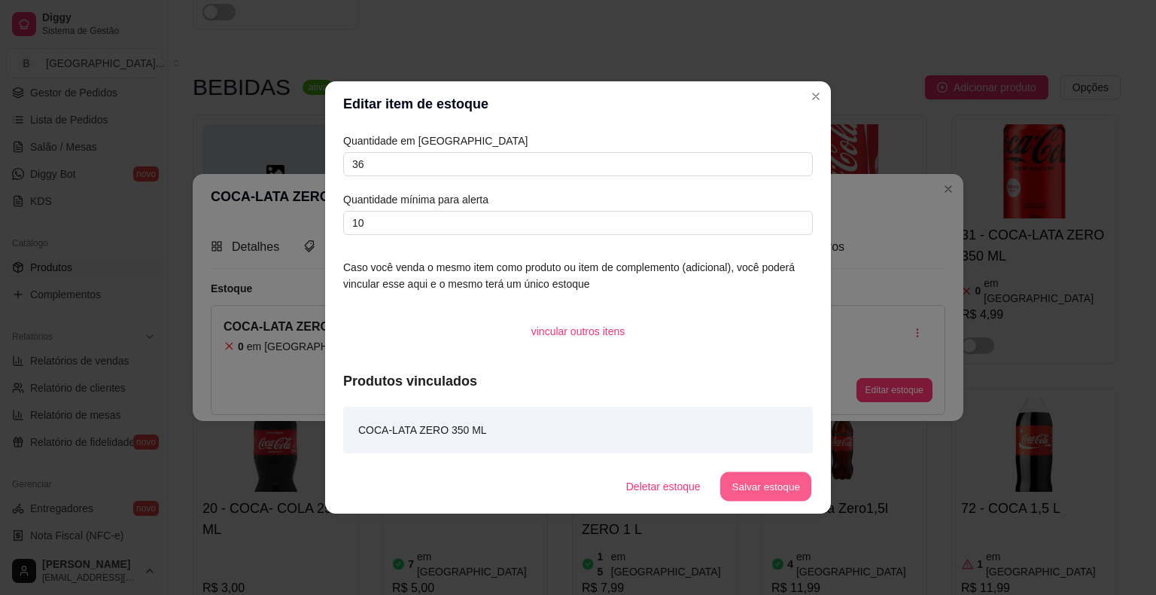
click at [741, 480] on button "Salvar estoque" at bounding box center [766, 486] width 92 height 29
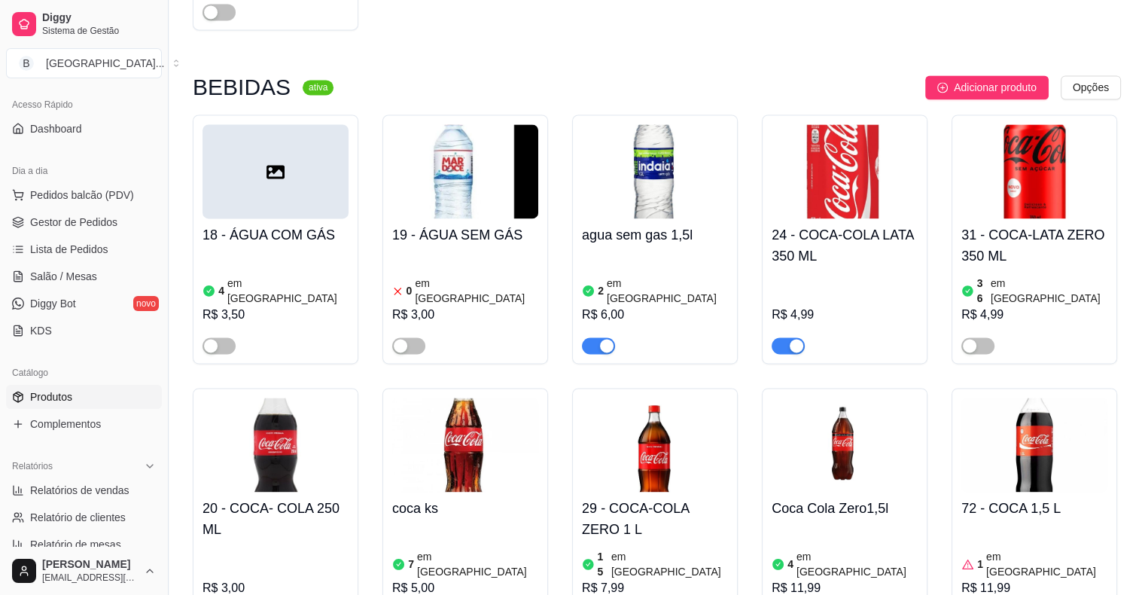
scroll to position [0, 0]
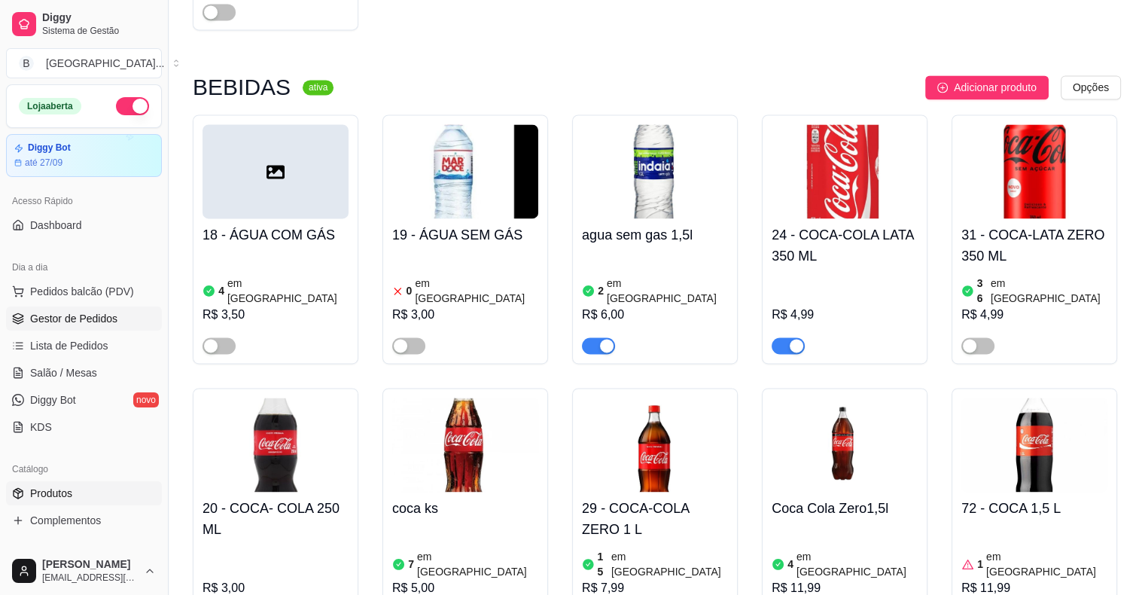
click at [57, 320] on span "Gestor de Pedidos" at bounding box center [73, 318] width 87 height 15
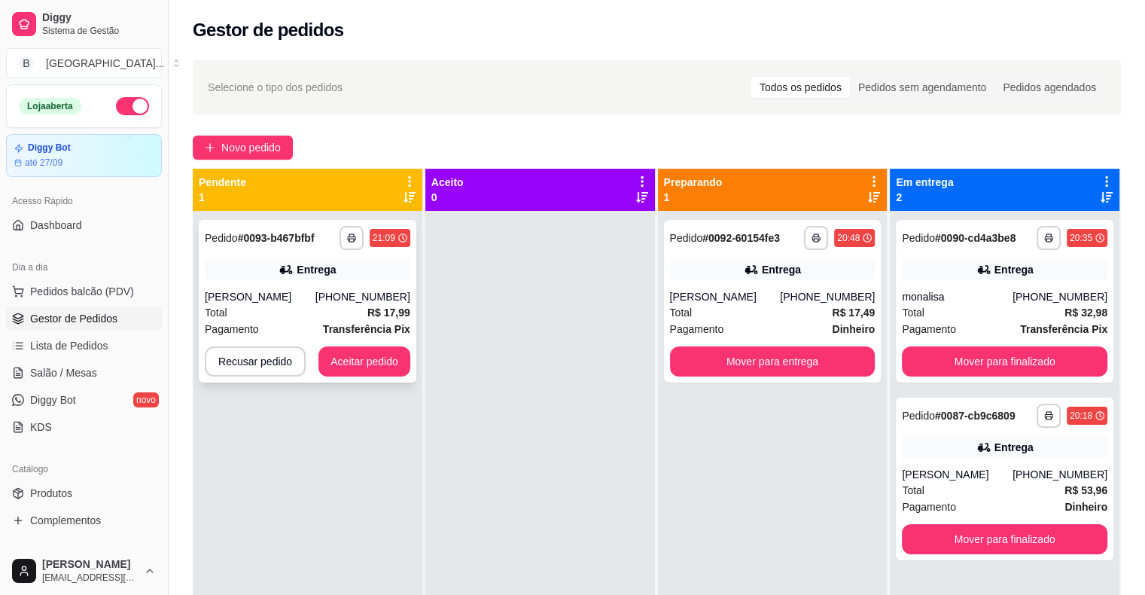
click at [302, 291] on div "[PERSON_NAME]" at bounding box center [260, 296] width 111 height 15
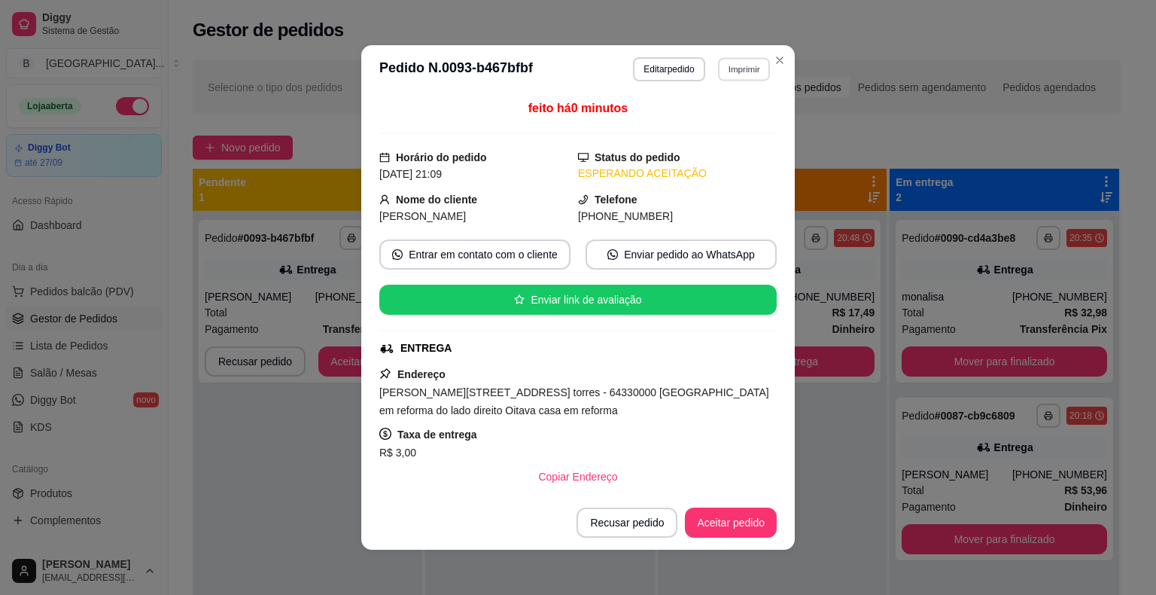
click at [729, 75] on button "Imprimir" at bounding box center [744, 68] width 52 height 23
click at [720, 117] on button "IMPRESSORA" at bounding box center [711, 121] width 105 height 23
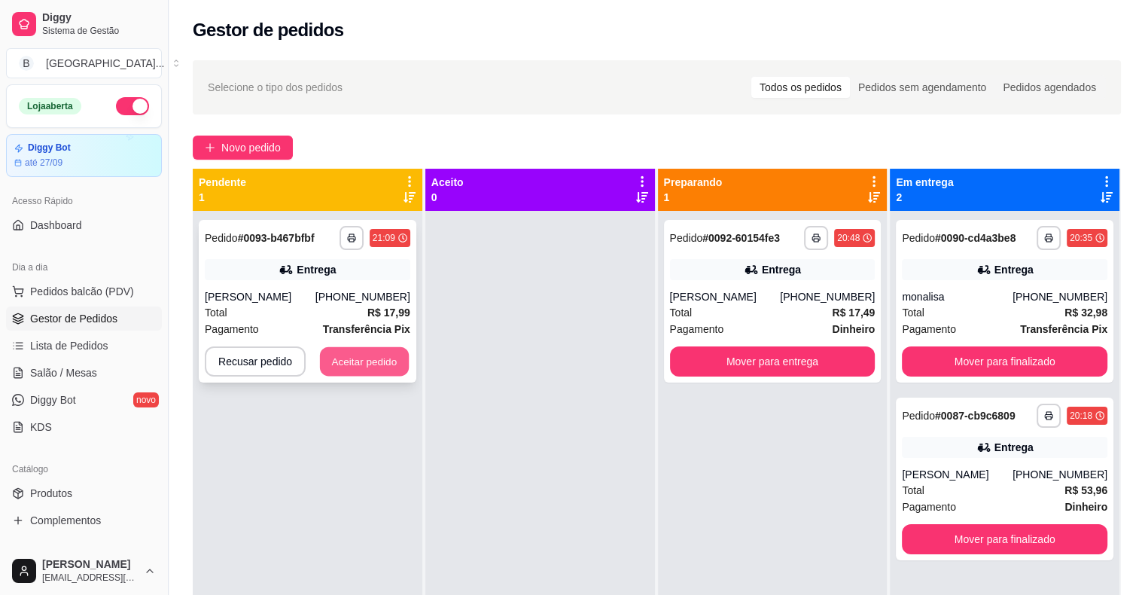
click at [356, 348] on button "Aceitar pedido" at bounding box center [364, 361] width 89 height 29
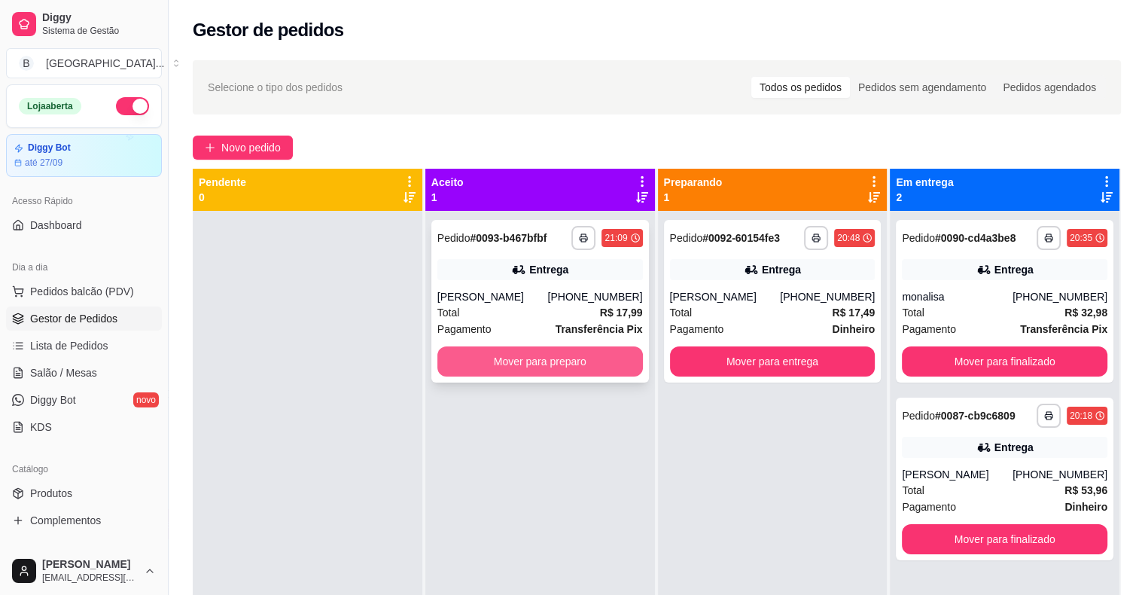
click at [596, 349] on button "Mover para preparo" at bounding box center [540, 361] width 206 height 30
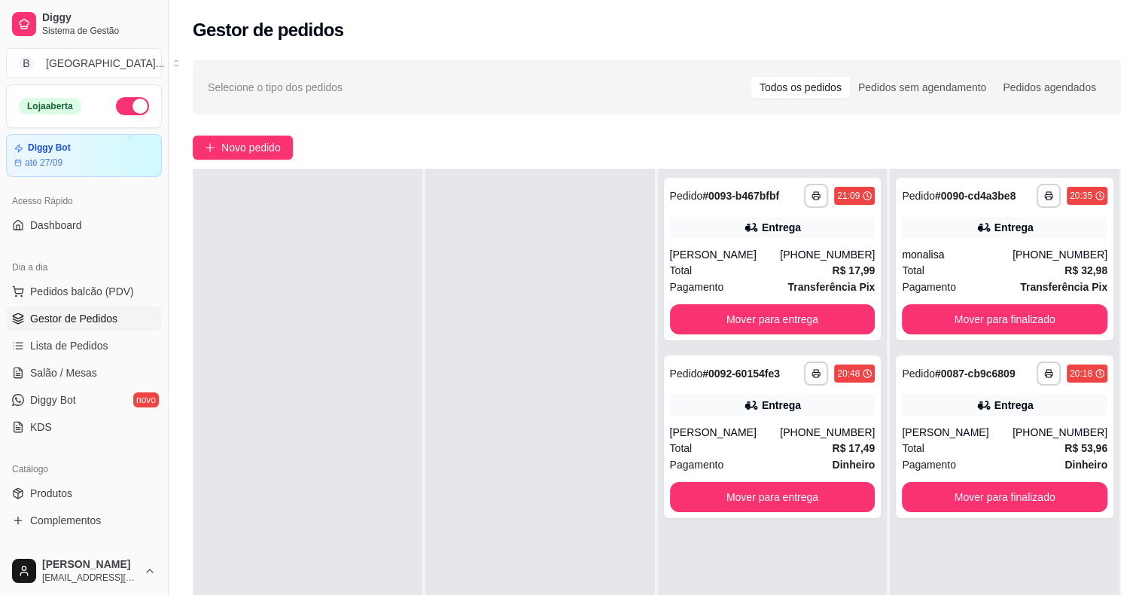
scroll to position [151, 0]
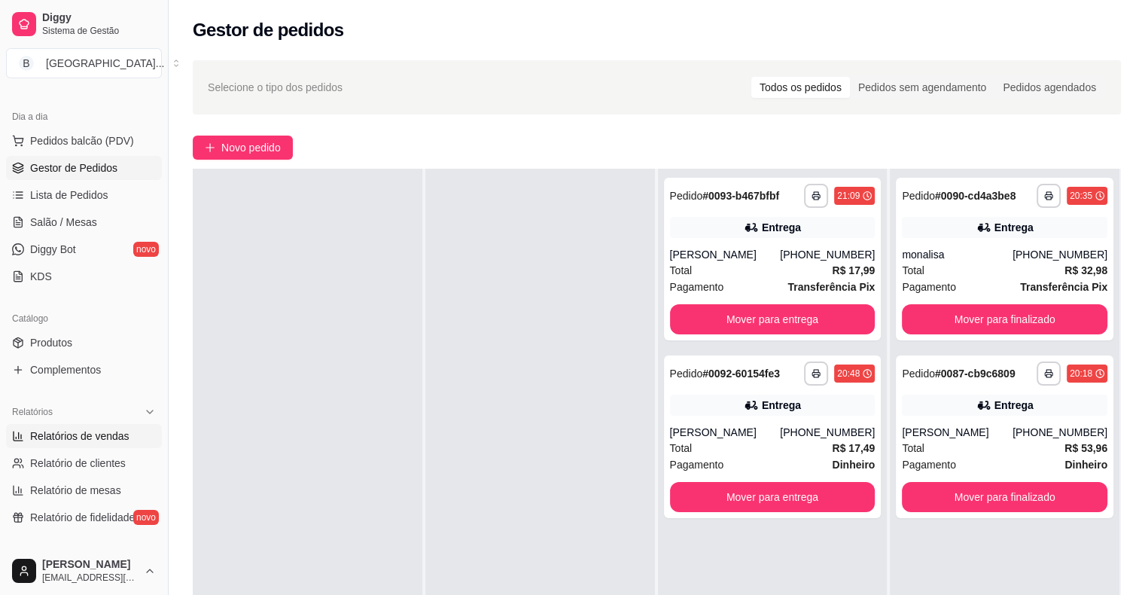
click at [90, 439] on span "Relatórios de vendas" at bounding box center [79, 435] width 99 height 15
select select "ALL"
select select "0"
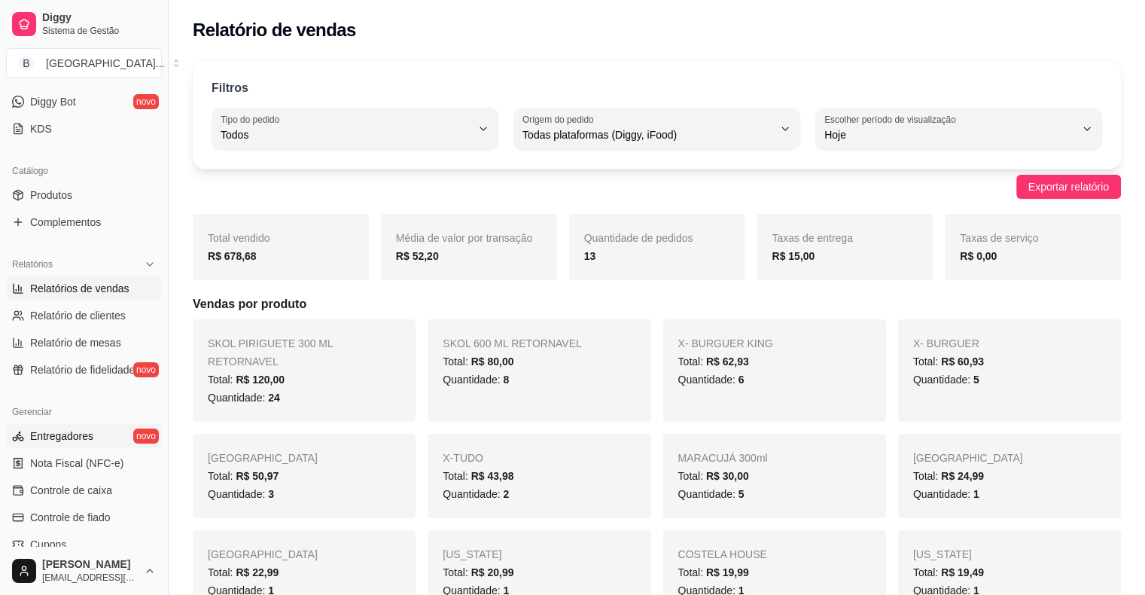
scroll to position [301, 0]
click at [87, 484] on span "Controle de caixa" at bounding box center [71, 487] width 82 height 15
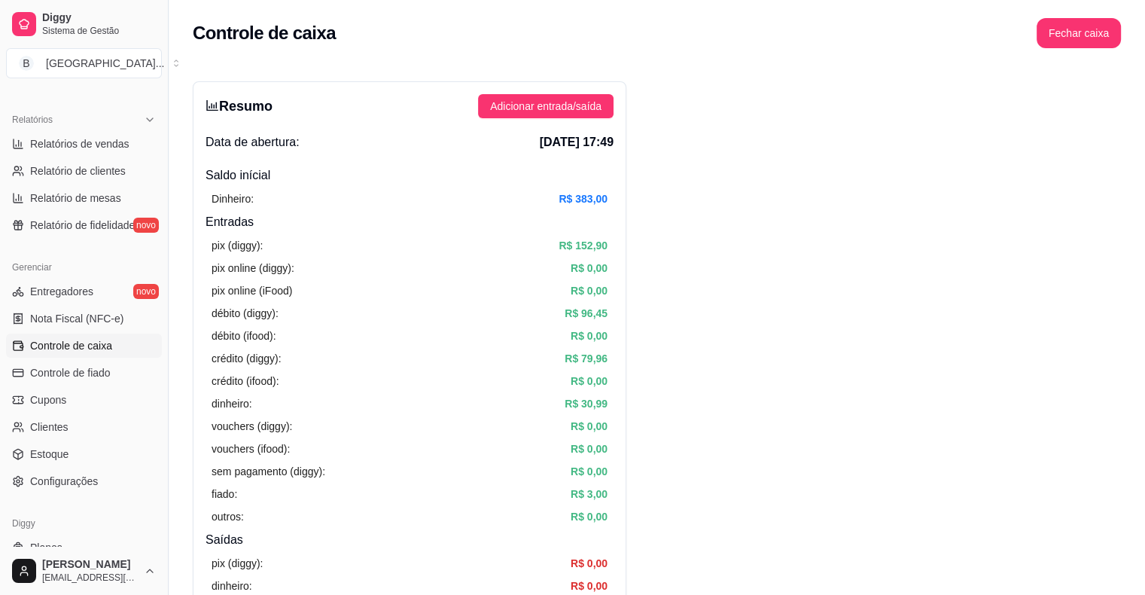
scroll to position [452, 0]
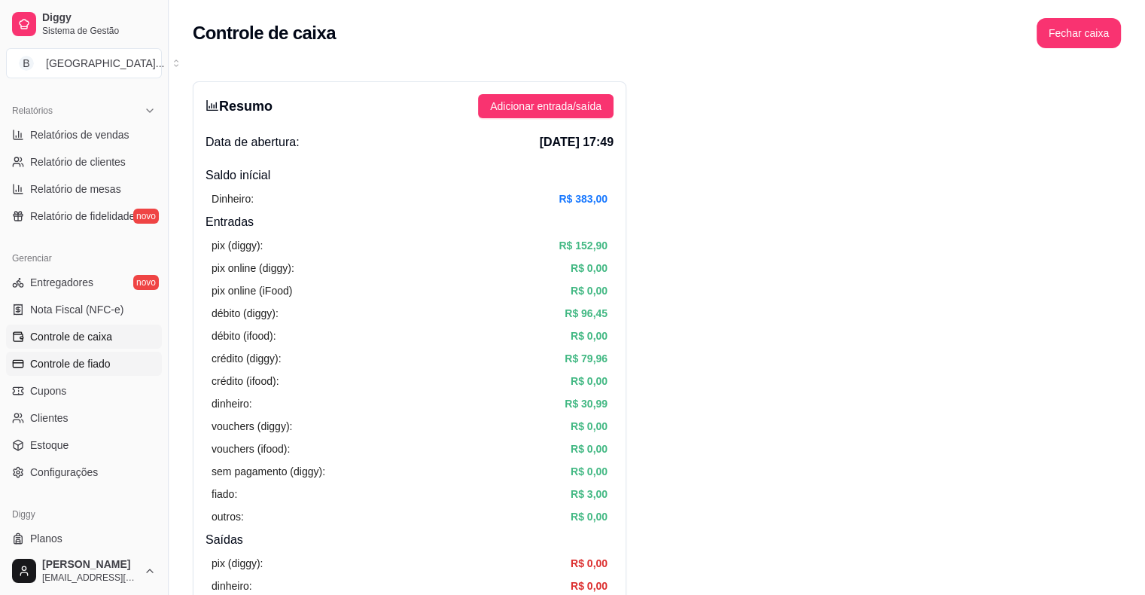
click at [78, 364] on span "Controle de fiado" at bounding box center [70, 363] width 81 height 15
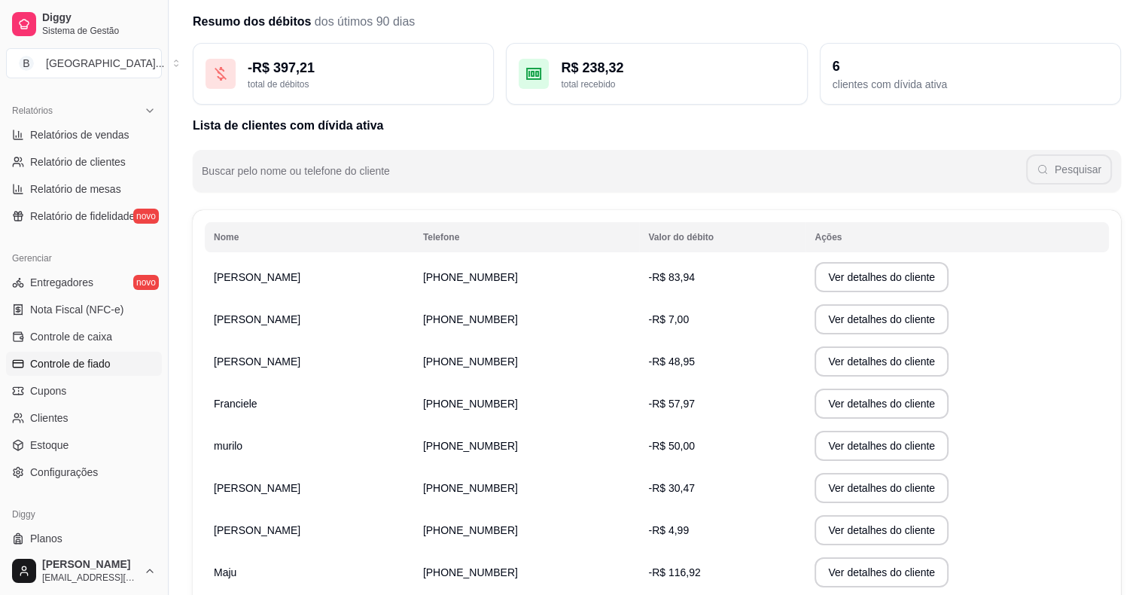
scroll to position [75, 0]
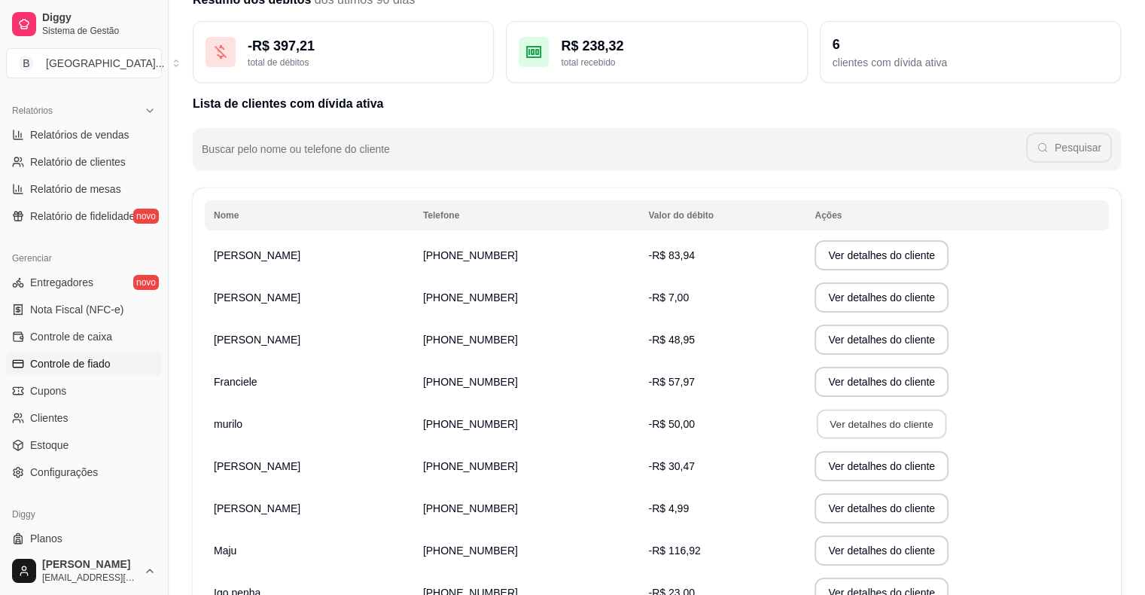
click at [835, 426] on button "Ver detalhes do cliente" at bounding box center [881, 424] width 129 height 29
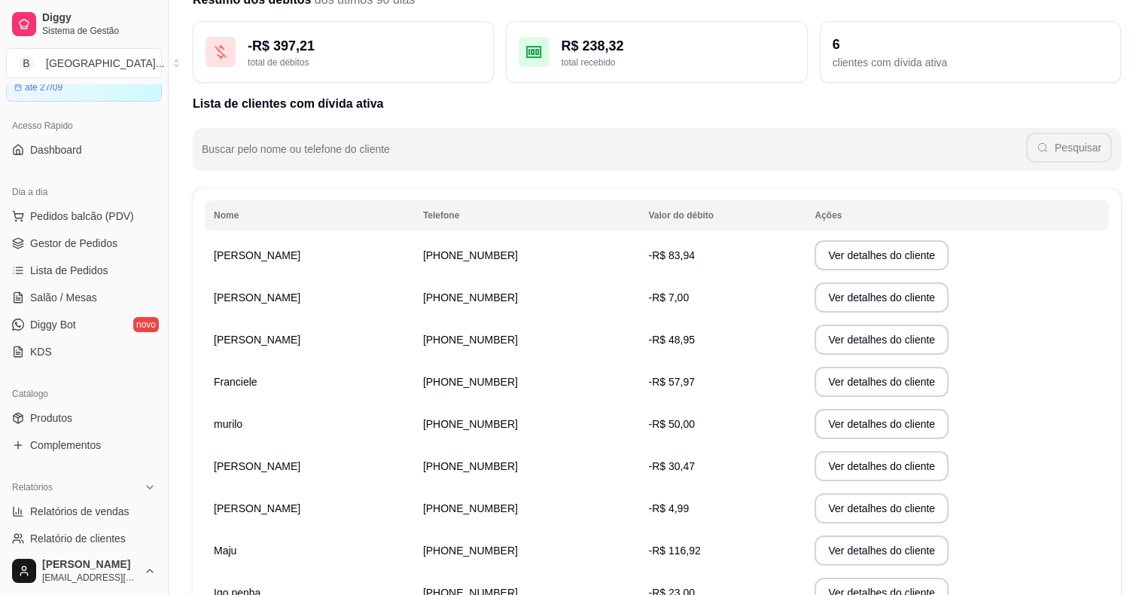
scroll to position [0, 0]
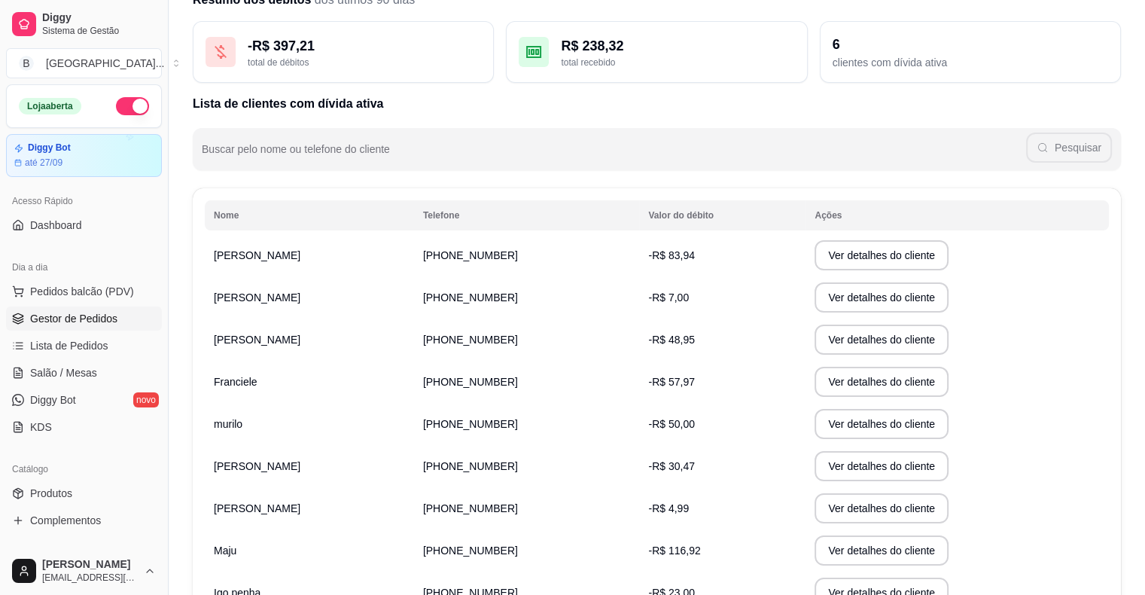
click at [52, 321] on span "Gestor de Pedidos" at bounding box center [73, 318] width 87 height 15
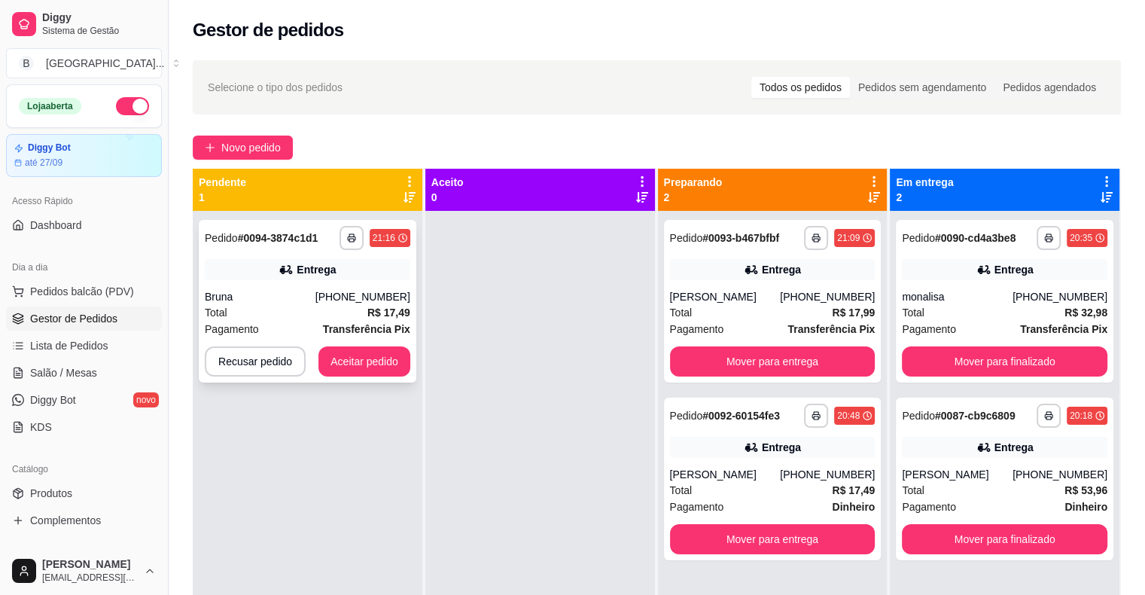
click at [375, 311] on strong "R$ 17,49" at bounding box center [388, 312] width 43 height 12
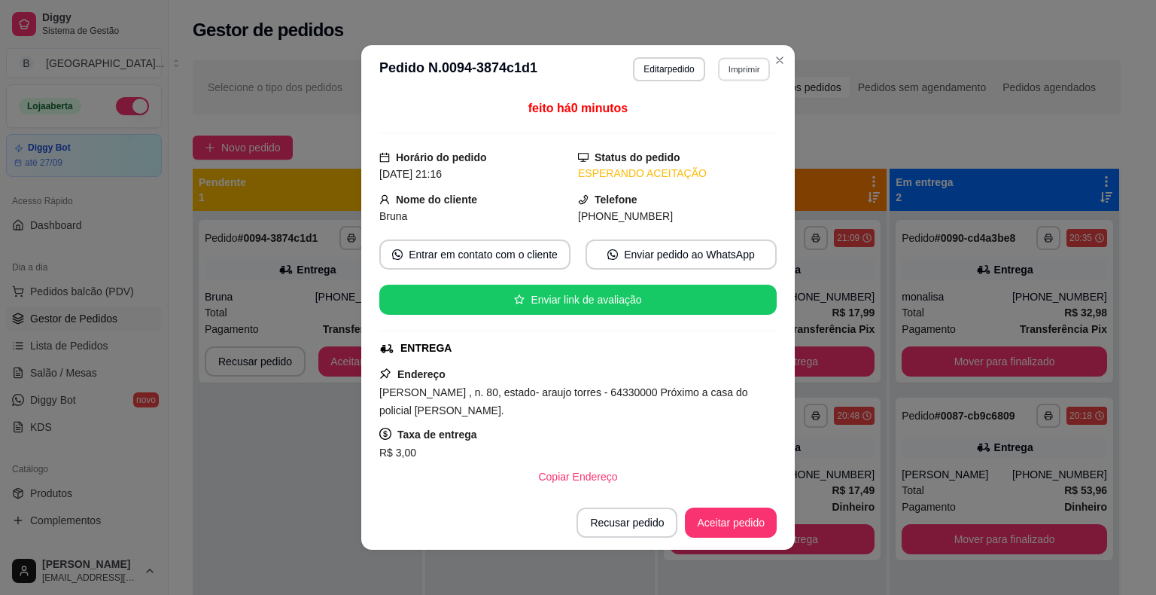
click at [727, 71] on button "Imprimir" at bounding box center [744, 68] width 52 height 23
click at [716, 111] on button "IMPRESSORA" at bounding box center [711, 122] width 109 height 24
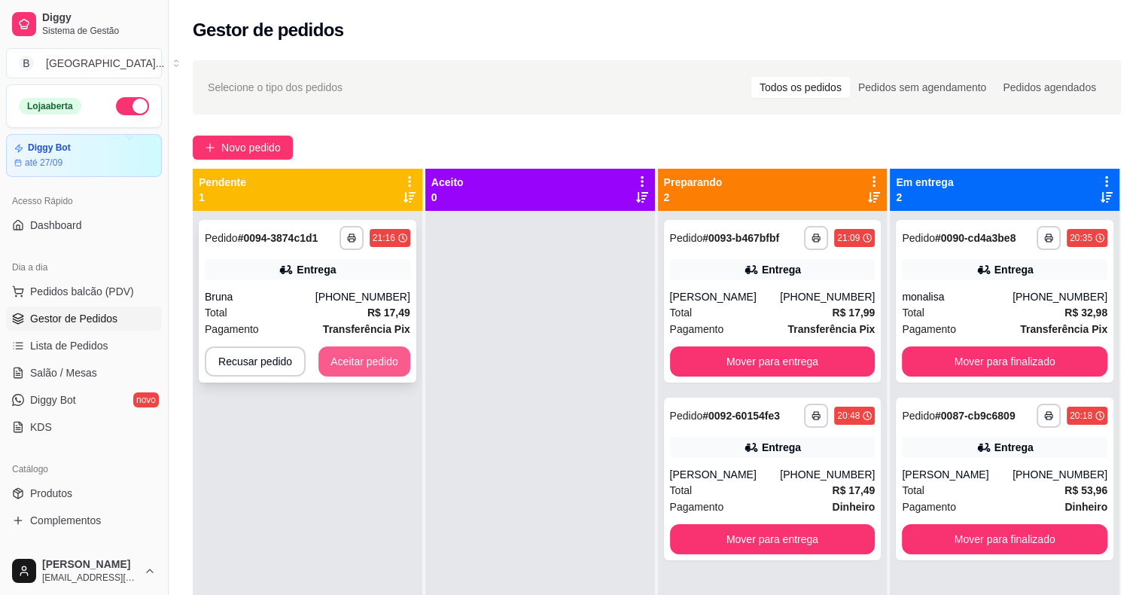
click at [340, 355] on button "Aceitar pedido" at bounding box center [364, 361] width 92 height 30
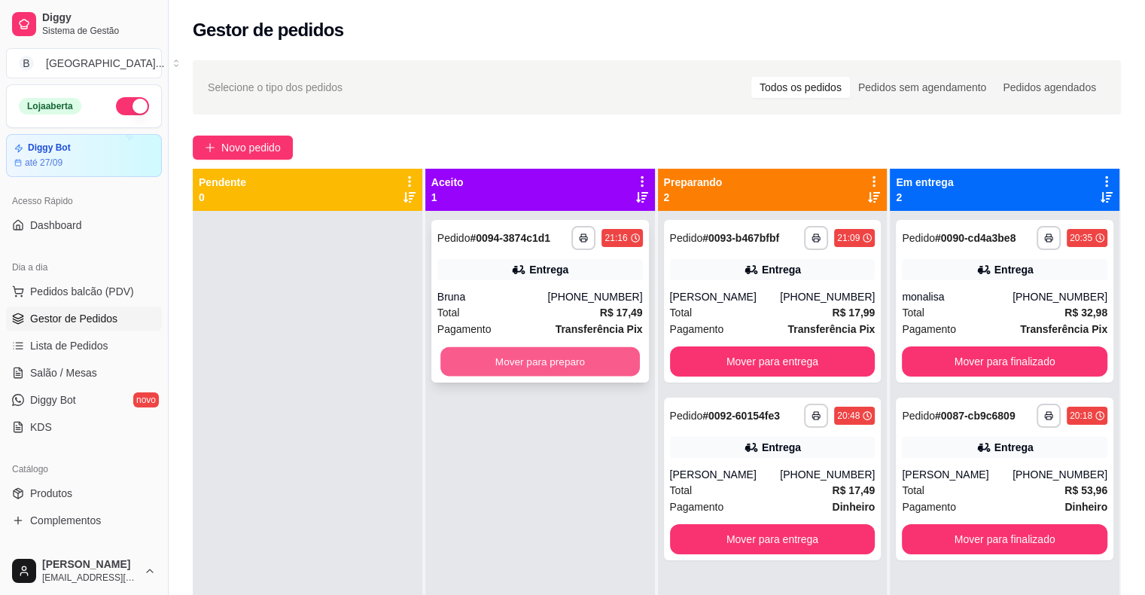
click at [486, 357] on button "Mover para preparo" at bounding box center [540, 361] width 200 height 29
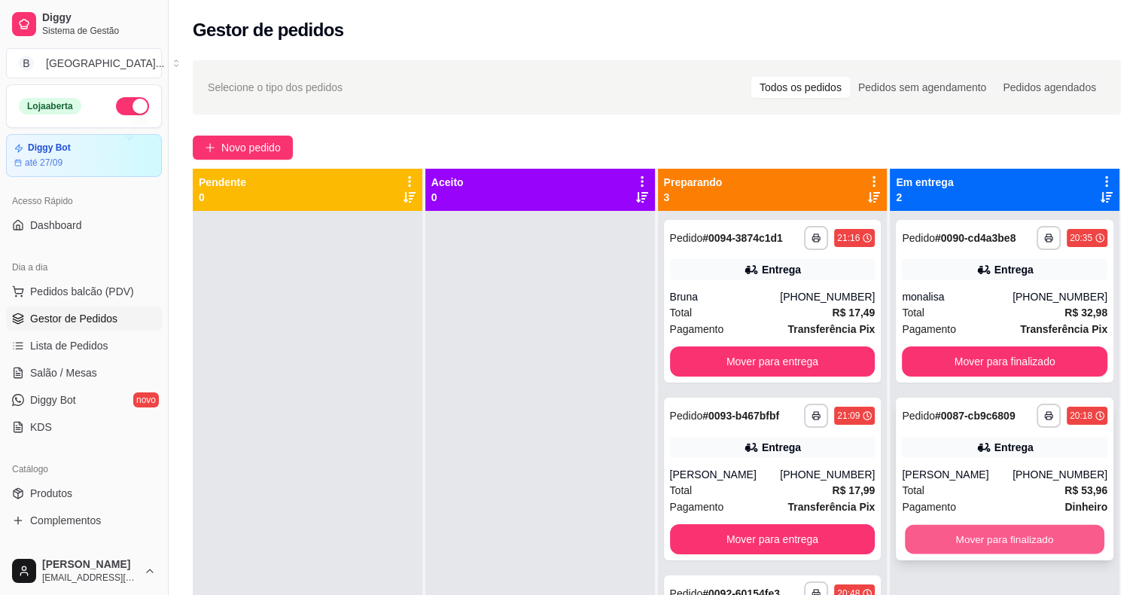
click at [969, 532] on button "Mover para finalizado" at bounding box center [1005, 539] width 200 height 29
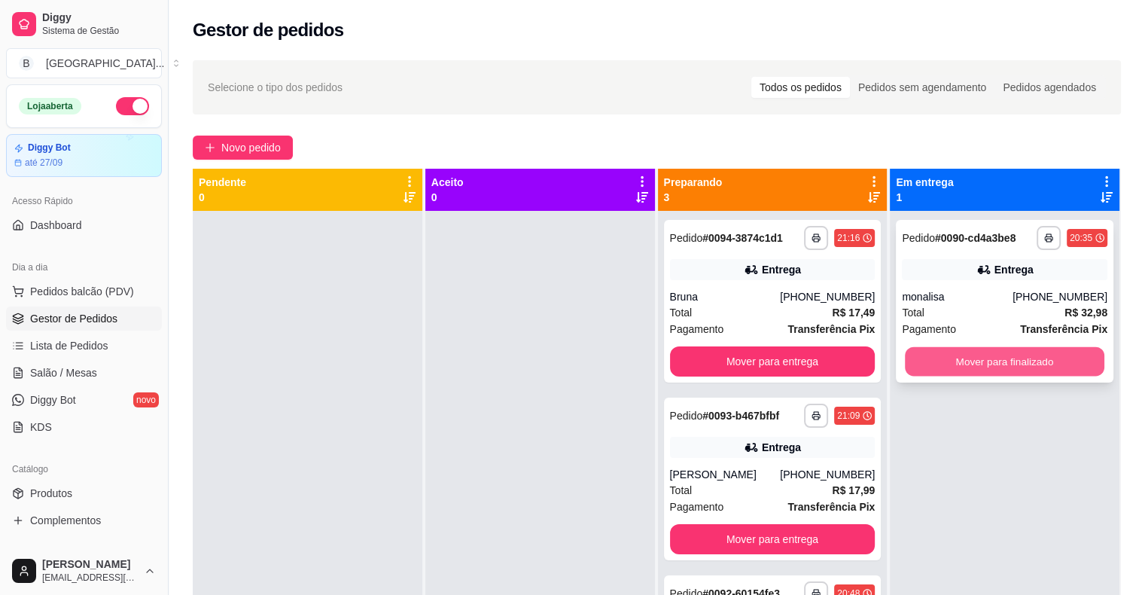
click at [1037, 354] on button "Mover para finalizado" at bounding box center [1005, 361] width 200 height 29
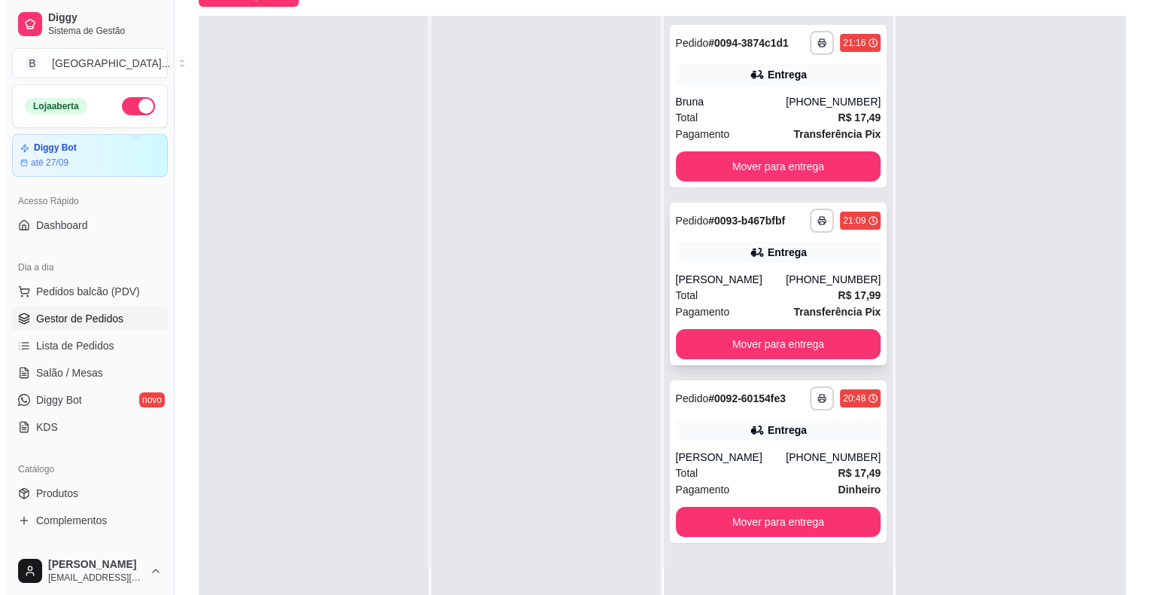
scroll to position [229, 0]
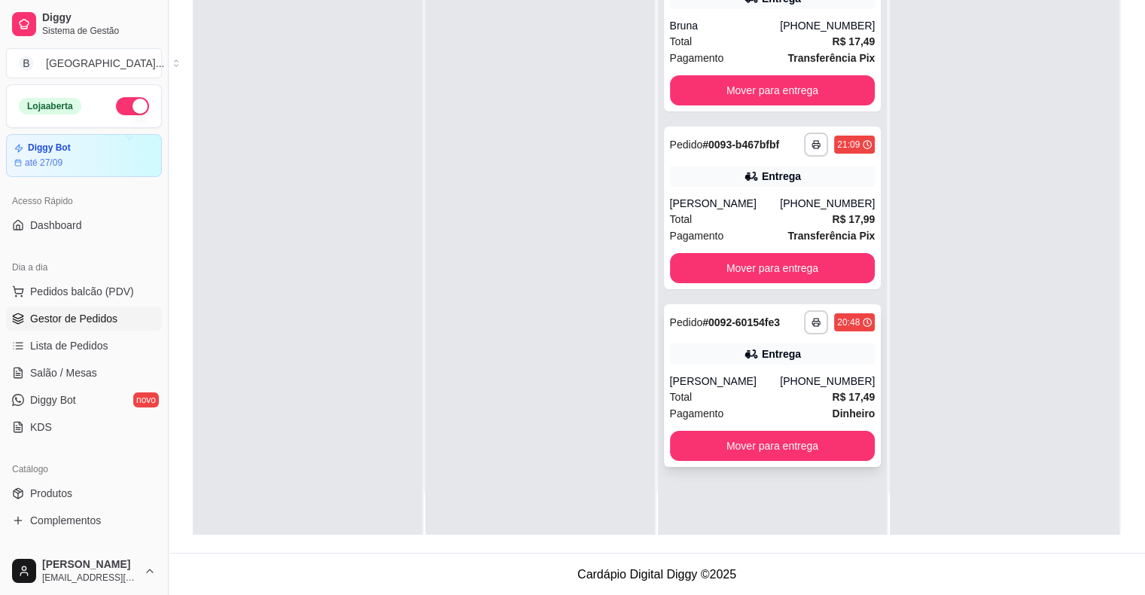
click at [764, 402] on div "Total R$ 17,49" at bounding box center [773, 396] width 206 height 17
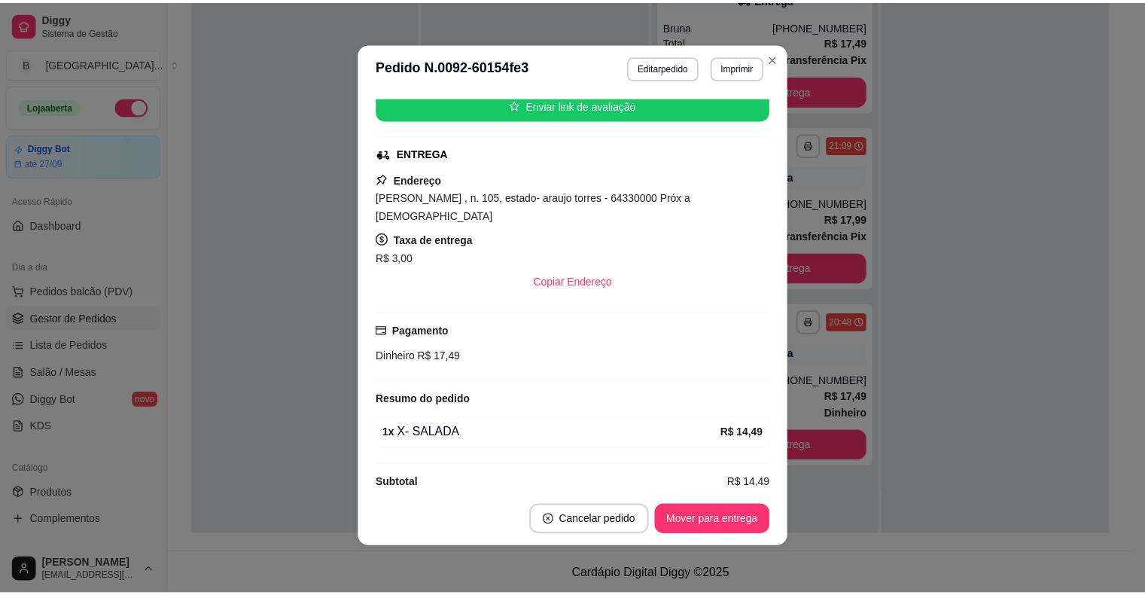
scroll to position [3, 0]
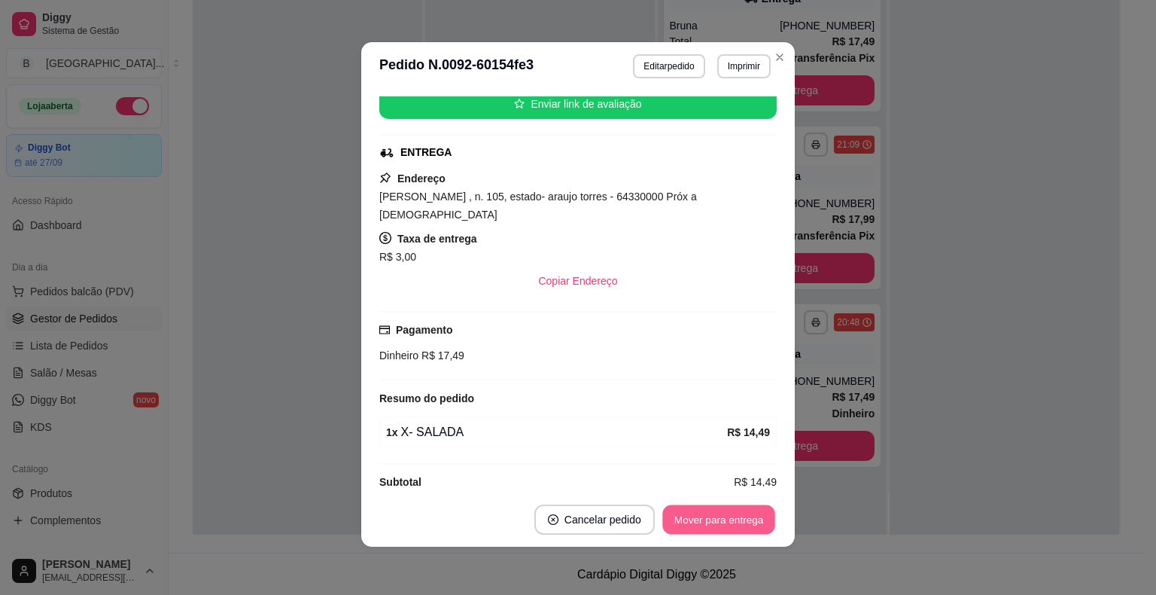
click at [690, 519] on button "Mover para entrega" at bounding box center [719, 519] width 113 height 29
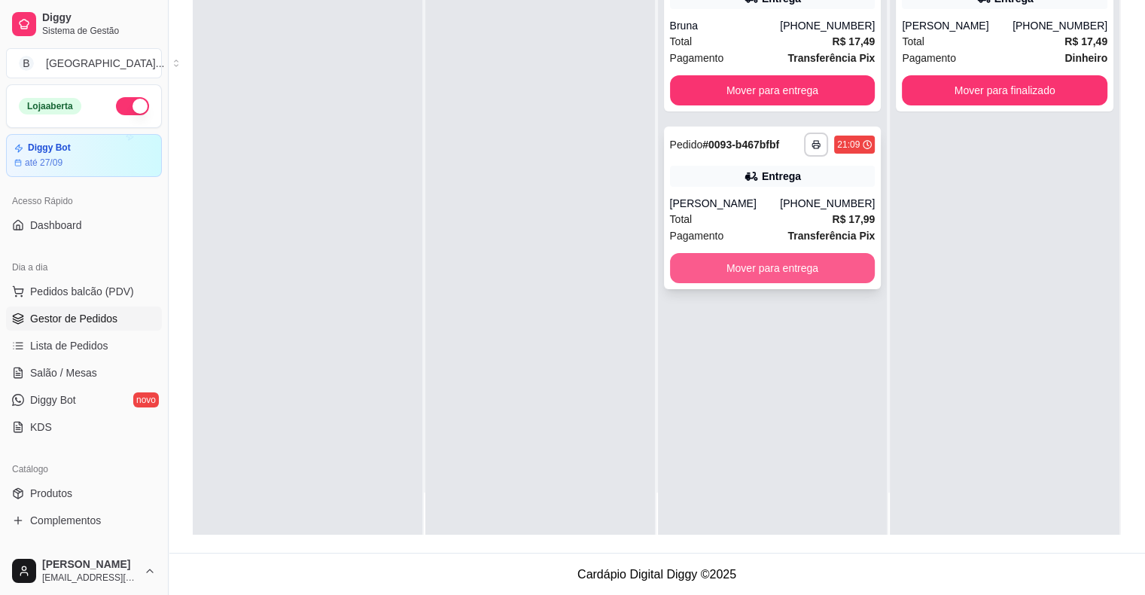
click at [797, 270] on button "Mover para entrega" at bounding box center [773, 268] width 206 height 30
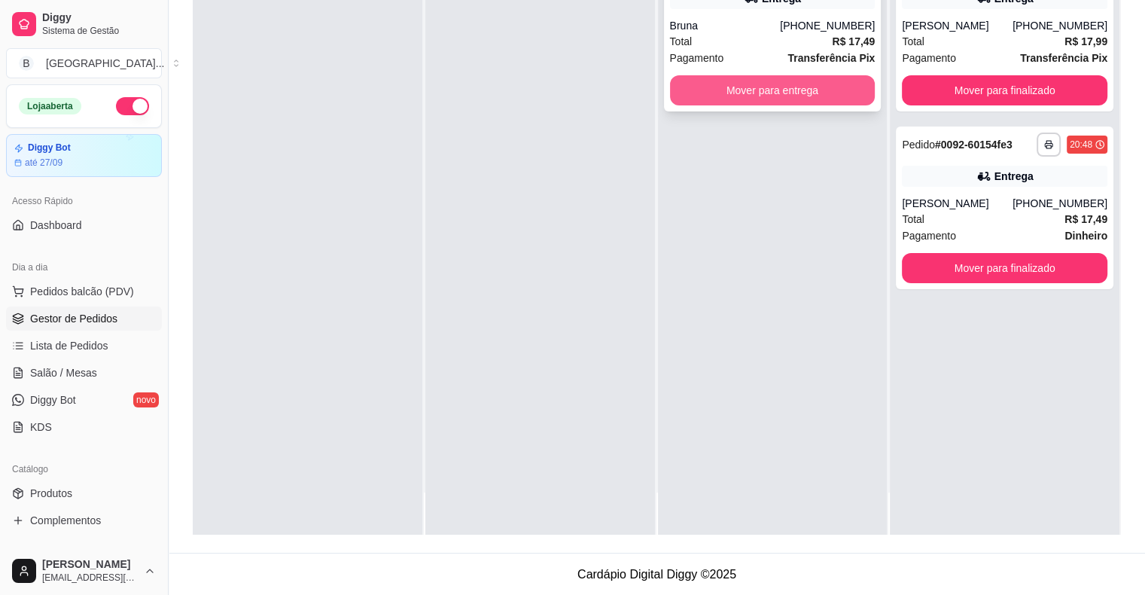
click at [831, 86] on button "Mover para entrega" at bounding box center [773, 90] width 206 height 30
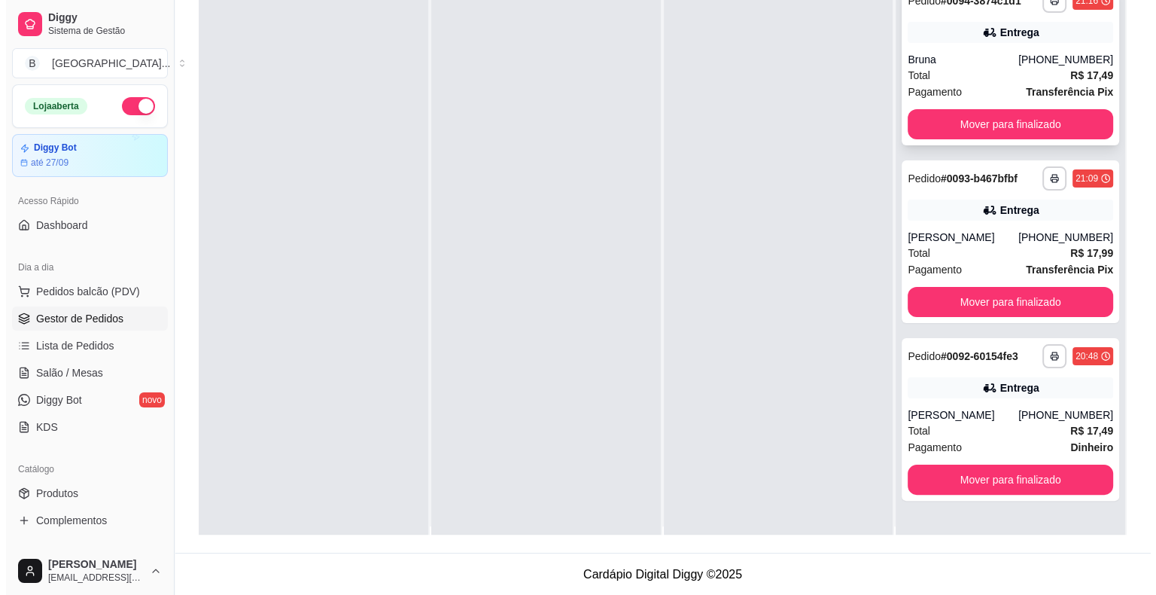
scroll to position [0, 0]
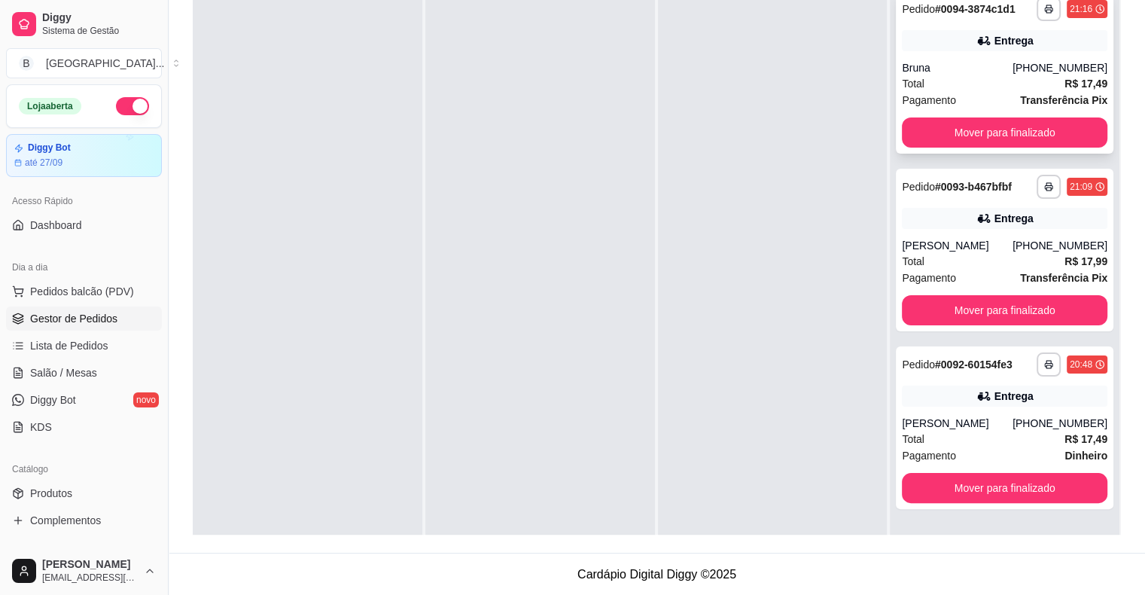
click at [1021, 70] on div "[PHONE_NUMBER]" at bounding box center [1060, 67] width 95 height 15
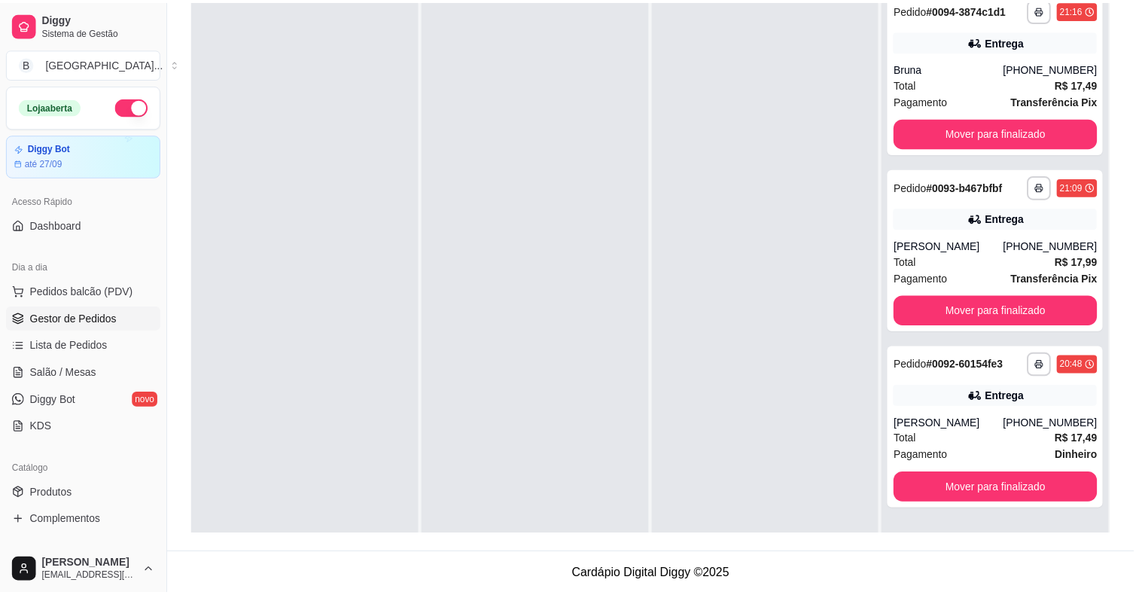
scroll to position [211, 0]
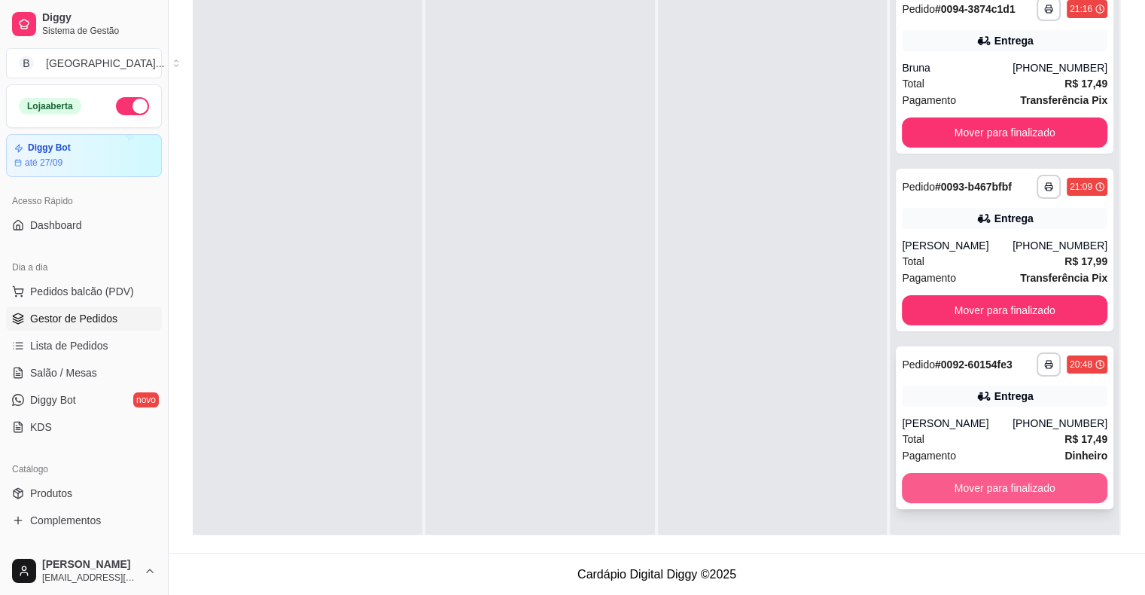
click at [918, 478] on button "Mover para finalizado" at bounding box center [1005, 488] width 206 height 30
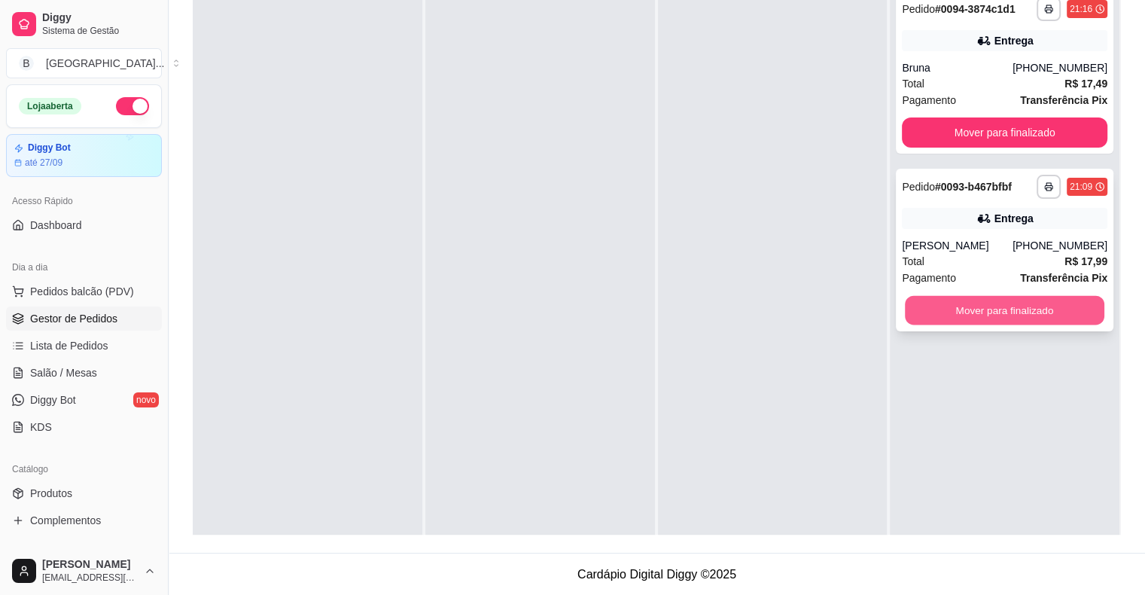
click at [1045, 304] on button "Mover para finalizado" at bounding box center [1005, 310] width 200 height 29
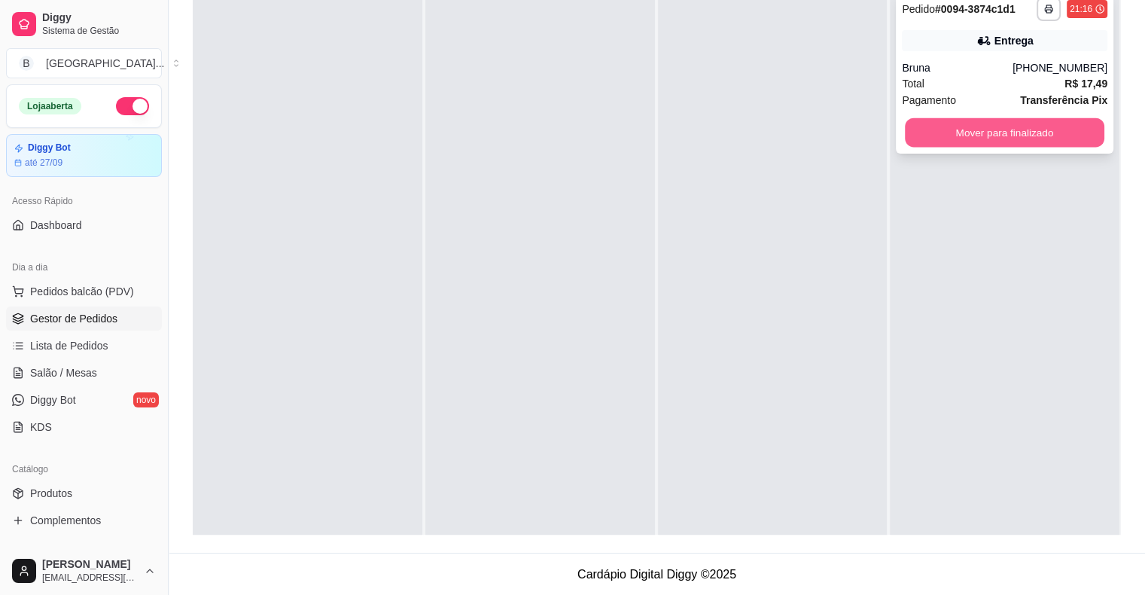
click at [945, 120] on button "Mover para finalizado" at bounding box center [1005, 132] width 200 height 29
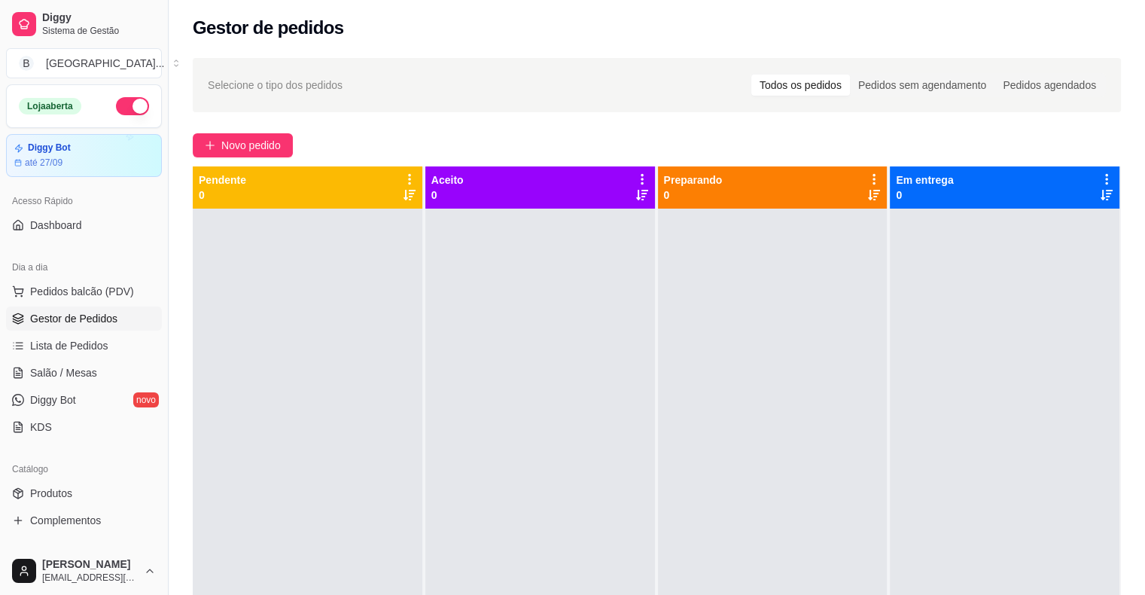
scroll to position [0, 0]
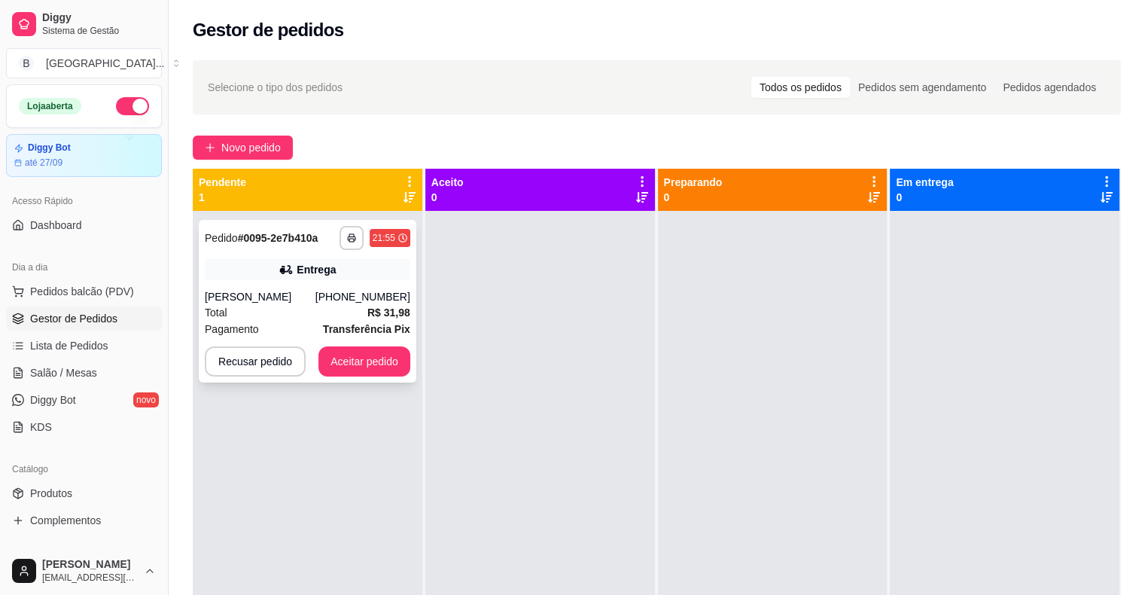
click at [288, 288] on div "**********" at bounding box center [308, 301] width 218 height 163
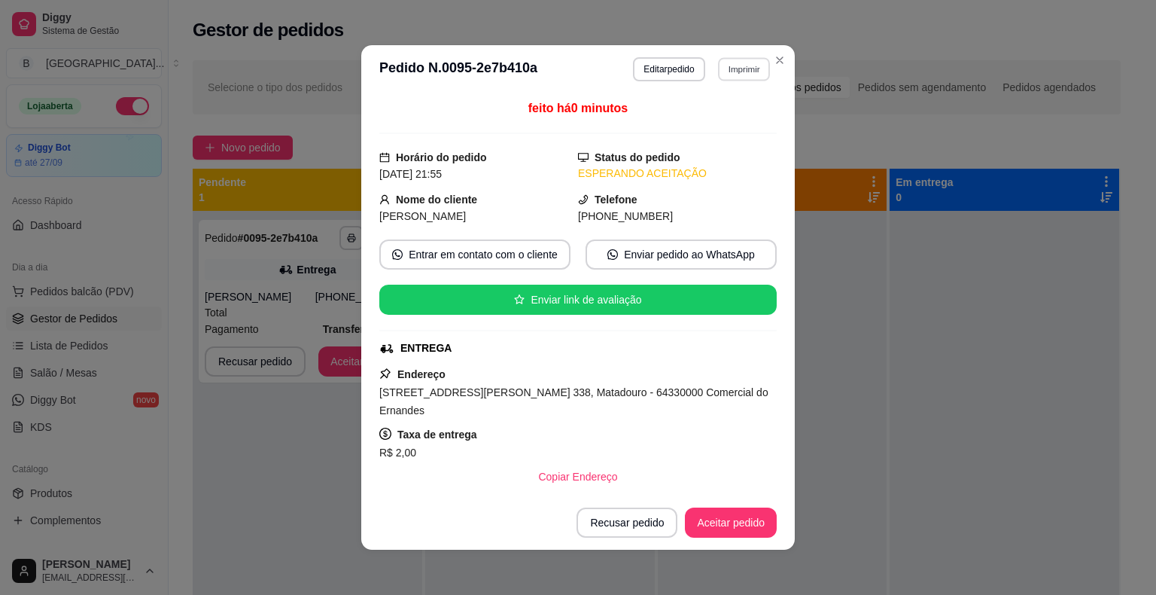
click at [753, 68] on button "Imprimir" at bounding box center [744, 68] width 52 height 23
click at [714, 113] on button "IMPRESSORA" at bounding box center [711, 121] width 105 height 23
click at [750, 516] on button "Aceitar pedido" at bounding box center [731, 522] width 89 height 29
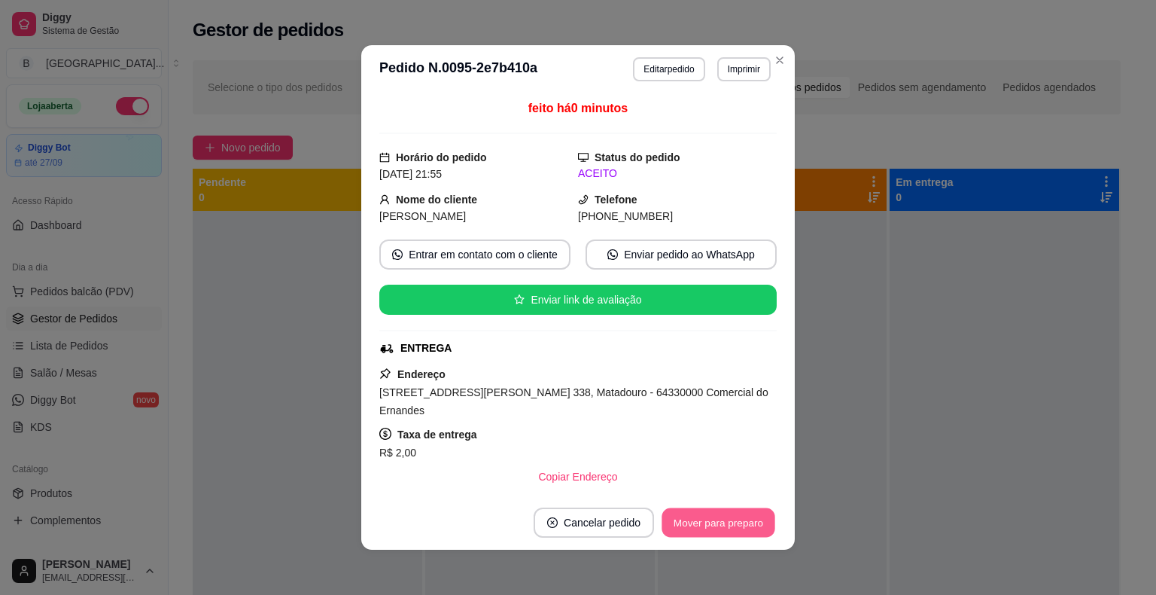
click at [750, 516] on button "Mover para preparo" at bounding box center [718, 522] width 113 height 29
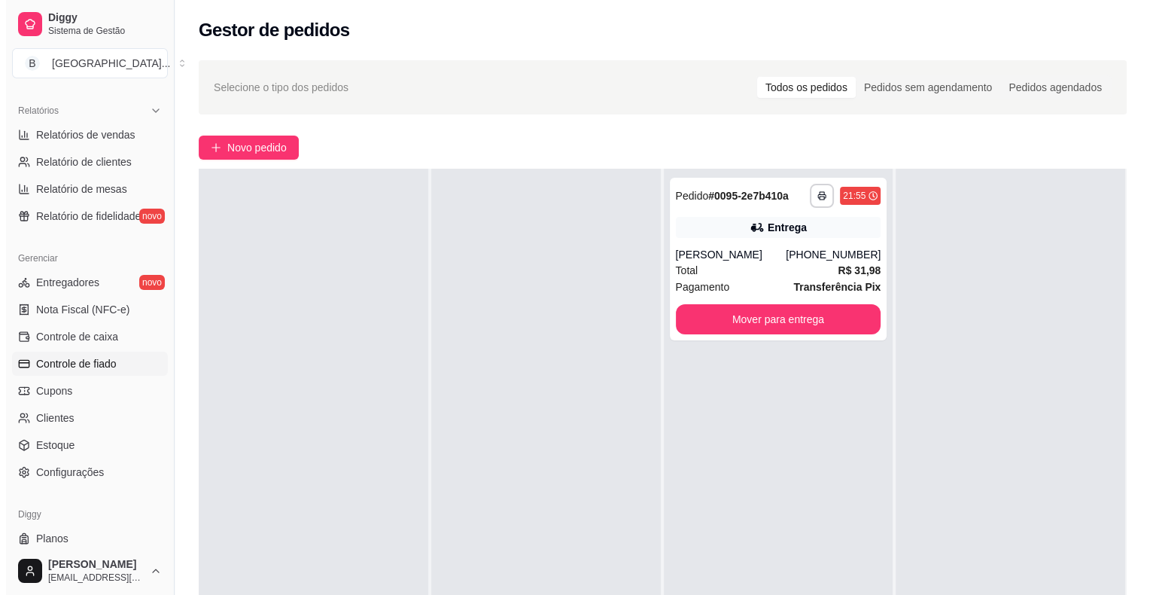
scroll to position [488, 0]
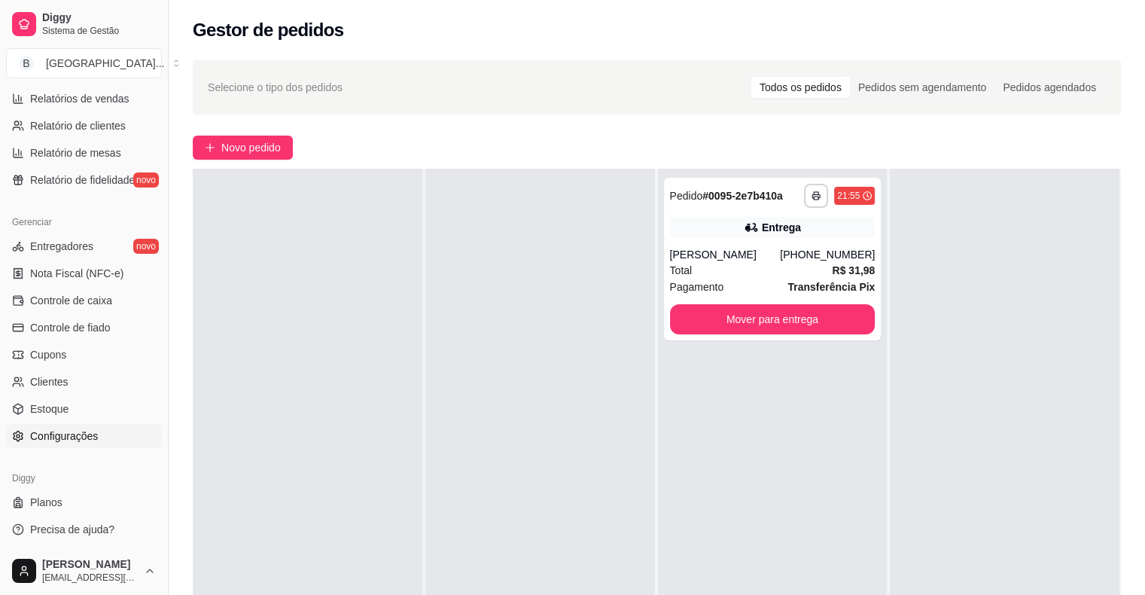
click at [93, 434] on span "Configurações" at bounding box center [64, 435] width 68 height 15
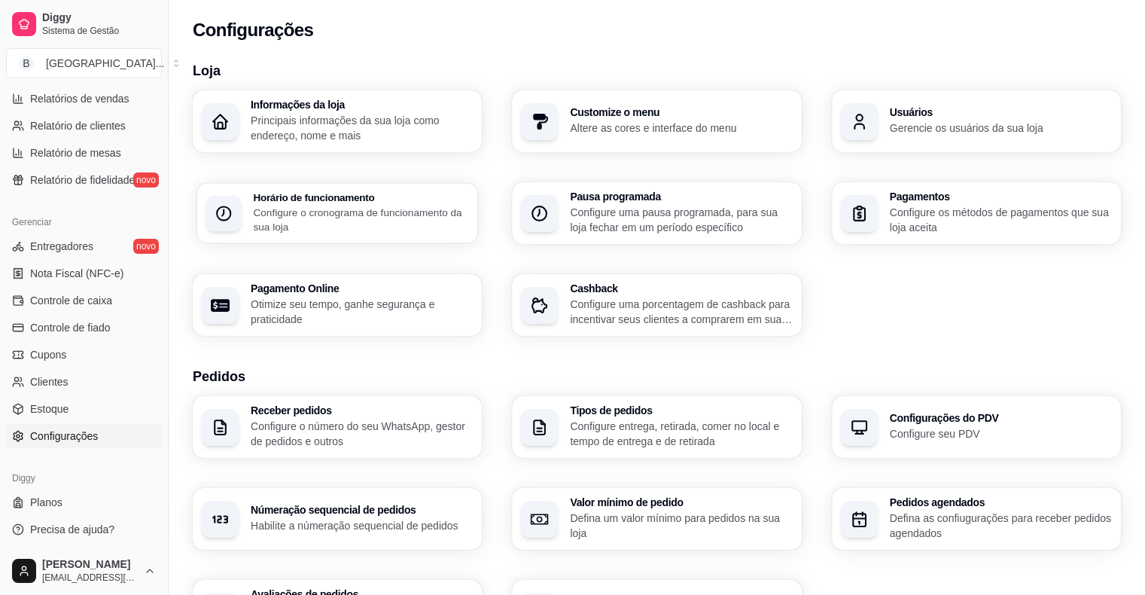
click at [258, 196] on h3 "Horário de funcionamento" at bounding box center [360, 197] width 215 height 11
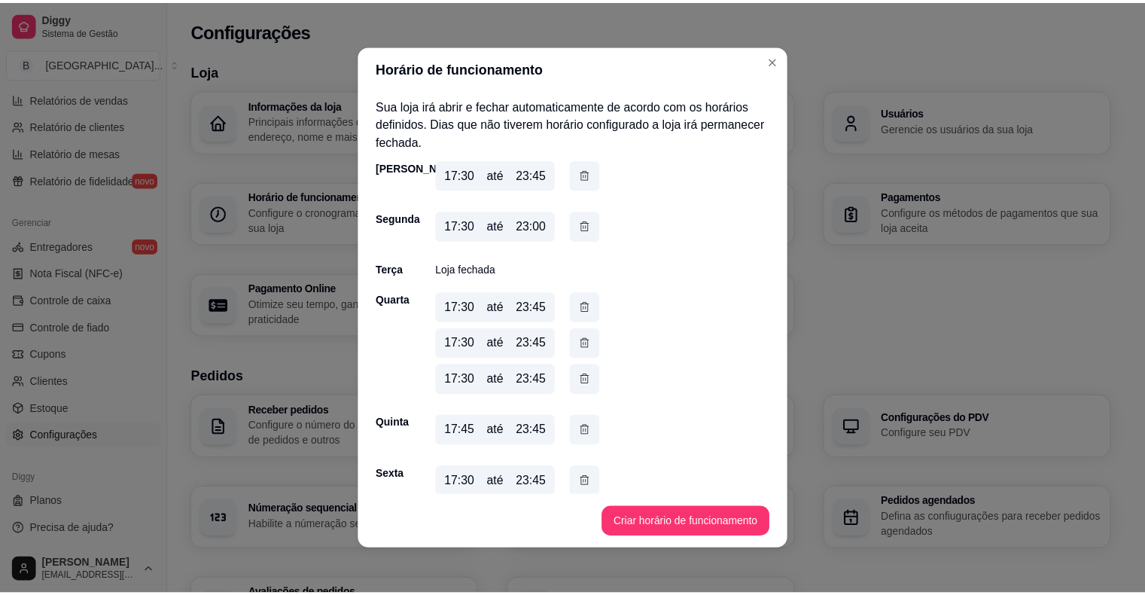
scroll to position [64, 0]
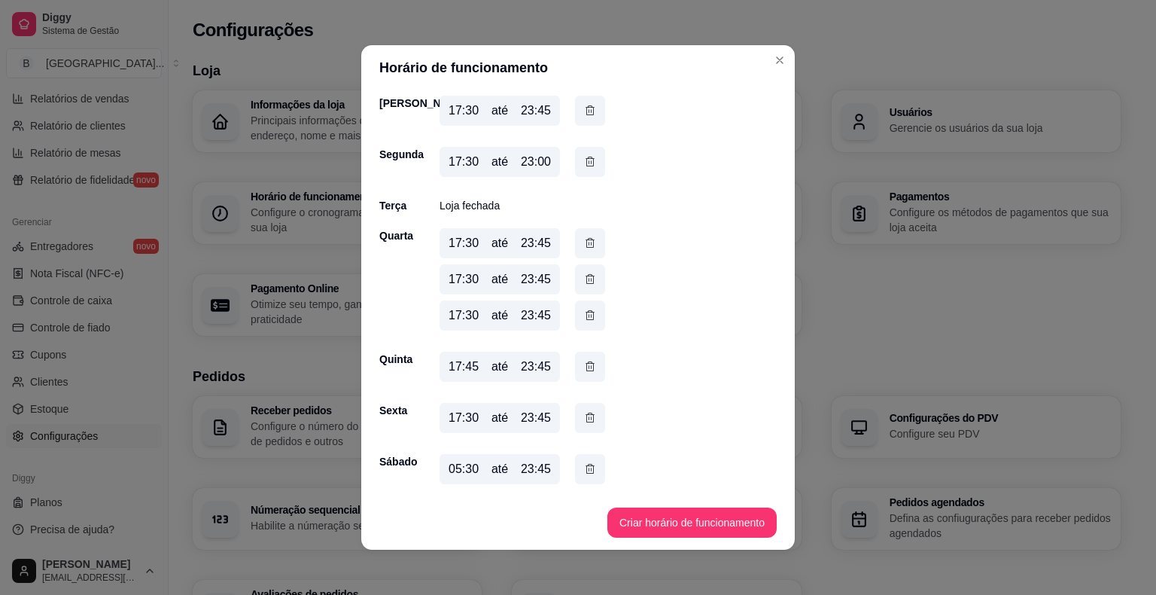
click at [904, 299] on div "Informações da loja Principais informações da sua loja como endereço, nome e ma…" at bounding box center [657, 212] width 928 height 245
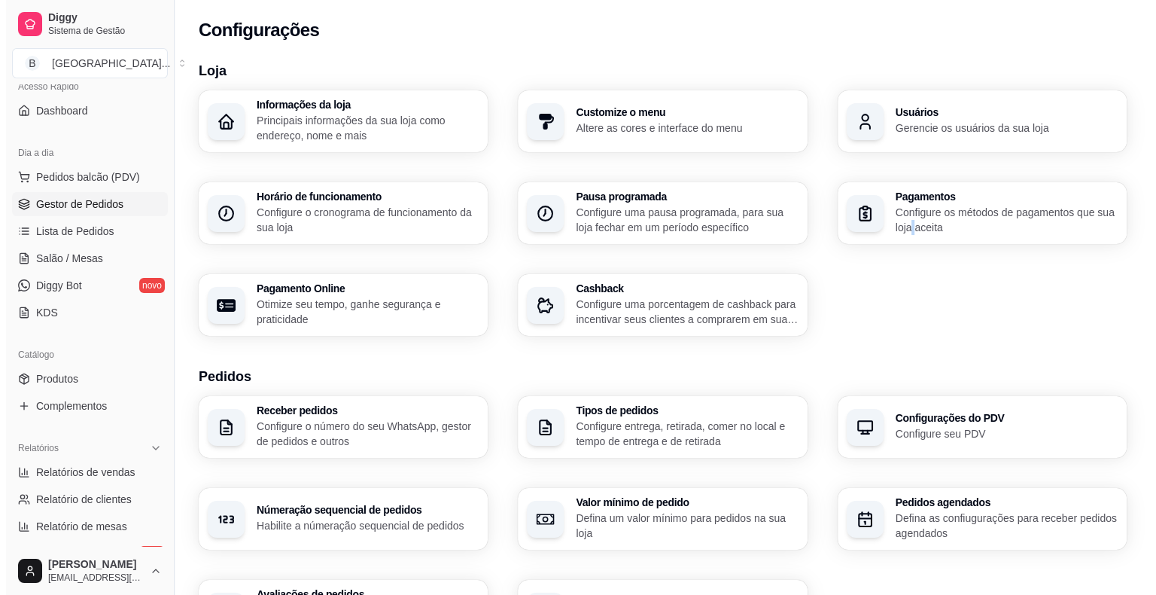
scroll to position [111, 0]
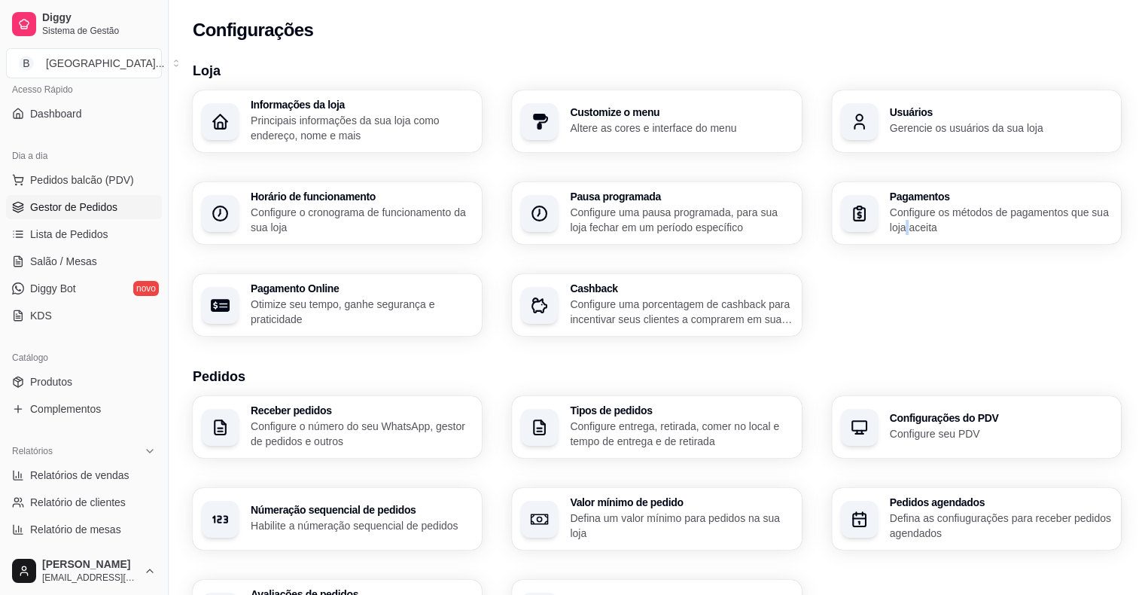
click at [91, 206] on span "Gestor de Pedidos" at bounding box center [73, 207] width 87 height 15
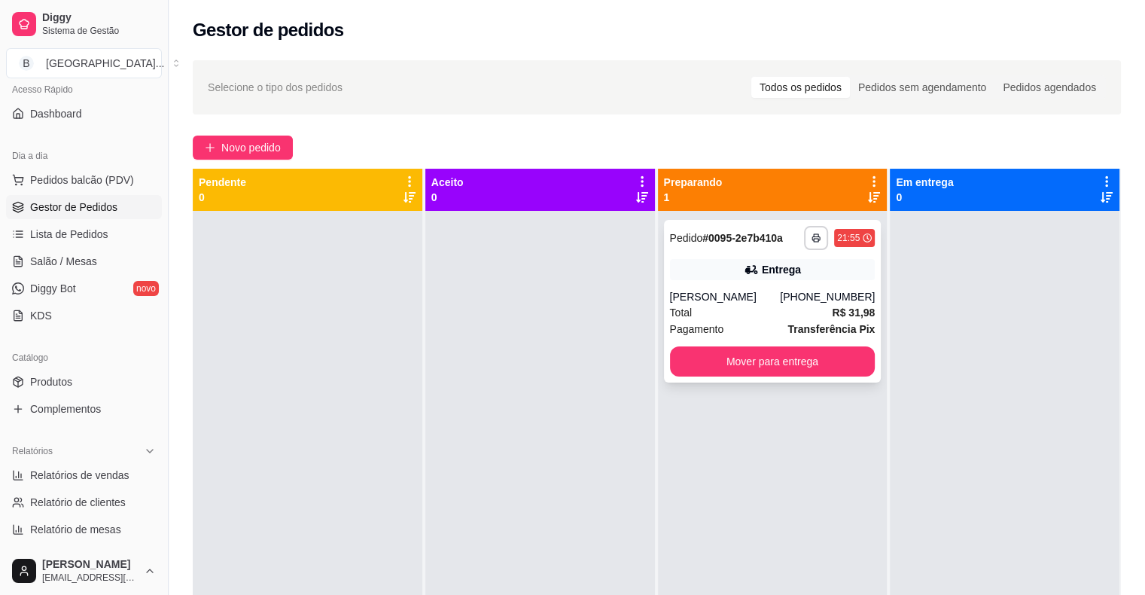
click at [766, 328] on div "Pagamento Transferência Pix" at bounding box center [773, 329] width 206 height 17
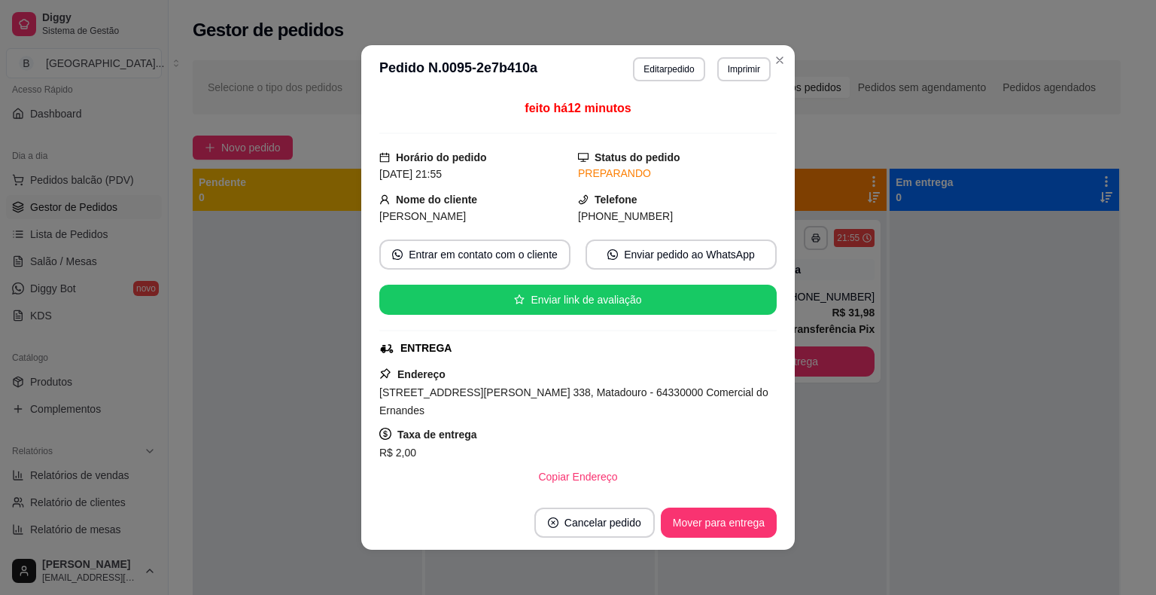
scroll to position [193, 0]
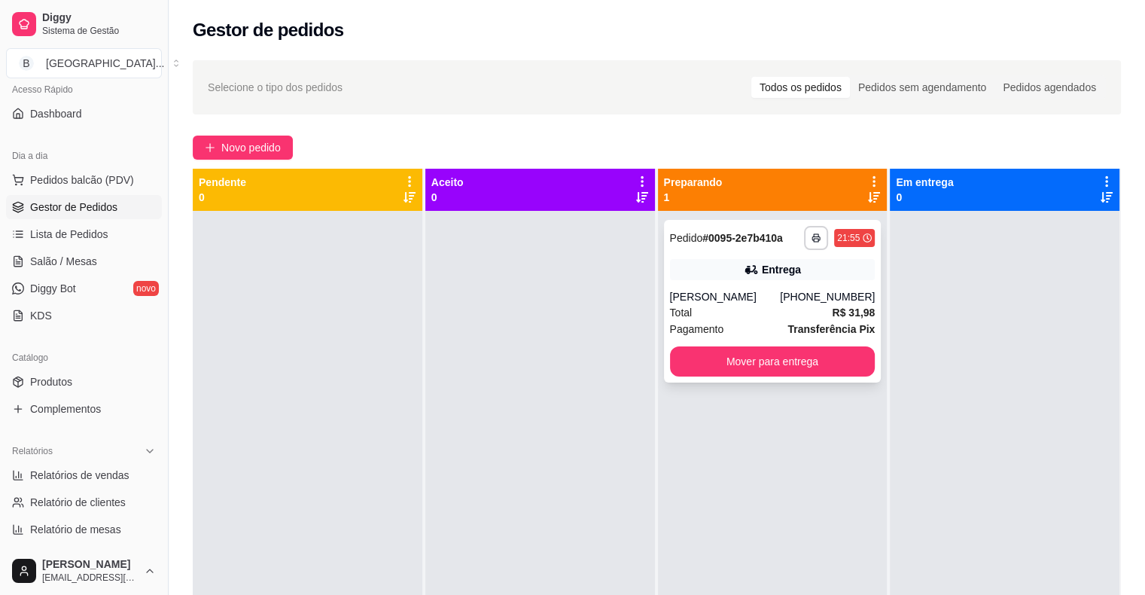
click at [753, 332] on div "Pagamento Transferência Pix" at bounding box center [773, 329] width 206 height 17
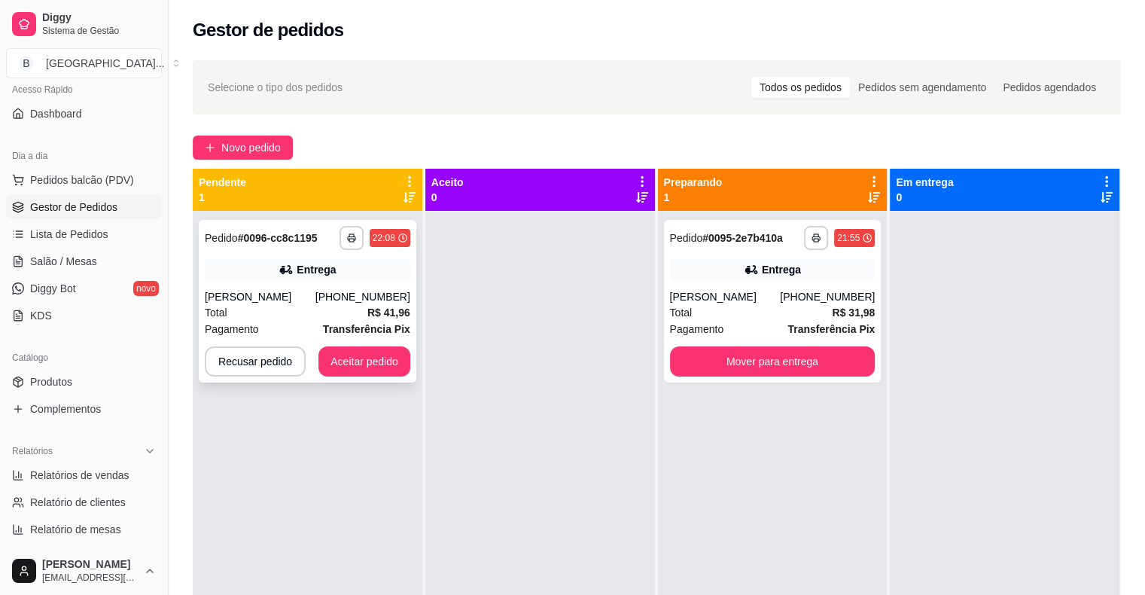
drag, startPoint x: 297, startPoint y: 294, endPoint x: 331, endPoint y: 317, distance: 40.7
click at [332, 317] on div "**********" at bounding box center [308, 301] width 218 height 163
click at [319, 306] on div "Total R$ 41,96" at bounding box center [308, 312] width 206 height 17
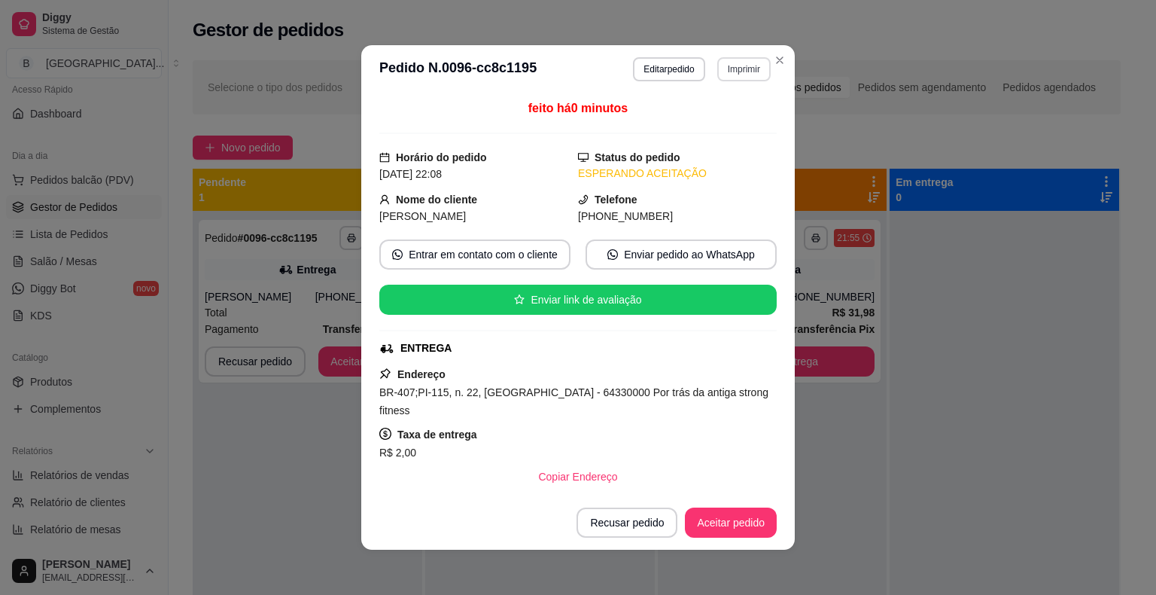
click at [744, 65] on button "Imprimir" at bounding box center [744, 69] width 53 height 24
click at [729, 122] on button "IMPRESSORA" at bounding box center [711, 121] width 105 height 23
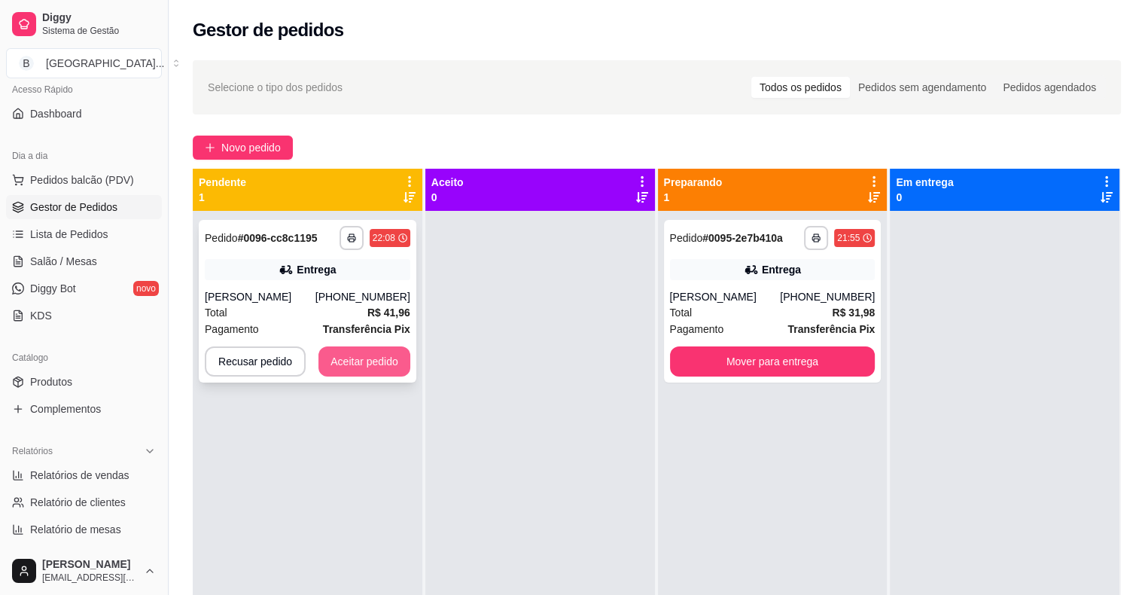
click at [379, 360] on button "Aceitar pedido" at bounding box center [364, 361] width 92 height 30
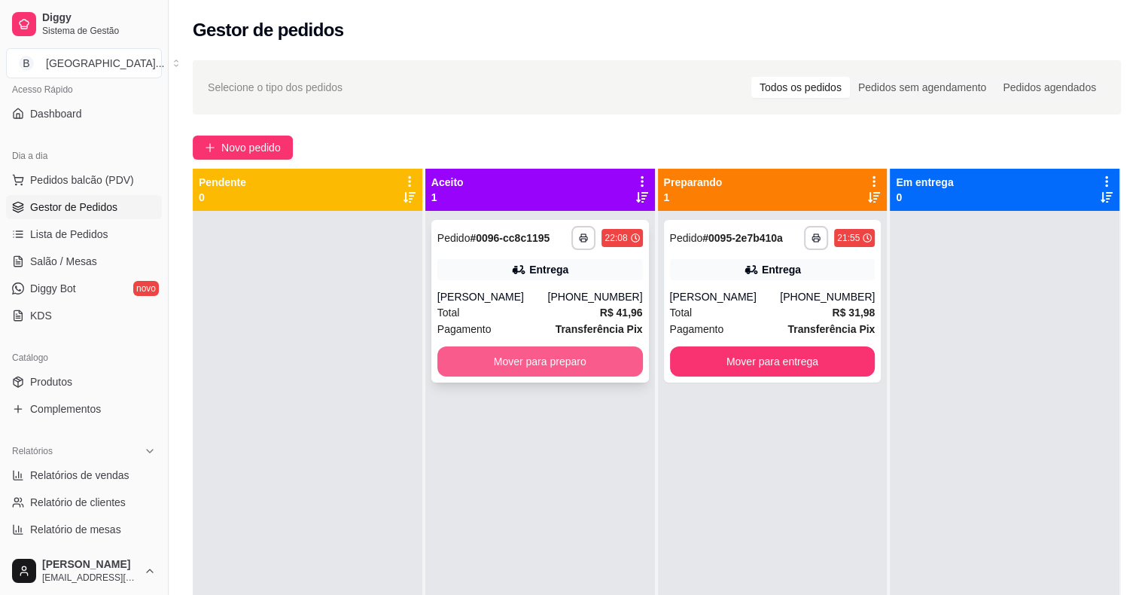
click at [459, 362] on button "Mover para preparo" at bounding box center [540, 361] width 206 height 30
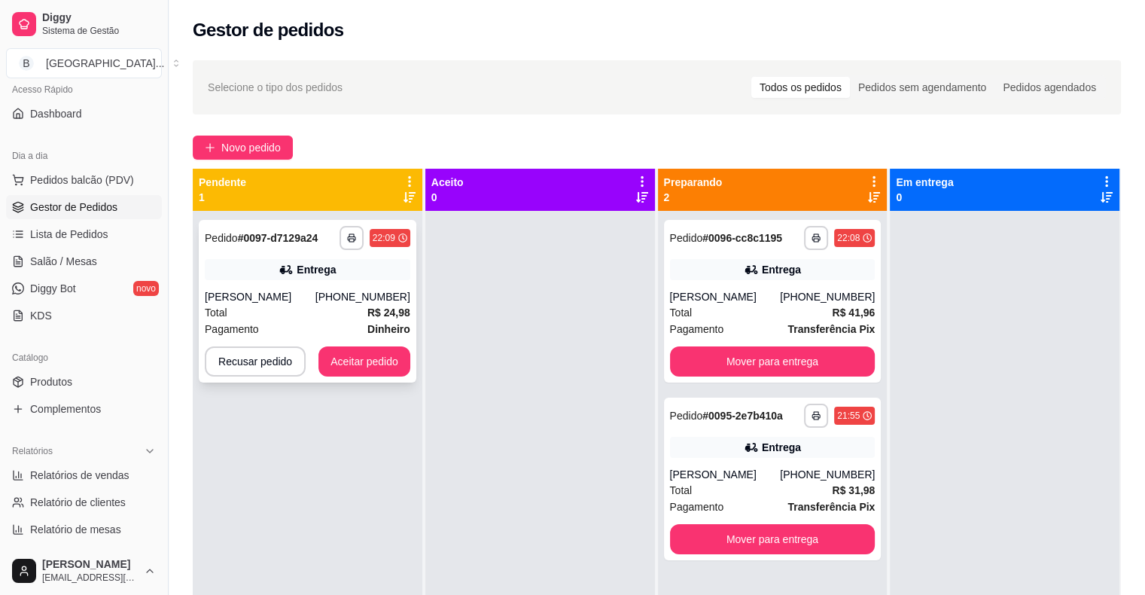
click at [283, 279] on div "Entrega" at bounding box center [308, 269] width 206 height 21
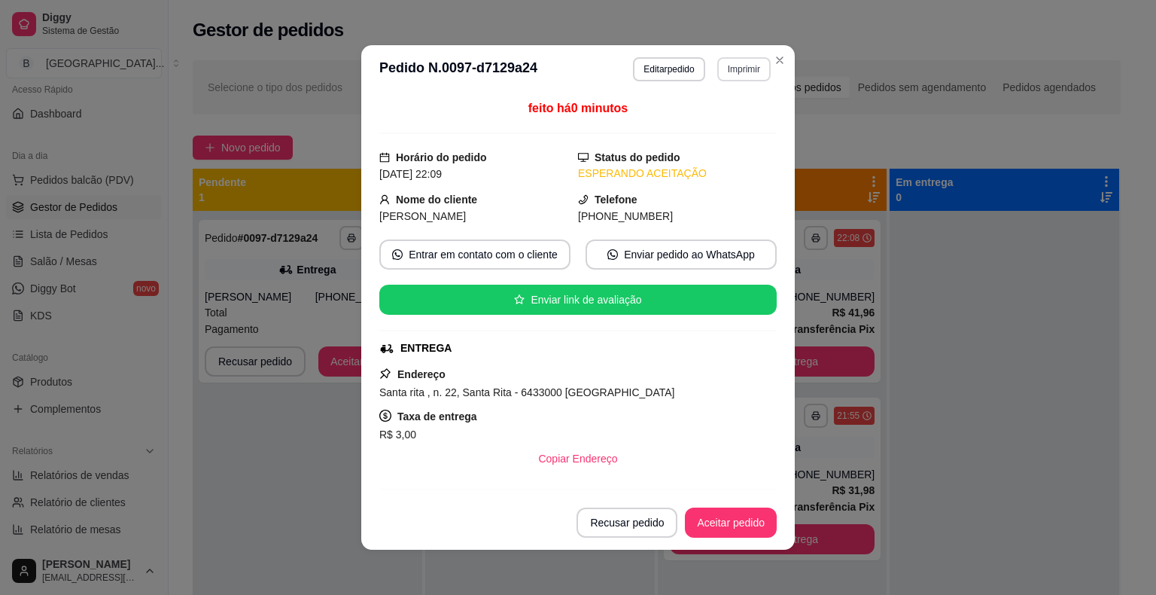
click at [729, 70] on button "Imprimir" at bounding box center [744, 69] width 53 height 24
click at [739, 64] on button "Imprimir" at bounding box center [744, 68] width 52 height 23
click at [748, 120] on button "IMPRESSORA" at bounding box center [711, 122] width 109 height 24
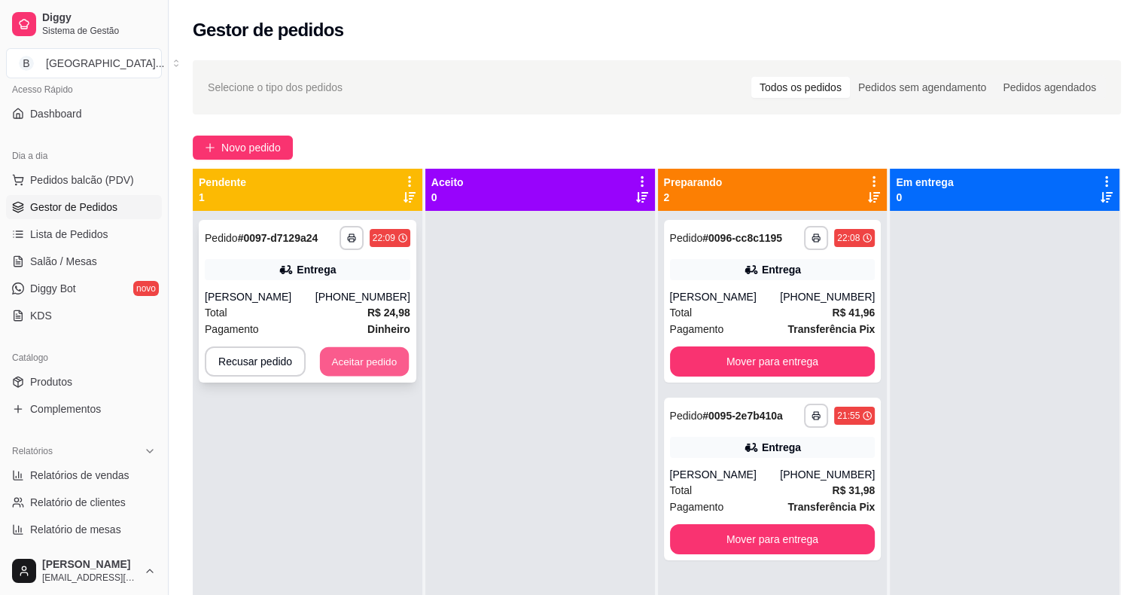
click at [359, 365] on button "Aceitar pedido" at bounding box center [364, 361] width 89 height 29
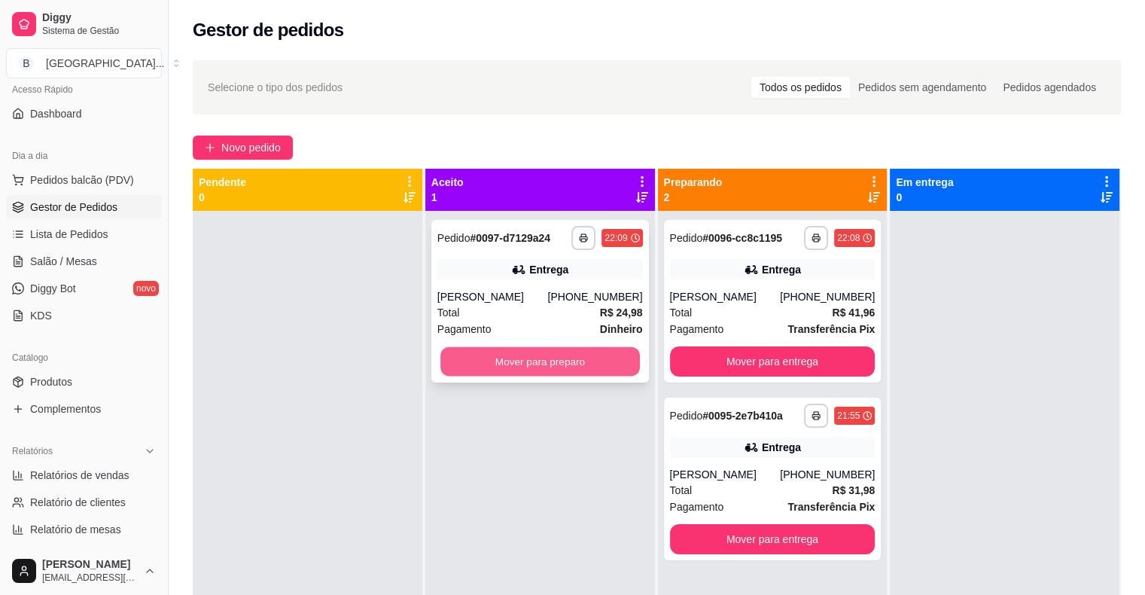
click at [443, 363] on button "Mover para preparo" at bounding box center [540, 361] width 200 height 29
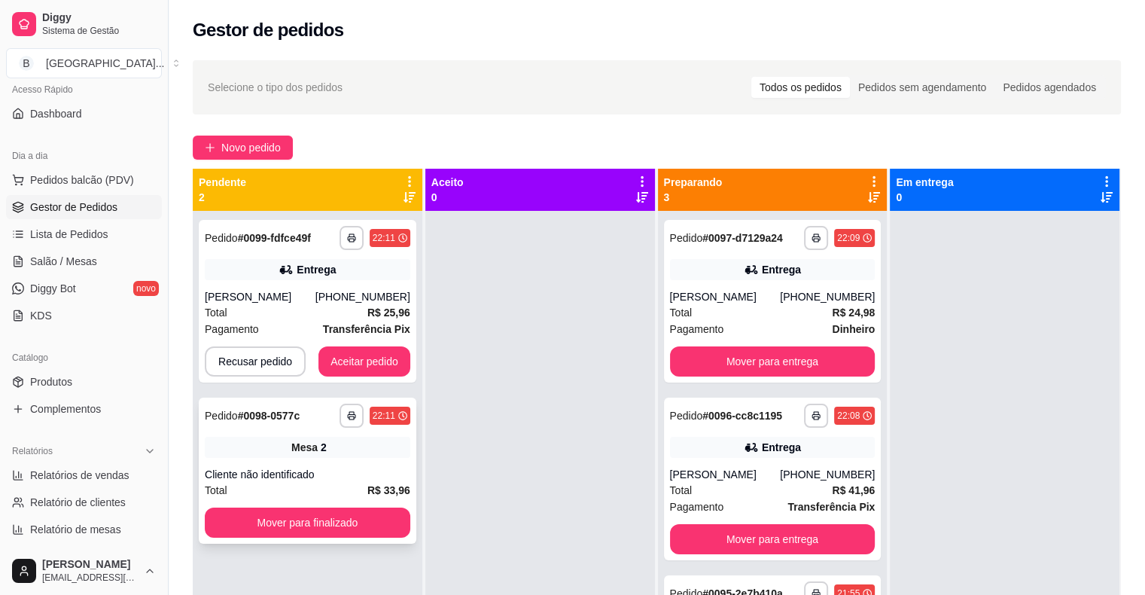
click at [340, 474] on div "Cliente não identificado" at bounding box center [308, 474] width 206 height 15
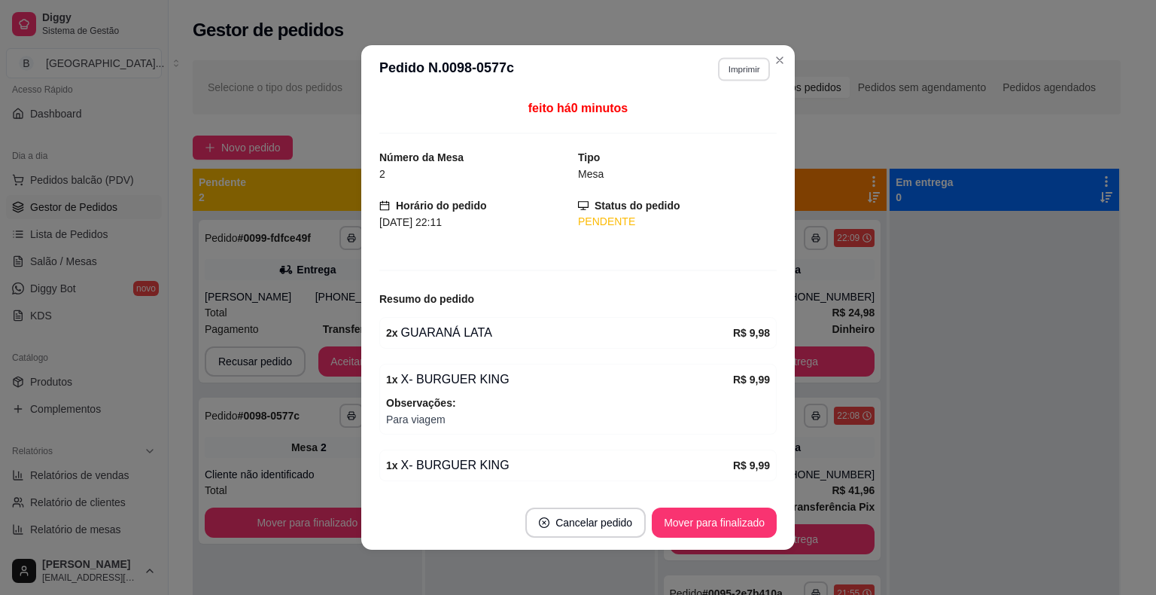
click at [753, 59] on button "Imprimir" at bounding box center [744, 68] width 52 height 23
click at [723, 112] on button "IMPRESSORA" at bounding box center [711, 122] width 109 height 24
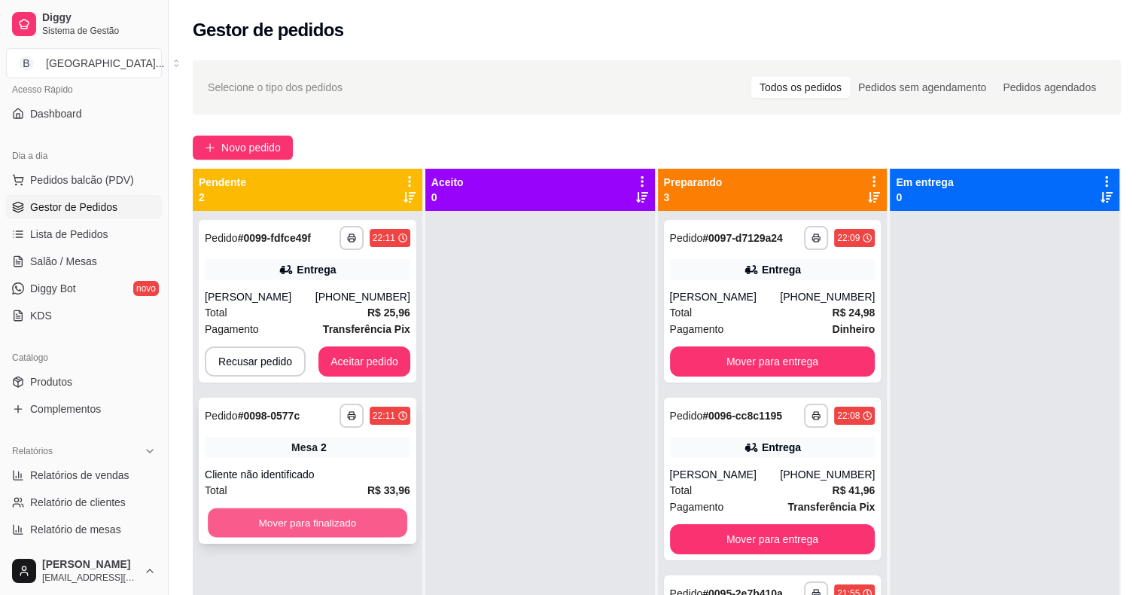
click at [286, 518] on button "Mover para finalizado" at bounding box center [308, 522] width 200 height 29
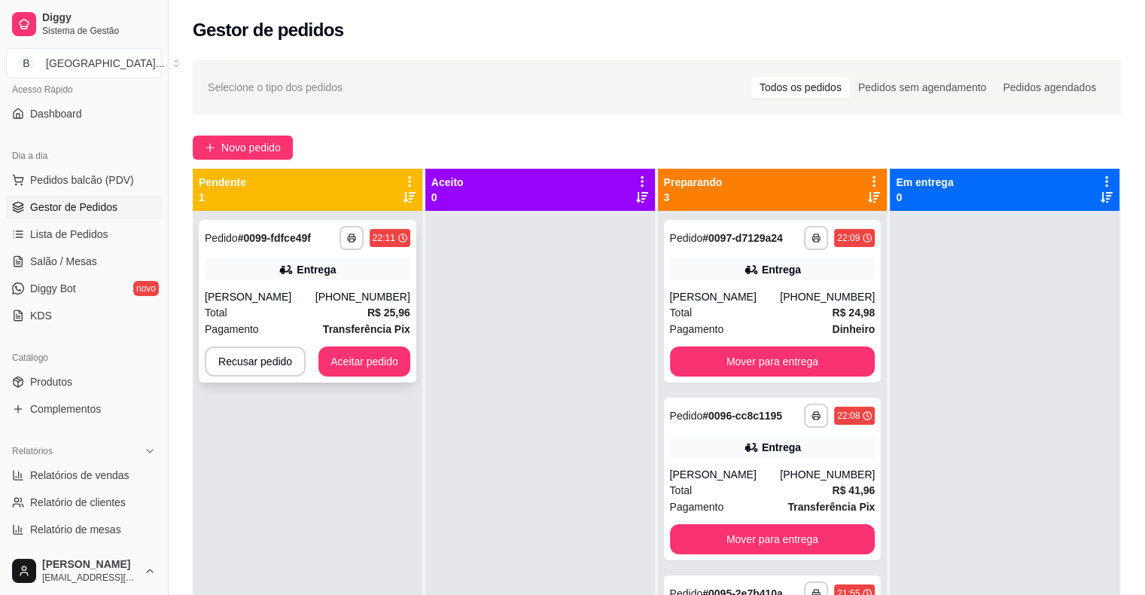
click at [257, 300] on div "[PERSON_NAME]" at bounding box center [260, 296] width 111 height 15
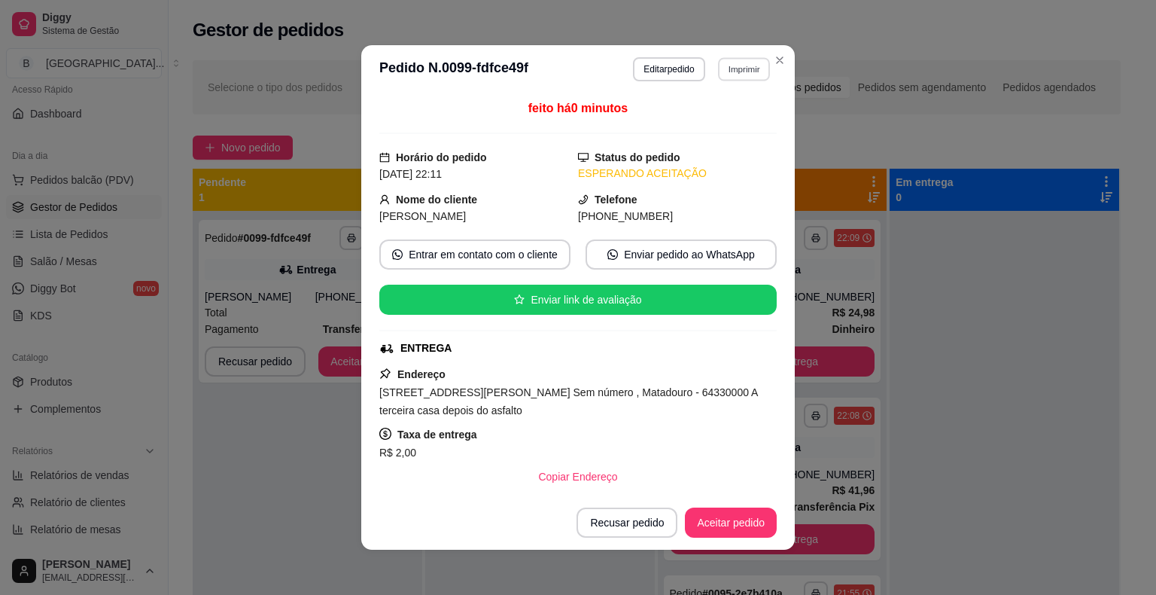
click at [745, 62] on button "Imprimir" at bounding box center [744, 68] width 52 height 23
click at [730, 117] on button "IMPRESSORA" at bounding box center [711, 121] width 105 height 23
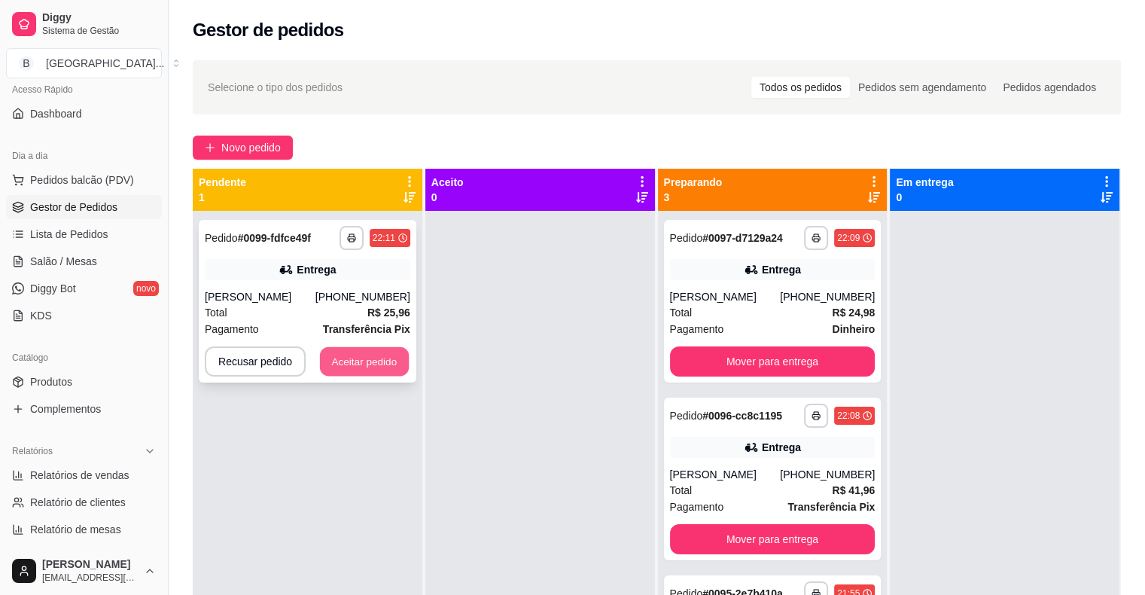
click at [390, 363] on button "Aceitar pedido" at bounding box center [364, 361] width 89 height 29
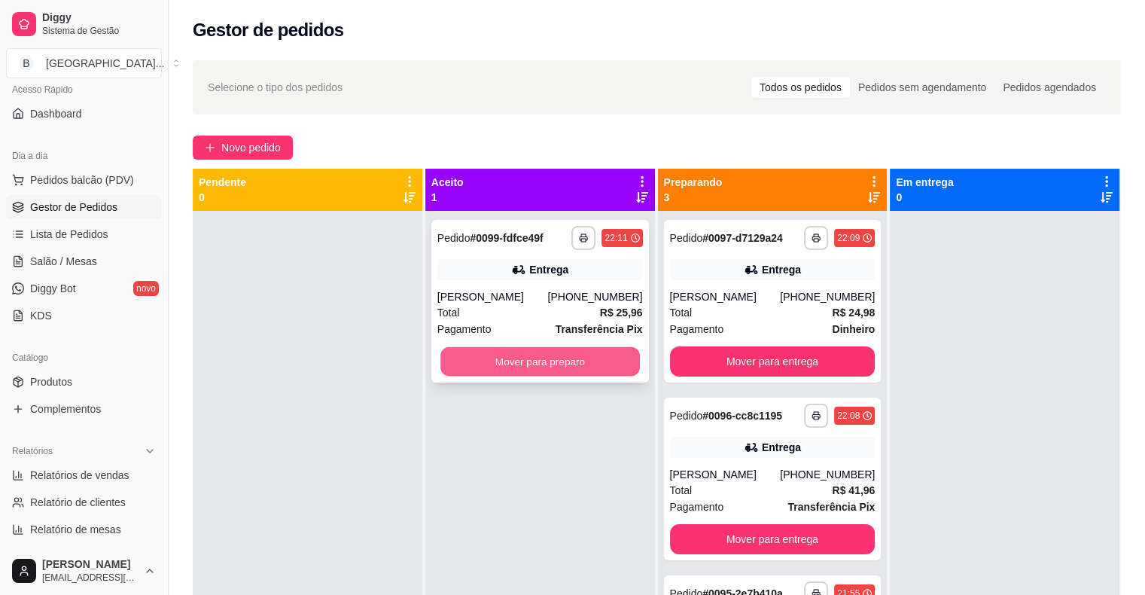
click at [568, 357] on button "Mover para preparo" at bounding box center [540, 361] width 200 height 29
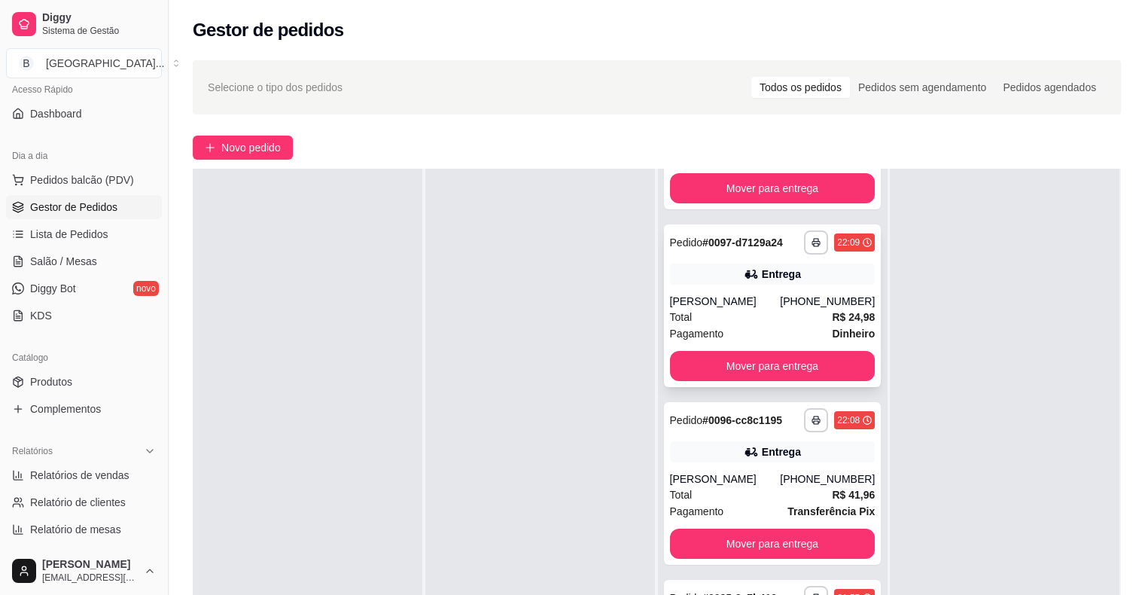
scroll to position [229, 0]
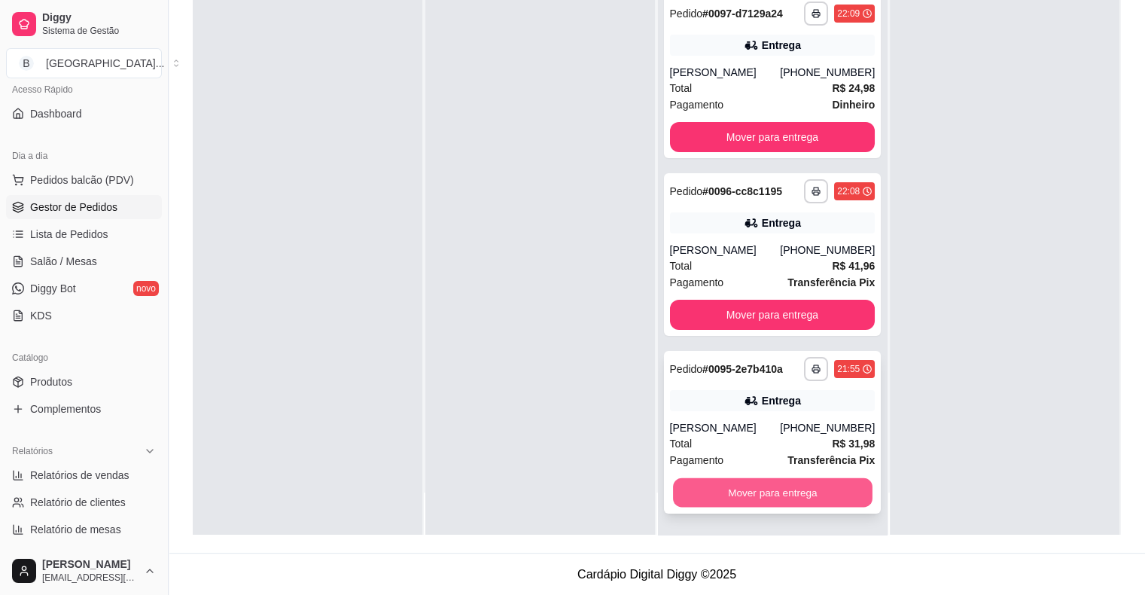
click at [768, 486] on button "Mover para entrega" at bounding box center [773, 492] width 200 height 29
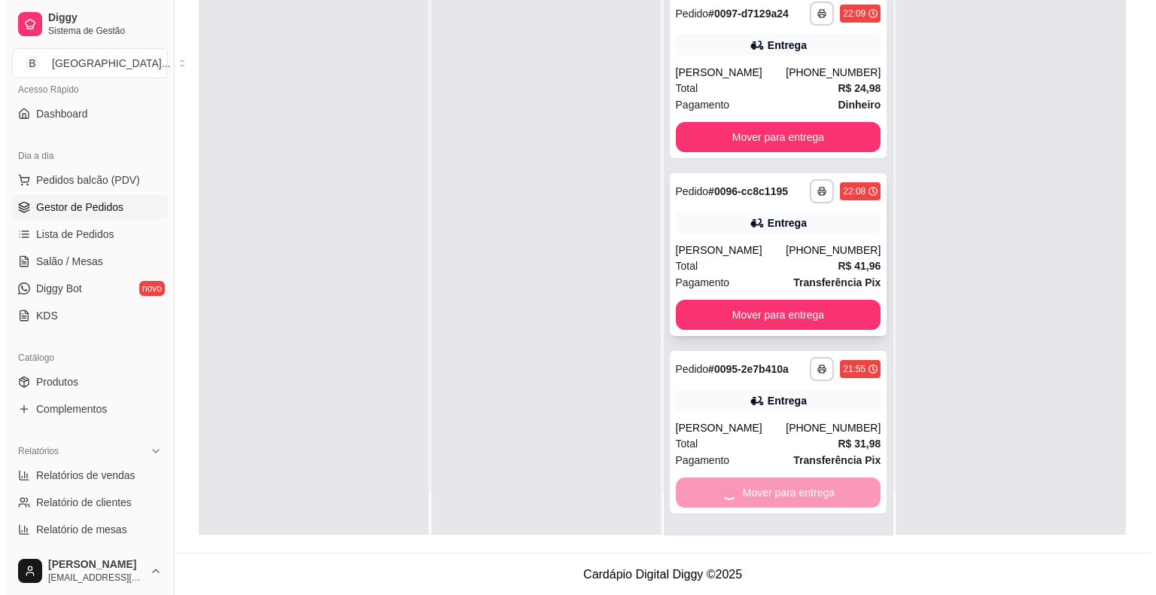
scroll to position [0, 0]
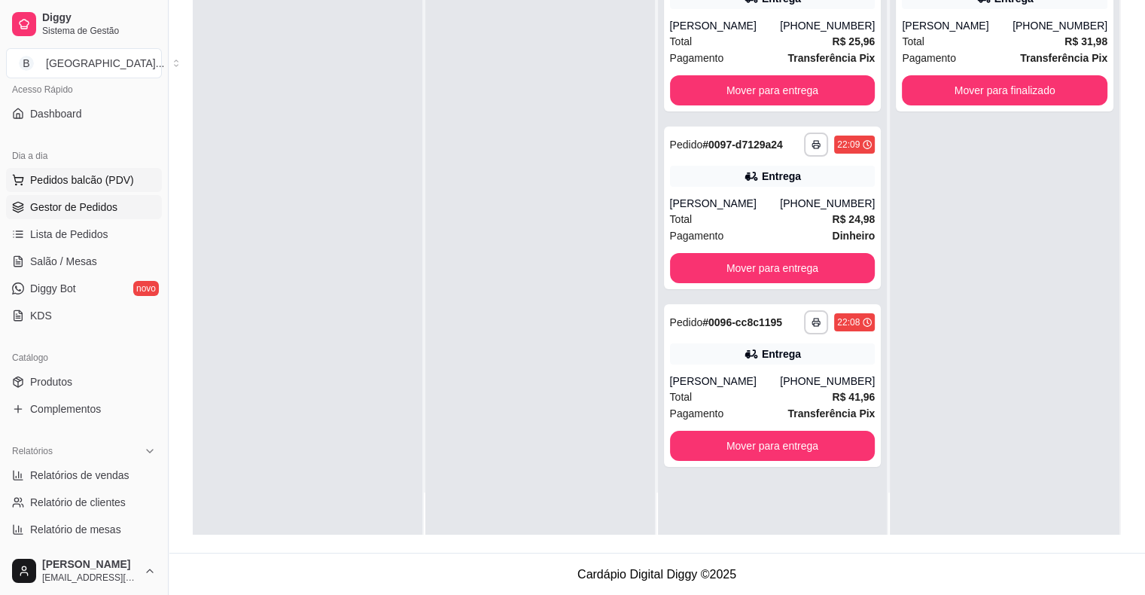
click at [55, 182] on span "Pedidos balcão (PDV)" at bounding box center [82, 179] width 104 height 15
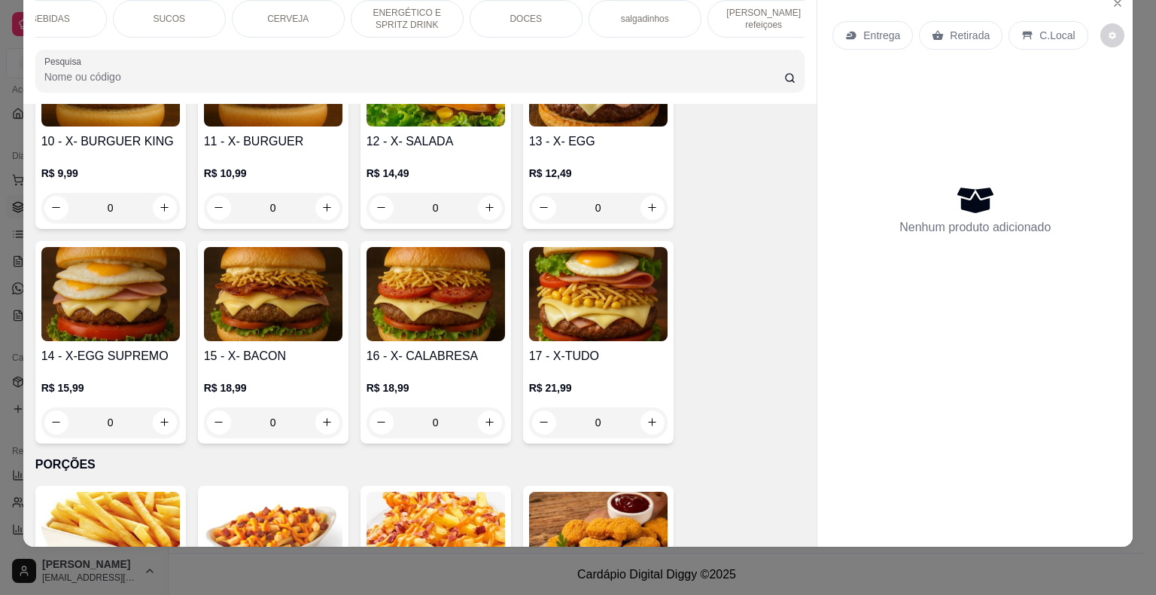
scroll to position [0, 413]
click at [742, 7] on p "[PERSON_NAME] refeiçoes" at bounding box center [748, 19] width 87 height 24
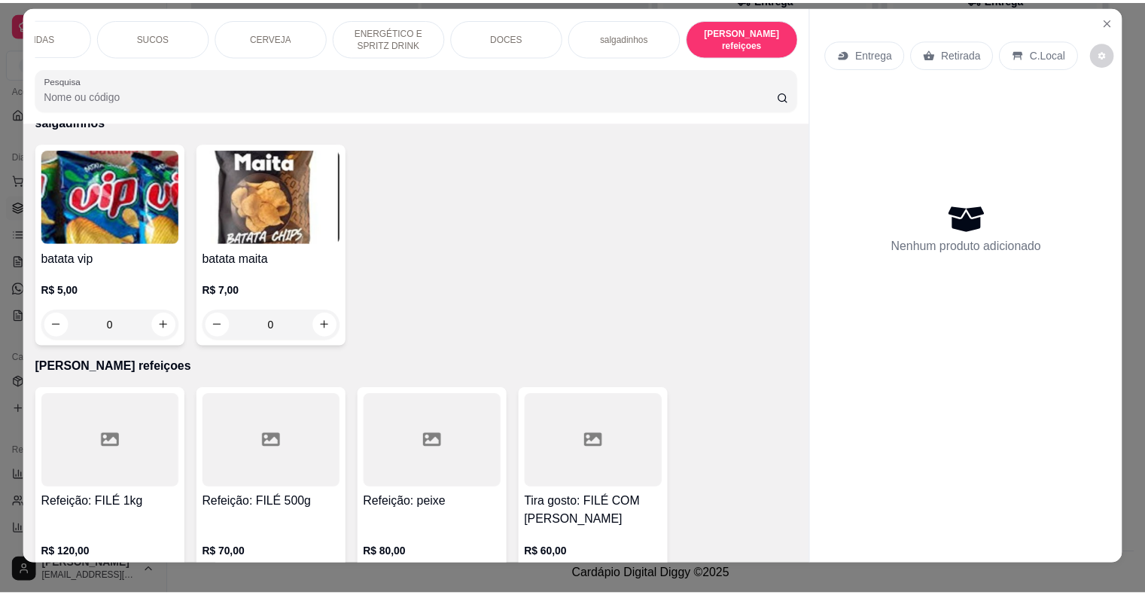
scroll to position [0, 0]
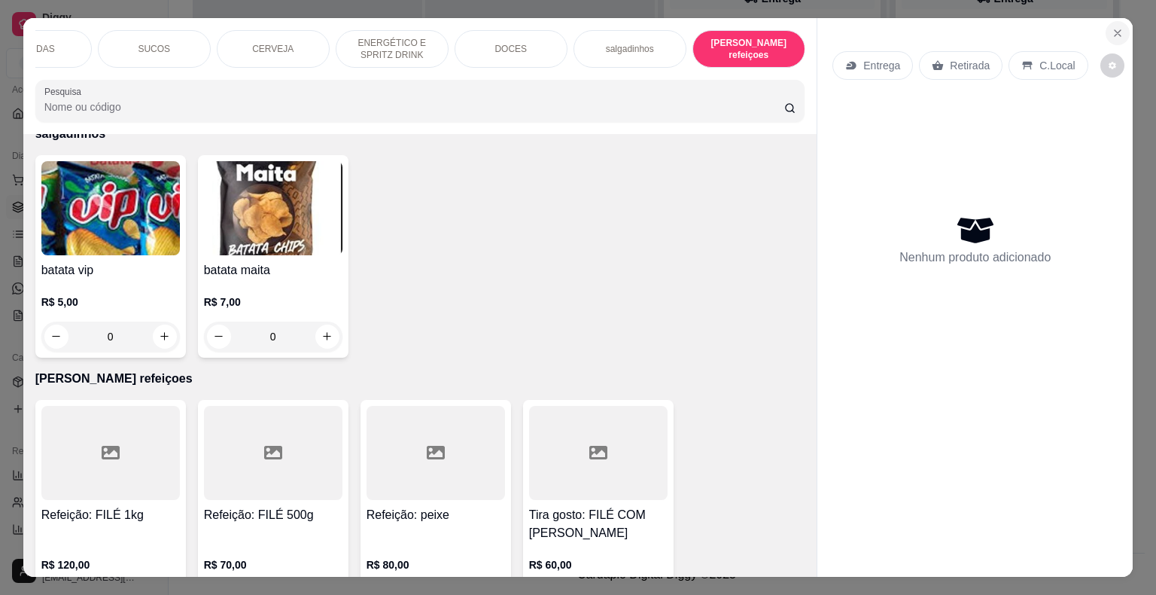
click at [1112, 27] on icon "Close" at bounding box center [1118, 33] width 12 height 12
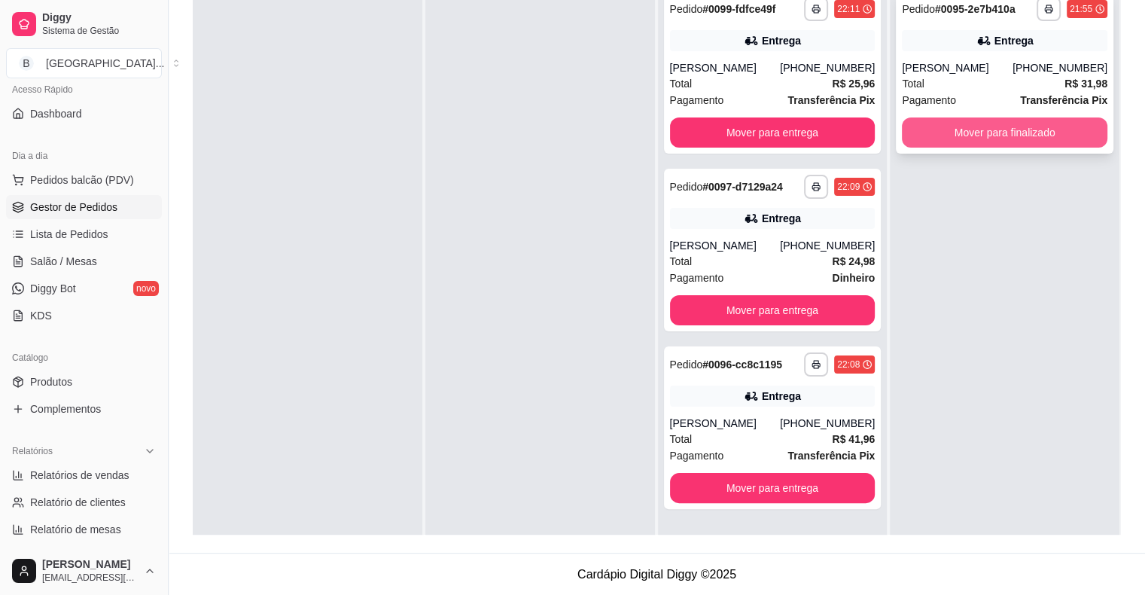
click at [981, 123] on button "Mover para finalizado" at bounding box center [1005, 132] width 206 height 30
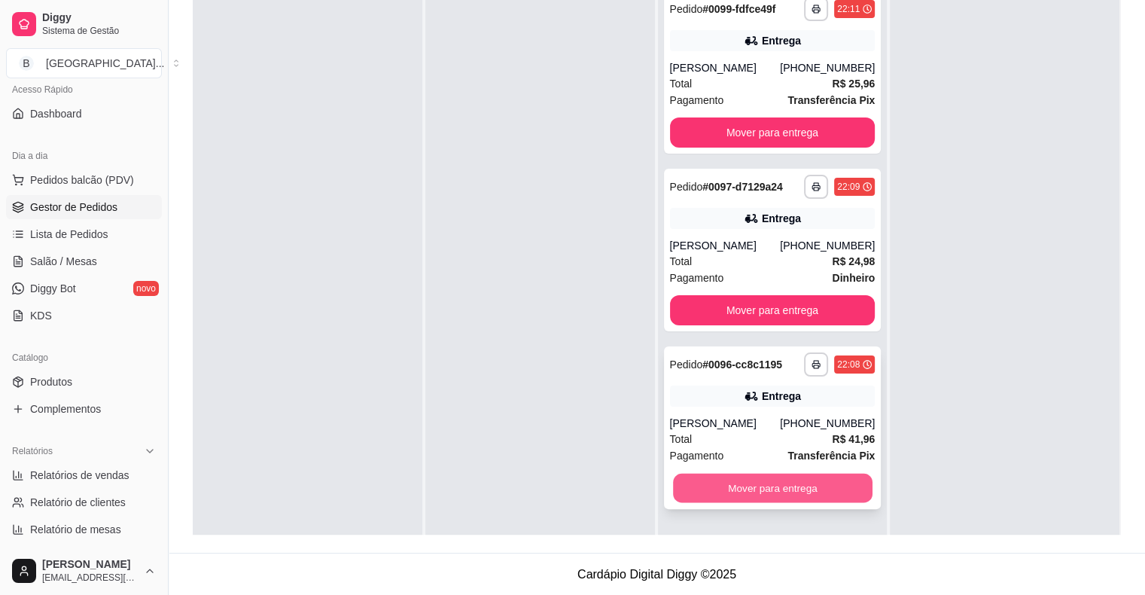
click at [836, 493] on button "Mover para entrega" at bounding box center [773, 488] width 200 height 29
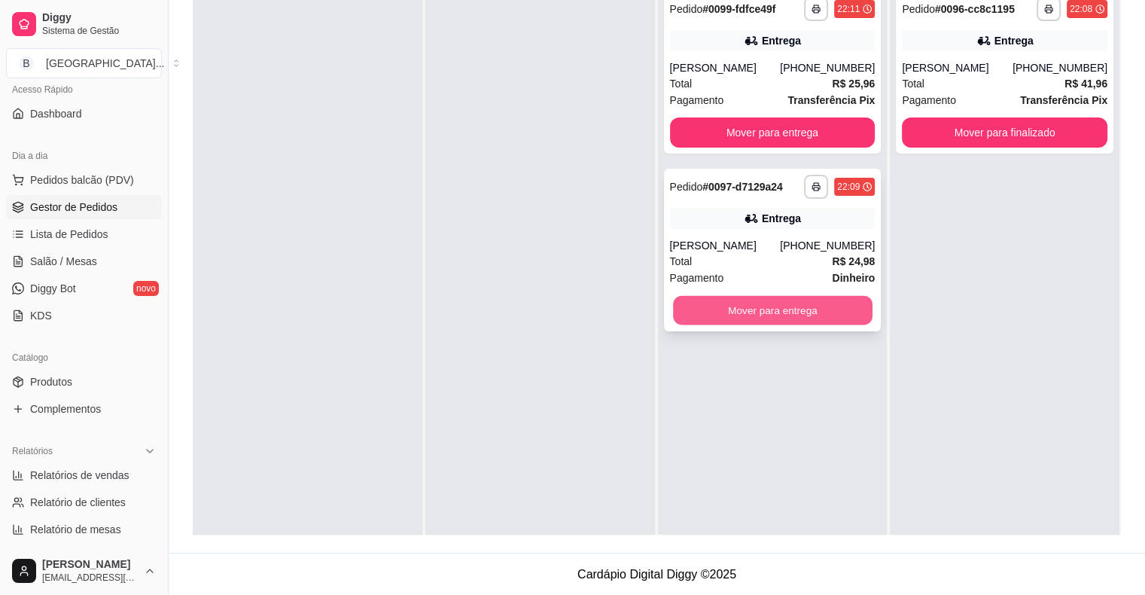
click at [800, 315] on button "Mover para entrega" at bounding box center [773, 310] width 200 height 29
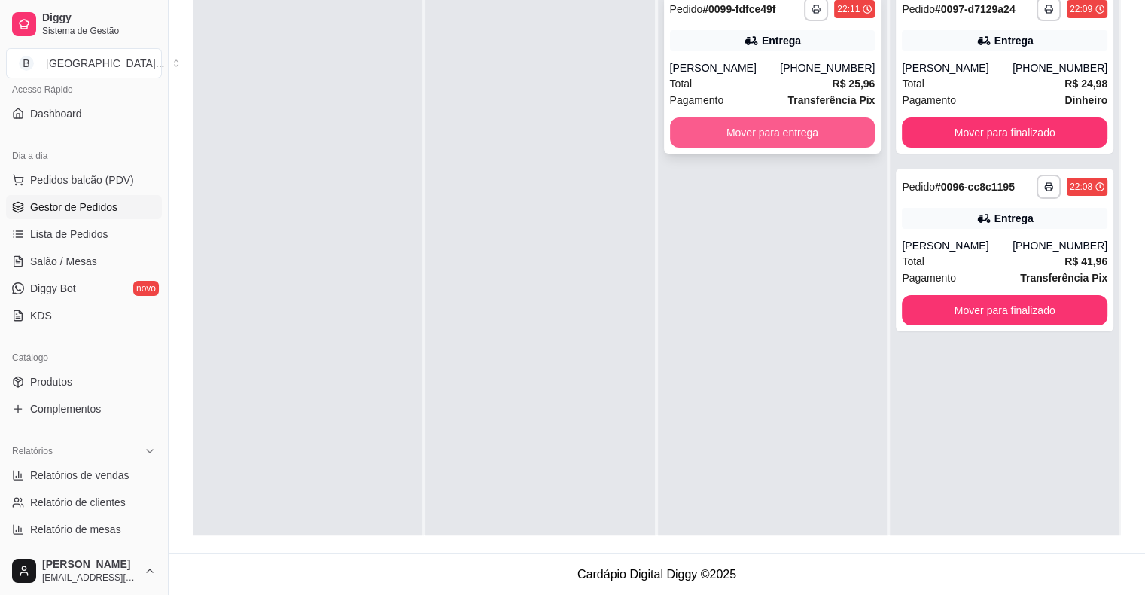
click at [716, 123] on button "Mover para entrega" at bounding box center [773, 132] width 206 height 30
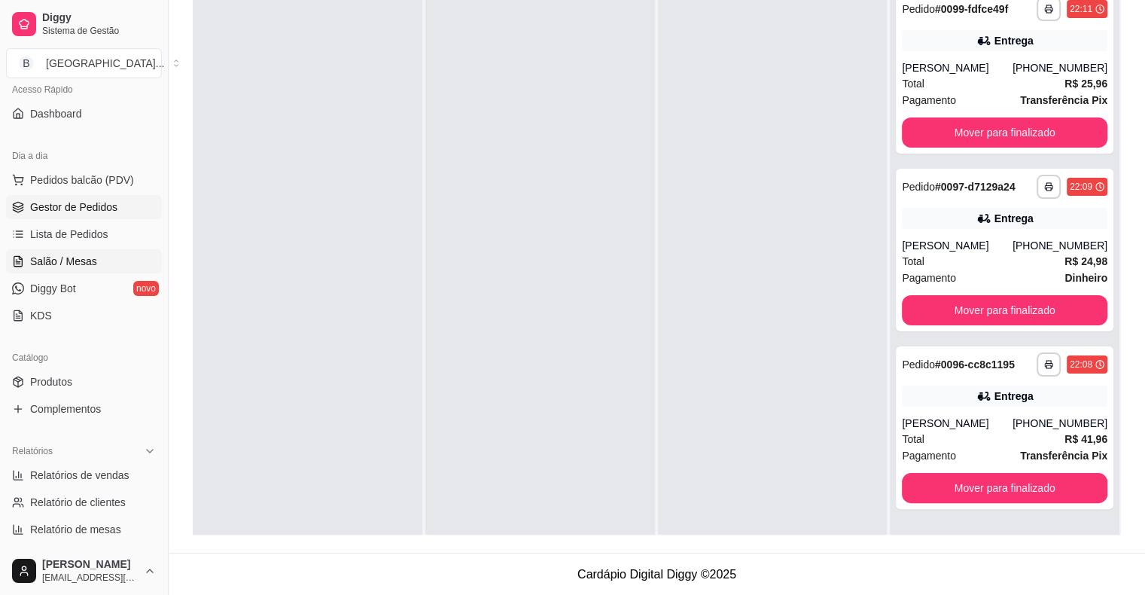
click at [84, 249] on link "Salão / Mesas" at bounding box center [84, 261] width 156 height 24
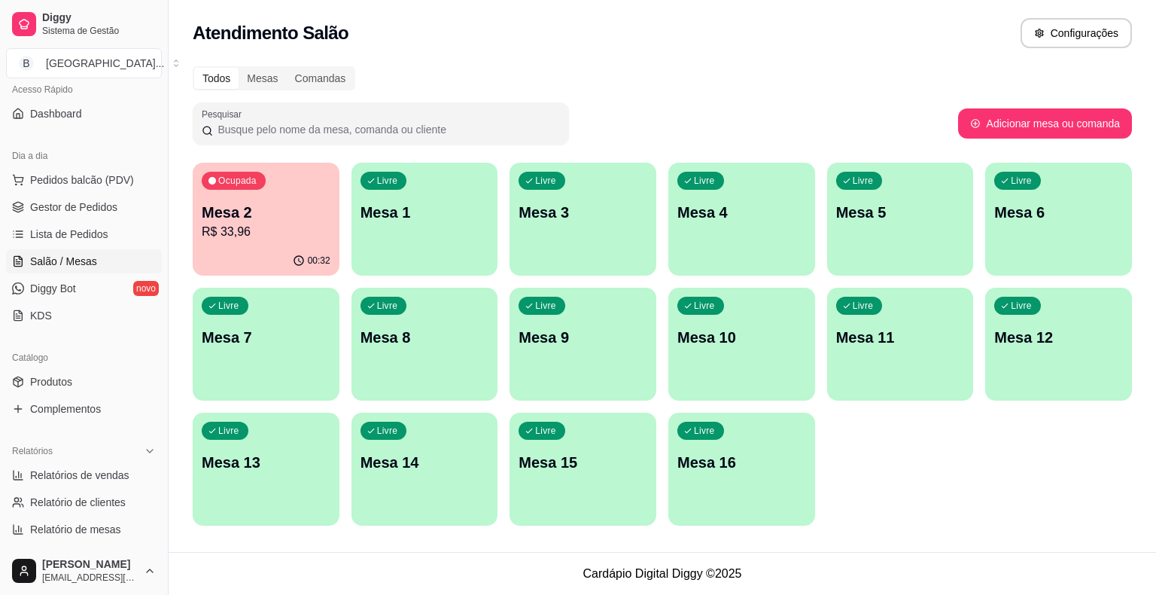
click at [260, 198] on div "Ocupada Mesa 2 R$ 33,96" at bounding box center [266, 205] width 147 height 84
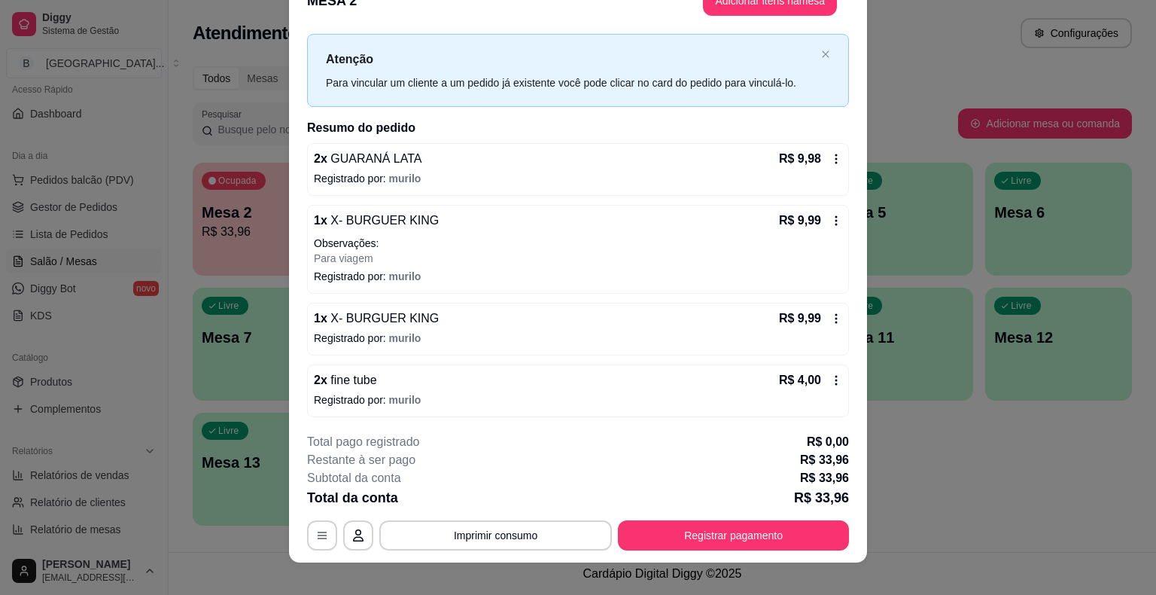
scroll to position [45, 0]
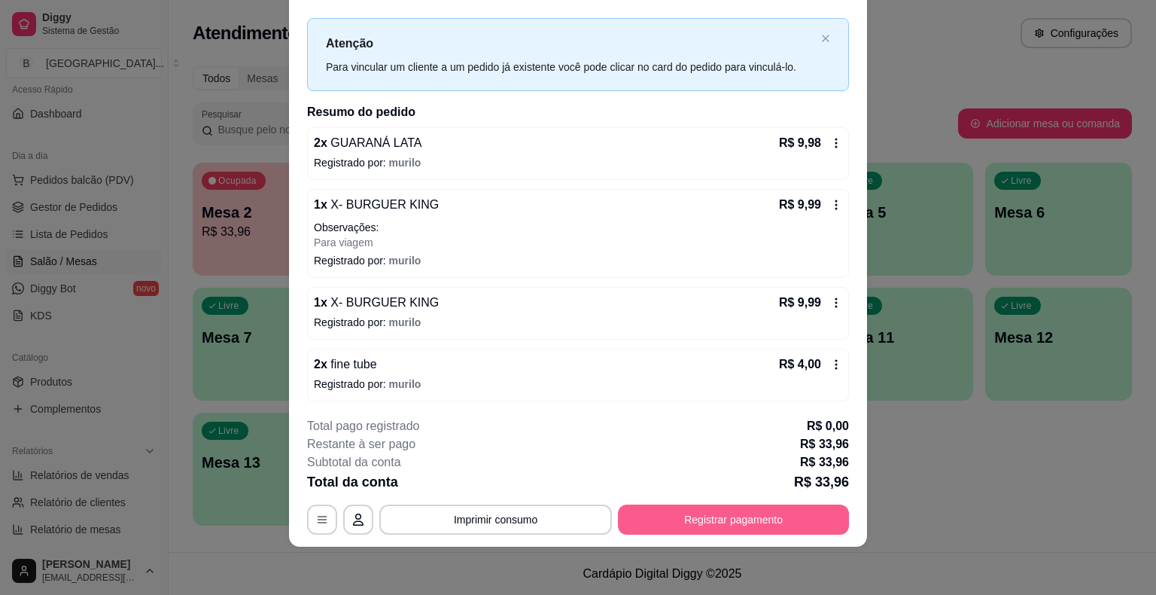
click at [733, 522] on button "Registrar pagamento" at bounding box center [733, 519] width 231 height 30
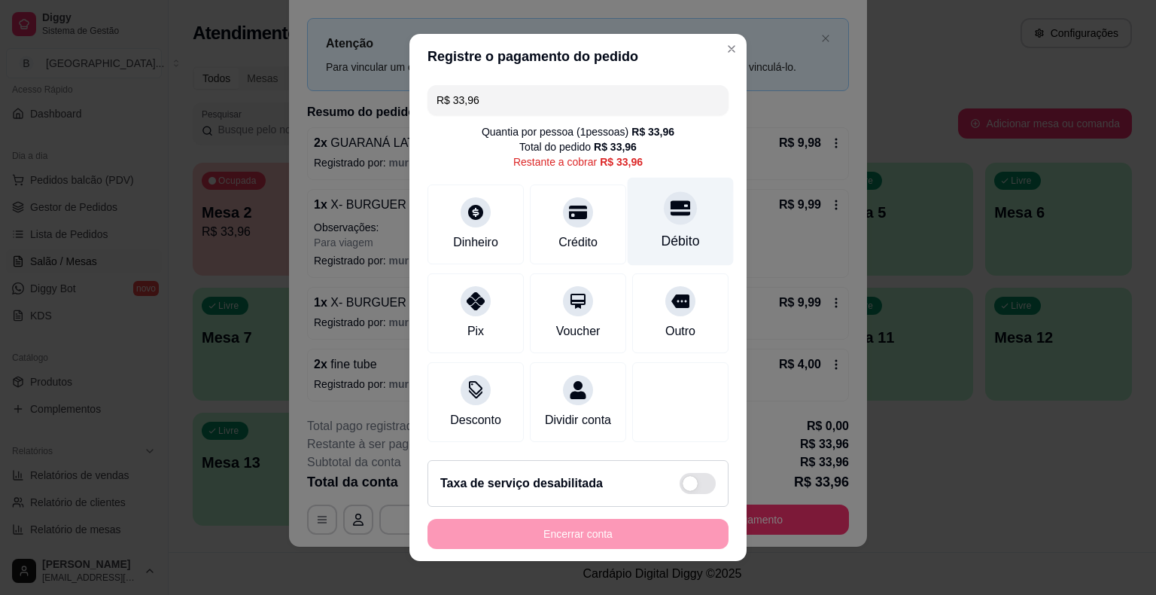
click at [630, 240] on div "Débito" at bounding box center [681, 222] width 106 height 88
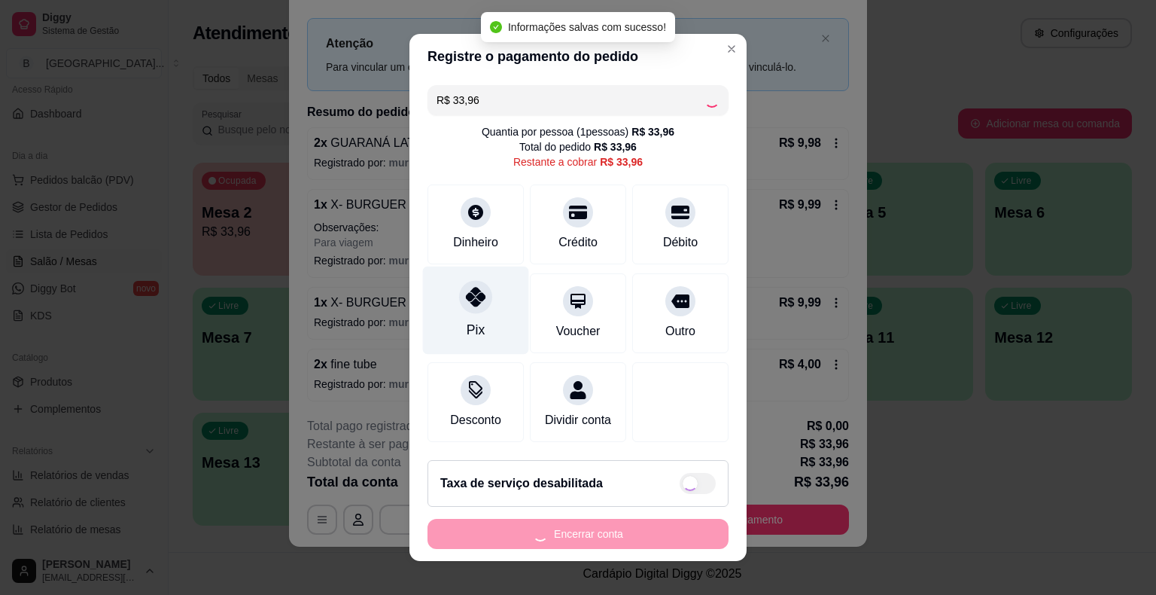
type input "R$ 0,00"
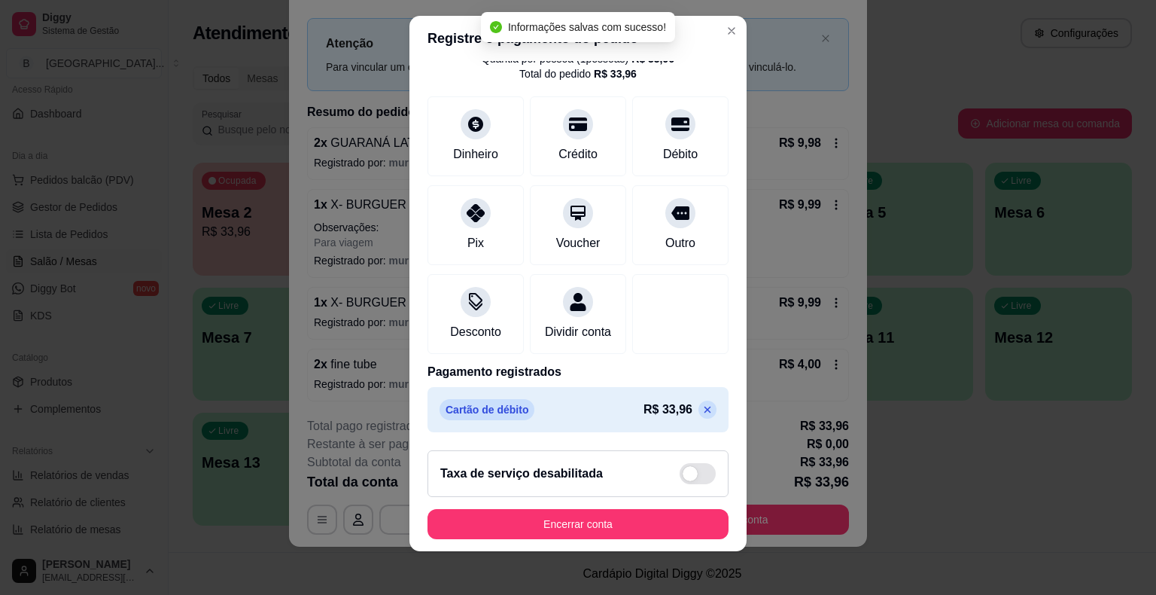
scroll to position [18, 0]
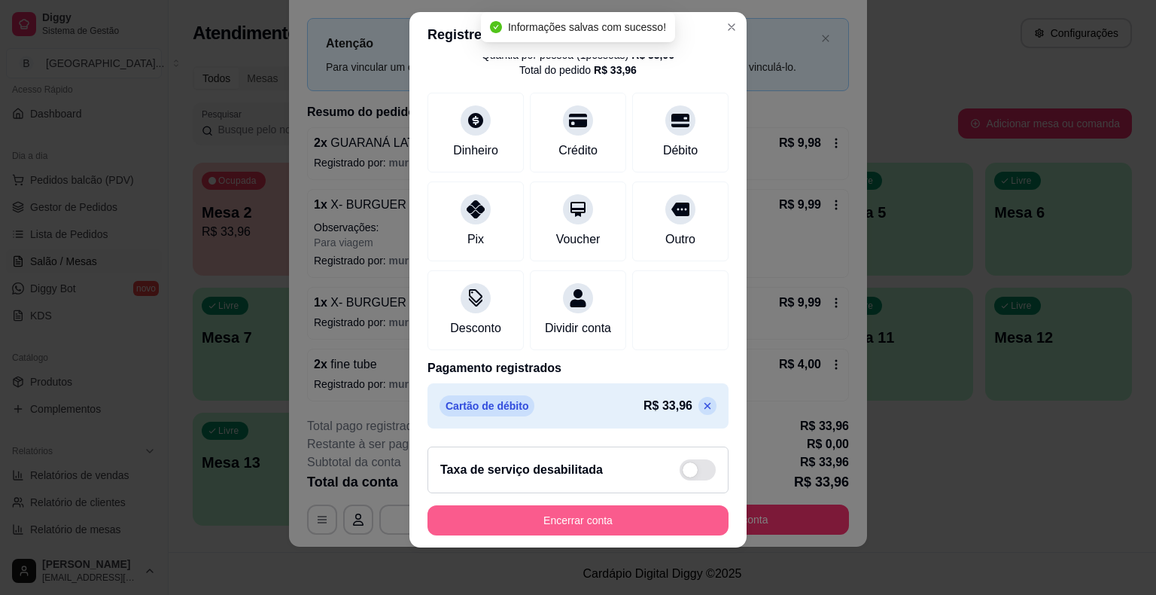
click at [515, 521] on button "Encerrar conta" at bounding box center [578, 520] width 301 height 30
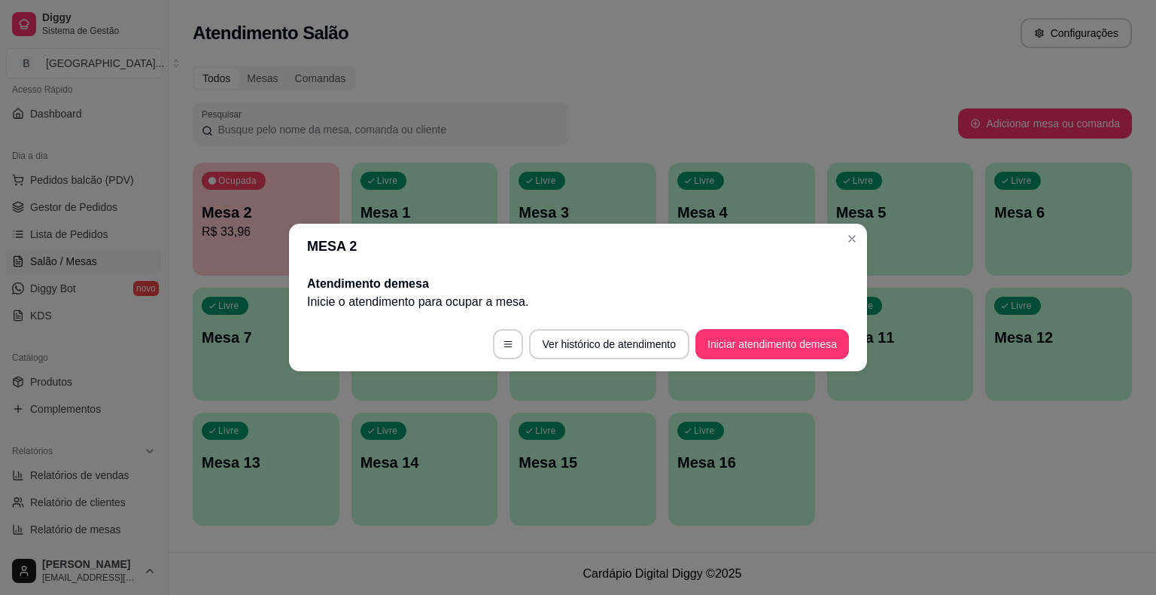
scroll to position [0, 0]
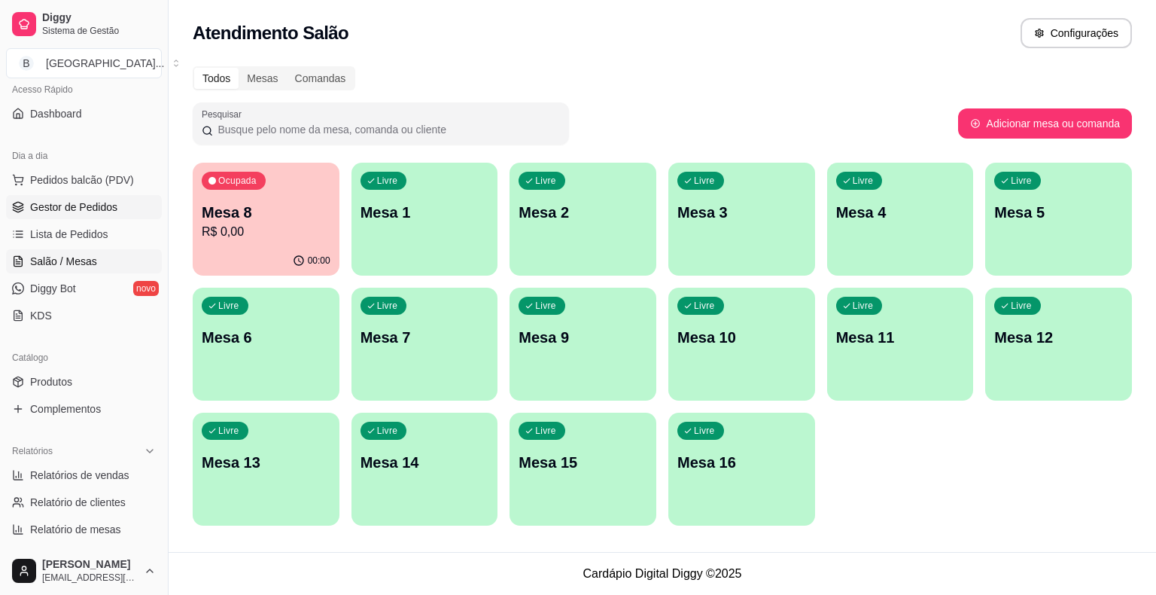
click at [75, 202] on span "Gestor de Pedidos" at bounding box center [73, 207] width 87 height 15
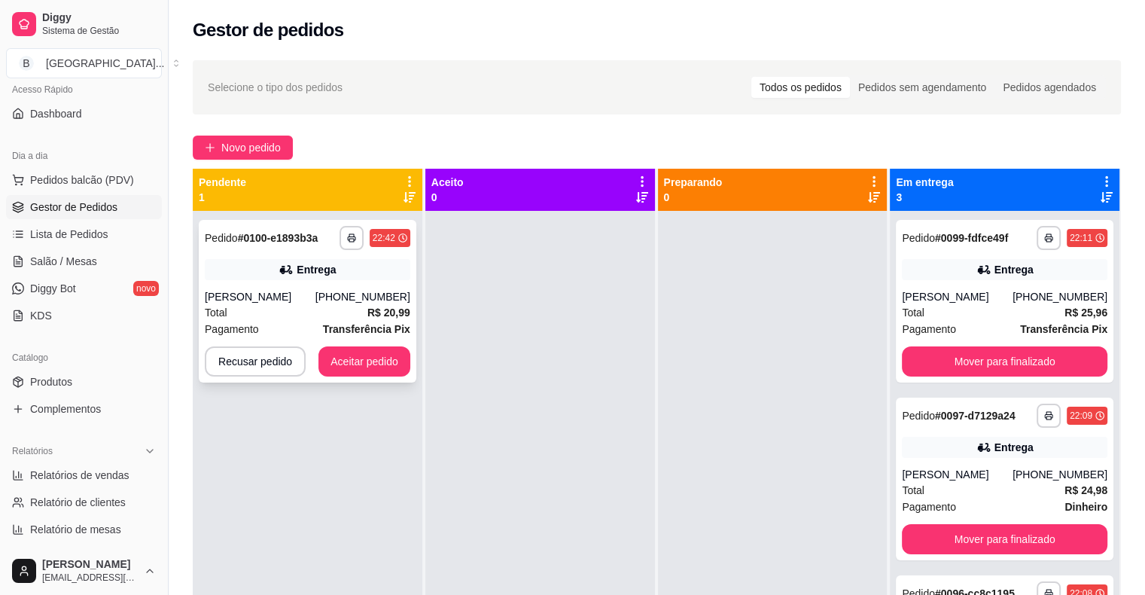
click at [295, 297] on div "[PERSON_NAME]" at bounding box center [260, 296] width 111 height 15
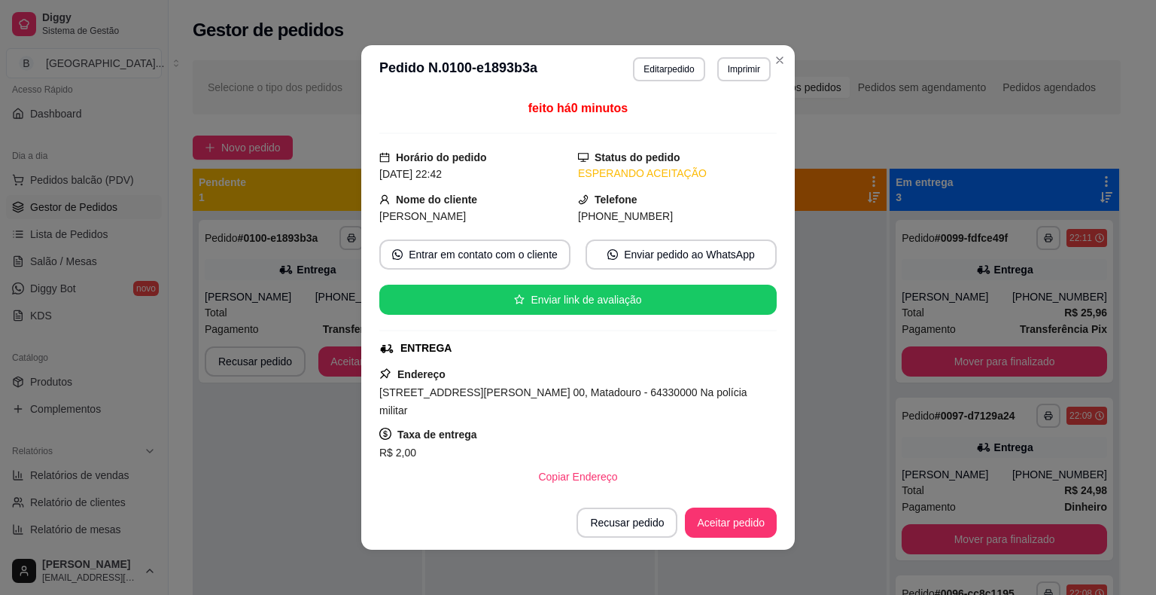
click at [758, 54] on header "**********" at bounding box center [578, 69] width 434 height 48
click at [754, 66] on button "Imprimir" at bounding box center [744, 68] width 52 height 23
click at [720, 116] on button "IMPRESSORA" at bounding box center [711, 121] width 105 height 23
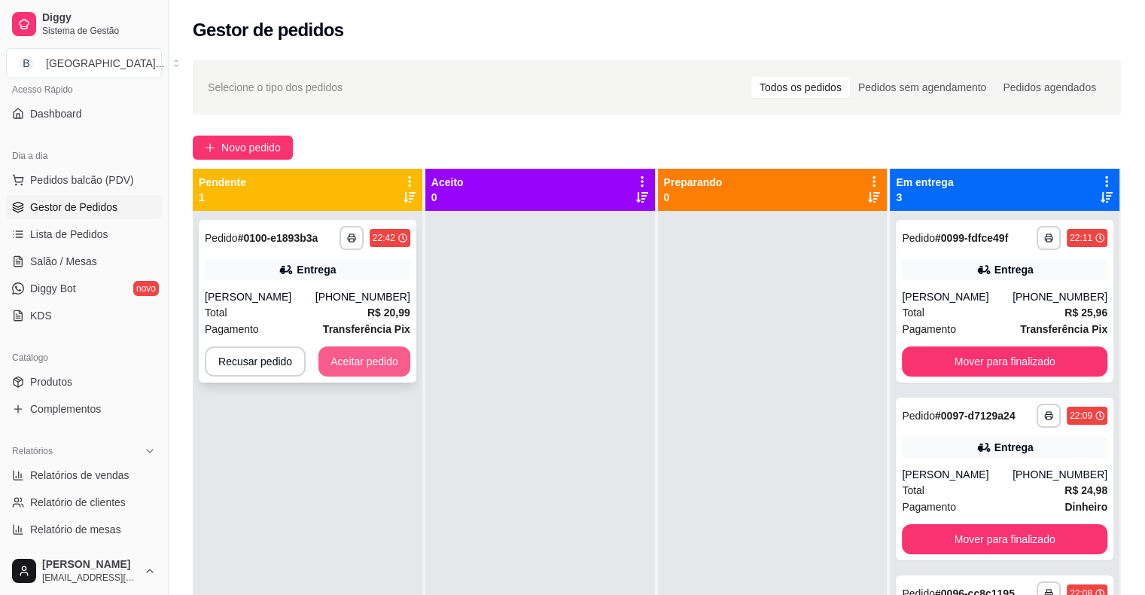
click at [388, 355] on button "Aceitar pedido" at bounding box center [364, 361] width 92 height 30
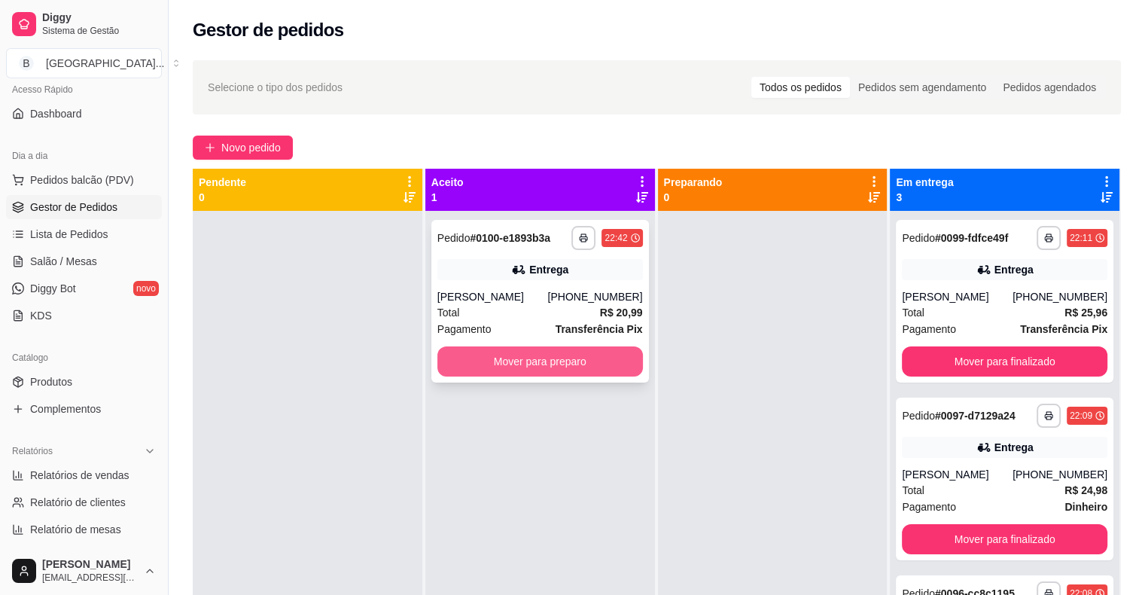
click at [482, 351] on button "Mover para preparo" at bounding box center [540, 361] width 206 height 30
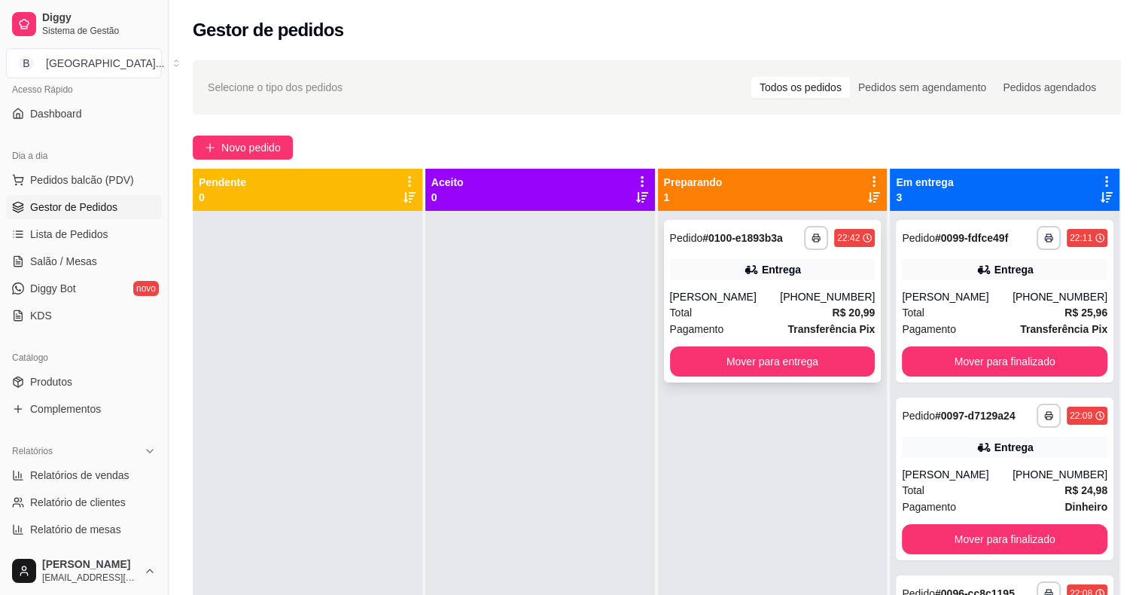
click at [752, 309] on div "Total R$ 20,99" at bounding box center [773, 312] width 206 height 17
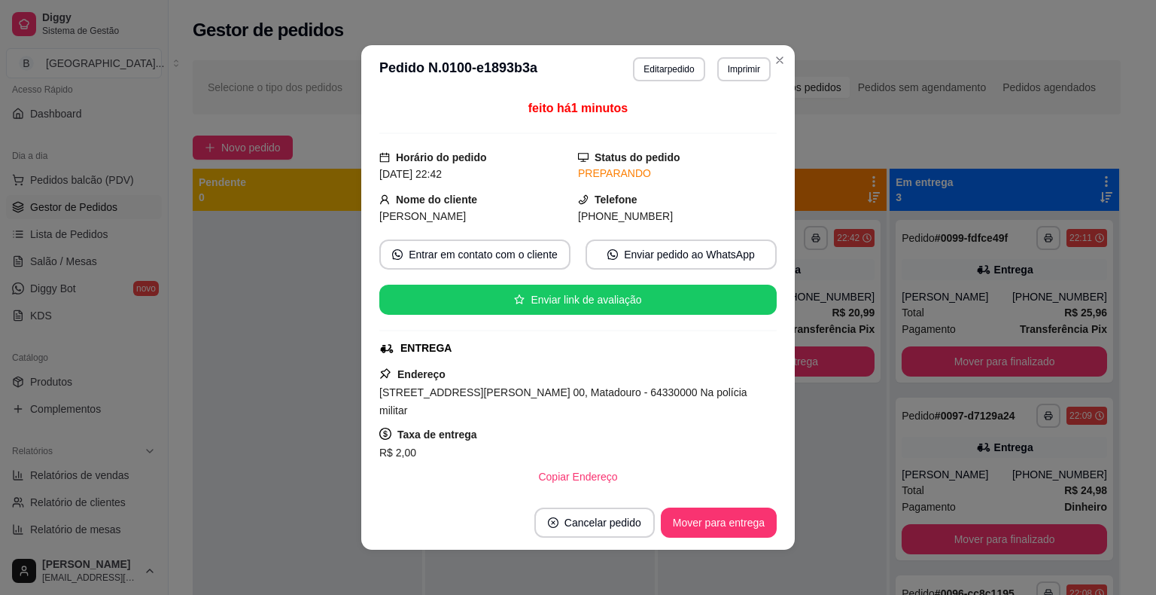
click at [679, 66] on button "Editar pedido" at bounding box center [669, 69] width 72 height 24
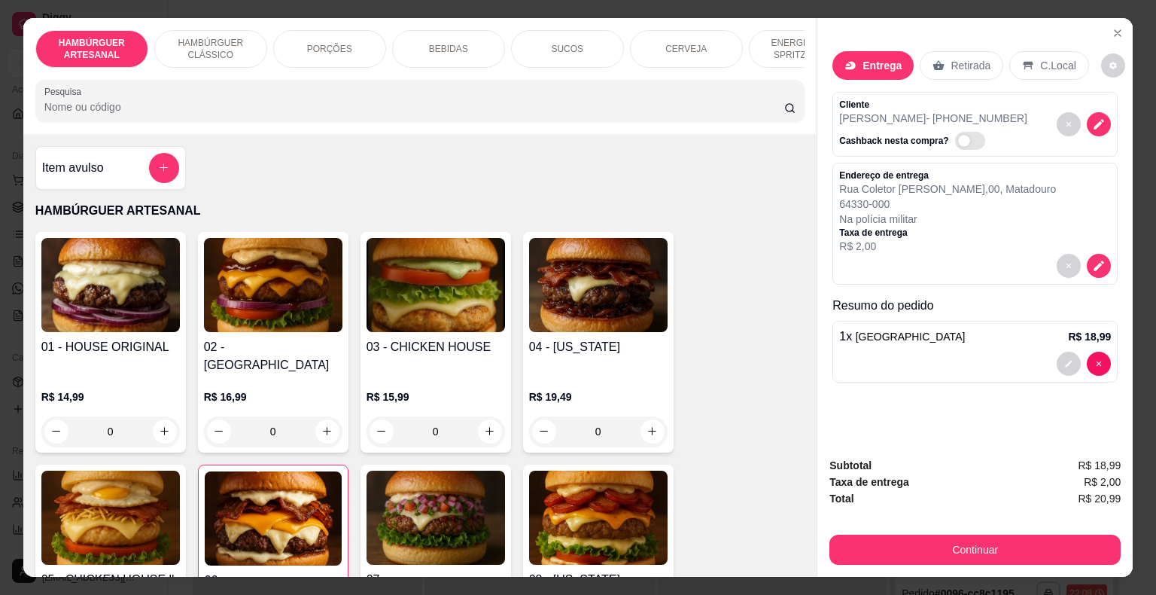
click at [452, 50] on div "BEBIDAS" at bounding box center [448, 49] width 113 height 38
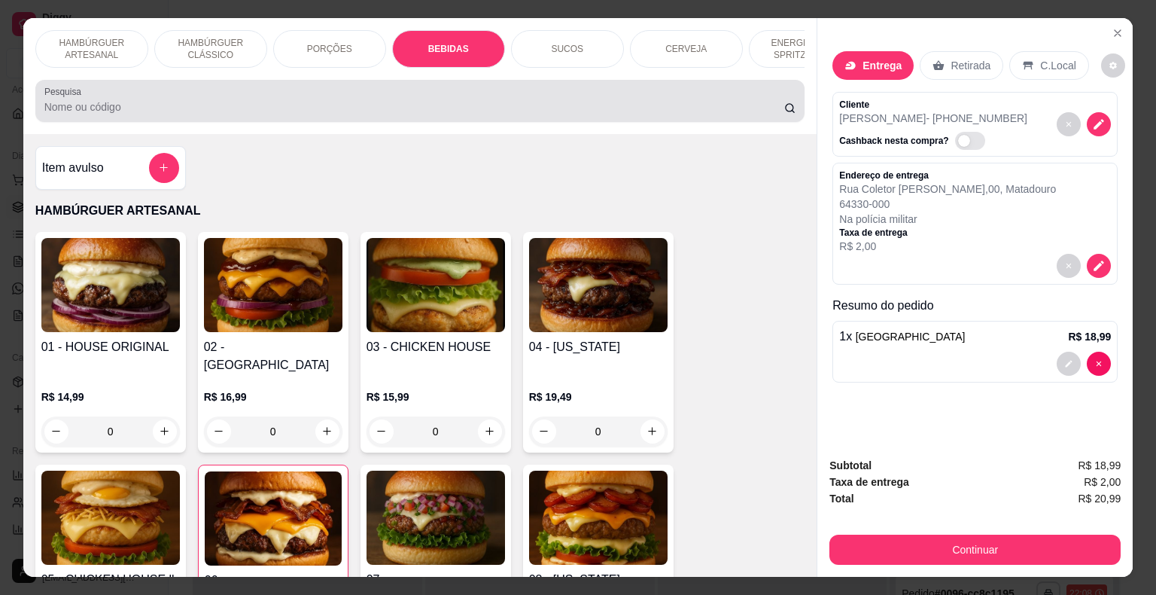
scroll to position [36, 0]
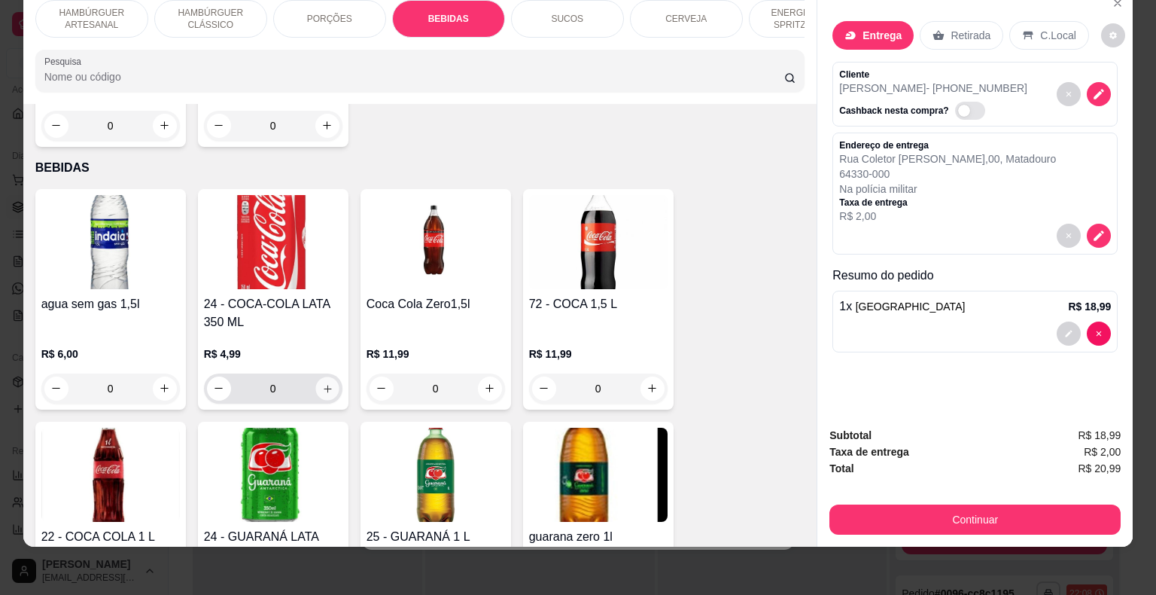
click at [328, 376] on button "increase-product-quantity" at bounding box center [326, 387] width 23 height 23
type input "1"
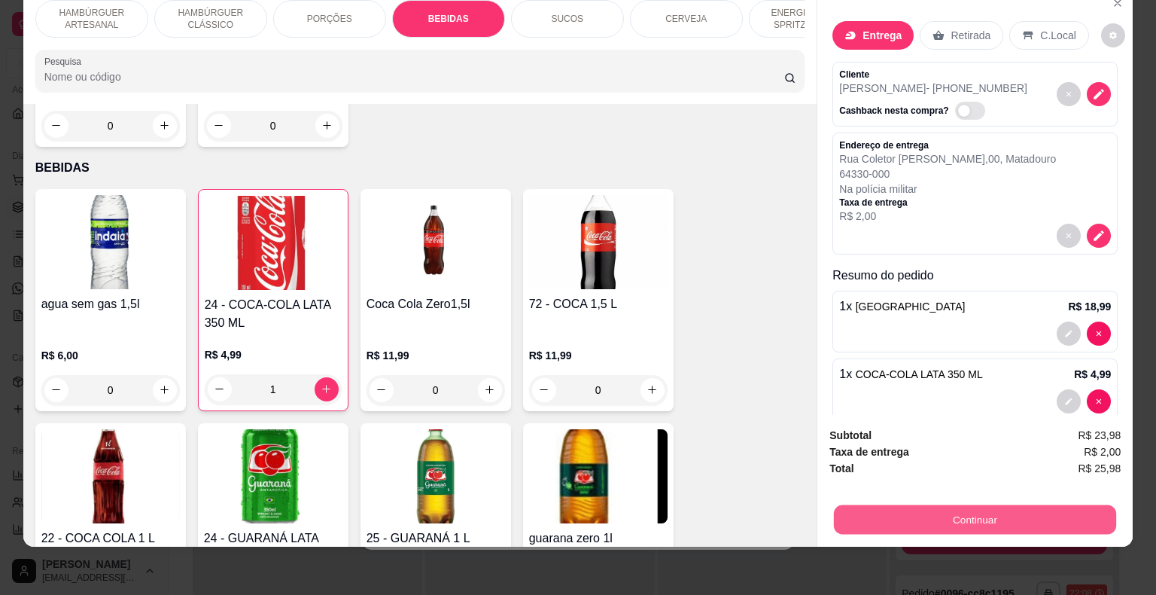
click at [852, 505] on button "Continuar" at bounding box center [975, 519] width 282 height 29
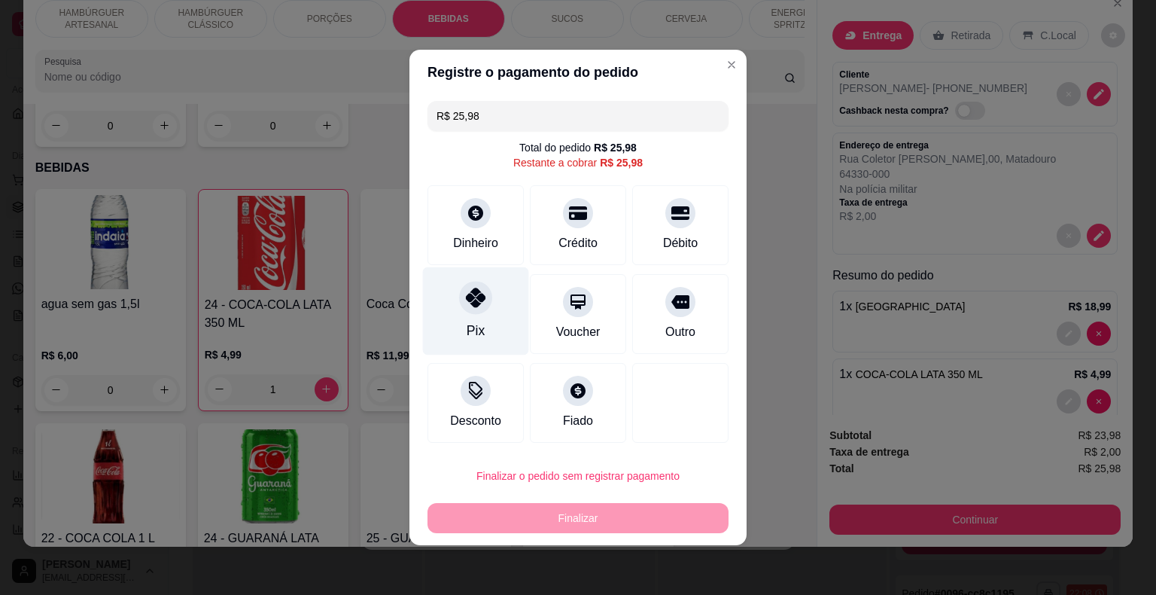
click at [471, 310] on div at bounding box center [475, 297] width 33 height 33
type input "R$ 0,00"
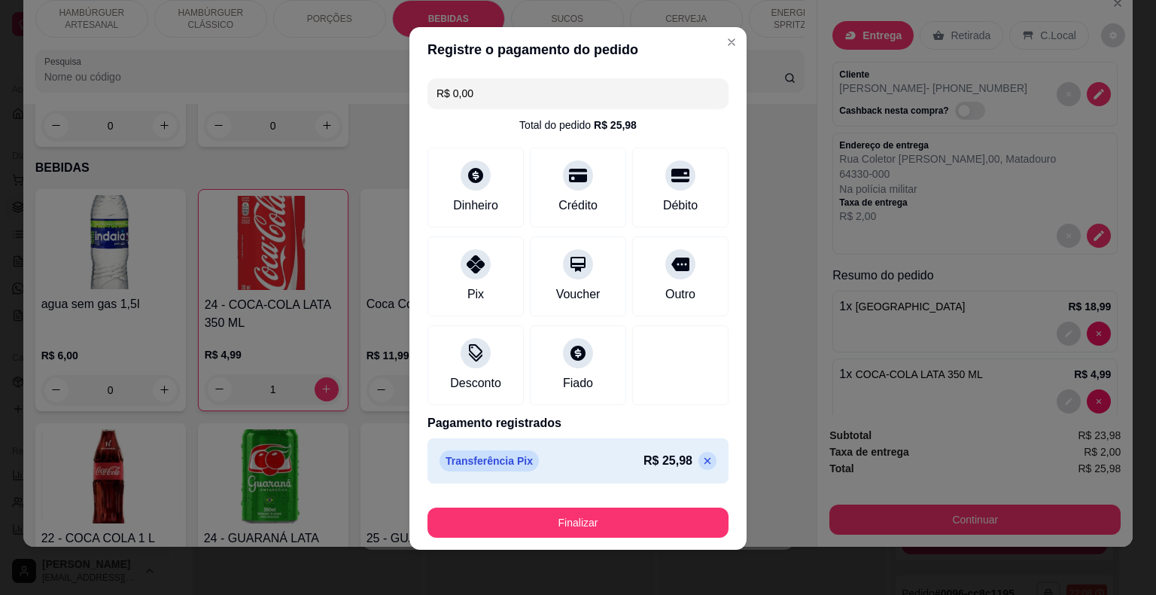
scroll to position [11, 0]
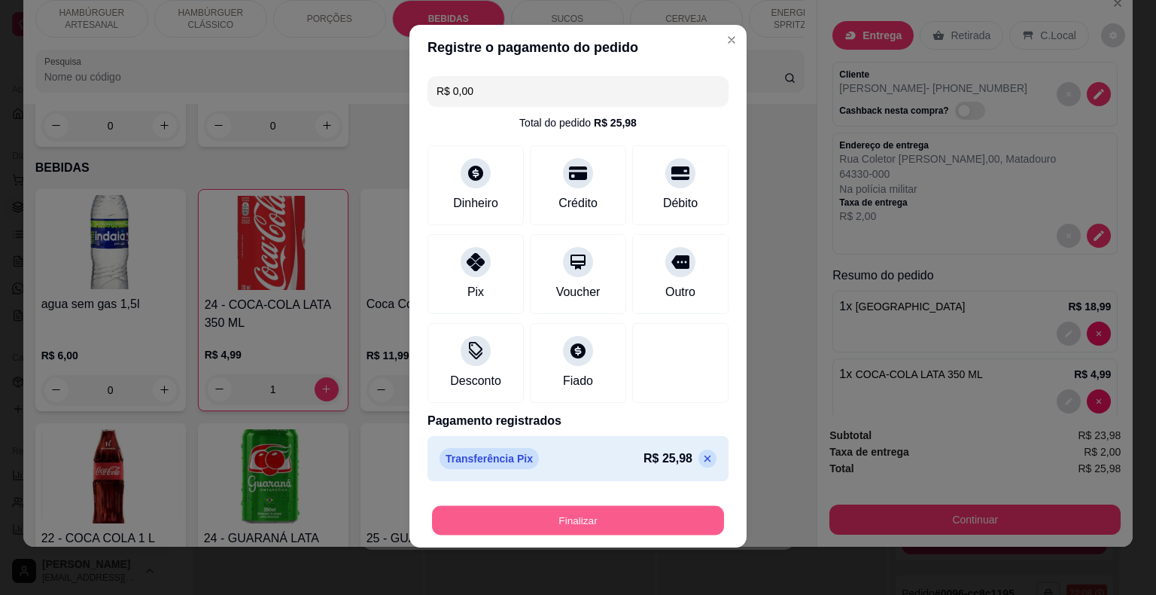
click at [535, 506] on button "Finalizar" at bounding box center [578, 520] width 292 height 29
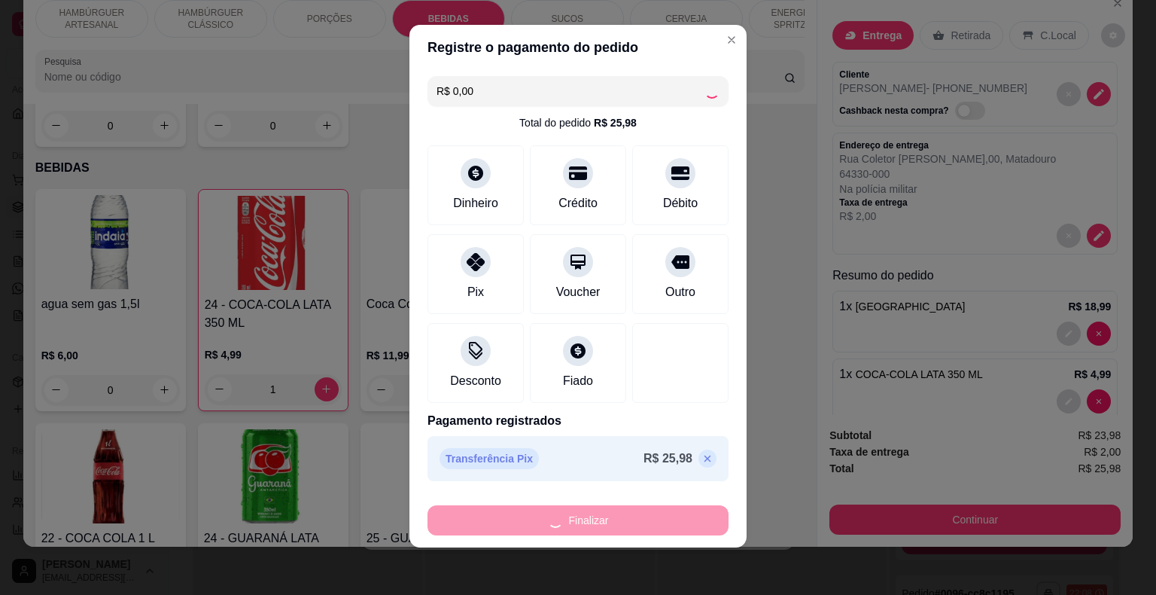
type input "0"
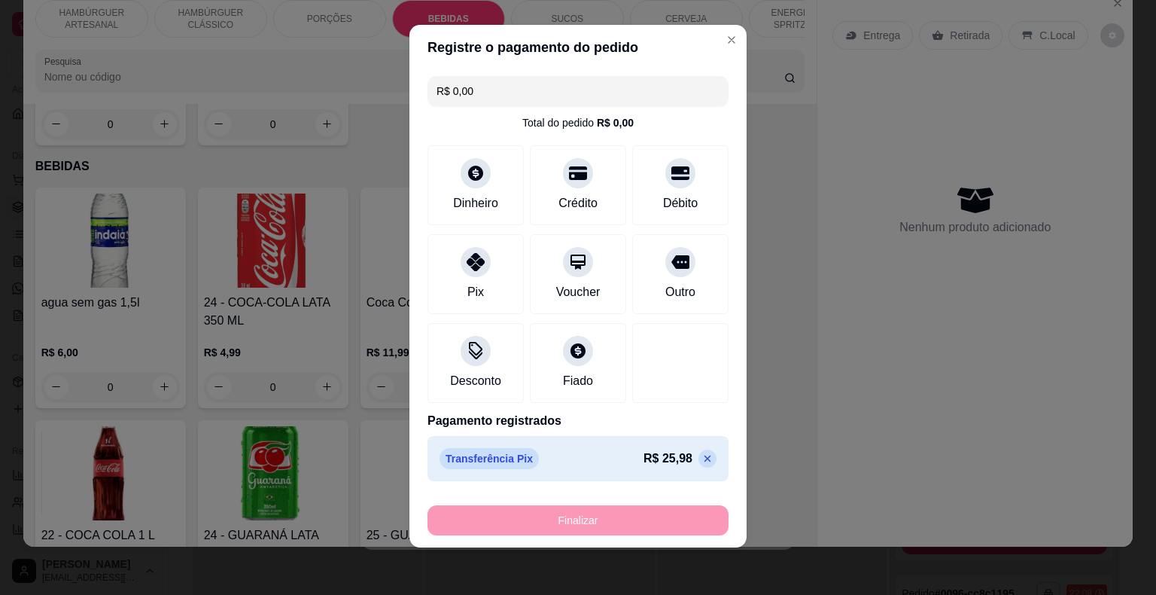
type input "-R$ 25,98"
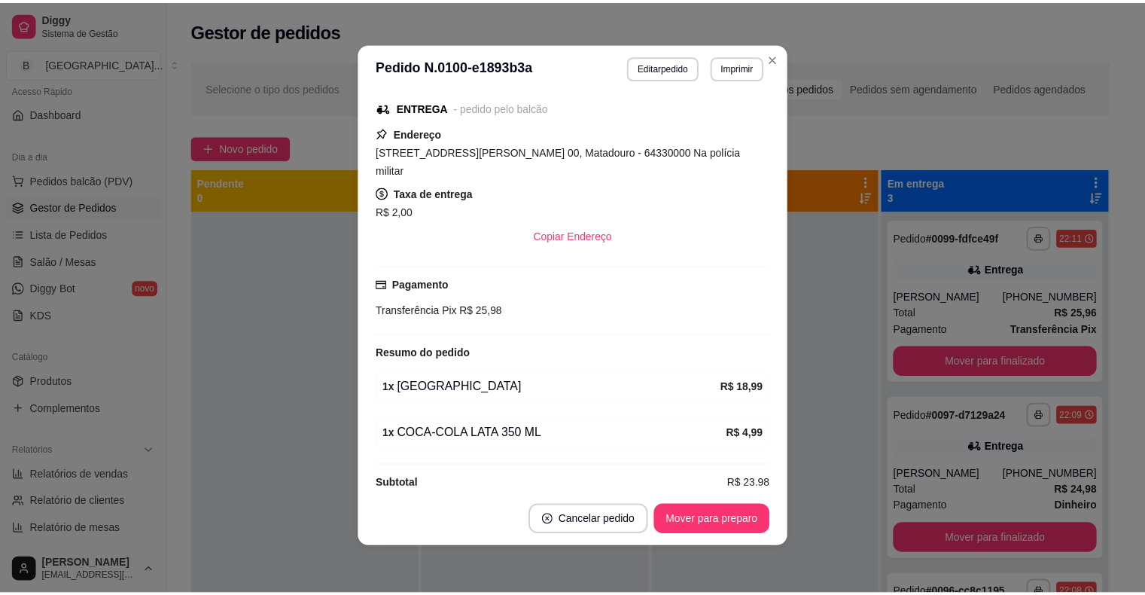
scroll to position [3, 0]
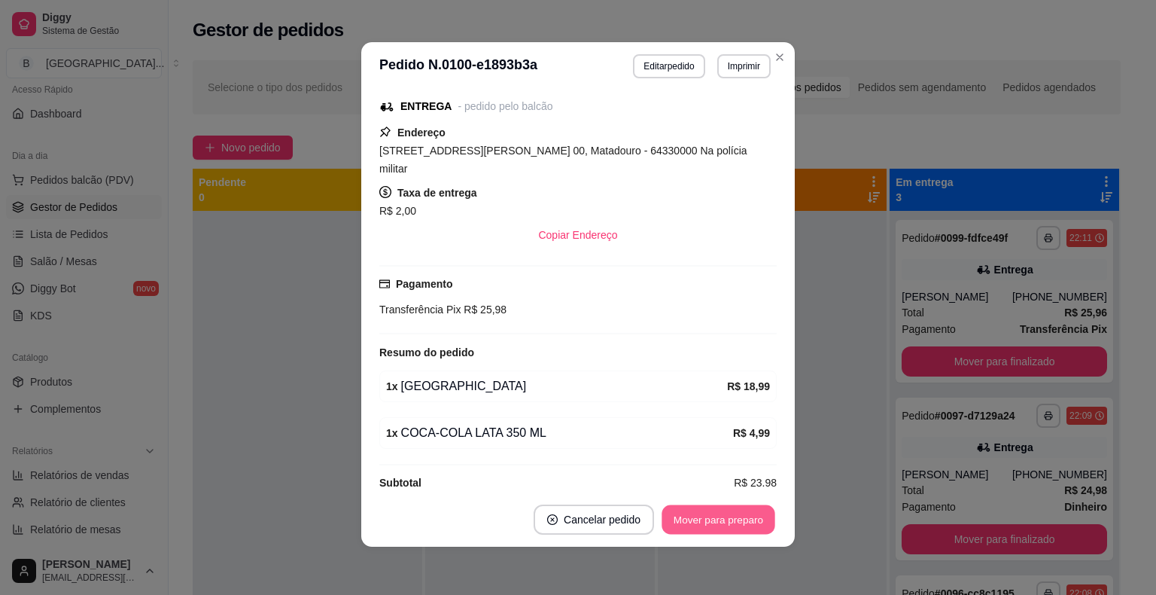
click at [718, 513] on button "Mover para preparo" at bounding box center [718, 519] width 113 height 29
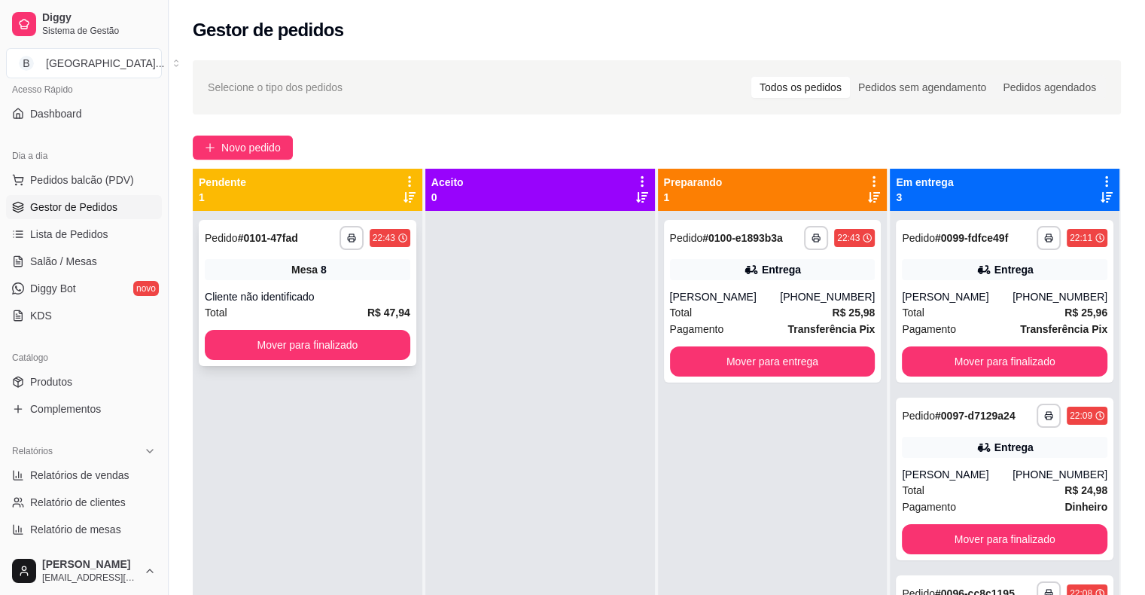
click at [334, 273] on div "Mesa 8" at bounding box center [308, 269] width 206 height 21
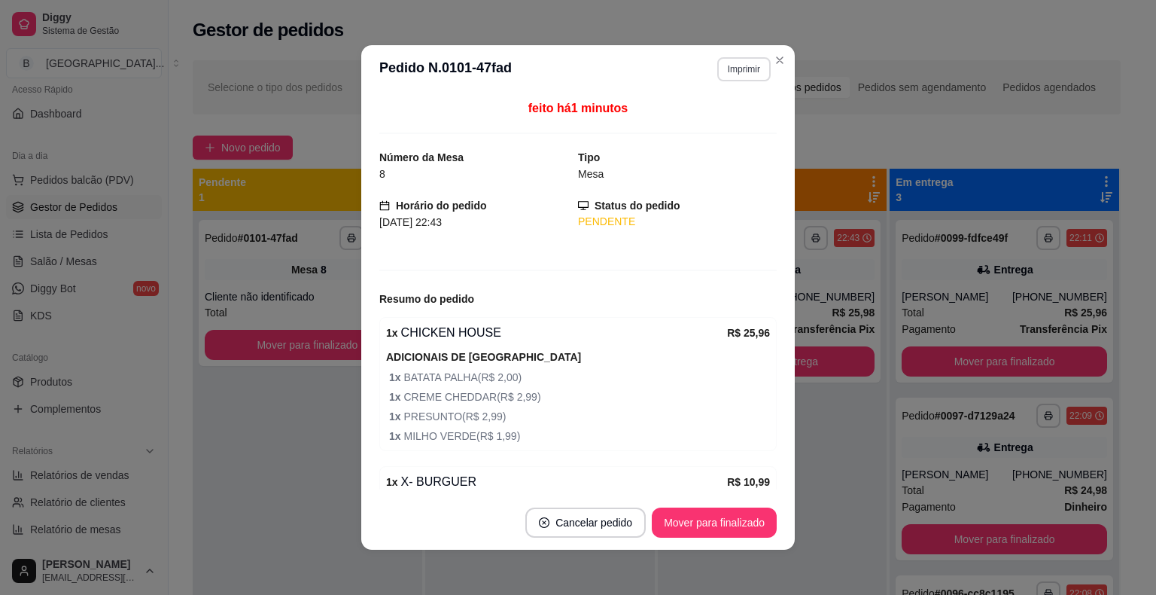
click at [724, 66] on button "Imprimir" at bounding box center [744, 69] width 53 height 24
click at [724, 117] on button "IMPRESSORA" at bounding box center [711, 121] width 105 height 23
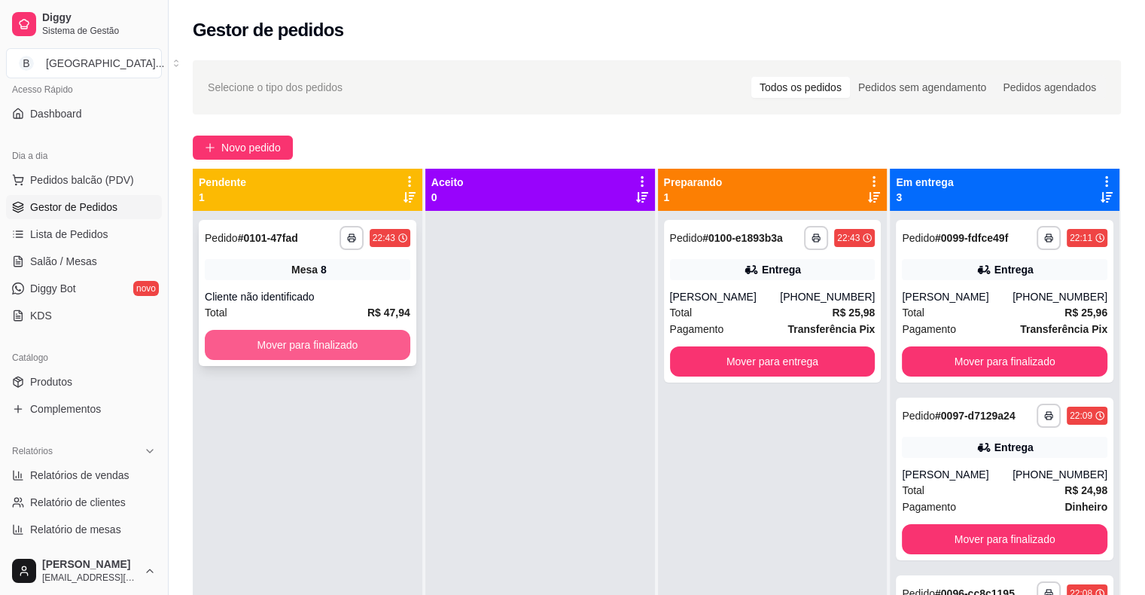
click at [371, 339] on button "Mover para finalizado" at bounding box center [308, 345] width 206 height 30
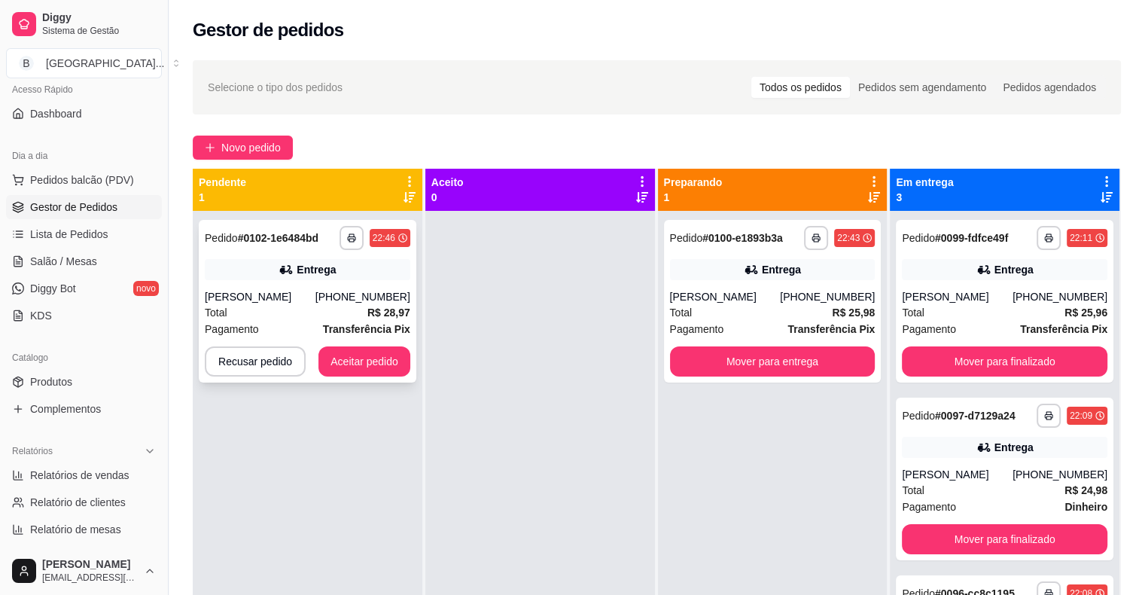
click at [309, 302] on div "[PERSON_NAME]" at bounding box center [260, 296] width 111 height 15
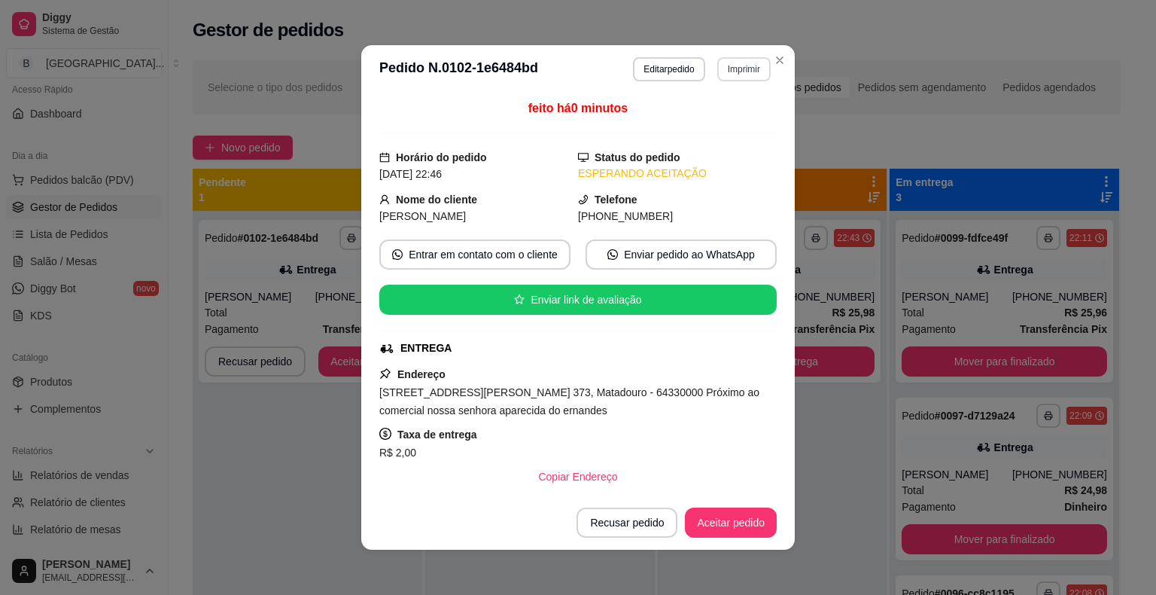
click at [735, 71] on button "Imprimir" at bounding box center [744, 69] width 53 height 24
click at [730, 115] on button "IMPRESSORA" at bounding box center [711, 121] width 105 height 23
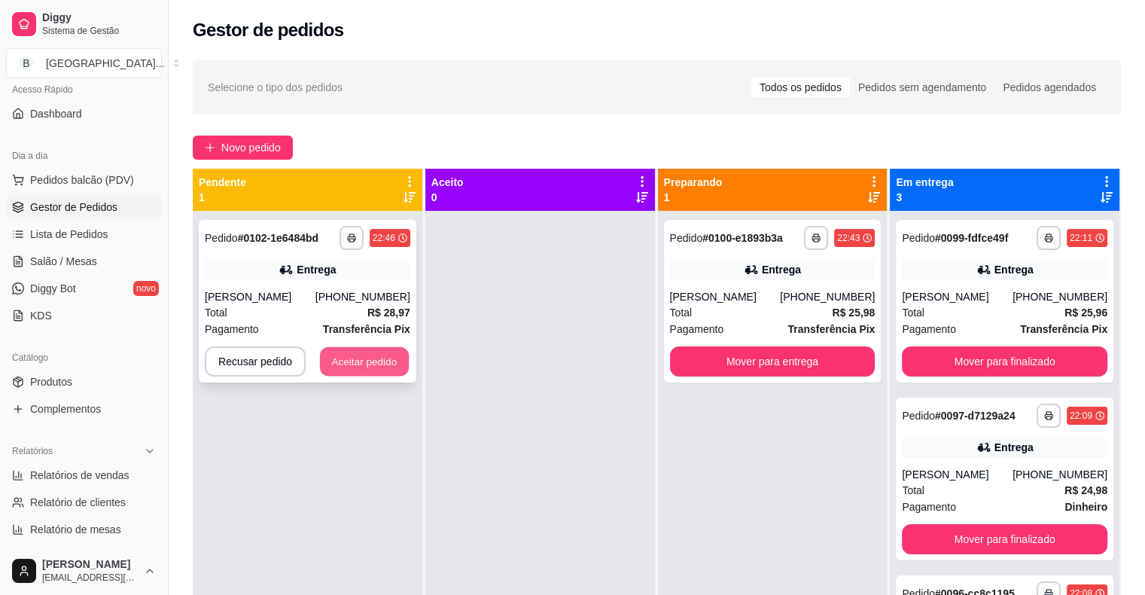
click at [367, 357] on button "Aceitar pedido" at bounding box center [364, 361] width 89 height 29
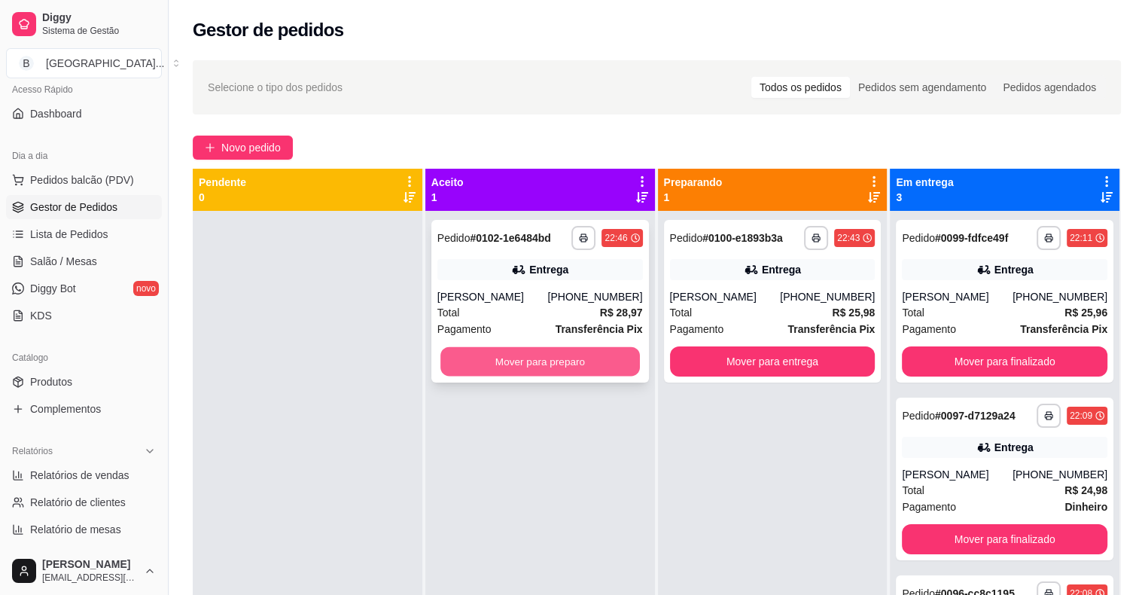
click at [473, 357] on button "Mover para preparo" at bounding box center [540, 361] width 200 height 29
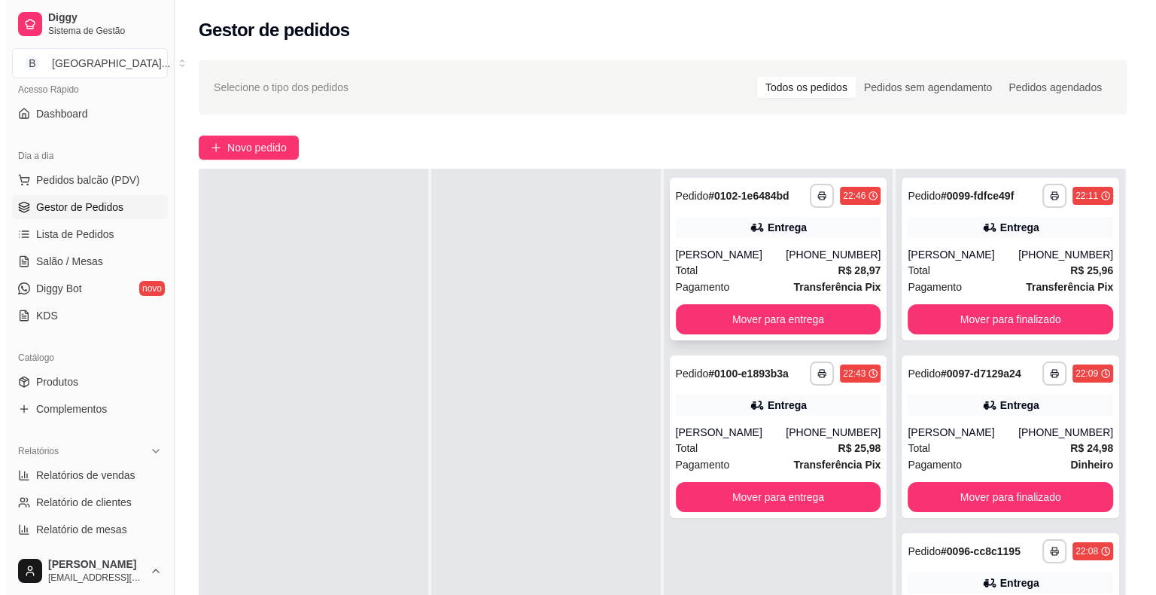
scroll to position [0, 0]
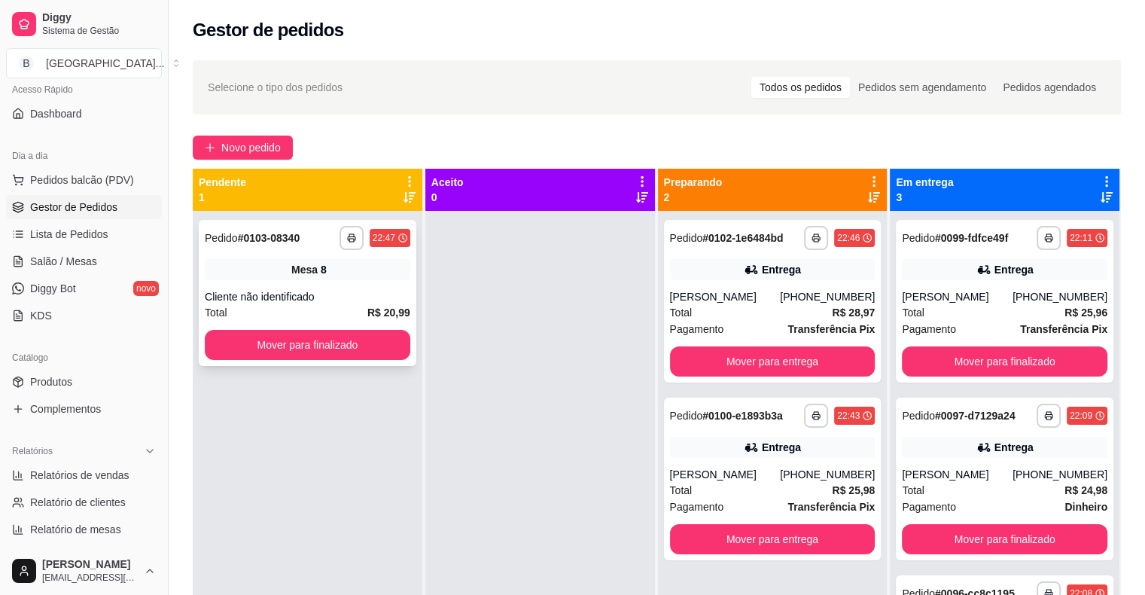
click at [300, 279] on div "Mesa 8" at bounding box center [308, 269] width 206 height 21
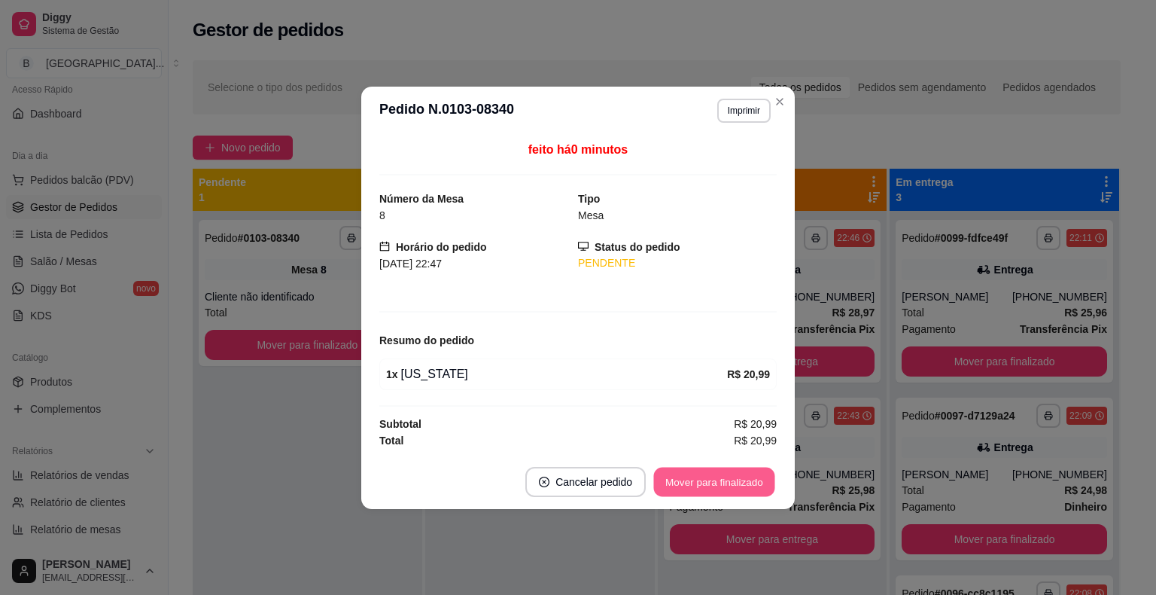
click at [690, 486] on button "Mover para finalizado" at bounding box center [714, 481] width 121 height 29
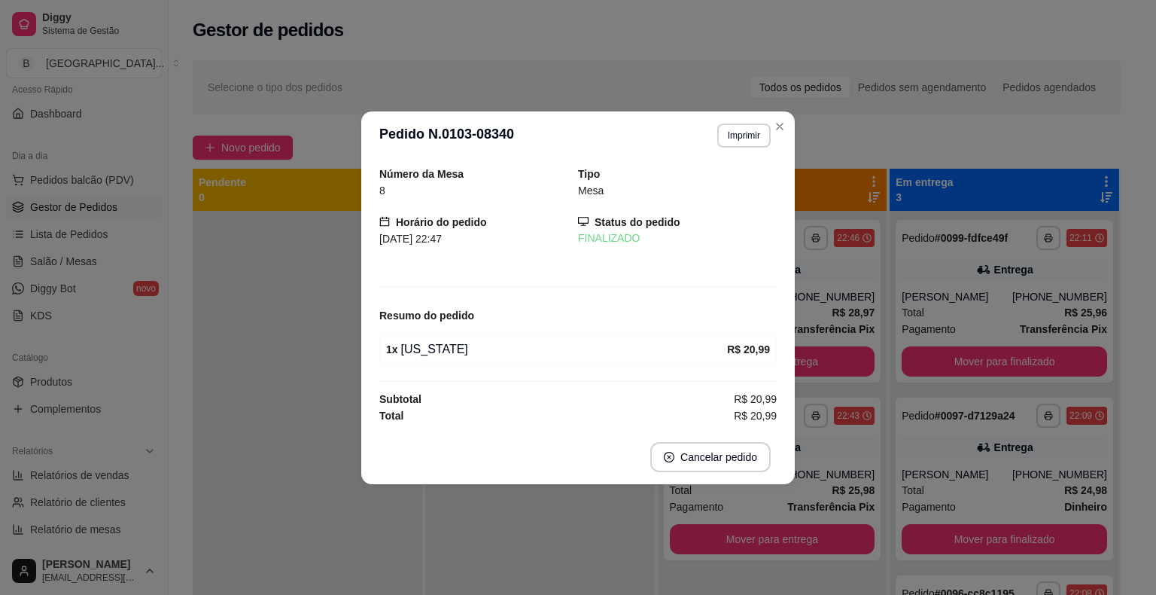
click at [791, 131] on header "**********" at bounding box center [578, 135] width 434 height 48
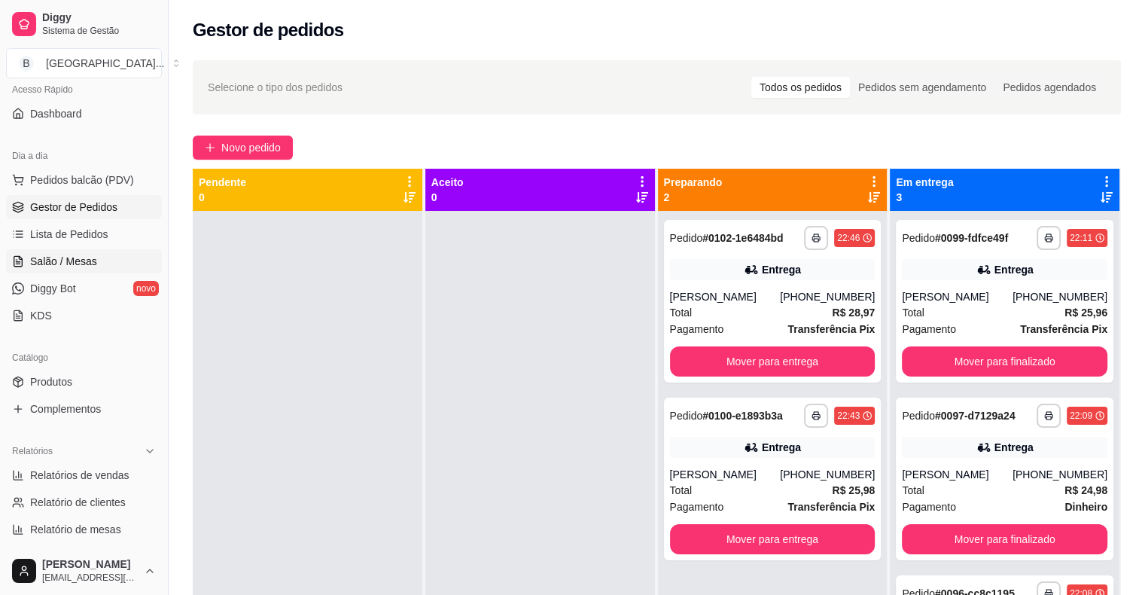
click at [119, 264] on link "Salão / Mesas" at bounding box center [84, 261] width 156 height 24
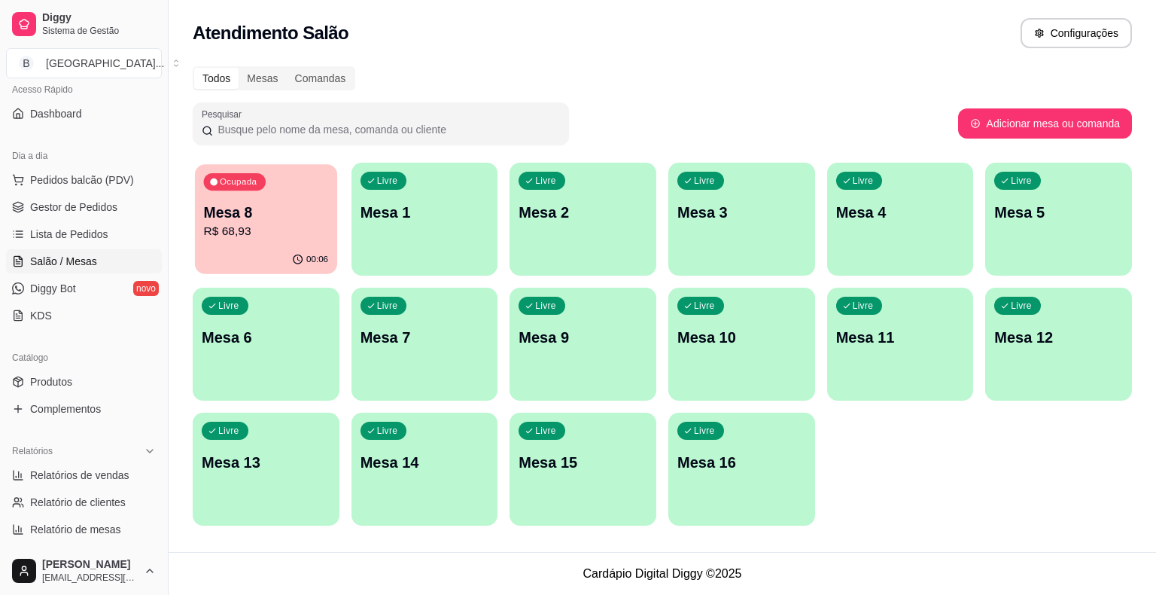
click at [252, 232] on p "R$ 68,93" at bounding box center [266, 231] width 125 height 17
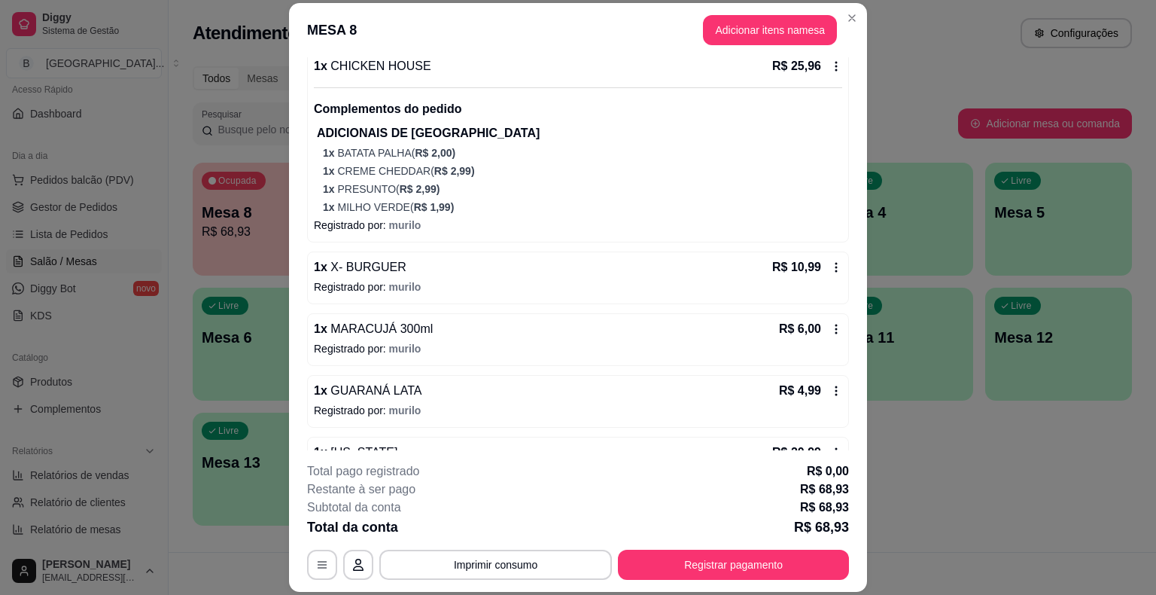
scroll to position [151, 0]
click at [389, 283] on span "murilo" at bounding box center [405, 285] width 32 height 12
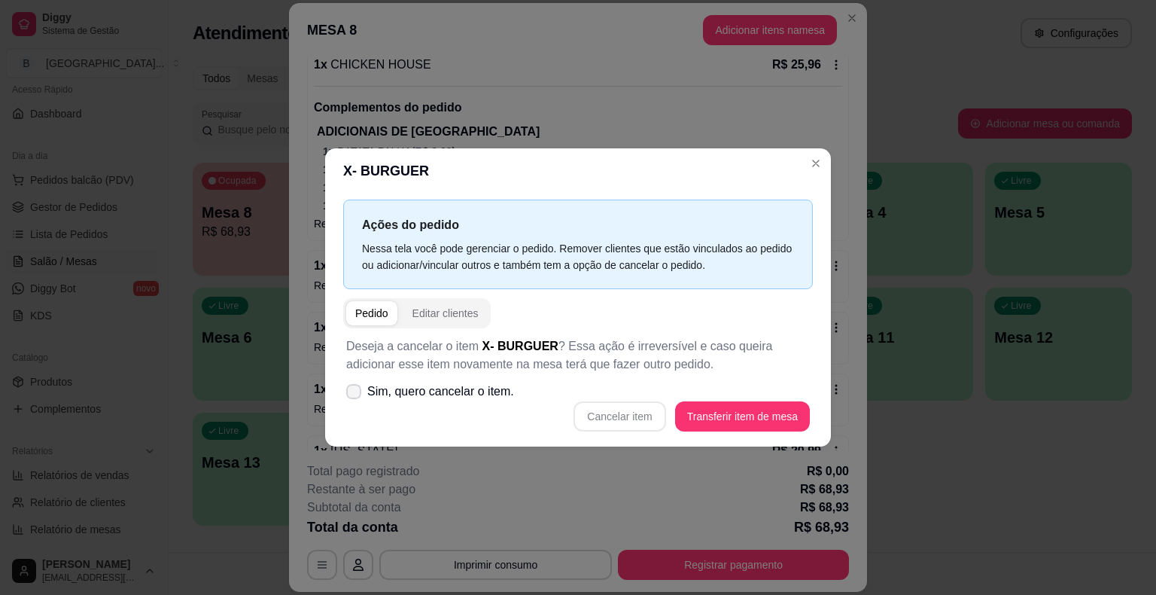
click at [373, 387] on span "Sim, quero cancelar o item." at bounding box center [440, 391] width 147 height 18
click at [355, 395] on input "Sim, quero cancelar o item." at bounding box center [351, 400] width 10 height 10
checkbox input "true"
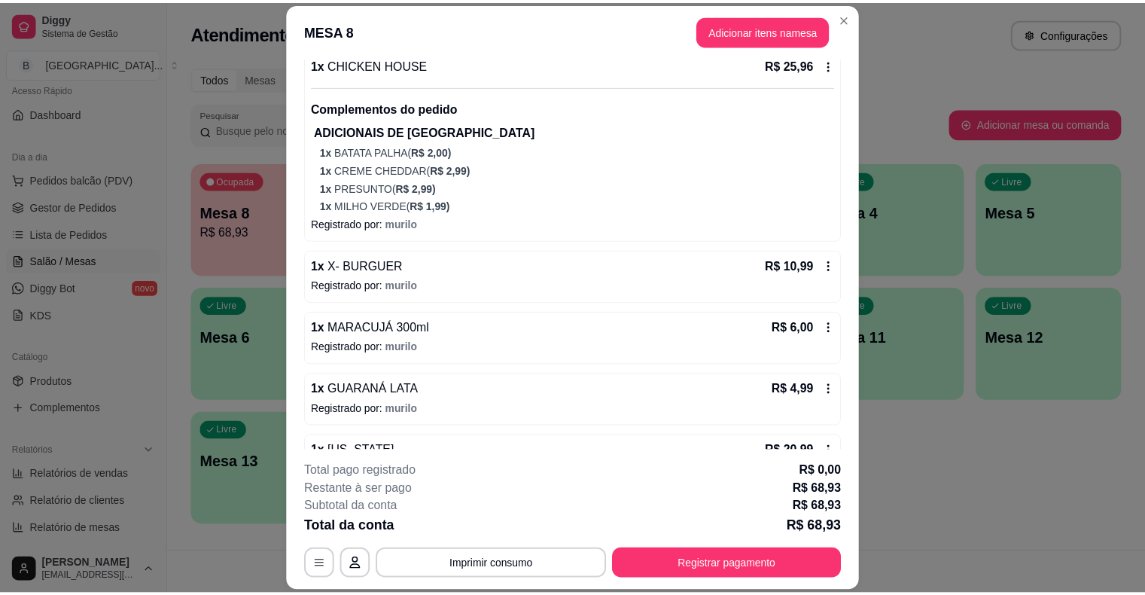
scroll to position [192, 0]
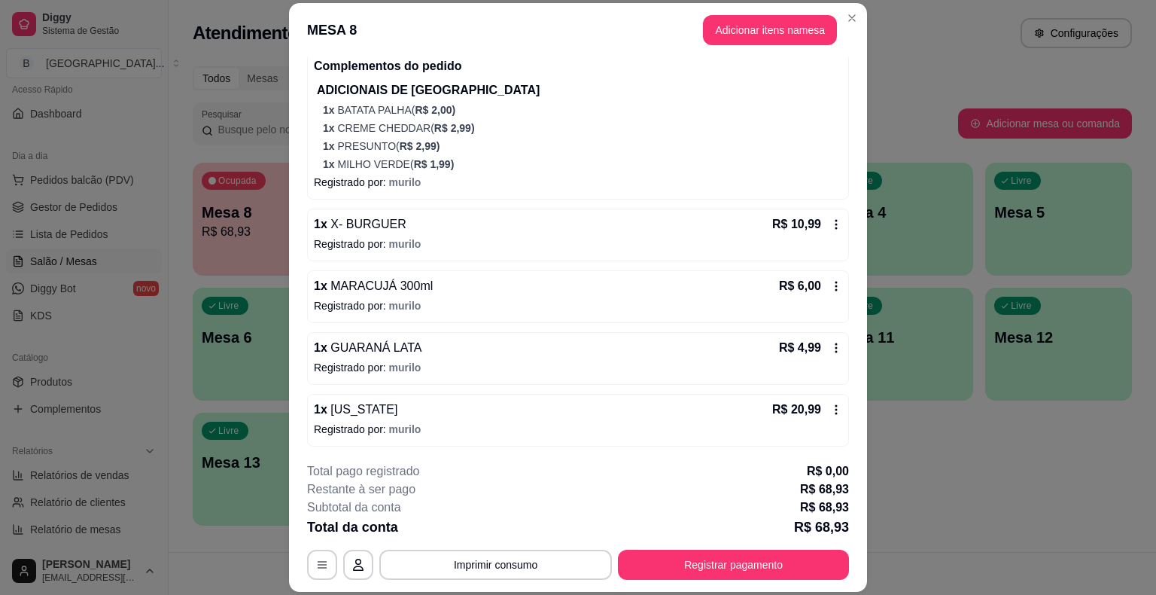
click at [455, 238] on p "Registrado por: [PERSON_NAME]" at bounding box center [578, 243] width 529 height 15
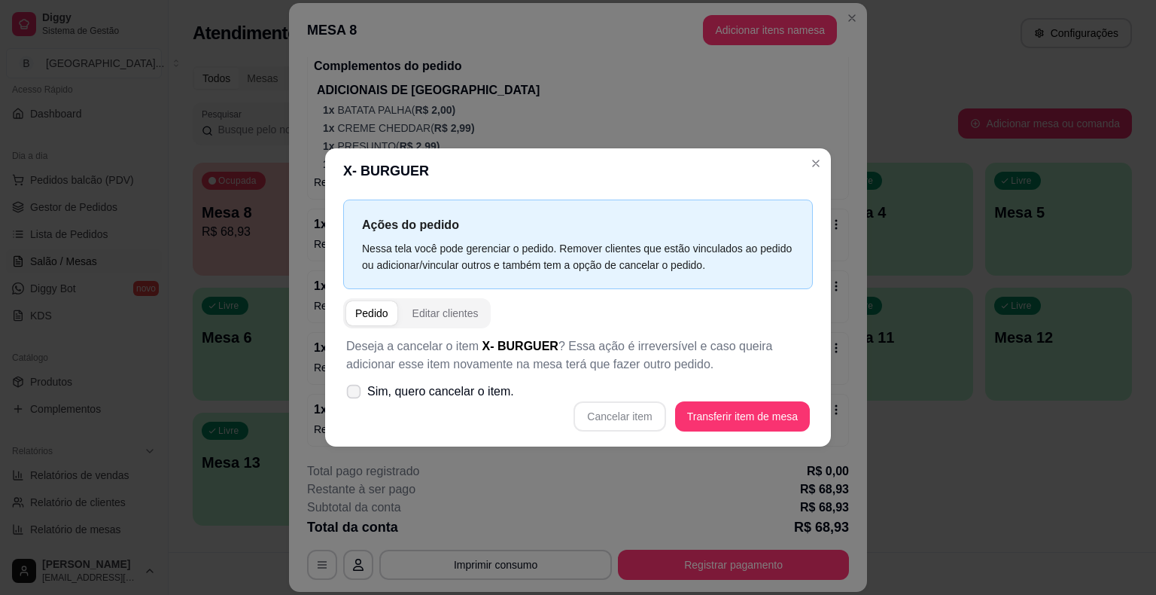
click at [370, 395] on span "Sim, quero cancelar o item." at bounding box center [440, 391] width 147 height 18
click at [355, 395] on input "Sim, quero cancelar o item." at bounding box center [351, 400] width 10 height 10
checkbox input "true"
click at [611, 425] on button "Cancelar item" at bounding box center [620, 416] width 90 height 29
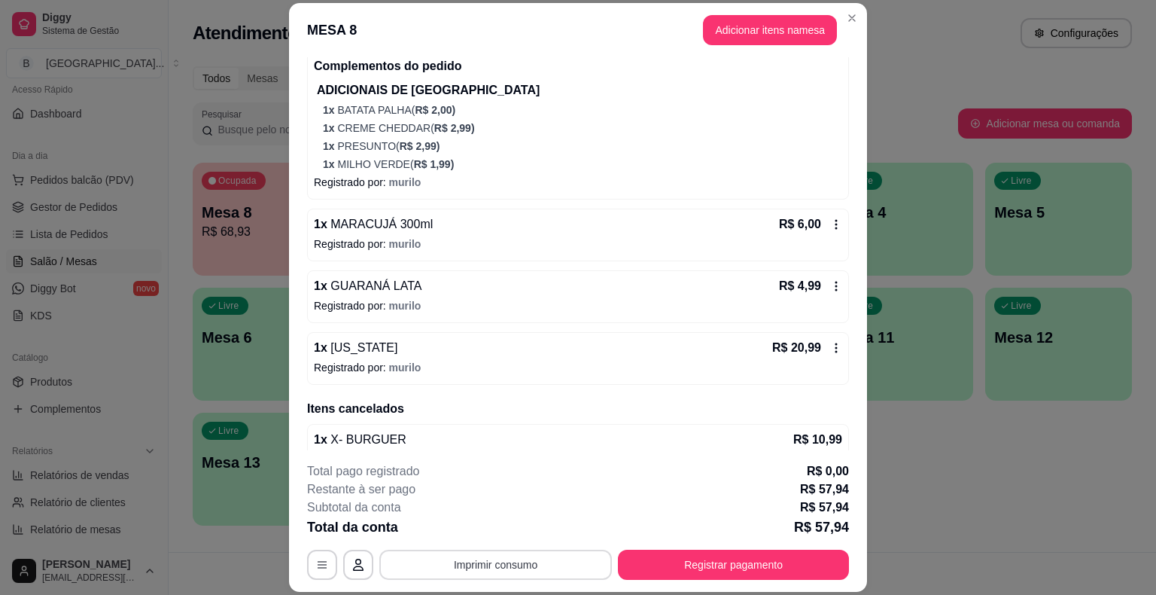
click at [504, 565] on button "Imprimir consumo" at bounding box center [495, 565] width 233 height 30
click at [506, 501] on button "IMPRESSORA" at bounding box center [494, 500] width 109 height 24
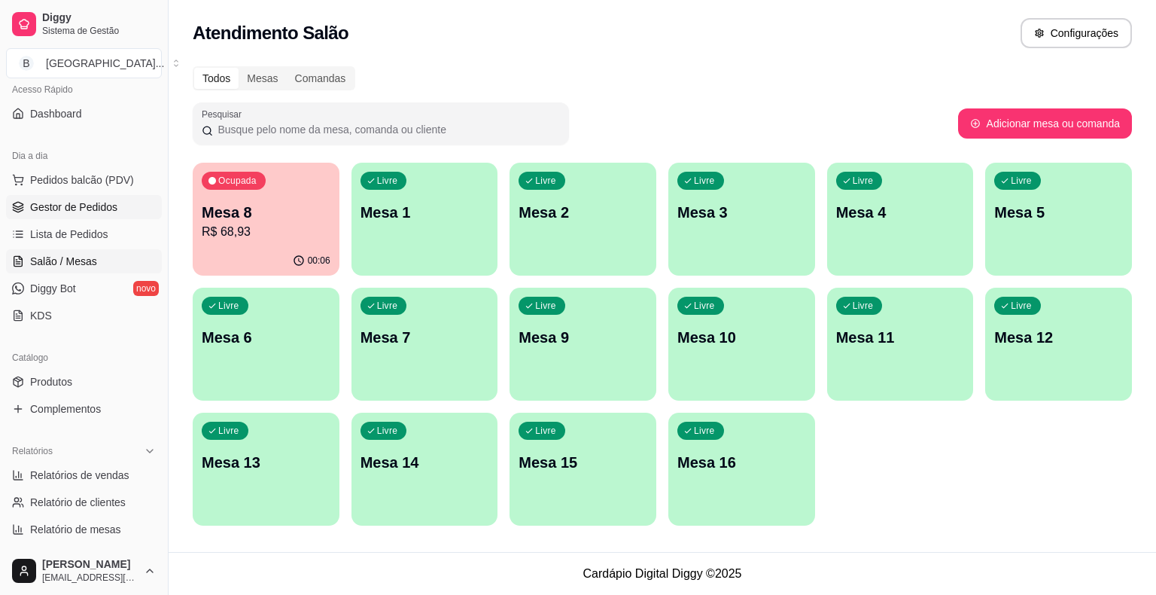
click at [78, 212] on span "Gestor de Pedidos" at bounding box center [73, 207] width 87 height 15
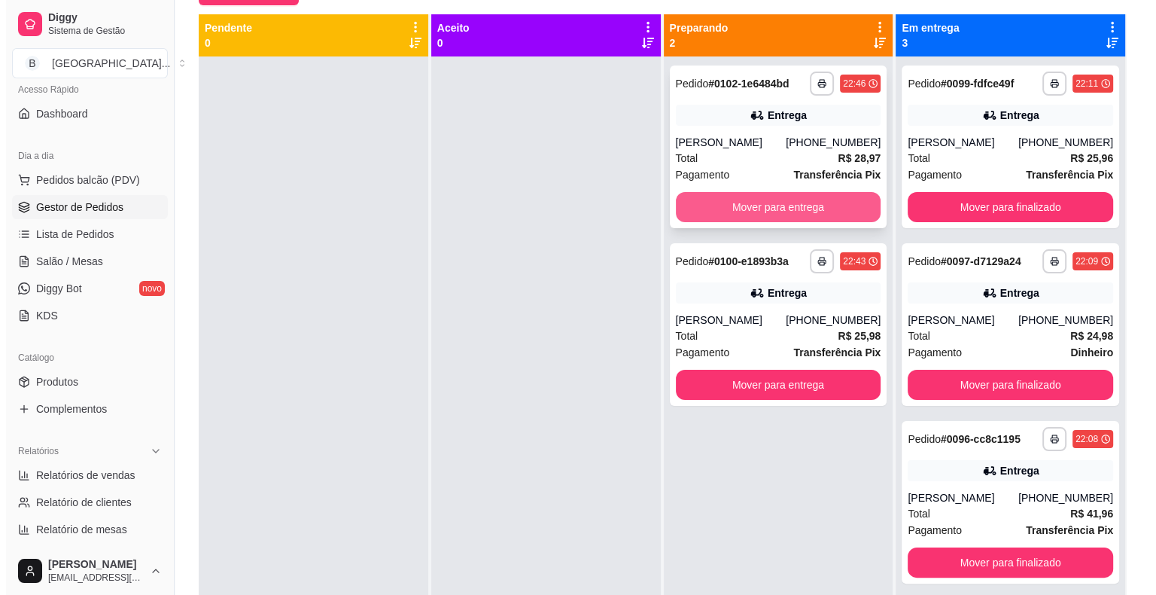
scroll to position [154, 0]
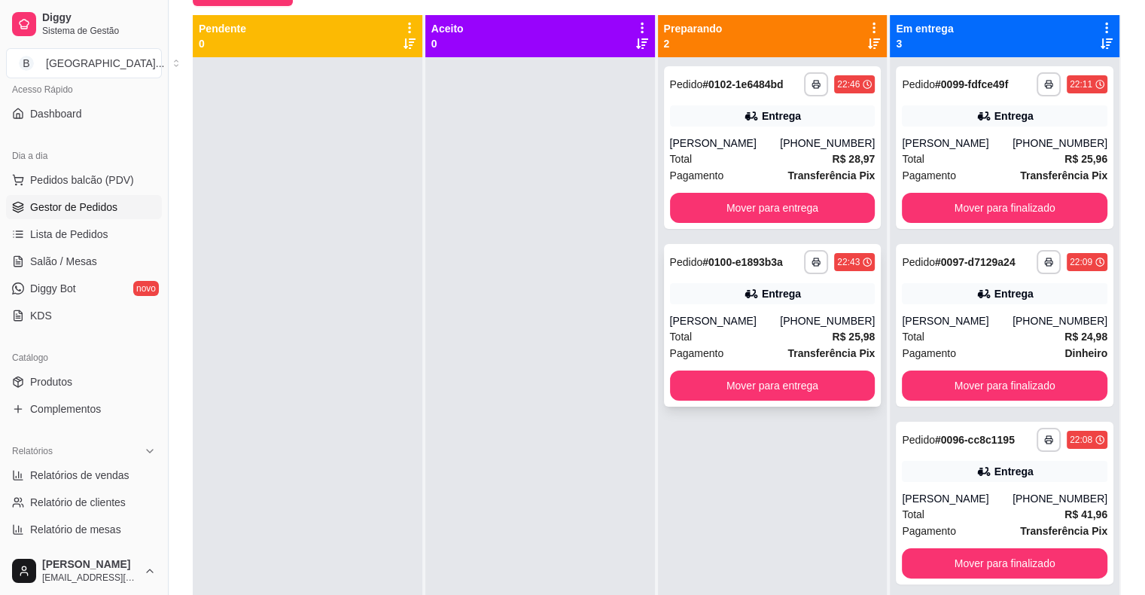
click at [740, 334] on div "Total R$ 25,98" at bounding box center [773, 336] width 206 height 17
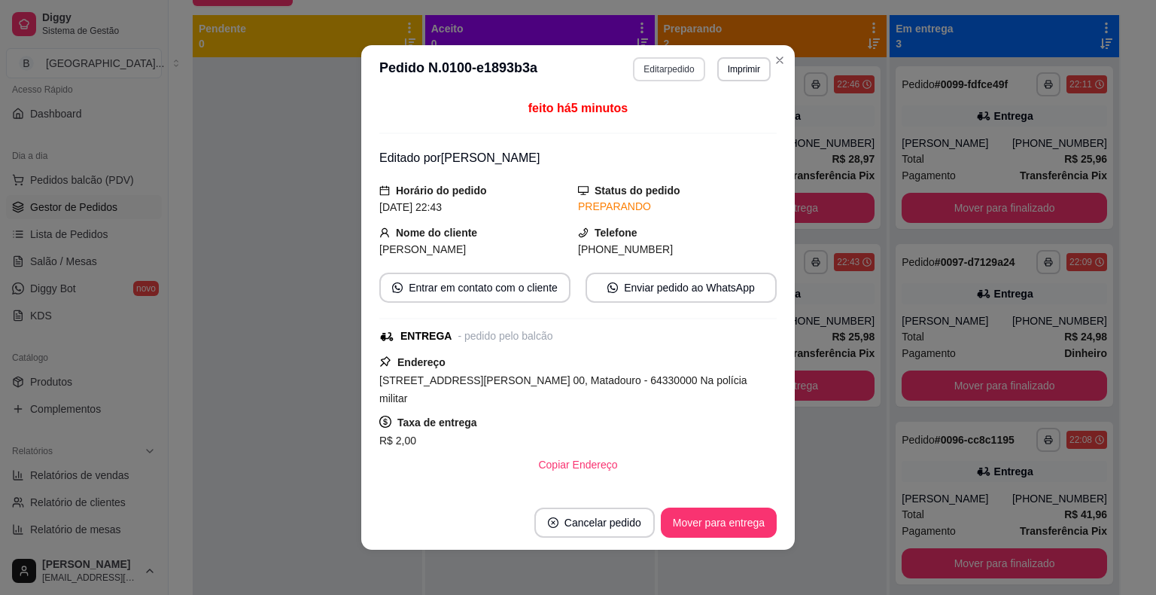
click at [650, 61] on button "Editar pedido" at bounding box center [669, 69] width 72 height 24
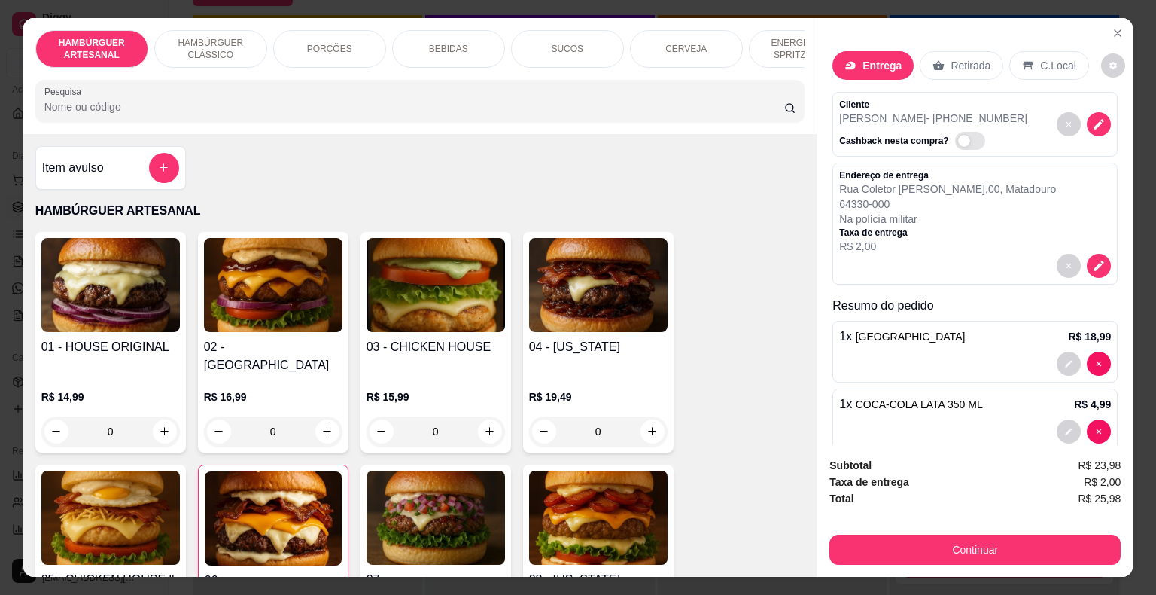
scroll to position [24, 0]
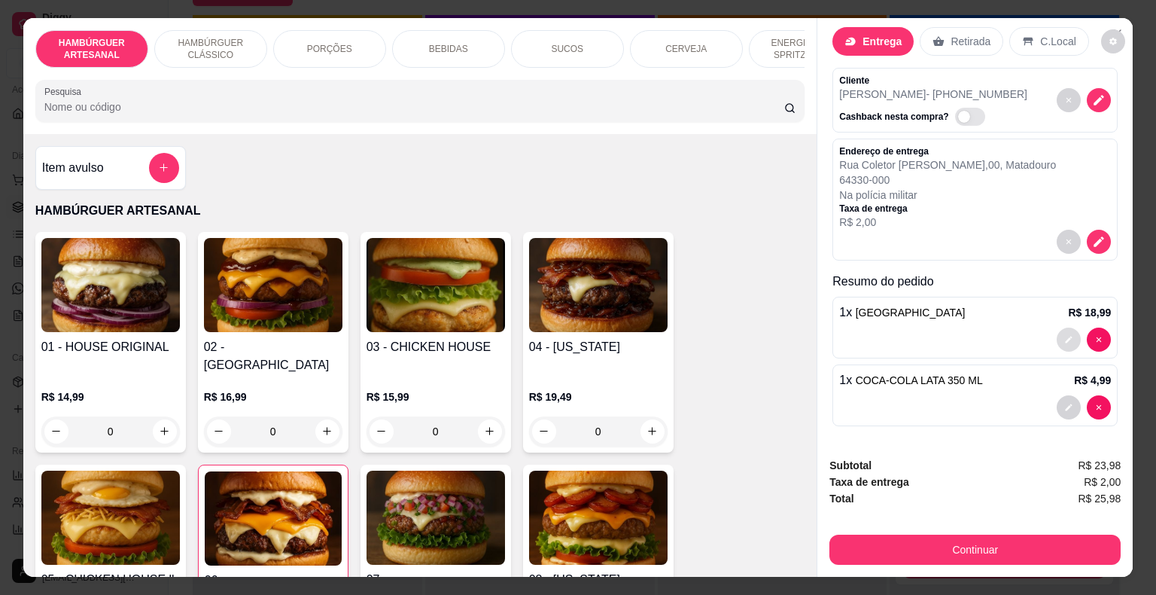
click at [1057, 328] on button "decrease-product-quantity" at bounding box center [1069, 340] width 24 height 24
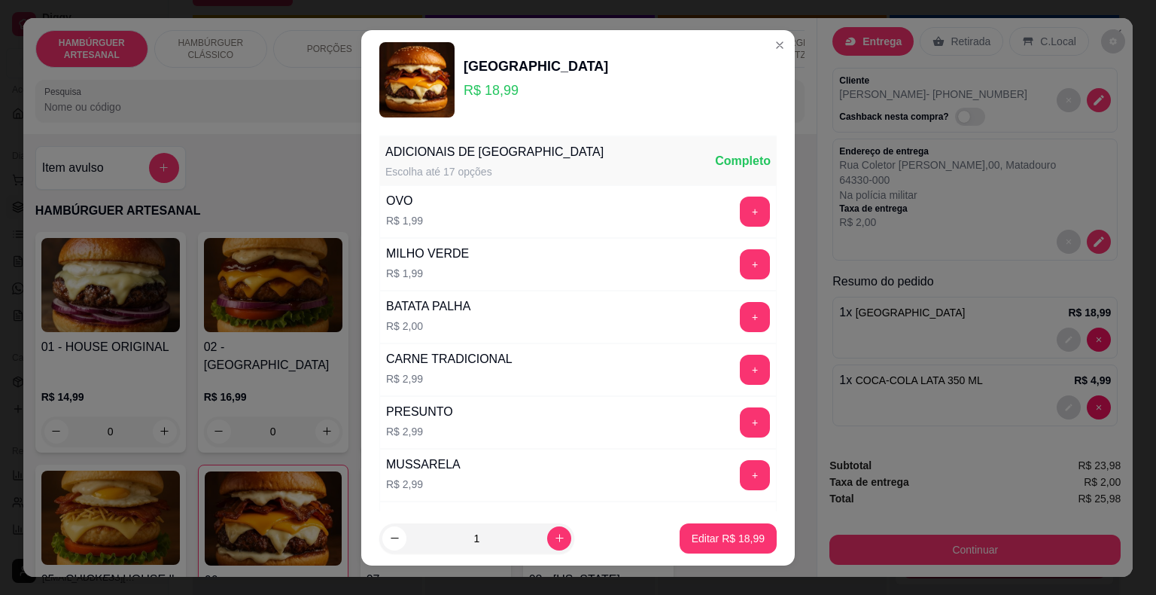
scroll to position [376, 0]
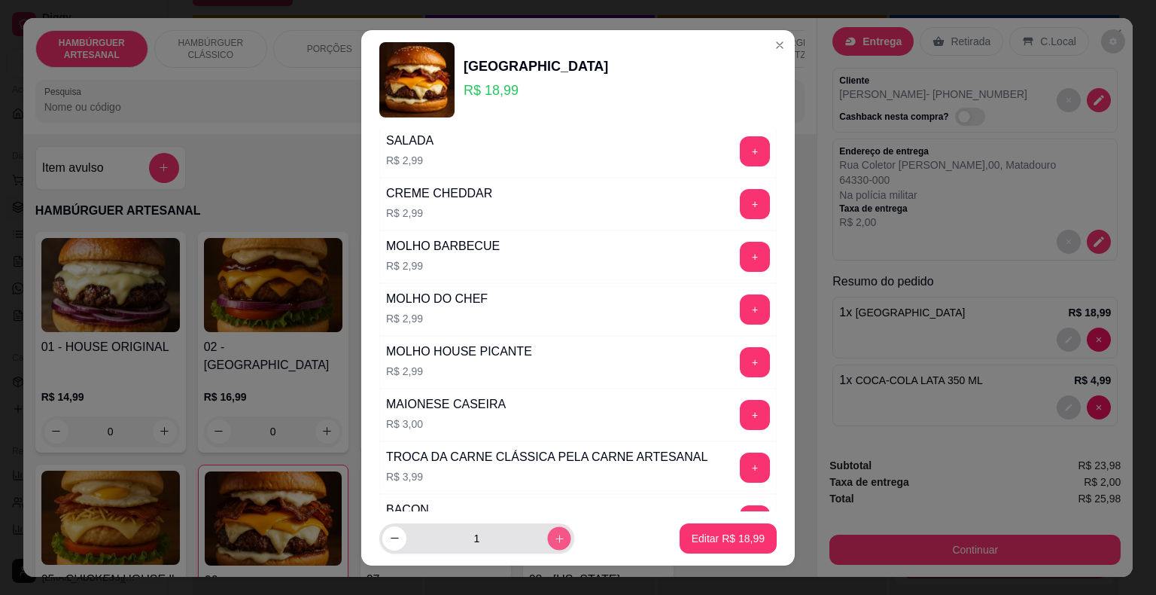
click at [554, 543] on icon "increase-product-quantity" at bounding box center [559, 537] width 11 height 11
type input "2"
click at [700, 540] on p "Editar R$ 37,98" at bounding box center [728, 538] width 73 height 15
type input "2"
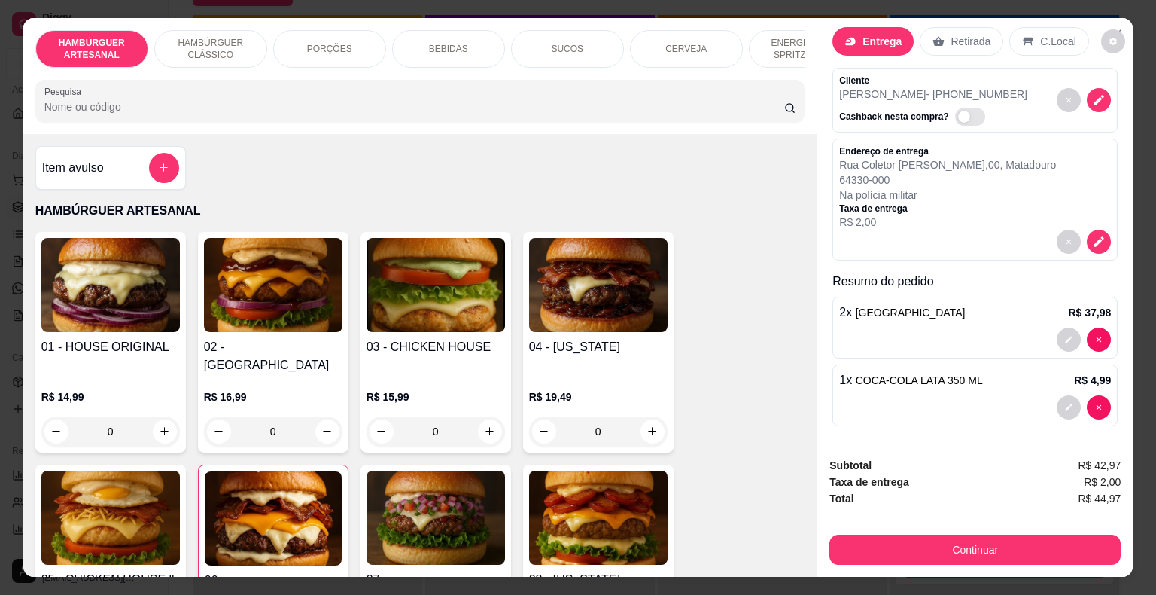
scroll to position [301, 0]
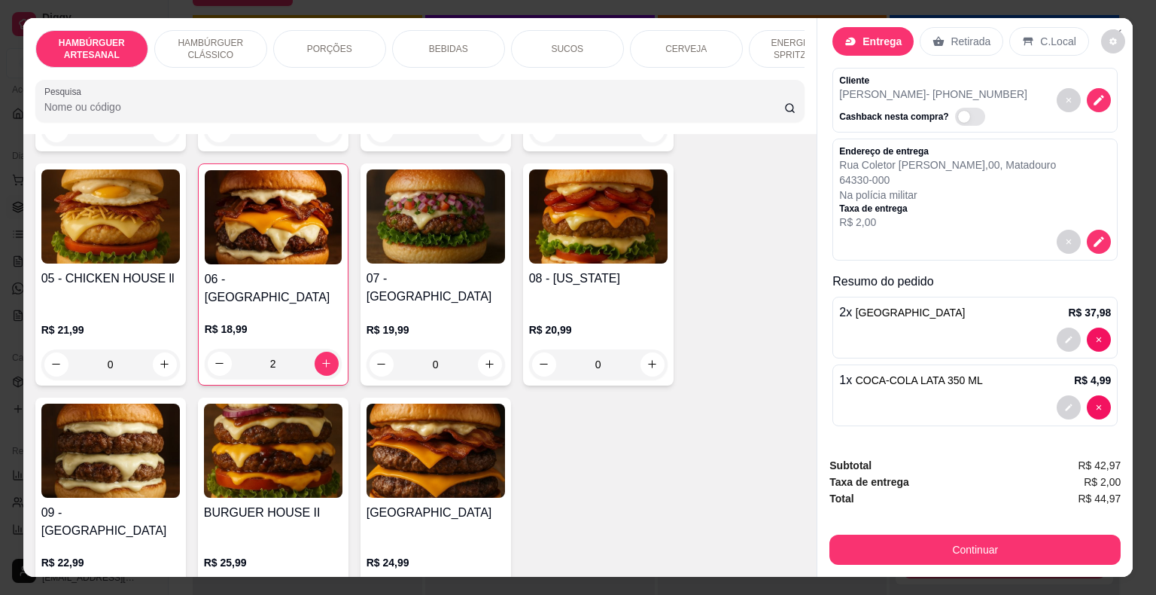
click at [307, 321] on p "R$ 18,99" at bounding box center [273, 328] width 137 height 15
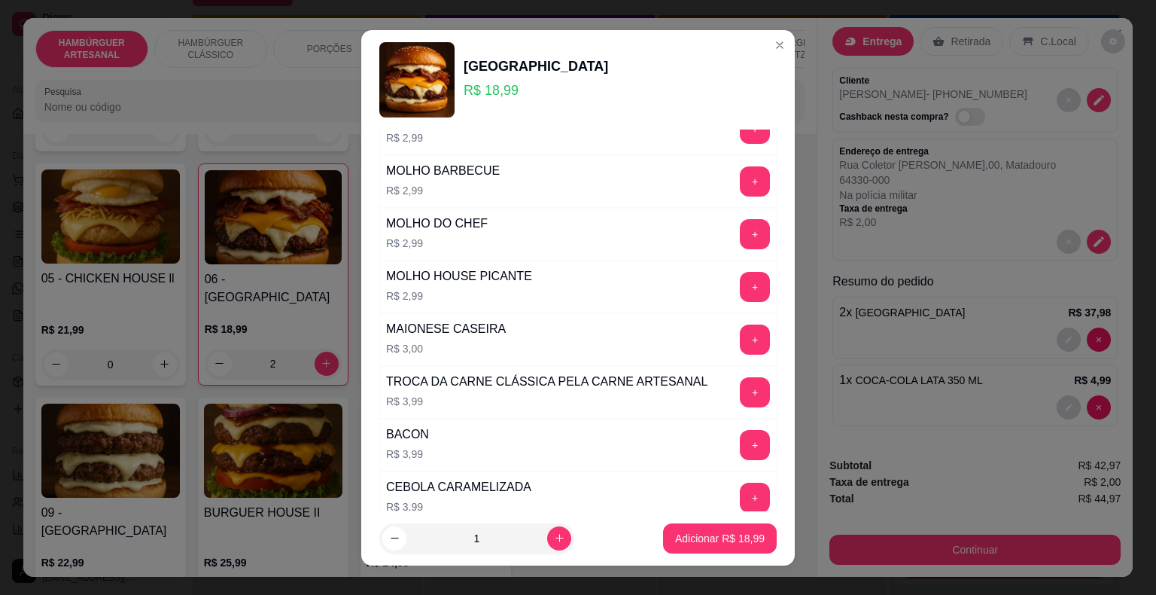
scroll to position [729, 0]
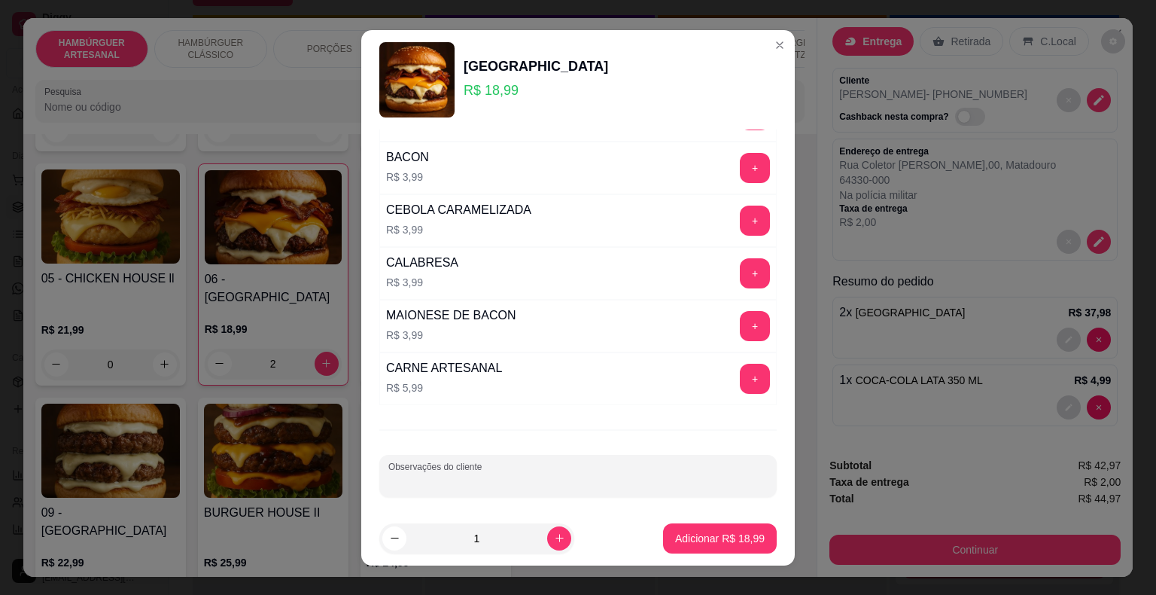
click at [542, 474] on input "Observações do cliente" at bounding box center [577, 481] width 379 height 15
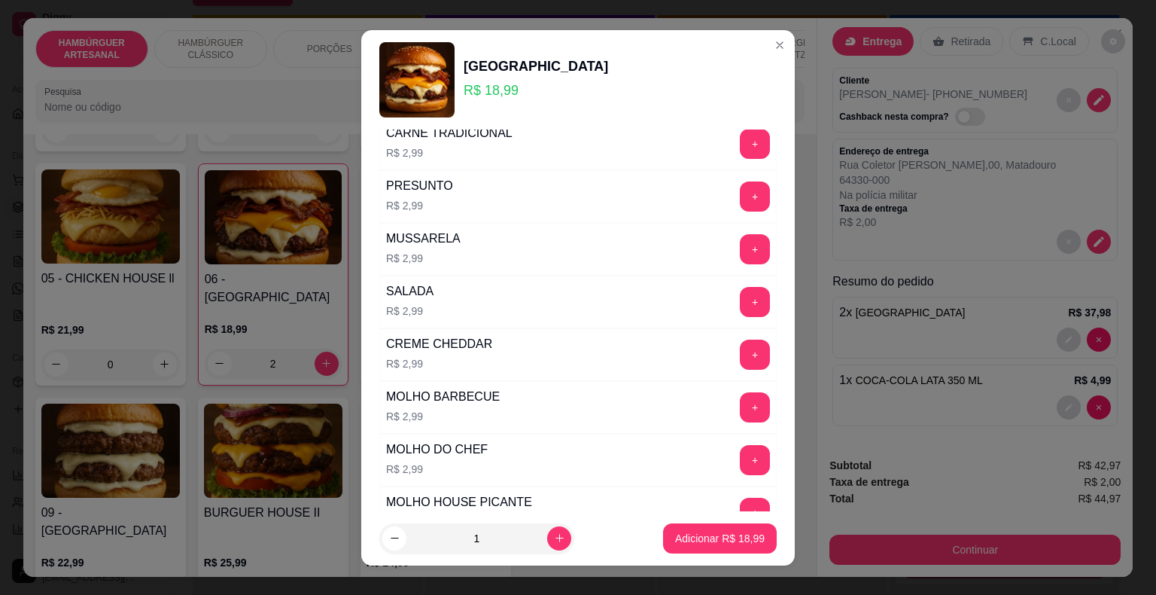
scroll to position [51, 0]
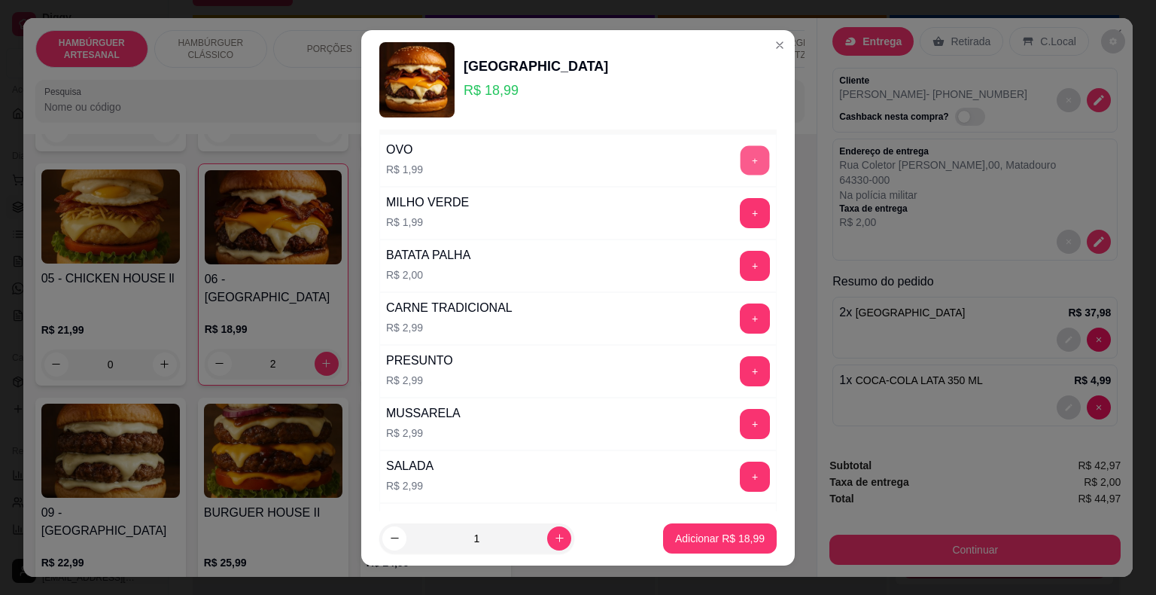
click at [741, 159] on button "+" at bounding box center [755, 159] width 29 height 29
click at [705, 541] on p "Adicionar R$ 20,98" at bounding box center [720, 538] width 87 height 14
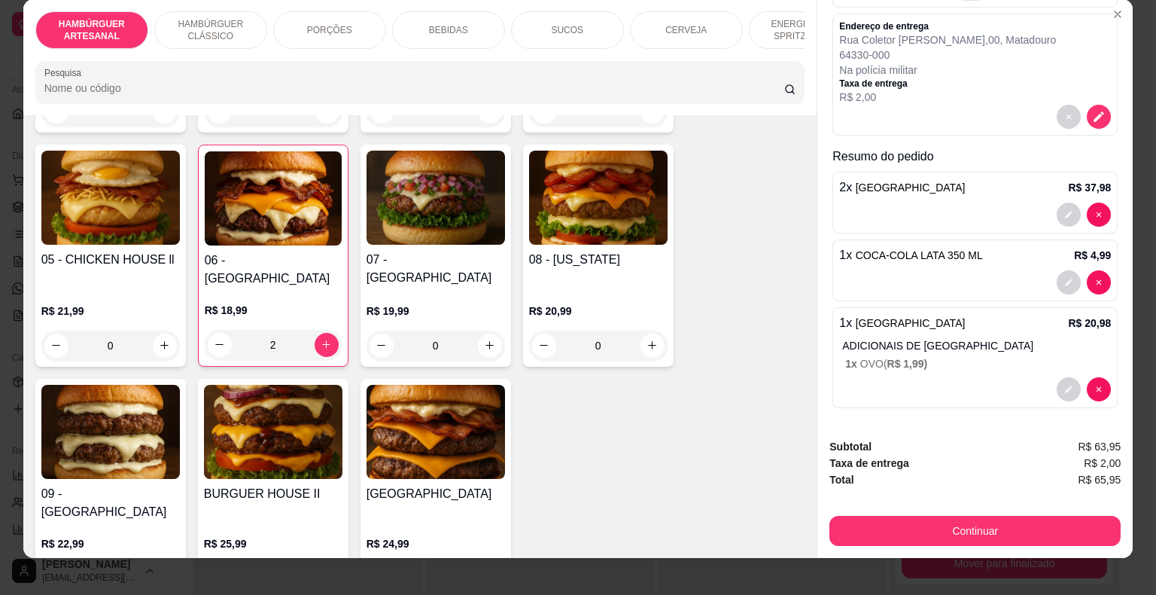
scroll to position [36, 0]
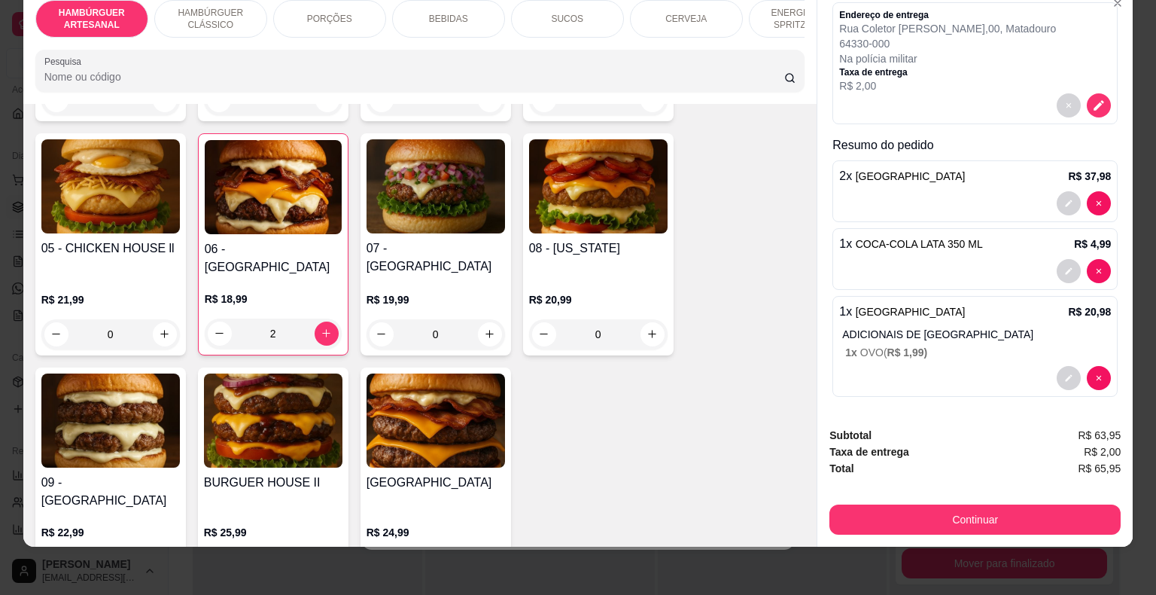
click at [448, 13] on p "BEBIDAS" at bounding box center [448, 19] width 39 height 12
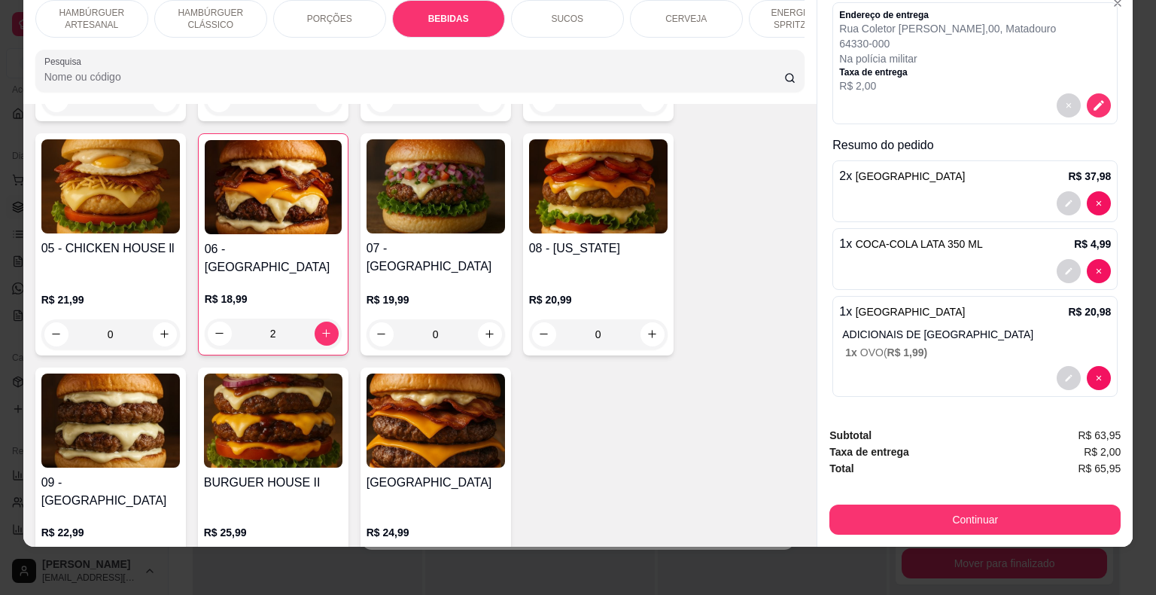
scroll to position [1697, 0]
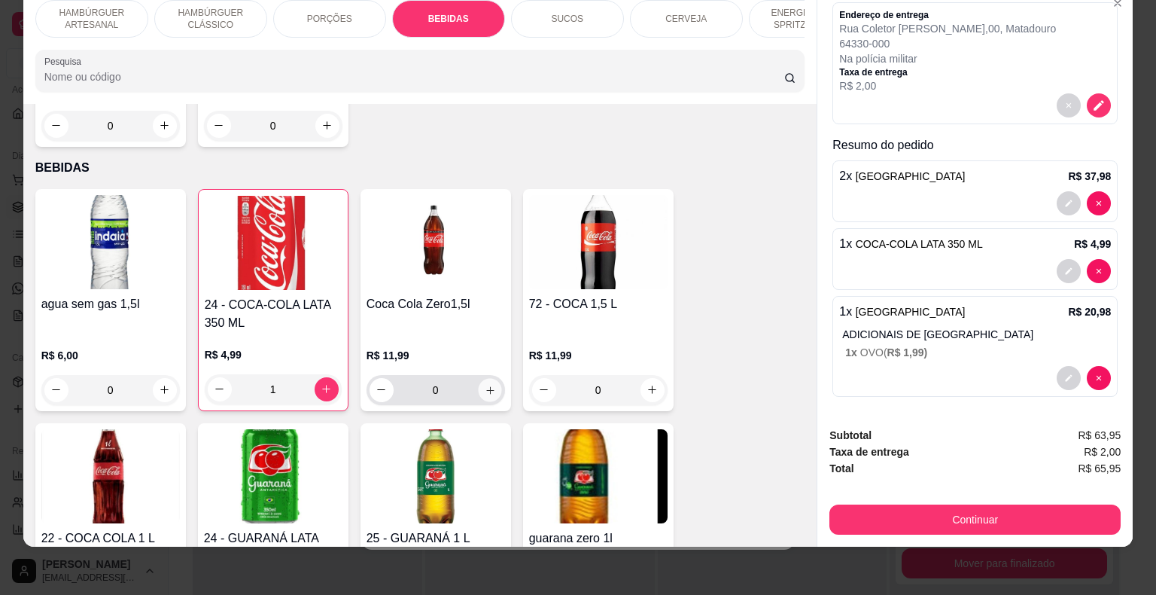
click at [484, 384] on icon "increase-product-quantity" at bounding box center [489, 389] width 11 height 11
type input "1"
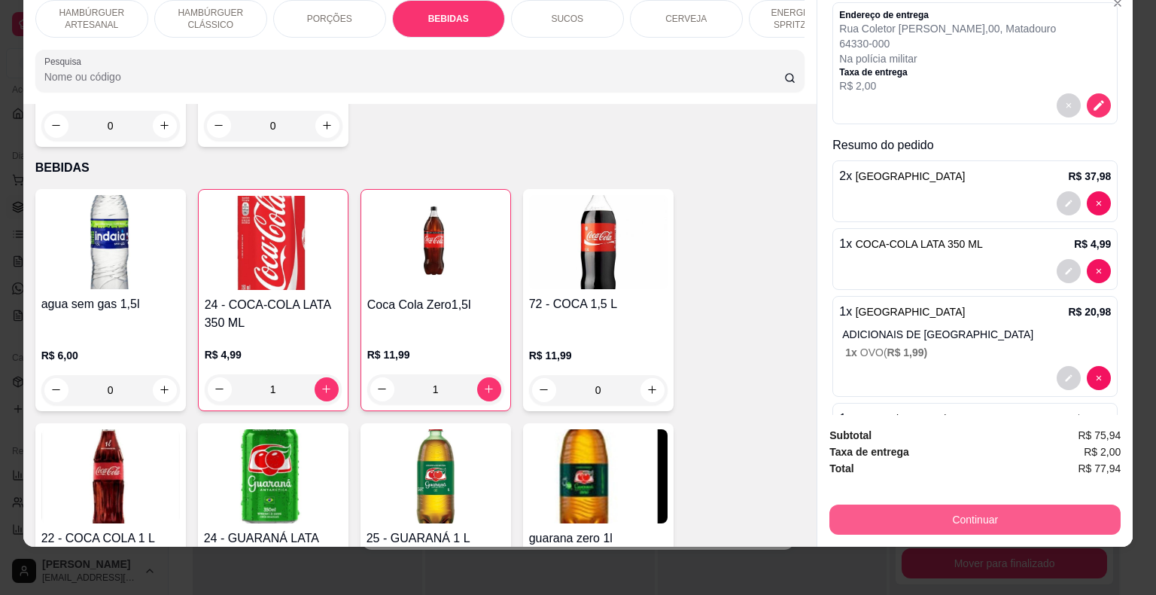
click at [882, 505] on button "Continuar" at bounding box center [975, 519] width 291 height 30
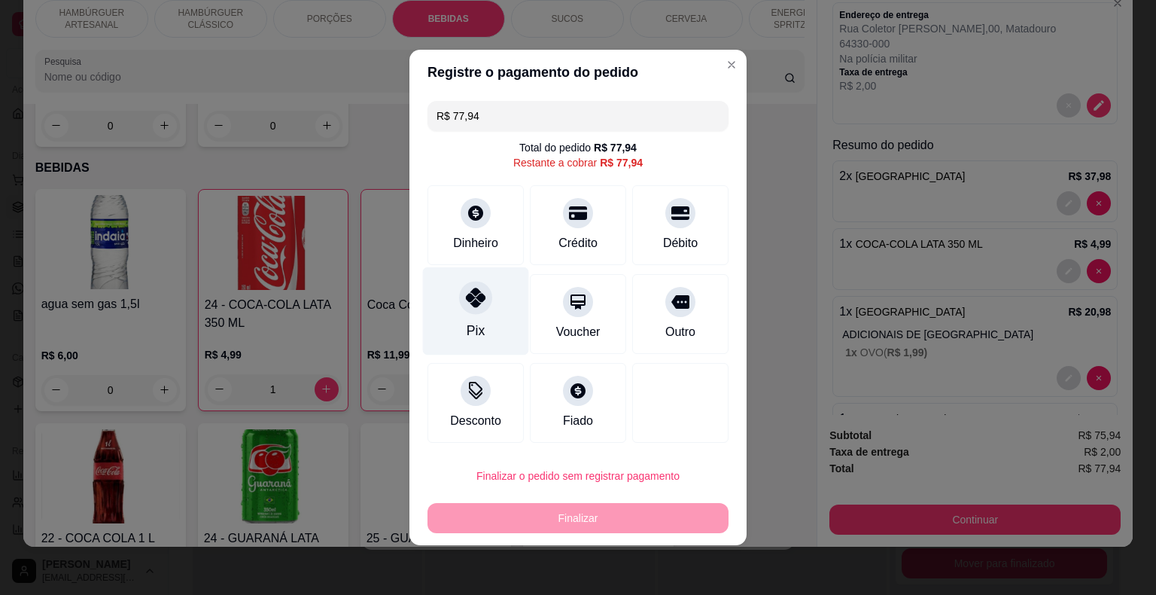
click at [484, 293] on div at bounding box center [475, 297] width 33 height 33
type input "R$ 0,00"
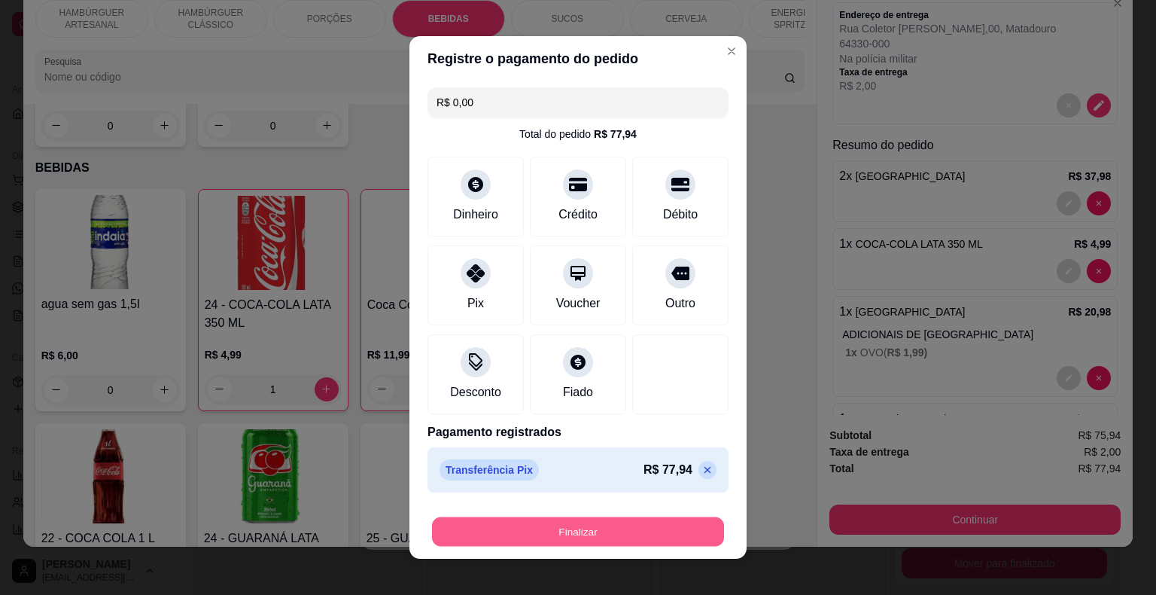
click at [580, 526] on button "Finalizar" at bounding box center [578, 531] width 292 height 29
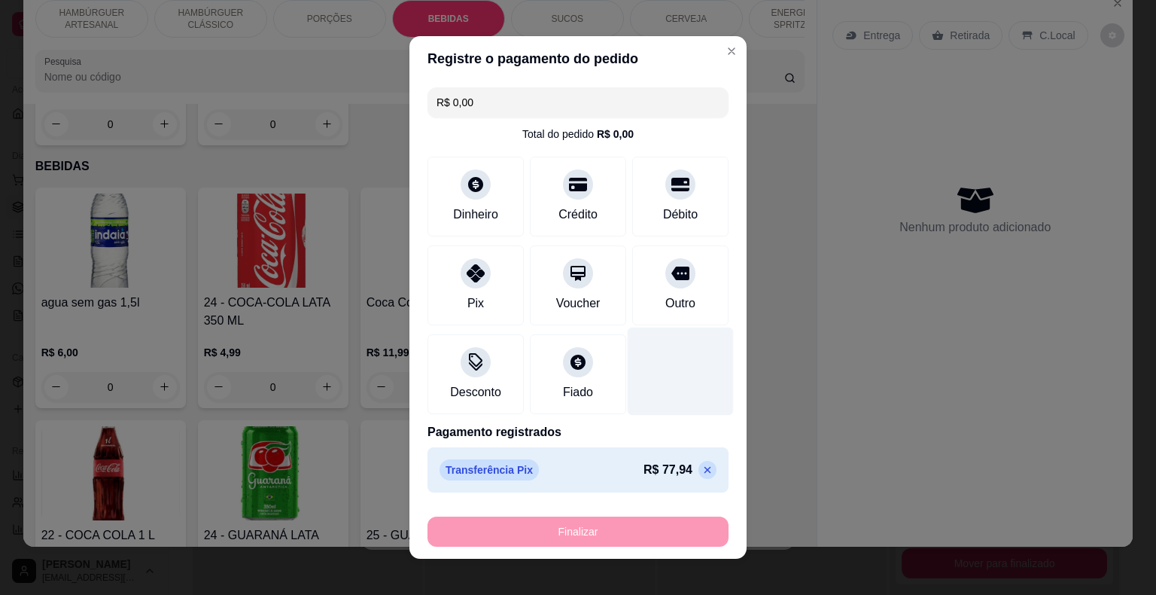
type input "0"
type input "-R$ 77,94"
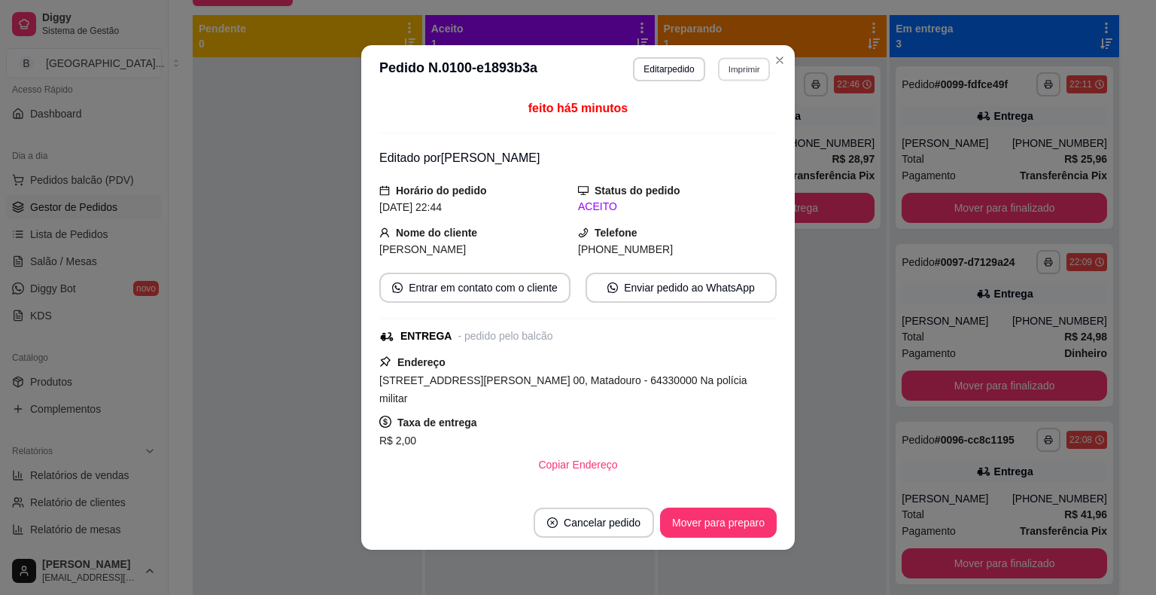
click at [721, 74] on button "Imprimir" at bounding box center [744, 68] width 52 height 23
click at [723, 117] on button "IMPRESSORA" at bounding box center [711, 123] width 109 height 24
click at [748, 516] on button "Mover para preparo" at bounding box center [718, 522] width 113 height 29
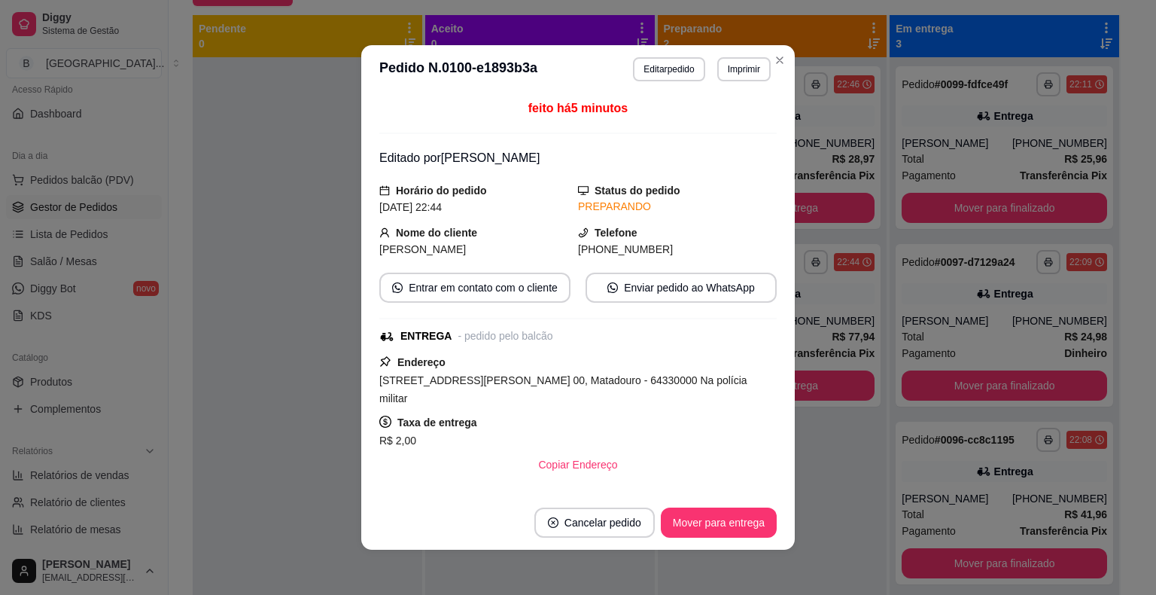
scroll to position [364, 0]
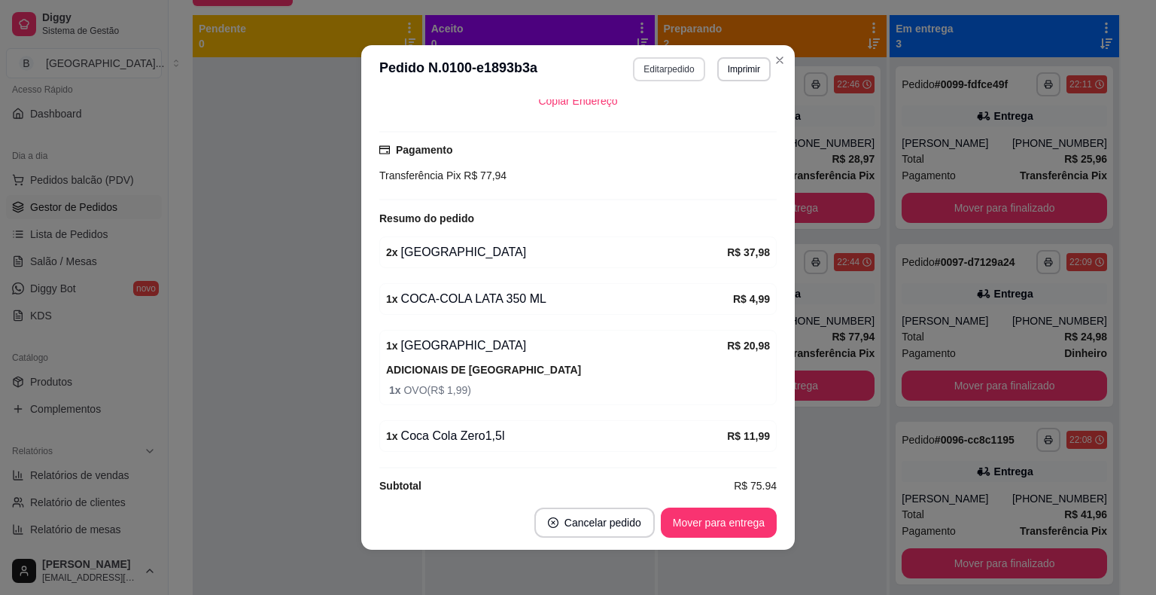
click at [672, 74] on button "Editar pedido" at bounding box center [669, 69] width 72 height 24
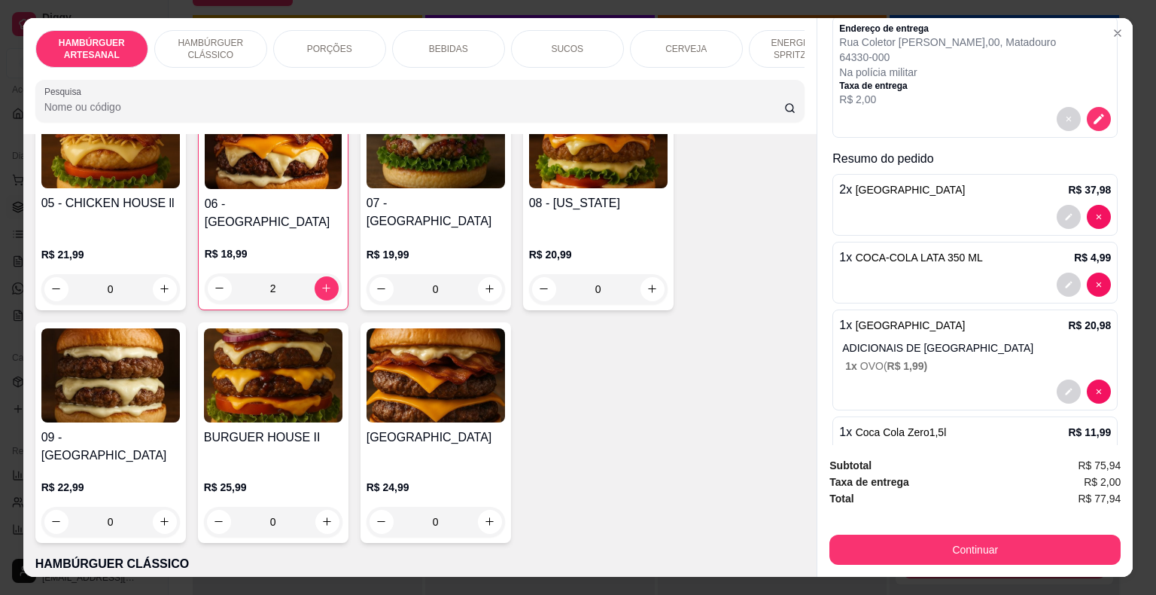
scroll to position [198, 0]
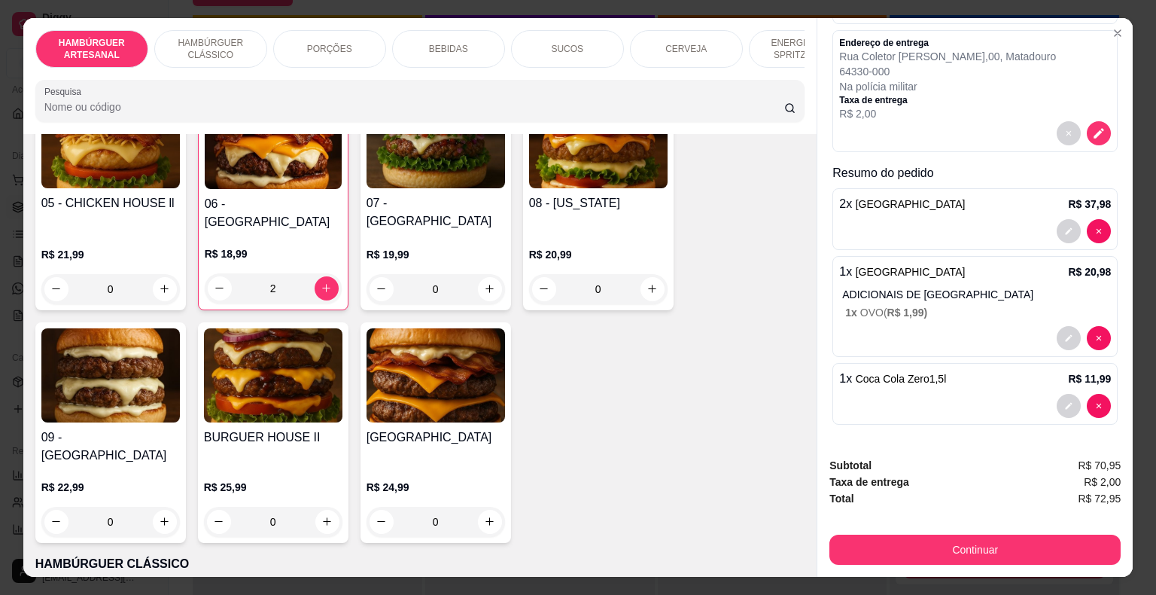
type input "0"
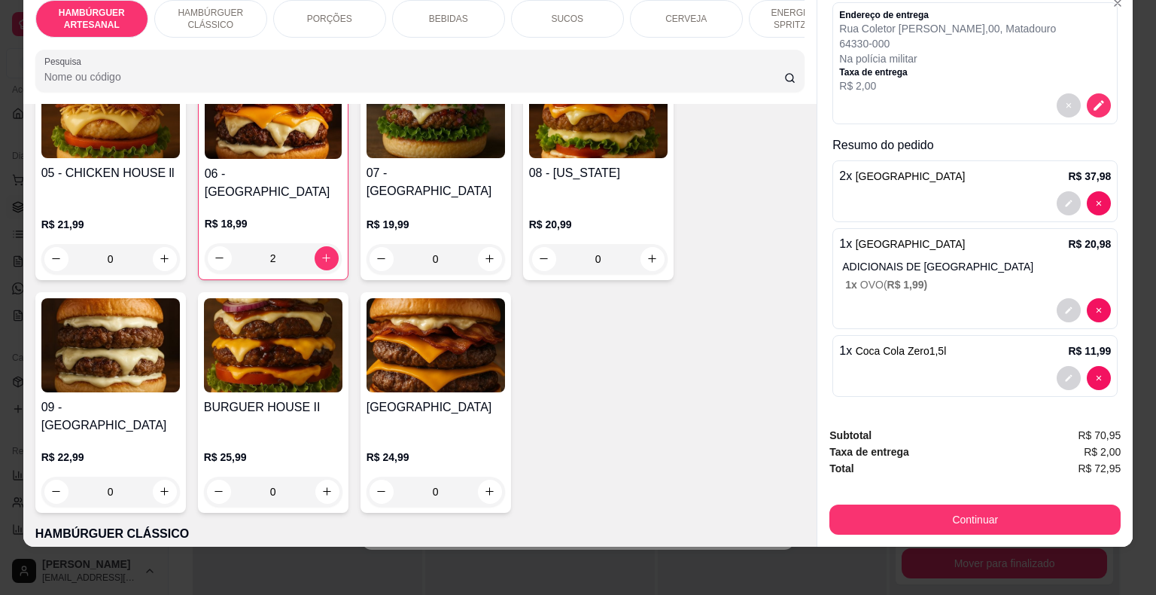
scroll to position [36, 0]
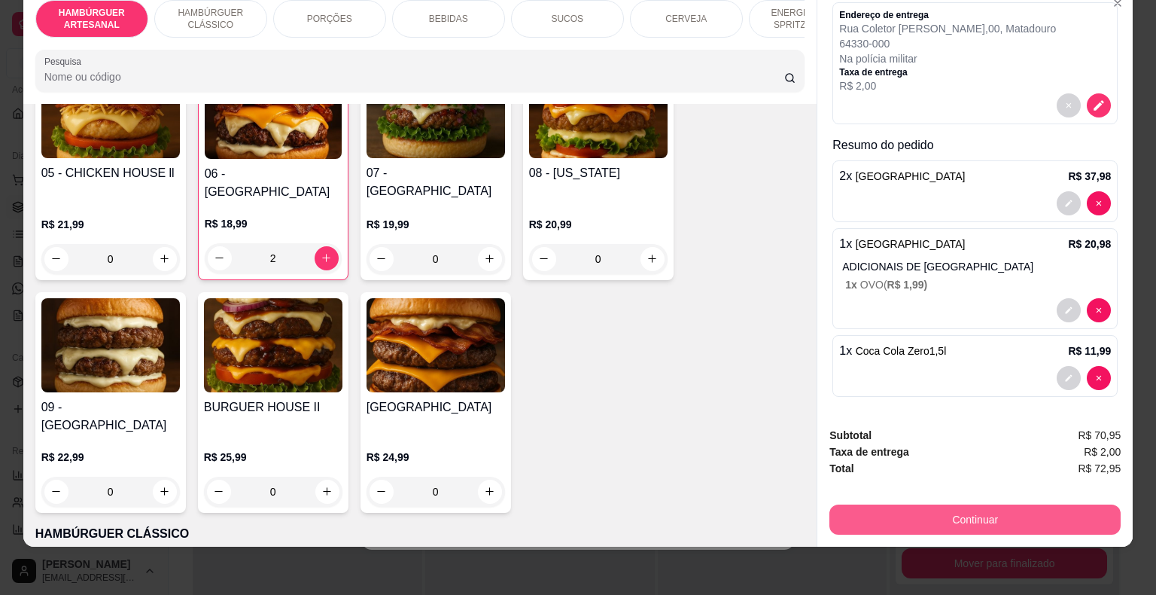
click at [975, 504] on button "Continuar" at bounding box center [975, 519] width 291 height 30
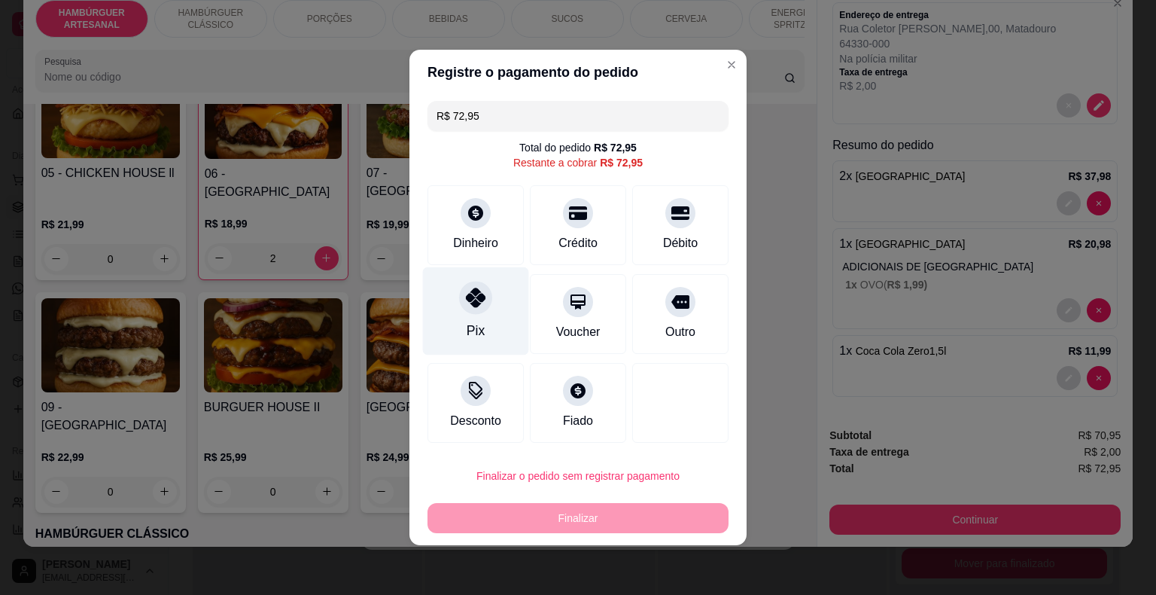
click at [480, 318] on div "Pix" at bounding box center [476, 311] width 106 height 88
type input "R$ 0,00"
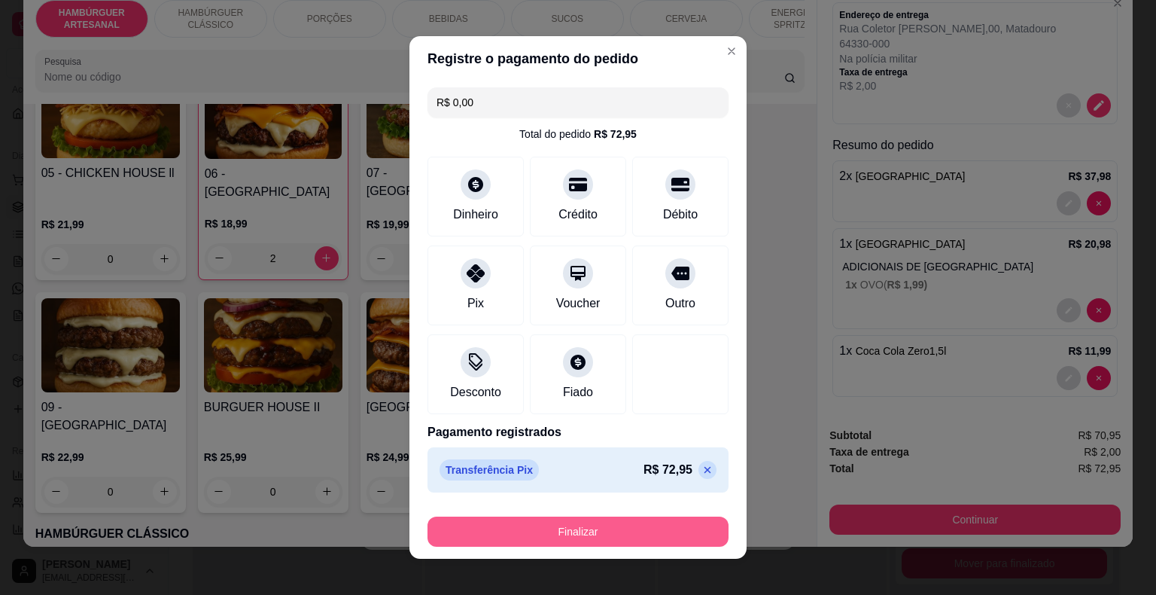
click at [609, 539] on button "Finalizar" at bounding box center [578, 531] width 301 height 30
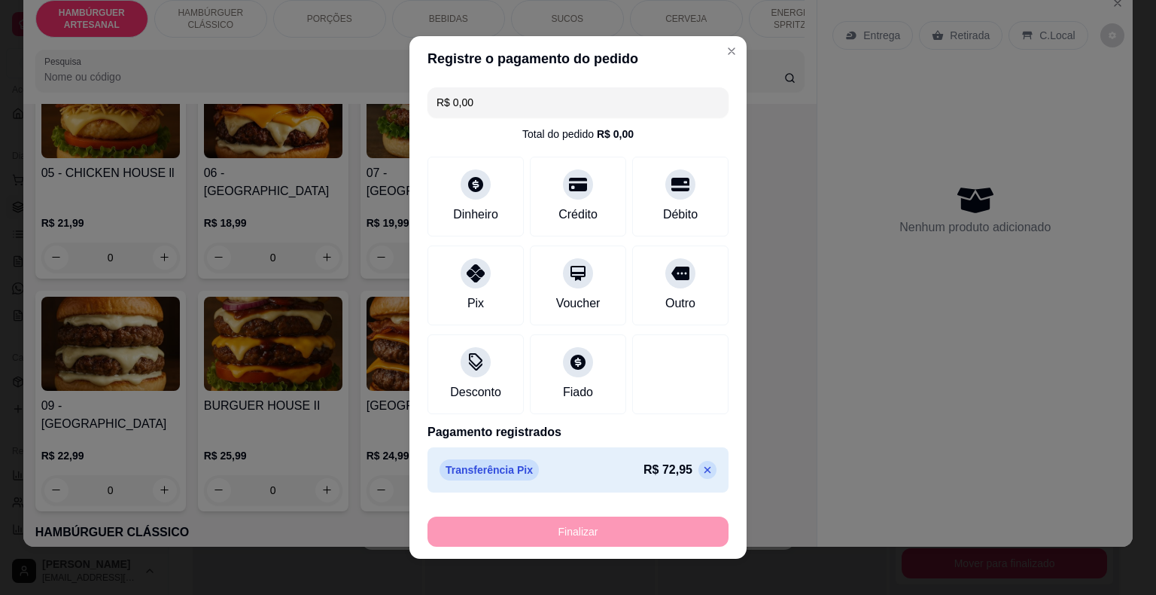
type input "0"
type input "-R$ 72,95"
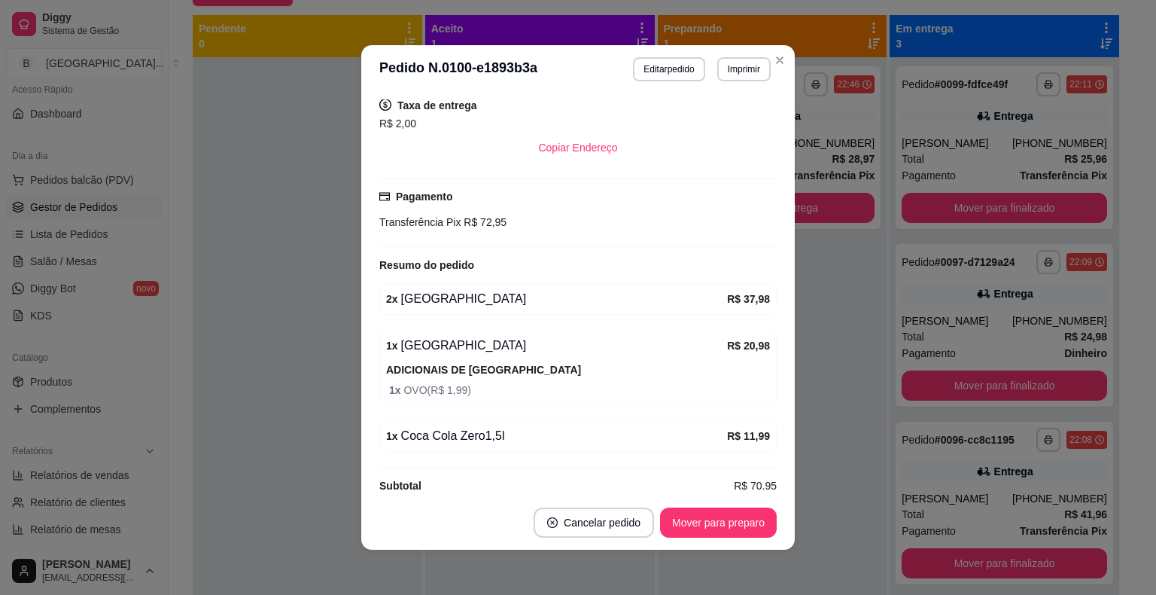
scroll to position [3, 0]
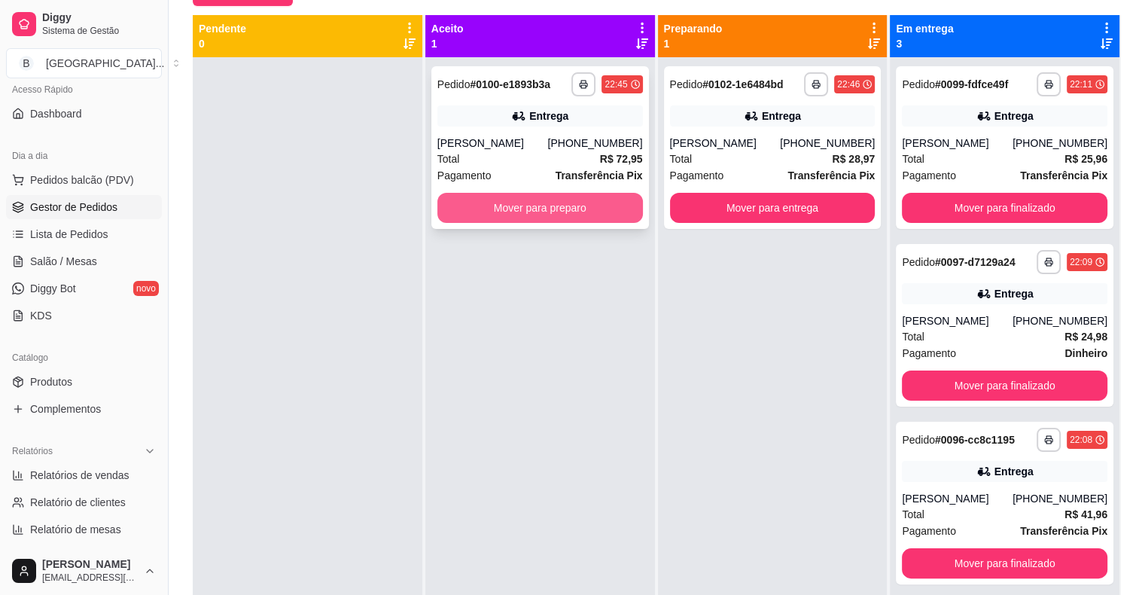
click at [550, 193] on button "Mover para preparo" at bounding box center [540, 208] width 206 height 30
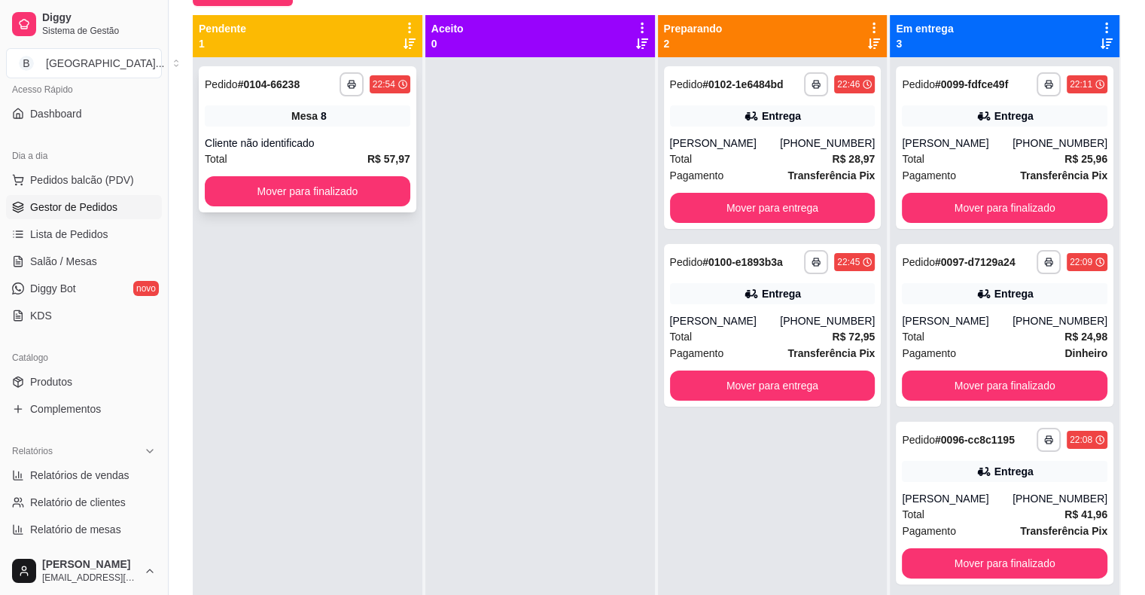
click at [325, 113] on div "Mesa 8" at bounding box center [308, 115] width 206 height 21
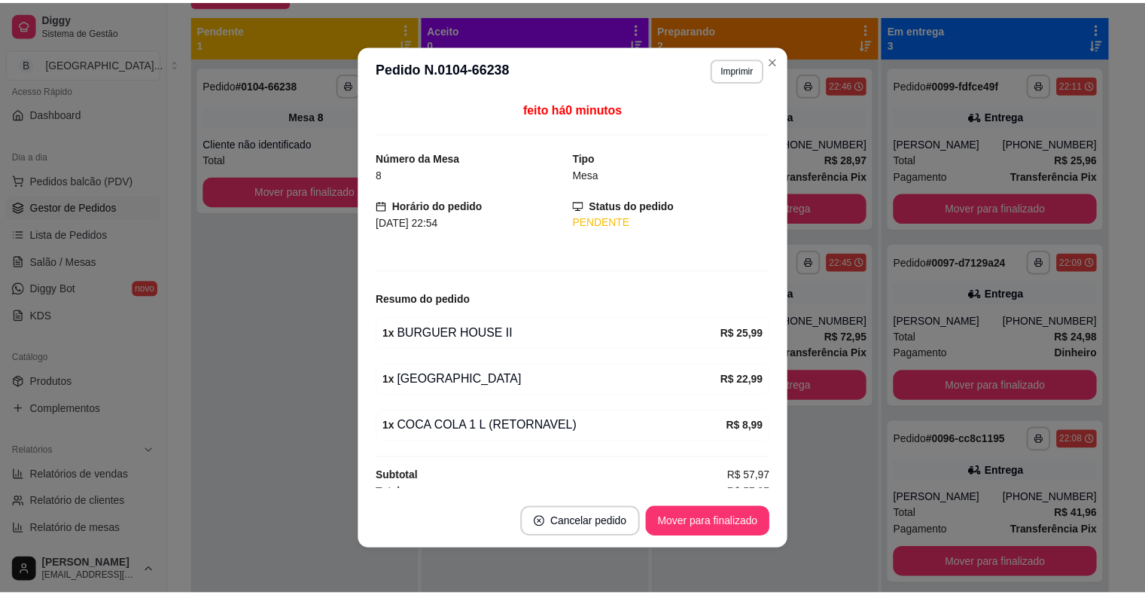
scroll to position [9, 0]
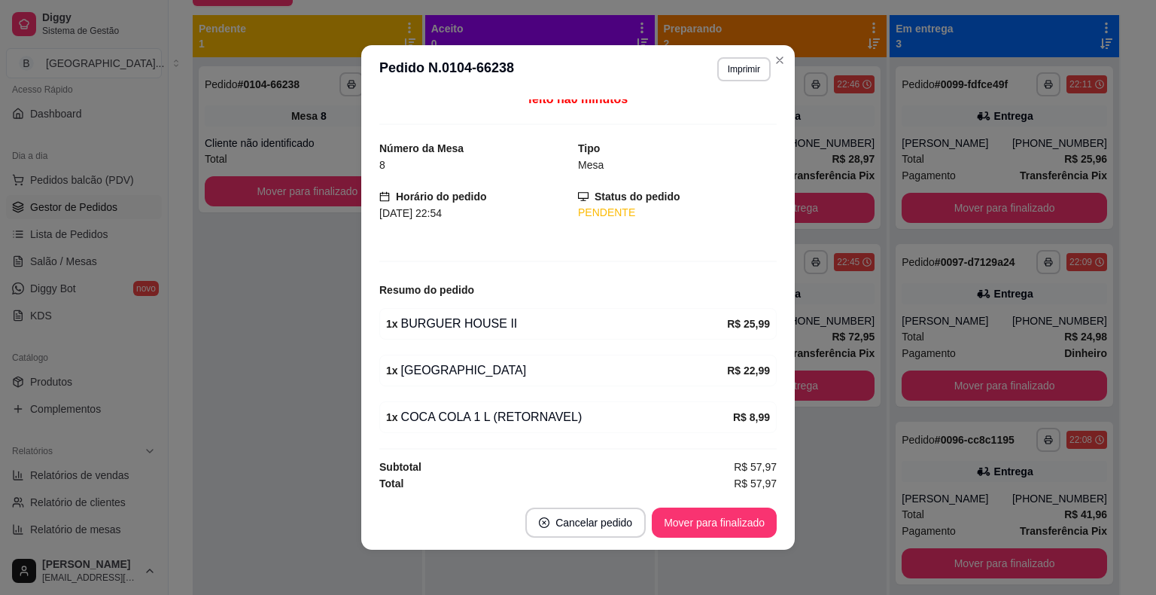
click at [750, 48] on header "**********" at bounding box center [578, 69] width 434 height 48
click at [737, 52] on header "**********" at bounding box center [578, 69] width 434 height 48
click at [735, 59] on button "Imprimir" at bounding box center [744, 68] width 52 height 23
click at [732, 118] on button "IMPRESSORA" at bounding box center [711, 122] width 105 height 23
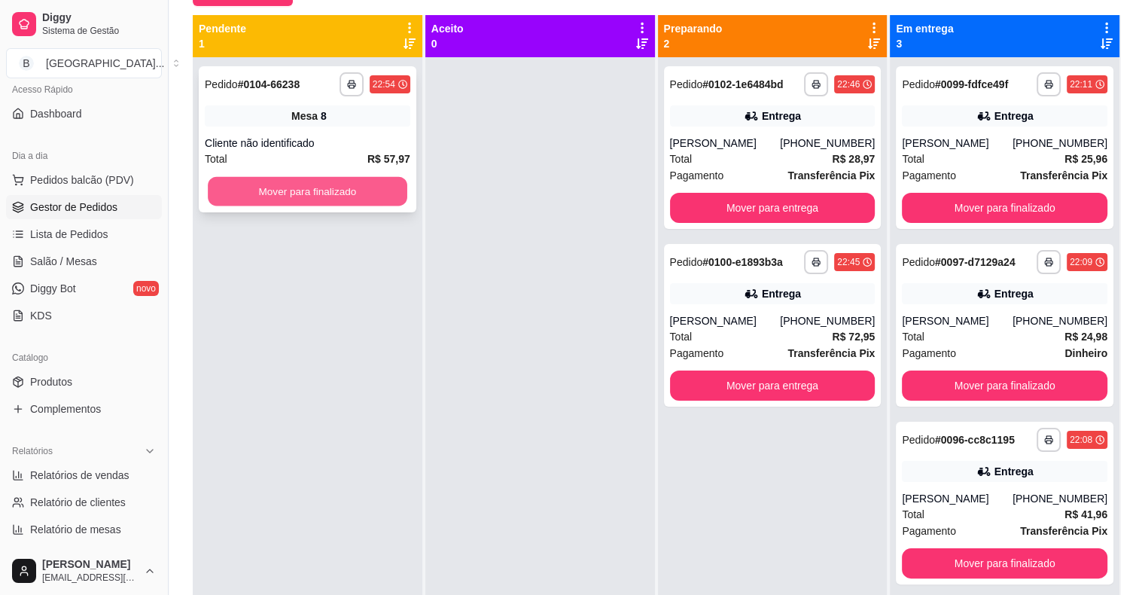
click at [331, 189] on button "Mover para finalizado" at bounding box center [308, 191] width 200 height 29
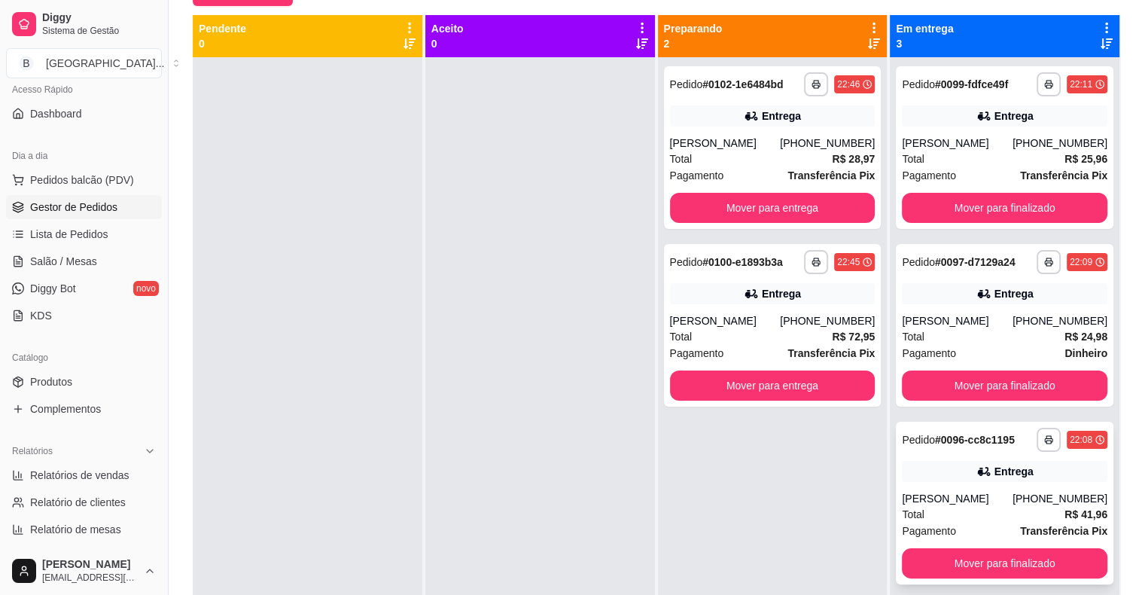
click at [964, 492] on div "[PERSON_NAME]" at bounding box center [957, 498] width 111 height 15
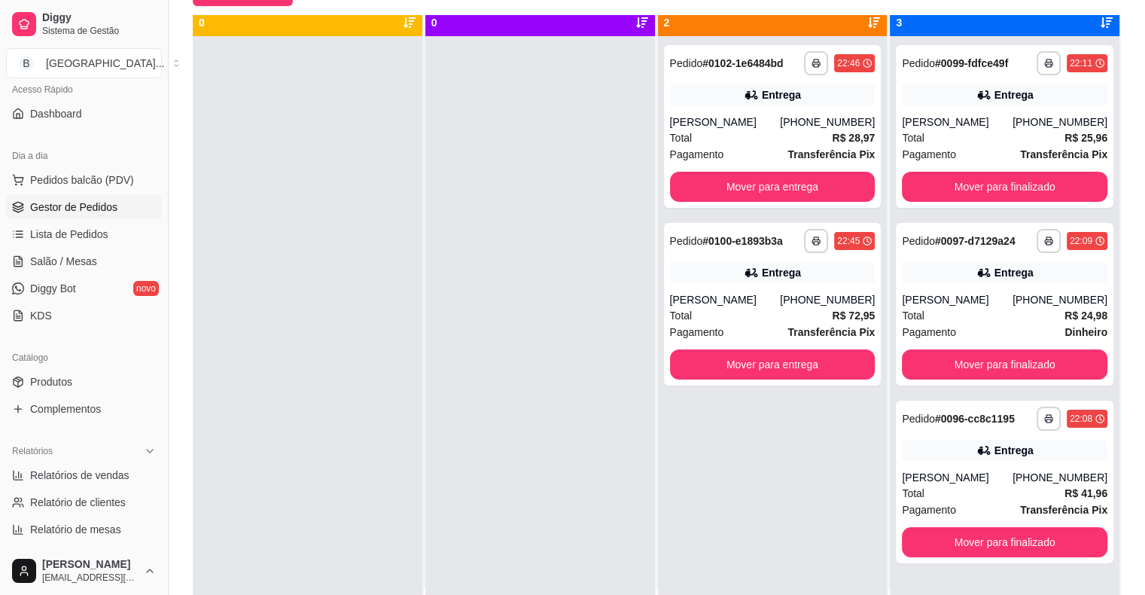
scroll to position [42, 0]
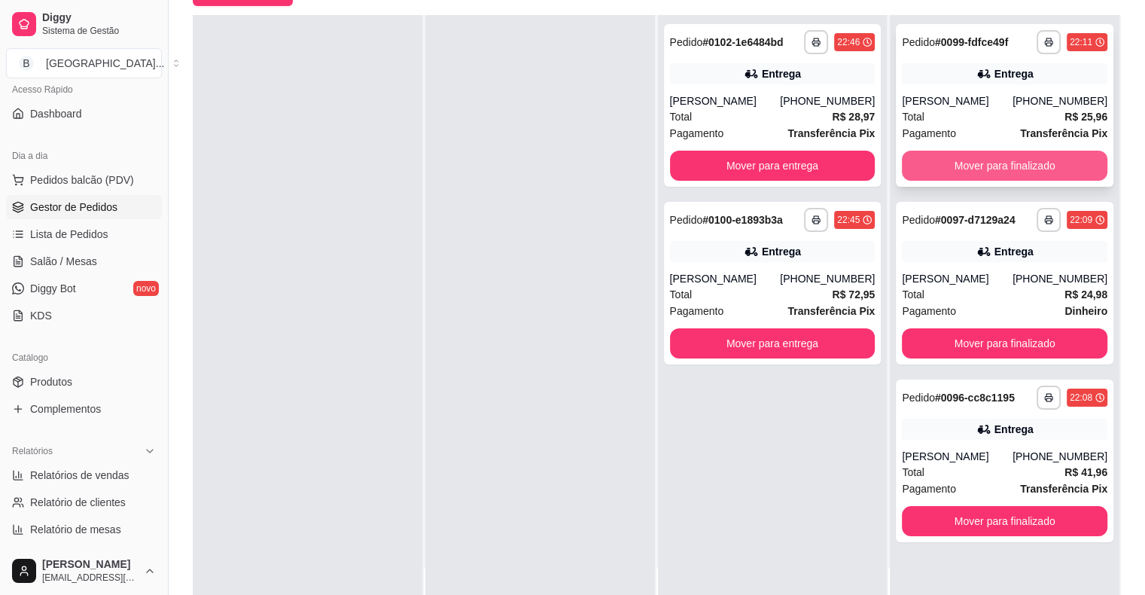
click at [1013, 156] on button "Mover para finalizado" at bounding box center [1005, 166] width 206 height 30
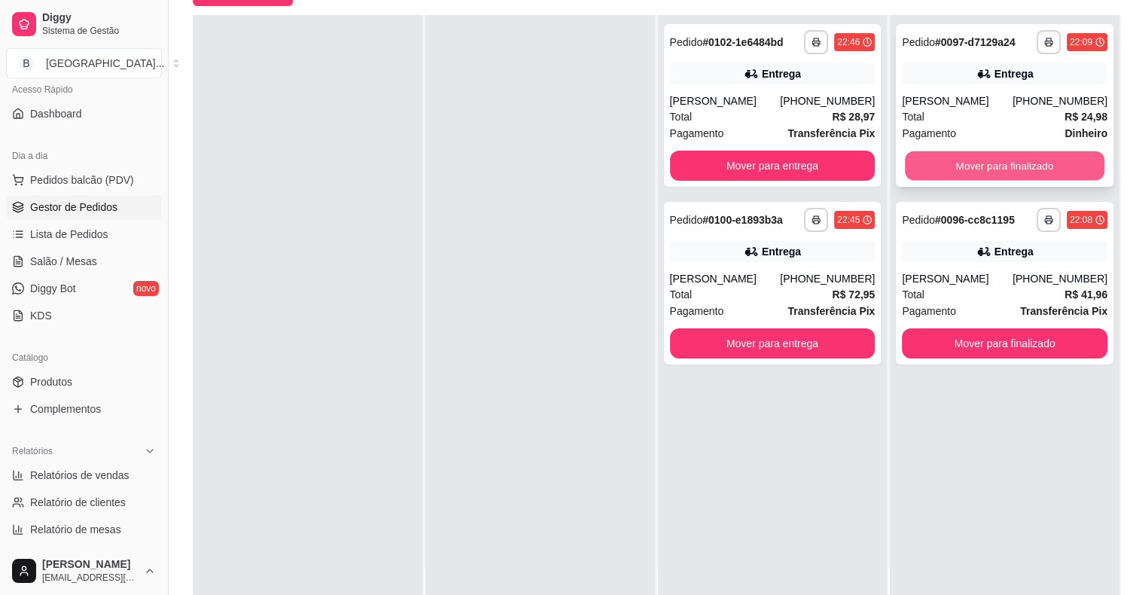
click at [937, 160] on button "Mover para finalizado" at bounding box center [1005, 165] width 200 height 29
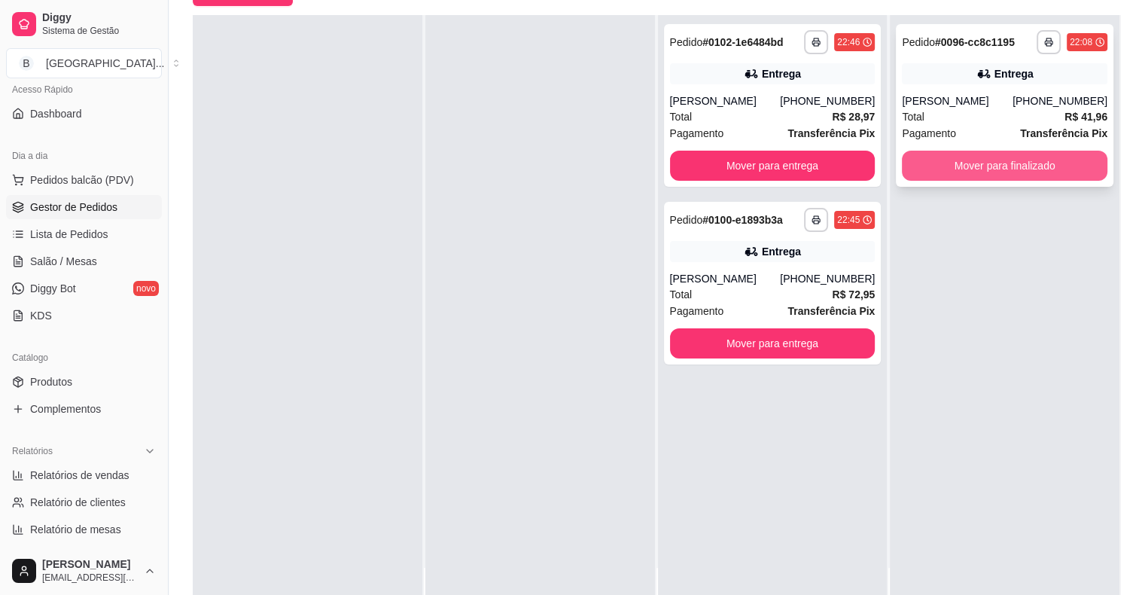
click at [952, 153] on button "Mover para finalizado" at bounding box center [1005, 166] width 206 height 30
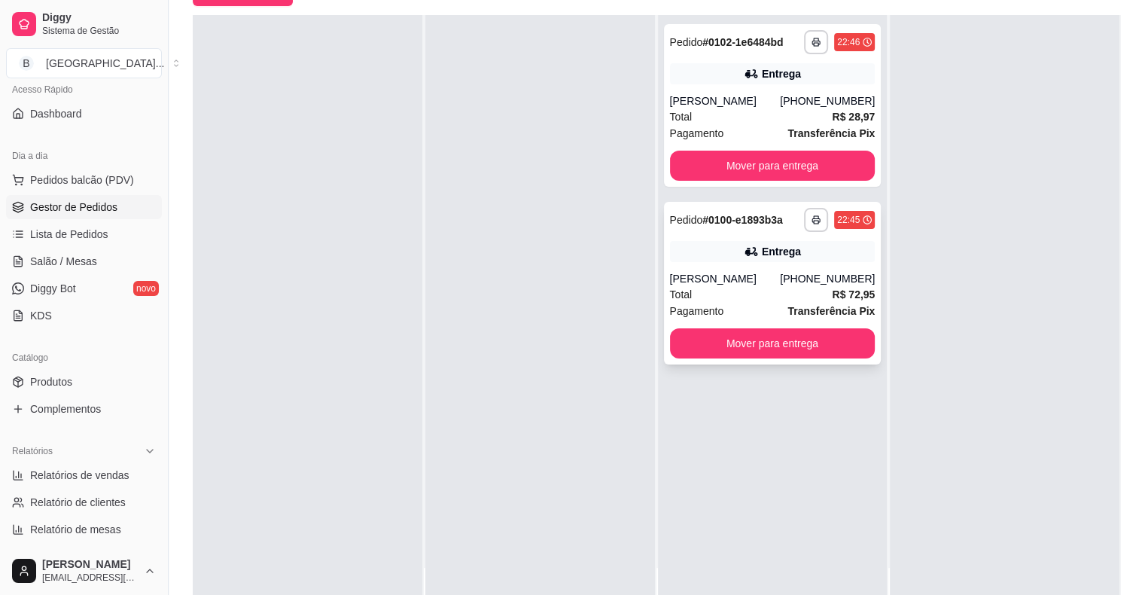
click at [725, 269] on div "**********" at bounding box center [773, 283] width 218 height 163
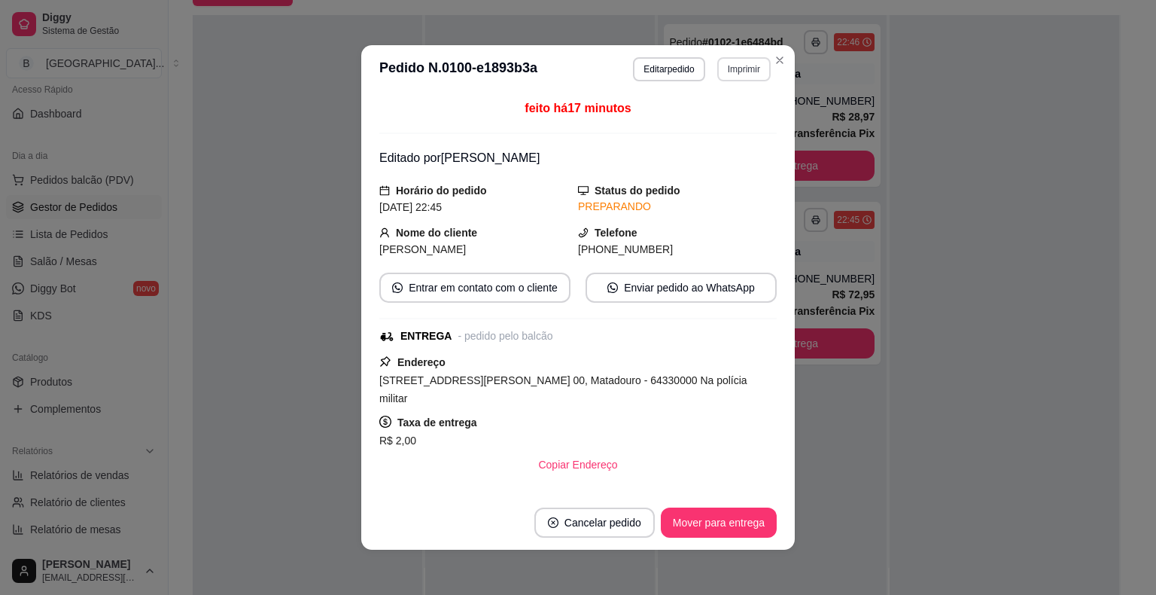
click at [726, 78] on button "Imprimir" at bounding box center [744, 69] width 53 height 24
click at [732, 128] on button "IMPRESSORA" at bounding box center [711, 123] width 109 height 24
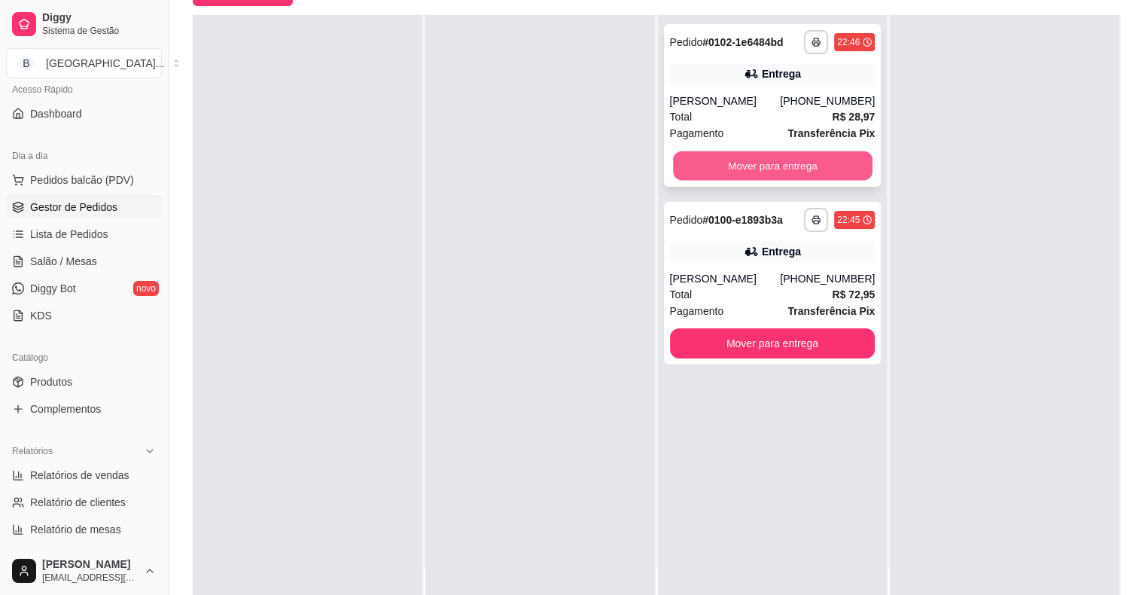
click at [848, 158] on button "Mover para entrega" at bounding box center [773, 165] width 200 height 29
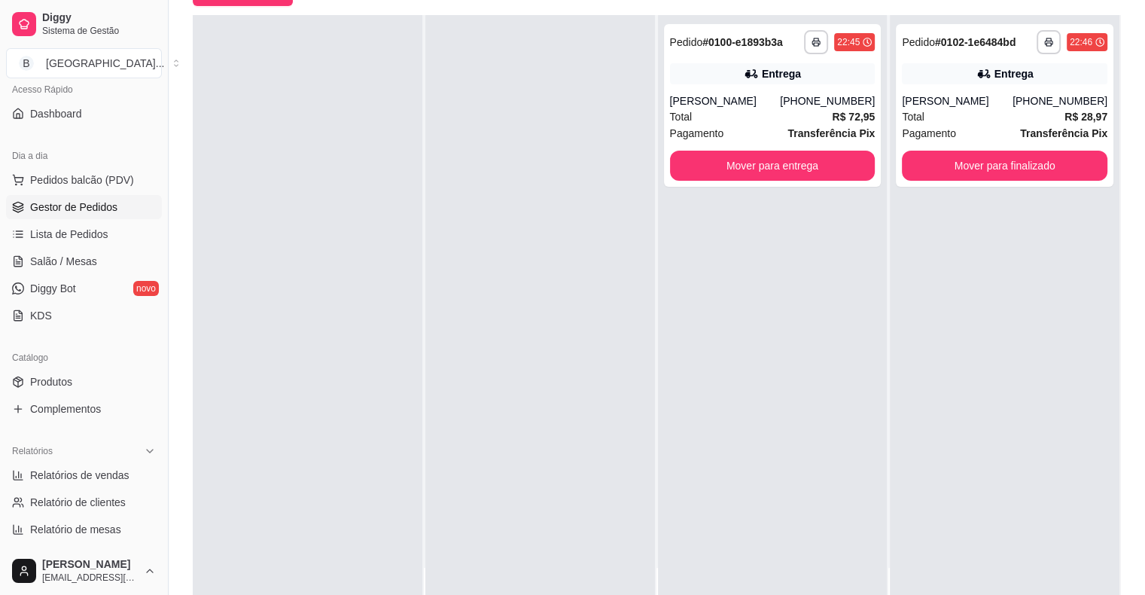
scroll to position [187, 0]
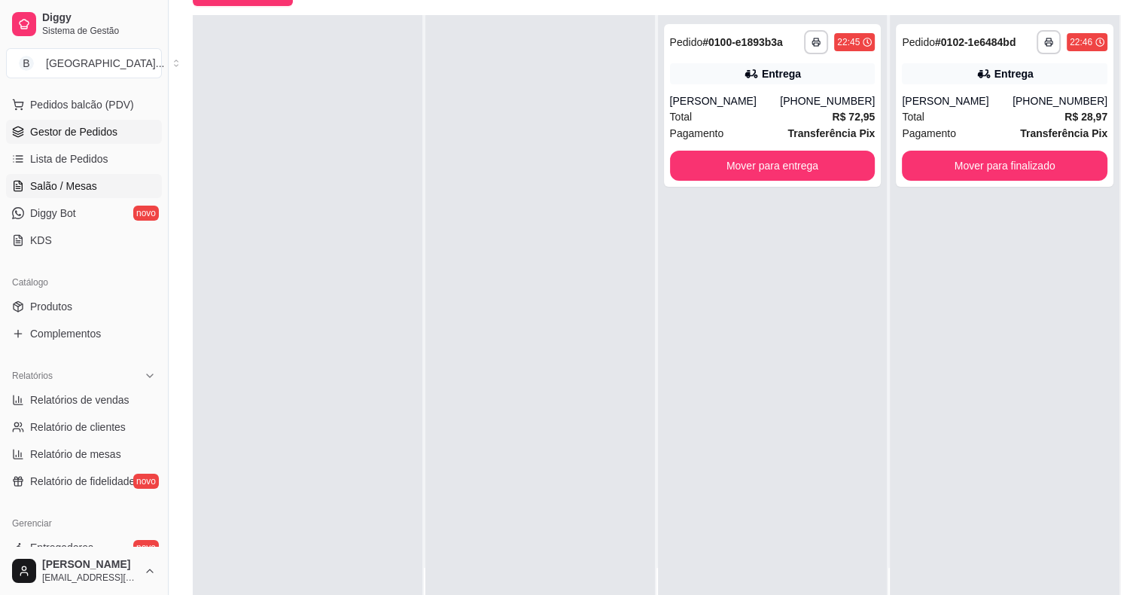
click at [63, 194] on link "Salão / Mesas" at bounding box center [84, 186] width 156 height 24
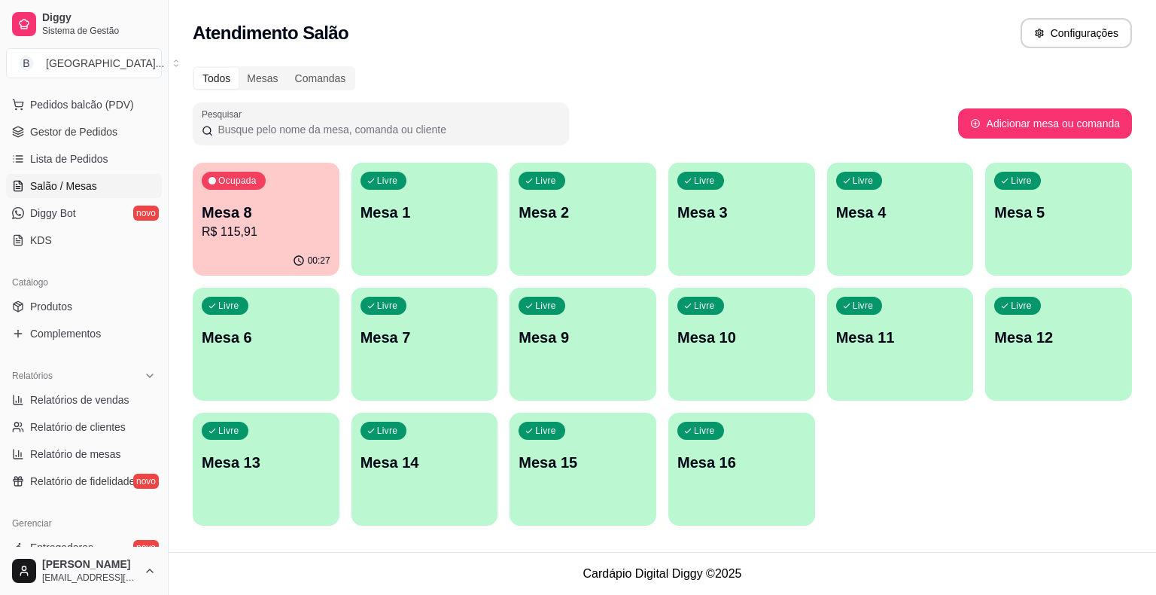
click at [257, 210] on p "Mesa 8" at bounding box center [266, 212] width 129 height 21
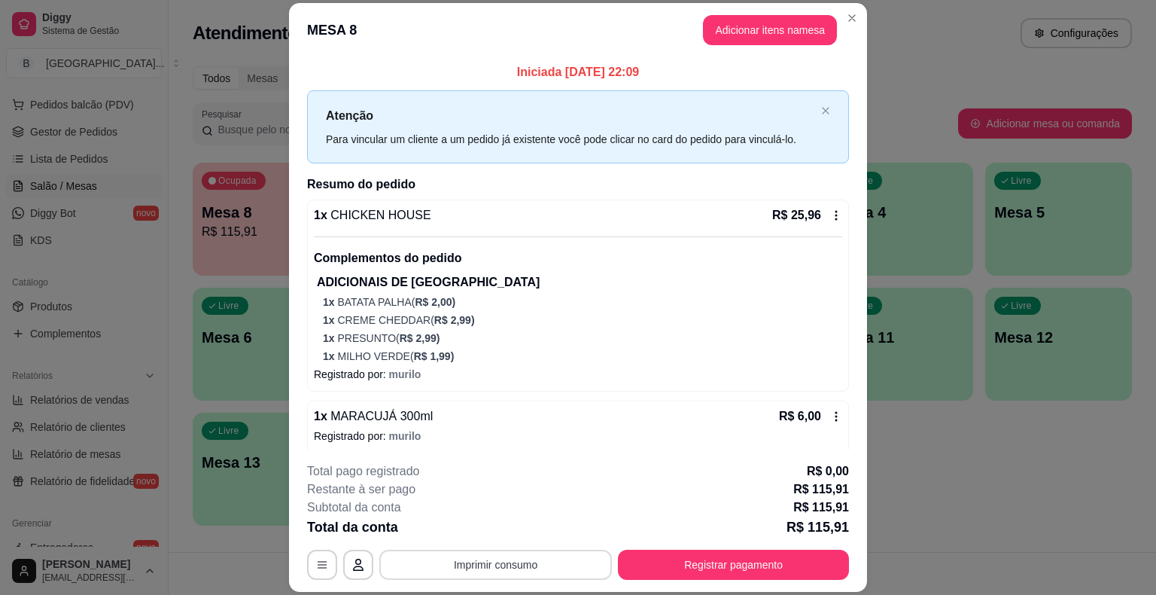
click at [500, 562] on button "Imprimir consumo" at bounding box center [495, 565] width 233 height 30
click at [517, 489] on button "IMPRESSORA" at bounding box center [494, 499] width 105 height 23
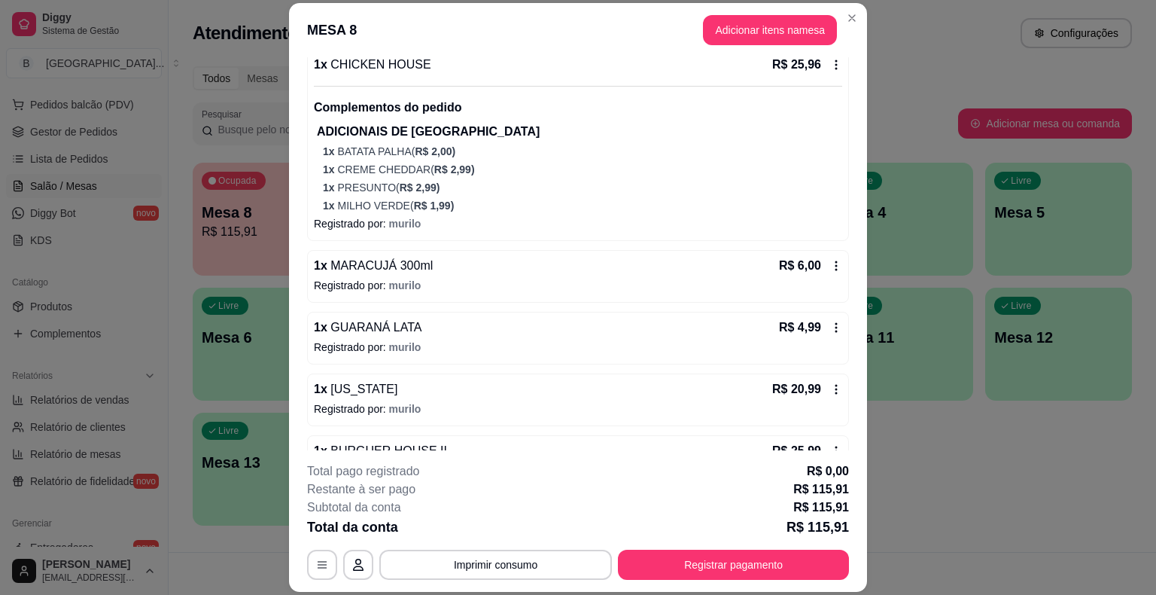
scroll to position [401, 0]
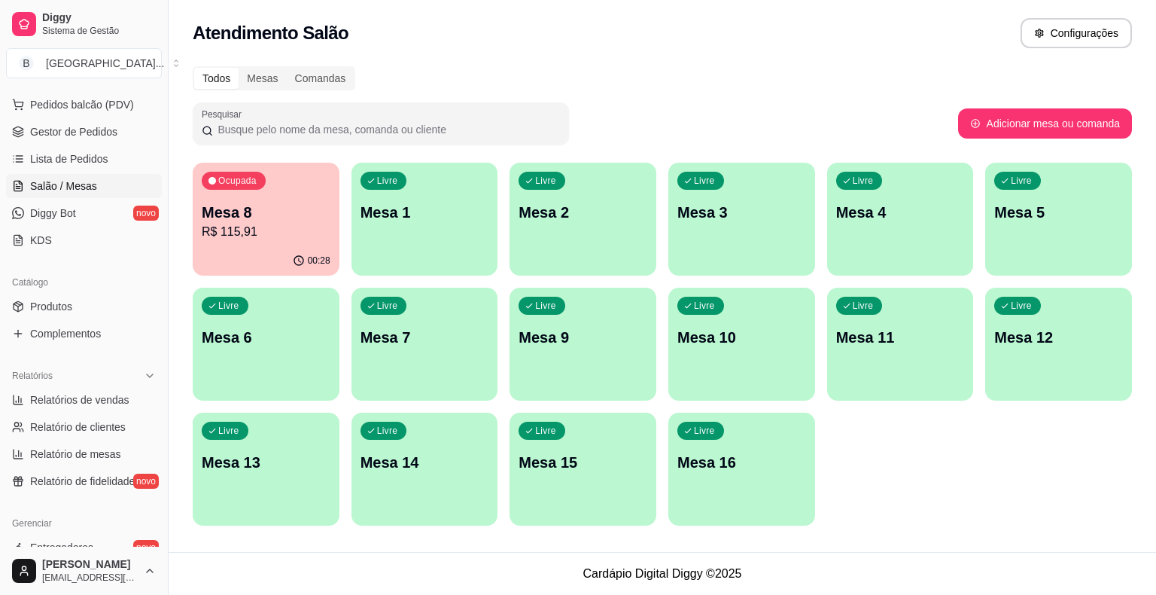
click at [286, 235] on p "R$ 115,91" at bounding box center [266, 232] width 129 height 18
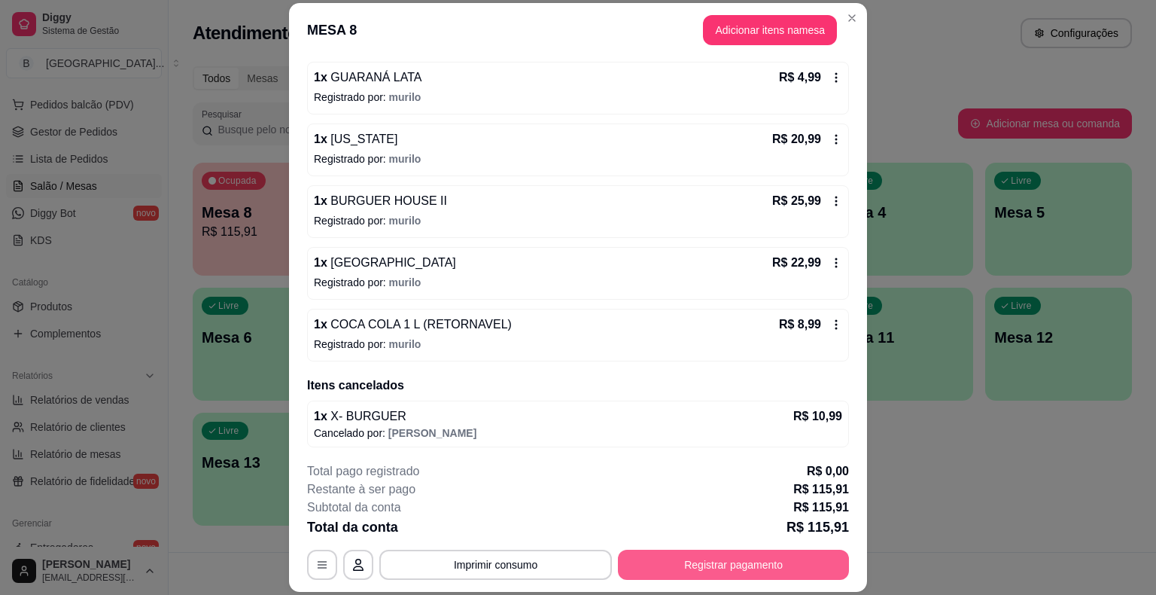
click at [752, 569] on button "Registrar pagamento" at bounding box center [733, 565] width 231 height 30
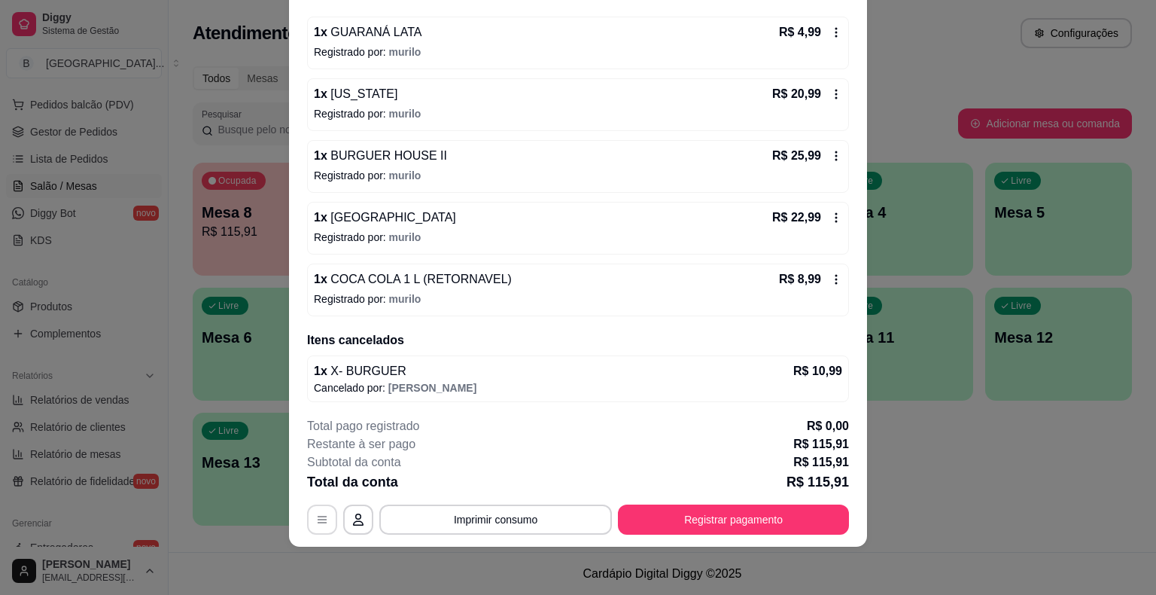
click at [318, 521] on icon "button" at bounding box center [322, 519] width 12 height 12
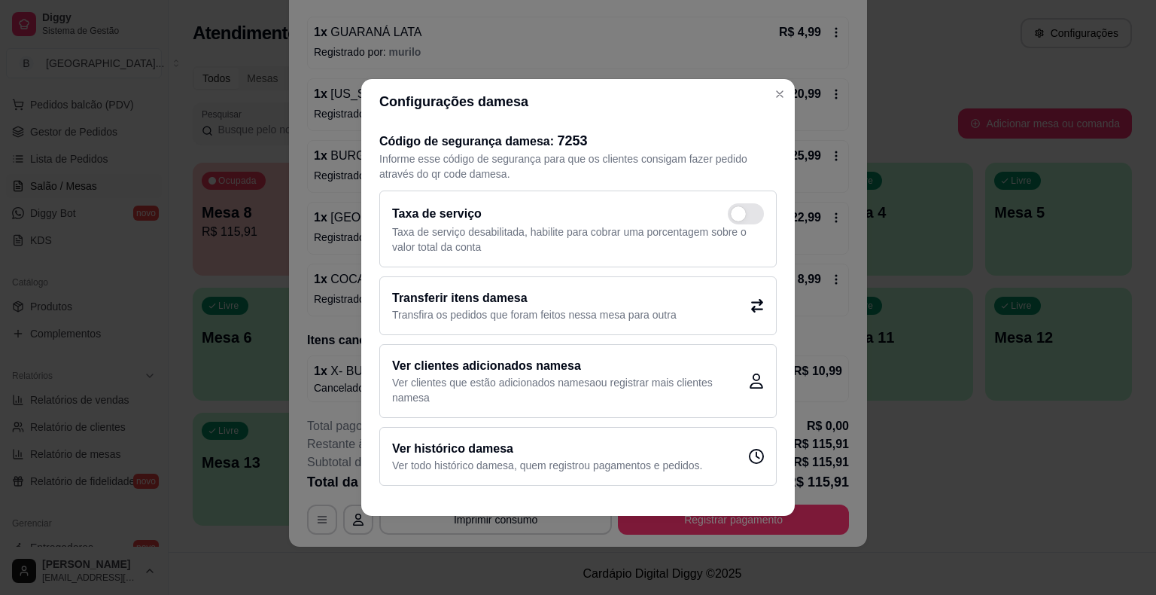
click at [538, 317] on p "Transfira os pedidos que foram feitos nessa mesa para outra" at bounding box center [534, 314] width 285 height 15
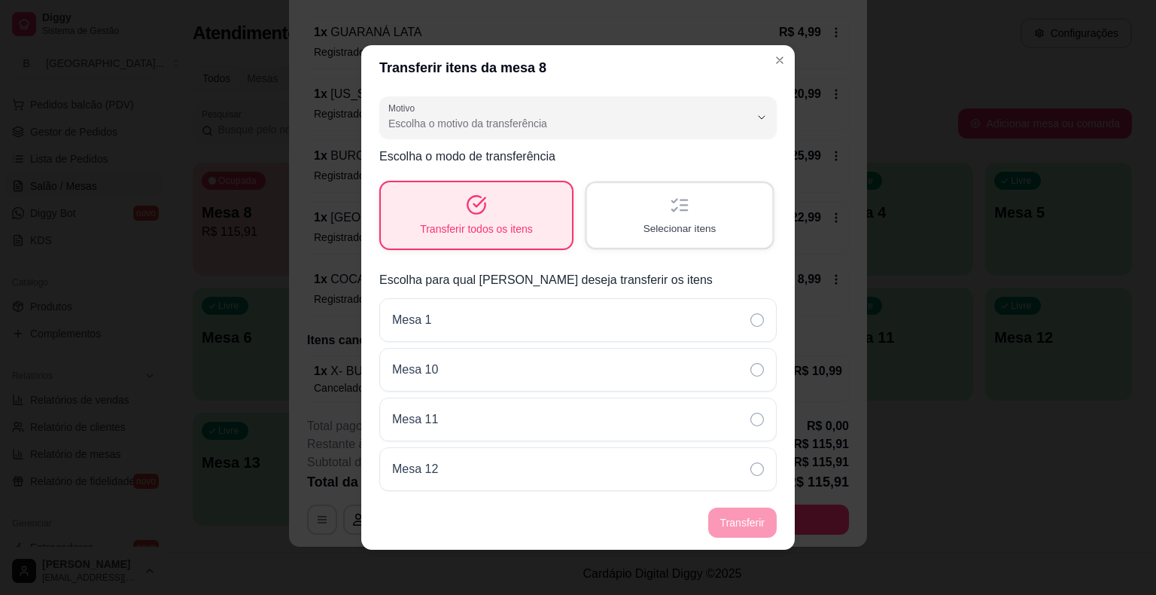
click at [699, 209] on div "Selecionar itens" at bounding box center [679, 215] width 185 height 64
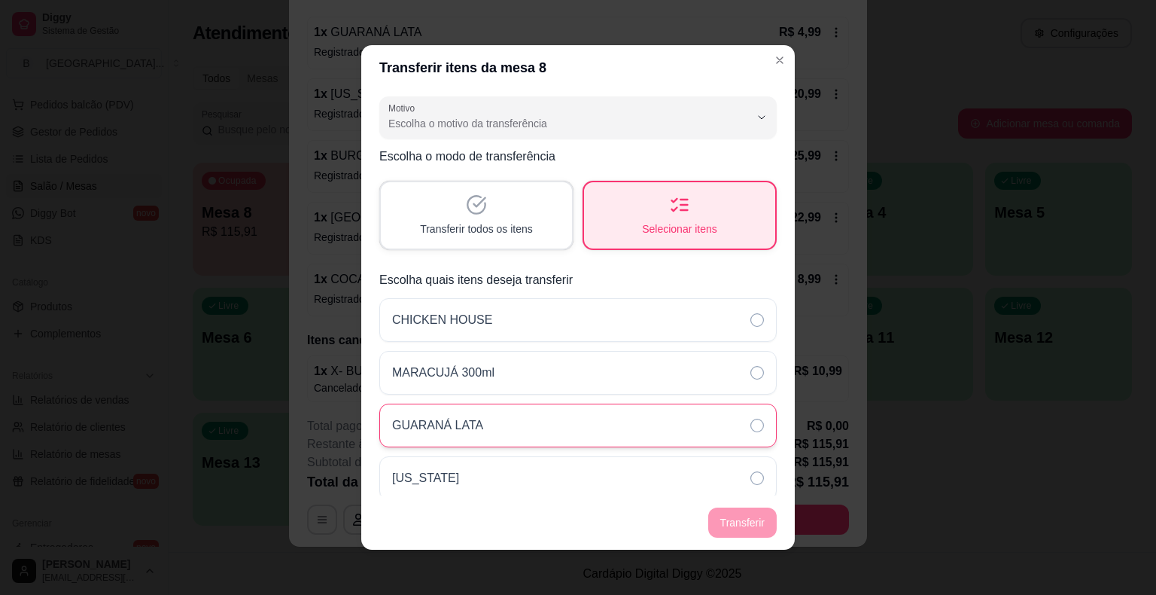
scroll to position [214, 0]
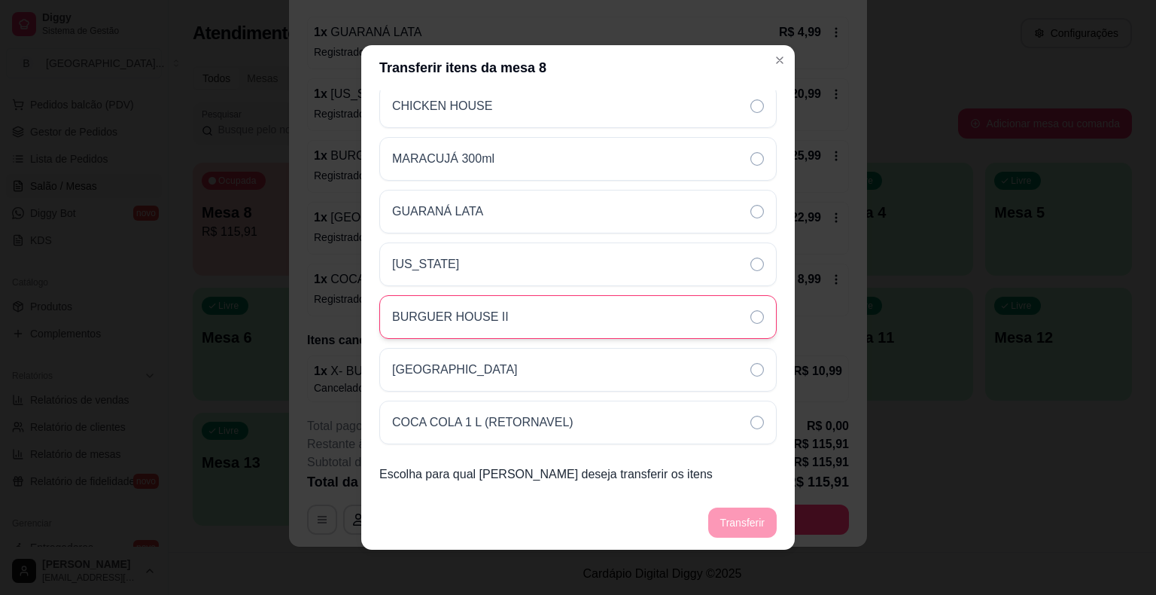
click at [621, 312] on div "BURGUER HOUSE II" at bounding box center [578, 317] width 398 height 44
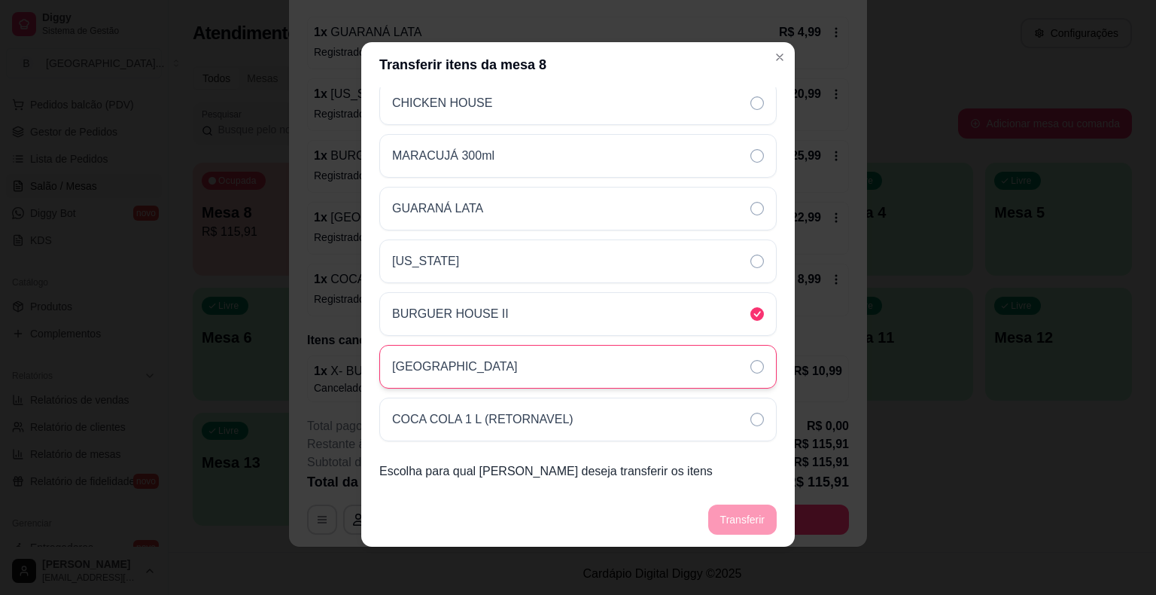
click at [632, 383] on div "[GEOGRAPHIC_DATA]" at bounding box center [578, 367] width 398 height 44
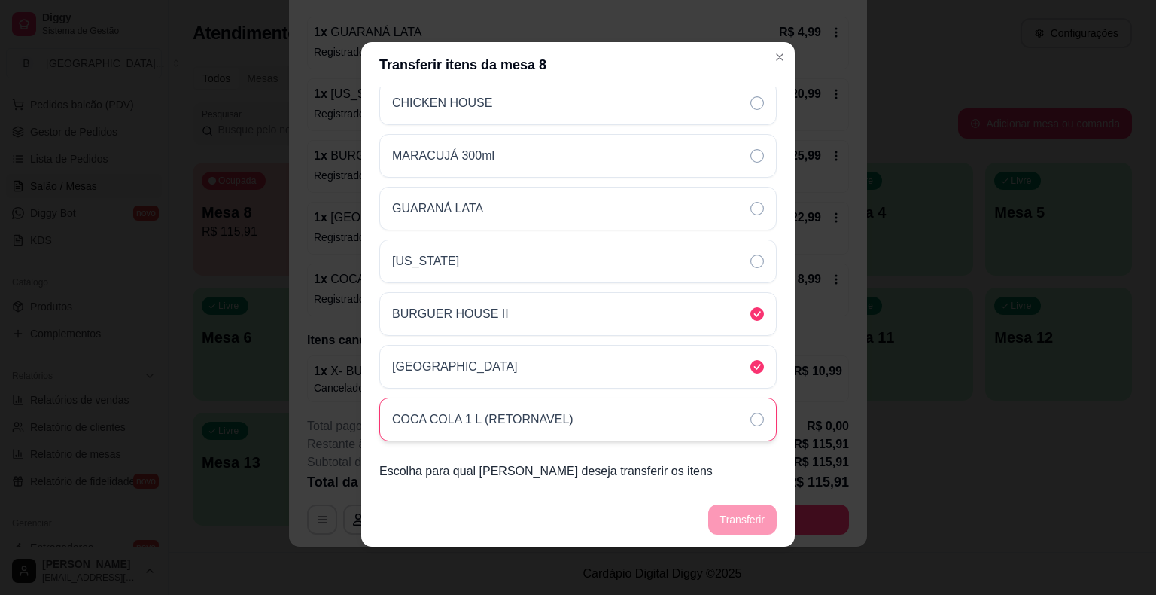
click at [609, 430] on div "COCA COLA 1 L (RETORNAVEL)" at bounding box center [578, 420] width 398 height 44
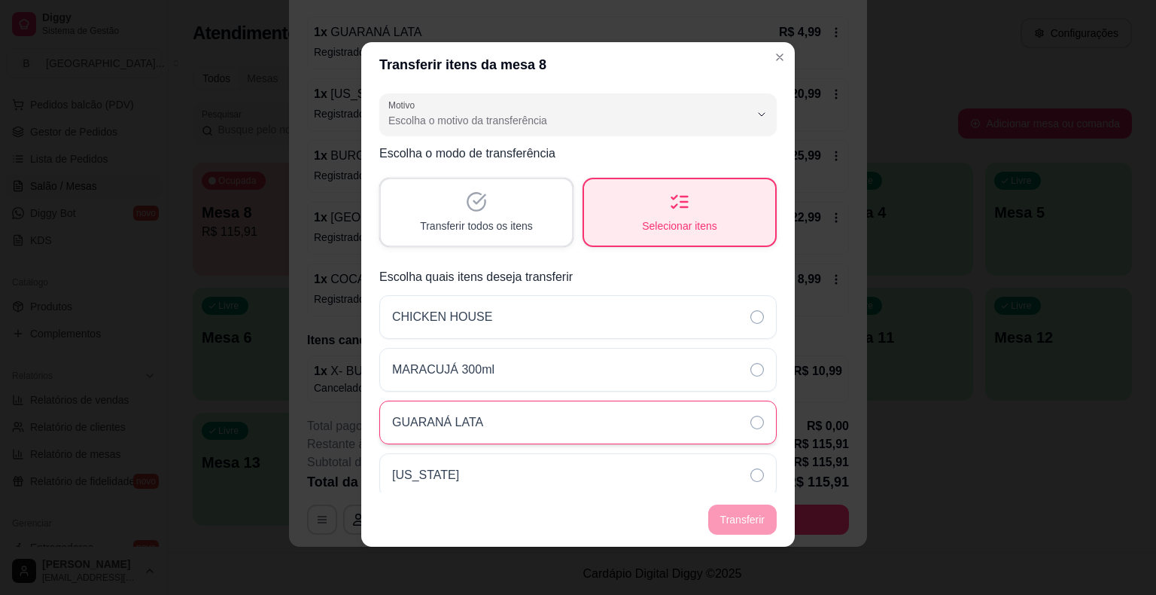
scroll to position [0, 0]
click at [655, 90] on div "Motivo Pedido lançado na mesa errada Mudança de mesa Outro Motivo Escolha o mot…" at bounding box center [578, 289] width 434 height 405
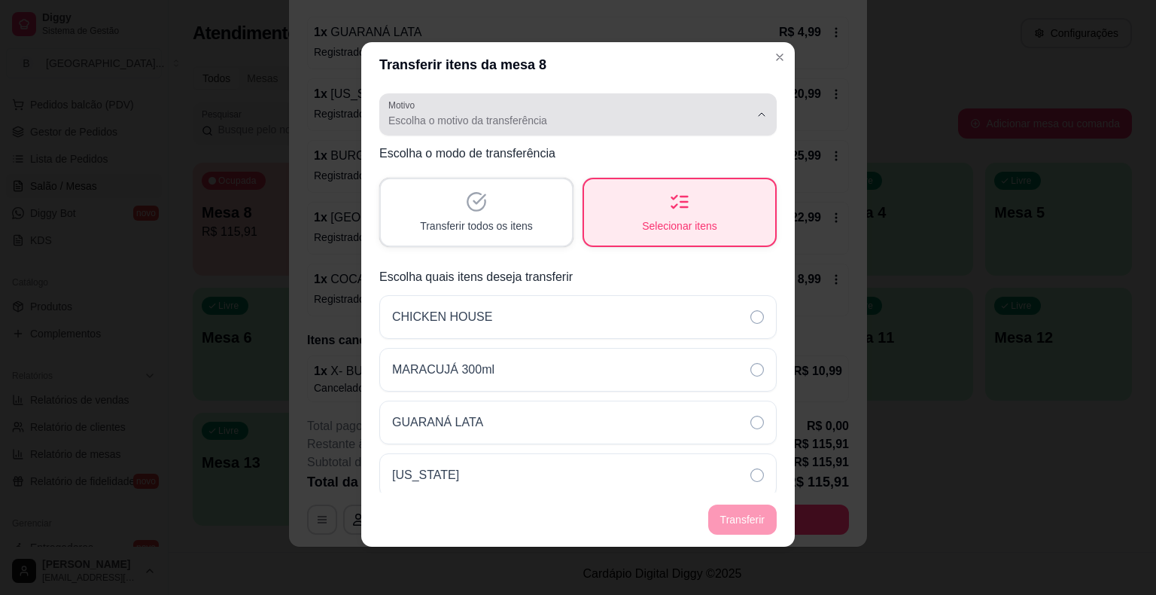
click at [647, 96] on button "Motivo Escolha o motivo da transferência" at bounding box center [578, 114] width 398 height 42
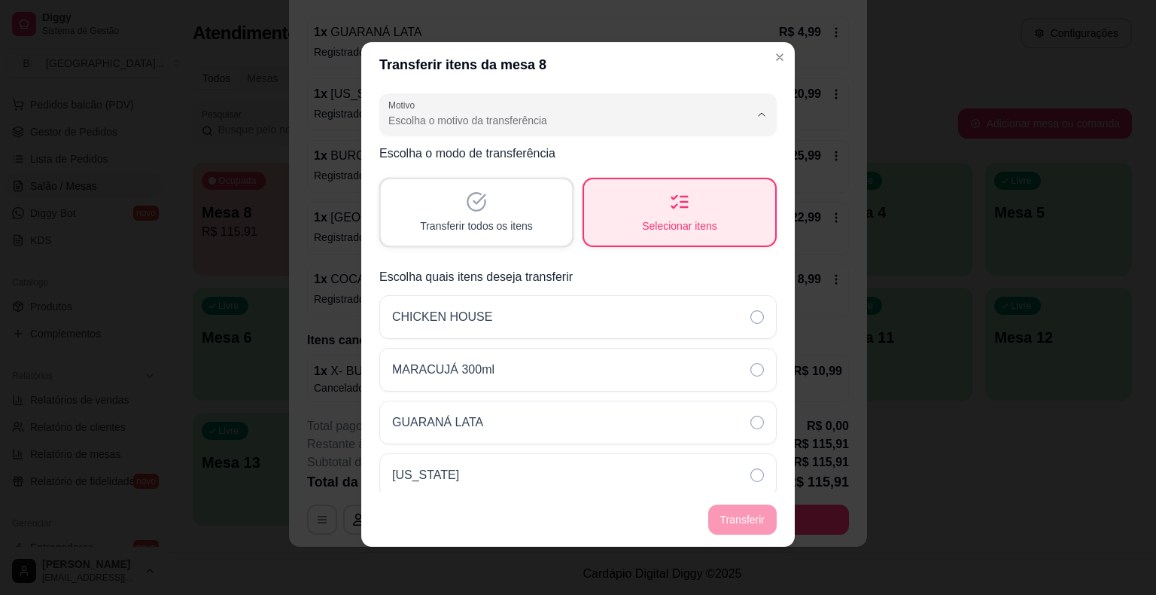
click at [612, 156] on span "Pedido lançado na mesa errada" at bounding box center [559, 156] width 333 height 14
type input "ORDER_PLACED_ON_WRONG_TABLE"
select select "ORDER_PLACED_ON_WRONG_TABLE"
click at [708, 134] on button "Motivo Pedido lançado na mesa errada" at bounding box center [578, 114] width 398 height 42
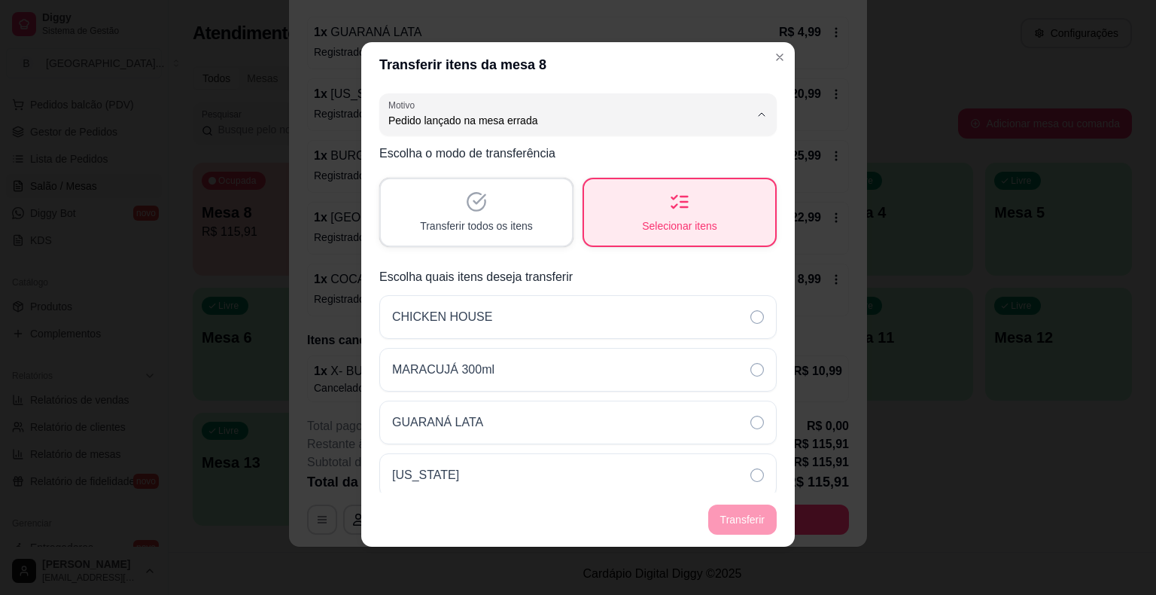
click at [681, 187] on span "Mudança de mesa" at bounding box center [559, 181] width 333 height 14
type input "TABLE_TRANSFER"
select select "TABLE_TRANSFER"
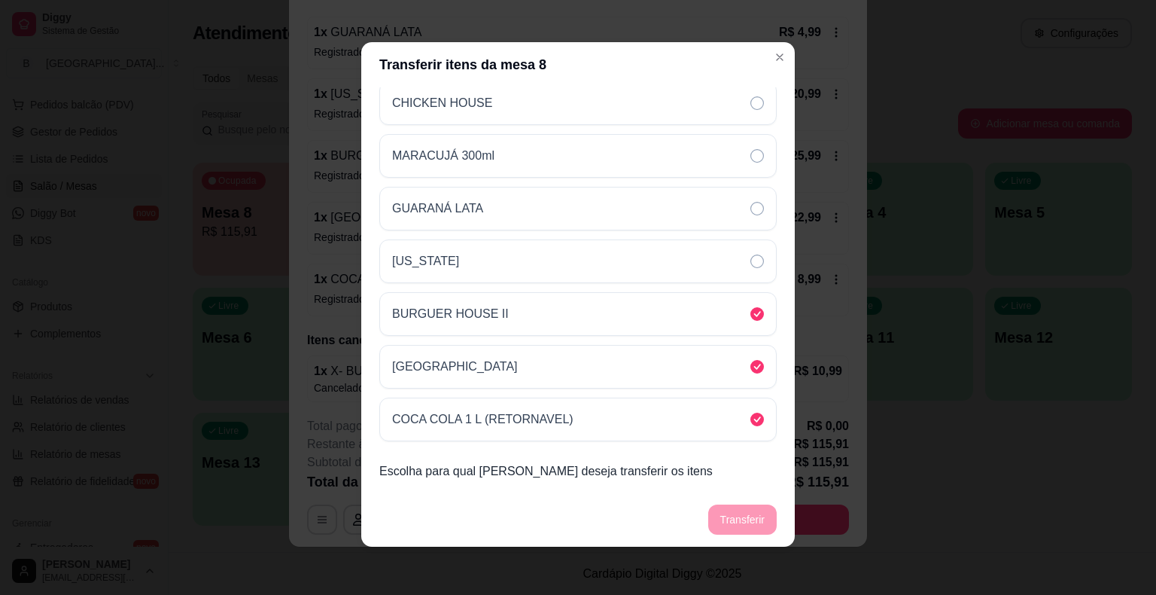
click at [702, 474] on p "Escolha para qual [PERSON_NAME] deseja transferir os itens" at bounding box center [578, 471] width 398 height 18
click at [525, 468] on p "Escolha para qual [PERSON_NAME] deseja transferir os itens" at bounding box center [578, 471] width 398 height 18
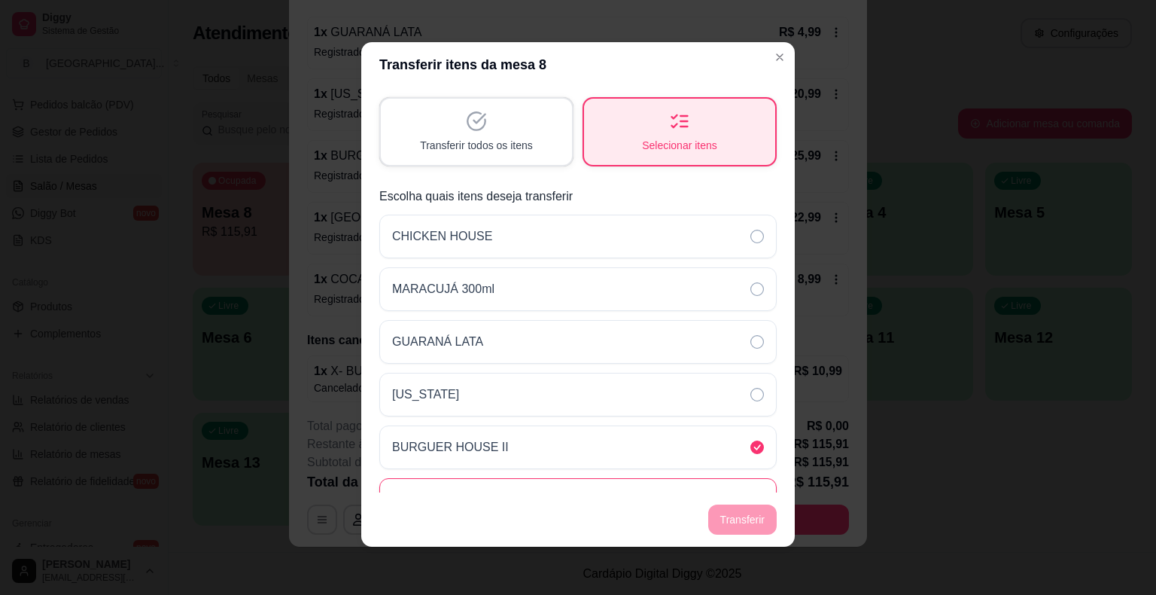
scroll to position [0, 0]
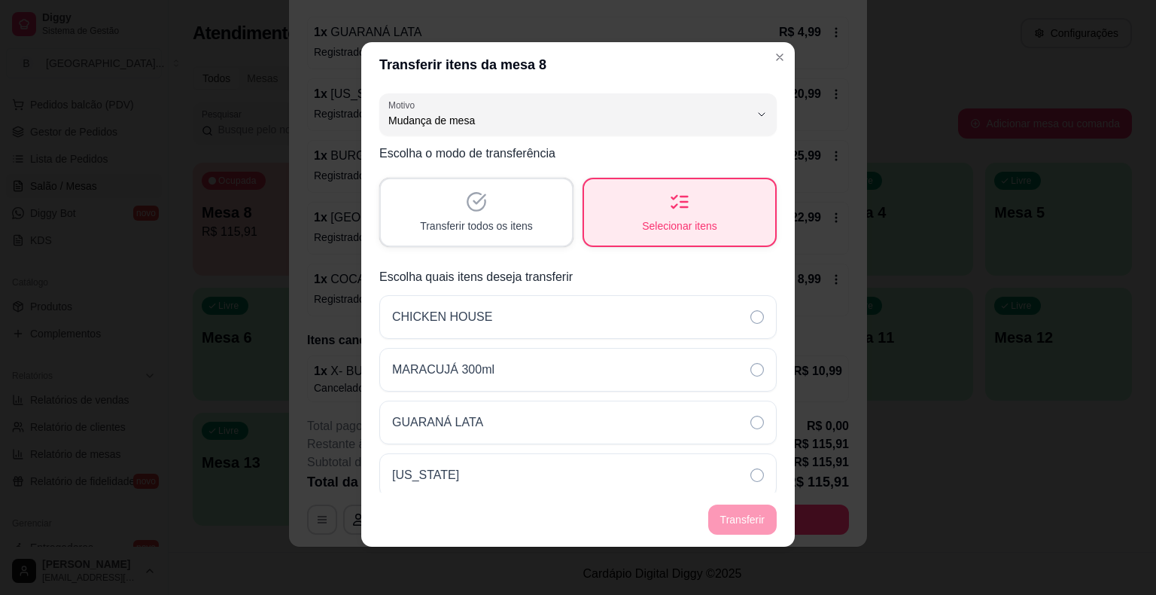
click at [509, 212] on div "Transferir todos os itens" at bounding box center [476, 212] width 191 height 66
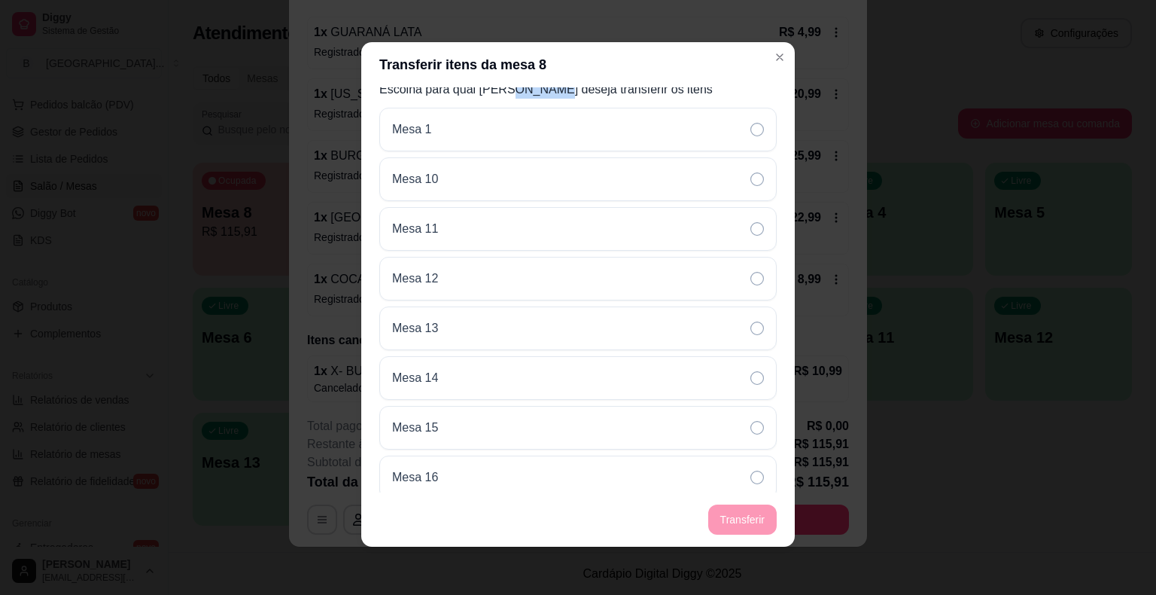
scroll to position [90, 0]
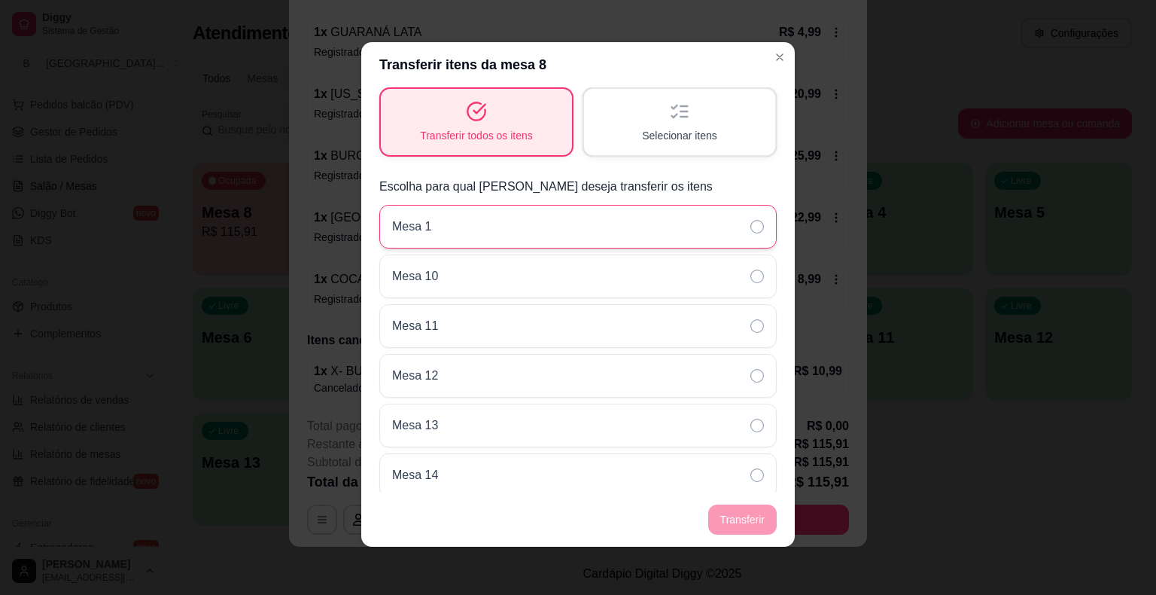
click at [552, 230] on div "Mesa 1" at bounding box center [578, 227] width 398 height 44
click at [604, 94] on div "Selecionar itens" at bounding box center [679, 122] width 191 height 66
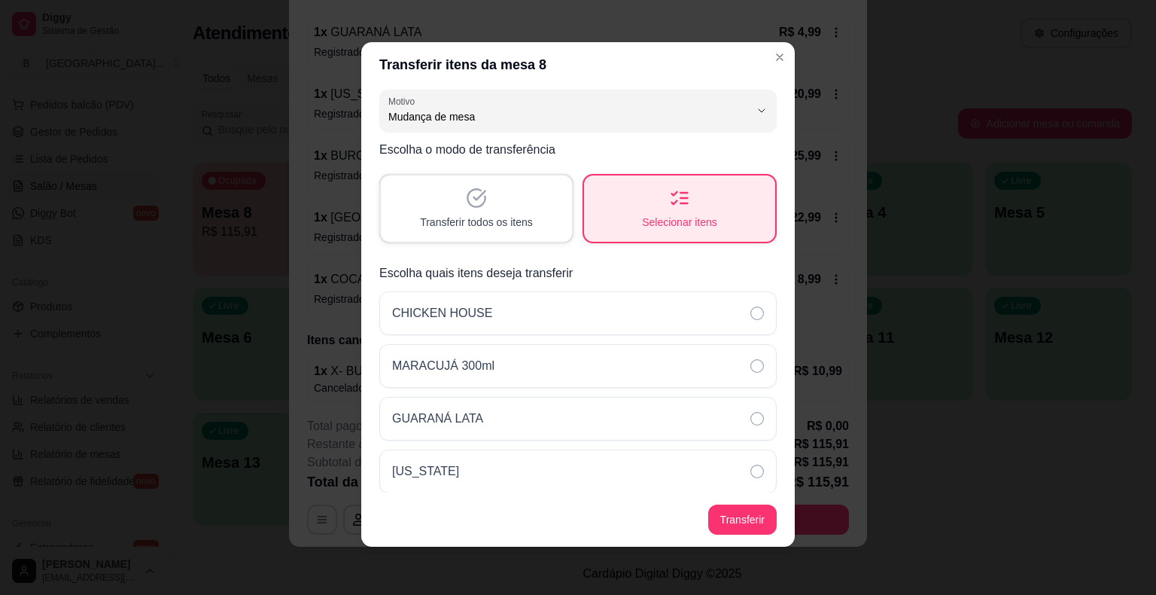
scroll to position [0, 0]
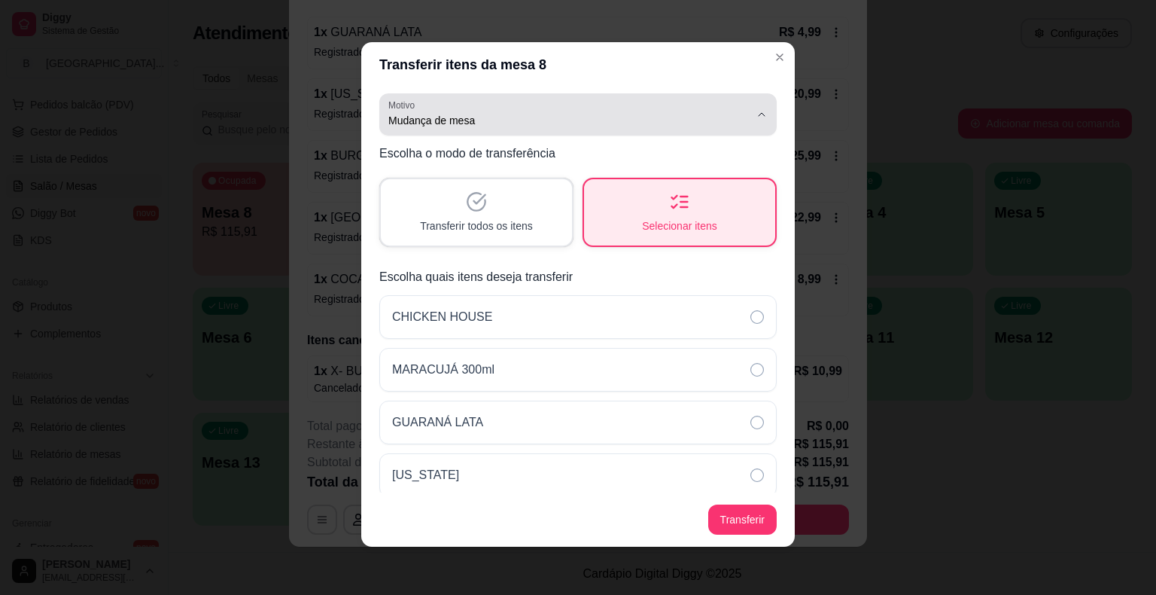
click at [611, 105] on div "Mudança de mesa" at bounding box center [568, 114] width 361 height 30
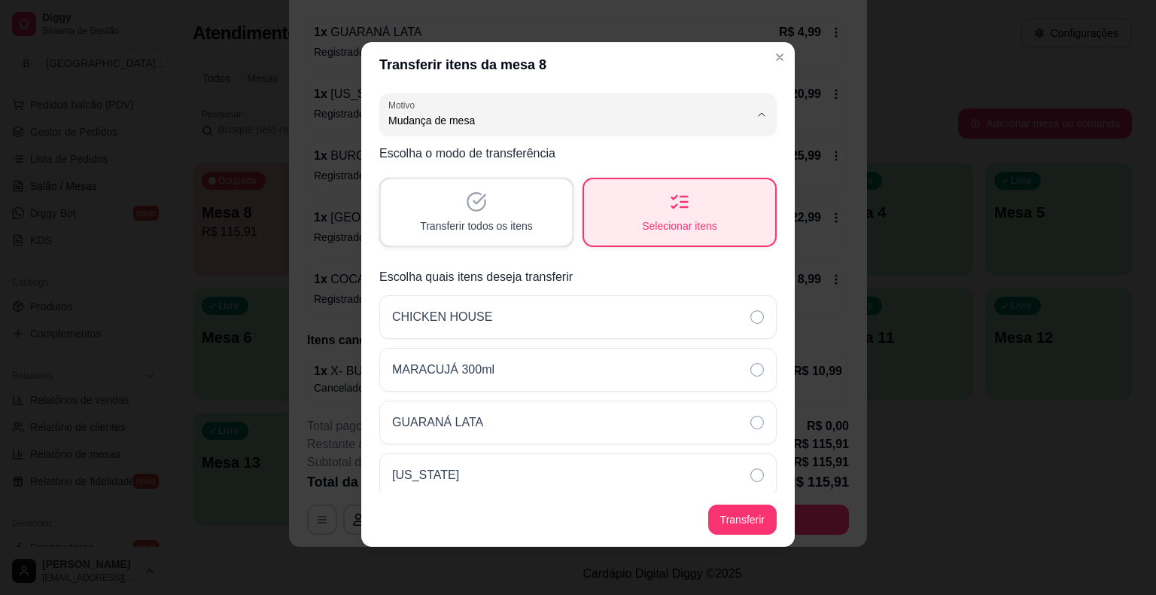
click at [600, 152] on span "Pedido lançado na mesa errada" at bounding box center [559, 156] width 333 height 14
type input "ORDER_PLACED_ON_WRONG_TABLE"
select select "ORDER_PLACED_ON_WRONG_TABLE"
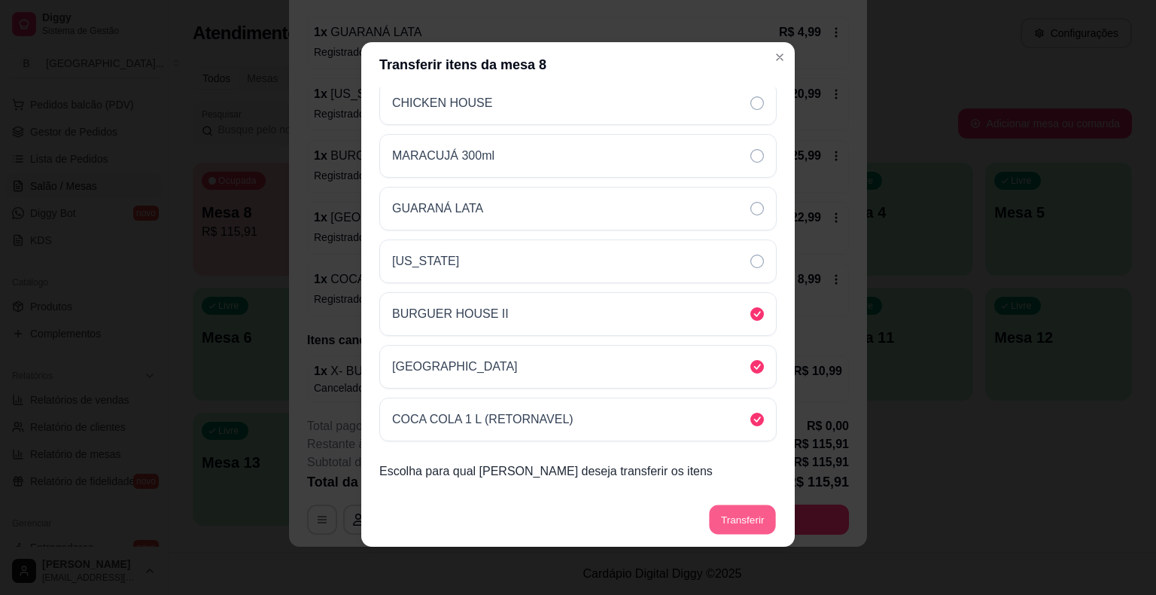
click at [736, 507] on button "Transferir" at bounding box center [742, 519] width 67 height 29
click at [741, 513] on button "Transferir" at bounding box center [742, 519] width 69 height 30
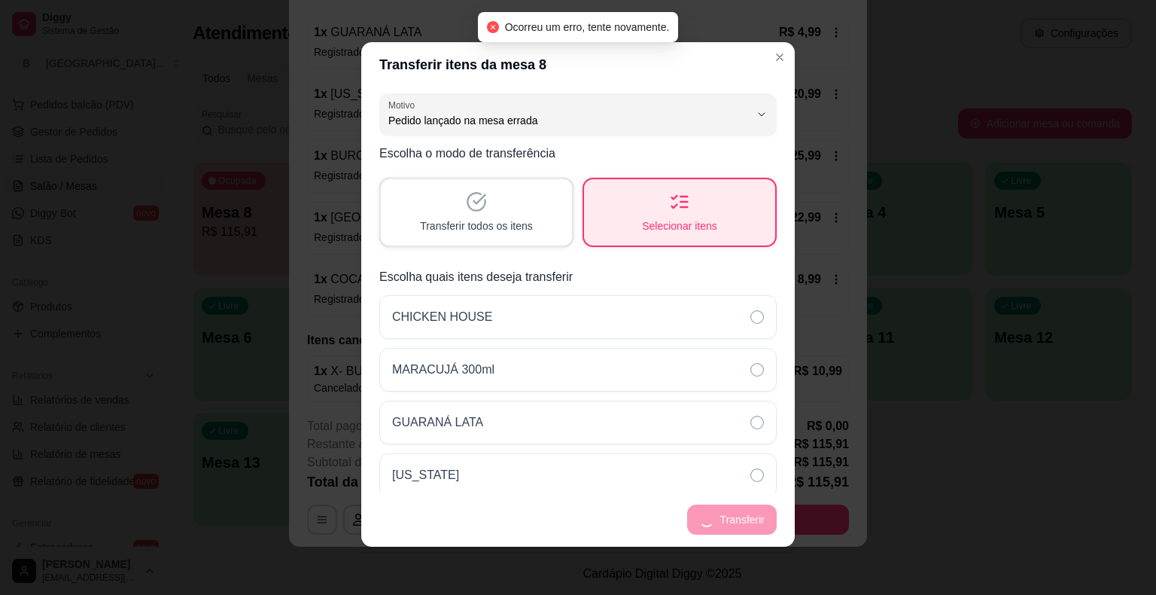
scroll to position [0, 0]
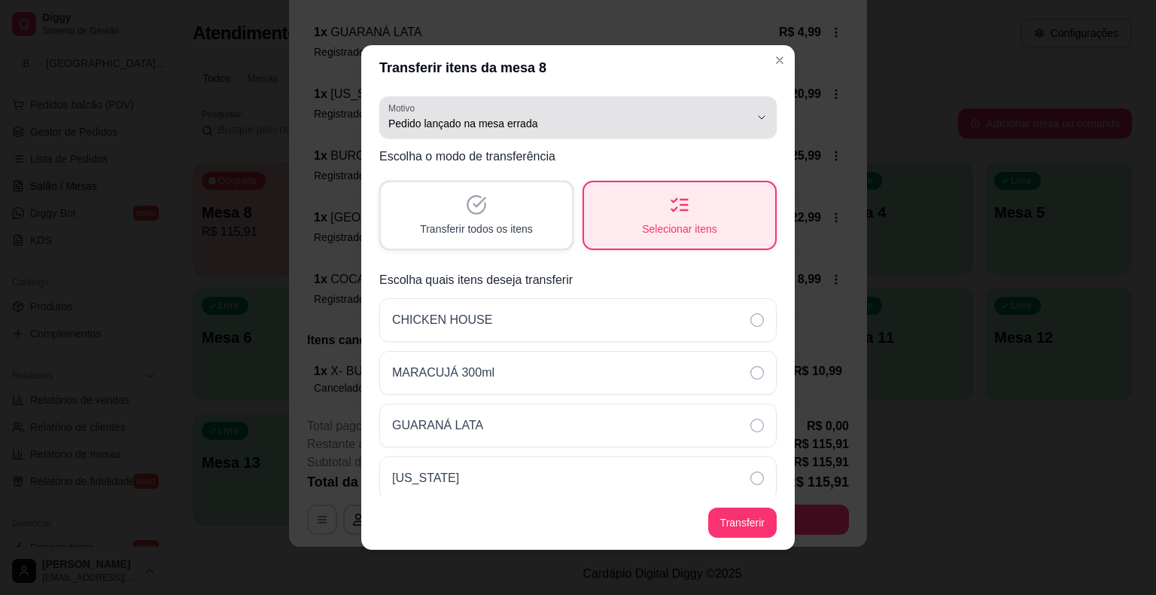
click at [654, 116] on span "Pedido lançado na mesa errada" at bounding box center [568, 123] width 361 height 15
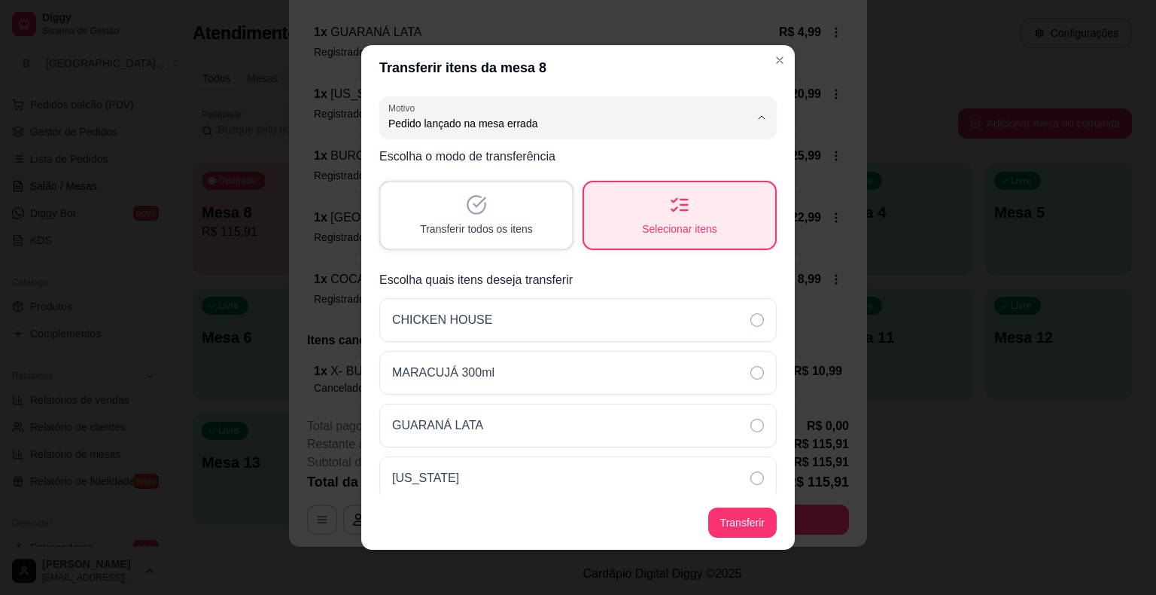
click at [632, 194] on li "Mudança de mesa" at bounding box center [566, 183] width 359 height 23
type input "TABLE_TRANSFER"
select select "TABLE_TRANSFER"
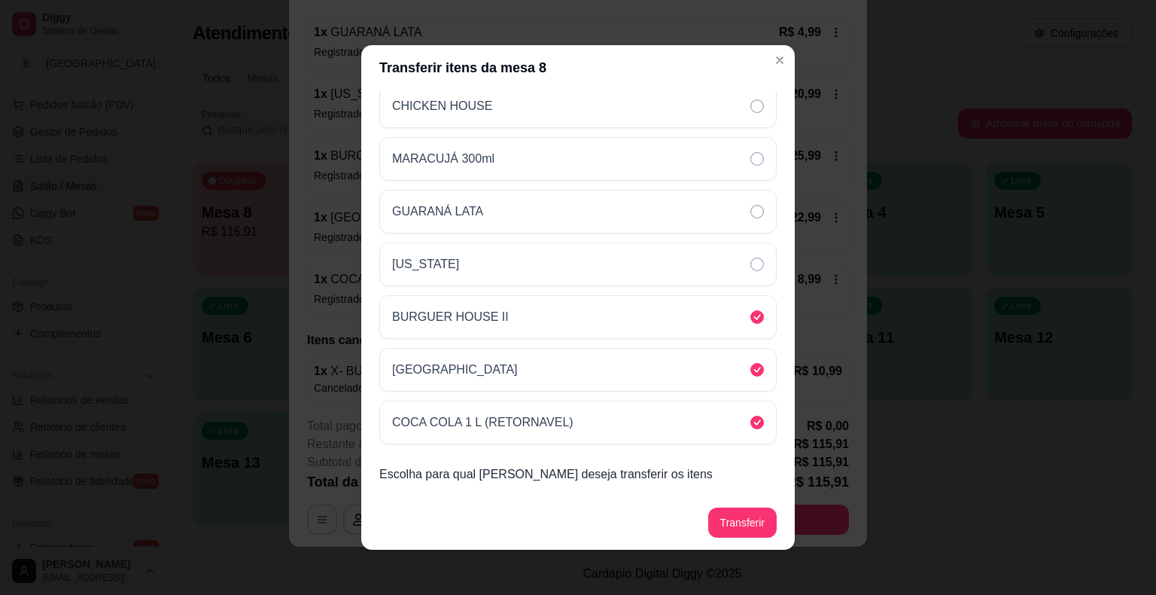
click at [757, 507] on footer "Transferir" at bounding box center [578, 522] width 434 height 54
click at [751, 526] on button "Transferir" at bounding box center [742, 522] width 69 height 30
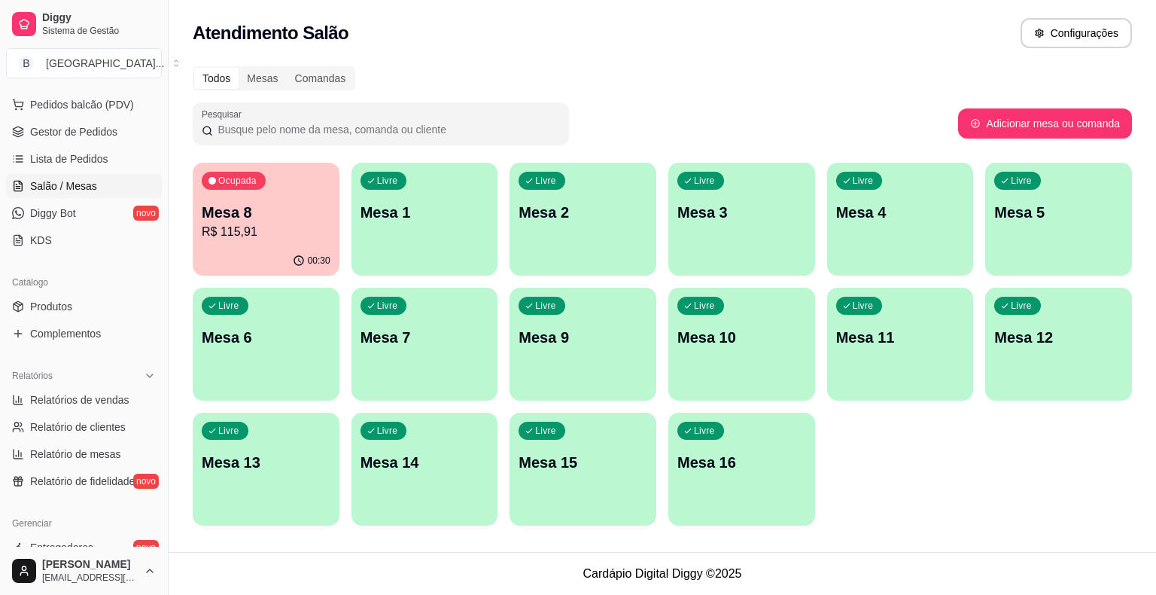
click at [445, 197] on div "Livre Mesa 1" at bounding box center [425, 210] width 147 height 95
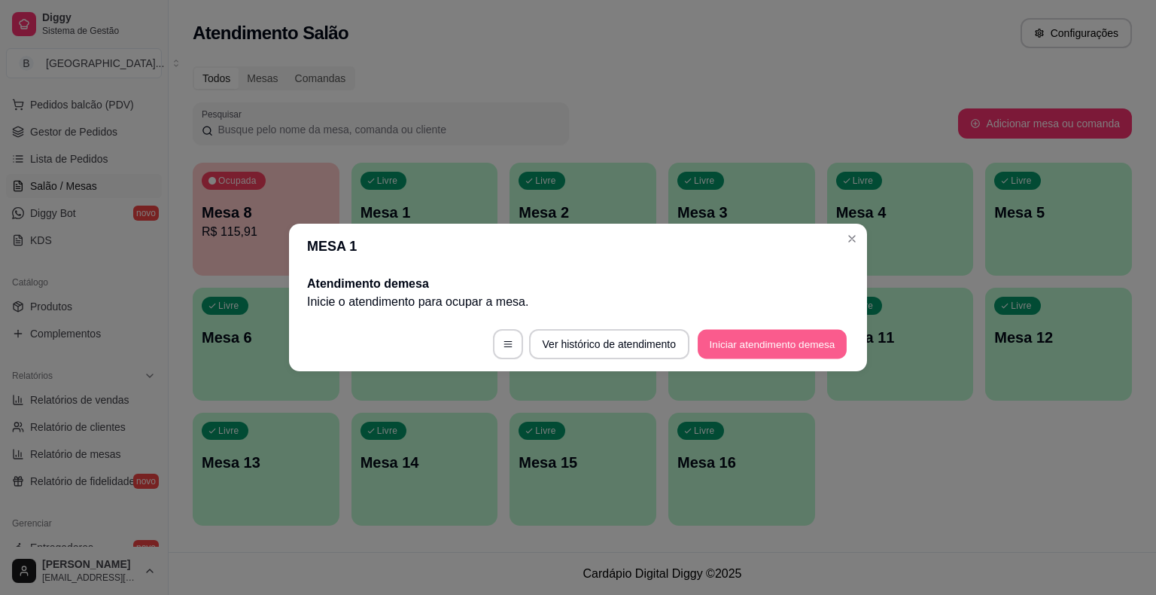
click at [705, 338] on button "Iniciar atendimento de mesa" at bounding box center [772, 344] width 149 height 29
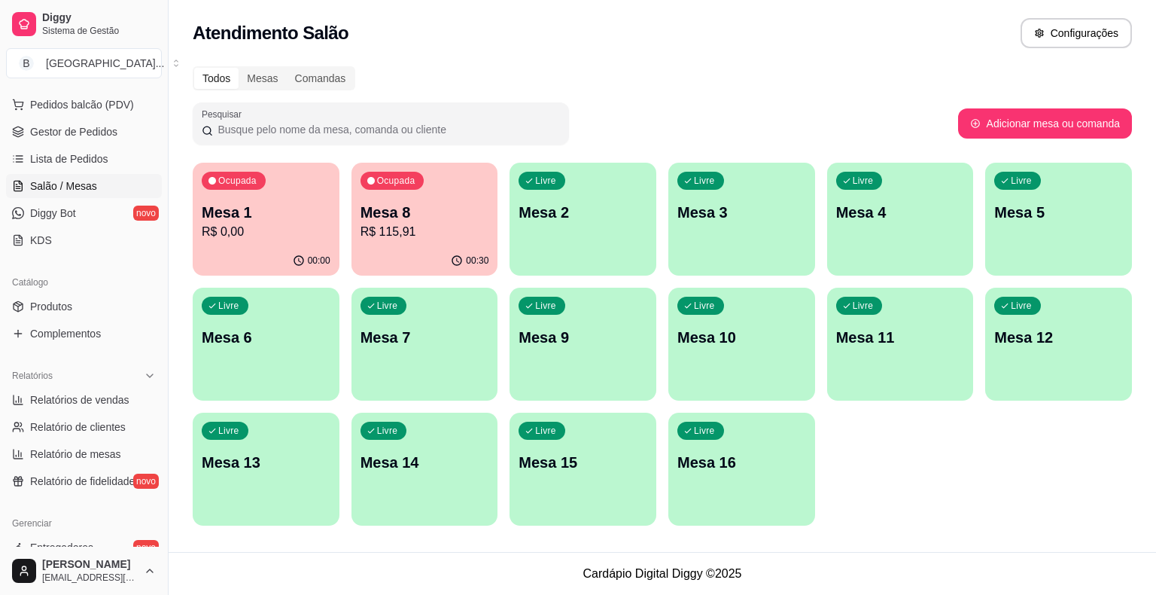
click at [373, 202] on p "Mesa 8" at bounding box center [425, 212] width 129 height 21
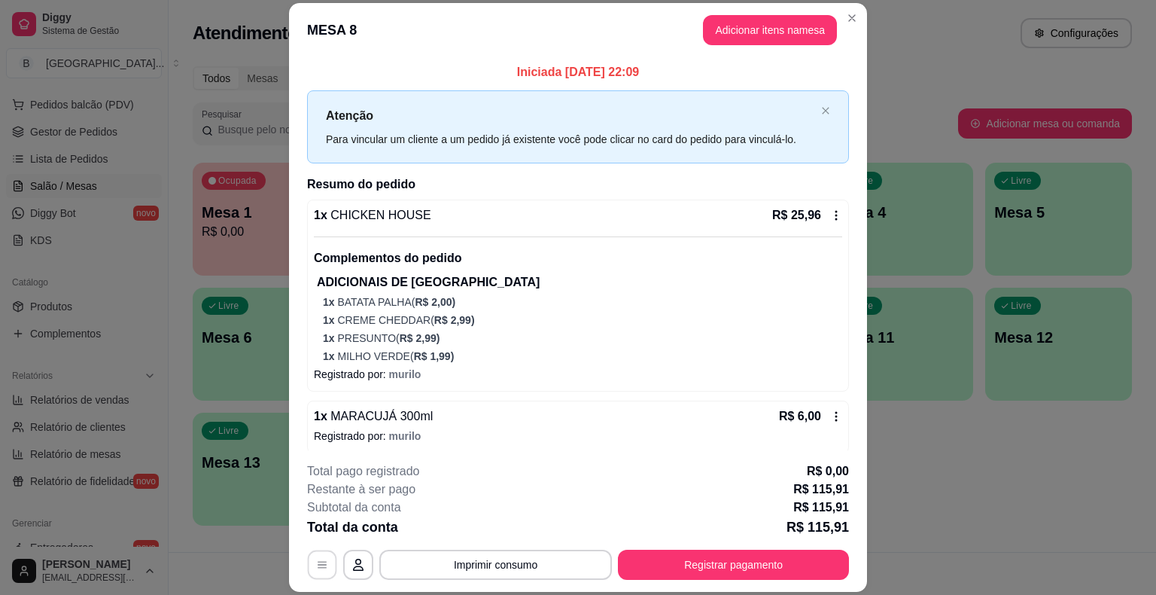
click at [311, 558] on button "button" at bounding box center [322, 564] width 29 height 29
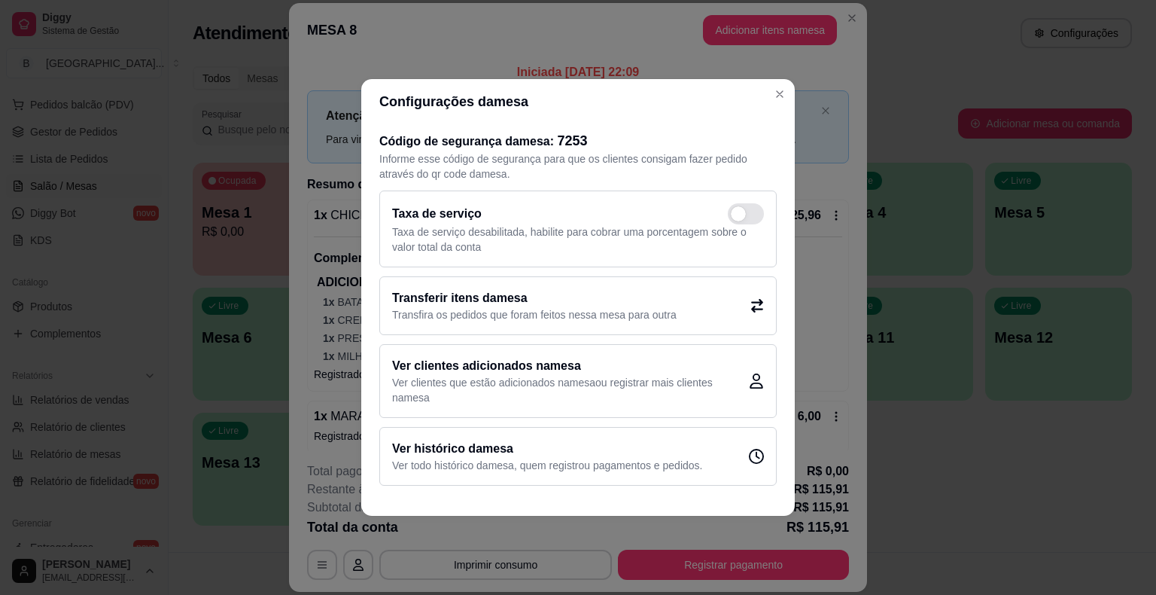
click at [494, 317] on p "Transfira os pedidos que foram feitos nessa mesa para outra" at bounding box center [534, 314] width 285 height 15
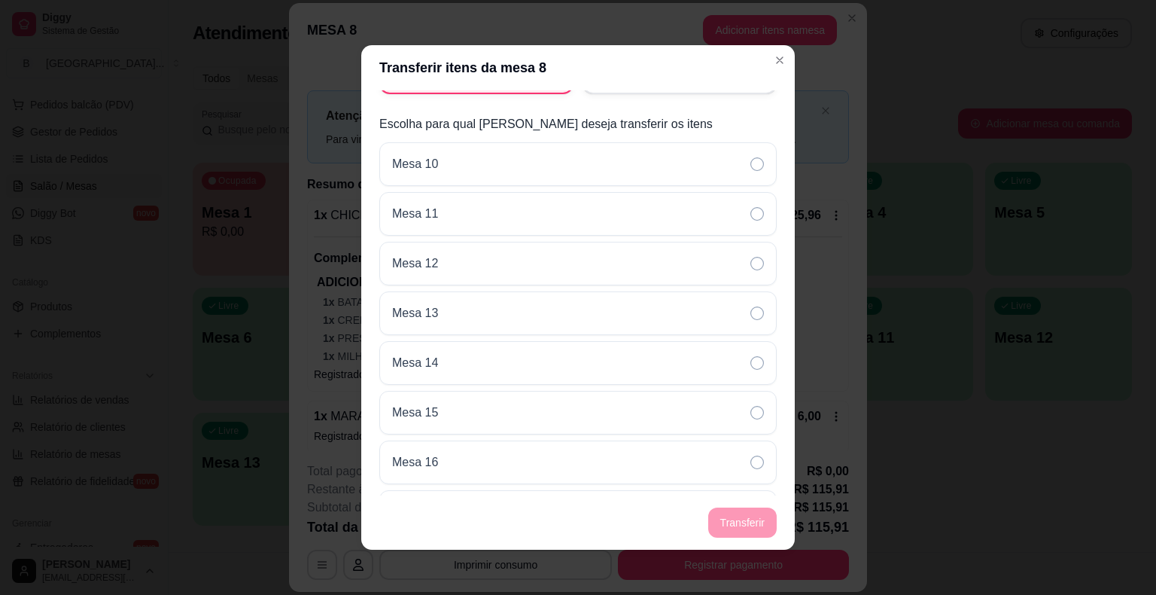
scroll to position [0, 0]
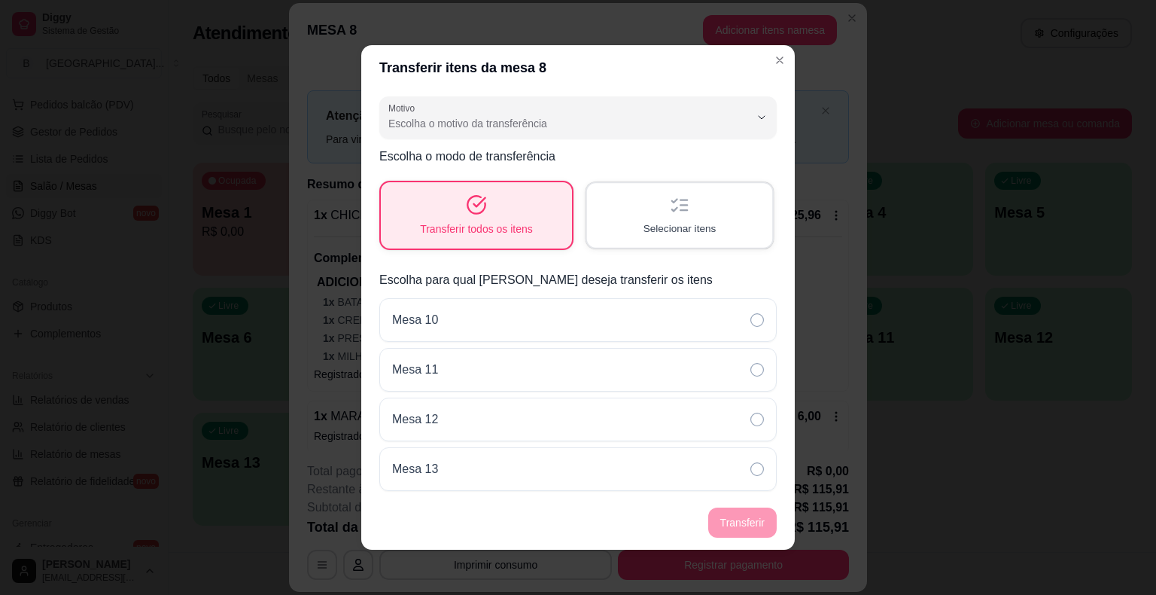
click at [605, 222] on div "Selecionar itens" at bounding box center [679, 215] width 185 height 64
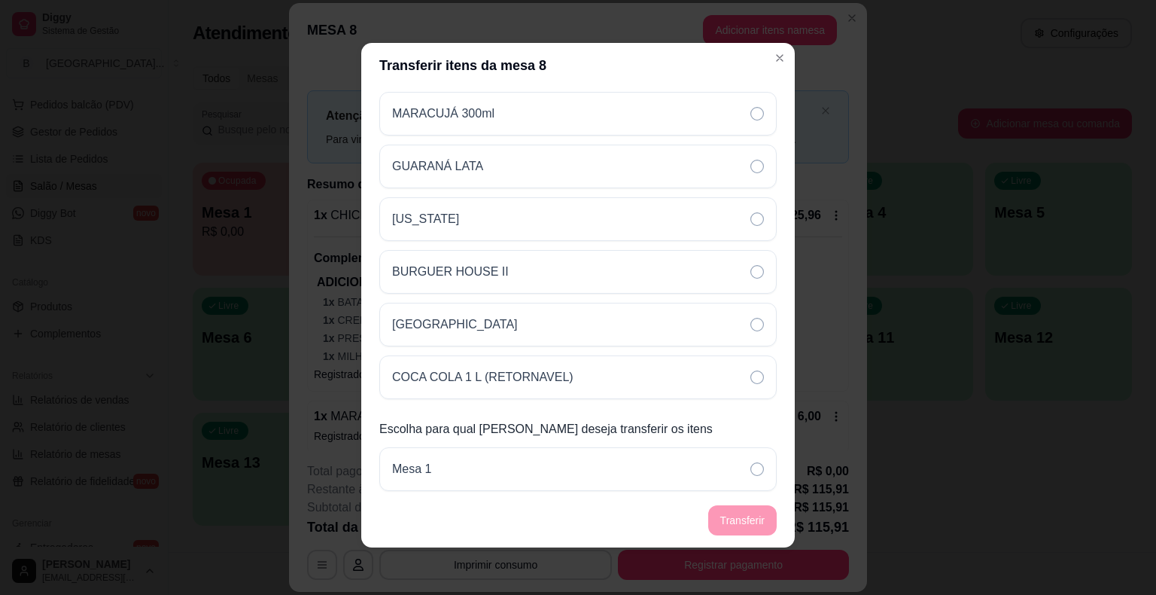
scroll to position [3, 0]
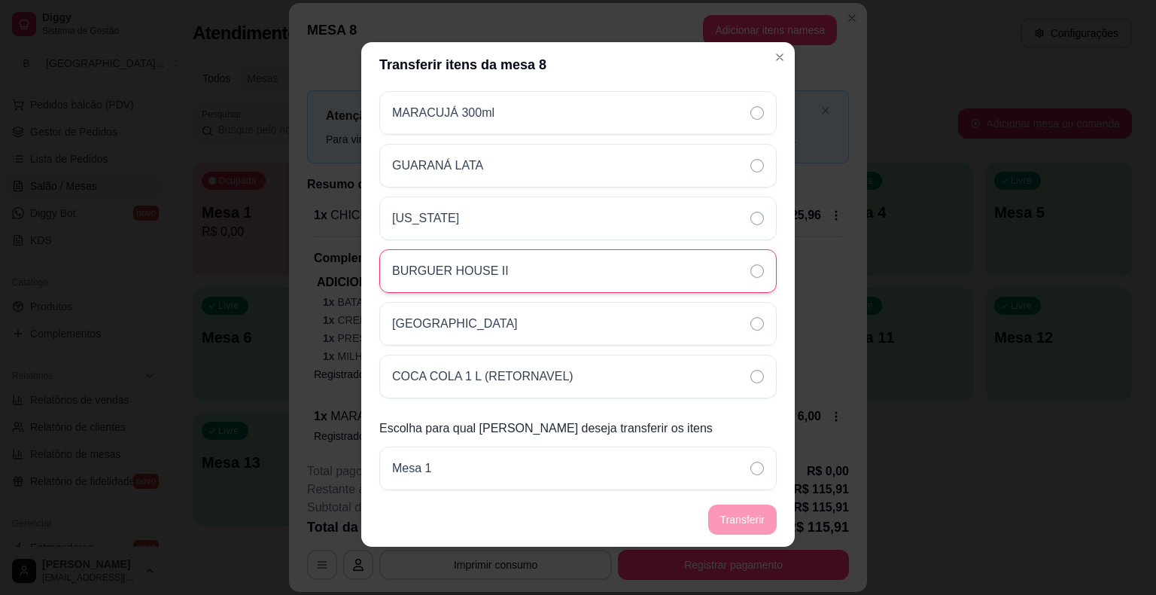
click at [569, 256] on div "BURGUER HOUSE II" at bounding box center [578, 271] width 398 height 44
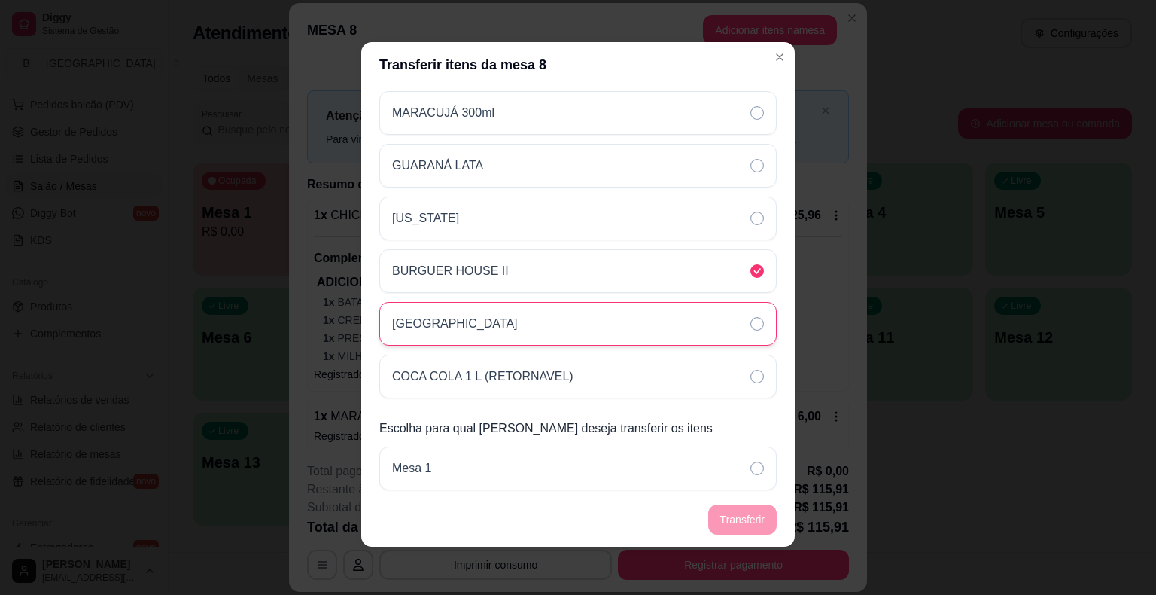
click at [571, 327] on div "[GEOGRAPHIC_DATA]" at bounding box center [578, 324] width 398 height 44
click at [567, 367] on div "COCA COLA 1 L (RETORNAVEL)" at bounding box center [578, 377] width 398 height 44
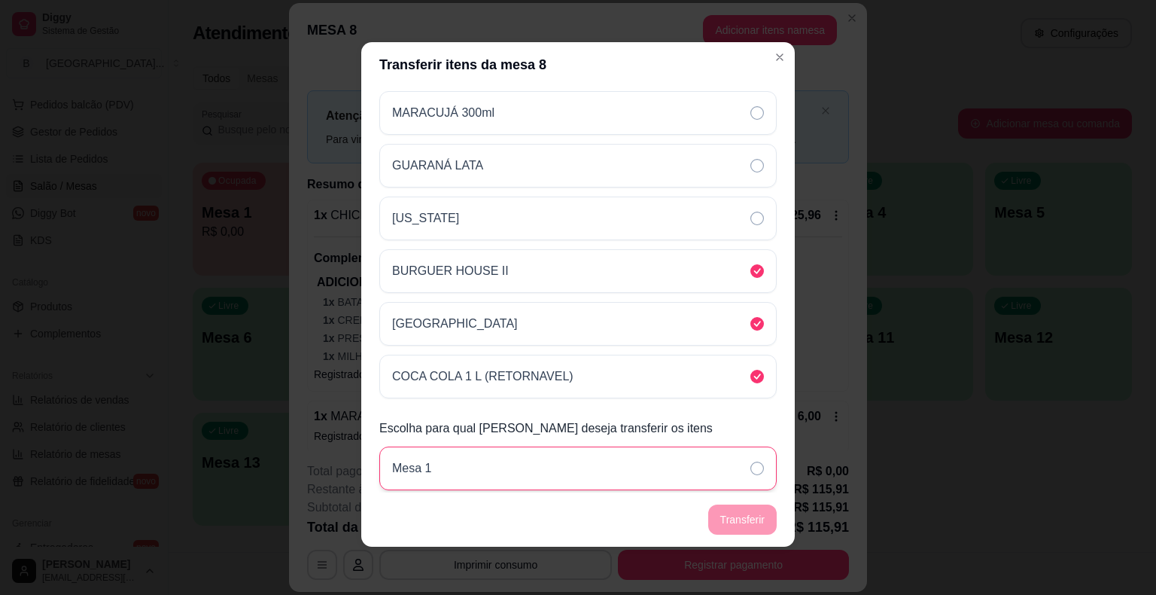
click at [673, 474] on div "Mesa 1" at bounding box center [578, 468] width 398 height 44
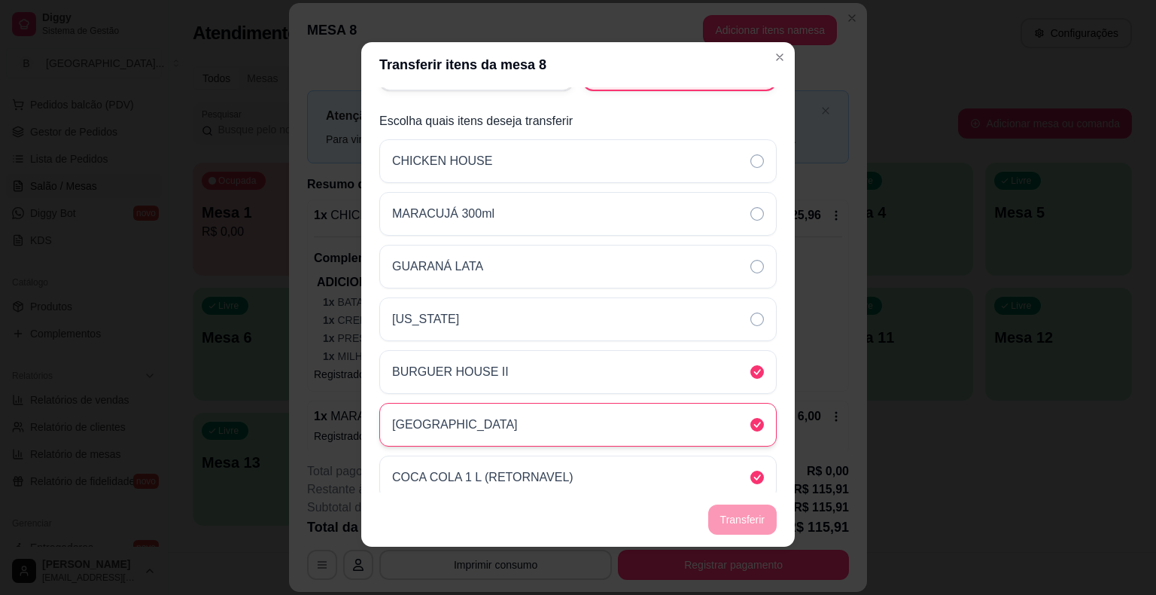
scroll to position [0, 0]
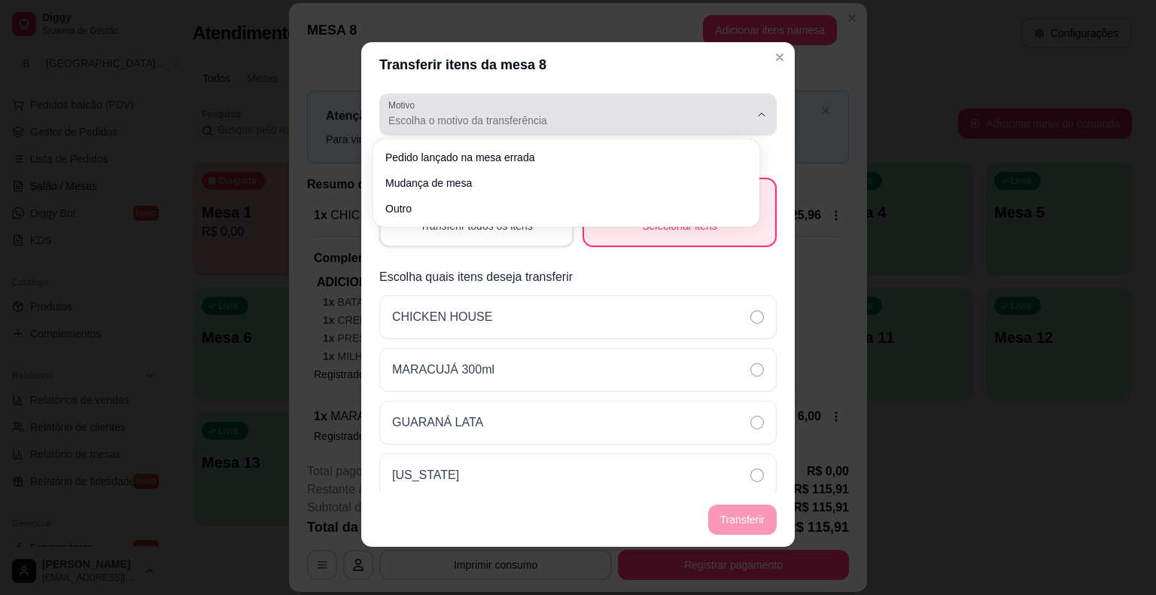
click at [622, 122] on span "Escolha o motivo da transferência" at bounding box center [568, 120] width 361 height 15
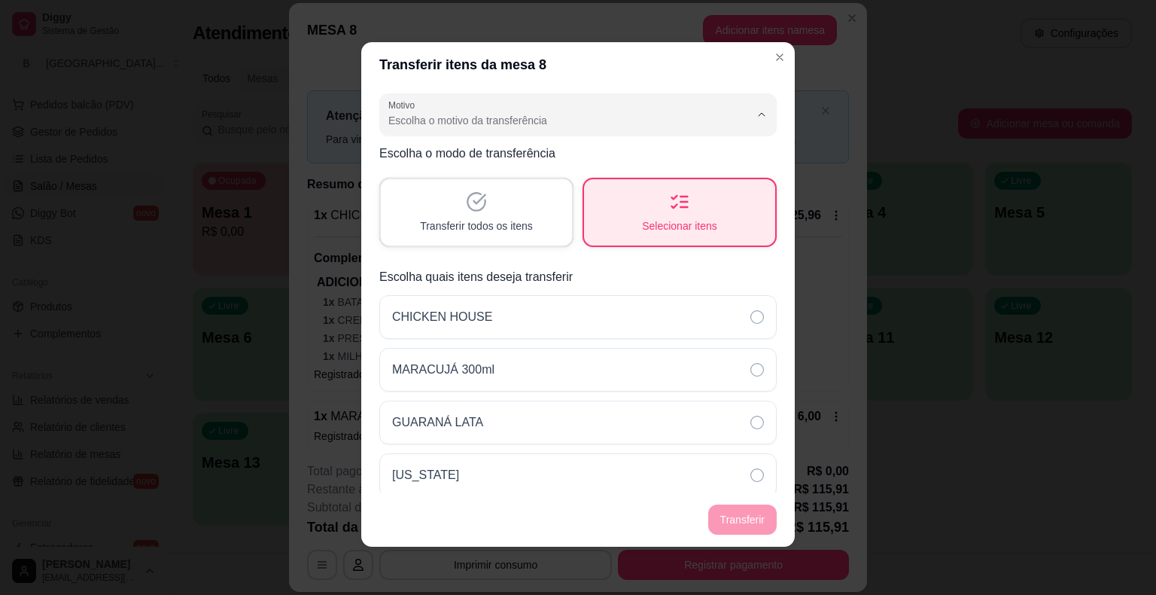
click at [605, 151] on span "Pedido lançado na mesa errada" at bounding box center [559, 156] width 333 height 14
type input "ORDER_PLACED_ON_WRONG_TABLE"
select select "ORDER_PLACED_ON_WRONG_TABLE"
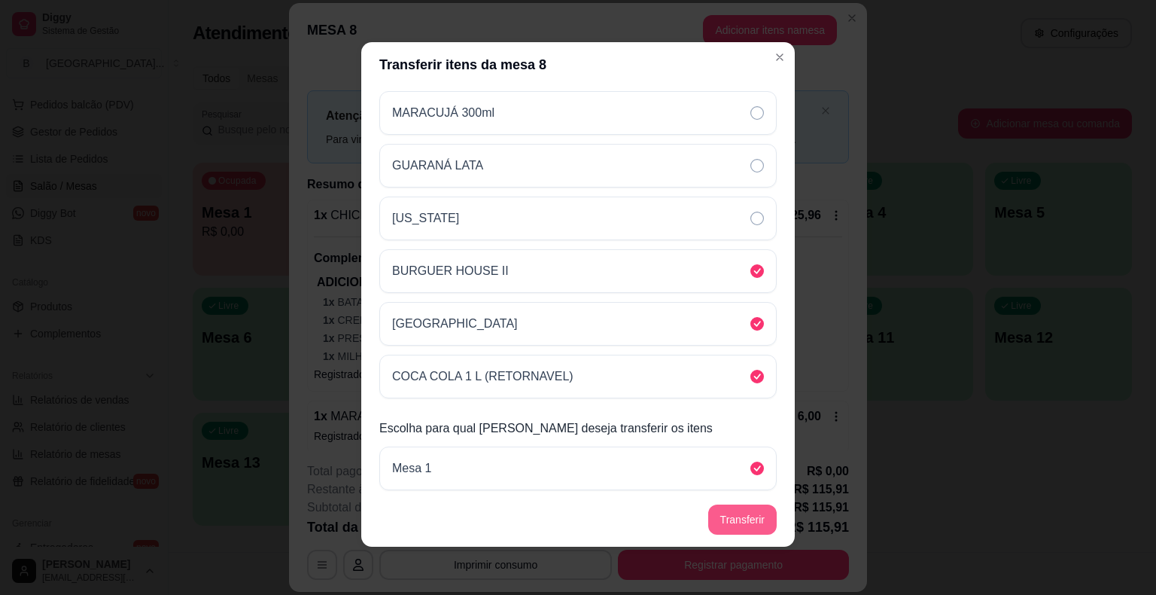
click at [737, 512] on button "Transferir" at bounding box center [742, 519] width 69 height 30
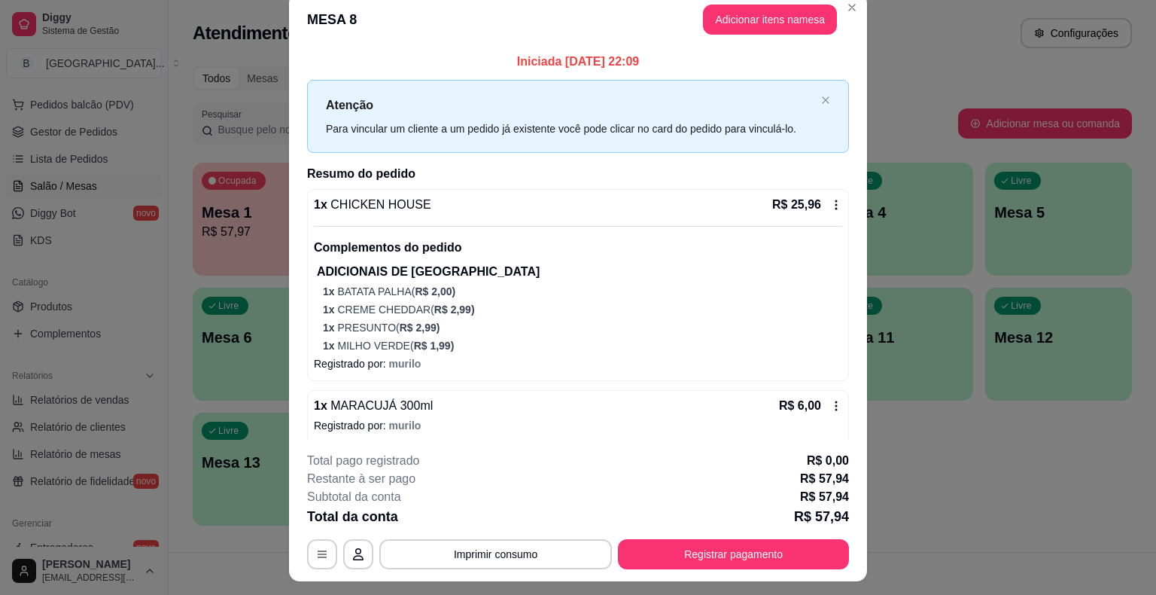
scroll to position [45, 0]
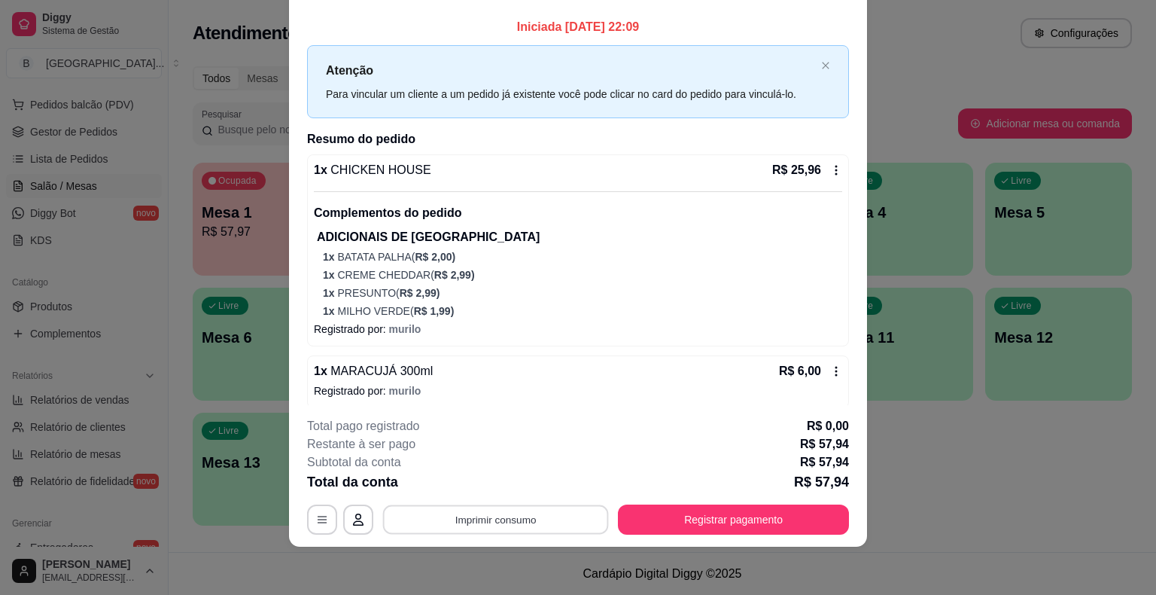
click at [507, 511] on button "Imprimir consumo" at bounding box center [496, 519] width 226 height 29
click at [509, 459] on button "IMPRESSORA" at bounding box center [494, 455] width 109 height 24
click at [729, 519] on button "Registrar pagamento" at bounding box center [734, 519] width 224 height 29
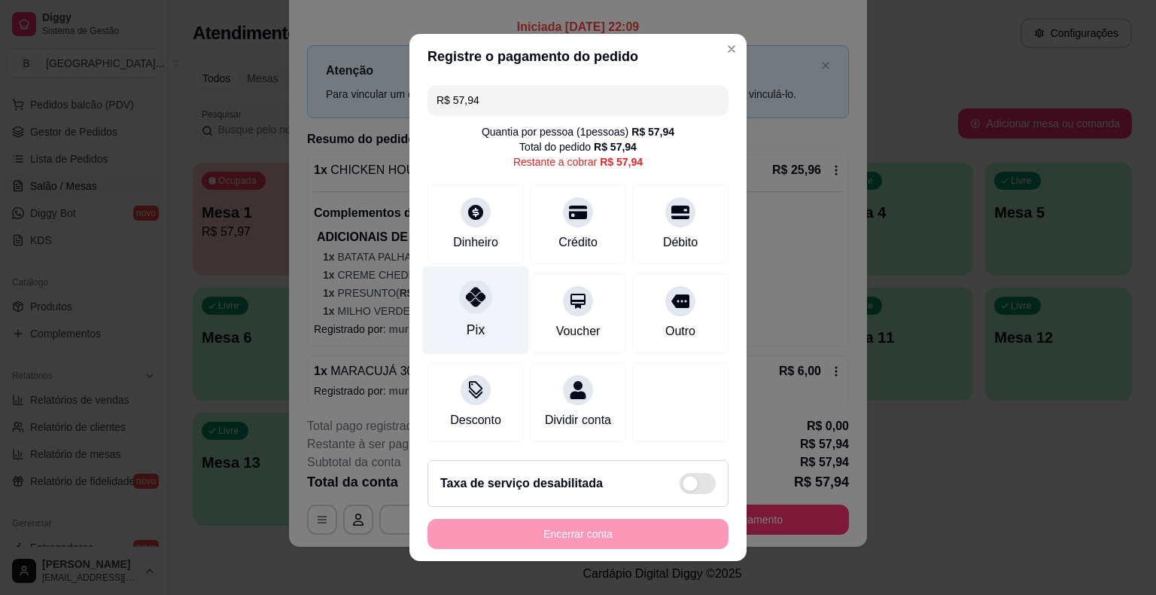
click at [474, 341] on div "Pix" at bounding box center [476, 311] width 106 height 88
type input "R$ 0,00"
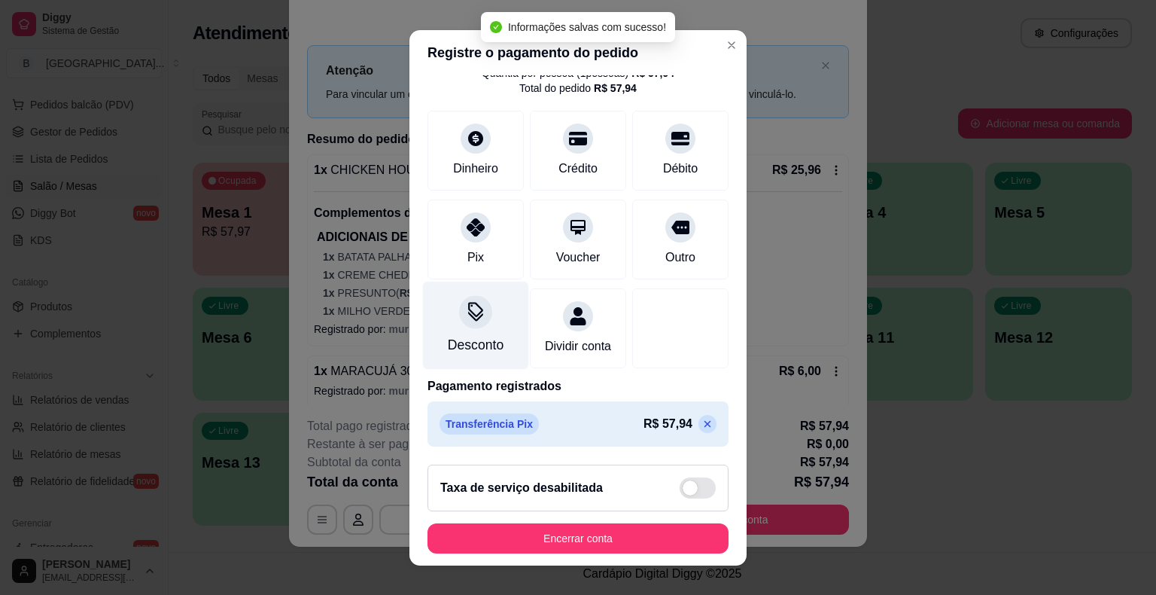
scroll to position [18, 0]
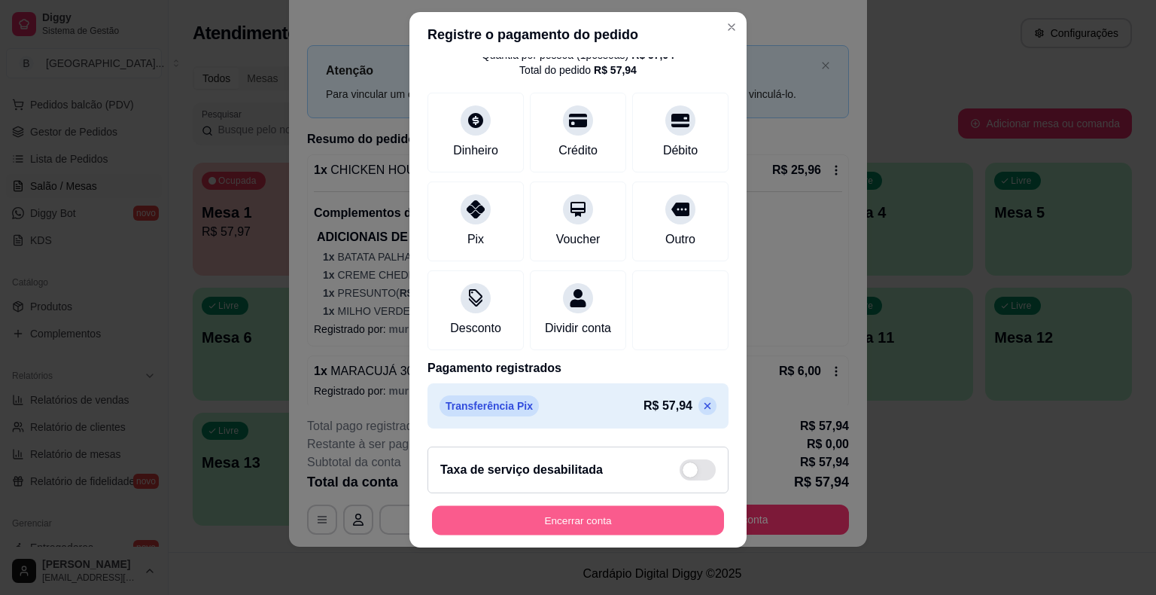
click at [638, 525] on button "Encerrar conta" at bounding box center [578, 519] width 292 height 29
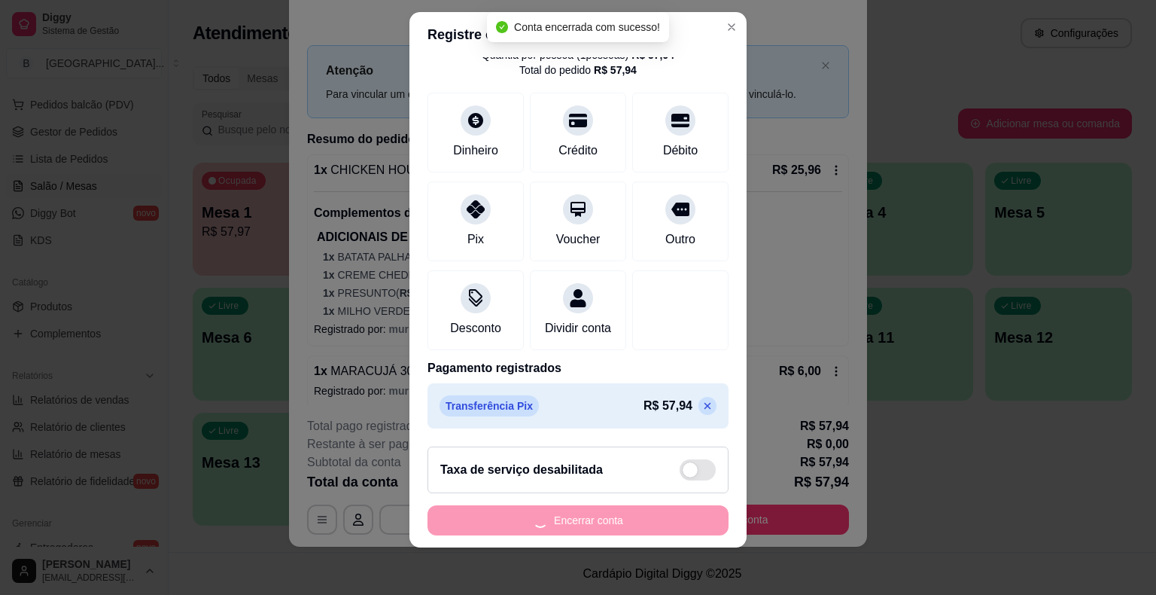
scroll to position [0, 0]
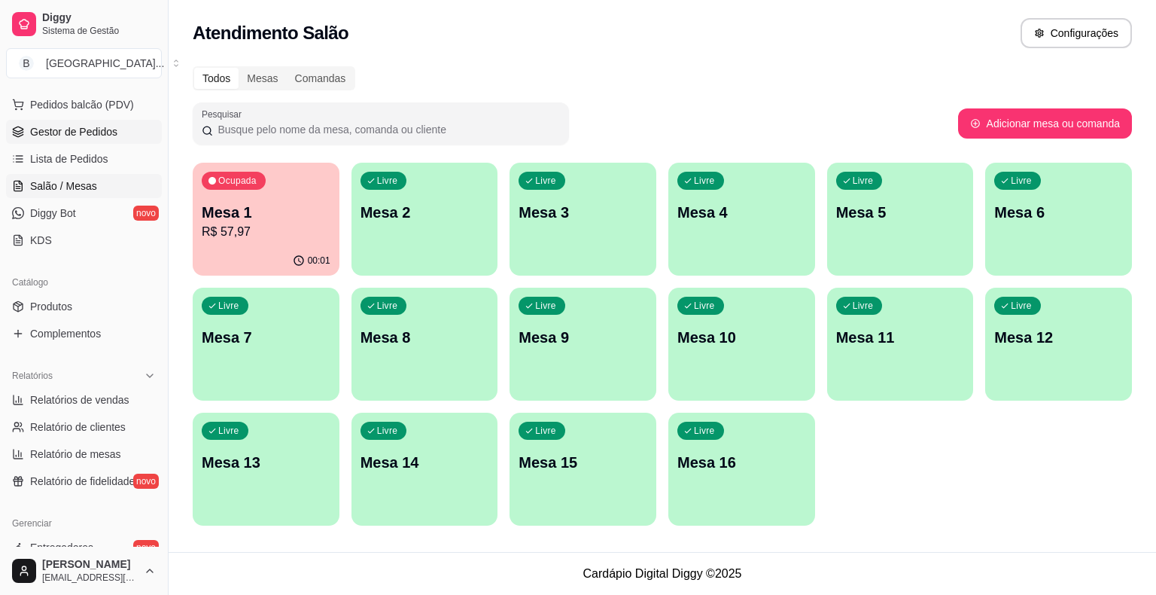
click at [114, 124] on span "Gestor de Pedidos" at bounding box center [73, 131] width 87 height 15
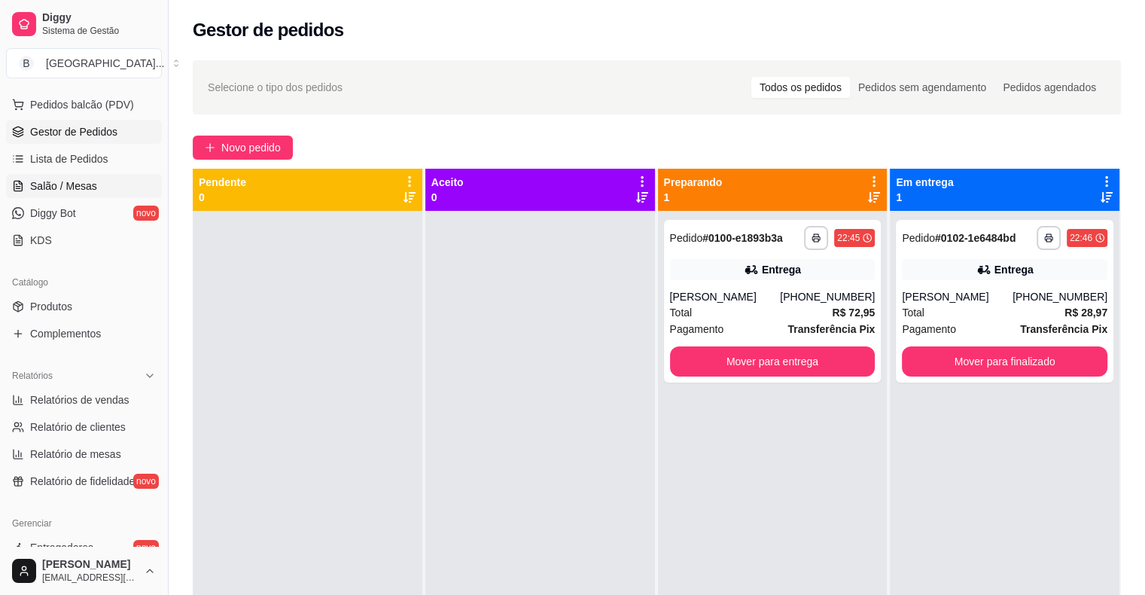
click at [112, 185] on link "Salão / Mesas" at bounding box center [84, 186] width 156 height 24
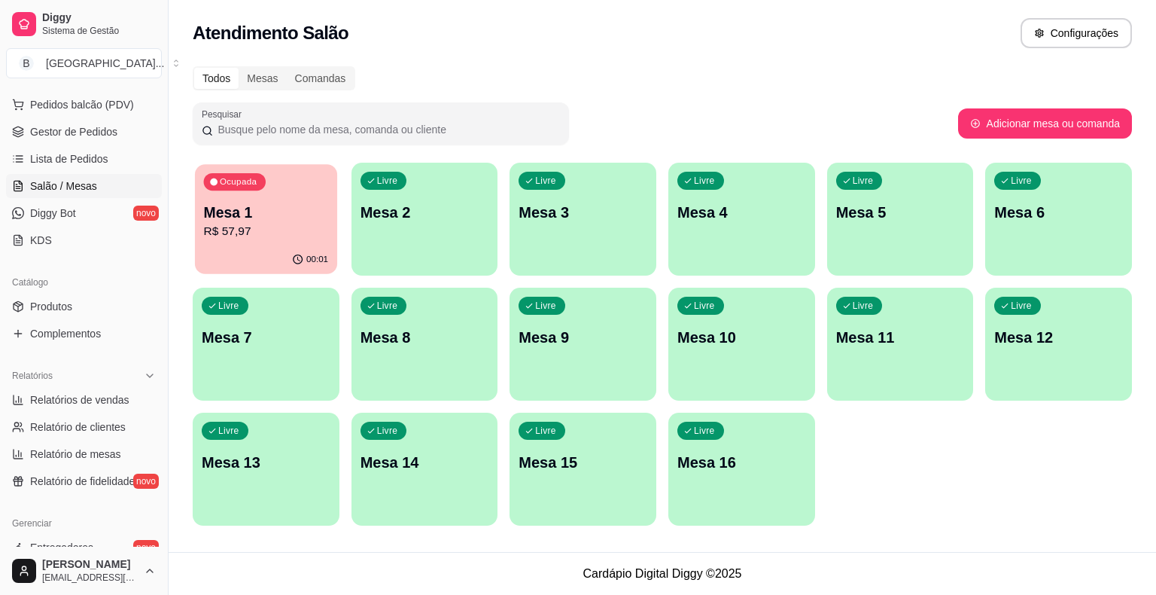
click at [294, 261] on icon "button" at bounding box center [298, 260] width 12 height 12
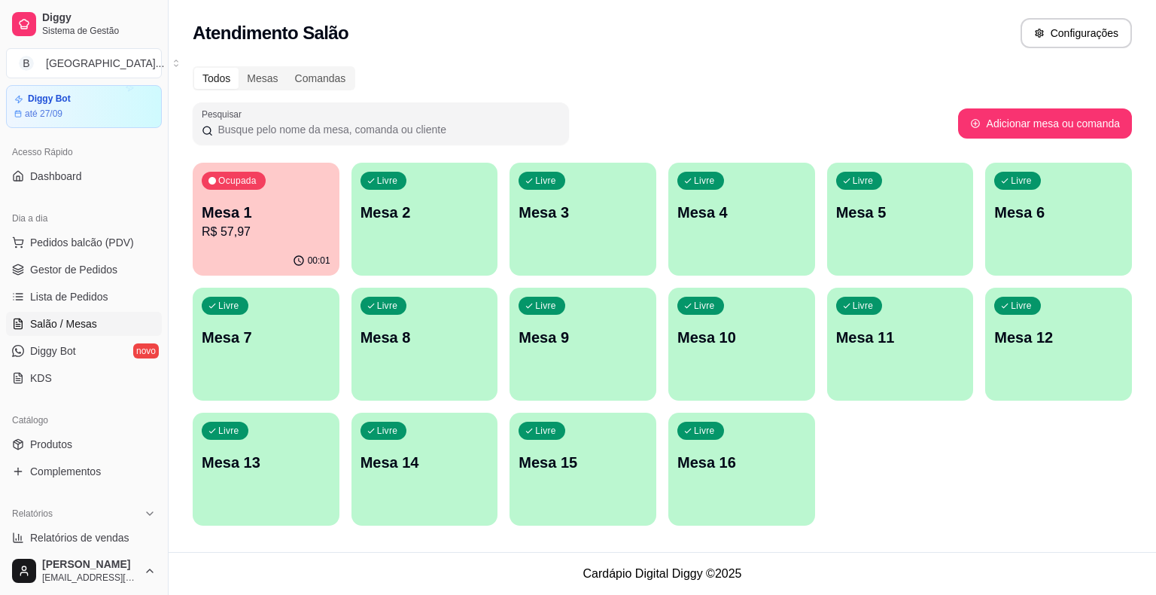
scroll to position [36, 0]
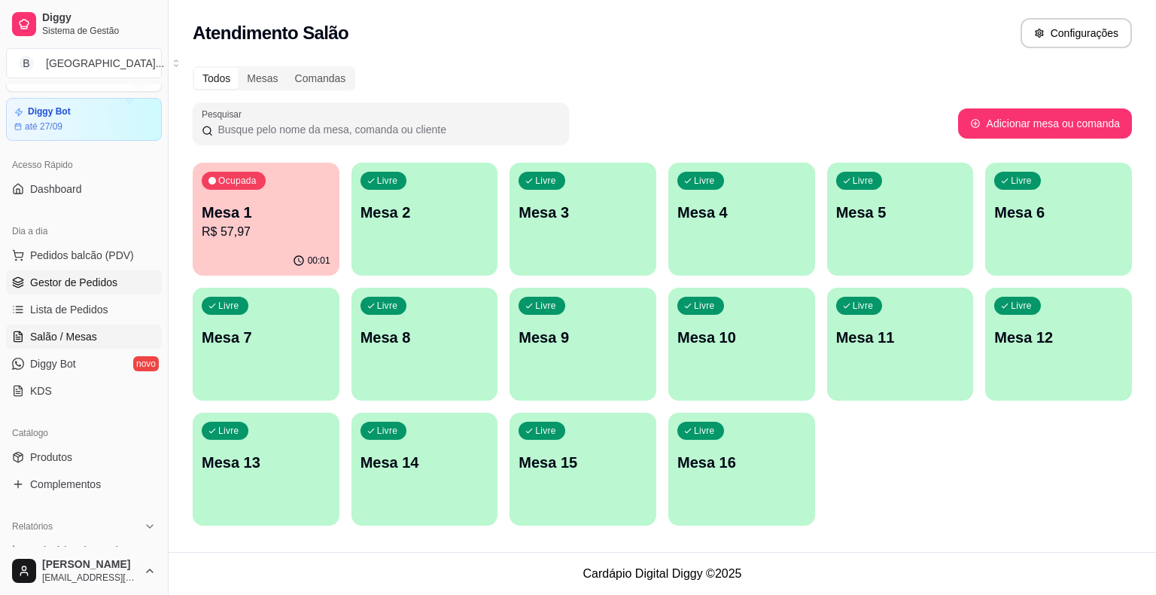
click at [62, 275] on span "Gestor de Pedidos" at bounding box center [73, 282] width 87 height 15
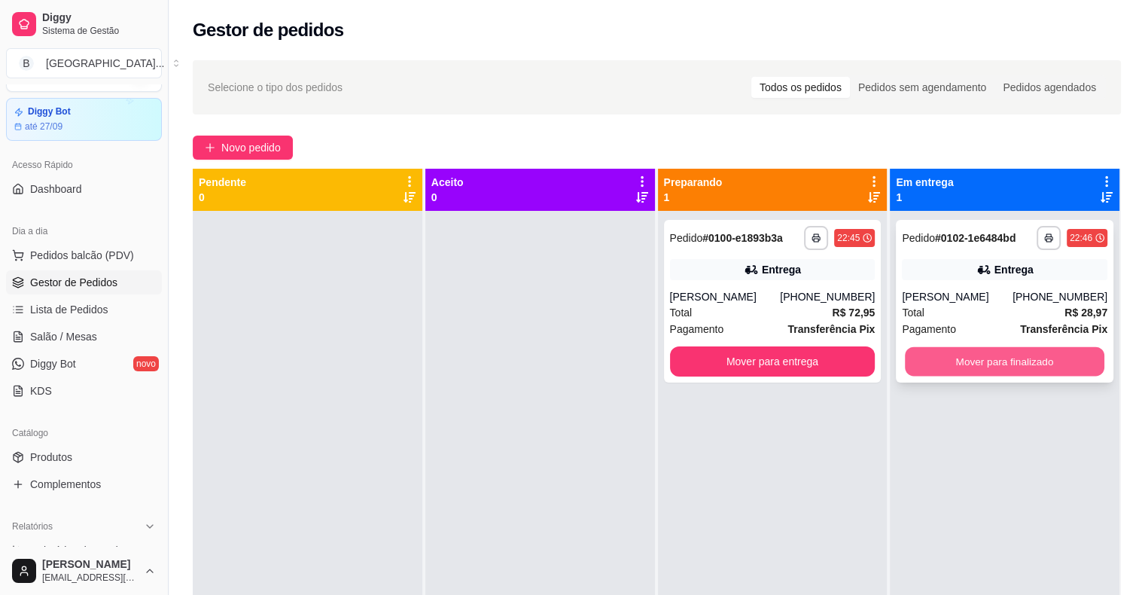
click at [932, 347] on button "Mover para finalizado" at bounding box center [1005, 361] width 200 height 29
click at [50, 336] on span "Salão / Mesas" at bounding box center [63, 336] width 67 height 15
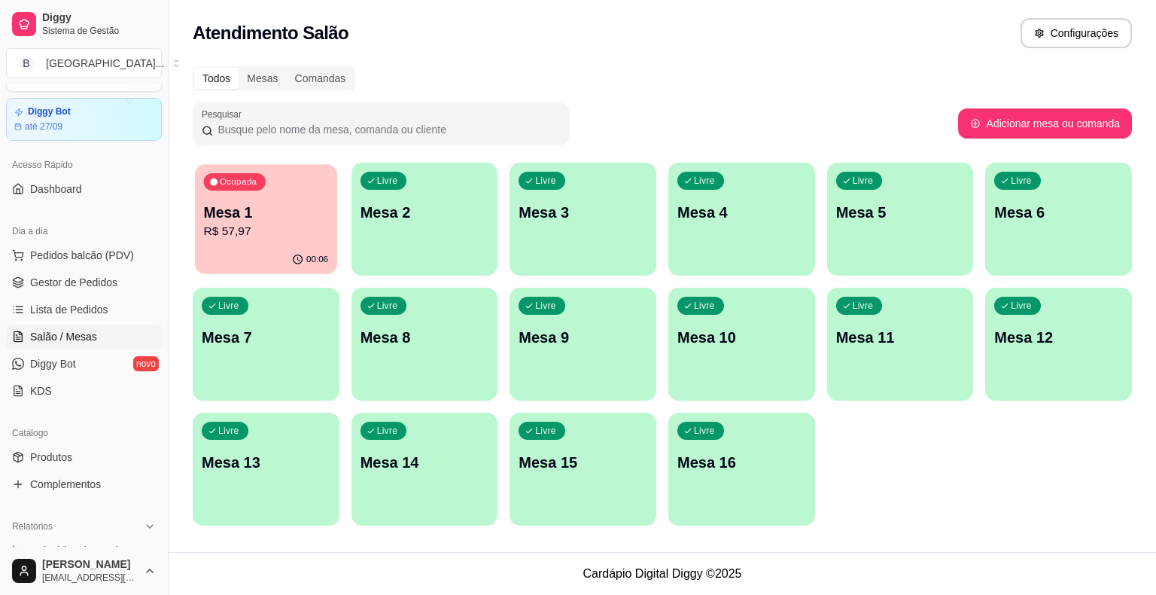
click at [229, 251] on div "00:06" at bounding box center [266, 259] width 142 height 29
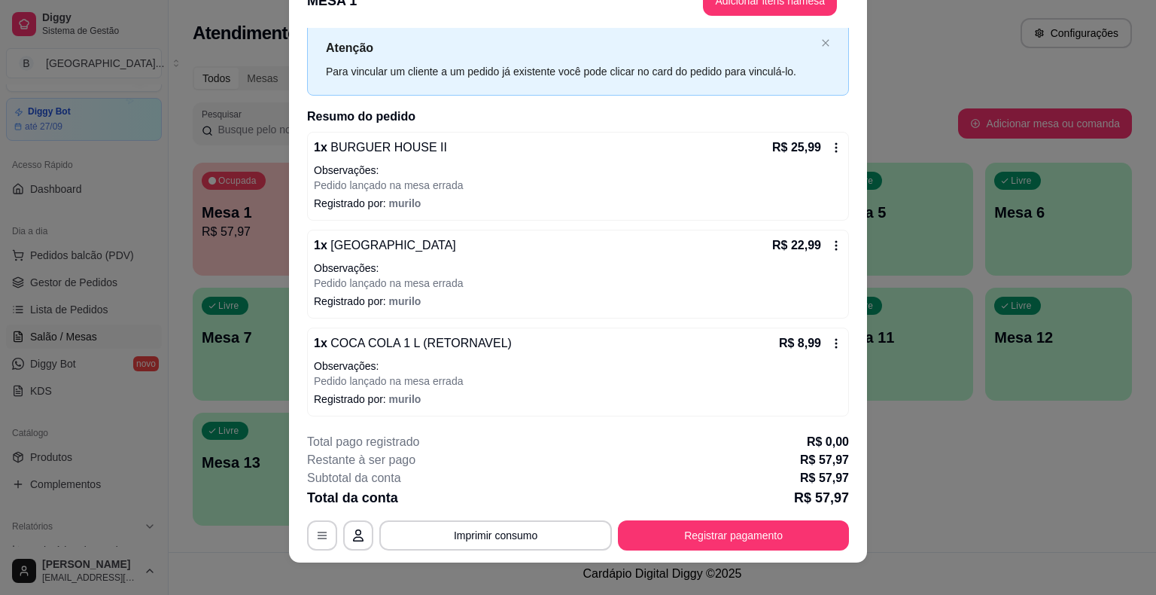
scroll to position [45, 0]
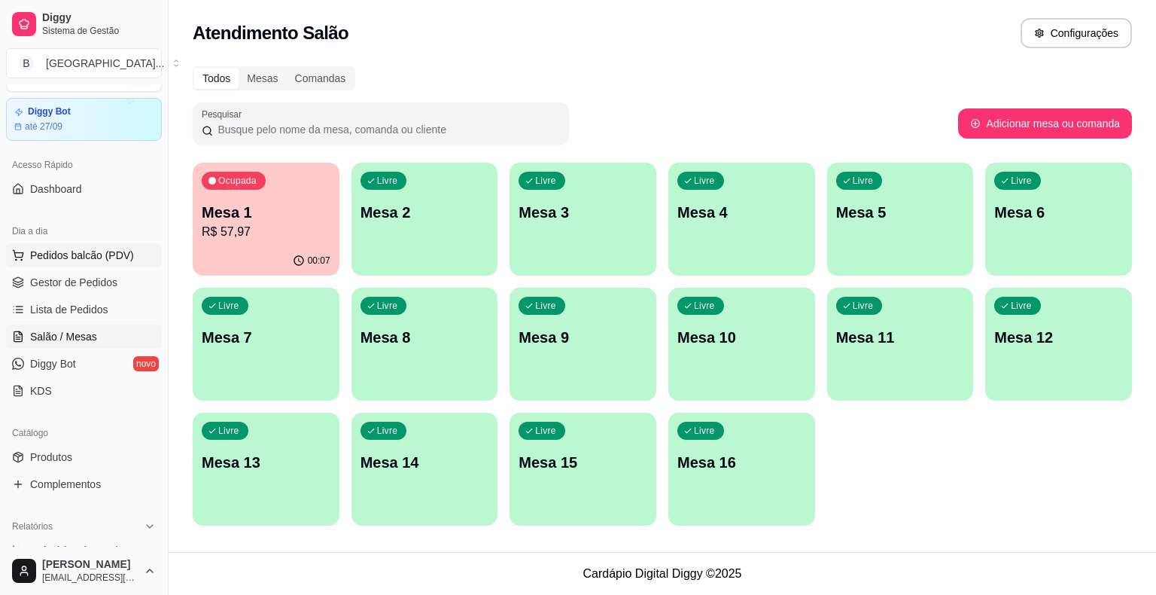
click at [106, 243] on button "Pedidos balcão (PDV)" at bounding box center [84, 255] width 156 height 24
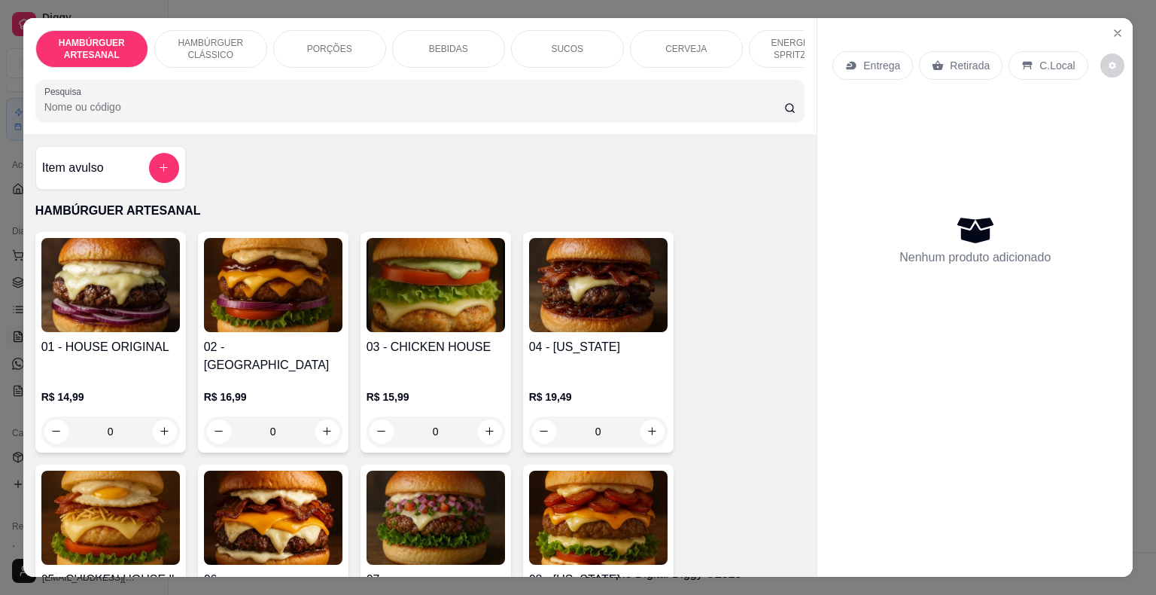
click at [419, 58] on div "BEBIDAS" at bounding box center [448, 49] width 113 height 38
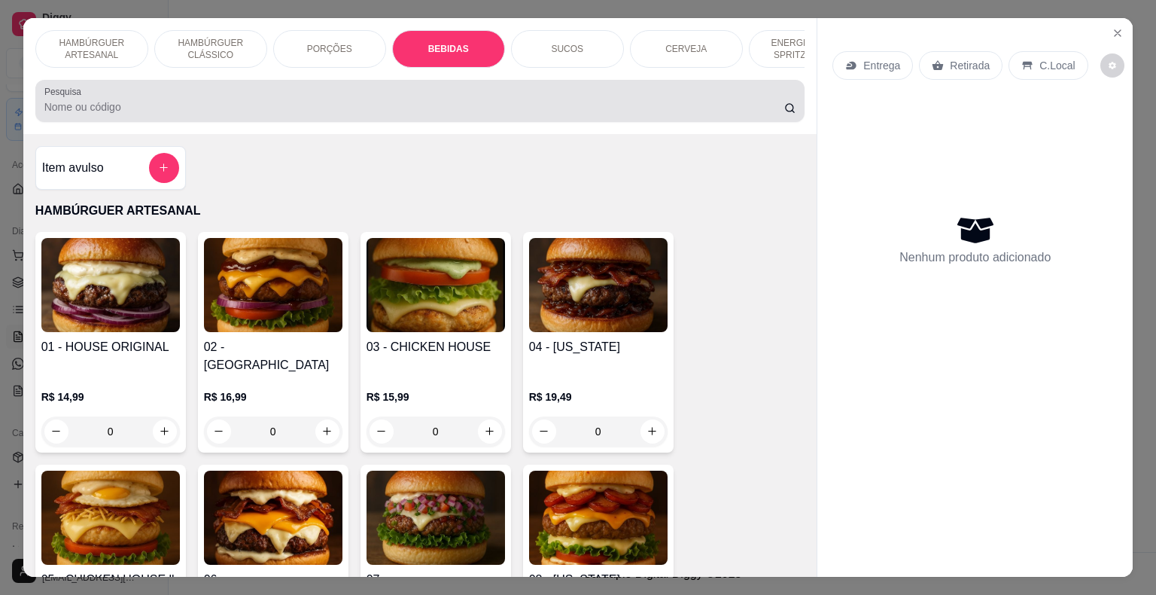
scroll to position [36, 0]
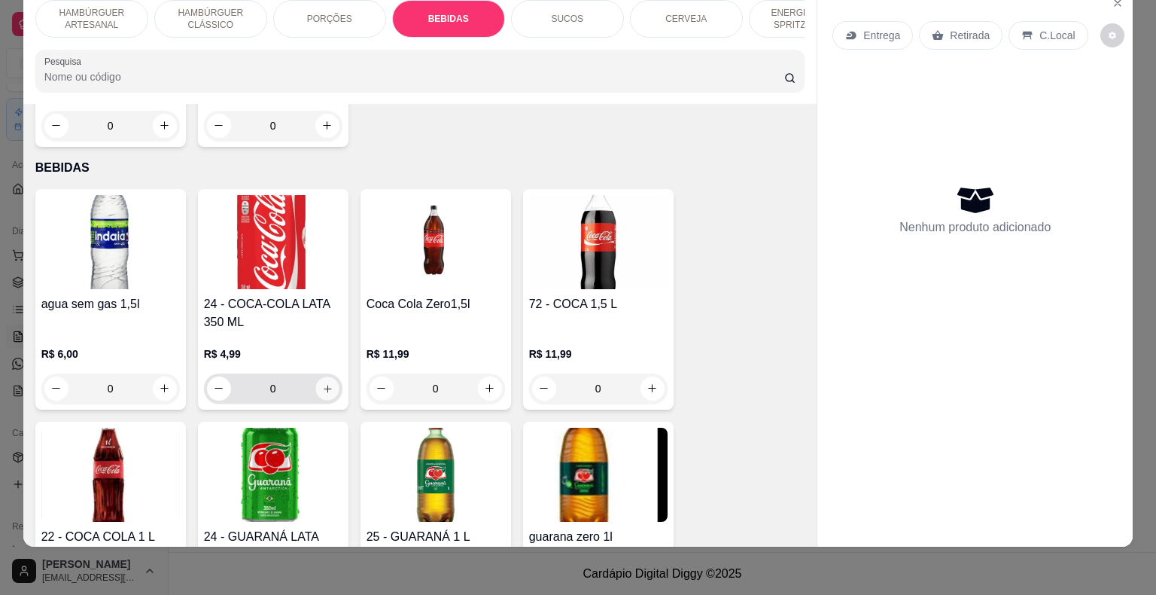
click at [325, 382] on icon "increase-product-quantity" at bounding box center [326, 387] width 11 height 11
type input "1"
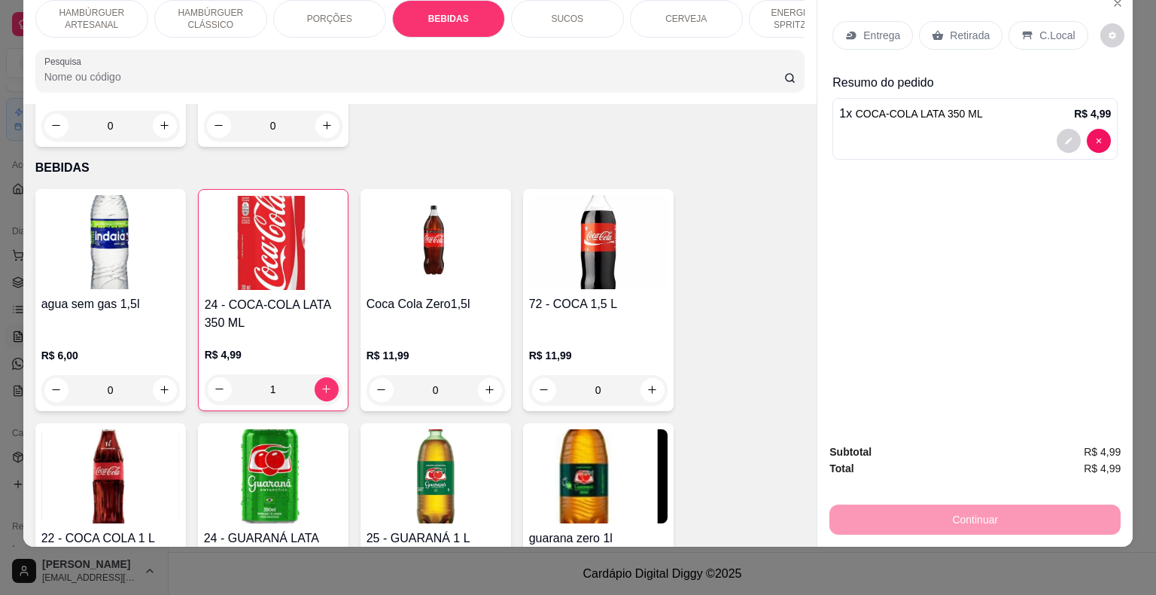
click at [936, 29] on icon at bounding box center [938, 35] width 12 height 12
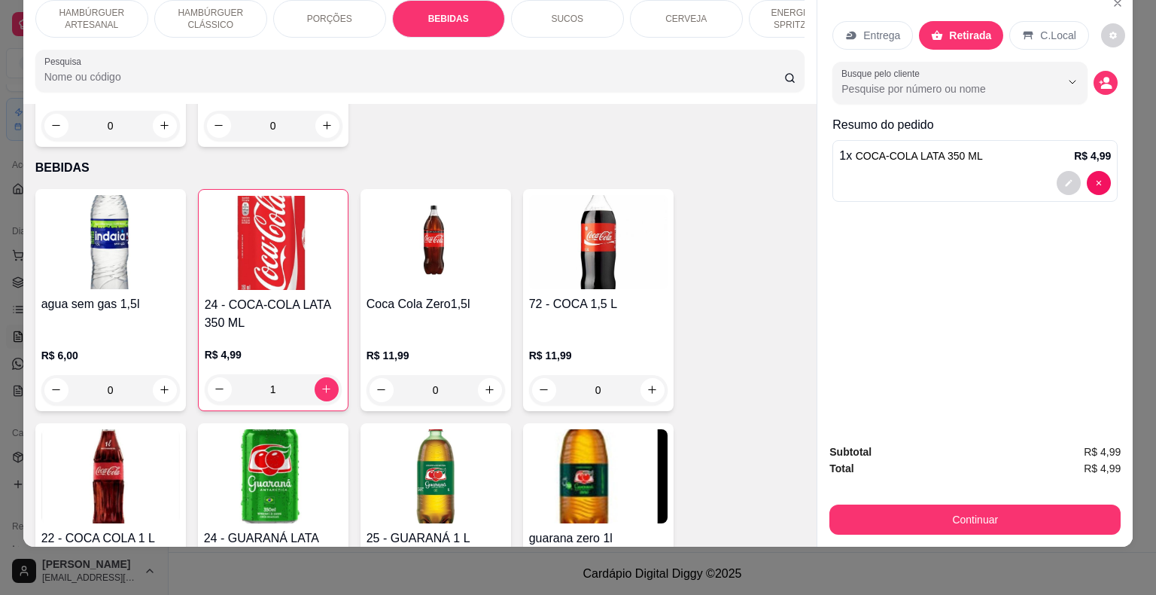
click at [833, 489] on div "Subtotal R$ 4,99 Total R$ 4,99 Continuar" at bounding box center [975, 488] width 291 height 91
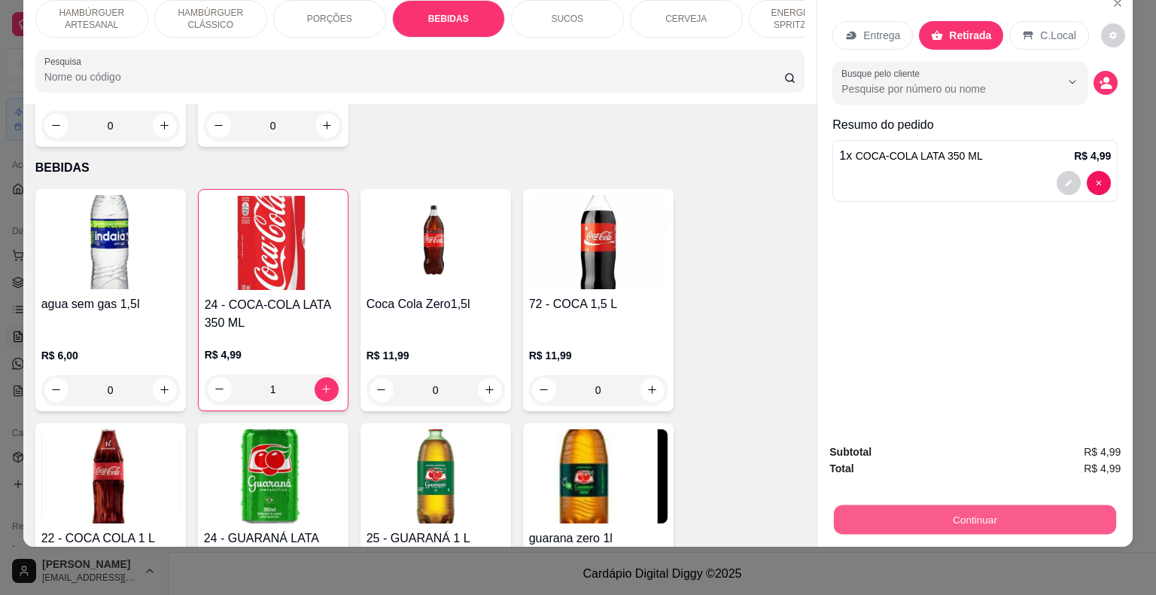
click at [834, 505] on button "Continuar" at bounding box center [975, 519] width 282 height 29
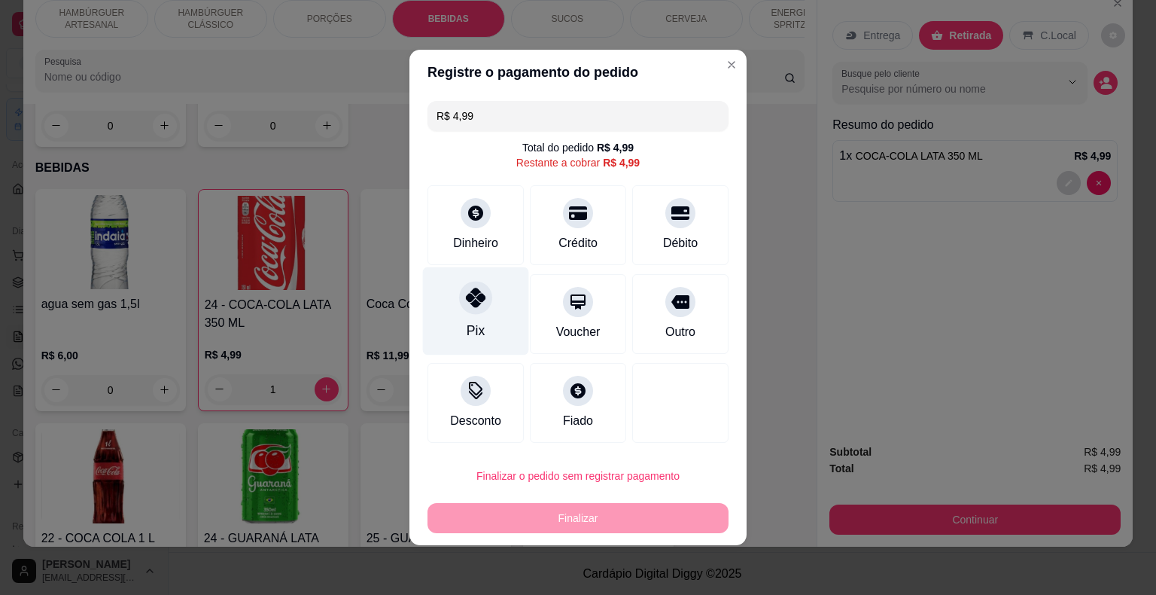
click at [480, 307] on icon at bounding box center [476, 298] width 20 height 20
type input "R$ 0,00"
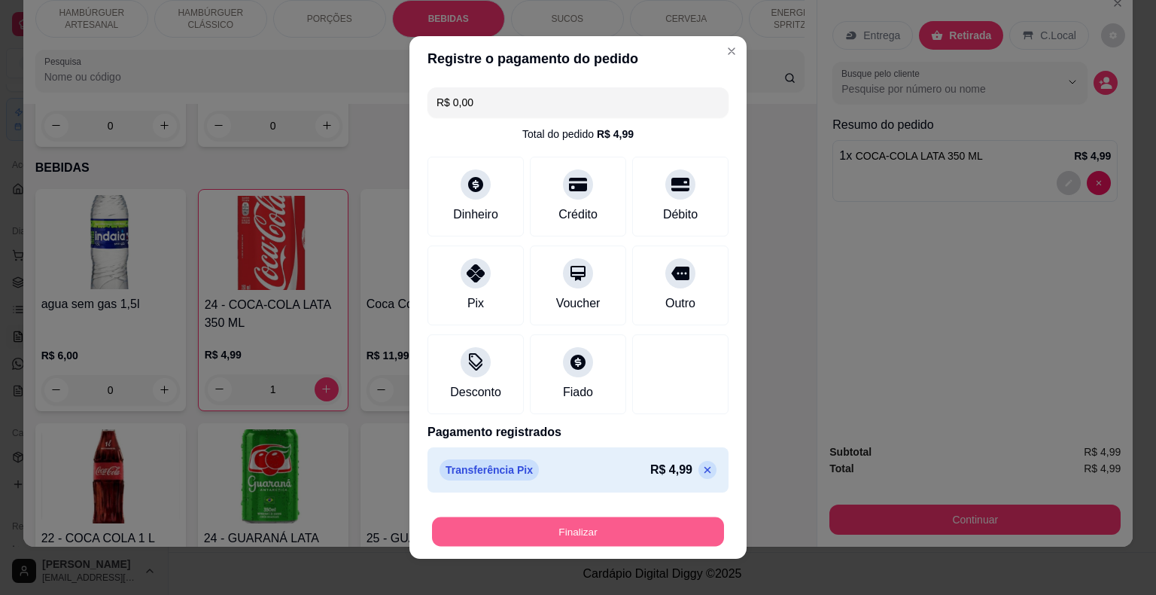
click at [563, 542] on button "Finalizar" at bounding box center [578, 531] width 292 height 29
click at [563, 542] on div "Finalizar" at bounding box center [578, 531] width 301 height 30
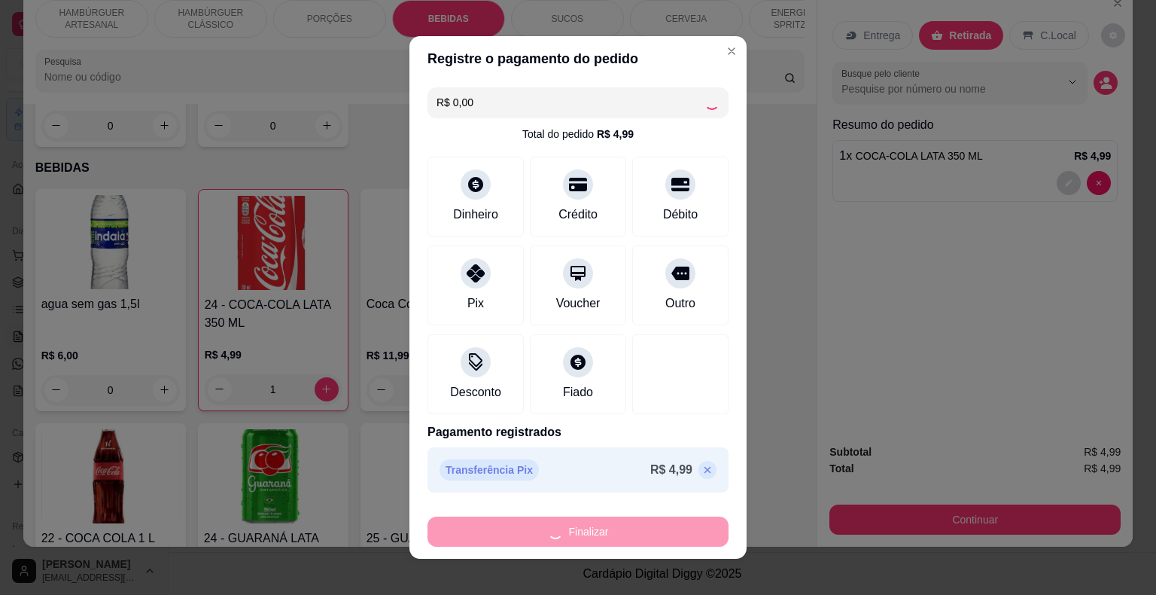
type input "0"
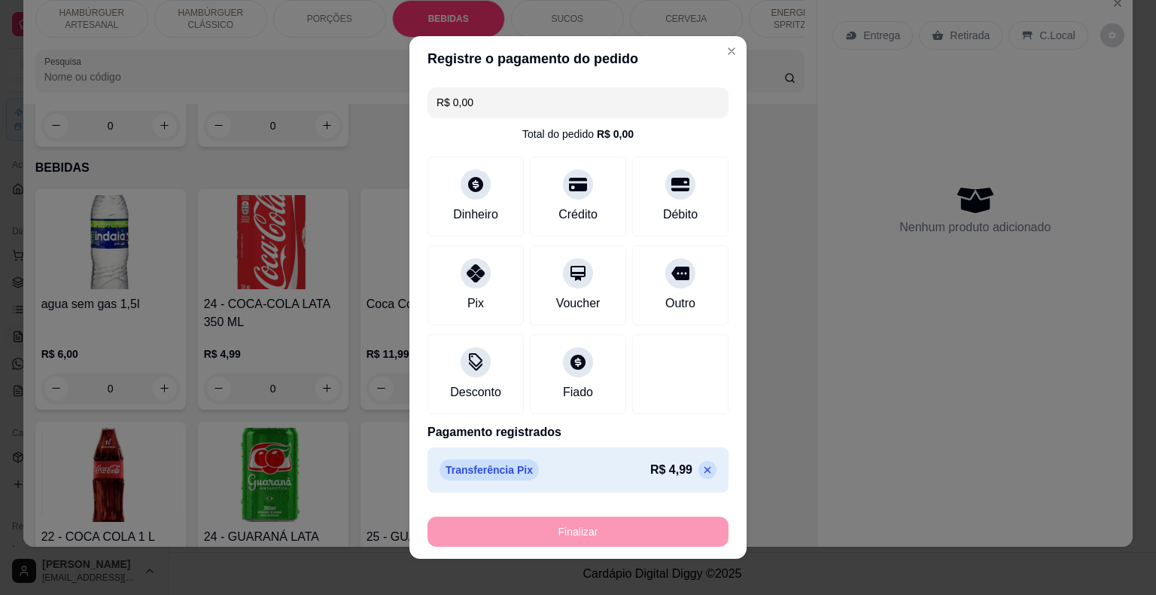
type input "-R$ 4,99"
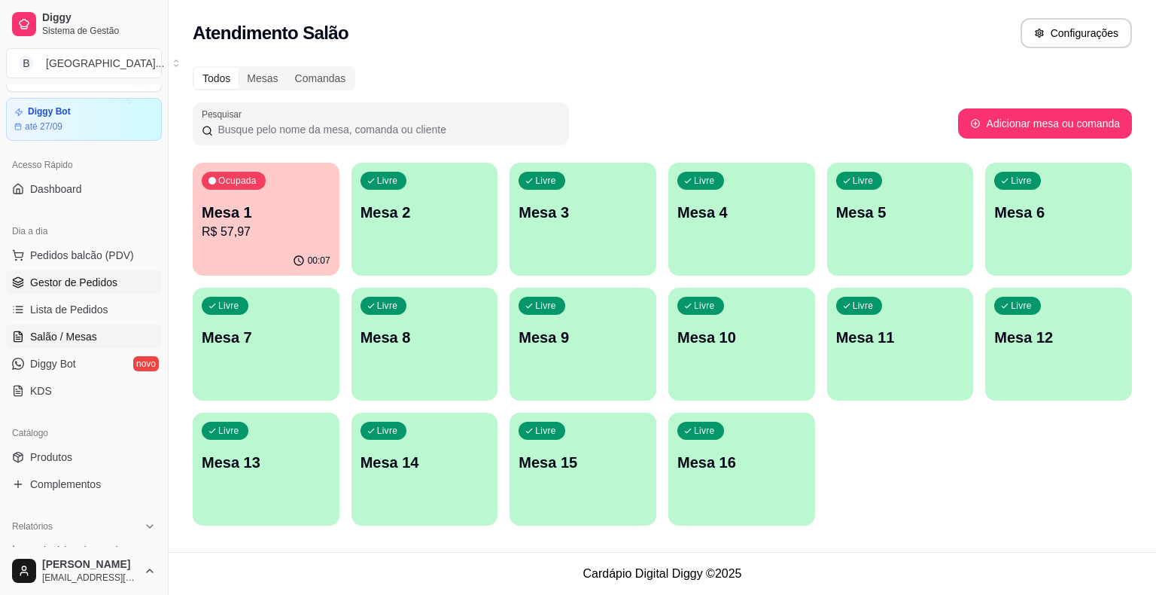
click at [87, 288] on span "Gestor de Pedidos" at bounding box center [73, 282] width 87 height 15
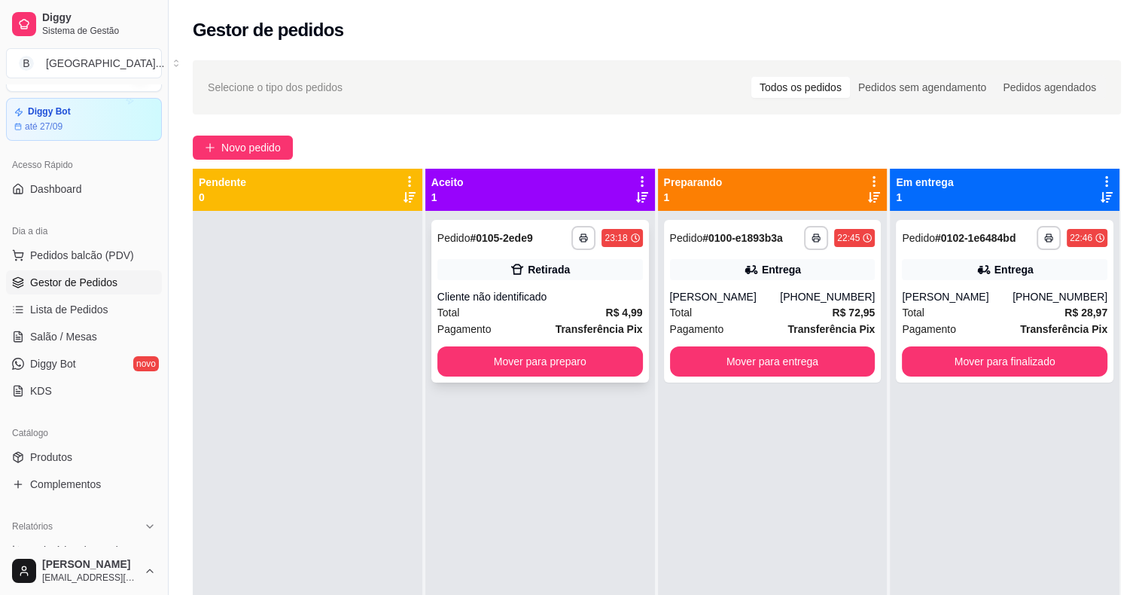
click at [535, 296] on div "Cliente não identificado" at bounding box center [540, 296] width 206 height 15
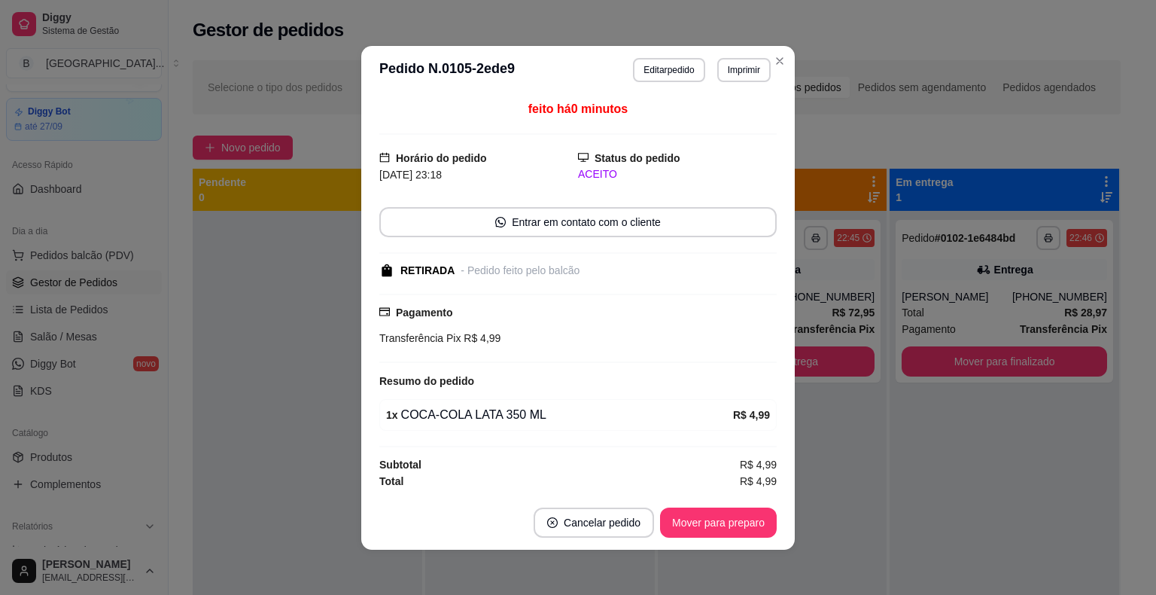
scroll to position [2, 0]
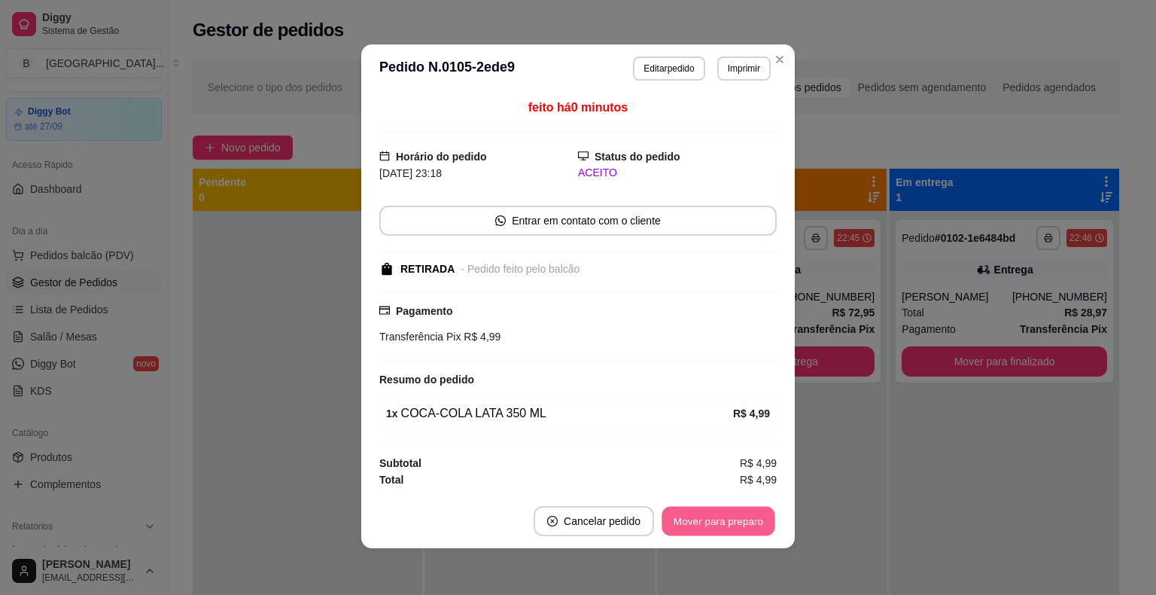
click at [736, 517] on button "Mover para preparo" at bounding box center [718, 520] width 113 height 29
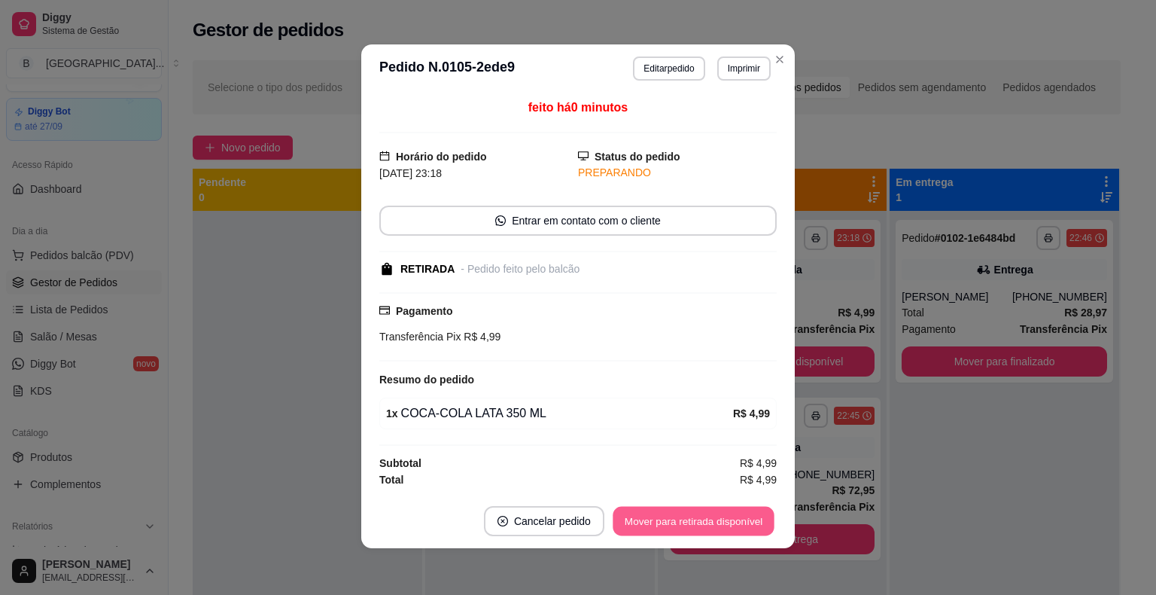
click at [736, 517] on button "Mover para retirada disponível" at bounding box center [693, 520] width 161 height 29
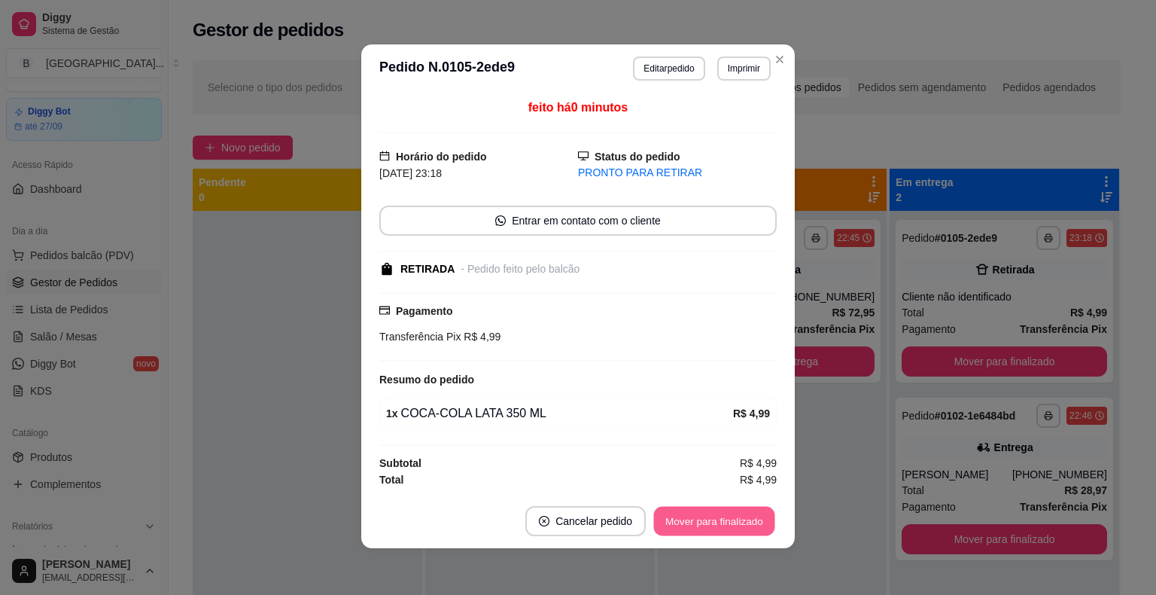
click at [736, 517] on button "Mover para finalizado" at bounding box center [714, 520] width 121 height 29
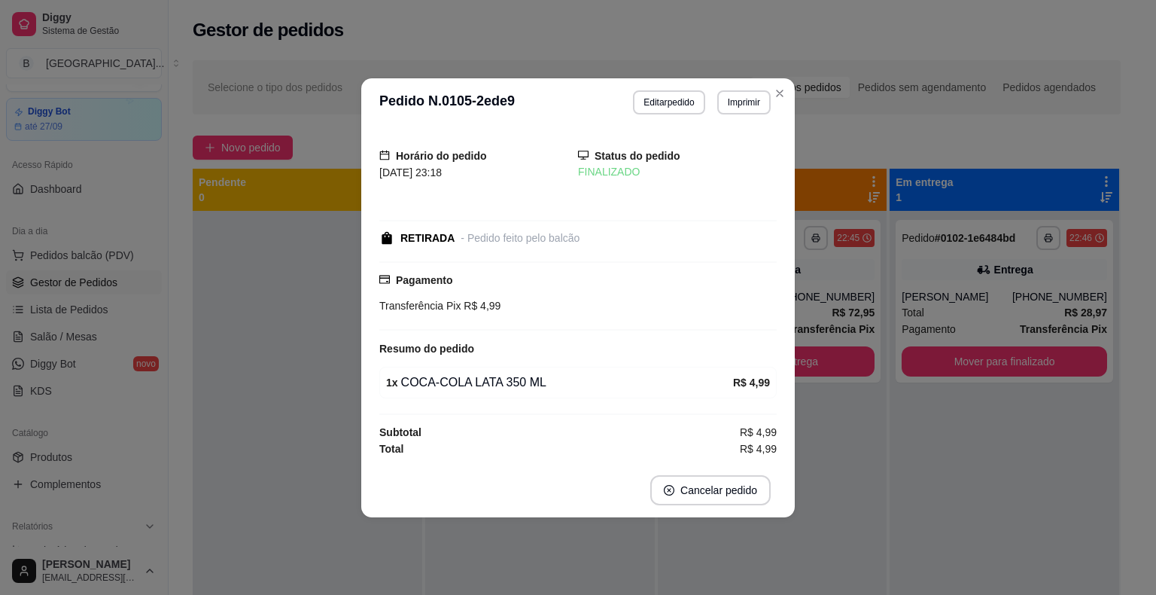
scroll to position [0, 0]
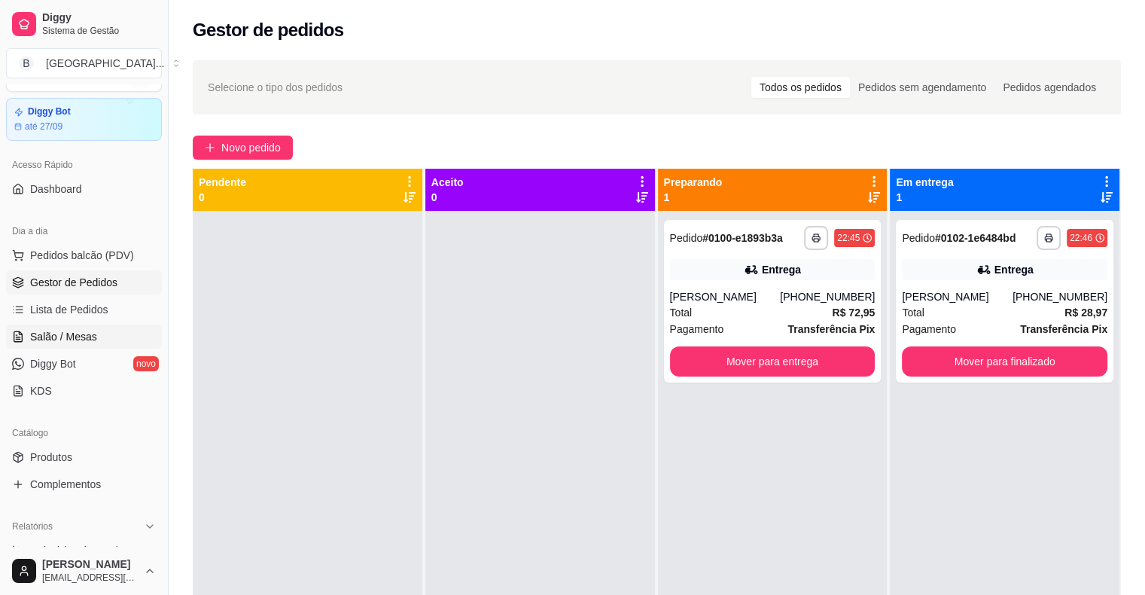
click at [66, 339] on span "Salão / Mesas" at bounding box center [63, 336] width 67 height 15
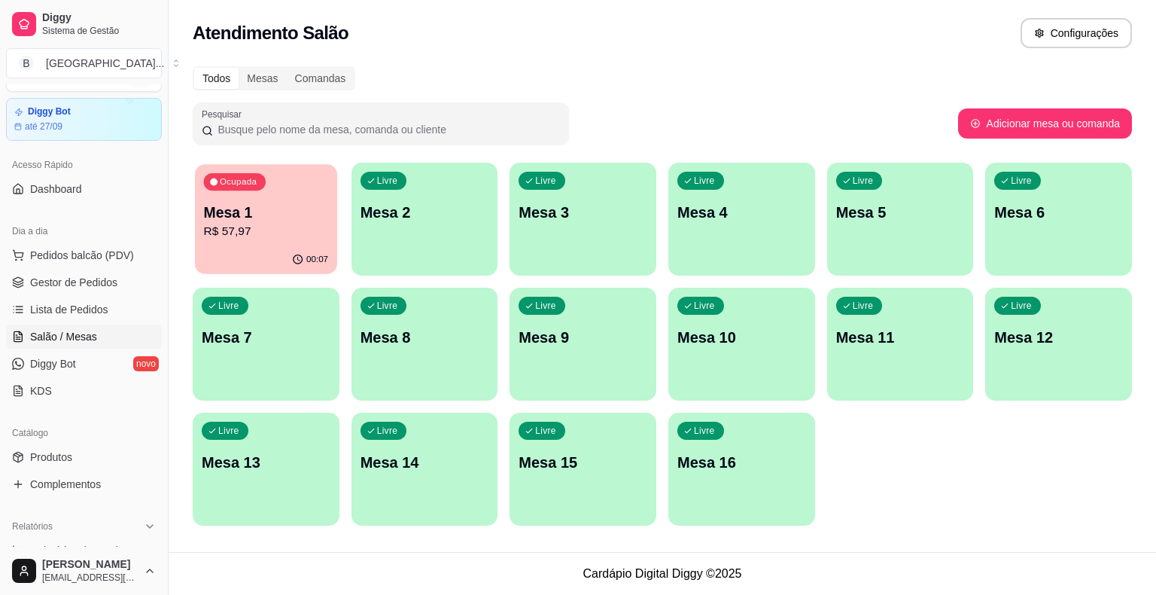
click at [215, 224] on p "R$ 57,97" at bounding box center [266, 231] width 125 height 17
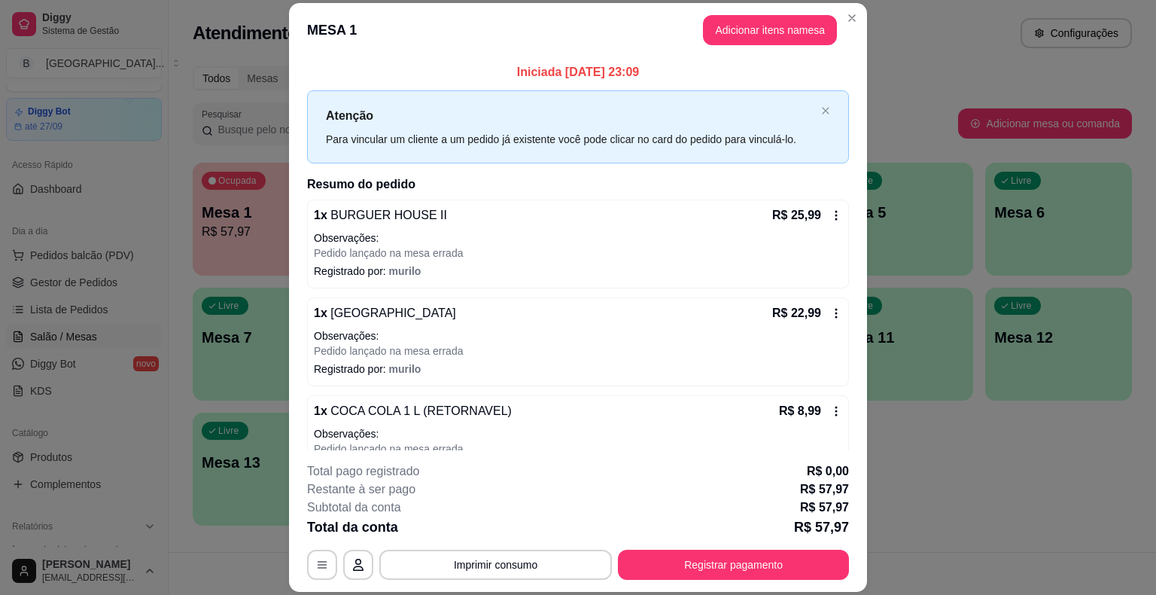
click at [858, 569] on footer "**********" at bounding box center [578, 521] width 578 height 142
click at [843, 569] on div "**********" at bounding box center [578, 565] width 542 height 30
click at [811, 569] on button "Registrar pagamento" at bounding box center [734, 564] width 224 height 29
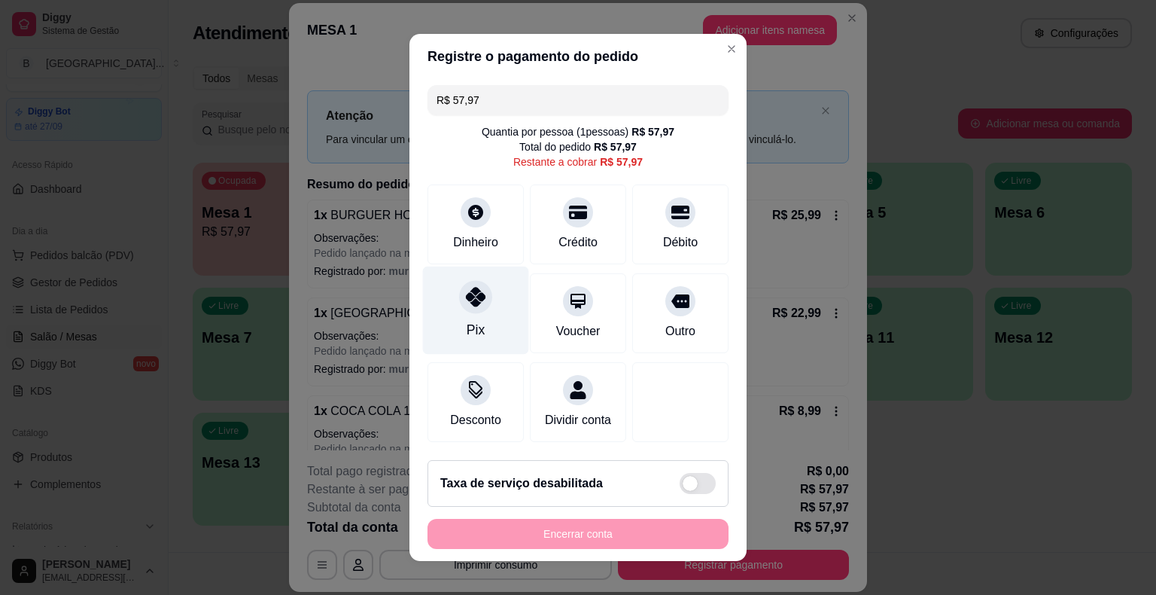
click at [466, 276] on div "Pix" at bounding box center [476, 311] width 106 height 88
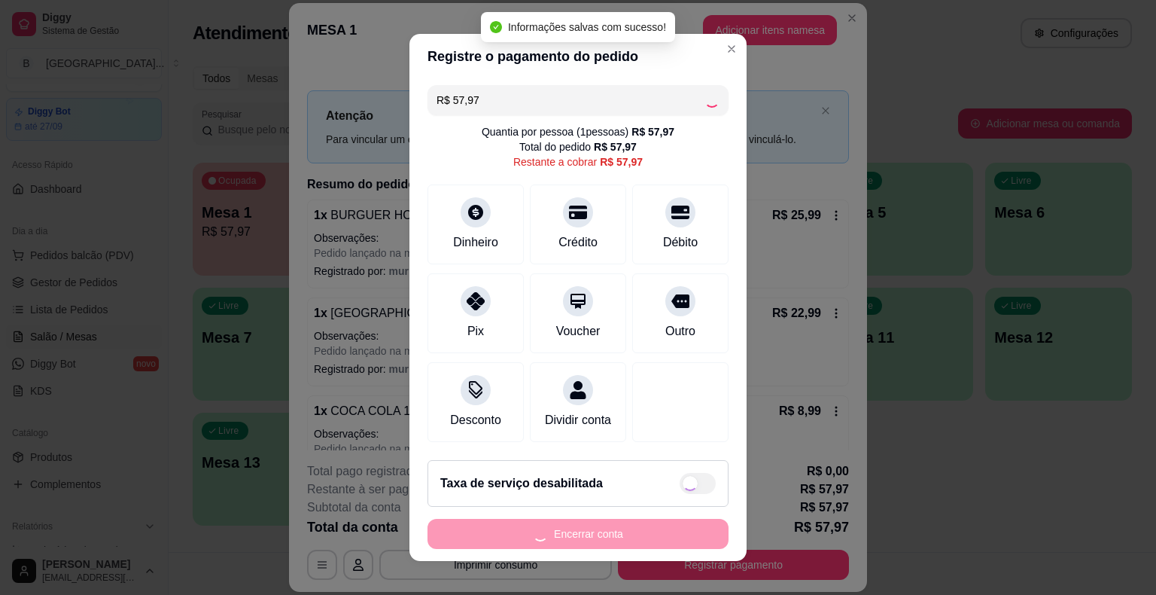
type input "R$ 0,00"
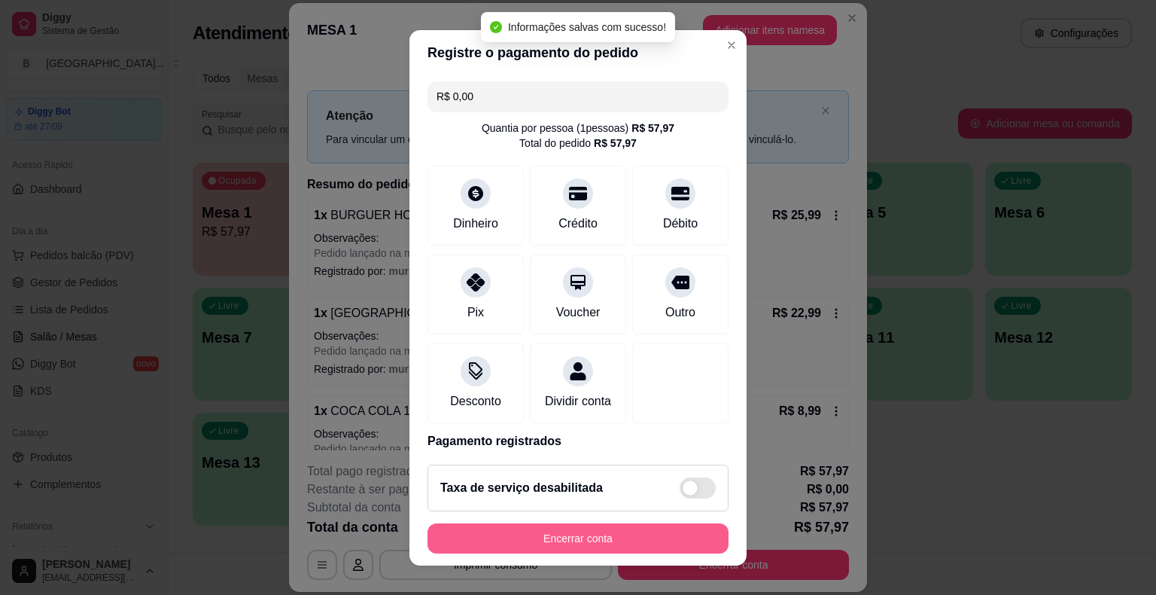
click at [614, 544] on button "Encerrar conta" at bounding box center [578, 538] width 301 height 30
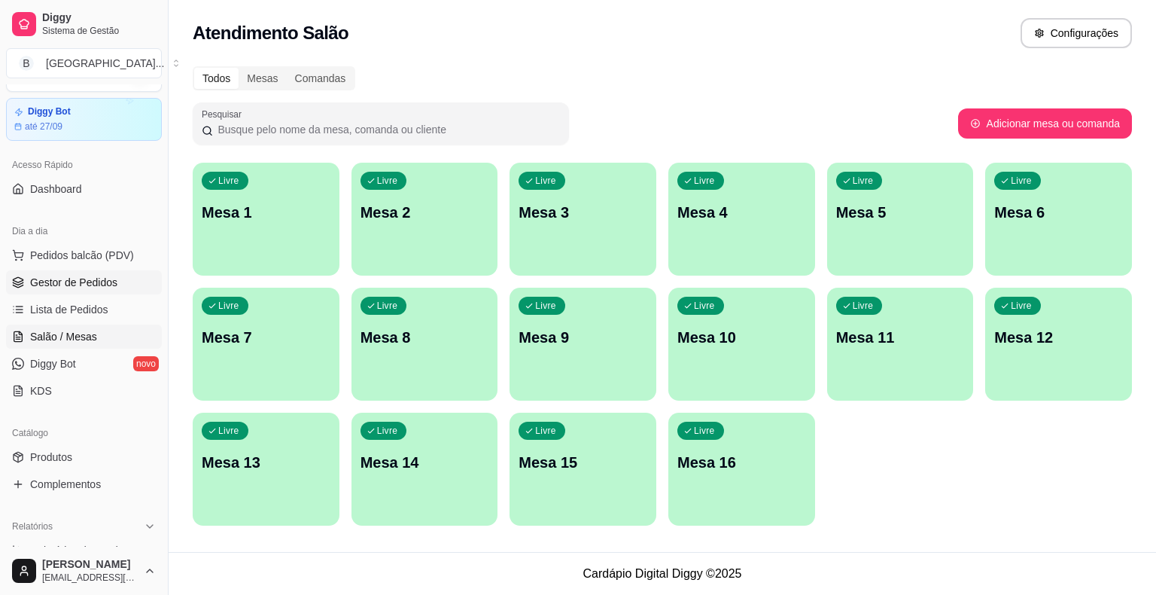
click at [72, 277] on span "Gestor de Pedidos" at bounding box center [73, 282] width 87 height 15
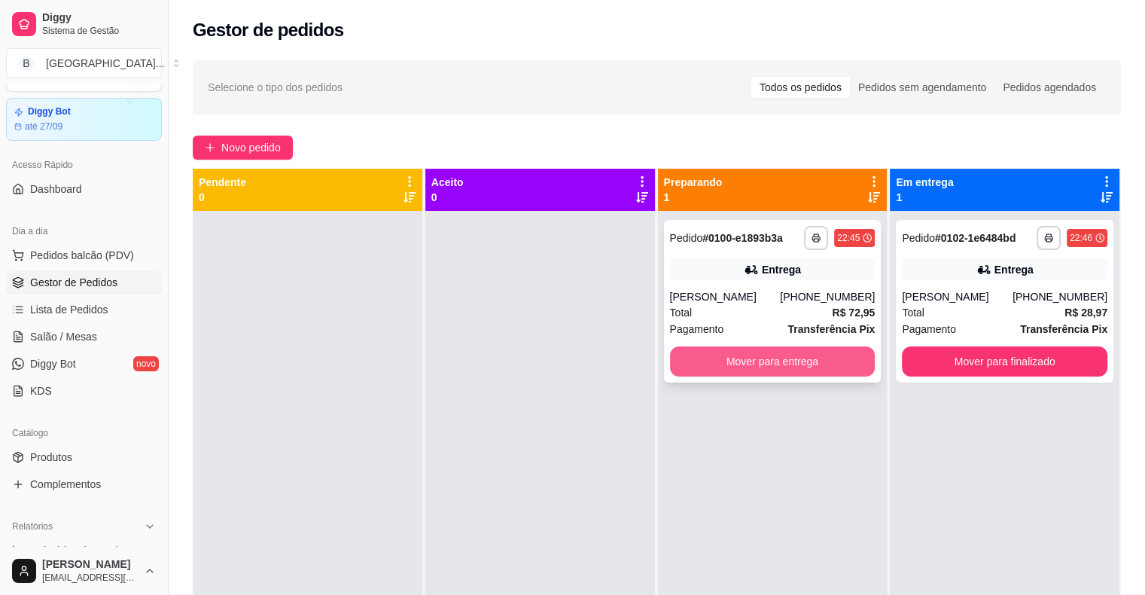
click at [801, 361] on button "Mover para entrega" at bounding box center [773, 361] width 206 height 30
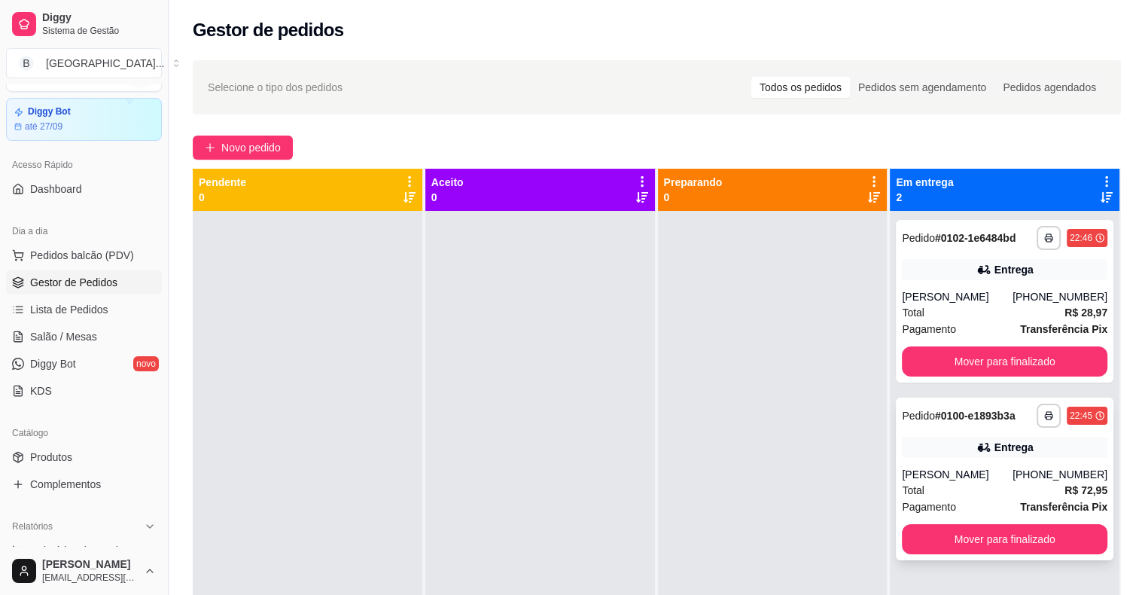
click at [1021, 478] on div "[PHONE_NUMBER]" at bounding box center [1060, 474] width 95 height 15
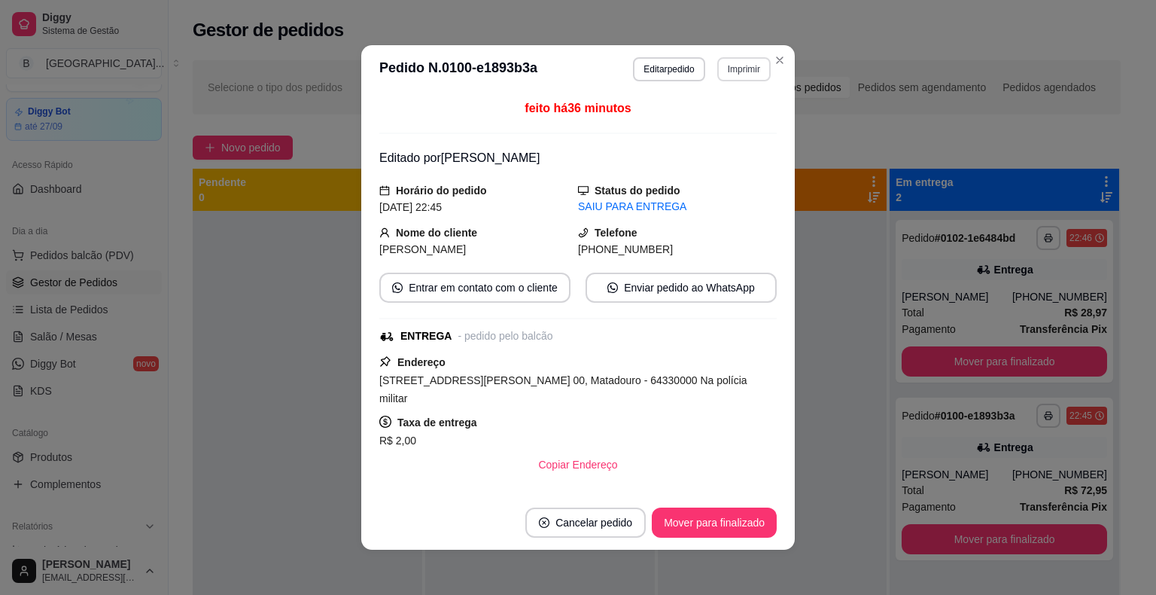
click at [724, 63] on button "Imprimir" at bounding box center [744, 69] width 53 height 24
click at [727, 125] on button "IMPRESSORA" at bounding box center [711, 121] width 105 height 23
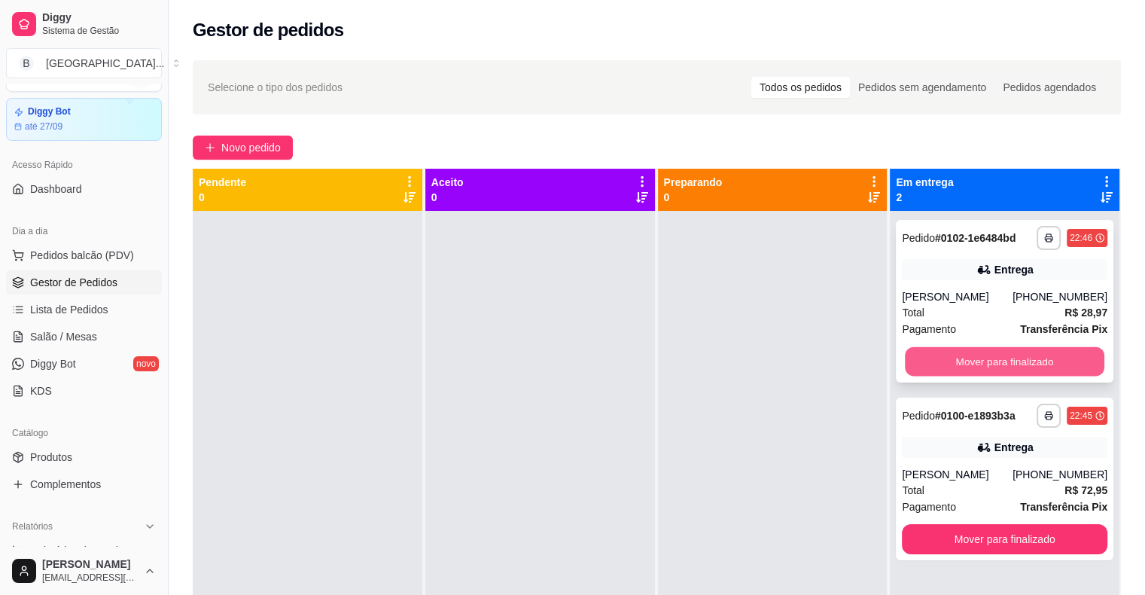
click at [967, 363] on button "Mover para finalizado" at bounding box center [1005, 361] width 200 height 29
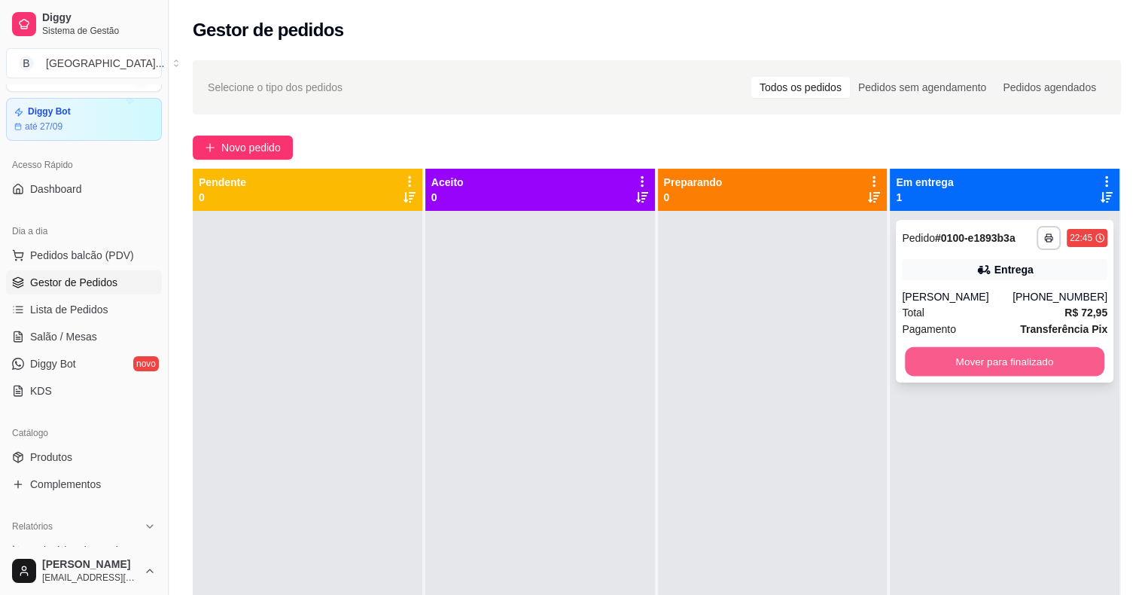
click at [984, 357] on button "Mover para finalizado" at bounding box center [1005, 361] width 200 height 29
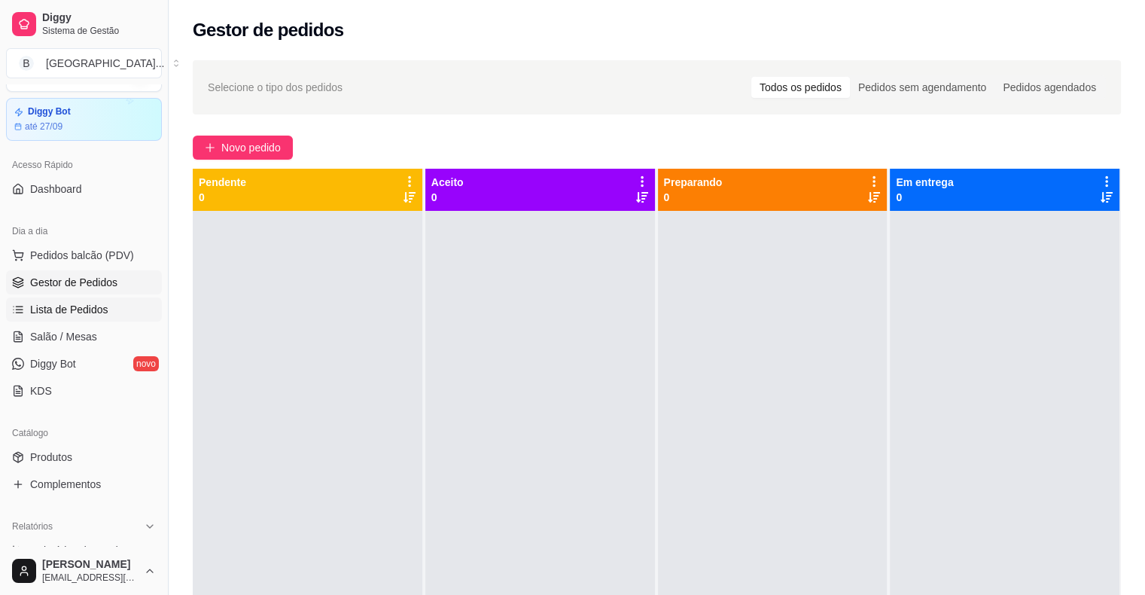
click at [99, 302] on span "Lista de Pedidos" at bounding box center [69, 309] width 78 height 15
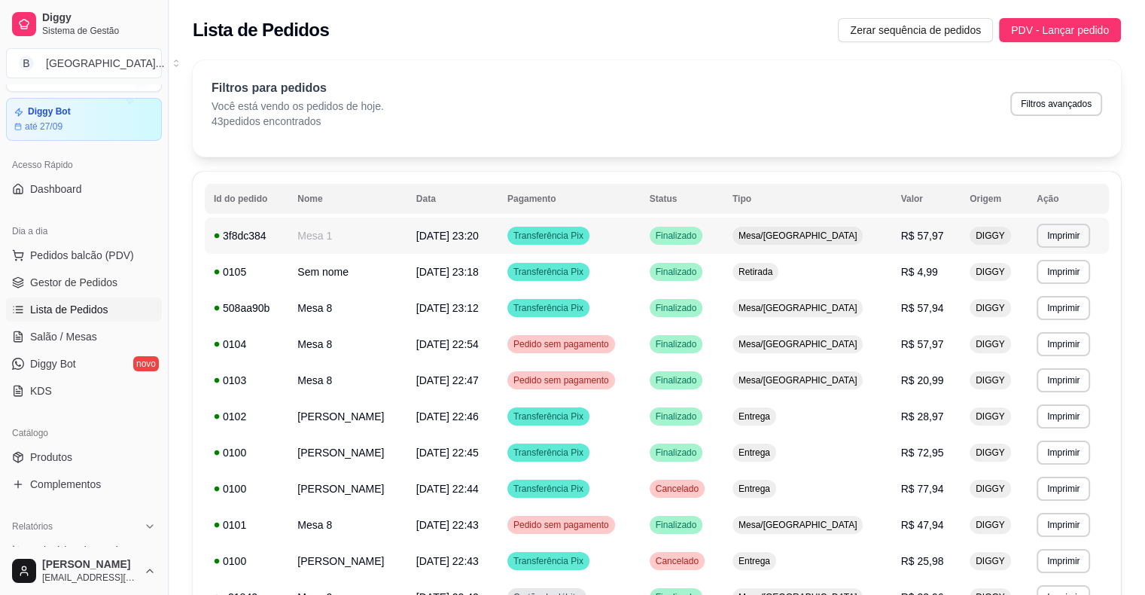
click at [346, 242] on td "Mesa 1" at bounding box center [347, 236] width 119 height 36
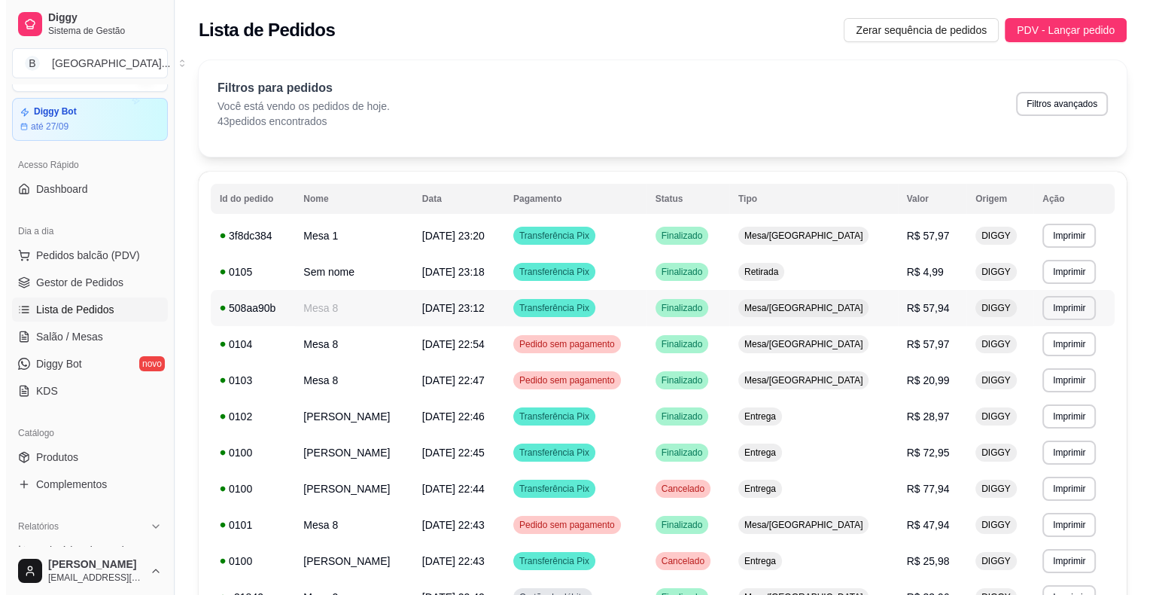
scroll to position [151, 0]
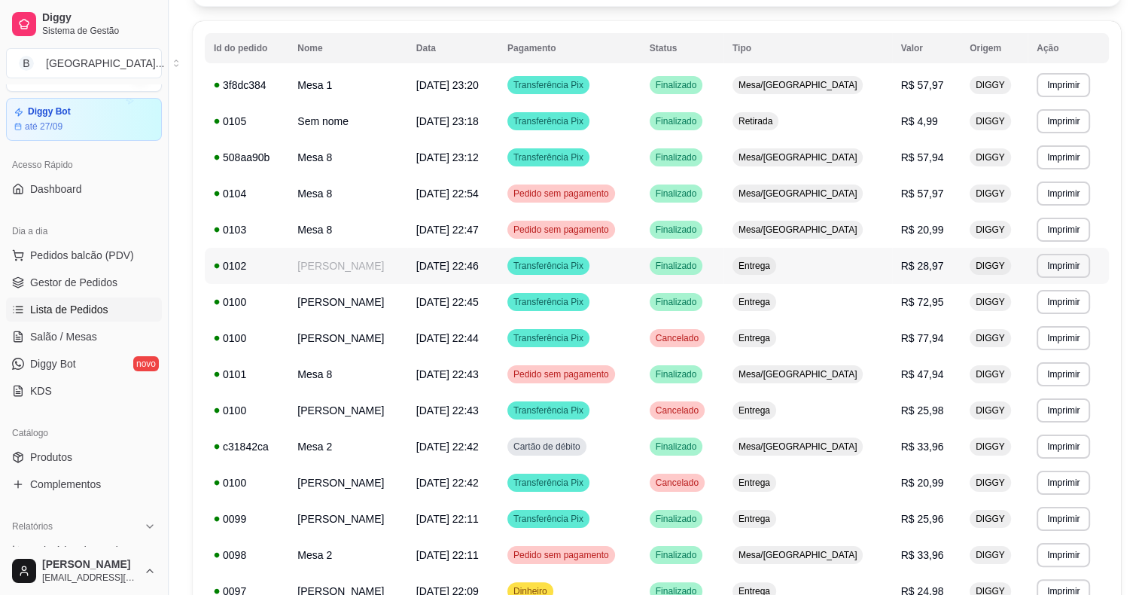
click at [700, 267] on span "Finalizado" at bounding box center [676, 266] width 47 height 12
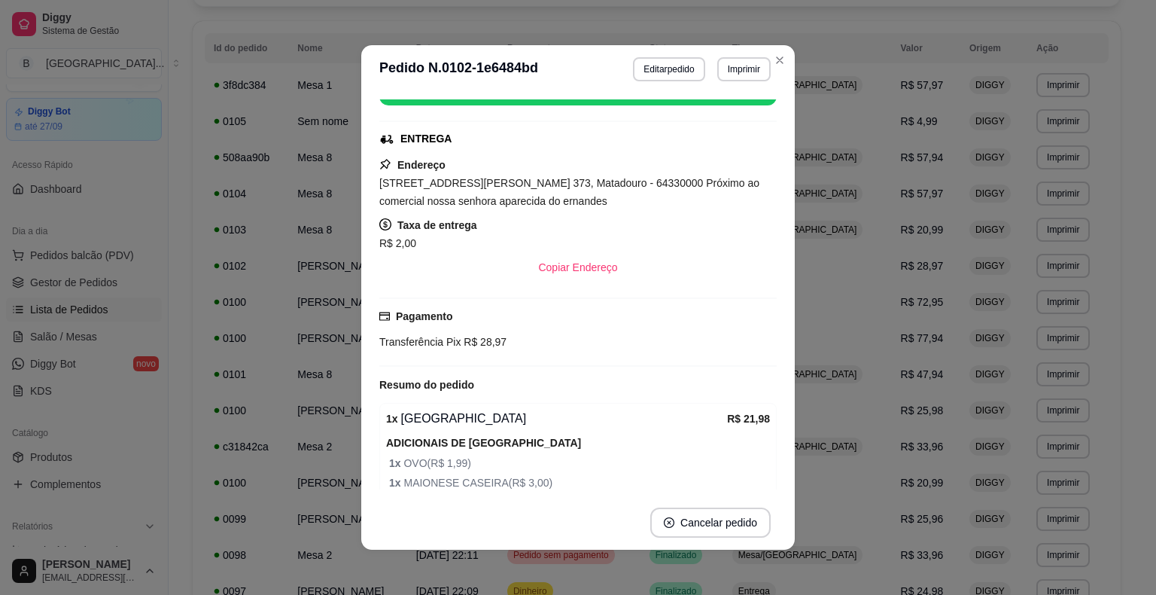
scroll to position [286, 0]
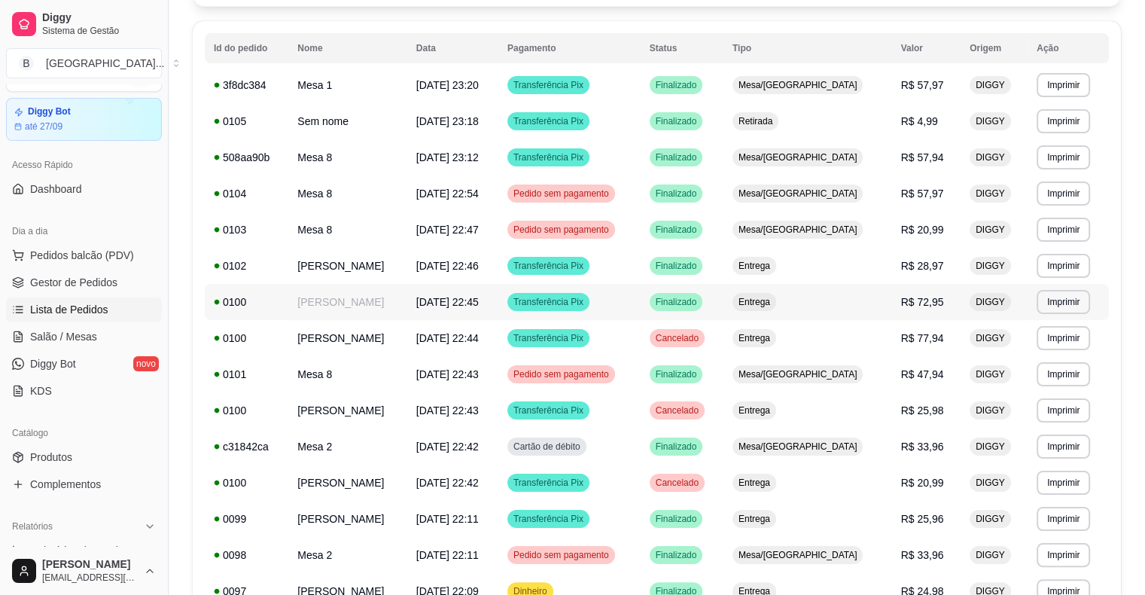
click at [798, 295] on td "Entrega" at bounding box center [808, 302] width 169 height 36
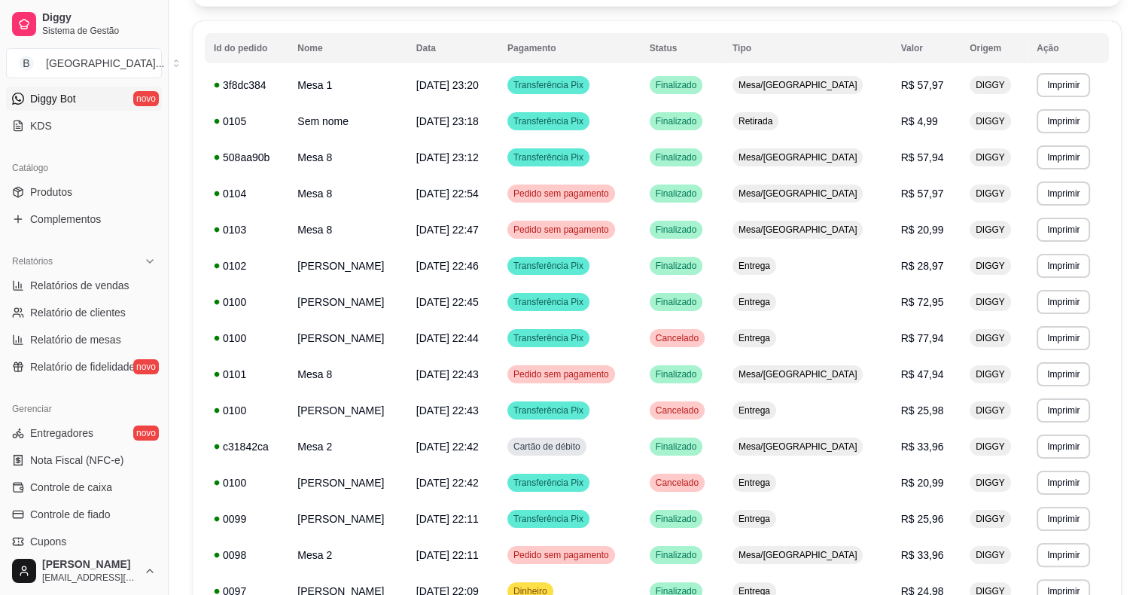
scroll to position [337, 0]
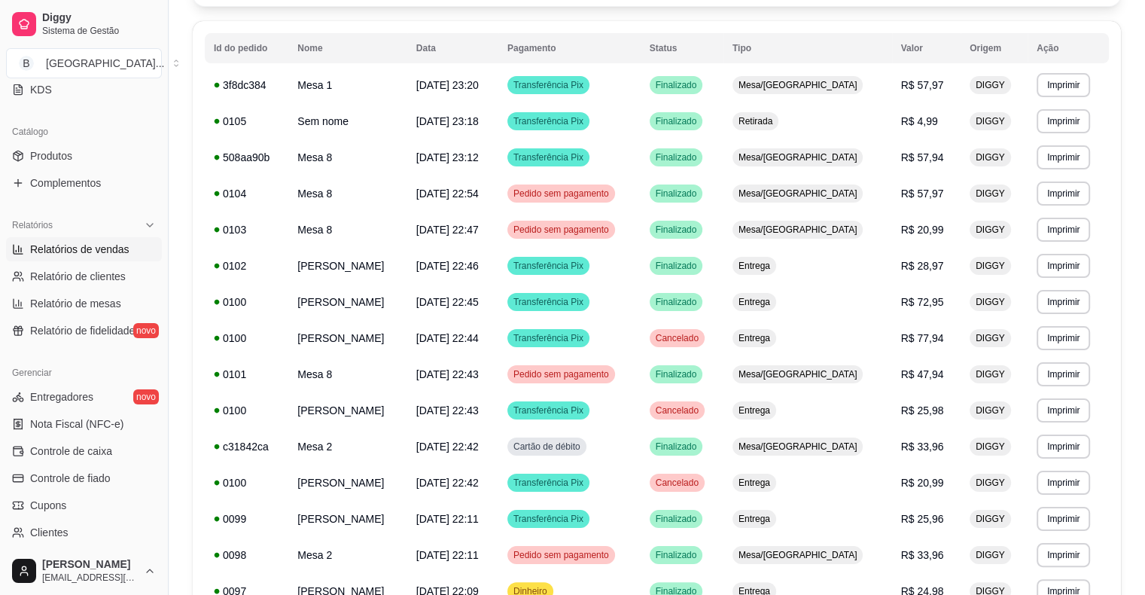
click at [83, 251] on span "Relatórios de vendas" at bounding box center [79, 249] width 99 height 15
select select "ALL"
select select "0"
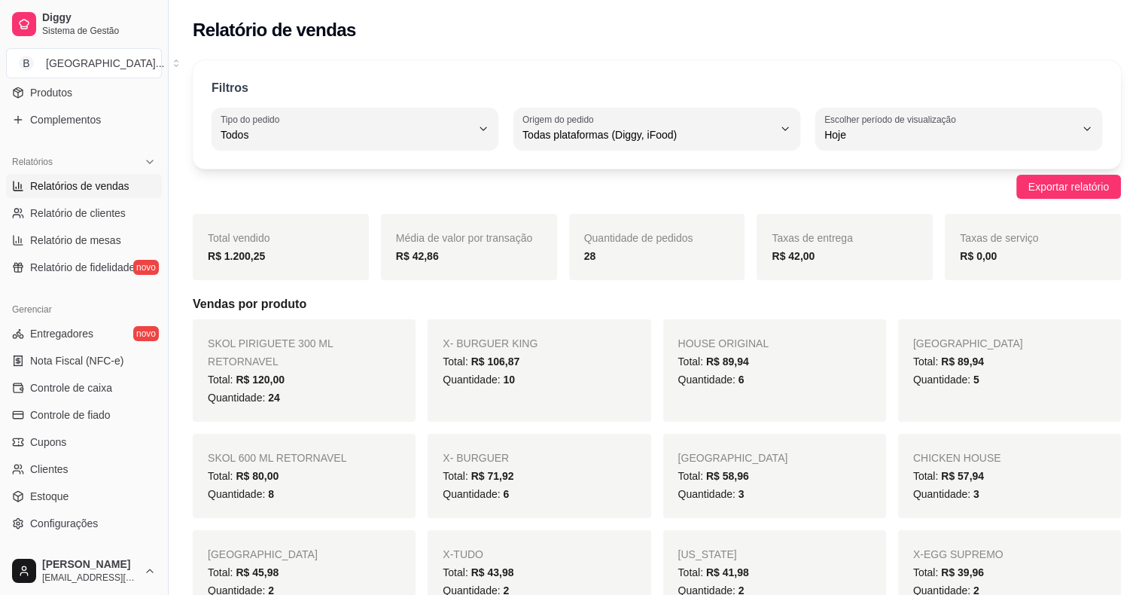
scroll to position [488, 0]
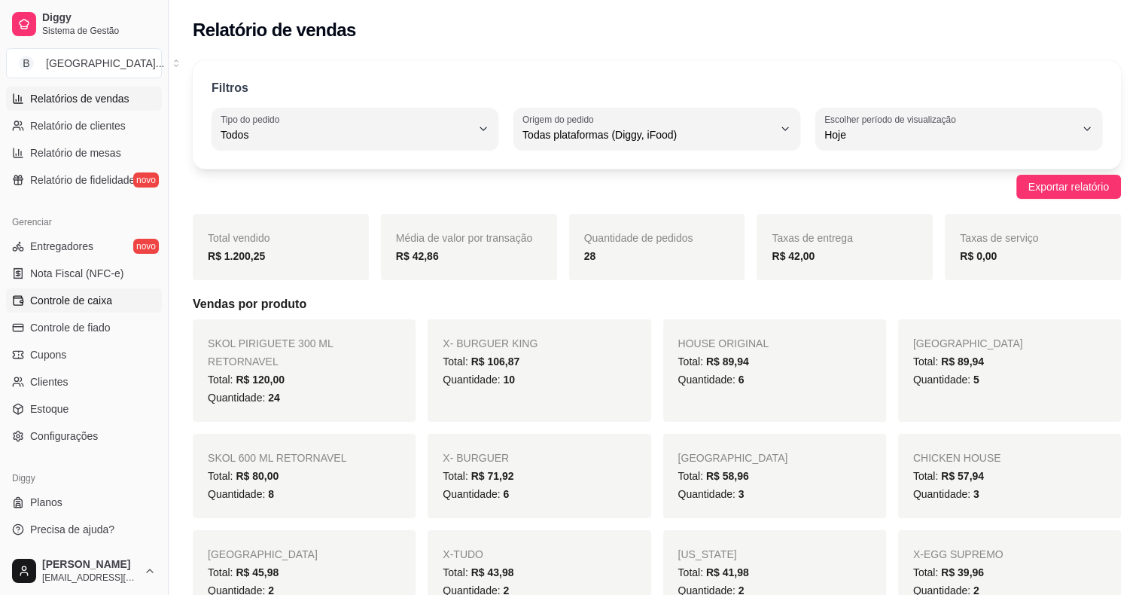
click at [100, 303] on span "Controle de caixa" at bounding box center [71, 300] width 82 height 15
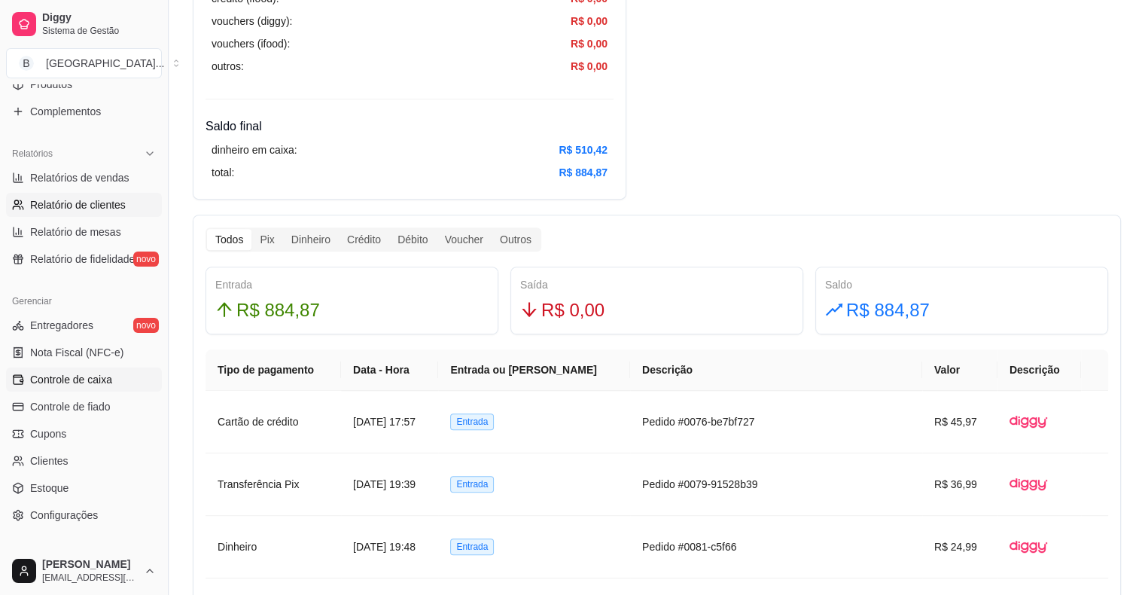
scroll to position [187, 0]
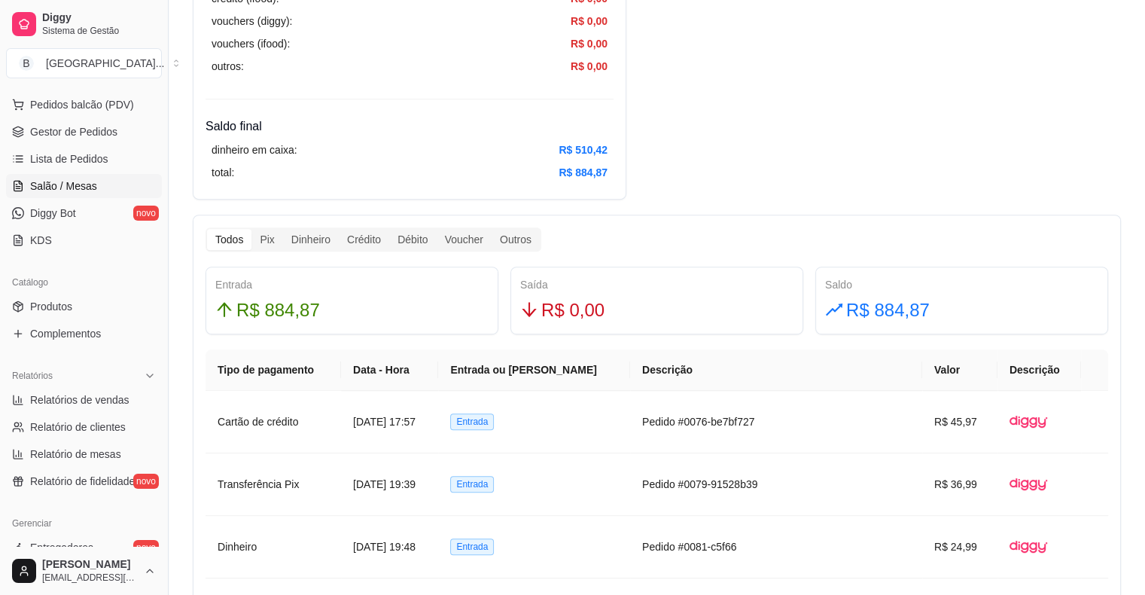
click at [121, 194] on link "Salão / Mesas" at bounding box center [84, 186] width 156 height 24
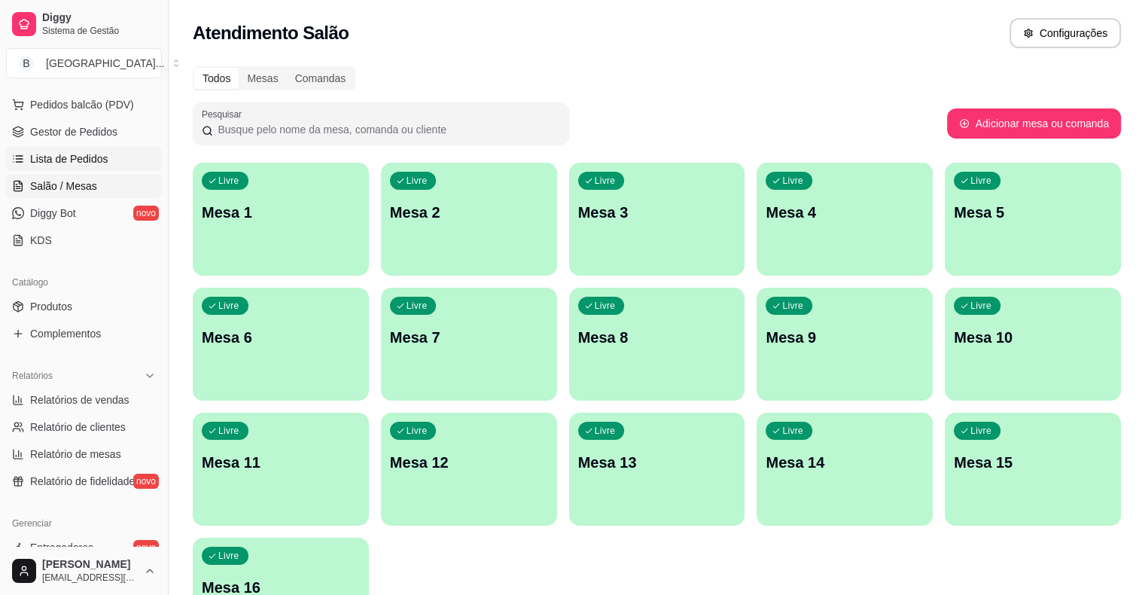
scroll to position [36, 0]
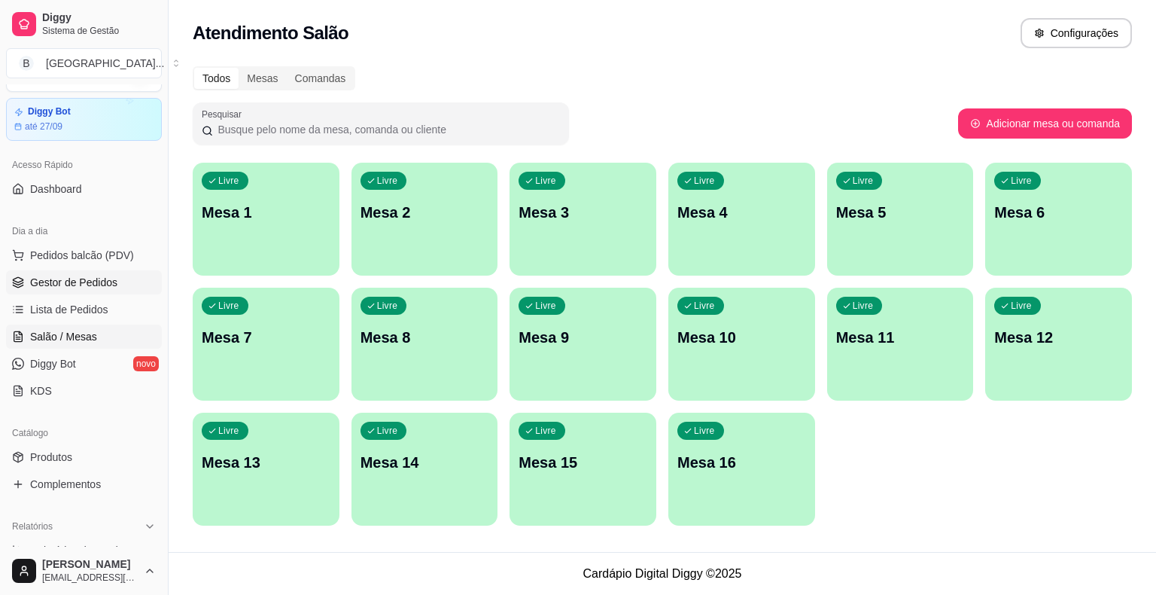
click at [33, 273] on link "Gestor de Pedidos" at bounding box center [84, 282] width 156 height 24
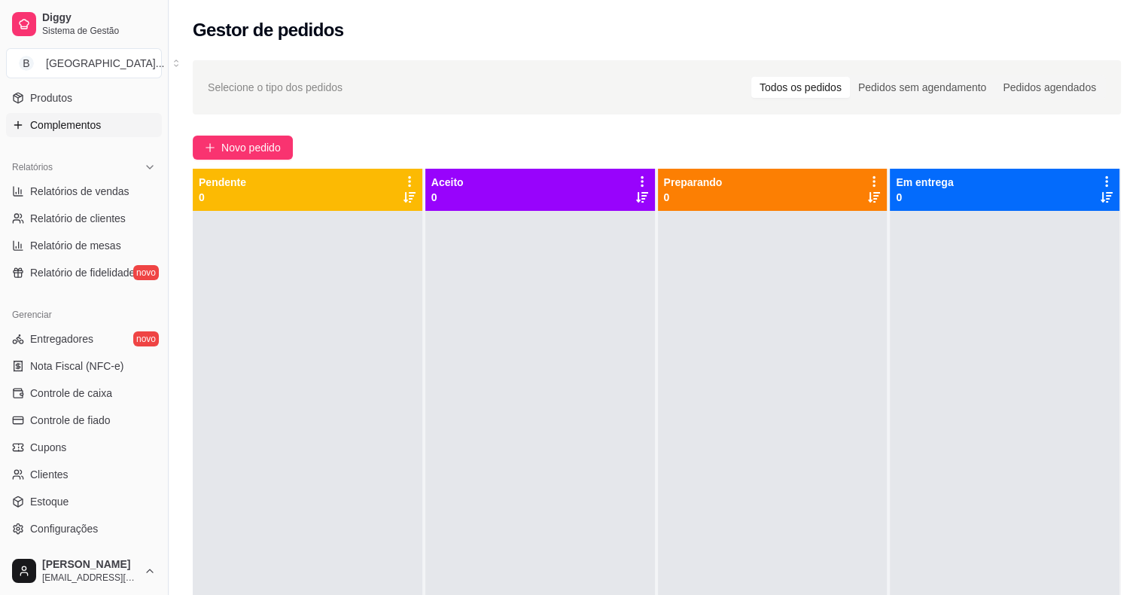
scroll to position [488, 0]
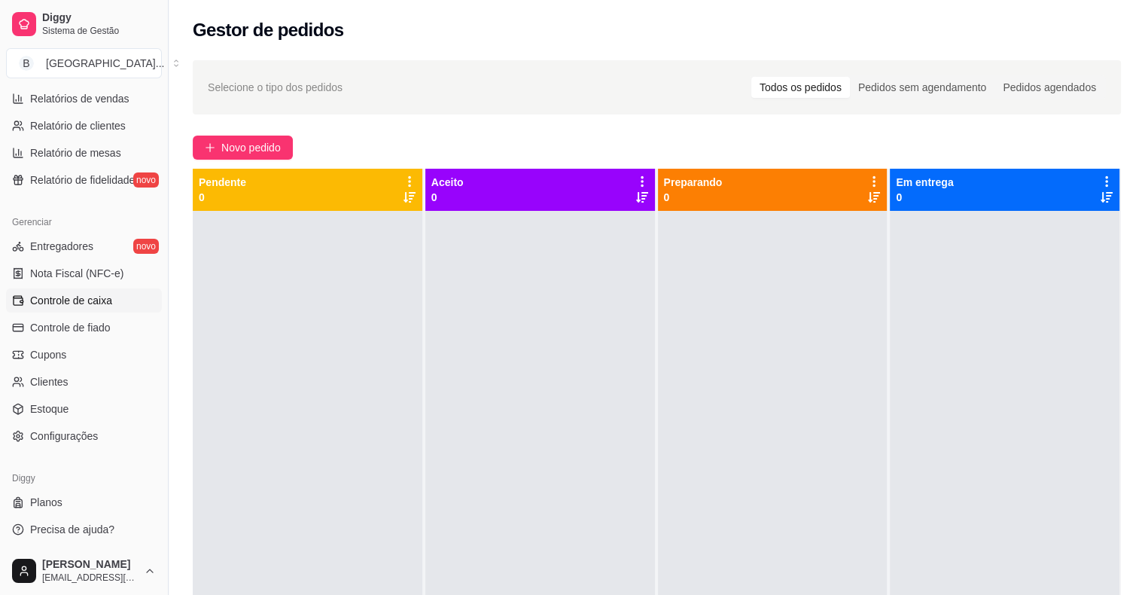
click at [99, 296] on span "Controle de caixa" at bounding box center [71, 300] width 82 height 15
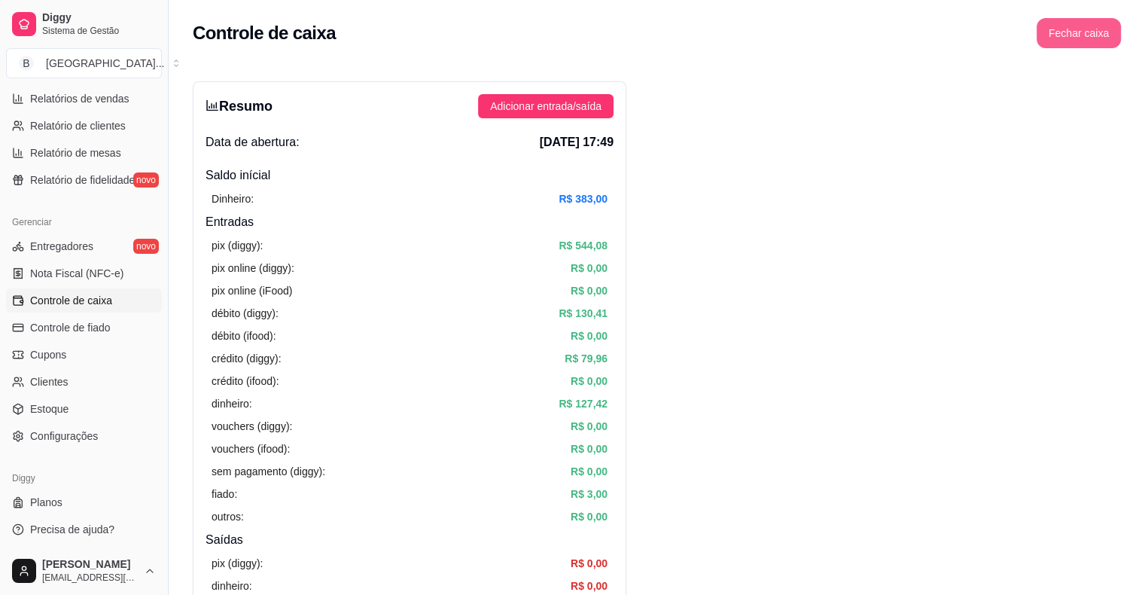
click at [1059, 38] on button "Fechar caixa" at bounding box center [1079, 33] width 84 height 30
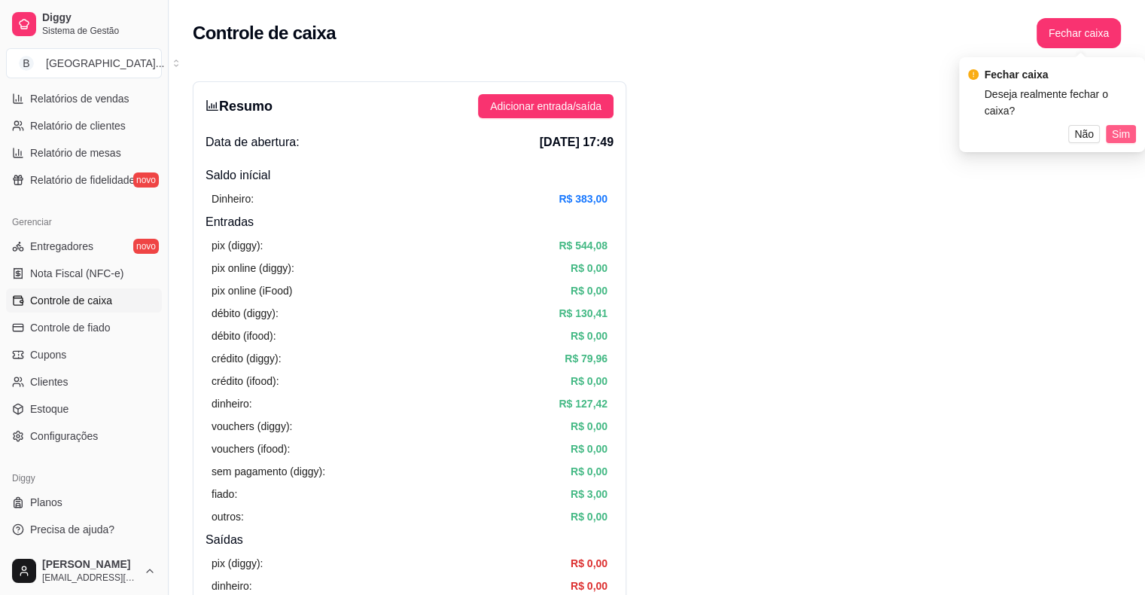
click at [1106, 132] on button "Sim" at bounding box center [1121, 134] width 30 height 18
